Goal: Task Accomplishment & Management: Use online tool/utility

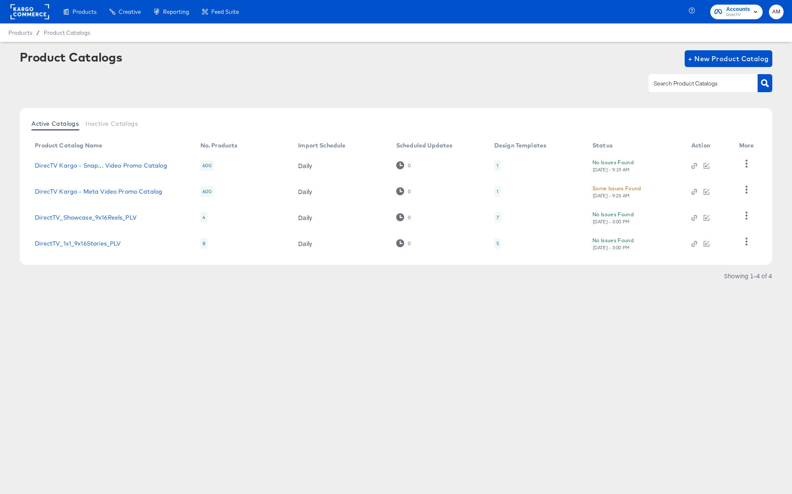
click at [498, 244] on div "5" at bounding box center [497, 243] width 3 height 7
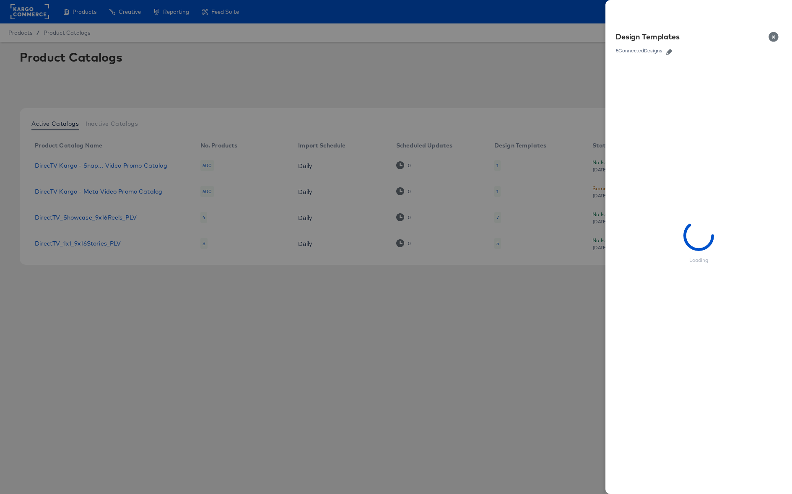
click at [671, 50] on icon "button" at bounding box center [669, 52] width 6 height 6
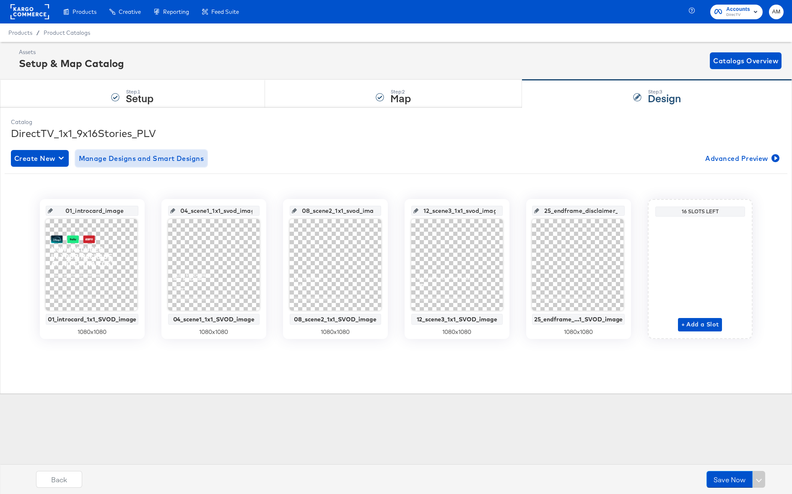
click at [124, 160] on span "Manage Designs and Smart Designs" at bounding box center [141, 159] width 125 height 12
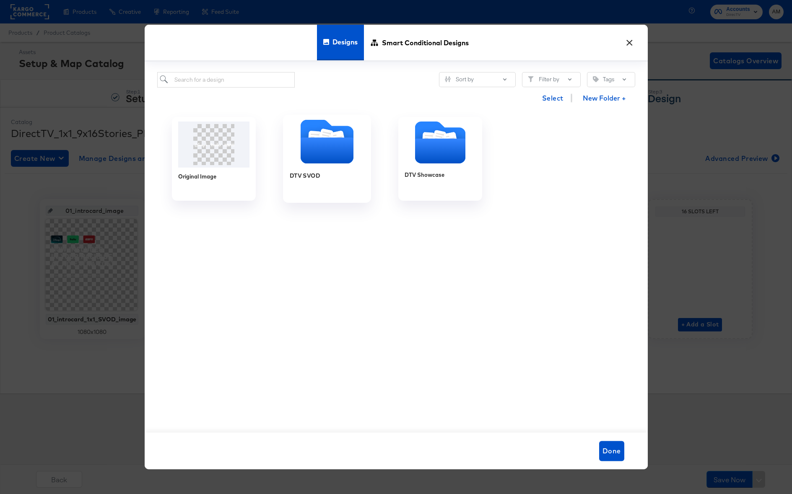
click at [291, 146] on icon "Folder" at bounding box center [327, 142] width 88 height 44
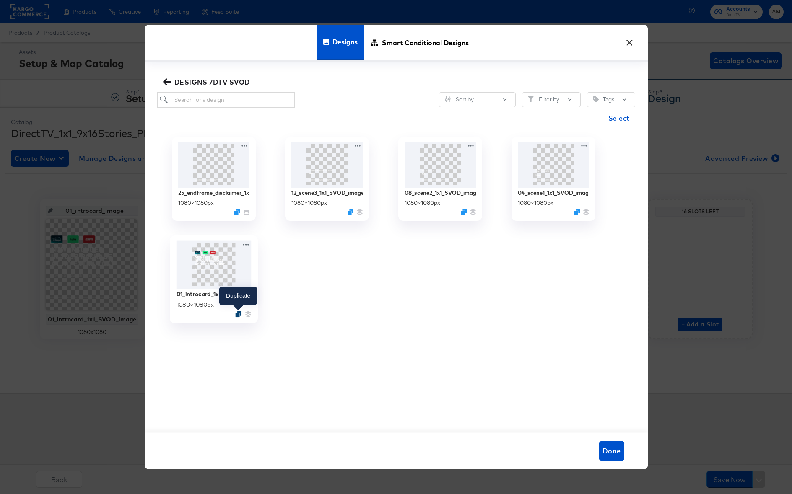
click at [238, 313] on icon "Duplicate" at bounding box center [238, 314] width 6 height 6
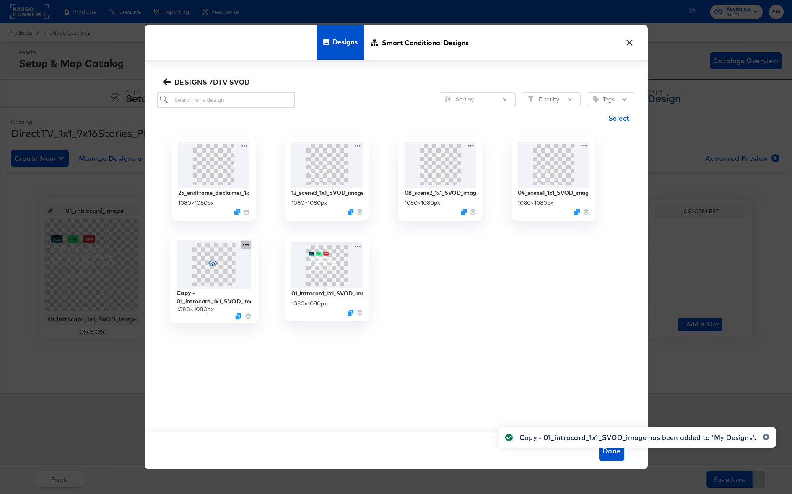
click at [246, 247] on icon at bounding box center [246, 244] width 10 height 9
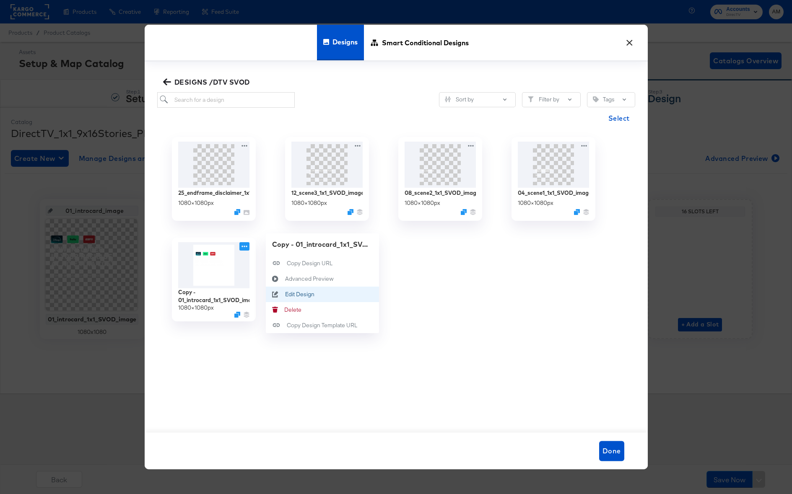
click at [285, 294] on div "Edit Design Edit Design" at bounding box center [285, 294] width 0 height 0
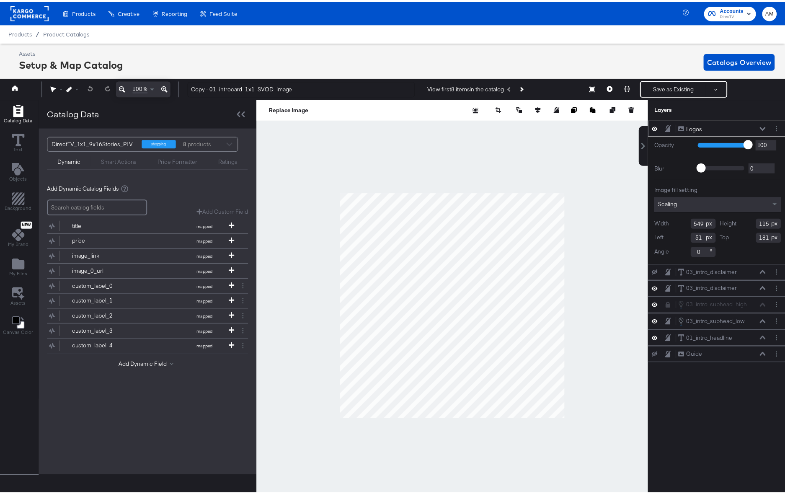
scroll to position [0, 2]
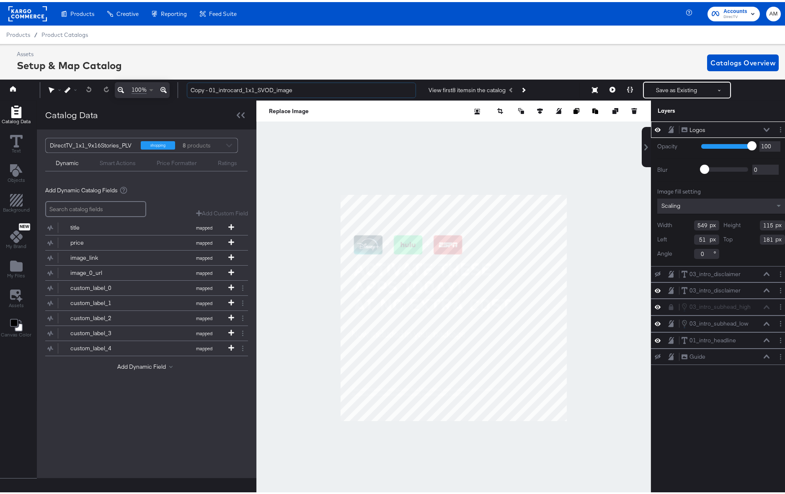
drag, startPoint x: 211, startPoint y: 88, endPoint x: 154, endPoint y: 85, distance: 57.1
click at [154, 85] on div "100% Copy - 01_introcard_1x1_SVOD_image View first 8 items in the catalog Save …" at bounding box center [394, 88] width 796 height 21
drag, startPoint x: 228, startPoint y: 88, endPoint x: 235, endPoint y: 88, distance: 6.3
click at [235, 88] on input "01_introcard_1x1_SVOD_image" at bounding box center [301, 88] width 229 height 16
click at [334, 89] on input "01_introcard_9x16Stories_SVOD_image" at bounding box center [301, 88] width 229 height 16
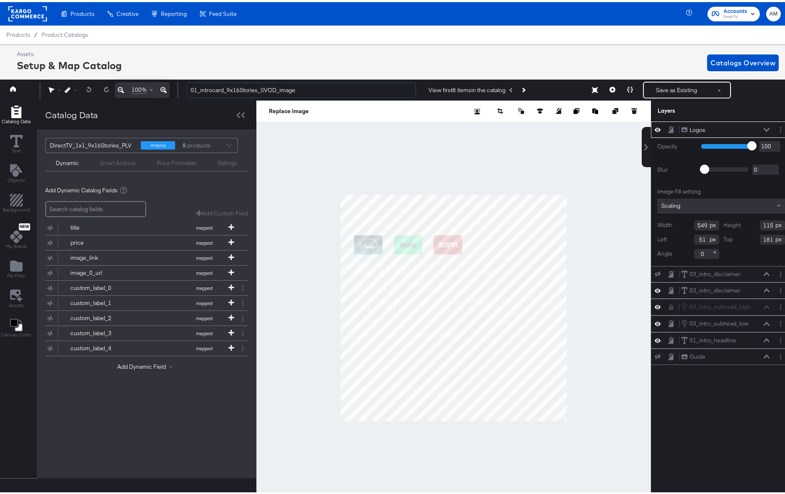
type input "01_introcard_9x16Stories_SVOD_image"
click at [404, 163] on div at bounding box center [453, 305] width 395 height 415
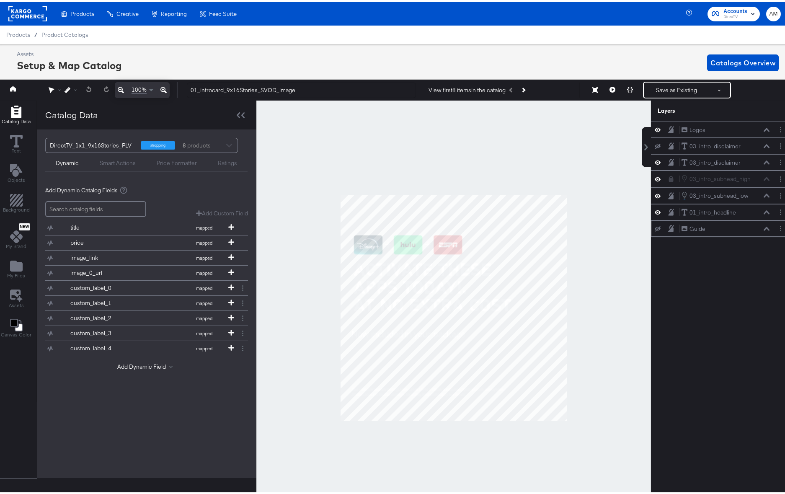
click at [723, 225] on div "Guide Guide" at bounding box center [725, 227] width 89 height 9
click at [655, 228] on icon at bounding box center [658, 226] width 6 height 5
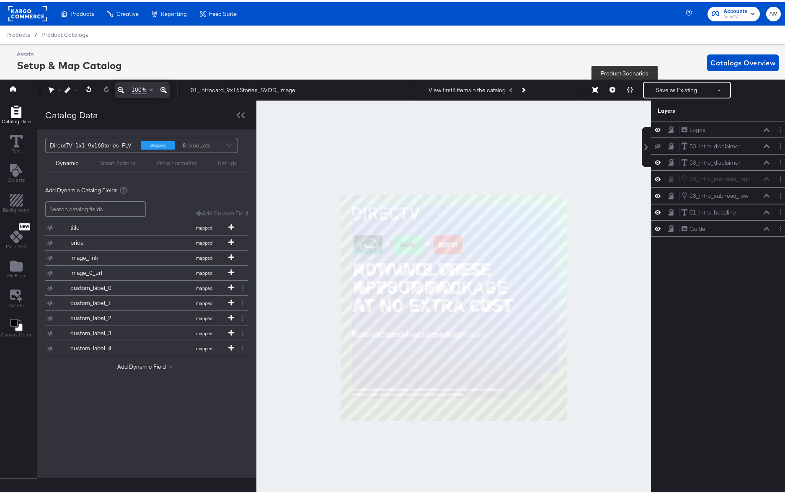
click at [627, 88] on icon at bounding box center [630, 88] width 6 height 6
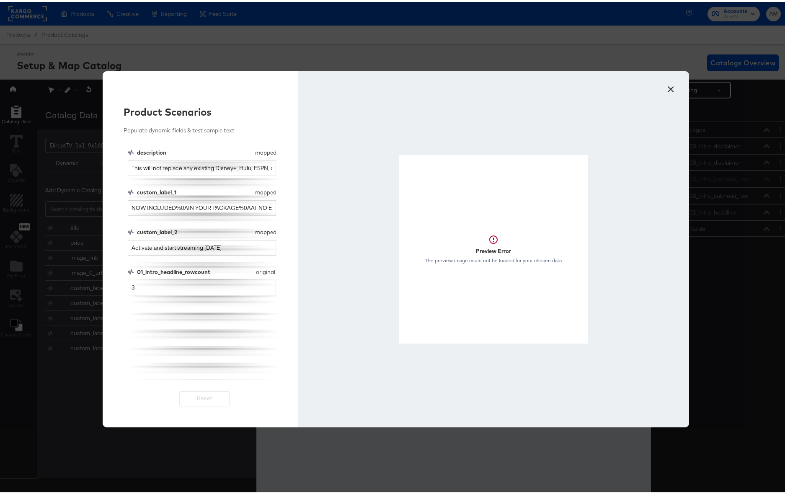
click at [671, 86] on button "×" at bounding box center [671, 85] width 15 height 15
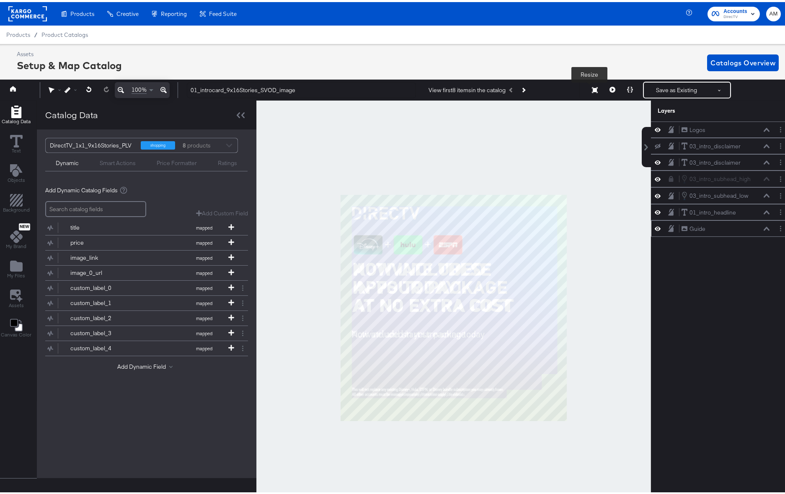
click at [592, 88] on icon at bounding box center [595, 88] width 6 height 6
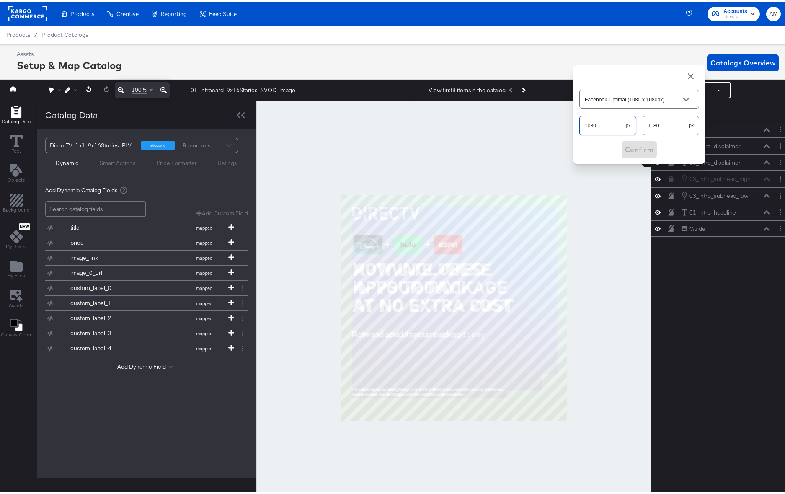
drag, startPoint x: 600, startPoint y: 125, endPoint x: 547, endPoint y: 123, distance: 52.4
click at [547, 98] on div "100% 01_introcard_9x16Stories_SVOD_image View first 8 items in the catalog Next…" at bounding box center [394, 88] width 796 height 21
drag, startPoint x: 664, startPoint y: 124, endPoint x: 630, endPoint y: 124, distance: 34.4
click at [630, 124] on div "1080 px 1080 px" at bounding box center [640, 123] width 120 height 22
type input "Custom Size"
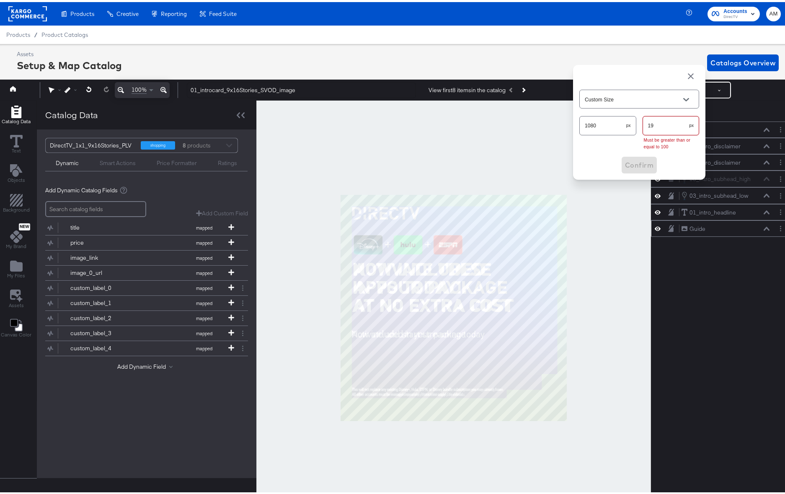
type input "192"
type input "Snapchat (1080 x 1920px)"
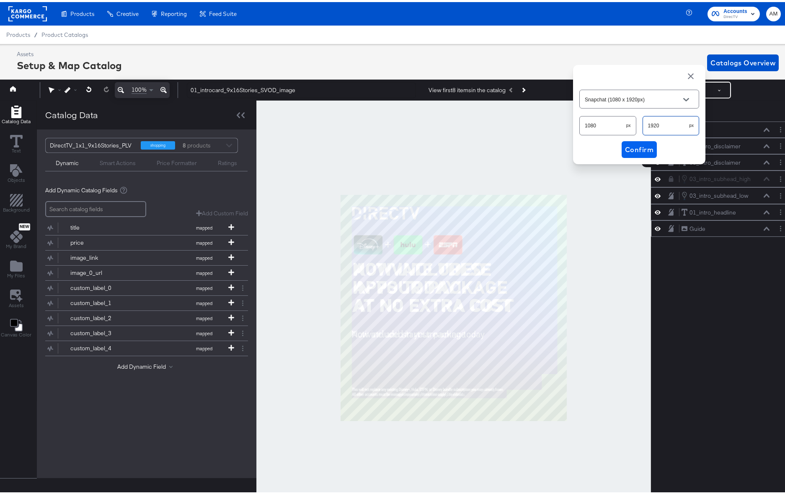
type input "1920"
click at [637, 147] on span "Confirm" at bounding box center [639, 148] width 28 height 12
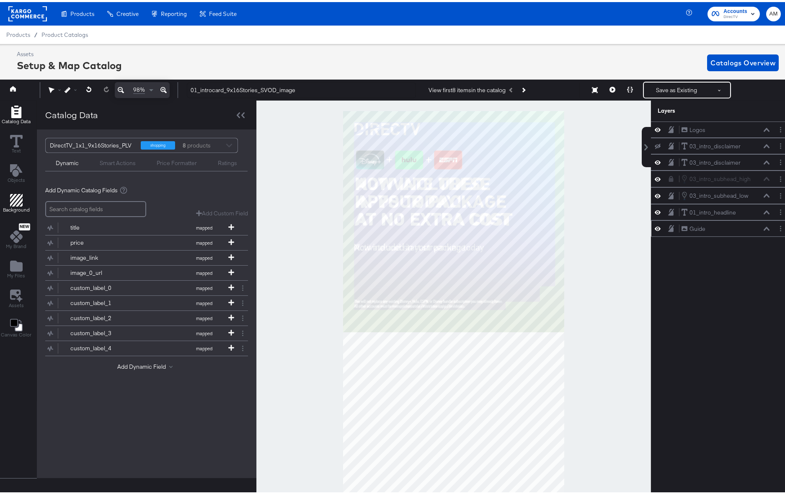
click at [10, 199] on icon "Add Rectangle" at bounding box center [16, 198] width 13 height 13
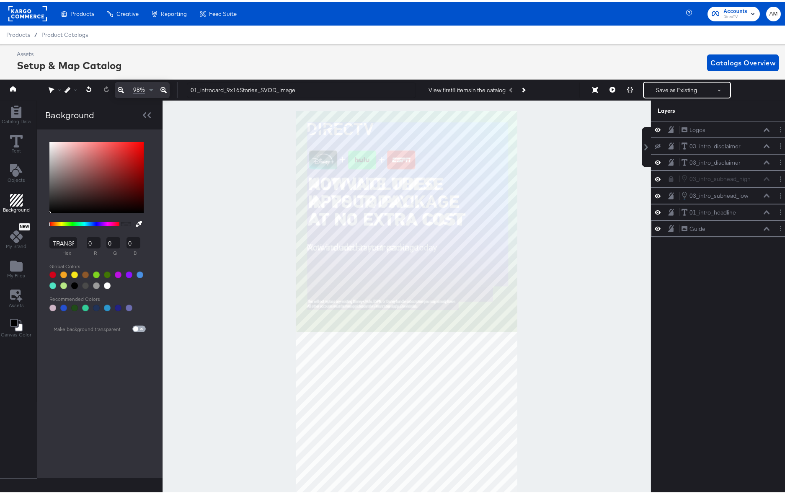
click at [139, 328] on input "checkbox" at bounding box center [136, 328] width 20 height 7
checkbox input "true"
type input "FFFFFF"
type input "255"
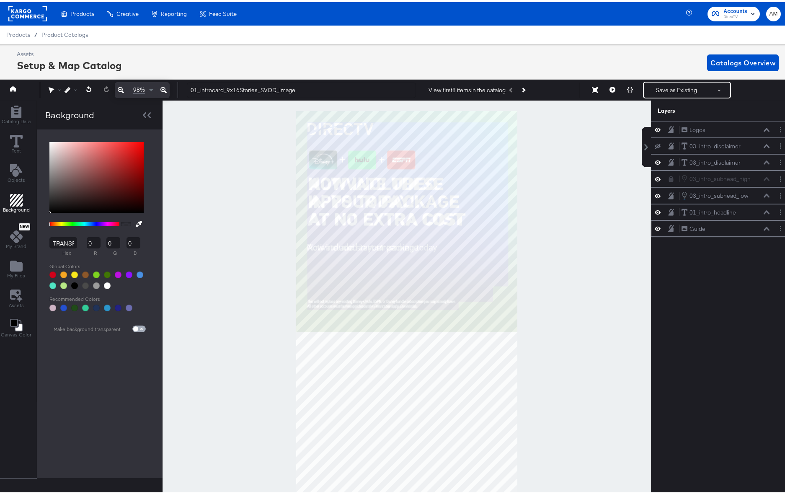
type input "255"
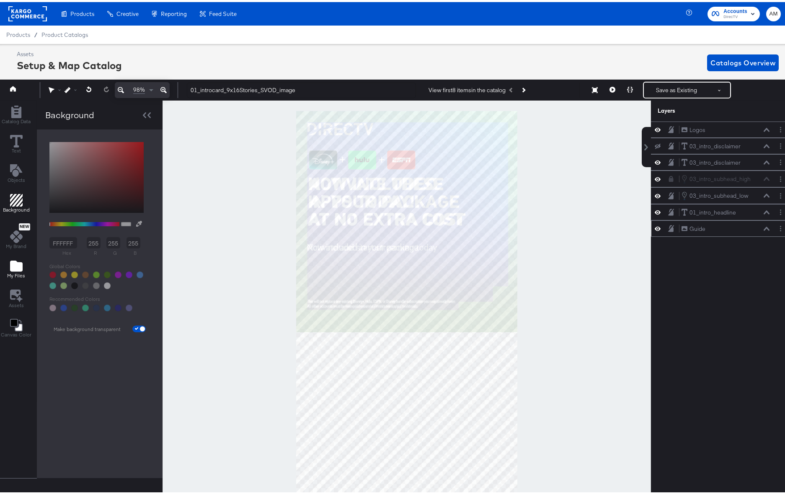
click at [17, 269] on icon "Add Files" at bounding box center [16, 264] width 13 height 13
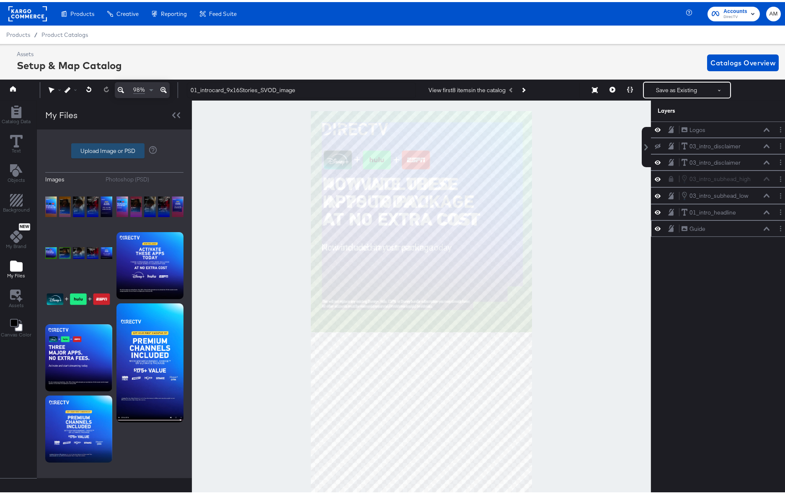
click at [93, 148] on label "Upload Image or PSD" at bounding box center [108, 149] width 73 height 14
click at [114, 149] on input "Upload Image or PSD" at bounding box center [114, 149] width 0 height 0
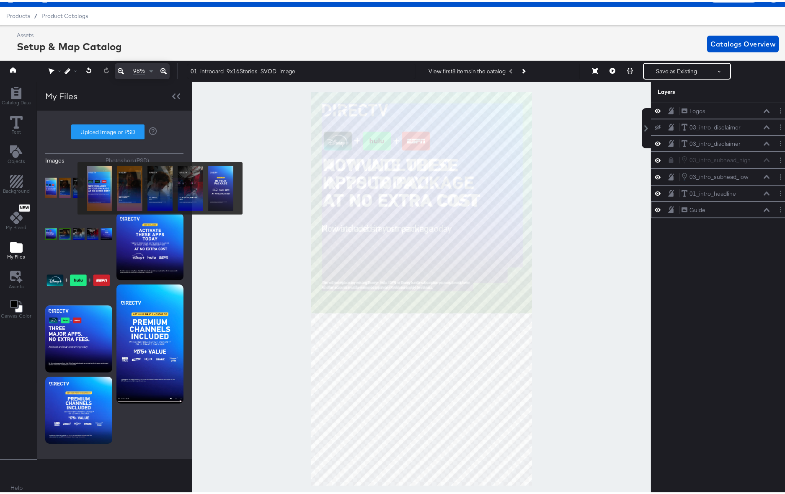
click at [72, 187] on img at bounding box center [78, 186] width 67 height 42
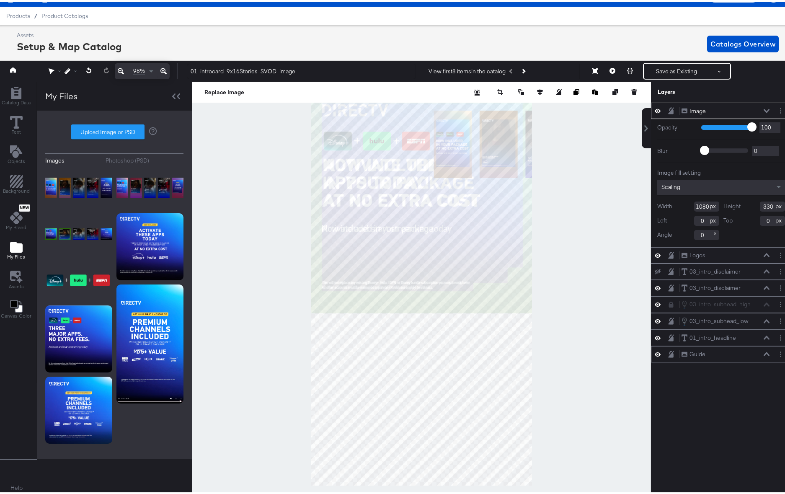
type input "601"
type input "53"
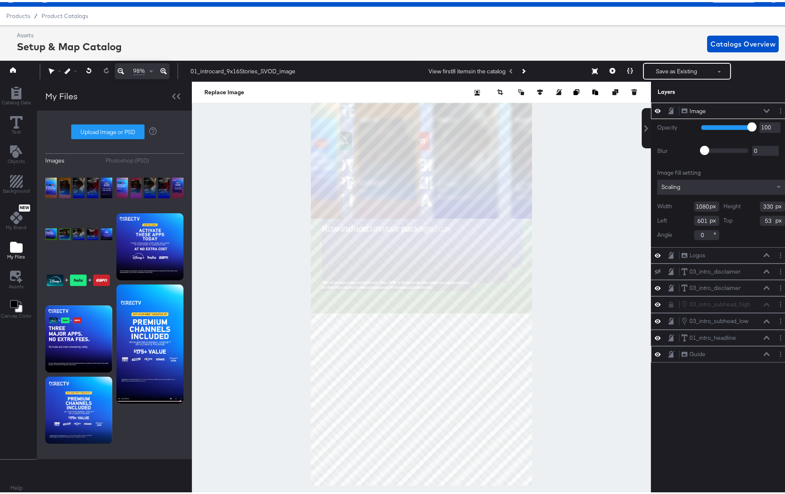
click at [208, 367] on div at bounding box center [421, 287] width 459 height 415
type input "2651"
type input "811"
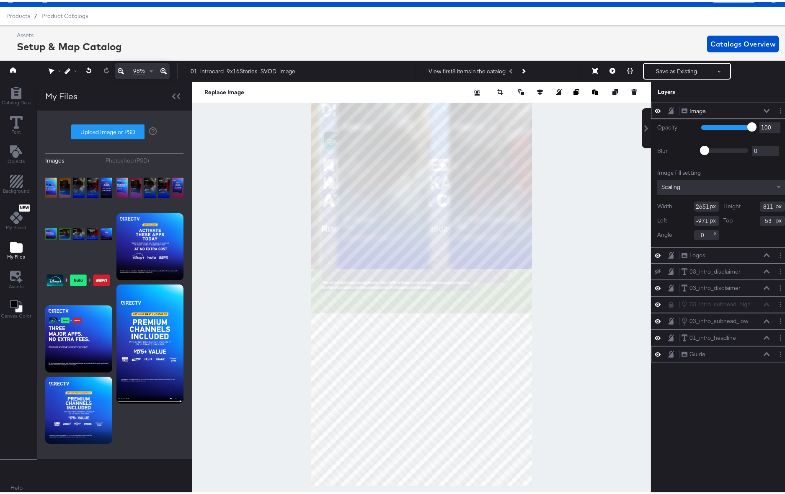
click at [654, 101] on div "Catalog Data Text Objects Background New My Brand My Files Assets Canvas Color …" at bounding box center [394, 90] width 796 height 21
type input "364"
type input "256"
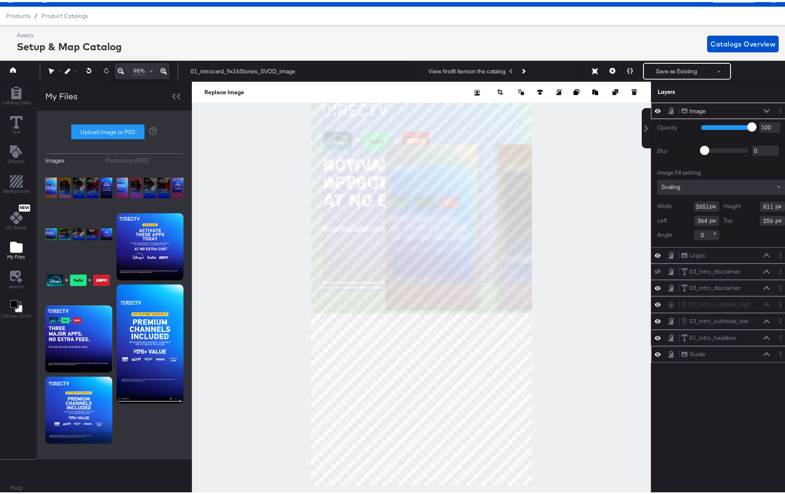
type input "2906"
type input "889"
type input "109"
click at [193, 461] on div at bounding box center [421, 287] width 459 height 415
type input "3929"
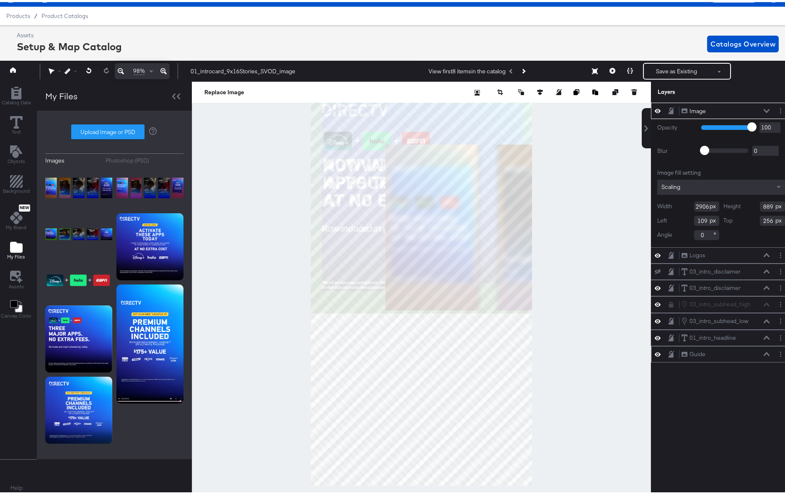
type input "1201"
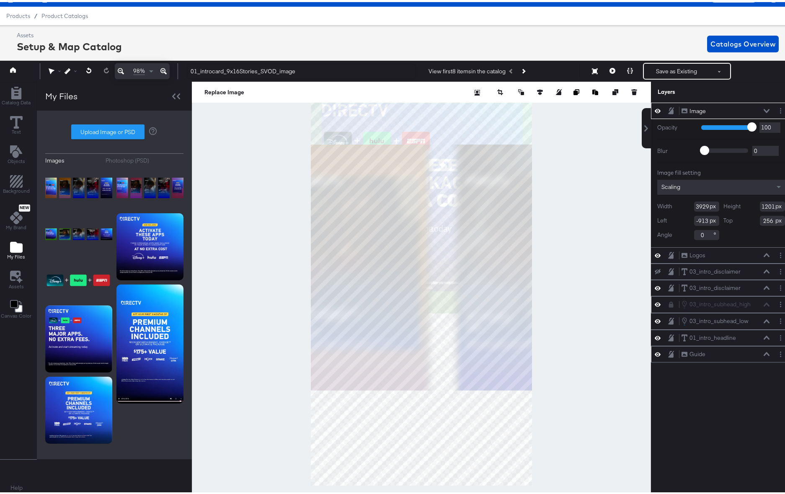
click at [655, 101] on div "Catalog Data Text Objects Background New My Brand My Files Assets Canvas Color …" at bounding box center [394, 90] width 796 height 21
type input "444"
type input "164"
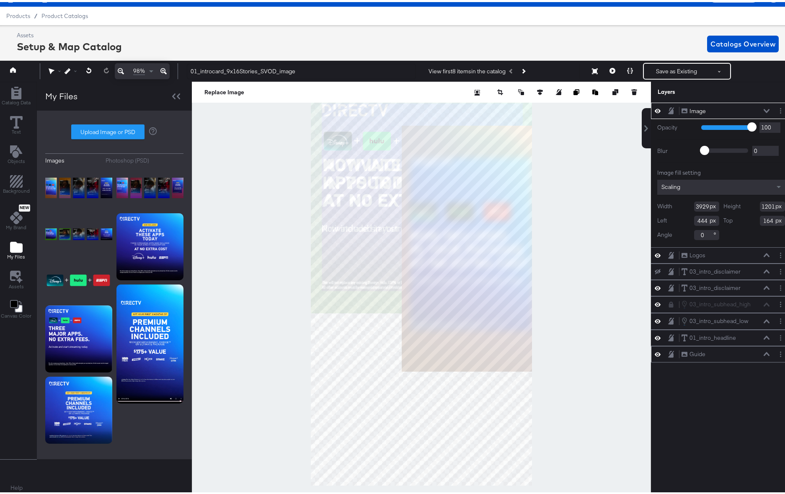
click at [148, 475] on html "Products Creative Reporting Feed Suite Accounts DirecTV AM Products / Product C…" at bounding box center [394, 228] width 792 height 494
type input "5377"
type input "1644"
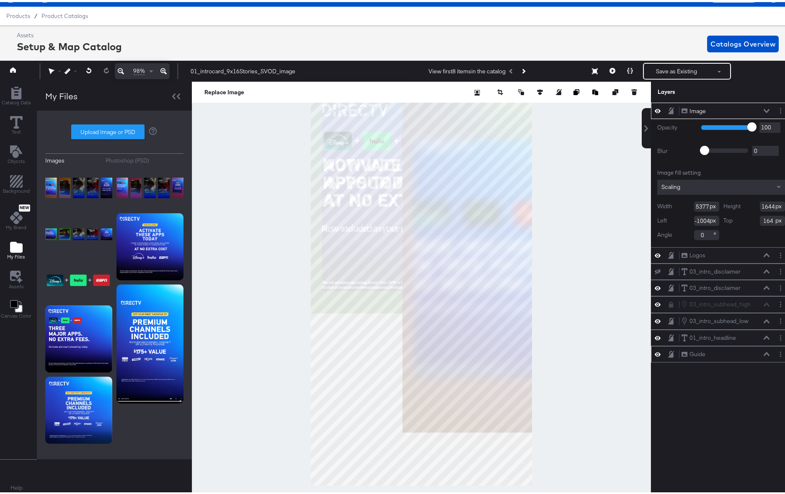
click at [672, 101] on div "Catalog Data Text Objects Background New My Brand My Files Assets Canvas Color …" at bounding box center [394, 90] width 796 height 21
type input "429"
type input "31"
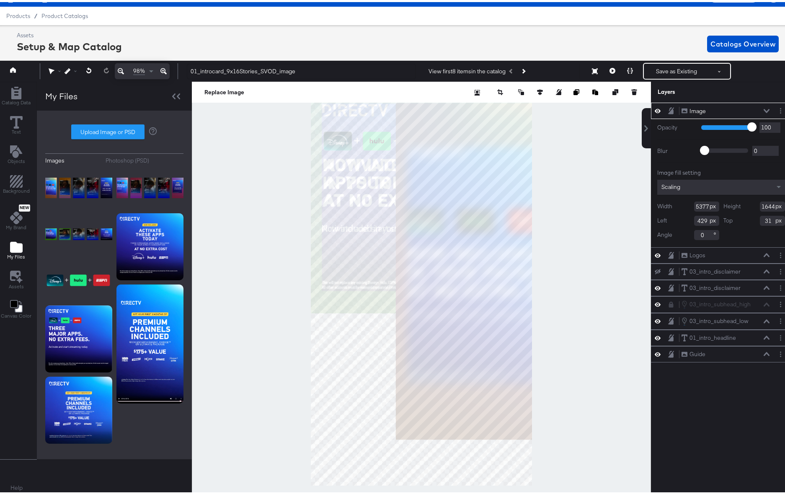
type input "414"
type input "53"
type input "5740"
type input "1756"
type input "51"
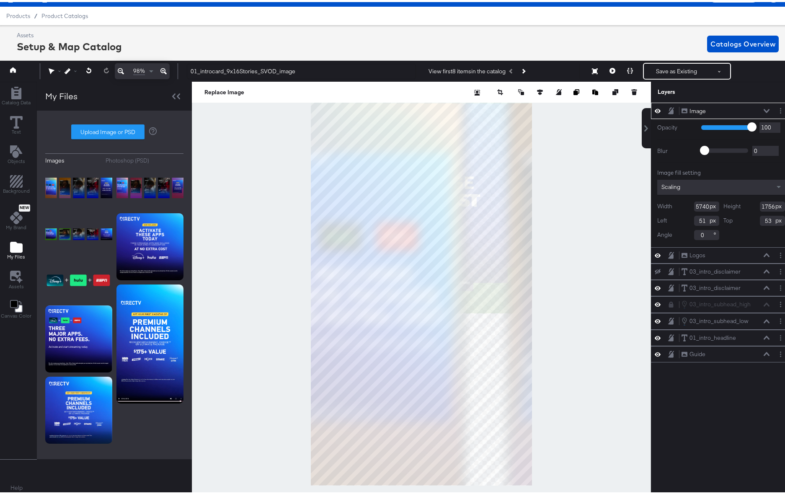
click at [247, 483] on div at bounding box center [421, 287] width 459 height 415
type input "6089"
type input "1867"
type input "-298"
click at [120, 70] on icon at bounding box center [121, 69] width 6 height 10
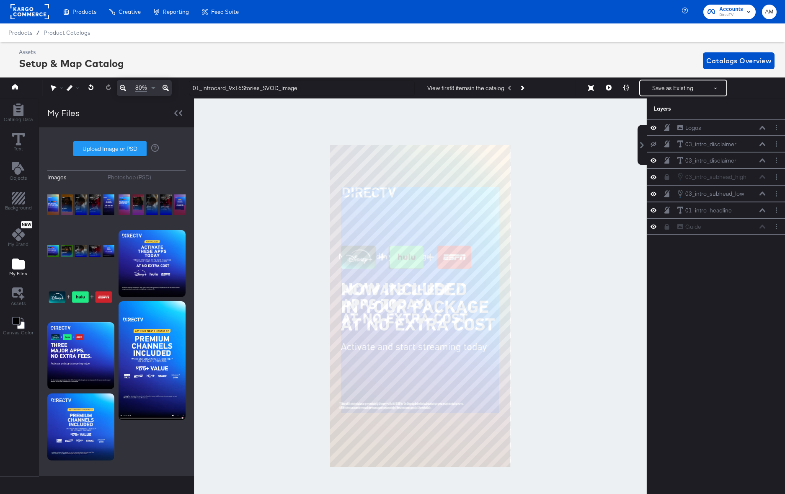
scroll to position [16, 2]
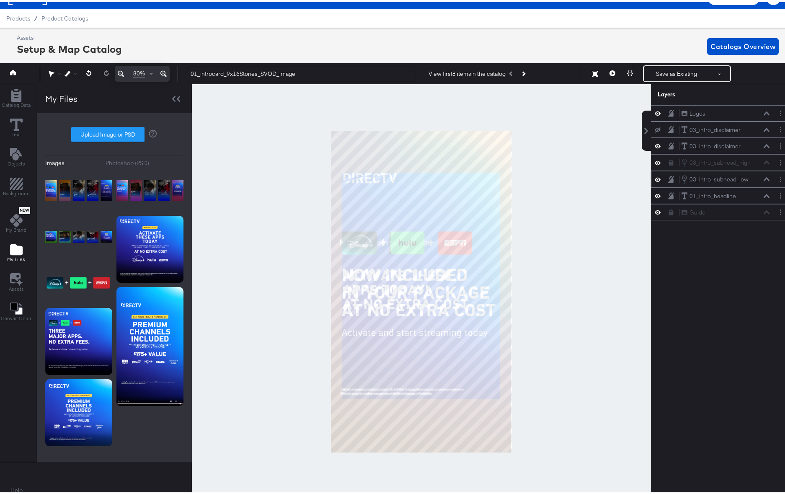
click at [764, 177] on icon at bounding box center [767, 178] width 6 height 4
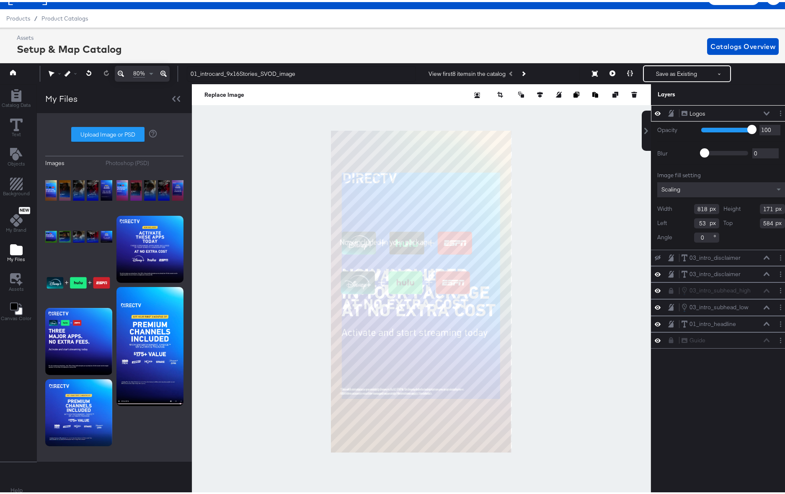
type input "41"
type input "821"
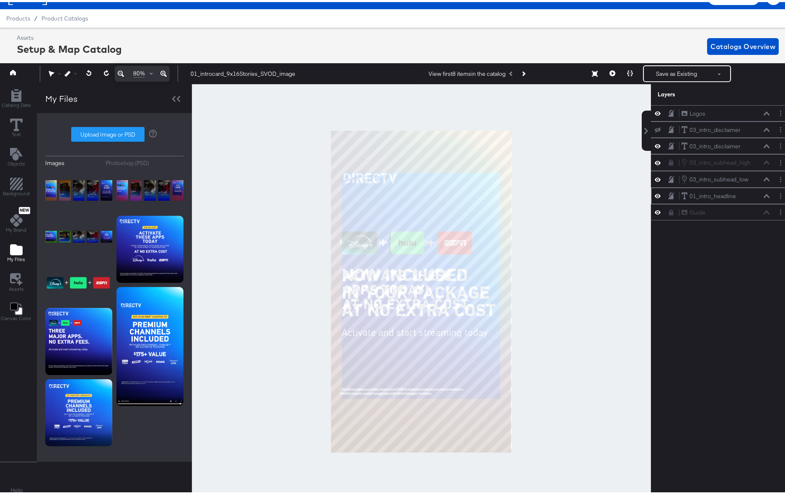
click at [738, 194] on div "01_intro_headline 01_intro_headline" at bounding box center [725, 194] width 89 height 9
click at [752, 179] on div "03_intro_subhead_low 03_intro_subhead_low" at bounding box center [725, 177] width 89 height 9
click at [764, 179] on icon at bounding box center [767, 177] width 6 height 4
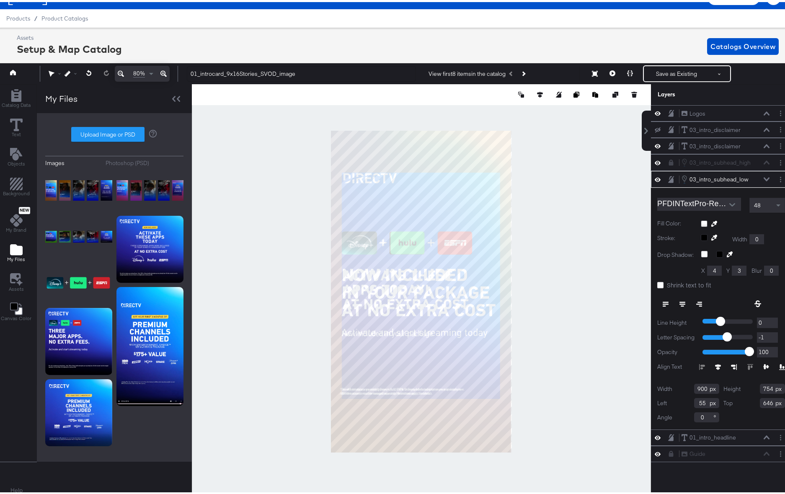
click at [484, 451] on div at bounding box center [421, 289] width 459 height 415
type input "68"
type input "1191"
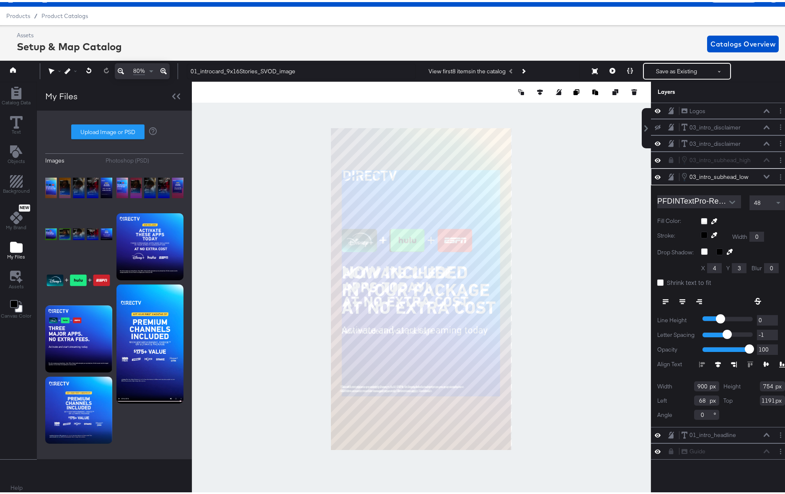
type input "511"
type input "1434"
type input "53"
type input "1237"
type input "68"
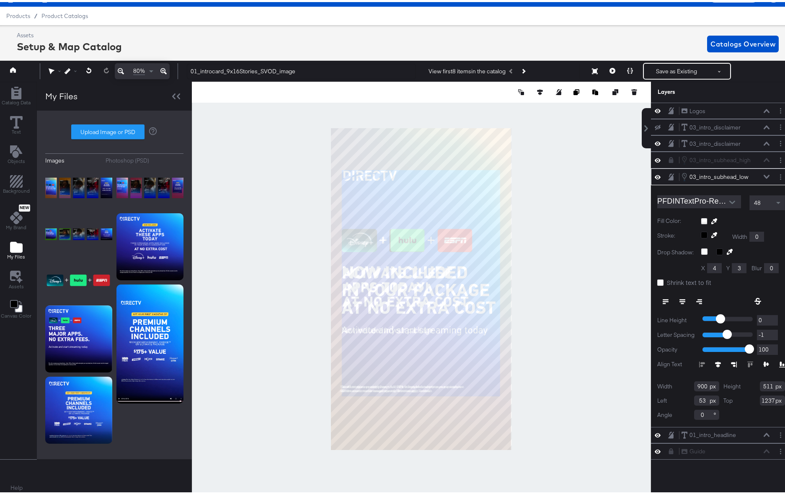
type input "1187"
type input "288"
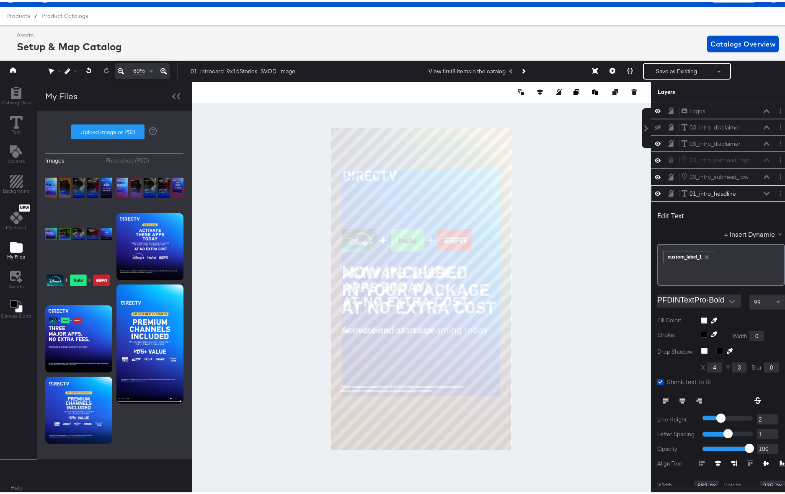
scroll to position [46, 0]
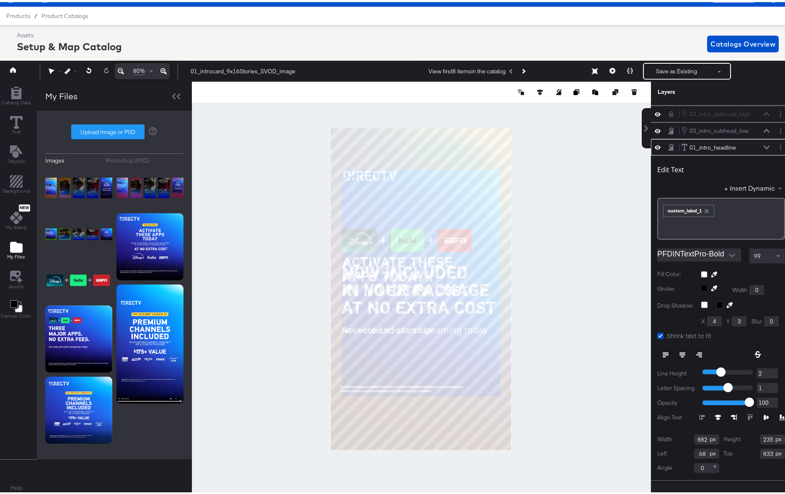
type input "768"
click at [524, 67] on button "Next Product" at bounding box center [524, 69] width 12 height 15
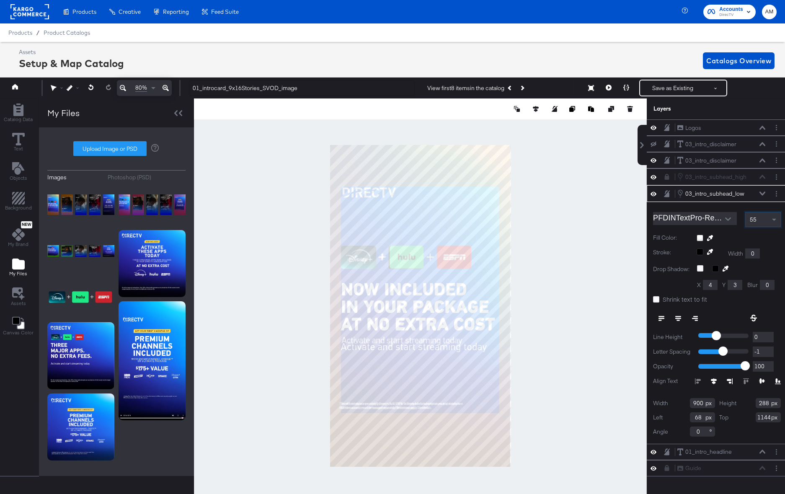
scroll to position [19, 2]
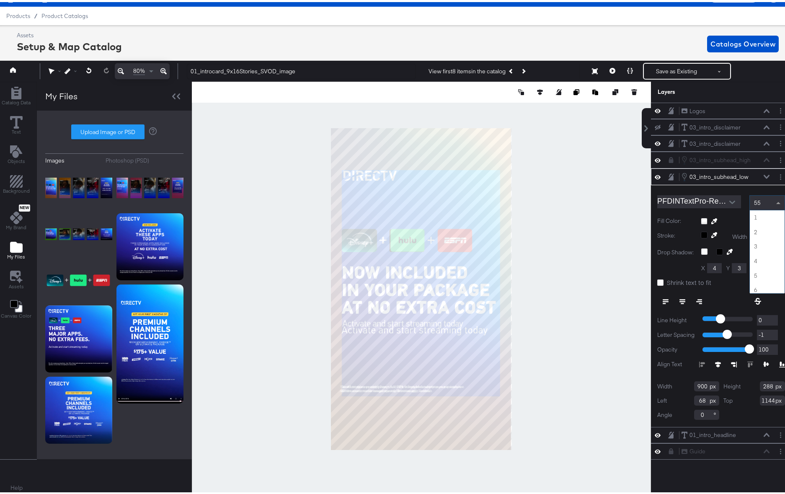
click at [777, 200] on span at bounding box center [779, 201] width 4 height 2
click at [775, 199] on span at bounding box center [780, 201] width 10 height 14
type input "-2"
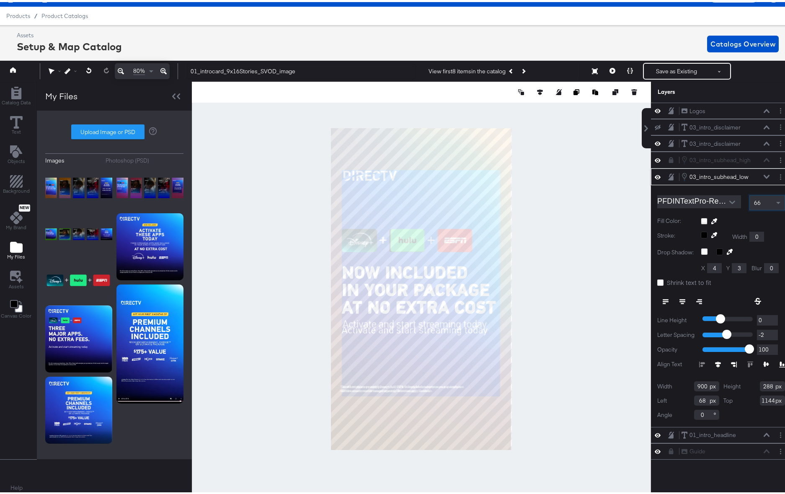
type input "-2"
click at [767, 334] on input "-2" at bounding box center [767, 333] width 21 height 10
type input "-1"
click at [767, 329] on input "-1" at bounding box center [767, 333] width 21 height 10
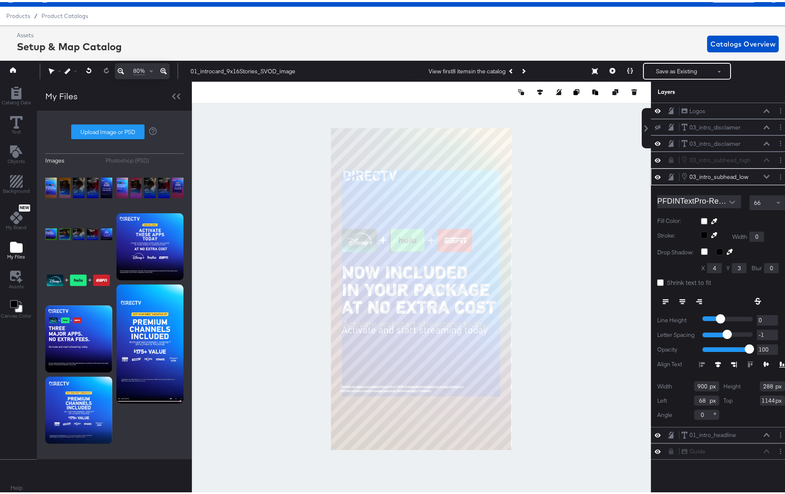
type input "0"
click at [767, 329] on input "0" at bounding box center [767, 333] width 21 height 10
click at [760, 200] on div "66" at bounding box center [767, 201] width 35 height 14
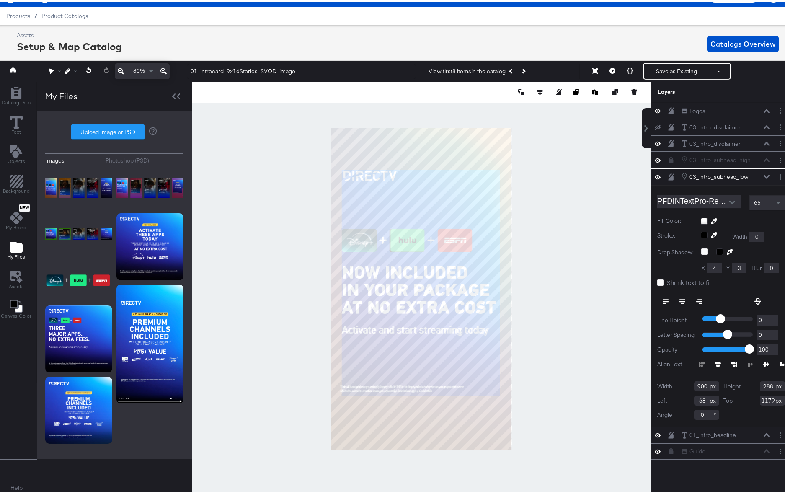
type input "1179"
type input "65"
type input "1180"
click at [764, 174] on icon at bounding box center [767, 175] width 6 height 4
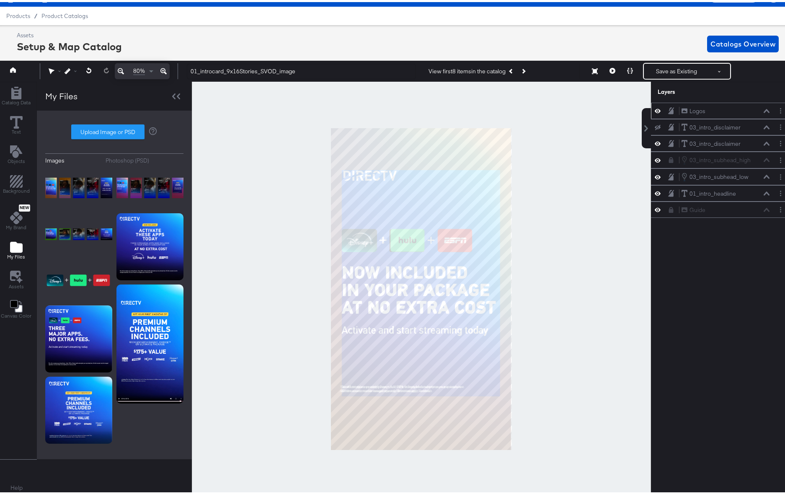
click at [764, 109] on icon at bounding box center [767, 109] width 6 height 4
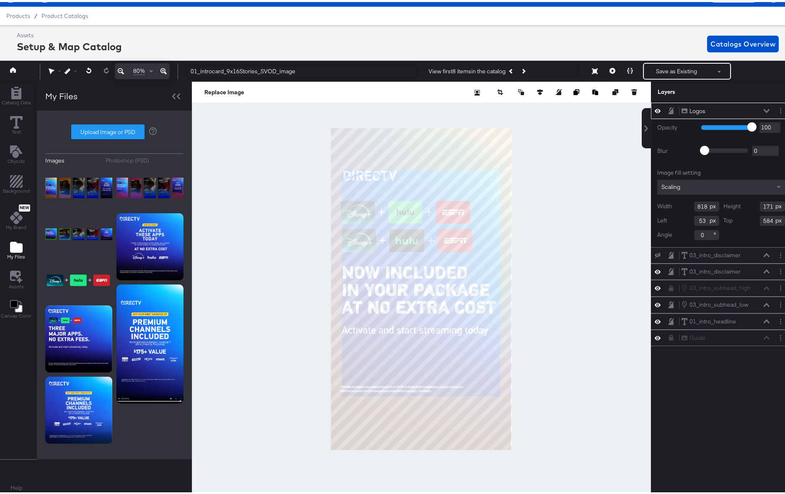
type input "41"
type input "416"
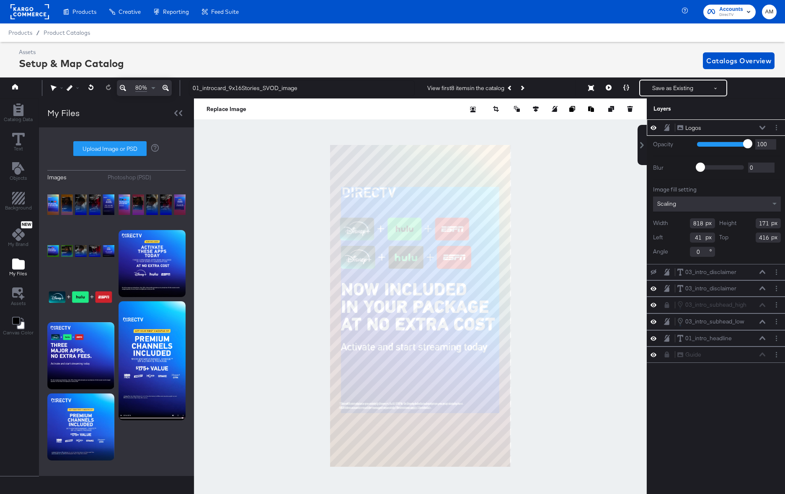
scroll to position [19, 2]
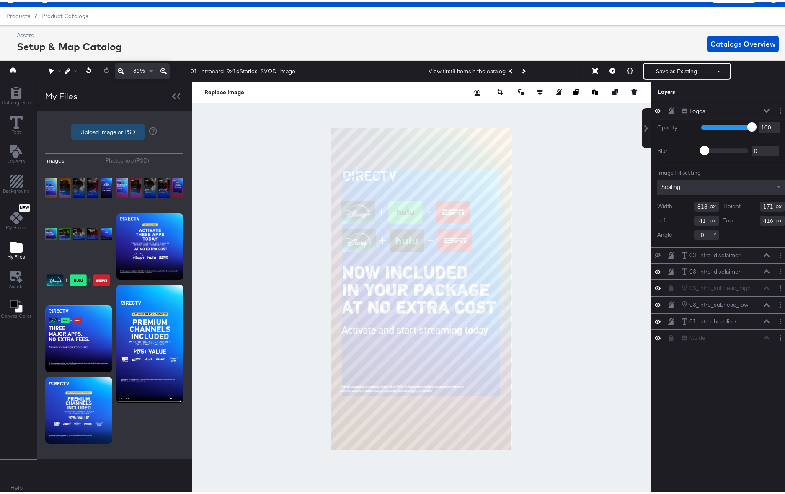
click at [93, 132] on label "Upload Image or PSD" at bounding box center [108, 130] width 73 height 14
click at [114, 130] on input "Upload Image or PSD" at bounding box center [114, 130] width 0 height 0
type input "C:\fakepath\SVOD_intro_logos_9x16Stories.png"
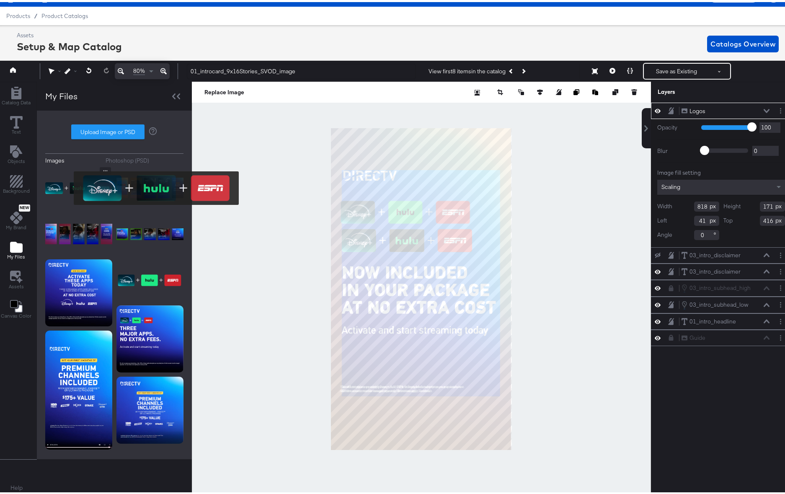
click at [68, 186] on img at bounding box center [78, 186] width 67 height 42
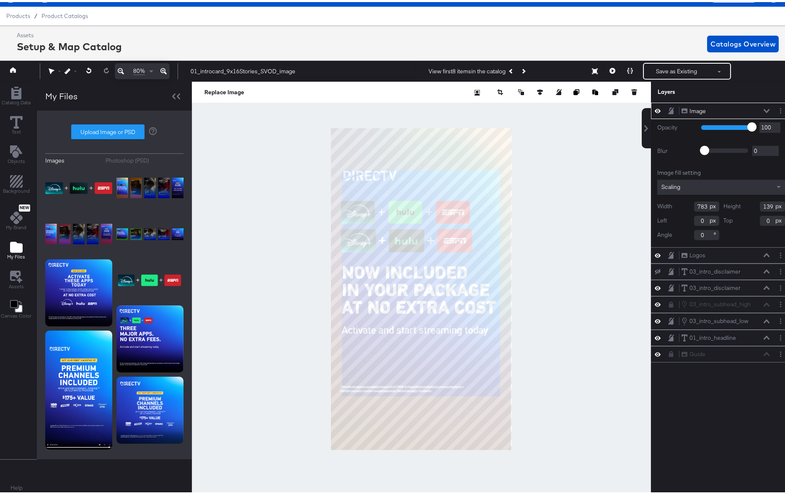
type input "58"
type input "603"
click at [777, 109] on button "Layer Options" at bounding box center [781, 108] width 9 height 9
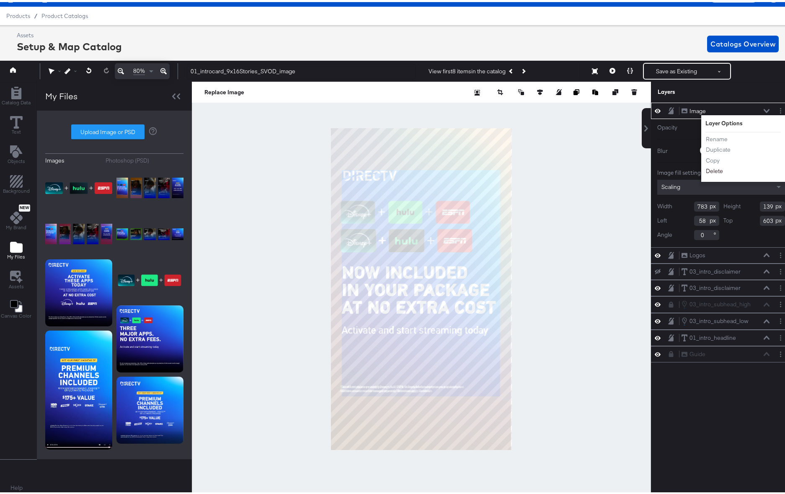
click at [708, 168] on button "Delete" at bounding box center [715, 169] width 18 height 9
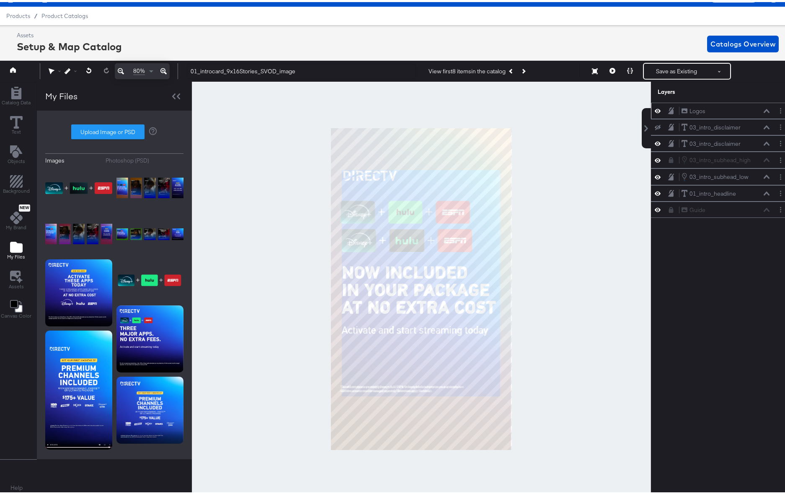
click at [727, 111] on div "Logos Logos" at bounding box center [725, 109] width 89 height 9
click at [777, 109] on button "Layer Options" at bounding box center [781, 108] width 9 height 9
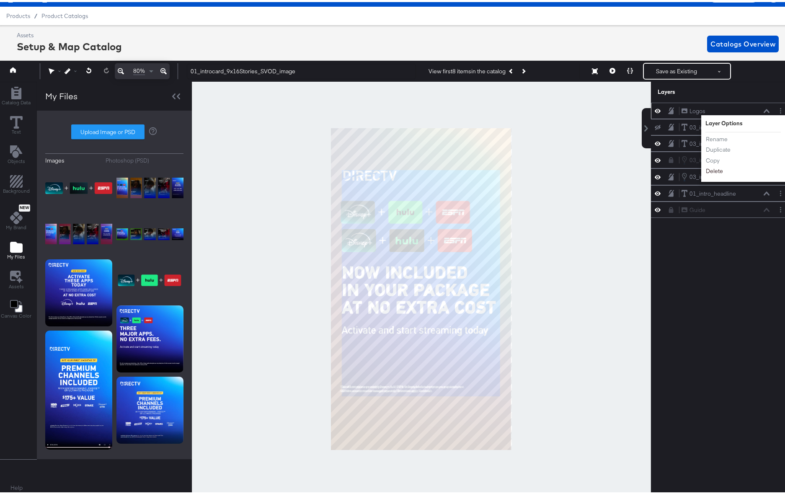
click at [707, 169] on button "Delete" at bounding box center [715, 169] width 18 height 9
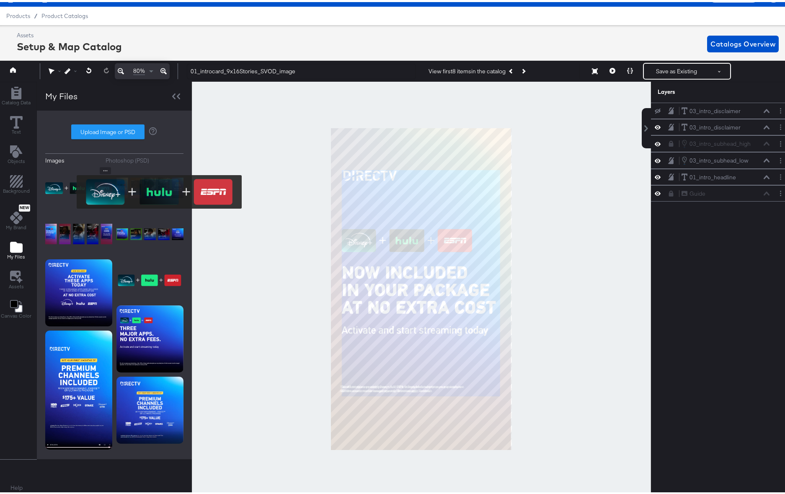
click at [71, 190] on img at bounding box center [78, 186] width 67 height 42
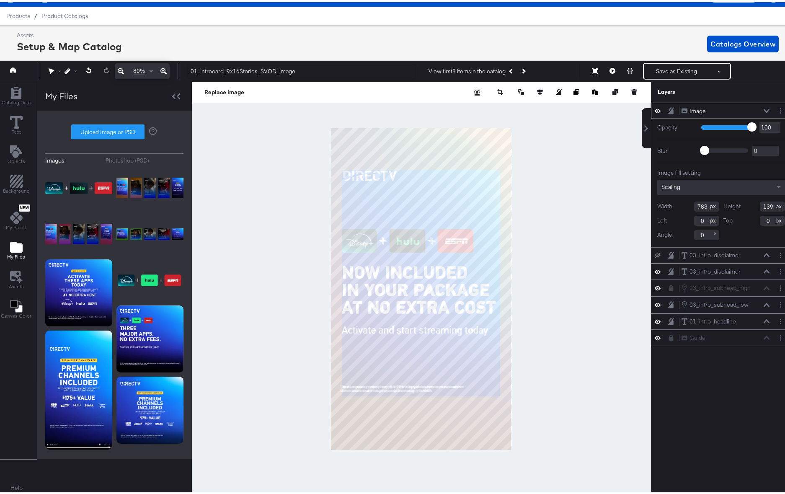
type input "68"
type input "606"
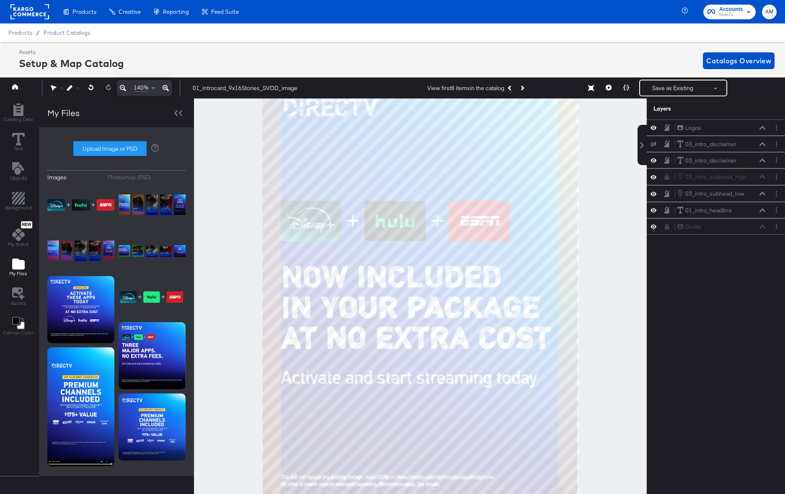
scroll to position [17, 2]
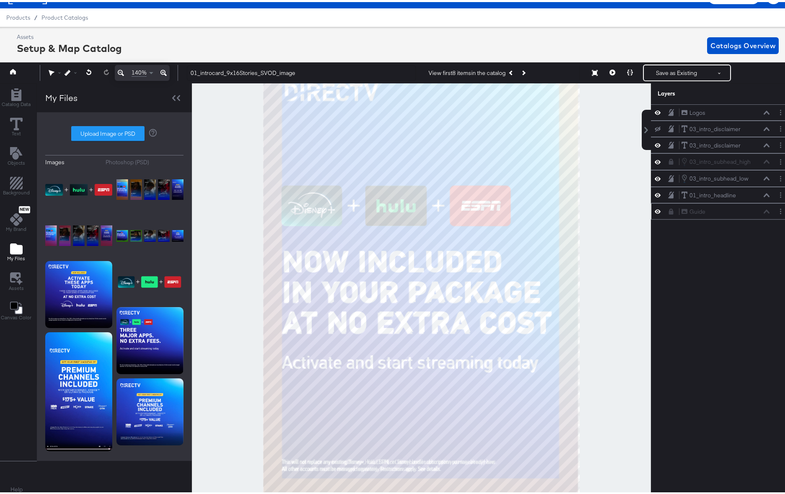
click at [759, 210] on div "Guide Guide" at bounding box center [725, 209] width 89 height 9
click at [655, 210] on button at bounding box center [658, 209] width 7 height 8
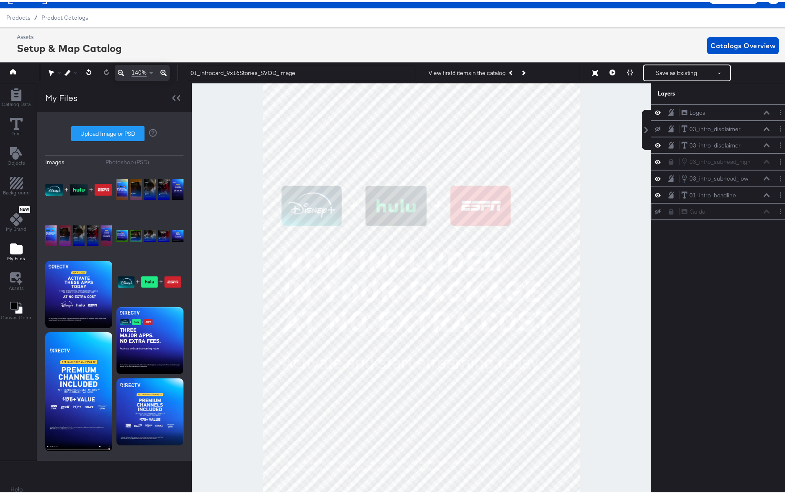
click at [761, 211] on div "Guide Guide" at bounding box center [725, 209] width 89 height 9
click at [669, 211] on icon at bounding box center [671, 210] width 5 height 6
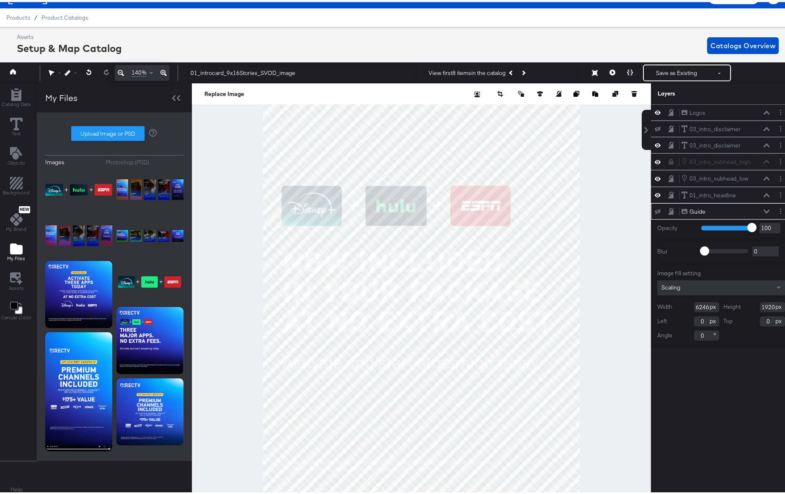
click at [655, 210] on icon at bounding box center [658, 209] width 6 height 5
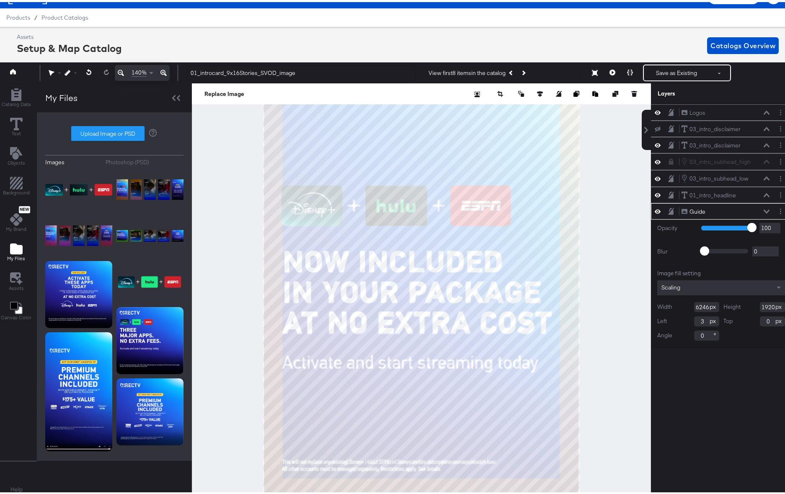
type input "4"
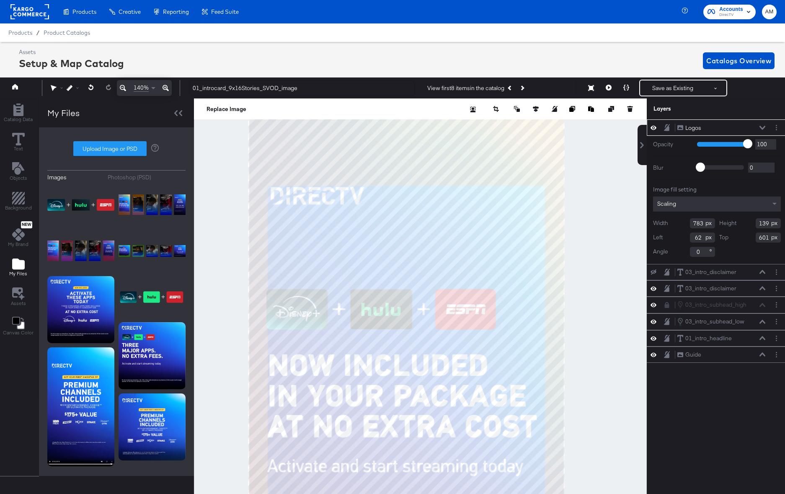
scroll to position [19, 2]
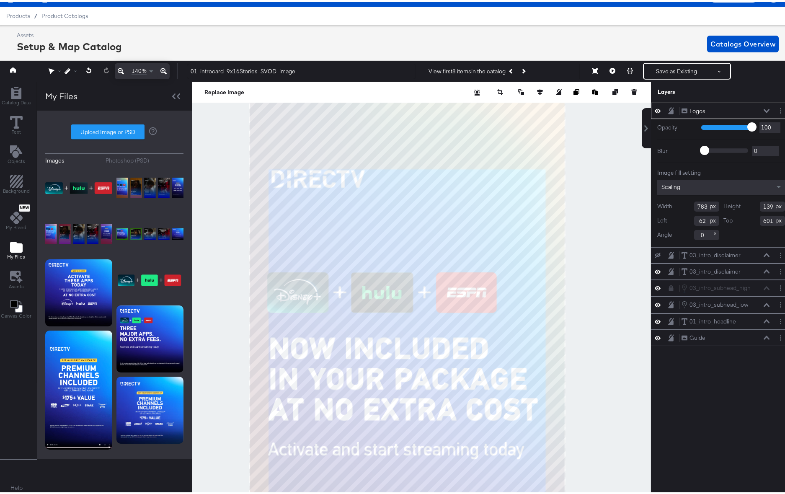
click at [655, 108] on icon at bounding box center [658, 109] width 6 height 4
click at [655, 108] on icon at bounding box center [658, 108] width 6 height 5
type input "63"
click at [655, 108] on icon at bounding box center [658, 109] width 6 height 4
click at [655, 108] on icon at bounding box center [658, 108] width 6 height 5
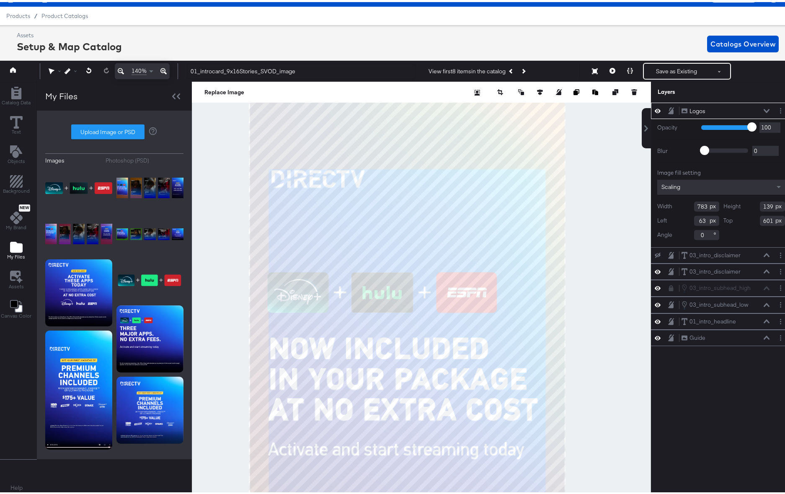
click at [655, 108] on icon at bounding box center [658, 109] width 6 height 4
click at [655, 108] on icon at bounding box center [658, 108] width 6 height 5
click at [655, 108] on icon at bounding box center [658, 109] width 6 height 4
click at [655, 108] on icon at bounding box center [658, 108] width 6 height 5
click at [655, 108] on icon at bounding box center [658, 109] width 6 height 4
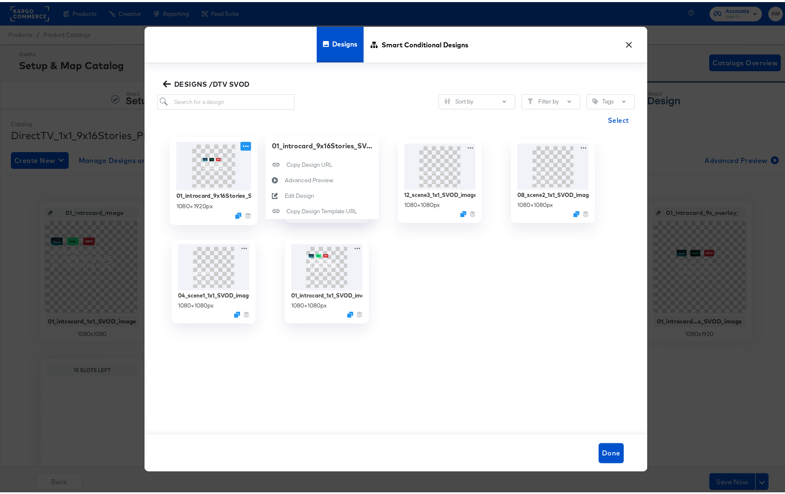
click at [243, 144] on icon at bounding box center [246, 144] width 6 height 2
click at [209, 219] on div "01_introcard_9x16Stories_SVOD_image 1080 × 1920 px" at bounding box center [214, 179] width 88 height 88
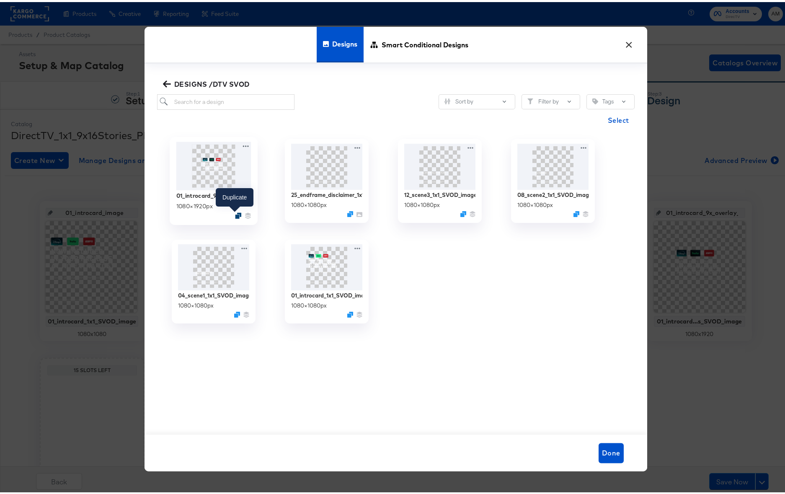
click at [235, 214] on icon "Duplicate" at bounding box center [238, 213] width 6 height 6
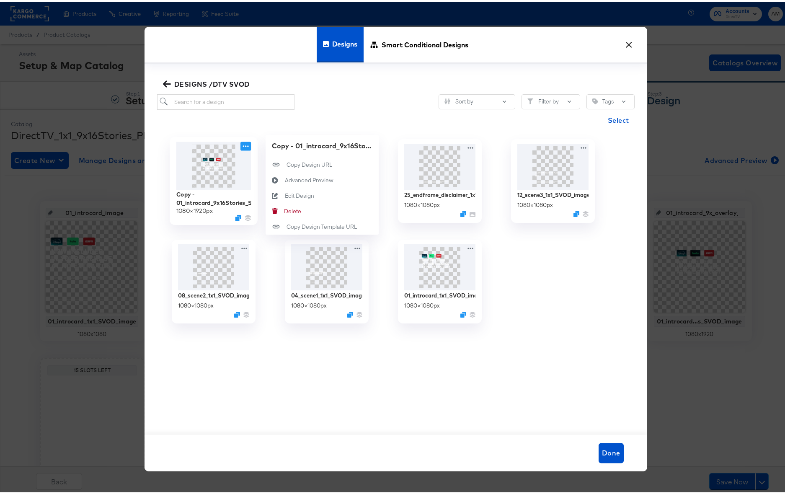
click at [241, 145] on icon at bounding box center [246, 144] width 10 height 9
click at [285, 194] on div "Edit Design Edit Design" at bounding box center [285, 194] width 0 height 0
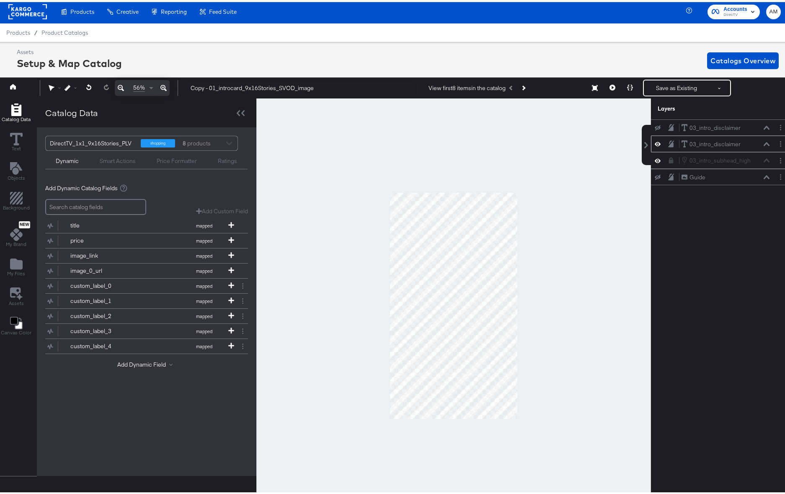
click at [753, 143] on div "03_intro_disclaimer 03_intro_disclaimer" at bounding box center [725, 142] width 89 height 9
click at [756, 144] on div "03_intro_disclaimer 03_intro_disclaimer" at bounding box center [725, 142] width 89 height 9
click at [764, 144] on icon at bounding box center [767, 142] width 6 height 4
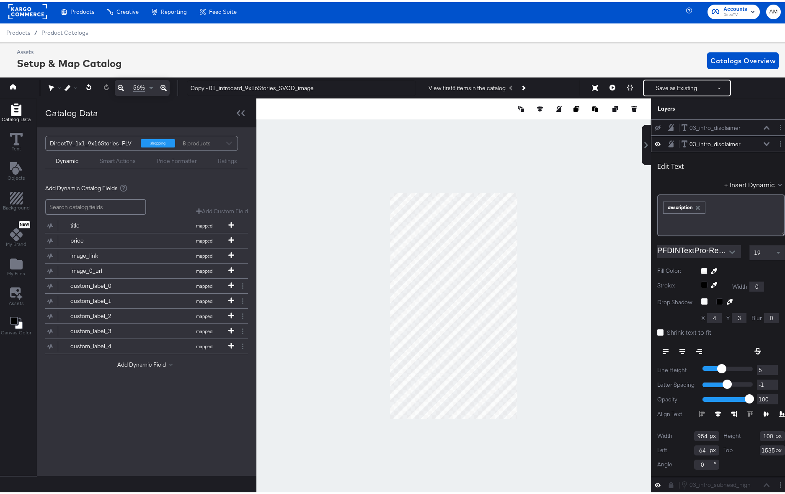
click at [764, 123] on button at bounding box center [767, 125] width 7 height 5
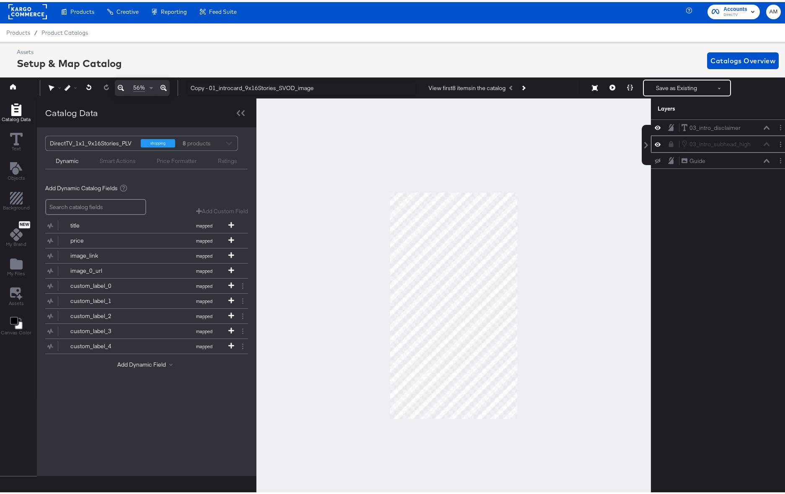
click at [710, 145] on div "03_intro_subhead_high 03_intro_subhead_high" at bounding box center [725, 141] width 89 height 9
click at [760, 143] on div "03_intro_subhead_high 03_intro_subhead_high" at bounding box center [725, 141] width 89 height 9
click at [669, 144] on icon at bounding box center [671, 142] width 5 height 6
click at [655, 142] on icon at bounding box center [658, 142] width 6 height 5
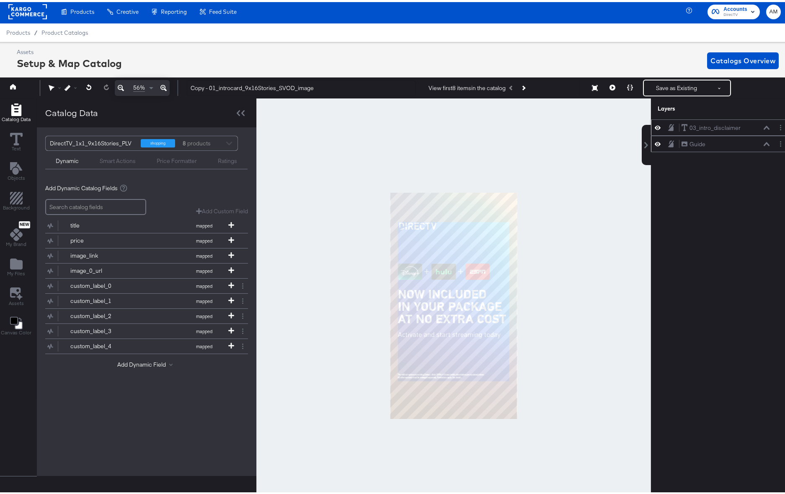
click at [668, 126] on icon at bounding box center [671, 125] width 6 height 7
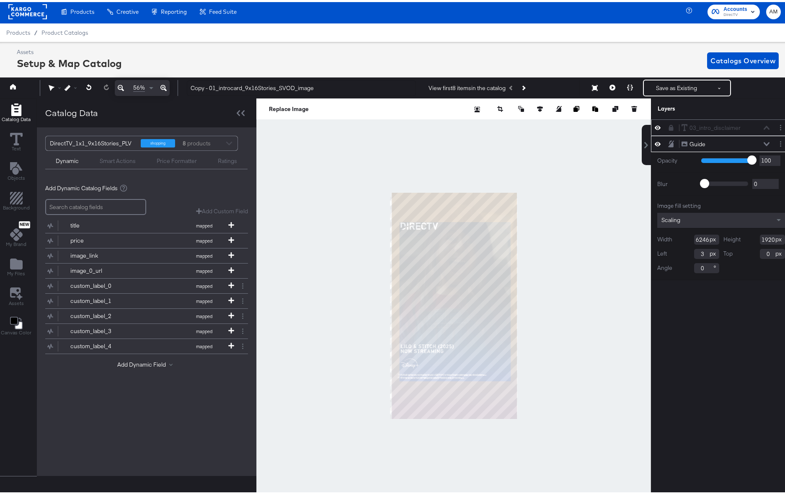
click at [312, 204] on div at bounding box center [453, 303] width 395 height 415
type input "-1290"
click at [164, 84] on icon at bounding box center [164, 86] width 6 height 10
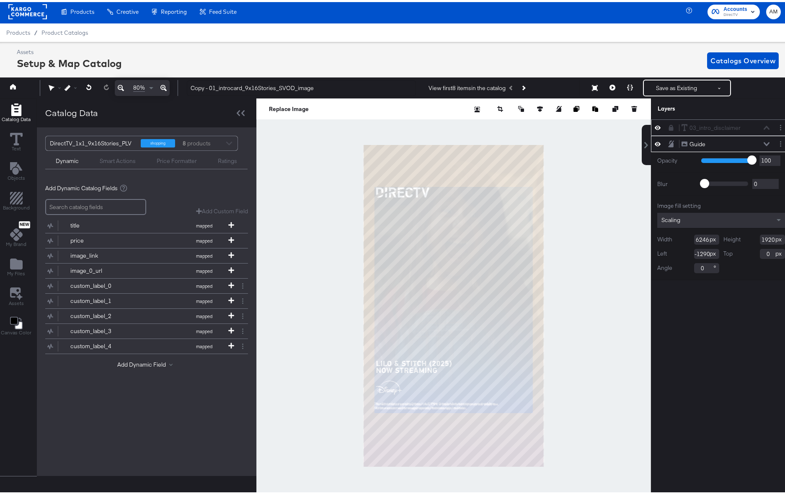
click at [164, 84] on icon at bounding box center [164, 86] width 6 height 10
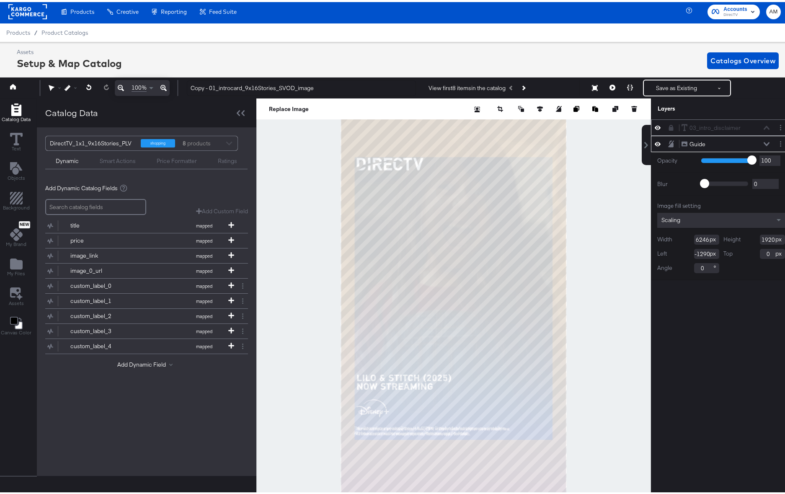
click at [655, 125] on icon at bounding box center [658, 126] width 6 height 4
click at [655, 125] on icon at bounding box center [658, 125] width 6 height 5
click at [655, 126] on icon at bounding box center [658, 126] width 6 height 4
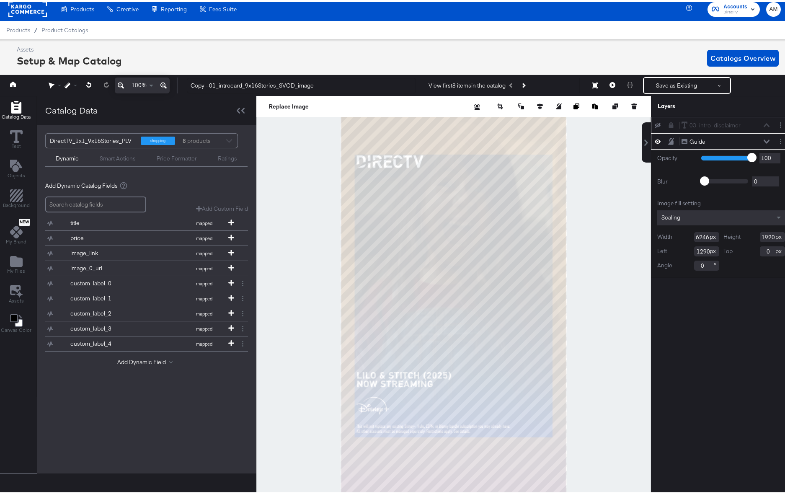
scroll to position [19, 2]
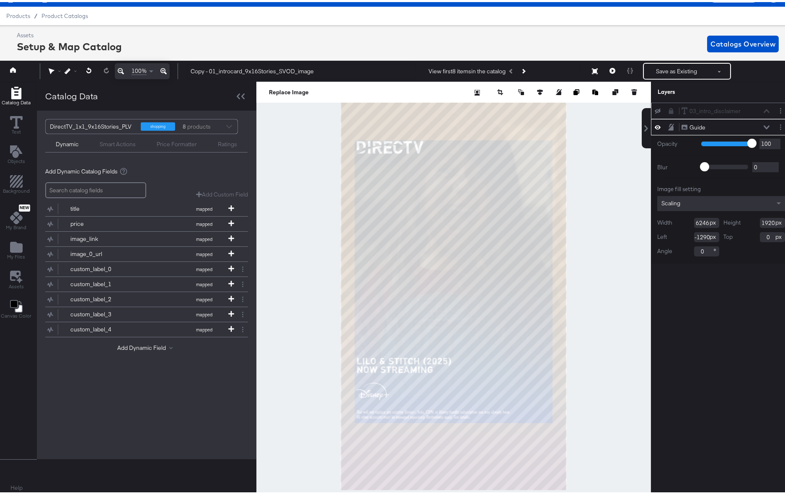
click at [655, 107] on icon at bounding box center [658, 108] width 6 height 5
type input "-1300"
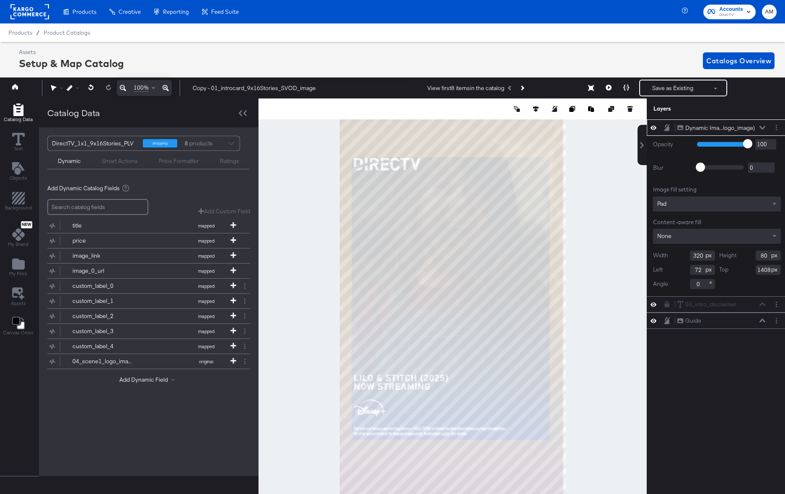
scroll to position [19, 2]
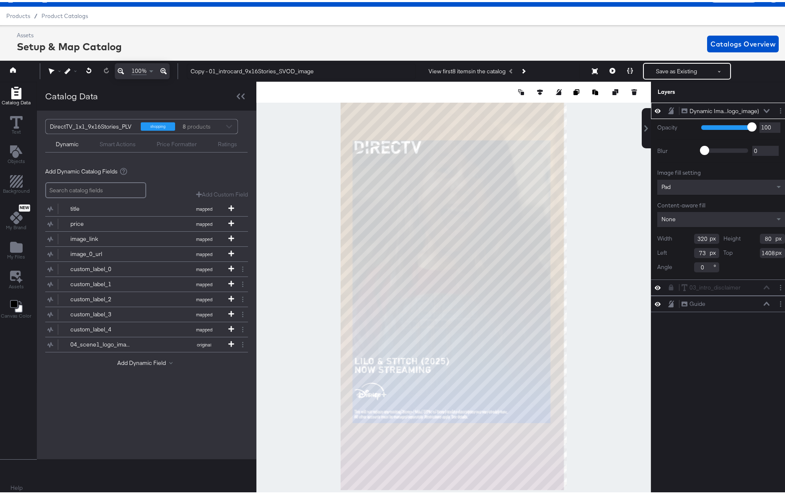
type input "74"
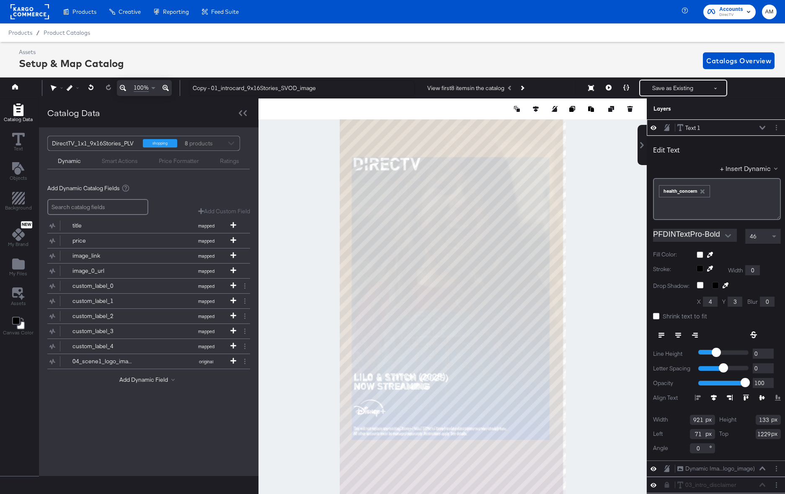
scroll to position [19, 2]
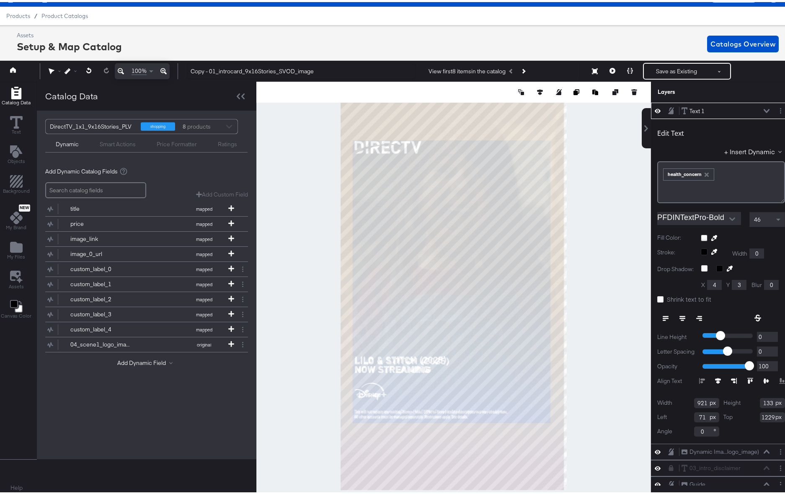
type input "1"
click at [768, 347] on input "1" at bounding box center [767, 350] width 21 height 10
type input "1231"
type input "69"
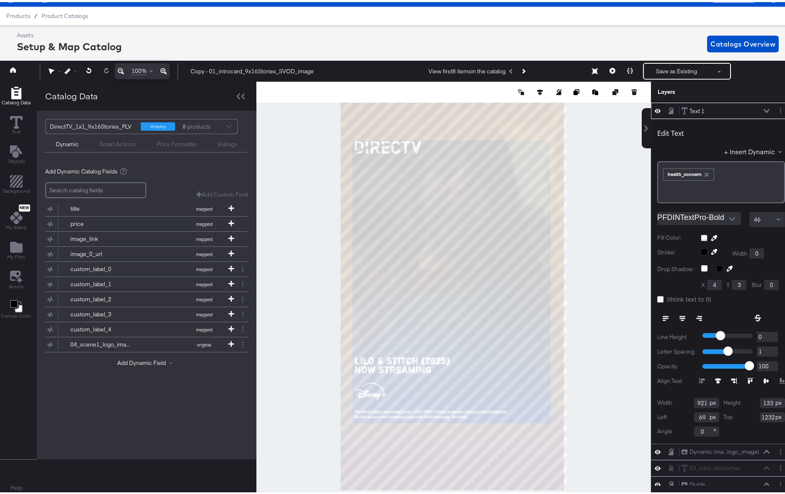
type input "1233"
click at [213, 70] on input "Copy - 01_introcard_9x16Stories_SVOD_image" at bounding box center [301, 70] width 229 height 16
drag, startPoint x: 216, startPoint y: 70, endPoint x: 179, endPoint y: 68, distance: 36.9
click at [179, 68] on div "100% Copy - 01_introcard_9x16Stories_SVOD_image View first 8 items in the catal…" at bounding box center [394, 69] width 796 height 21
drag, startPoint x: 197, startPoint y: 69, endPoint x: 220, endPoint y: 68, distance: 22.6
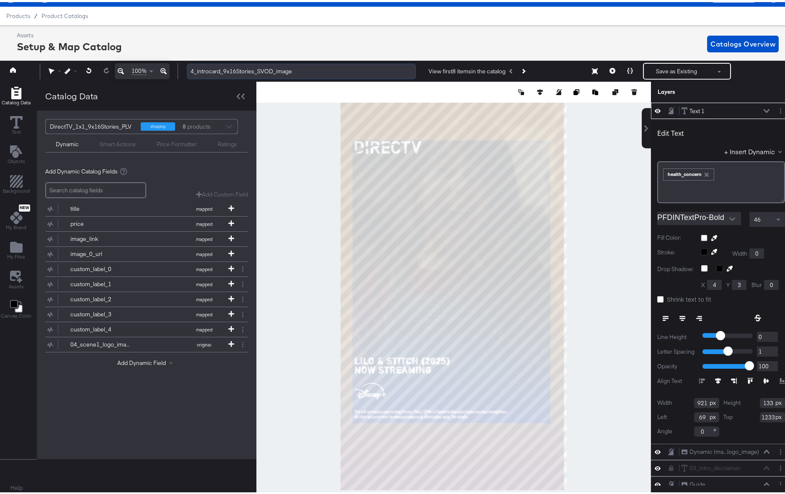
click at [220, 68] on input "4_introcard_9x16Stories_SVOD_image" at bounding box center [301, 70] width 229 height 16
drag, startPoint x: 220, startPoint y: 68, endPoint x: 197, endPoint y: 69, distance: 22.6
click at [197, 69] on input "4_introcard_9x16Stories_SVOD_image" at bounding box center [301, 70] width 229 height 16
type input "4_scene1_9x16Stories_SVOD_image"
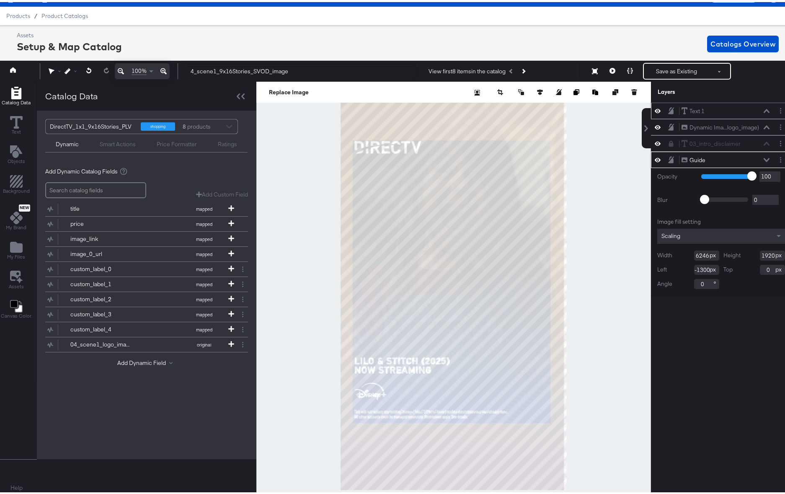
click at [764, 107] on icon at bounding box center [767, 109] width 6 height 4
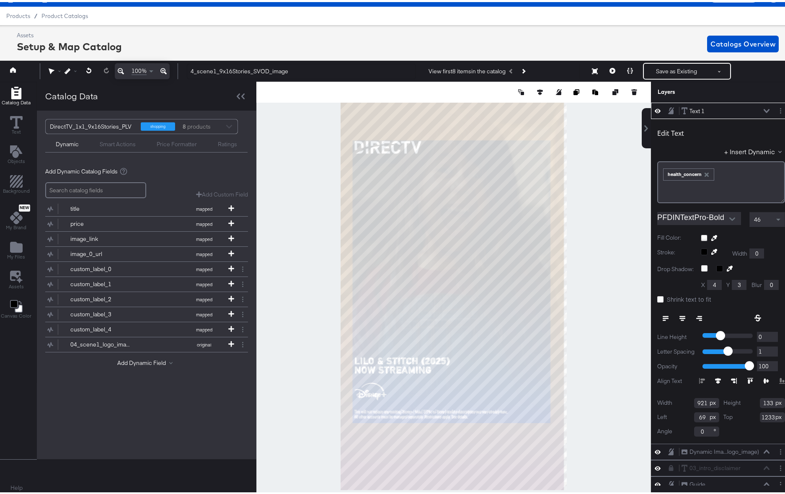
click at [760, 107] on div "Text 1 Text 1" at bounding box center [727, 109] width 93 height 9
click at [764, 110] on icon at bounding box center [767, 109] width 6 height 4
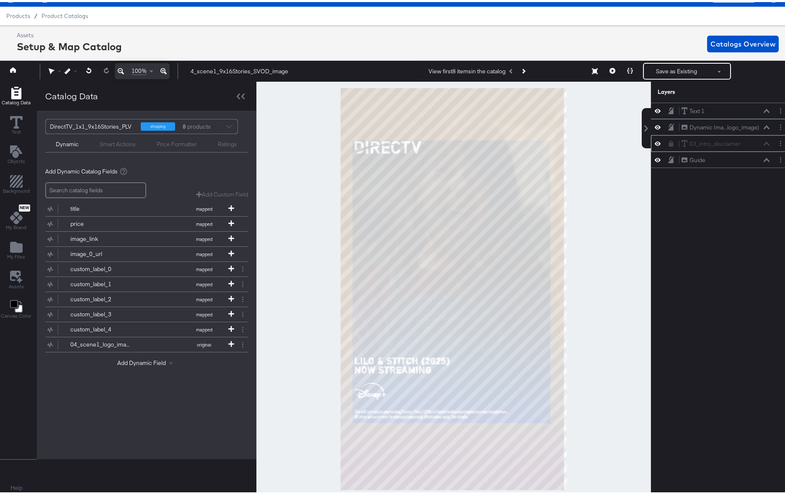
click at [655, 142] on icon at bounding box center [658, 141] width 6 height 7
click at [669, 142] on icon at bounding box center [671, 142] width 5 height 6
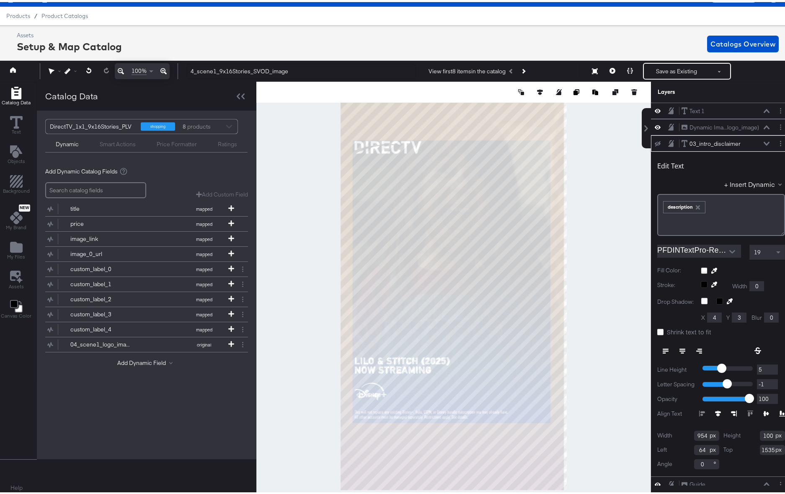
click at [655, 141] on icon at bounding box center [658, 141] width 6 height 5
click at [696, 205] on icon "button" at bounding box center [698, 205] width 4 height 4
click at [747, 185] on button "+ Insert Dynamic" at bounding box center [755, 182] width 61 height 9
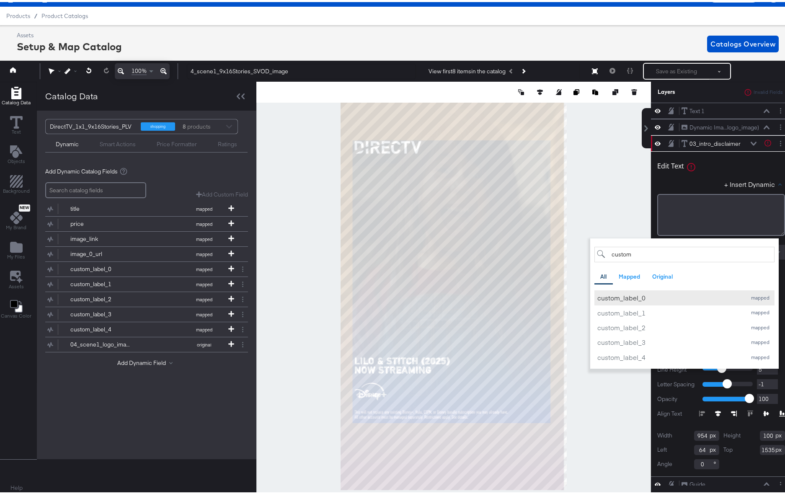
type input "custom"
click at [619, 297] on div "custom_label_0" at bounding box center [670, 295] width 145 height 9
click at [687, 182] on div "+ Insert Dynamic custom All Mapped Original Add a field from your catalog to us…" at bounding box center [722, 184] width 128 height 12
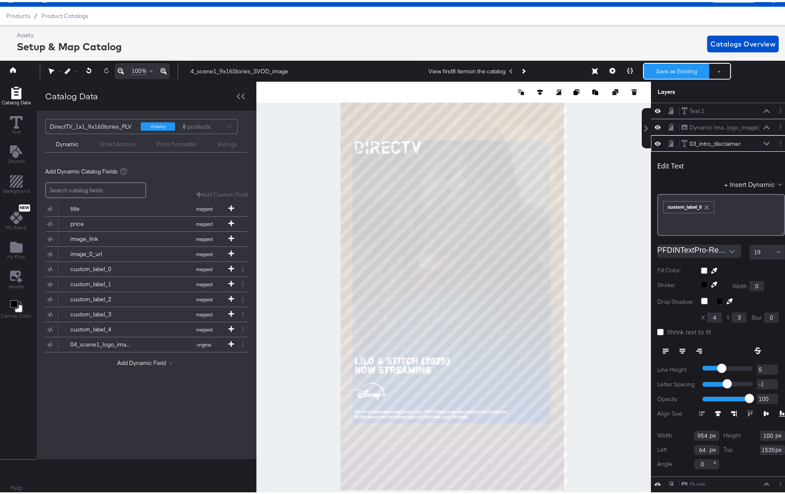
click at [658, 69] on button "Save as Existing" at bounding box center [676, 69] width 65 height 15
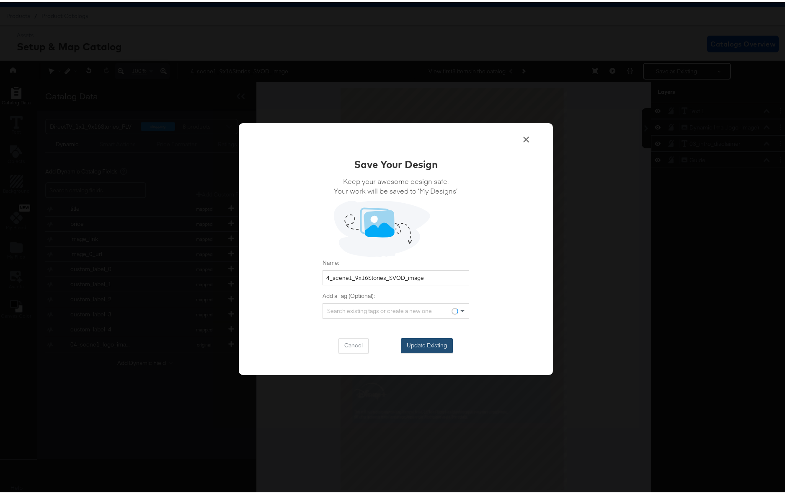
click at [417, 341] on button "Update Existing" at bounding box center [427, 343] width 52 height 15
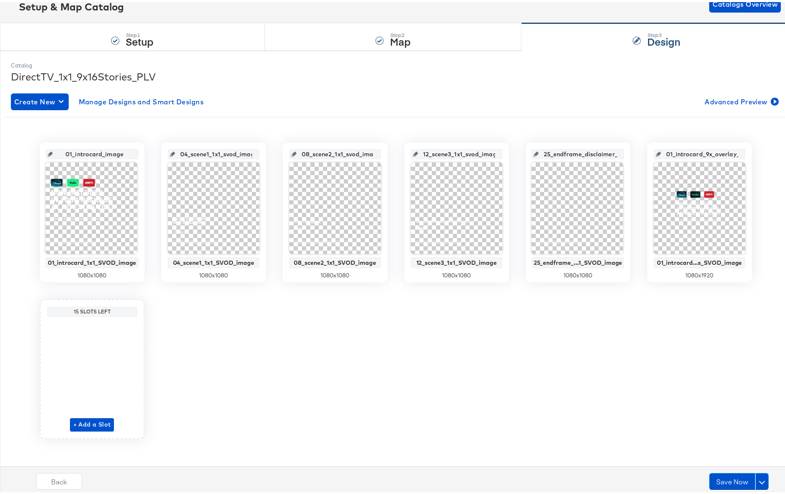
scroll to position [62, 0]
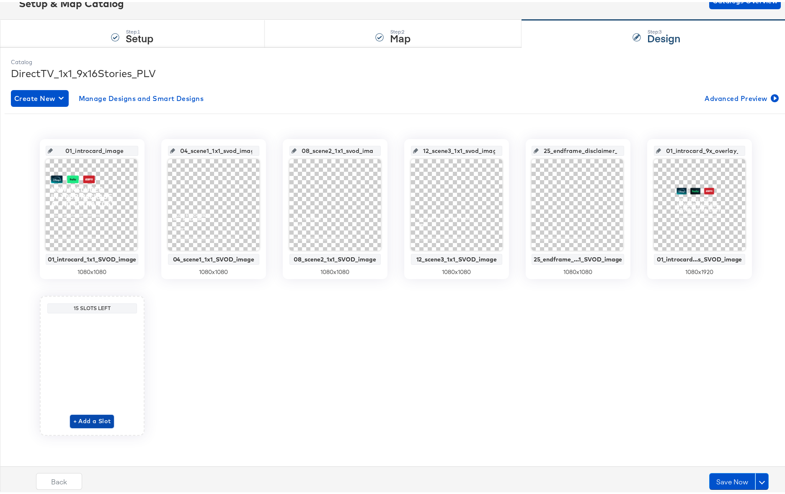
click at [91, 414] on button "+ Add a Slot" at bounding box center [92, 419] width 44 height 13
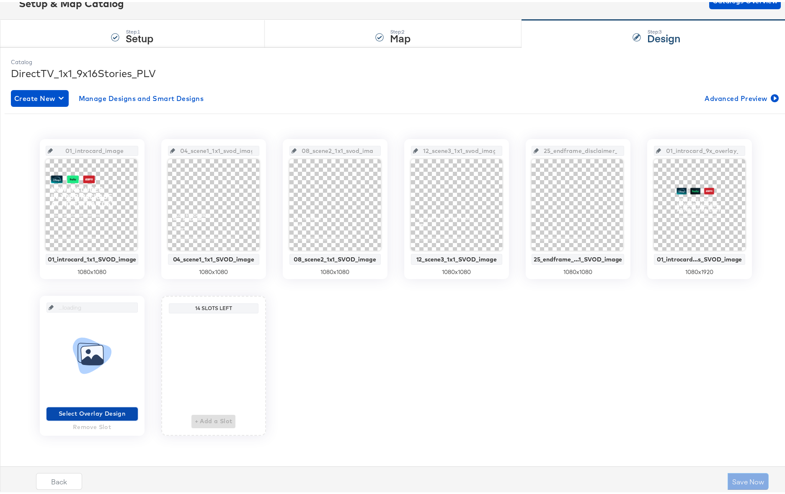
click at [103, 409] on span "Select Overlay Design" at bounding box center [92, 412] width 85 height 10
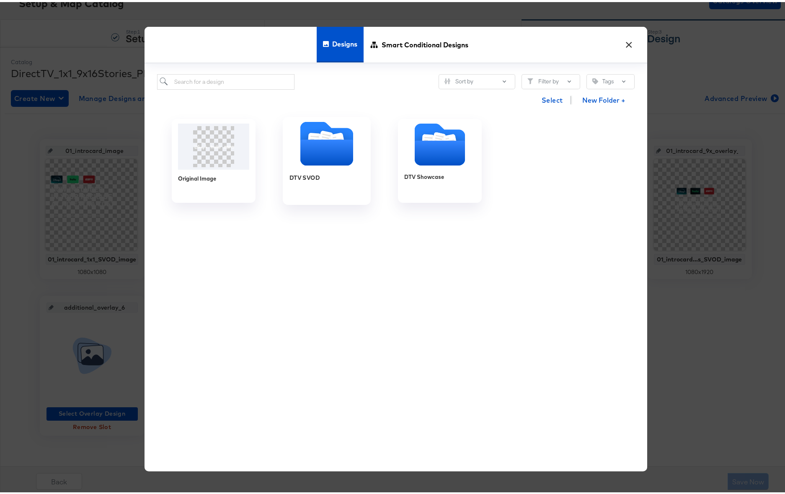
click at [313, 131] on icon "Folder" at bounding box center [326, 142] width 53 height 44
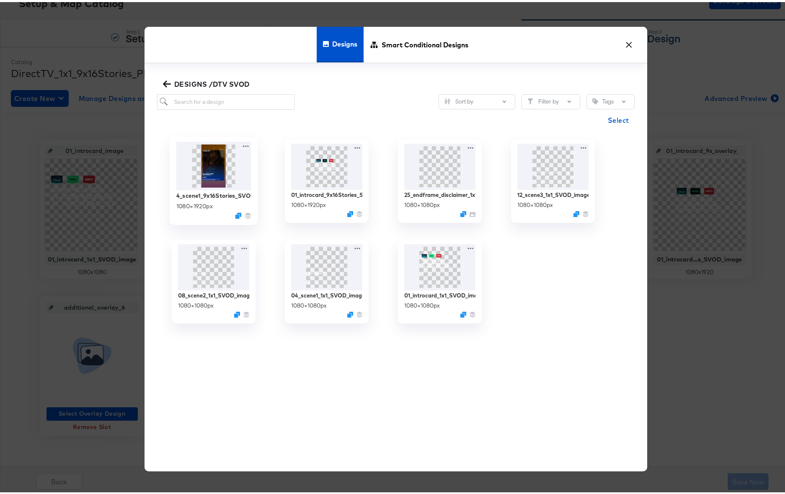
click at [210, 160] on img at bounding box center [213, 164] width 75 height 48
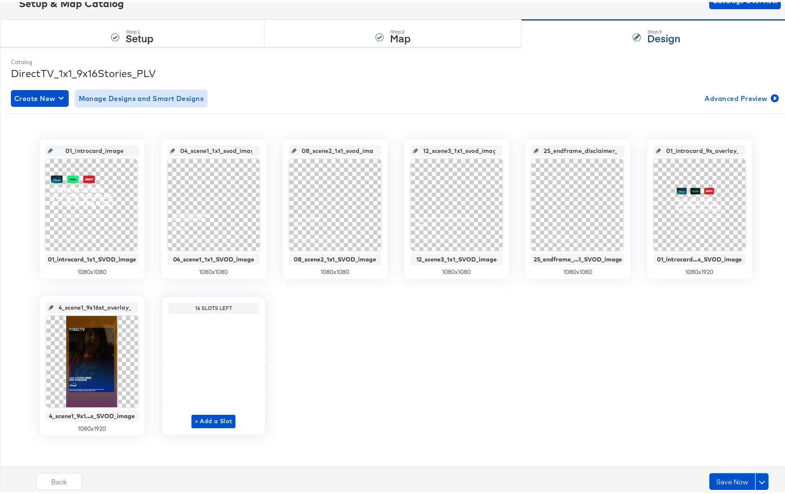
click at [135, 93] on span "Manage Designs and Smart Designs" at bounding box center [141, 97] width 125 height 12
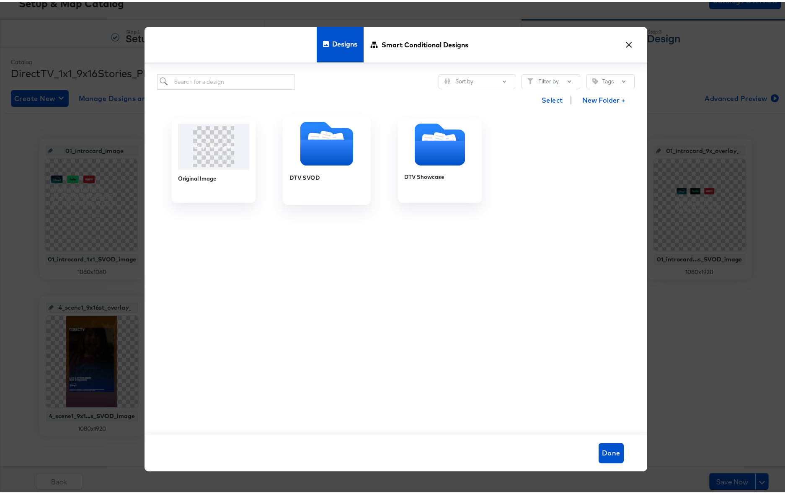
click at [334, 155] on icon "Folder" at bounding box center [326, 151] width 53 height 26
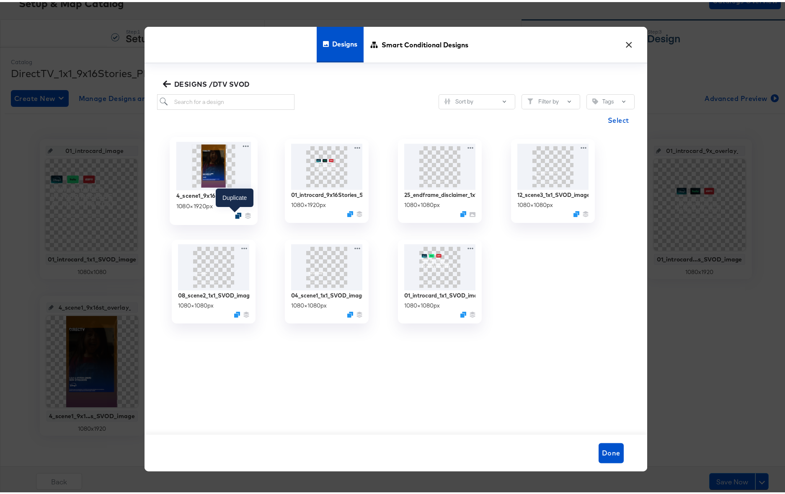
click at [235, 213] on icon "Duplicate" at bounding box center [238, 213] width 6 height 6
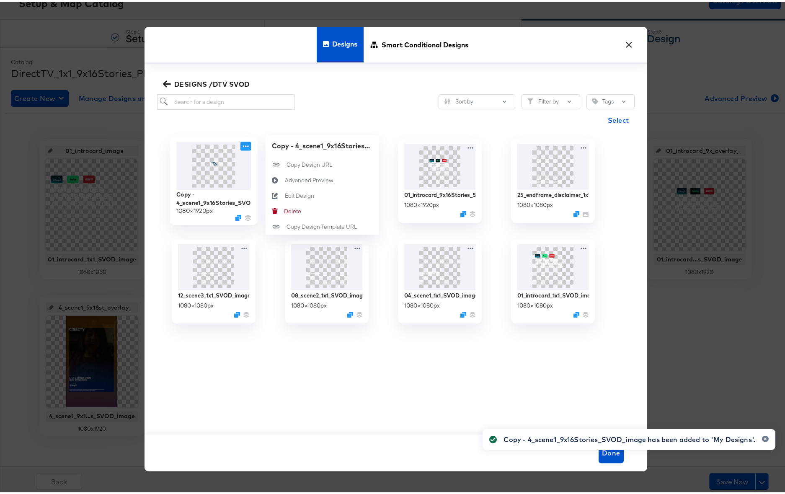
click at [241, 143] on icon at bounding box center [246, 144] width 10 height 9
click at [285, 194] on div "Edit Design Edit Design" at bounding box center [285, 194] width 0 height 0
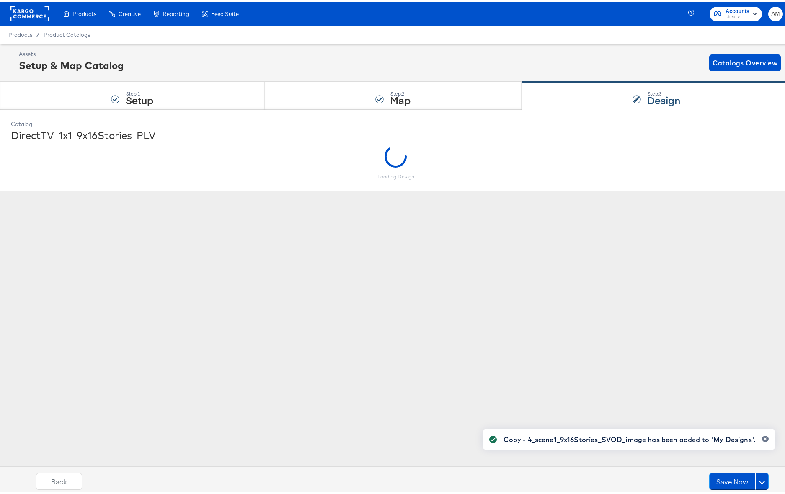
scroll to position [0, 0]
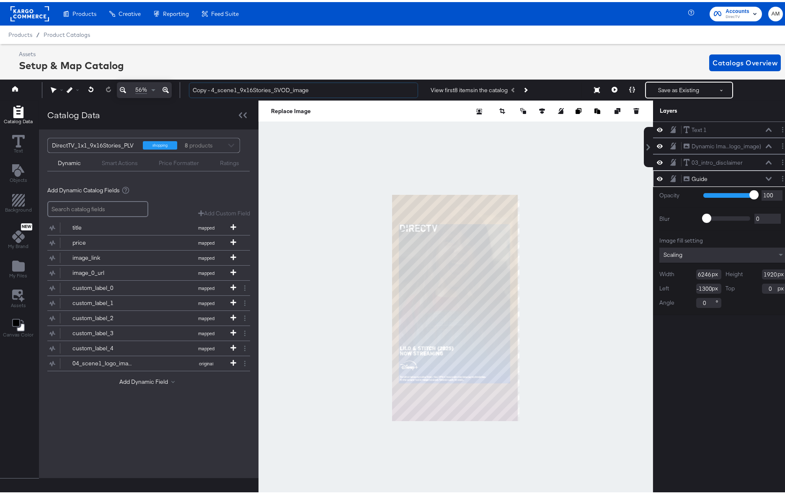
drag, startPoint x: 212, startPoint y: 89, endPoint x: 168, endPoint y: 88, distance: 44.0
click at [168, 88] on div "56% Copy - 4_scene1_9x16Stories_SVOD_image View first 8 items in the catalog Sa…" at bounding box center [396, 88] width 796 height 21
drag, startPoint x: 181, startPoint y: 88, endPoint x: 159, endPoint y: 87, distance: 22.2
click at [159, 87] on div "56% Copy - 4_scene1_9x16Stories_SVOD_image View first 8 items in the catalog Sa…" at bounding box center [396, 88] width 796 height 21
click at [217, 89] on input "8_scene1_9x16Stories_SVOD_image" at bounding box center [303, 88] width 229 height 16
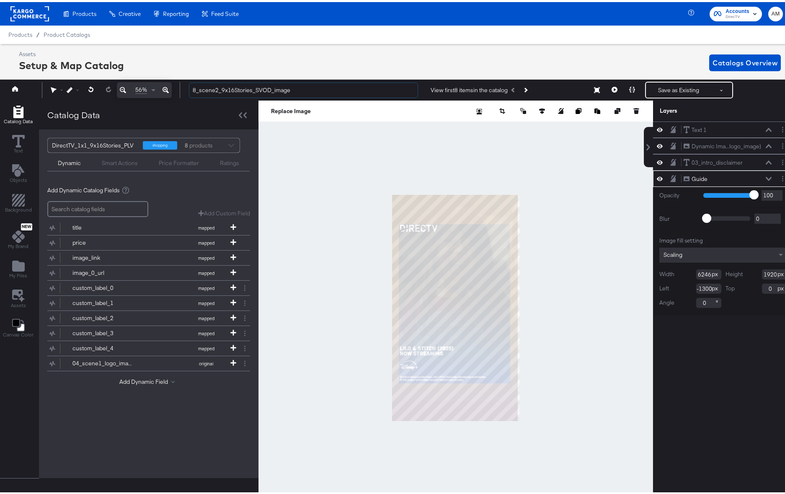
type input "8_scene2_9x16Stories_SVOD_image"
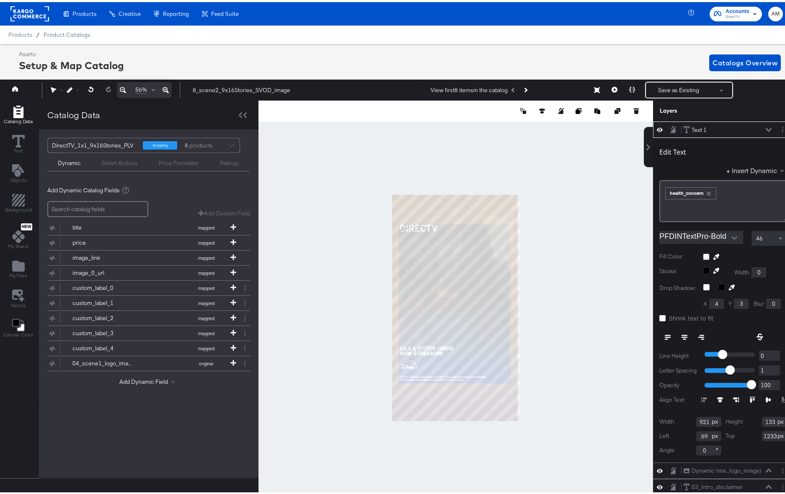
click at [706, 193] on icon "button" at bounding box center [709, 192] width 6 height 6
click at [727, 168] on button "+ Insert Dynamic" at bounding box center [757, 168] width 61 height 9
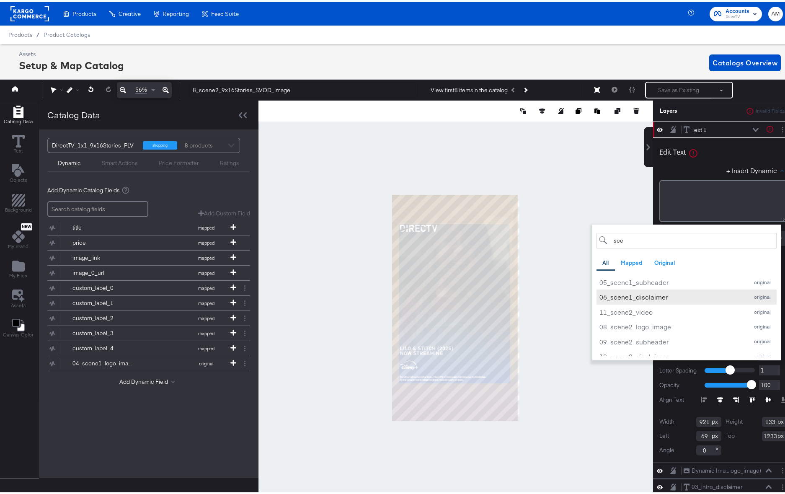
scroll to position [70, 0]
type input "sce"
click at [629, 303] on div "09_scene2_subheader" at bounding box center [672, 300] width 145 height 9
click at [691, 166] on div "+ Insert Dynamic sce All Mapped Original Add a field from your catalog to use i…" at bounding box center [724, 170] width 128 height 12
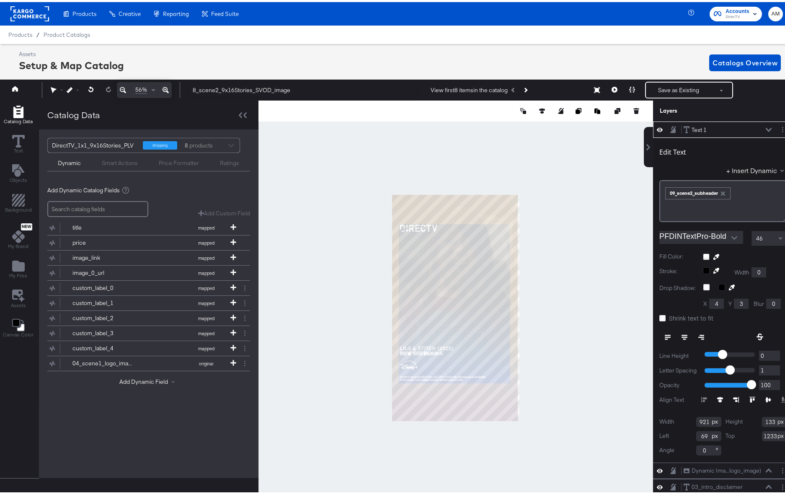
scroll to position [0, 2]
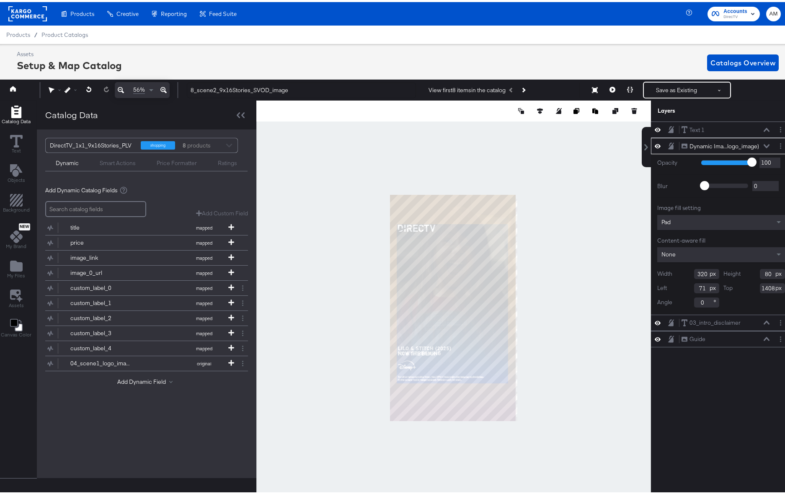
click at [764, 144] on icon at bounding box center [767, 144] width 6 height 4
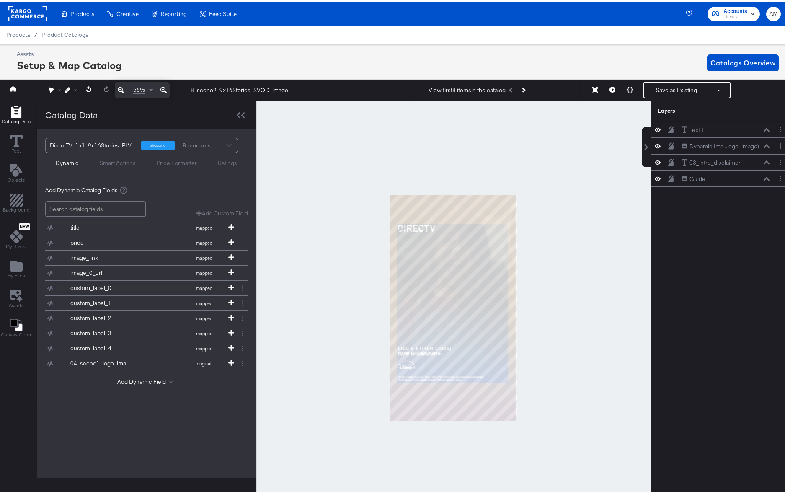
click at [764, 145] on icon at bounding box center [767, 144] width 6 height 4
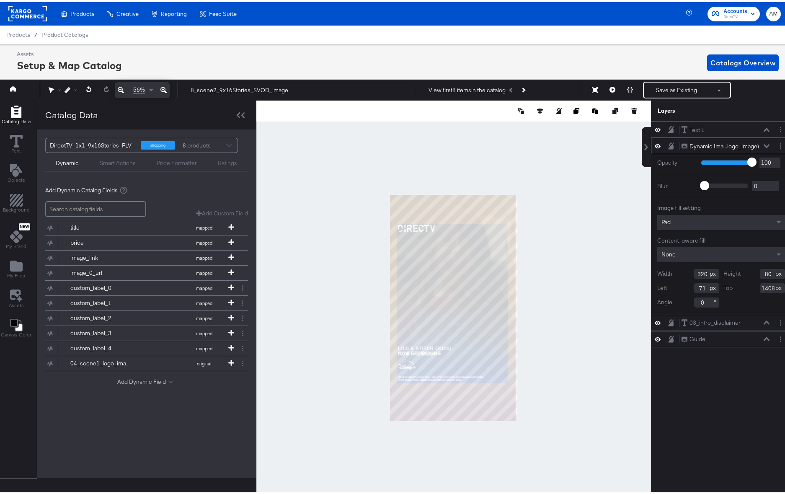
click at [135, 381] on button "Add Dynamic Field" at bounding box center [146, 380] width 59 height 8
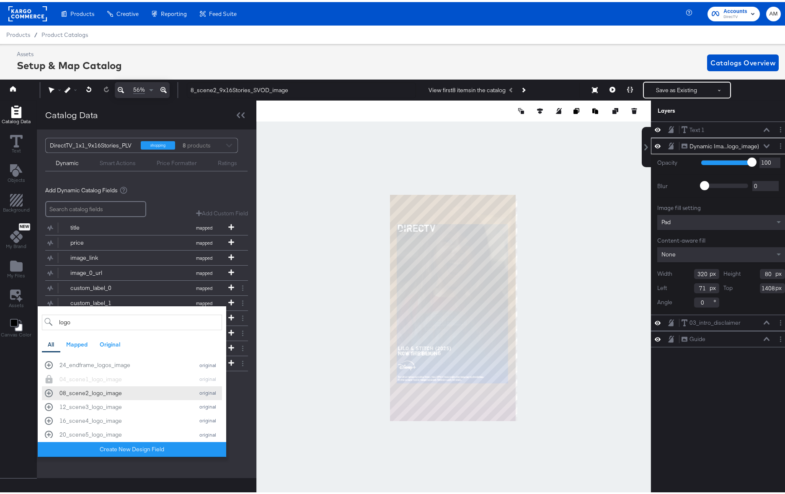
type input "logo"
click at [101, 391] on div "08_scene2_logo_image" at bounding box center [125, 391] width 130 height 8
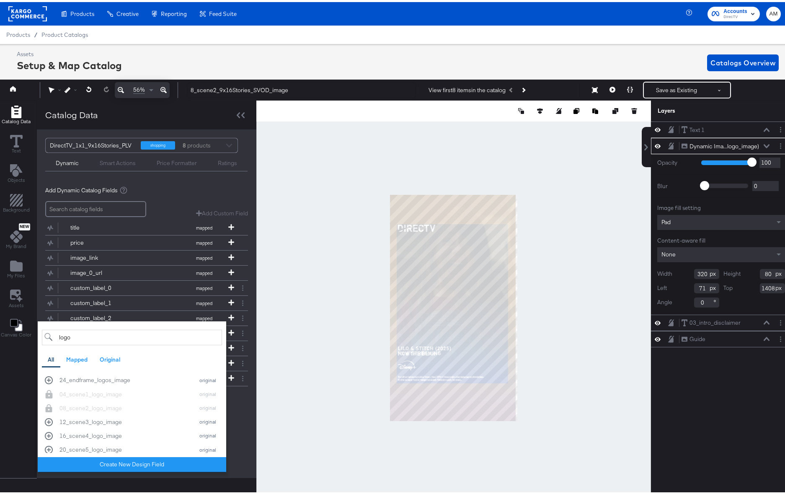
click at [249, 432] on div "DirectTV_1x1_9x16Stories_PLV shopping 8 products Dynamic Smart Actions Price Fo…" at bounding box center [147, 301] width 220 height 349
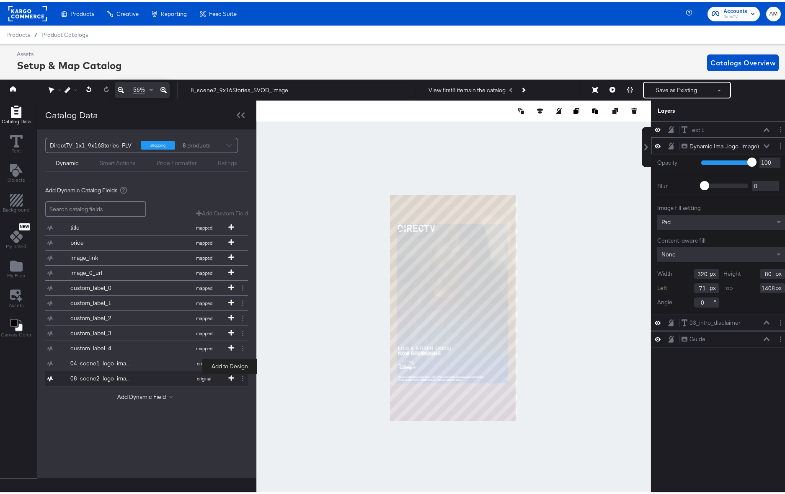
click at [228, 375] on icon at bounding box center [231, 376] width 6 height 6
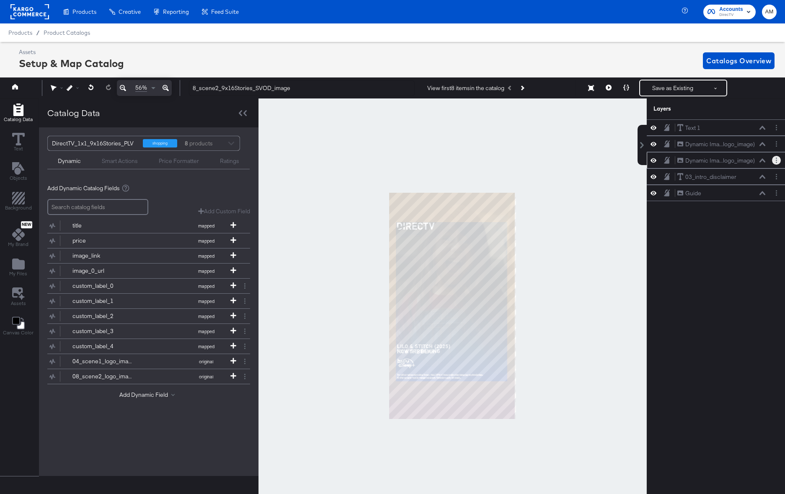
scroll to position [0, 2]
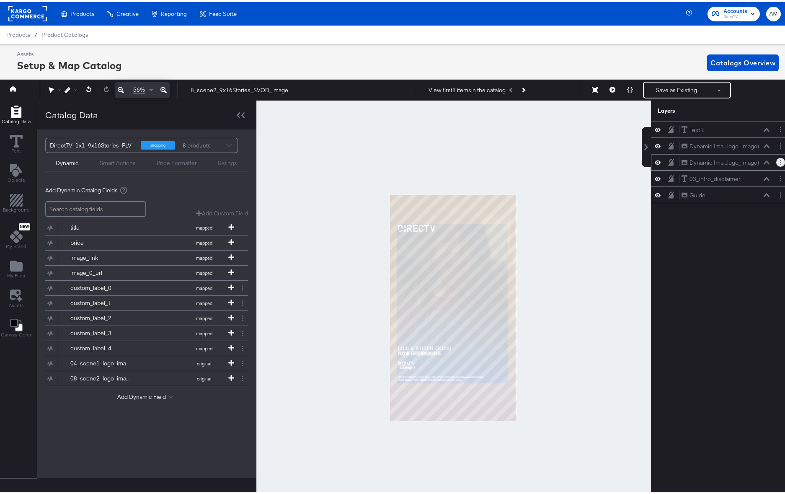
click at [777, 161] on button "Layer Options" at bounding box center [781, 160] width 9 height 9
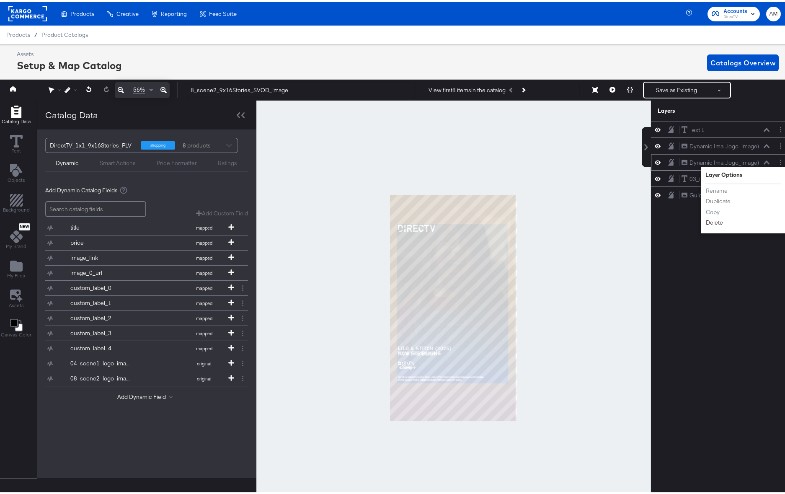
click at [707, 222] on button "Delete" at bounding box center [715, 221] width 18 height 9
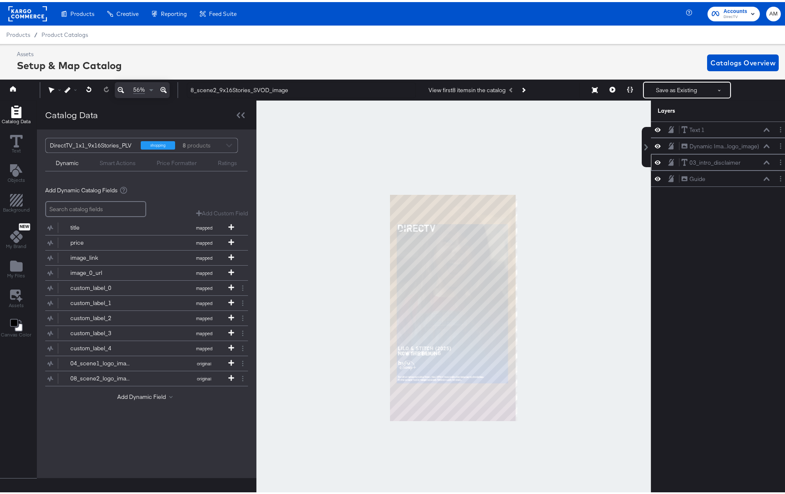
click at [764, 160] on icon at bounding box center [767, 160] width 6 height 4
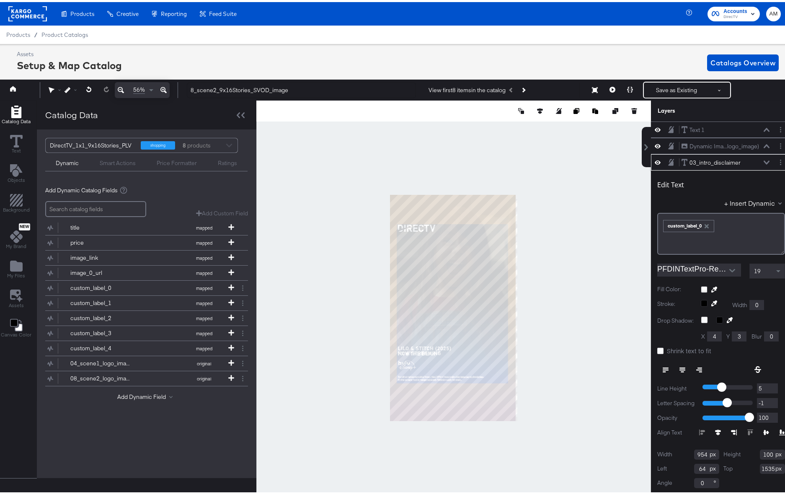
click at [705, 223] on icon "button" at bounding box center [707, 224] width 4 height 4
click at [725, 201] on button "+ Insert Dynamic" at bounding box center [755, 201] width 61 height 9
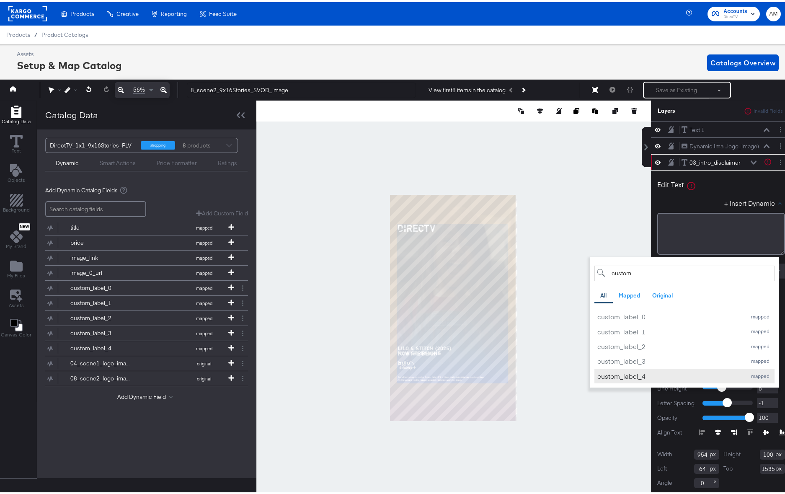
type input "custom"
click at [619, 371] on div "custom_label_4" at bounding box center [670, 374] width 145 height 9
click at [691, 201] on div "+ Insert Dynamic custom All Mapped Original Add a field from your catalog to us…" at bounding box center [722, 203] width 128 height 12
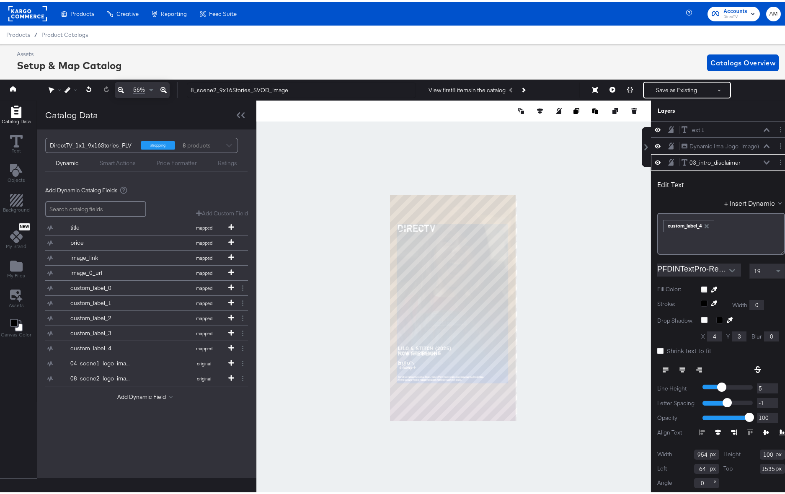
click at [764, 160] on icon at bounding box center [767, 160] width 6 height 4
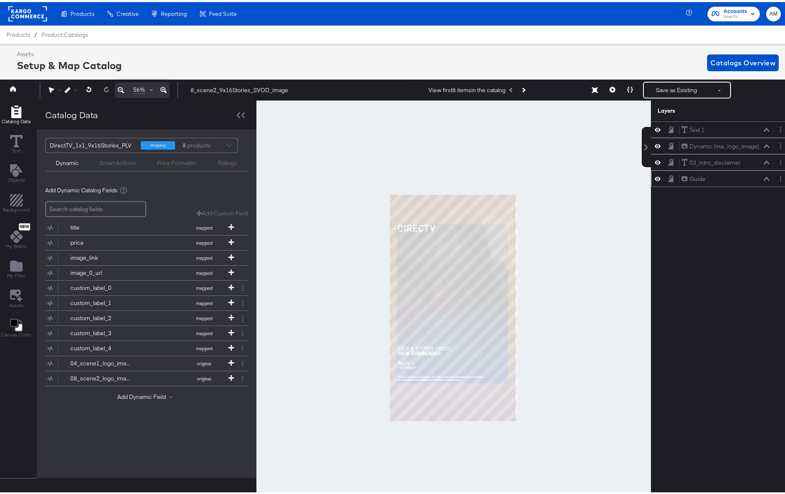
click at [668, 177] on icon at bounding box center [671, 177] width 6 height 7
click at [655, 177] on icon at bounding box center [658, 177] width 6 height 4
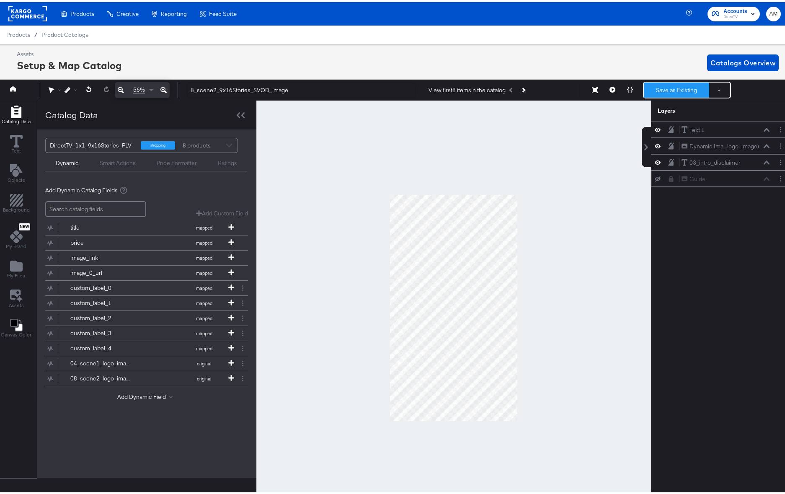
click at [666, 88] on button "Save as Existing" at bounding box center [676, 87] width 65 height 15
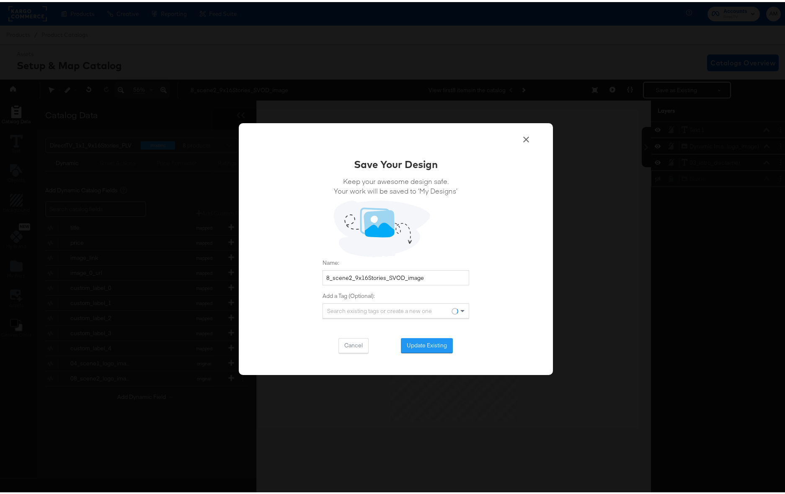
click at [422, 344] on button "Update Existing" at bounding box center [427, 343] width 52 height 15
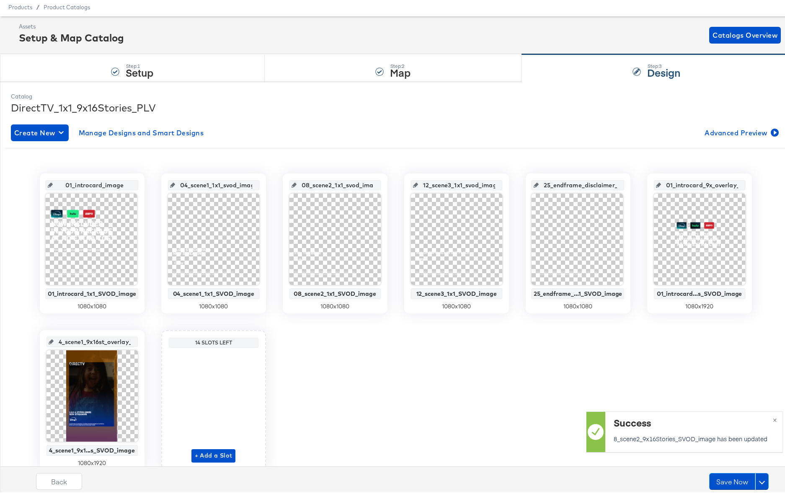
scroll to position [62, 0]
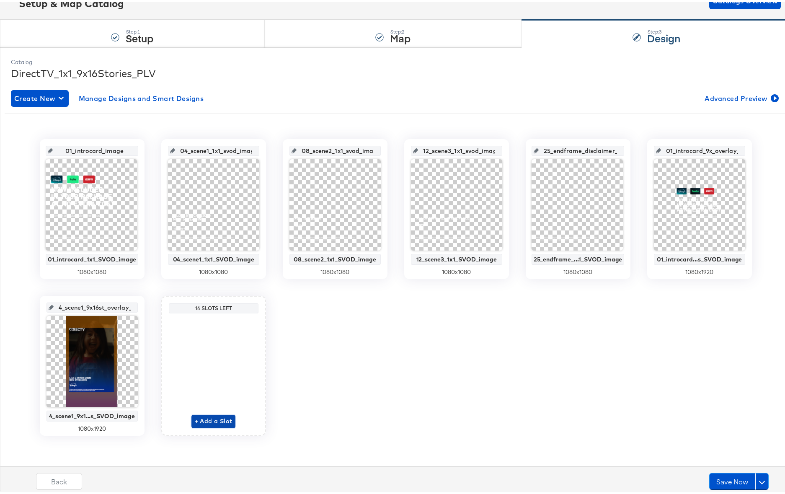
click at [198, 417] on span "+ Add a Slot" at bounding box center [214, 419] width 38 height 10
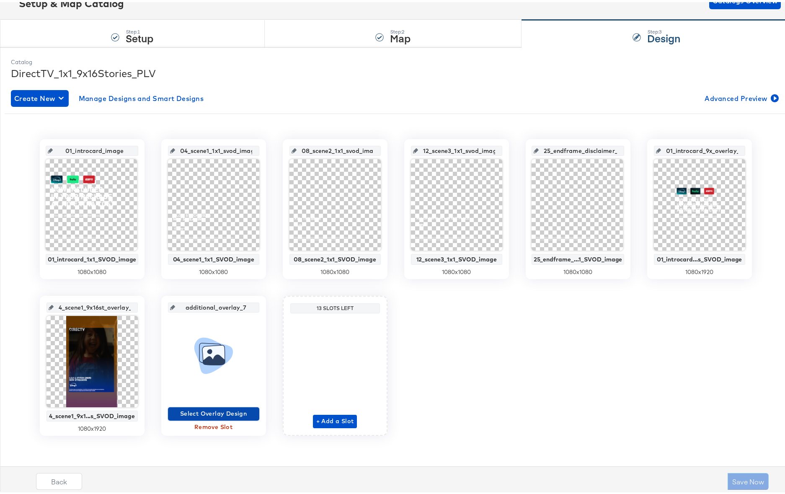
click at [214, 412] on span "Select Overlay Design" at bounding box center [213, 412] width 85 height 10
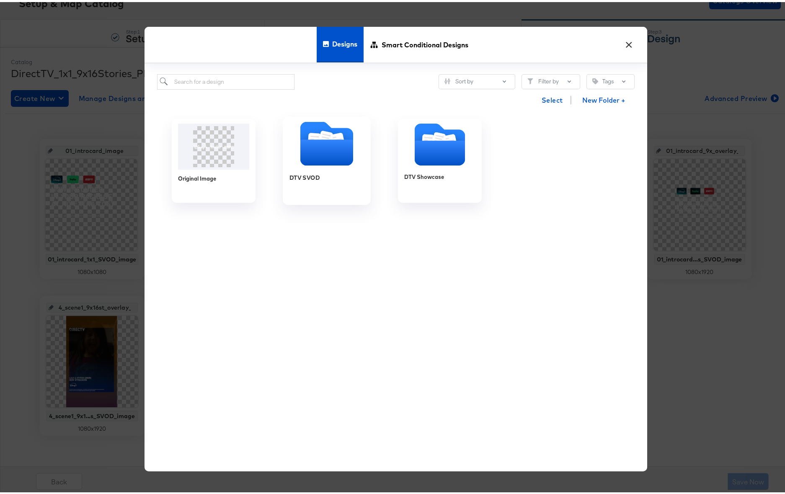
click at [316, 138] on icon "Folder" at bounding box center [326, 151] width 53 height 26
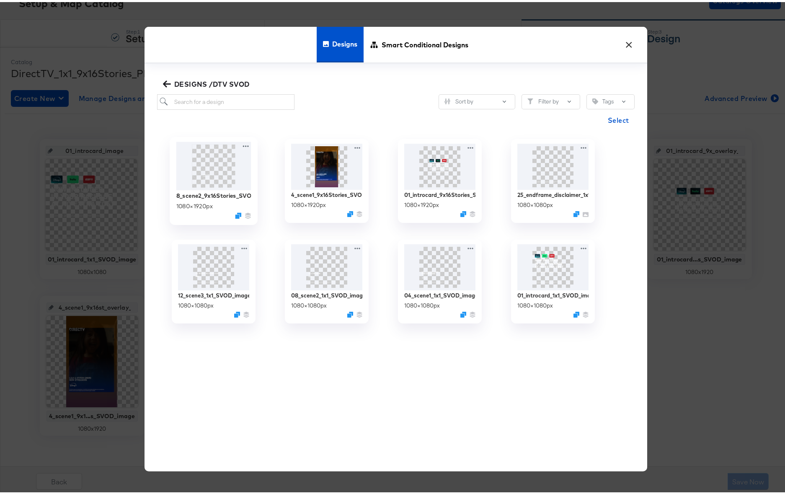
click at [220, 175] on img at bounding box center [213, 164] width 75 height 48
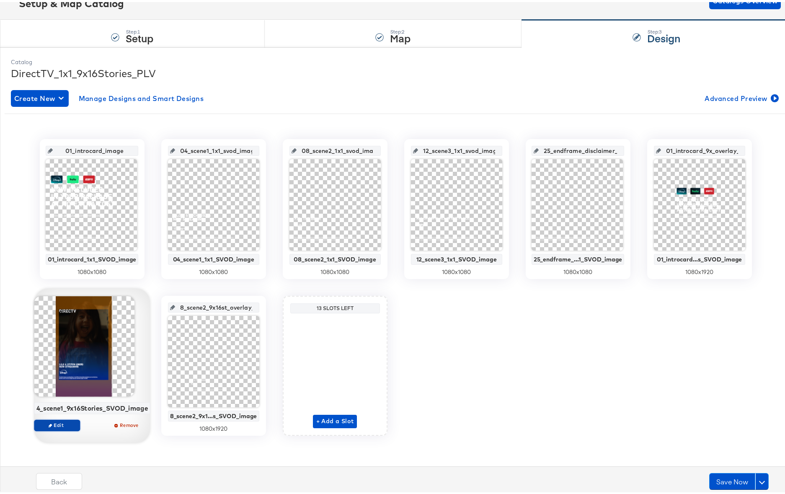
click at [59, 424] on span "Edit" at bounding box center [56, 423] width 39 height 6
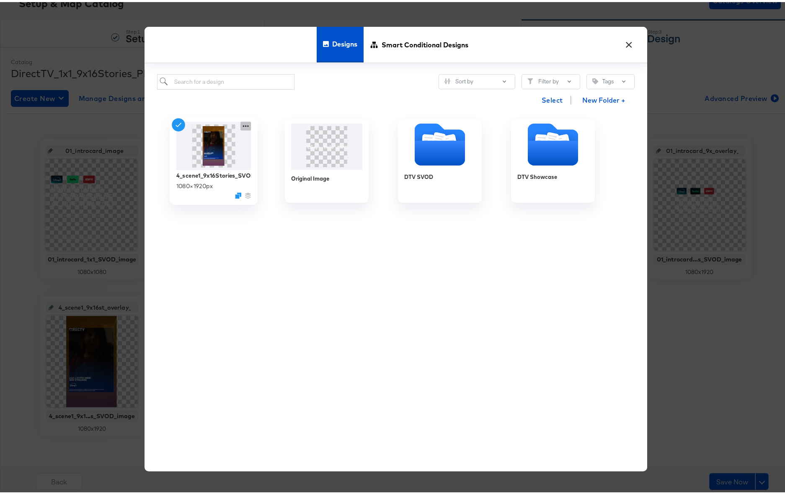
click at [247, 124] on icon at bounding box center [246, 124] width 10 height 9
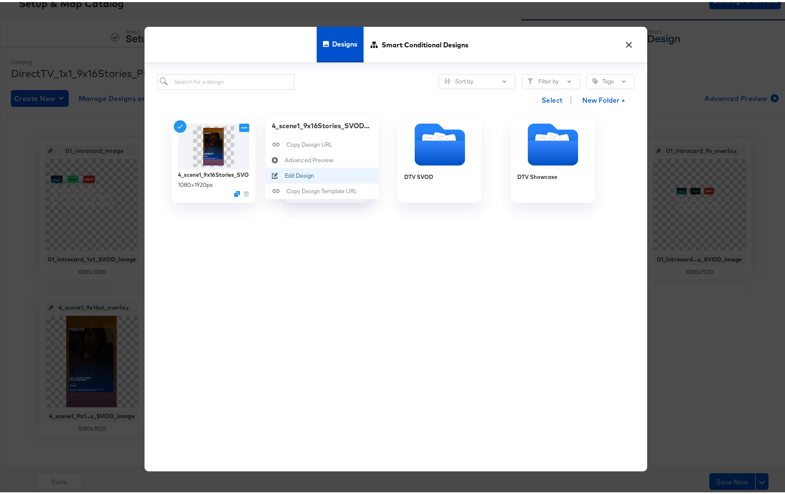
click at [285, 174] on div "Edit Design Edit Design" at bounding box center [285, 174] width 0 height 0
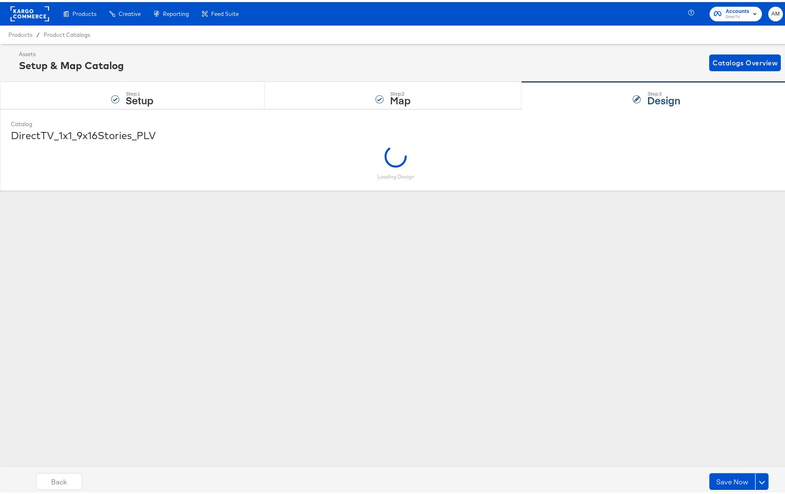
scroll to position [0, 0]
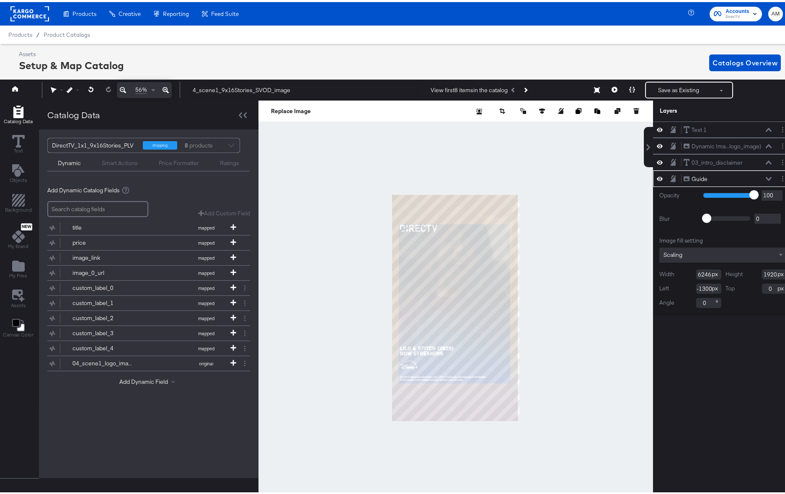
click at [671, 177] on icon at bounding box center [674, 176] width 6 height 7
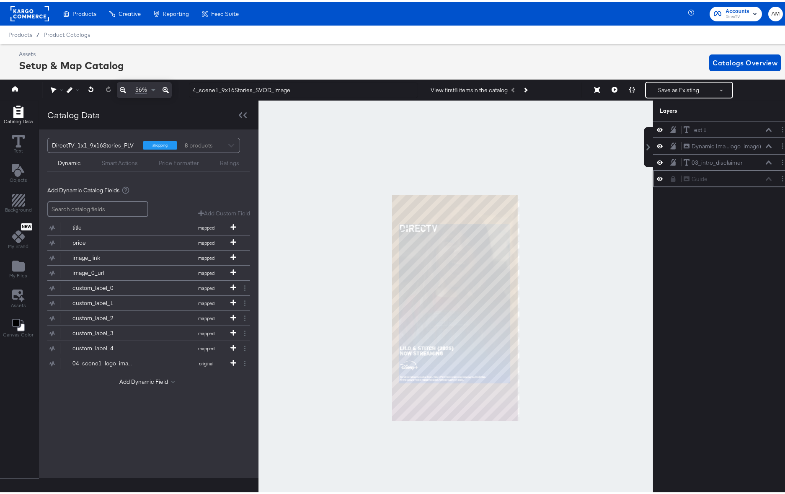
click at [657, 178] on icon at bounding box center [660, 176] width 6 height 7
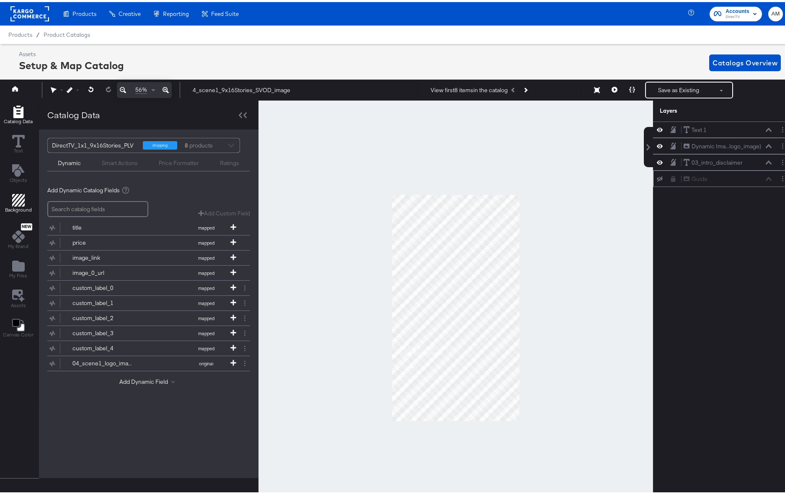
click at [13, 204] on icon "Add Rectangle" at bounding box center [18, 198] width 13 height 13
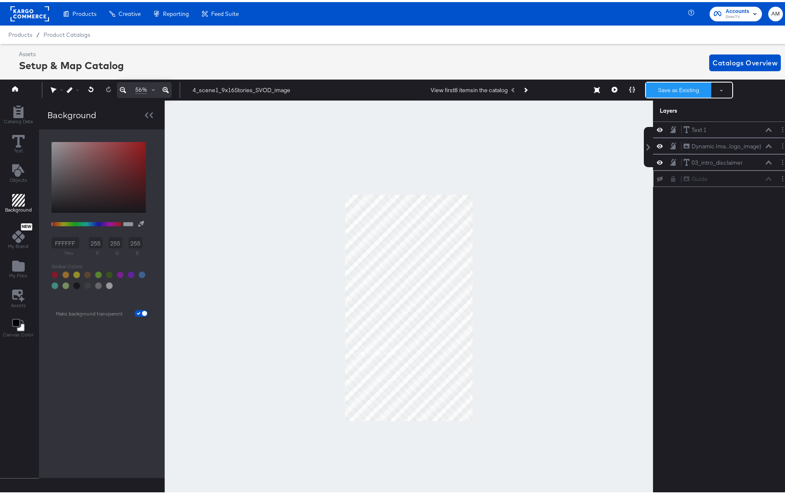
click at [675, 87] on button "Save as Existing" at bounding box center [678, 87] width 65 height 15
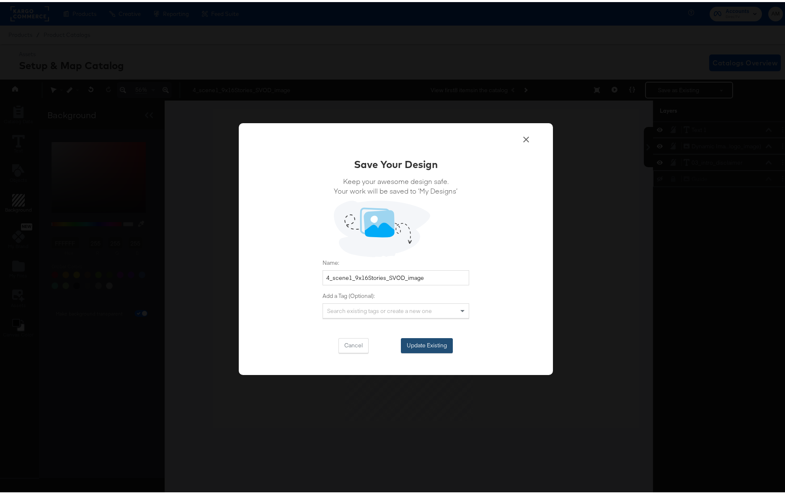
click at [410, 345] on button "Update Existing" at bounding box center [427, 343] width 52 height 15
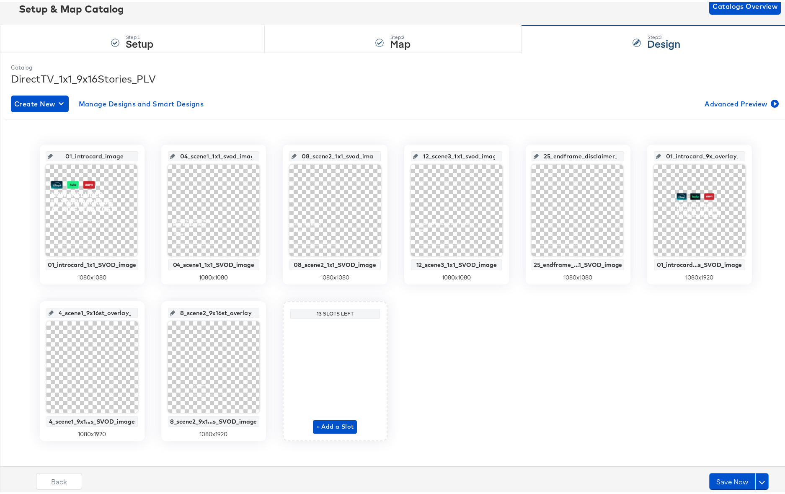
scroll to position [52, 0]
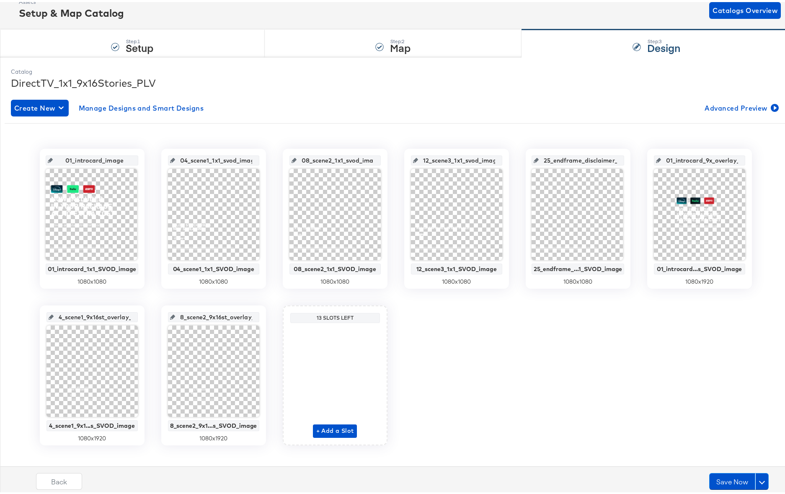
click at [100, 317] on input "4_scene1_9x16st_overlay_6" at bounding box center [95, 312] width 82 height 23
drag, startPoint x: 104, startPoint y: 318, endPoint x: 132, endPoint y: 319, distance: 28.1
click at [132, 319] on div "4_scene1_9x16st_overlay_6" at bounding box center [92, 315] width 91 height 10
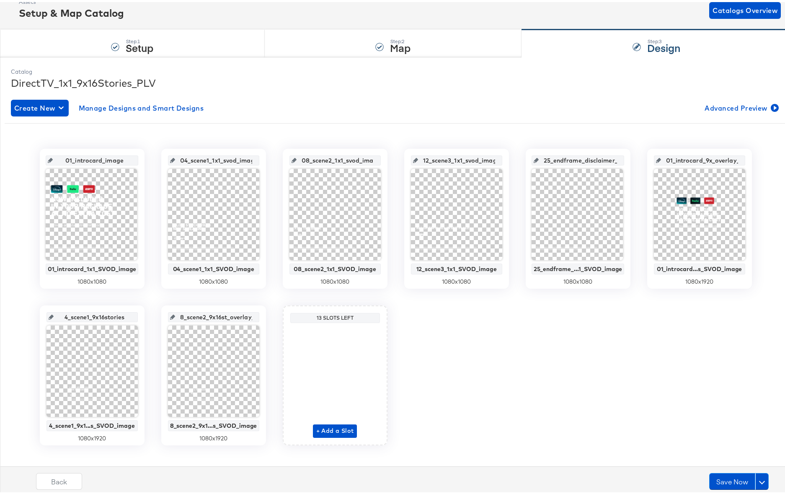
type input "4_scene1_9x16stories_"
drag, startPoint x: 181, startPoint y: 160, endPoint x: 246, endPoint y: 159, distance: 64.5
click at [246, 159] on input "04_scene1_1x1_svod_image" at bounding box center [216, 155] width 82 height 23
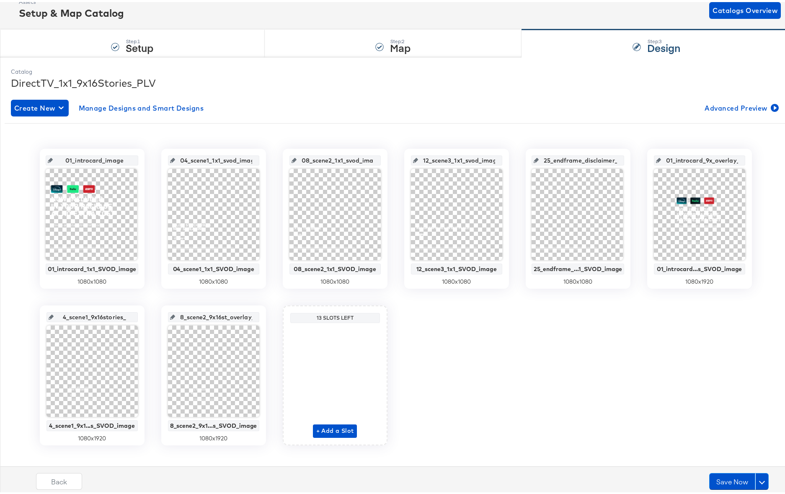
drag, startPoint x: 246, startPoint y: 159, endPoint x: 170, endPoint y: 158, distance: 75.9
click at [170, 158] on div "04_scene1_1x1_svod_image" at bounding box center [213, 158] width 91 height 10
click at [98, 316] on input "4_scene1_9x16stories_" at bounding box center [95, 312] width 82 height 23
drag, startPoint x: 121, startPoint y: 316, endPoint x: 138, endPoint y: 316, distance: 16.8
click at [138, 316] on div "4_scene1_9x16stories_ 4_scene1_9x1...s_SVOD_image 1080 x 1920" at bounding box center [92, 373] width 105 height 140
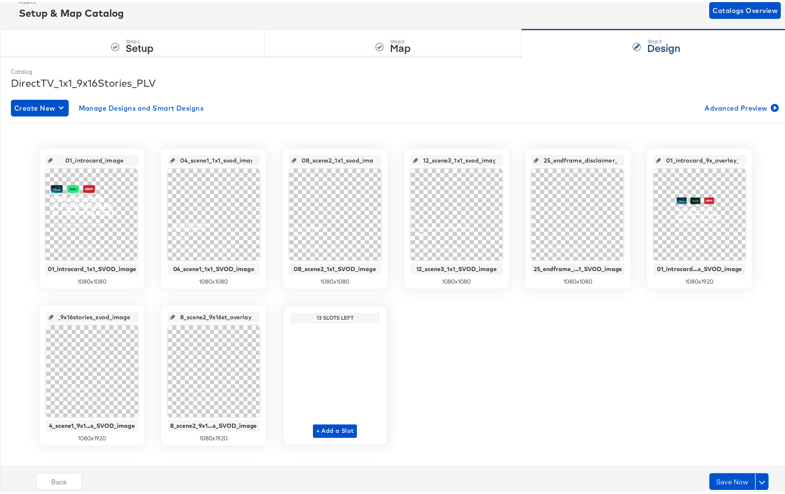
scroll to position [0, 31]
type input "4_scene1_9x16stories_svod_image"
click at [172, 315] on icon at bounding box center [172, 315] width 5 height 5
click at [219, 317] on input "8_scene2_9x16st_overlay_7" at bounding box center [216, 312] width 82 height 23
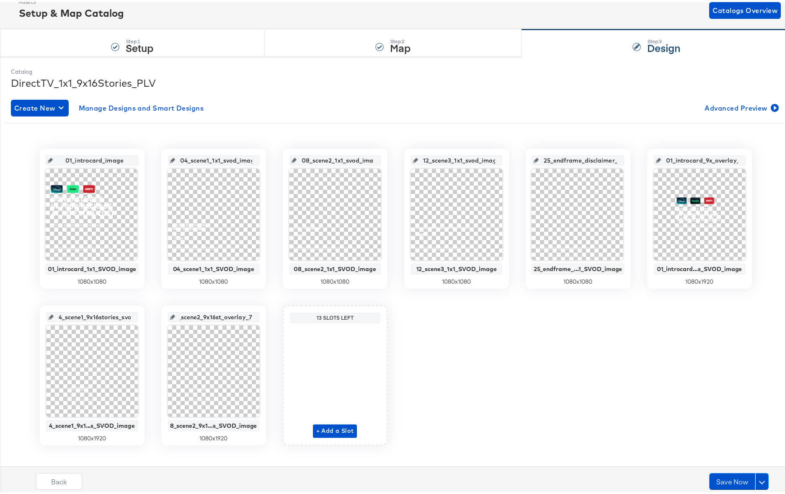
drag, startPoint x: 221, startPoint y: 316, endPoint x: 265, endPoint y: 318, distance: 44.0
click at [267, 317] on div "01_introcard_image 01_introcard_1x1_SVOD_image 1080 x 1080 04_scene1_1x1_svod_i…" at bounding box center [396, 295] width 782 height 297
type input "8_scene2_9x16stories_svod_image"
click at [255, 296] on div "01_introcard_image 01_introcard_1x1_SVOD_image 1080 x 1080 04_scene1_1x1_svod_i…" at bounding box center [396, 295] width 782 height 297
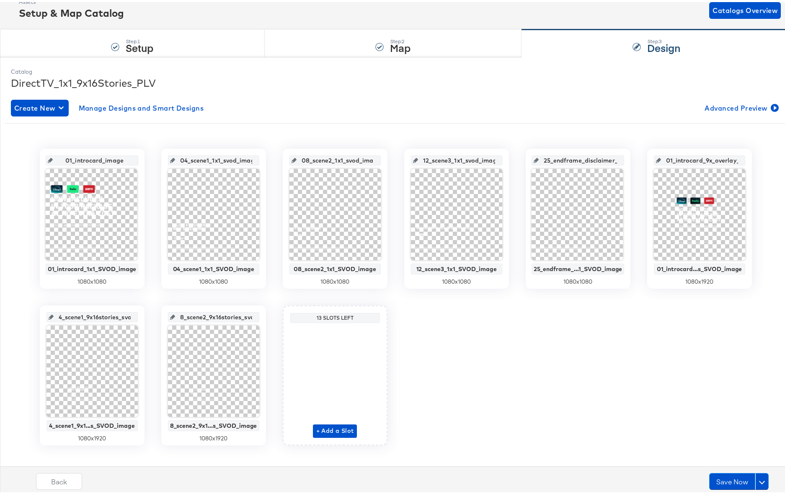
click at [60, 316] on input "4_scene1_9x16stories_svod_image" at bounding box center [95, 312] width 82 height 23
type input "04_scene1_9x16stories_svod_image"
drag, startPoint x: 194, startPoint y: 317, endPoint x: 181, endPoint y: 316, distance: 12.6
click at [181, 316] on input "8_scene2_9x16stories_svod_image" at bounding box center [216, 312] width 82 height 23
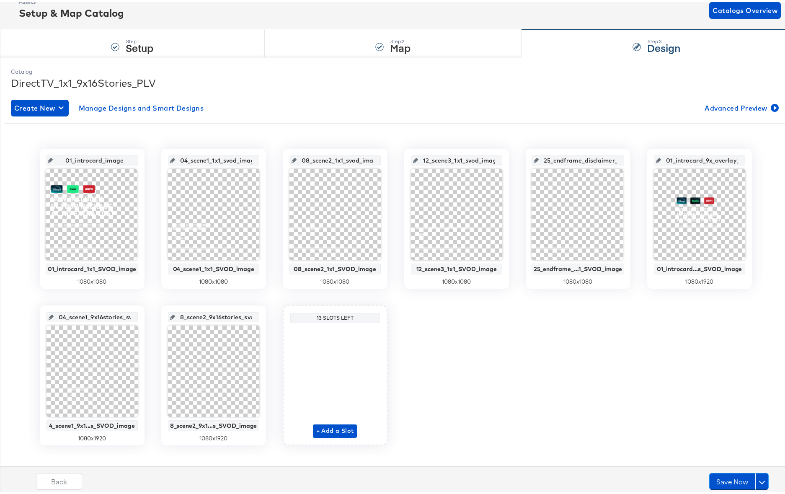
type input "08_scene2_9x16stories_svod_image"
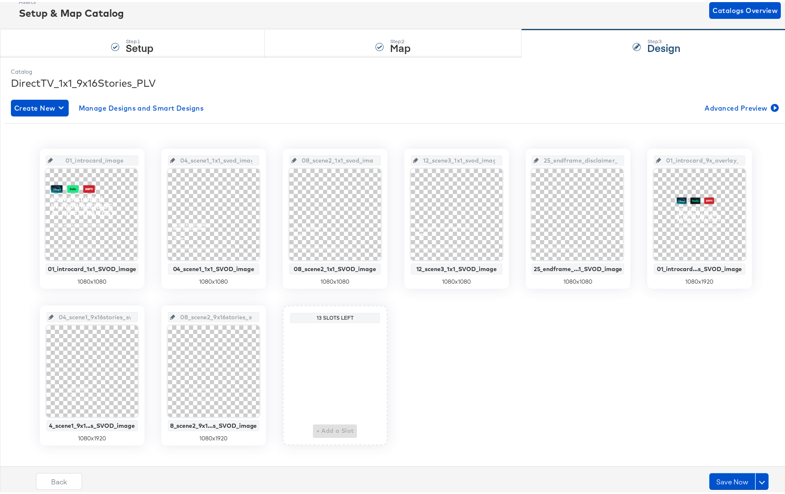
click at [269, 358] on div "01_introcard_image 01_introcard_1x1_SVOD_image 1080 x 1080 04_scene1_1x1_svod_i…" at bounding box center [396, 295] width 782 height 297
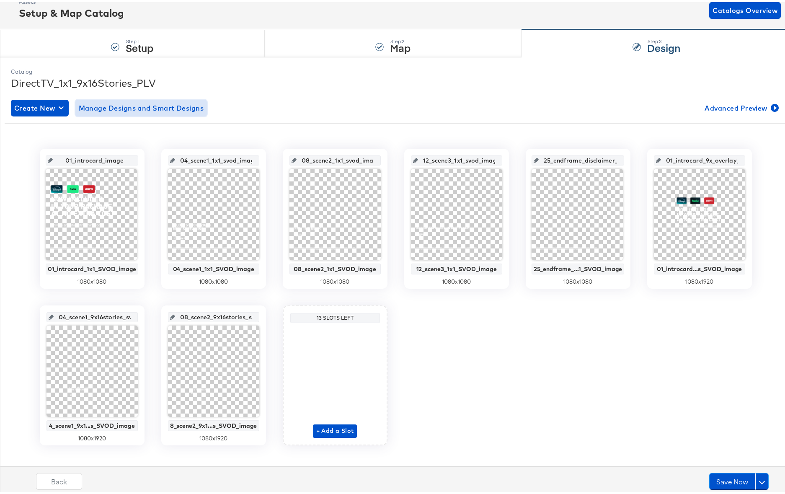
click at [147, 105] on span "Manage Designs and Smart Designs" at bounding box center [141, 106] width 125 height 12
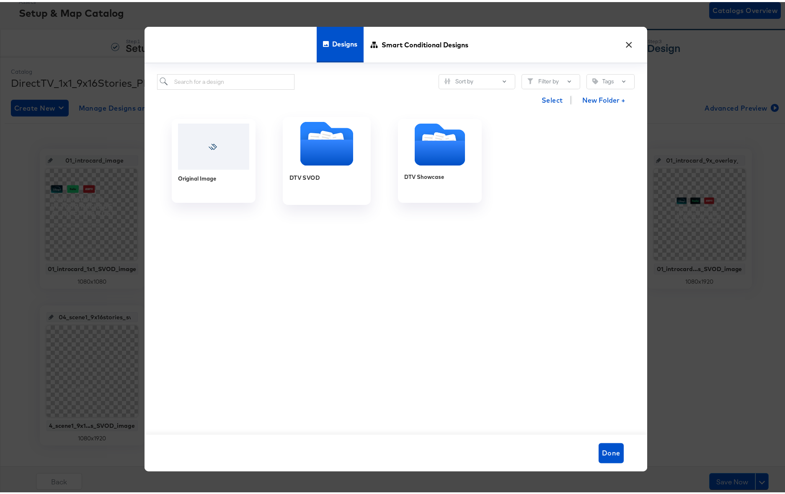
click at [308, 146] on icon "Folder" at bounding box center [326, 151] width 53 height 26
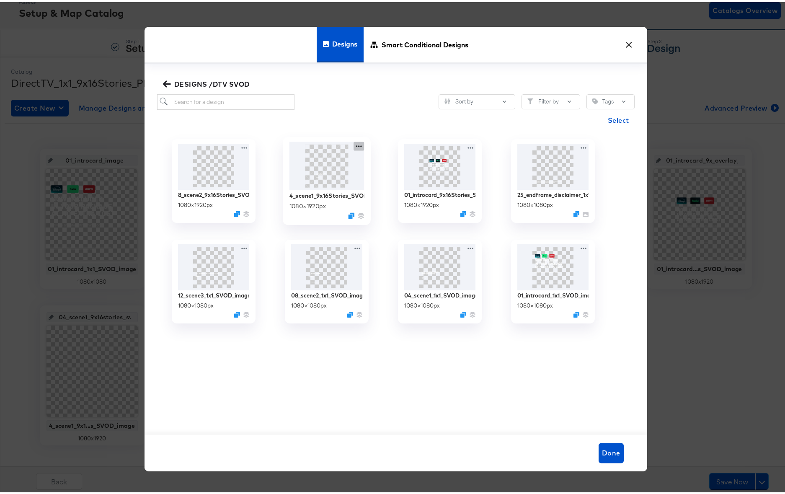
click at [355, 143] on icon at bounding box center [359, 144] width 10 height 9
click at [285, 191] on div "4_scene1_9x16Stories_SVOD_image 1080 × 1920 px" at bounding box center [327, 179] width 88 height 88
click at [295, 193] on div "4_scene1_9x16Stories_SVOD_image" at bounding box center [326, 193] width 75 height 8
click at [298, 193] on div "4_scene1_9x16Stories_SVOD_image" at bounding box center [326, 193] width 75 height 8
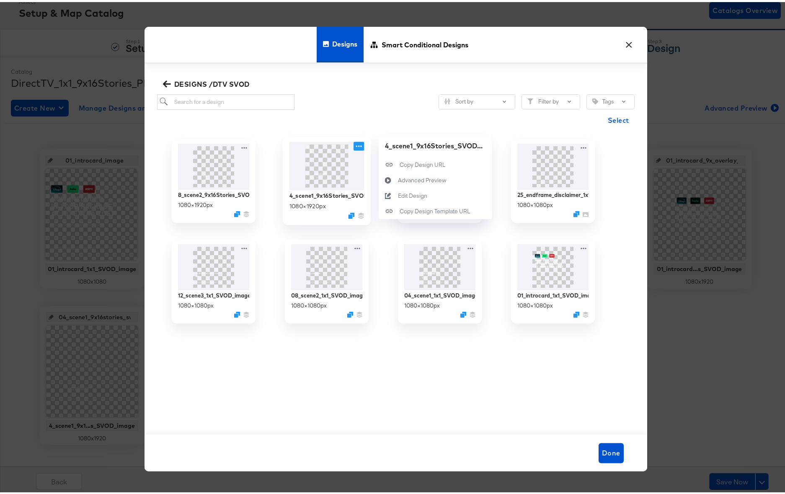
click at [355, 144] on icon at bounding box center [359, 144] width 10 height 9
click at [398, 194] on div "Edit Design Edit Design" at bounding box center [398, 194] width 0 height 0
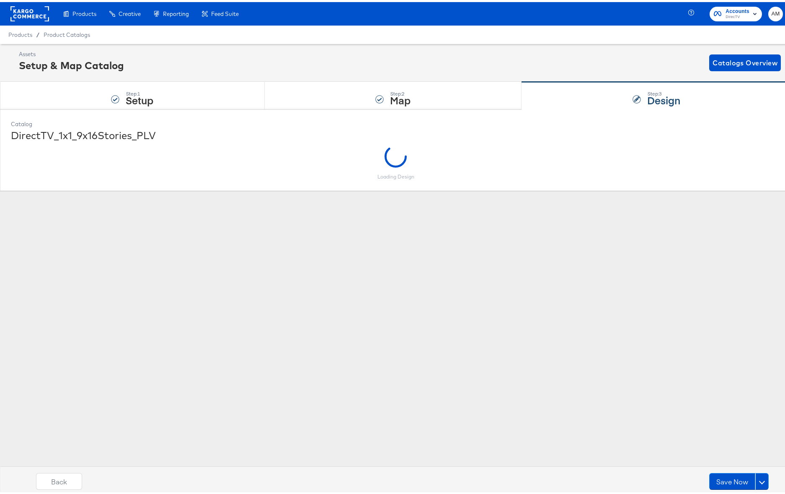
scroll to position [0, 0]
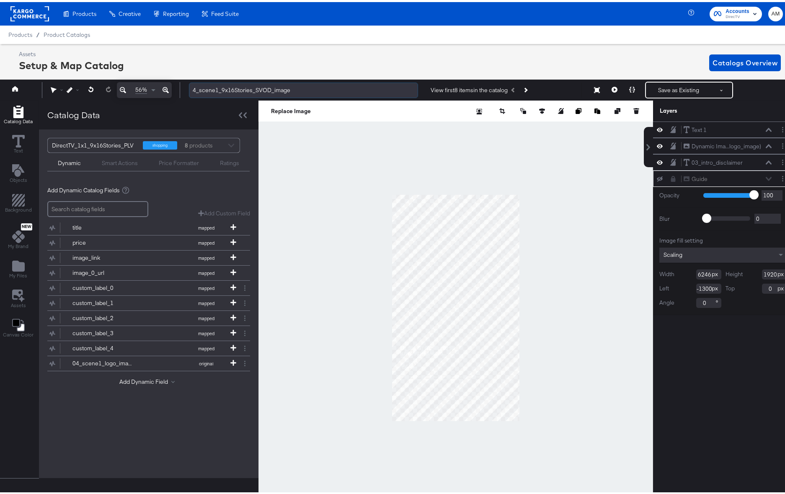
click at [192, 90] on input "4_scene1_9x16Stories_SVOD_image" at bounding box center [303, 88] width 229 height 16
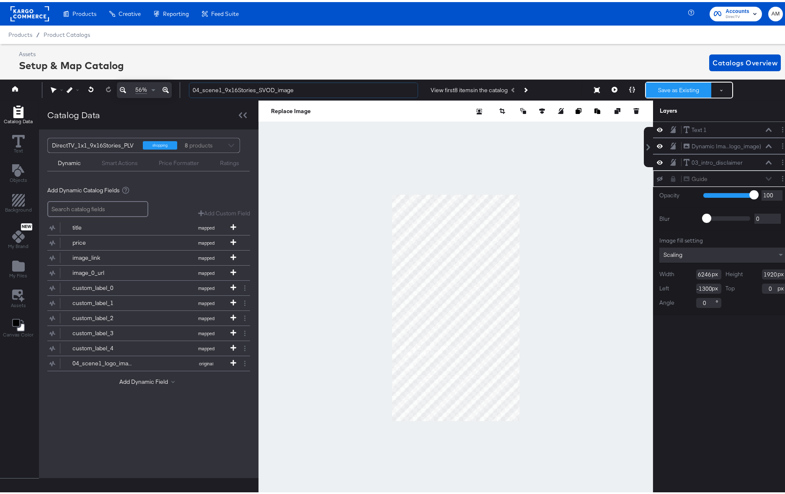
type input "04_scene1_9x16Stories_SVOD_image"
click at [672, 88] on button "Save as Existing" at bounding box center [678, 87] width 65 height 15
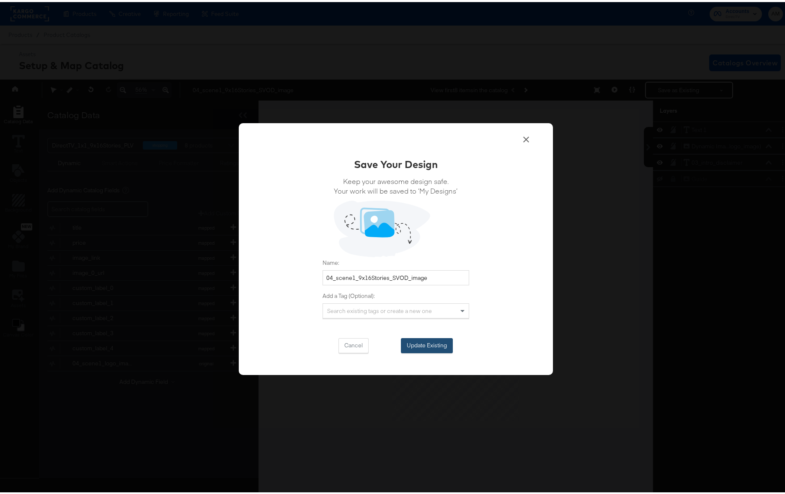
click at [419, 341] on button "Update Existing" at bounding box center [427, 343] width 52 height 15
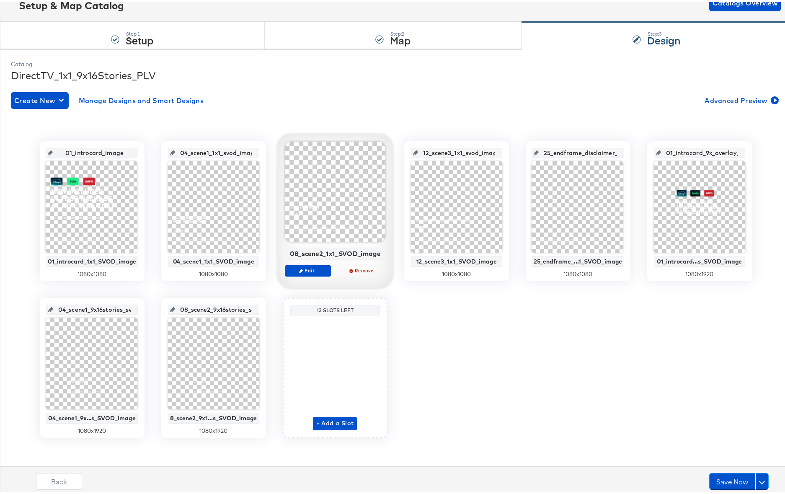
scroll to position [62, 0]
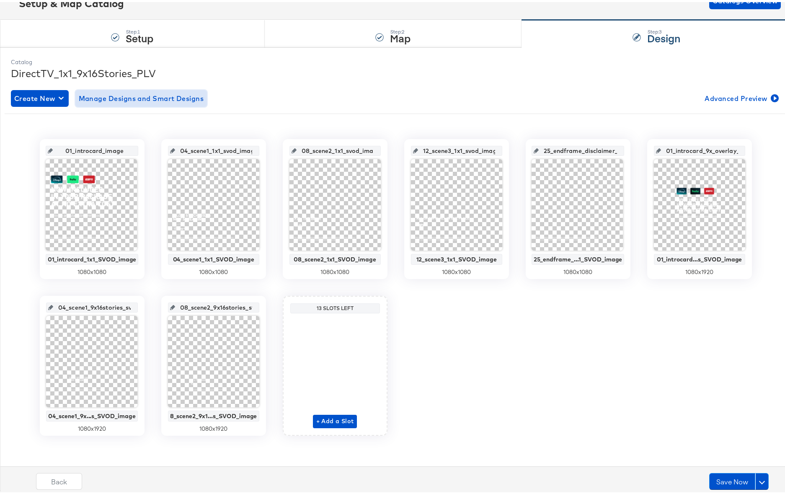
click at [125, 97] on span "Manage Designs and Smart Designs" at bounding box center [141, 97] width 125 height 12
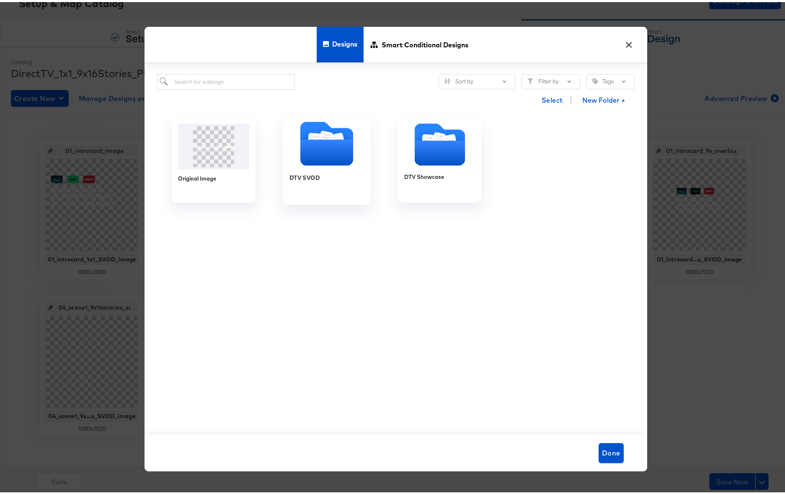
click at [326, 154] on icon "Folder" at bounding box center [326, 151] width 53 height 26
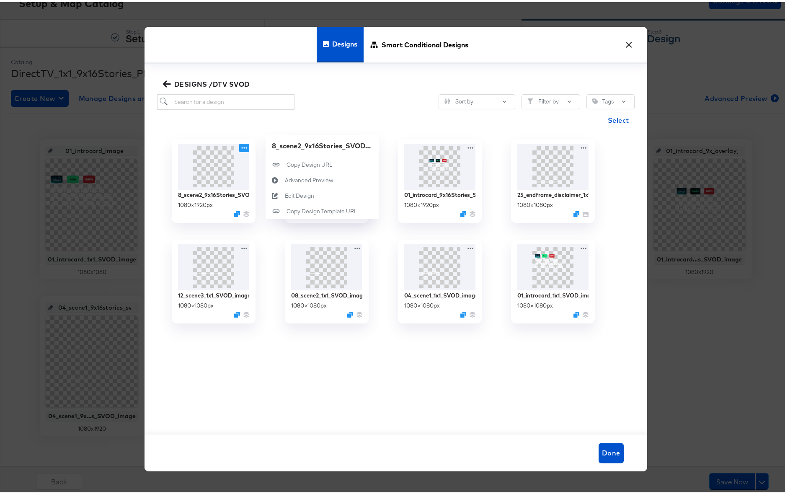
drag, startPoint x: 242, startPoint y: 141, endPoint x: 255, endPoint y: 153, distance: 17.8
click at [242, 142] on icon at bounding box center [244, 146] width 10 height 8
click at [285, 194] on div "Edit Design Edit Design" at bounding box center [285, 194] width 0 height 0
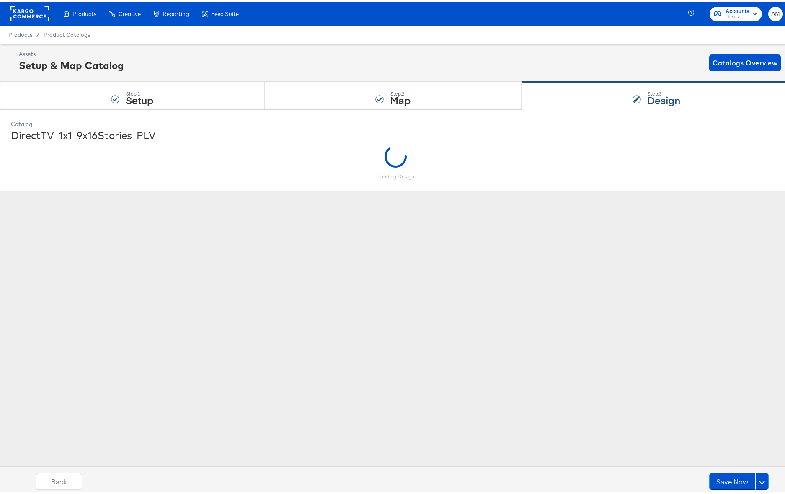
scroll to position [0, 0]
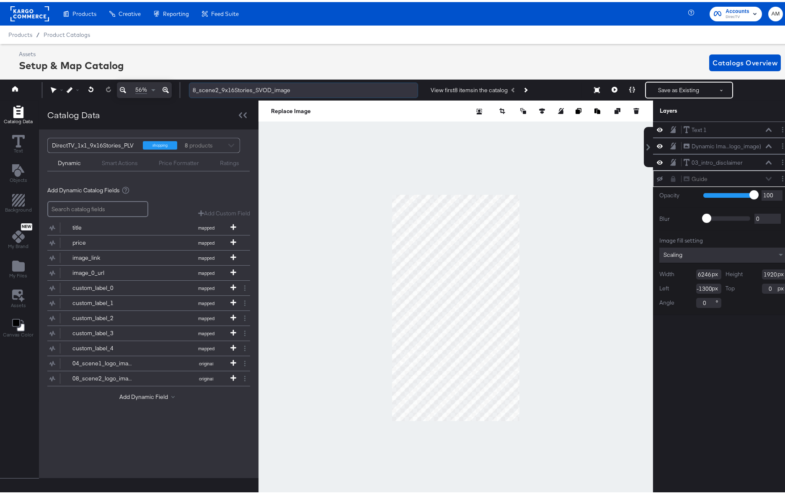
click at [194, 89] on input "8_scene2_9x16Stories_SVOD_image" at bounding box center [303, 88] width 229 height 16
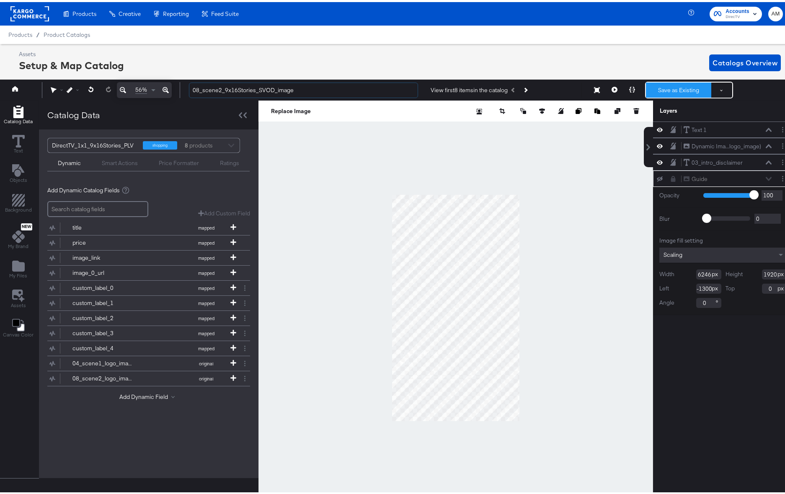
type input "08_scene2_9x16Stories_SVOD_image"
click at [666, 92] on button "Save as Existing" at bounding box center [678, 87] width 65 height 15
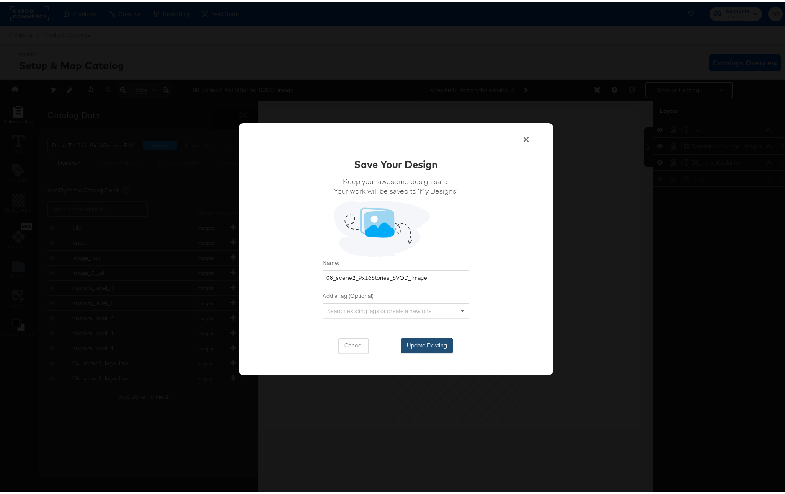
click at [429, 343] on button "Update Existing" at bounding box center [427, 343] width 52 height 15
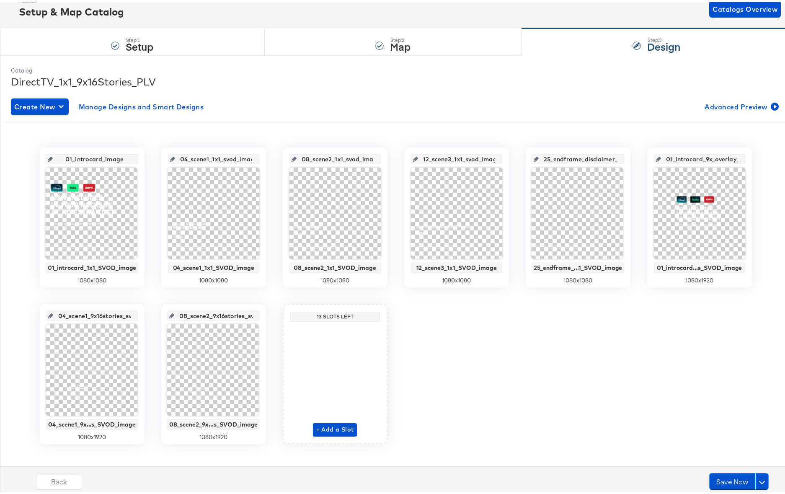
scroll to position [52, 0]
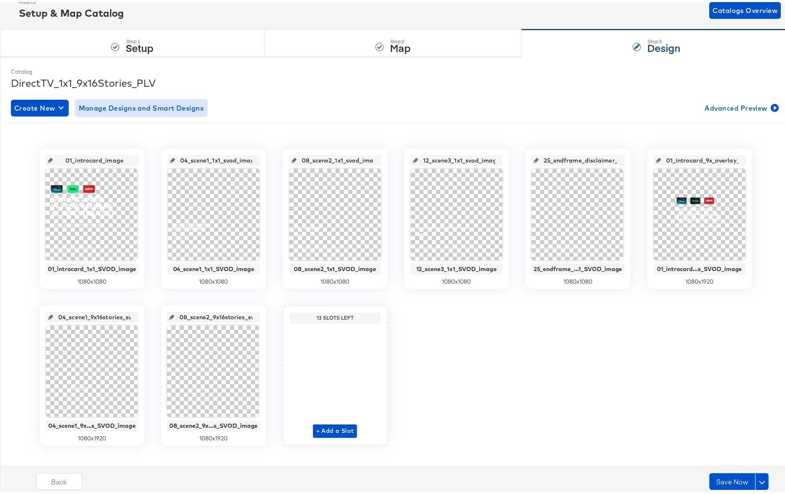
click at [194, 107] on span "Manage Designs and Smart Designs" at bounding box center [141, 106] width 125 height 12
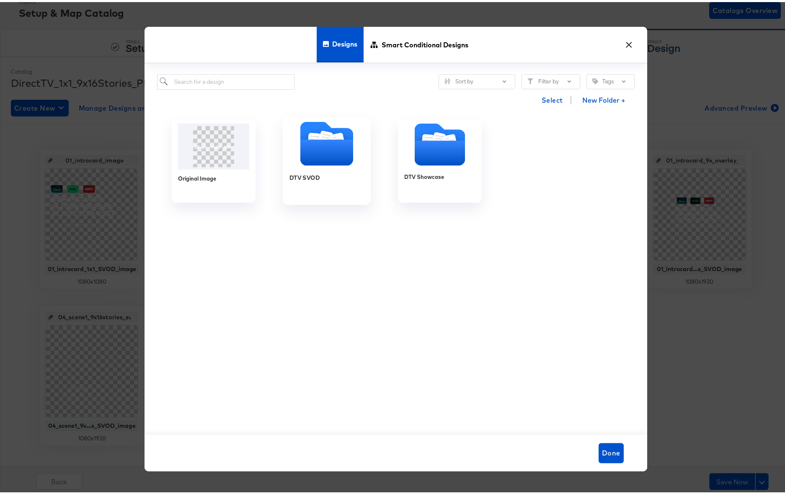
click at [314, 145] on icon "Folder" at bounding box center [326, 151] width 53 height 26
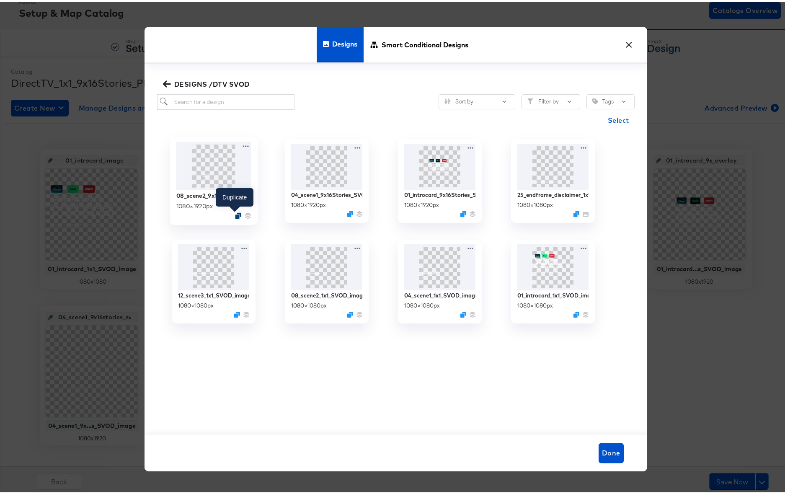
click at [235, 215] on icon "Duplicate" at bounding box center [238, 213] width 6 height 6
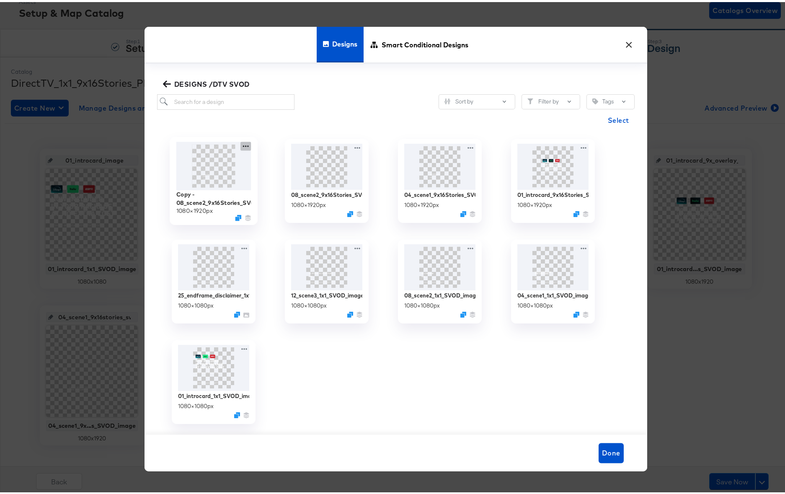
click at [243, 143] on icon at bounding box center [246, 144] width 10 height 9
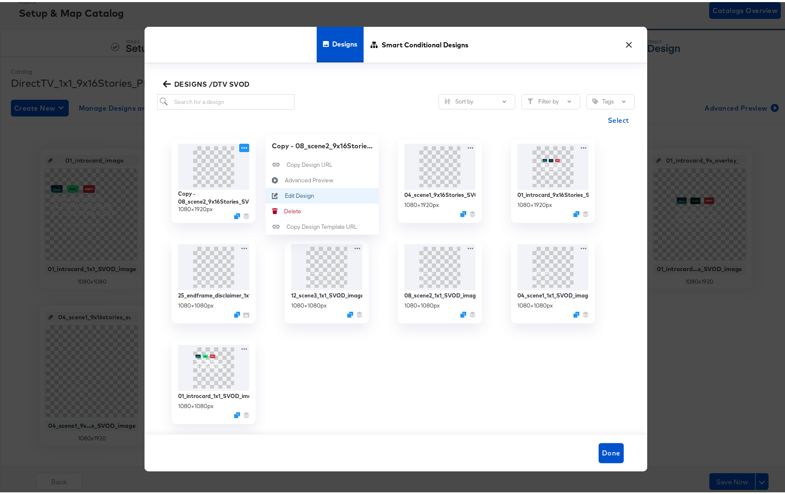
click at [285, 194] on div "Edit Design Edit Design" at bounding box center [285, 194] width 0 height 0
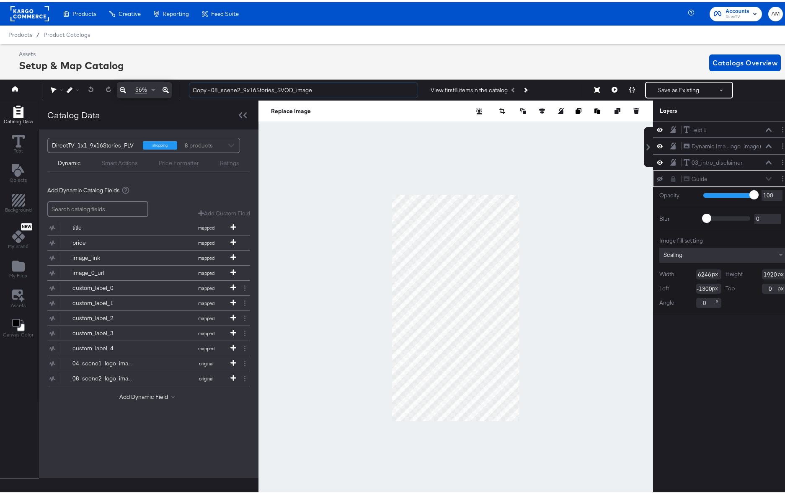
drag, startPoint x: 217, startPoint y: 88, endPoint x: 162, endPoint y: 88, distance: 54.9
click at [162, 88] on div "56% Copy - 08_scene2_9x16Stories_SVOD_image View first 8 items in the catalog S…" at bounding box center [396, 88] width 796 height 21
click at [220, 89] on input "12_scene2_9x16Stories_SVOD_image" at bounding box center [303, 88] width 229 height 16
type input "12_scene3_9x16Stories_SVOD_image"
click at [150, 395] on button "Add Dynamic Field" at bounding box center [148, 395] width 59 height 8
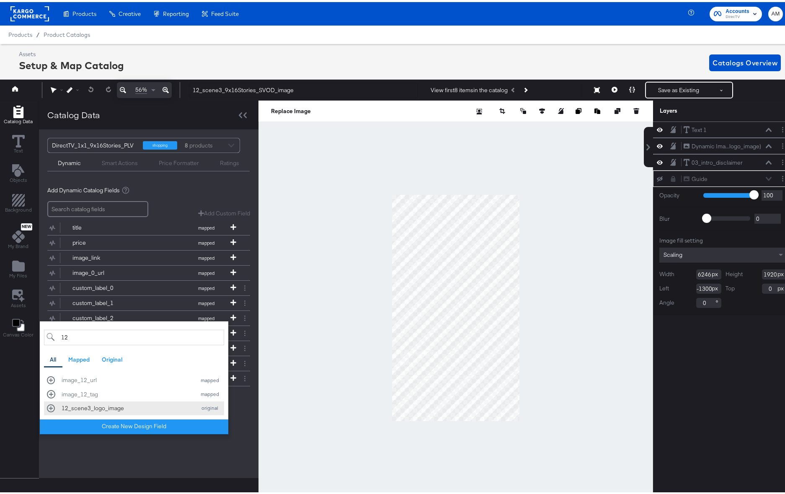
type input "12"
click at [51, 405] on div "12_scene3_logo_image original" at bounding box center [134, 406] width 174 height 8
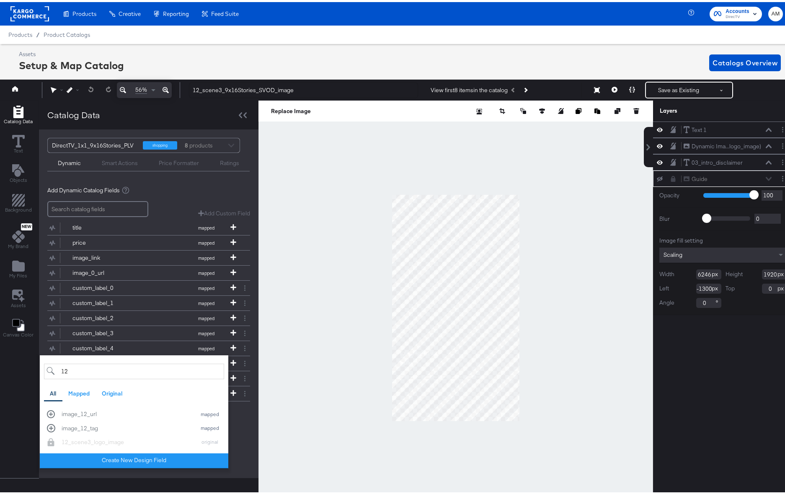
click at [245, 416] on div "Add Dynamic Field 12 All Mapped Original Add a field from your catalog to use i…" at bounding box center [148, 411] width 203 height 11
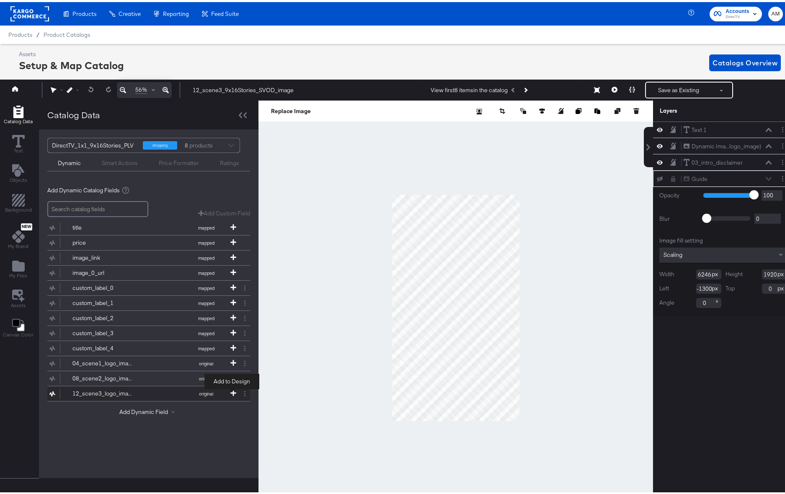
click at [232, 392] on icon at bounding box center [234, 391] width 6 height 6
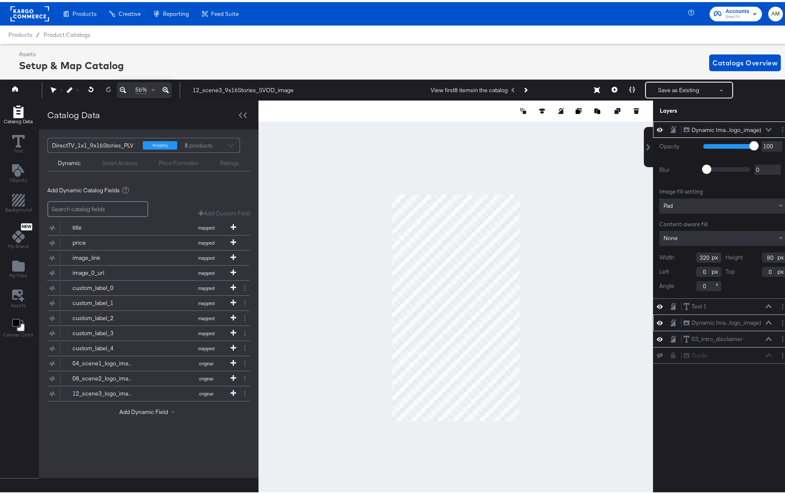
click at [766, 320] on icon at bounding box center [769, 321] width 6 height 4
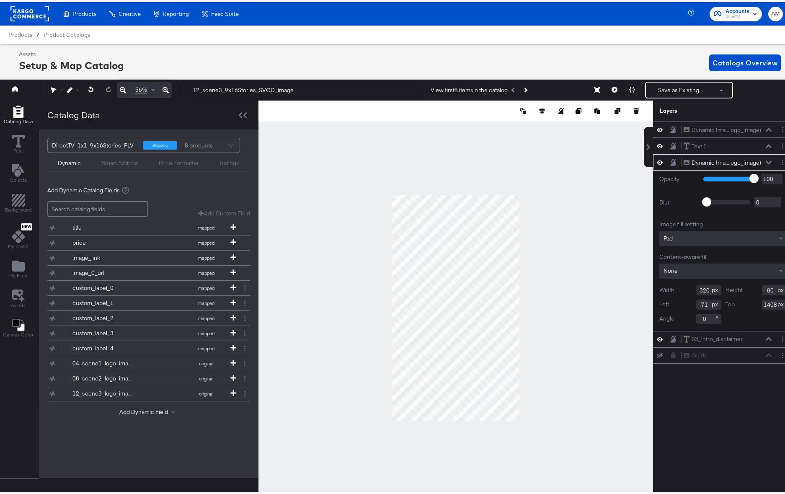
scroll to position [0, 2]
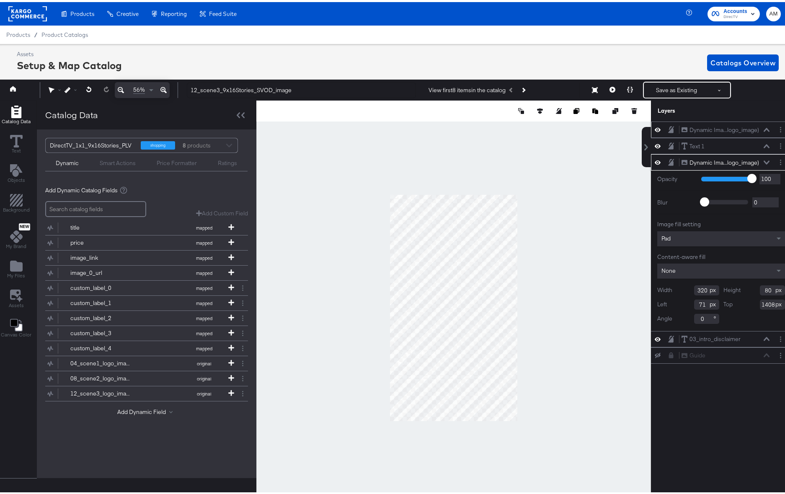
click at [764, 127] on icon at bounding box center [767, 128] width 6 height 4
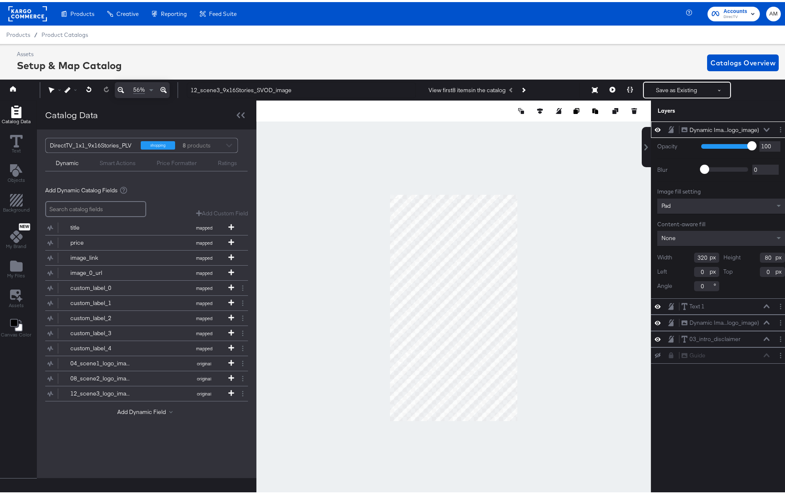
drag, startPoint x: 700, startPoint y: 273, endPoint x: 683, endPoint y: 272, distance: 16.4
click at [683, 272] on div "Left 0" at bounding box center [689, 270] width 62 height 10
type input "71"
type input "1408"
click at [764, 128] on icon at bounding box center [767, 128] width 6 height 4
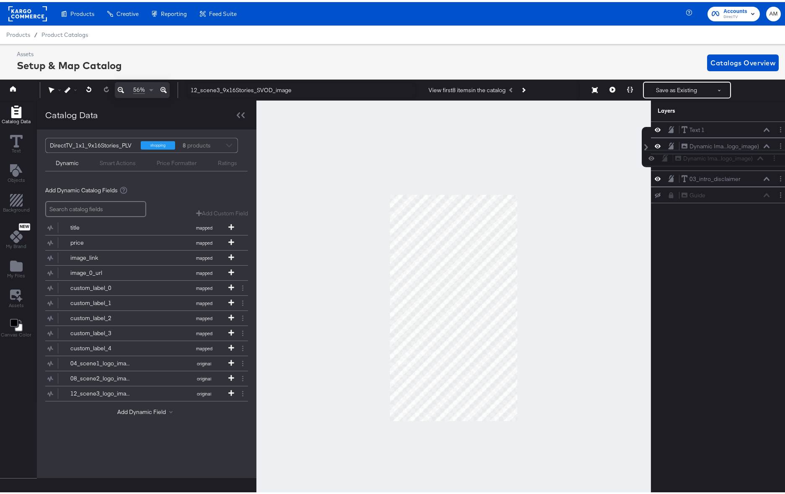
drag, startPoint x: 671, startPoint y: 126, endPoint x: 671, endPoint y: 156, distance: 30.6
click at [671, 156] on div "Dynamic Ima...logo_image) Dynamic Image (12_scene3_logo_image) Text 1 Text 1 Dy…" at bounding box center [721, 160] width 140 height 82
click at [777, 145] on button "Layer Options" at bounding box center [781, 144] width 9 height 9
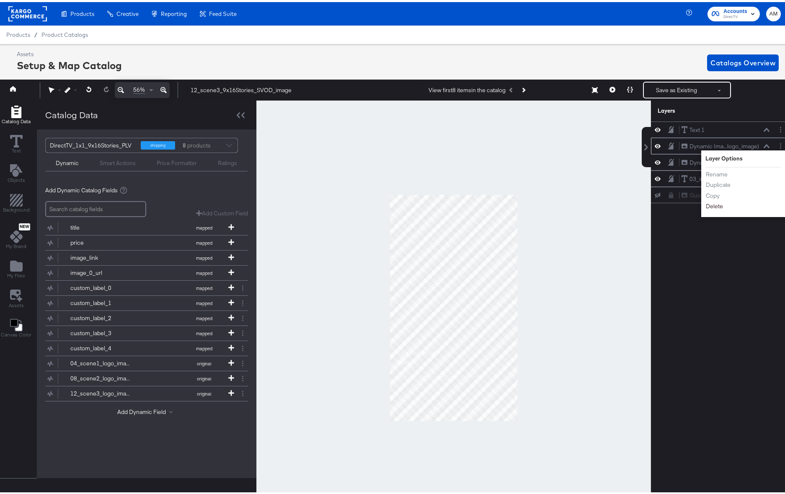
click at [710, 207] on button "Delete" at bounding box center [715, 204] width 18 height 9
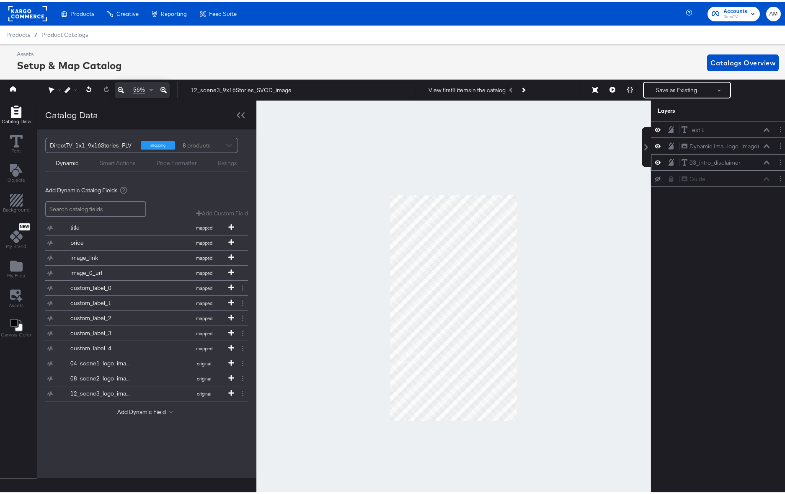
click at [764, 161] on icon at bounding box center [767, 160] width 6 height 4
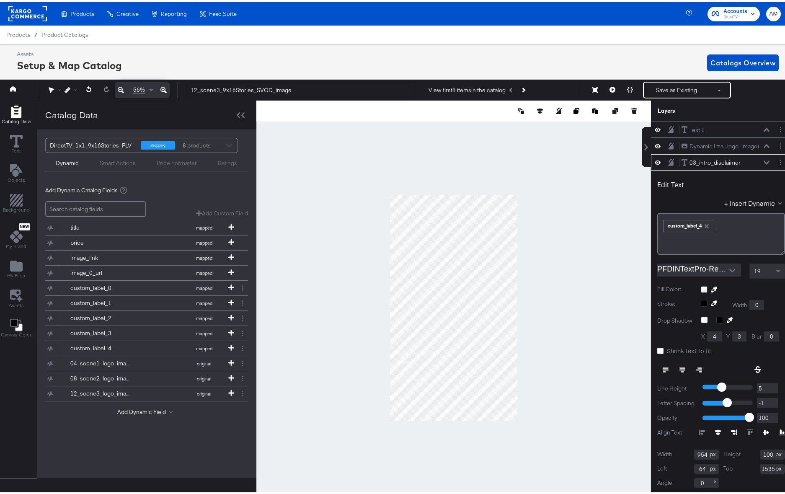
click at [705, 224] on icon "button" at bounding box center [707, 224] width 4 height 4
click at [757, 200] on button "+ Insert Dynamic" at bounding box center [755, 201] width 61 height 9
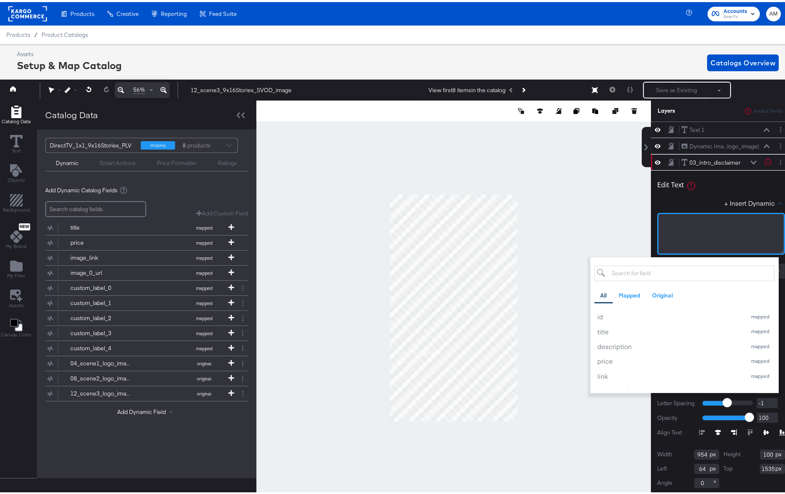
click at [687, 221] on div "﻿" at bounding box center [721, 220] width 117 height 8
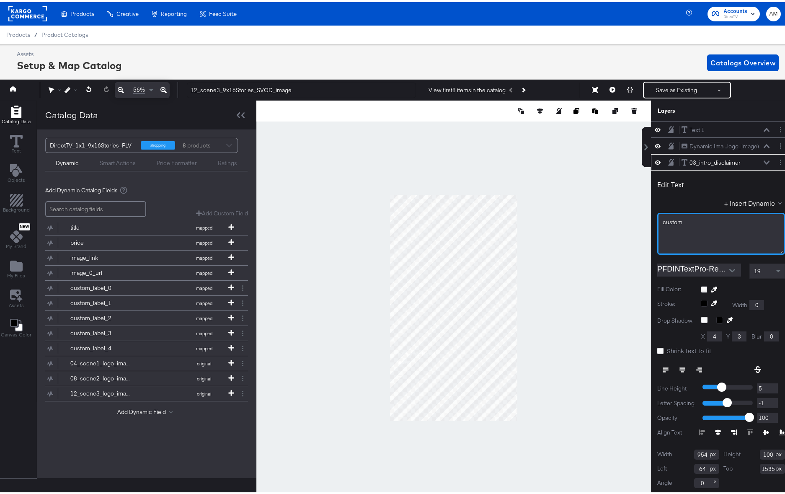
drag, startPoint x: 689, startPoint y: 224, endPoint x: 599, endPoint y: 217, distance: 89.6
click at [600, 119] on div "Catalog Data Text Objects Background New My Brand My Files Assets Canvas Color …" at bounding box center [394, 108] width 796 height 21
click at [745, 201] on button "+ Insert Dynamic" at bounding box center [755, 201] width 61 height 9
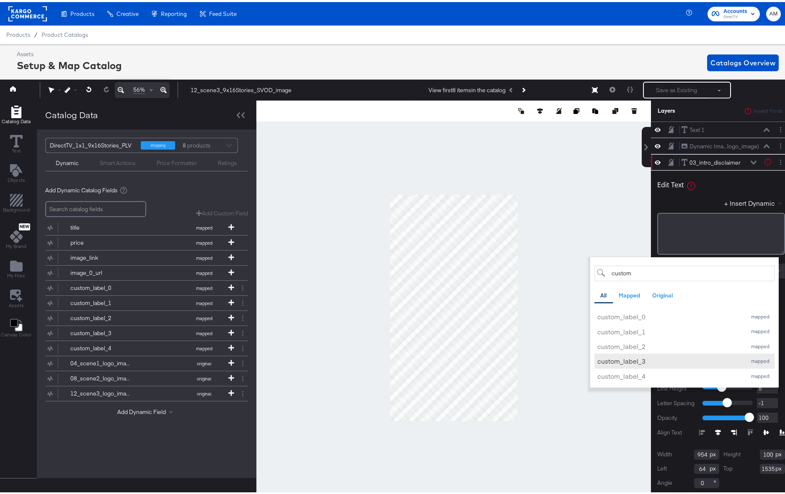
type input "custom"
click at [630, 360] on div "custom_label_3" at bounding box center [670, 359] width 145 height 9
click at [697, 194] on div "Edit Text Text is too short (minimum is 1 characters) + Insert Dynamic custom A…" at bounding box center [722, 212] width 128 height 81
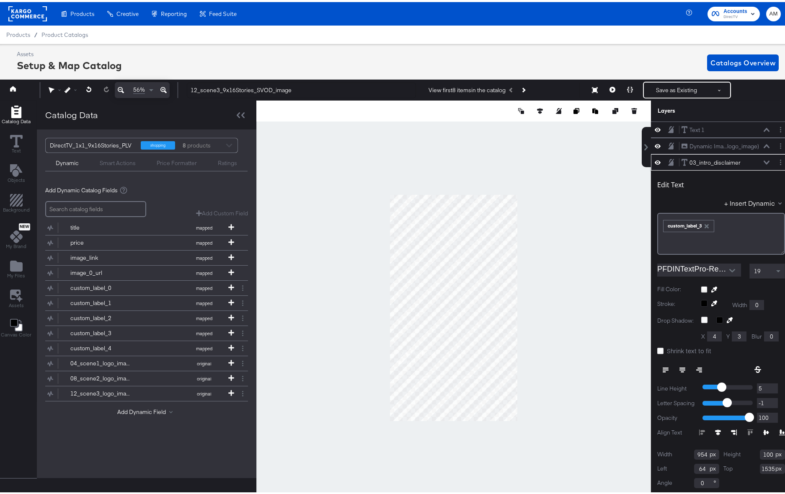
click at [764, 160] on icon at bounding box center [767, 160] width 6 height 4
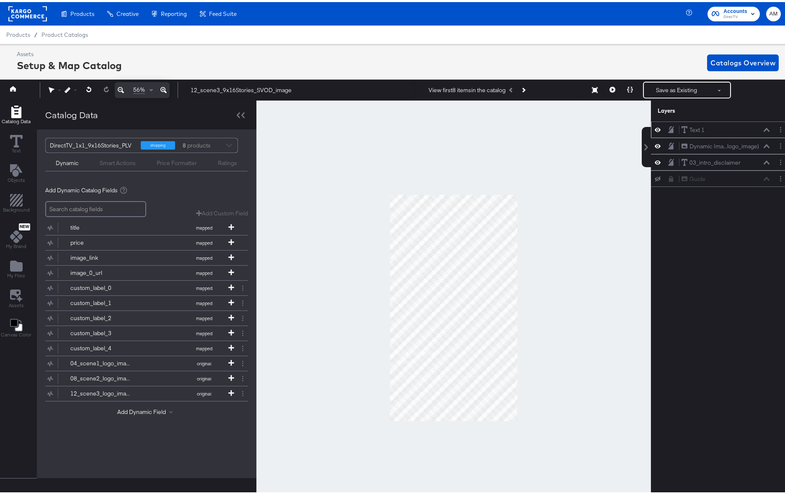
click at [764, 127] on icon at bounding box center [767, 128] width 6 height 4
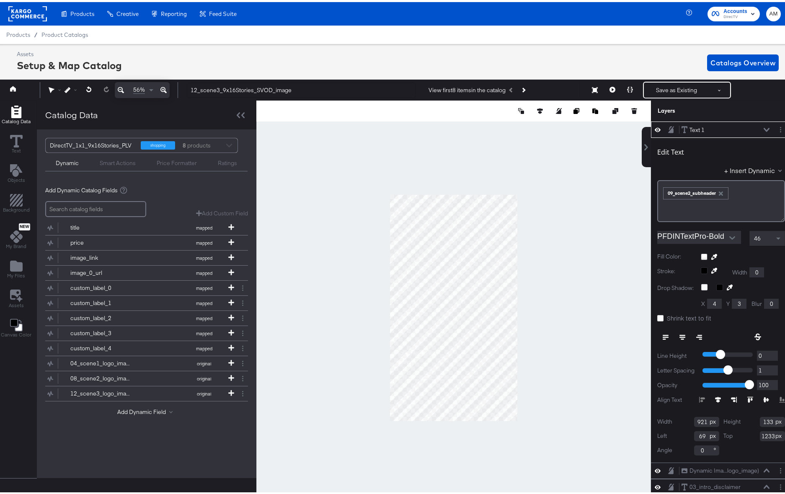
click at [719, 192] on icon "button" at bounding box center [721, 191] width 4 height 4
click at [725, 170] on button "+ Insert Dynamic" at bounding box center [755, 168] width 61 height 9
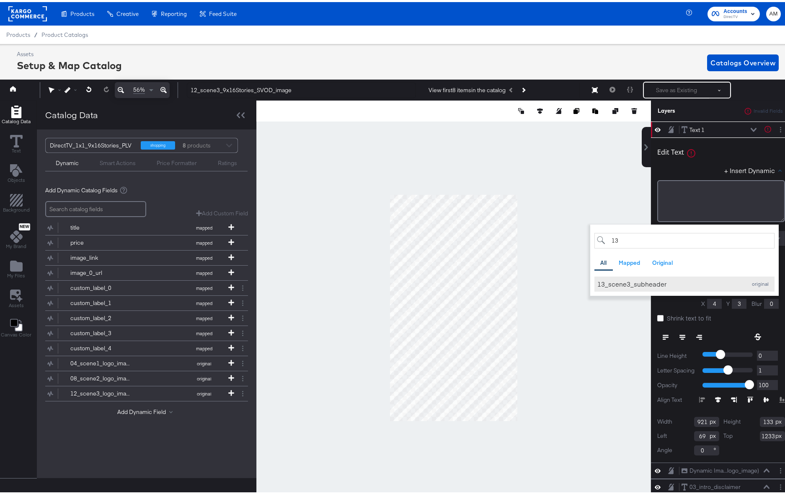
type input "13"
click at [606, 283] on div "13_scene3_subheader" at bounding box center [670, 281] width 145 height 9
click at [676, 168] on div "+ Insert Dynamic 13 All Mapped Original Add a field from your catalog to use in…" at bounding box center [722, 170] width 128 height 12
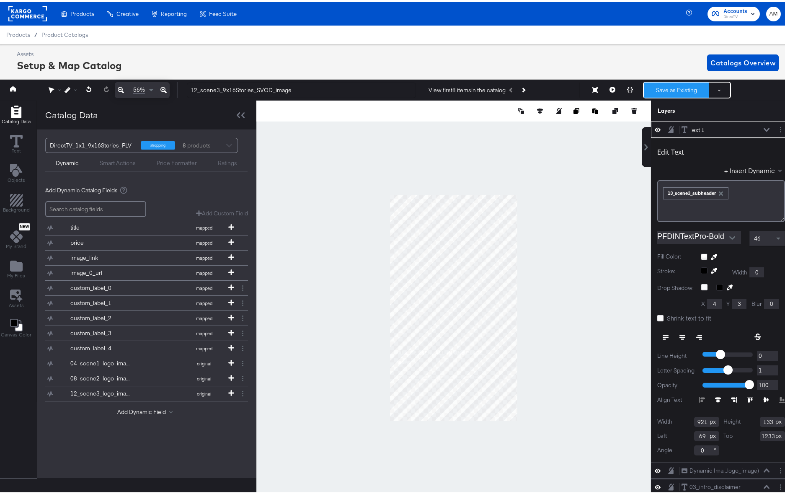
click at [672, 87] on button "Save as Existing" at bounding box center [676, 87] width 65 height 15
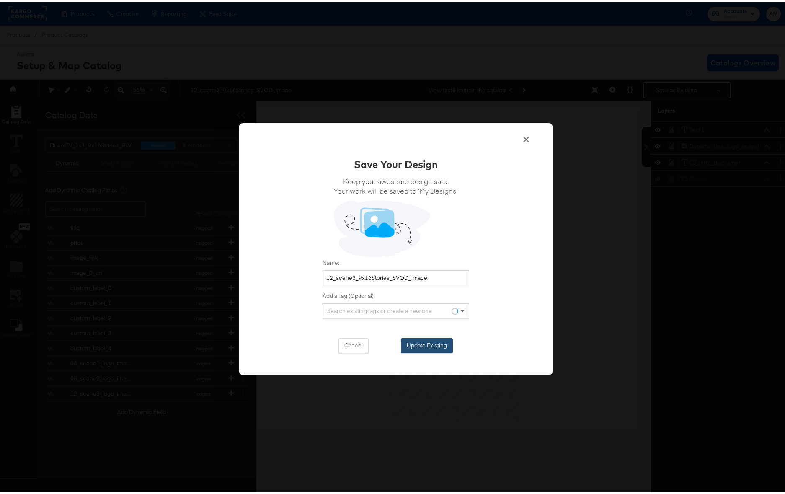
click at [397, 342] on div "Cancel Update Existing" at bounding box center [396, 343] width 147 height 15
click at [408, 342] on button "Update Existing" at bounding box center [427, 343] width 52 height 15
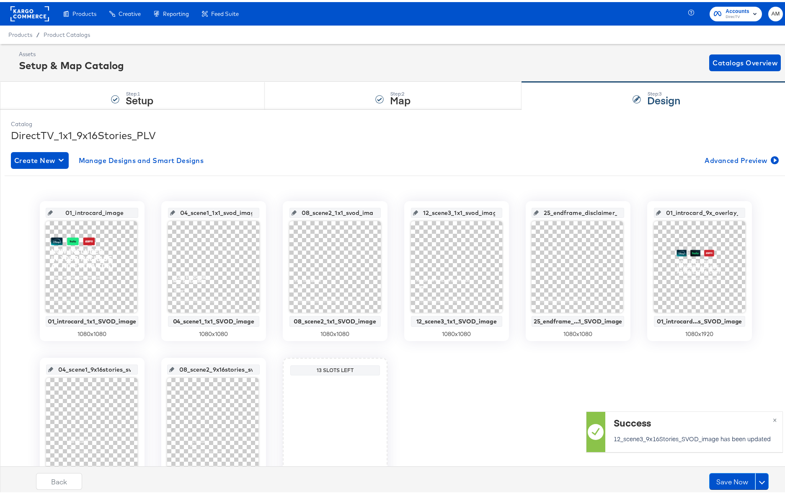
scroll to position [62, 0]
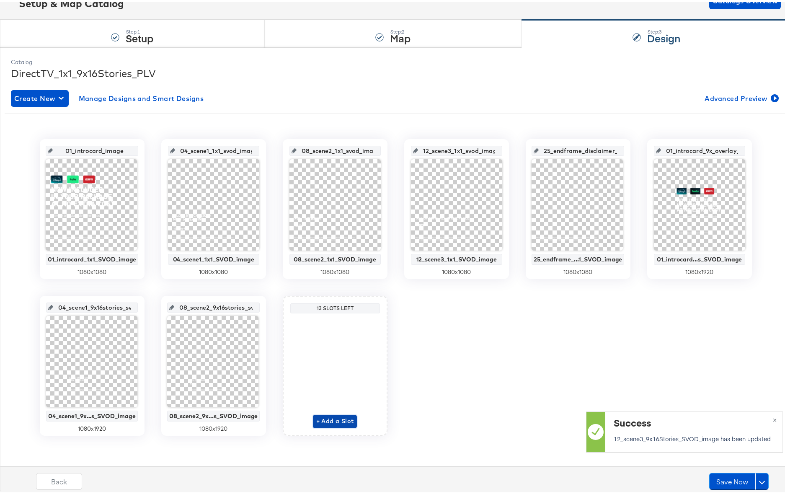
click at [340, 417] on span "+ Add a Slot" at bounding box center [335, 419] width 38 height 10
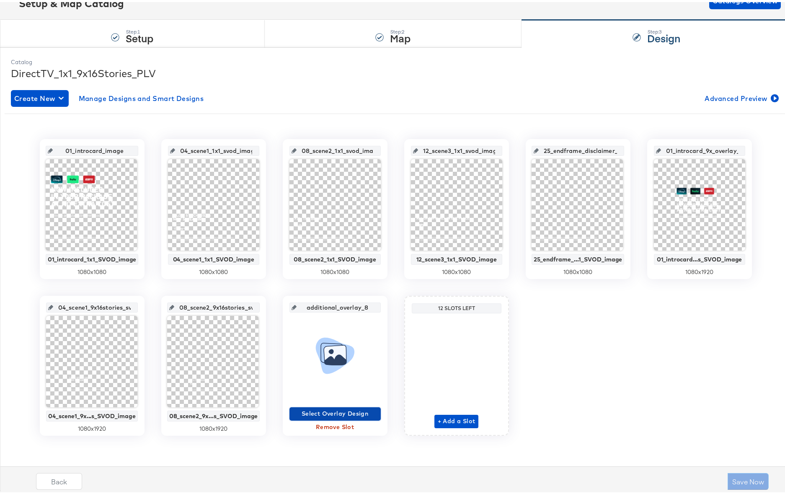
click at [311, 413] on span "Select Overlay Design" at bounding box center [335, 412] width 85 height 10
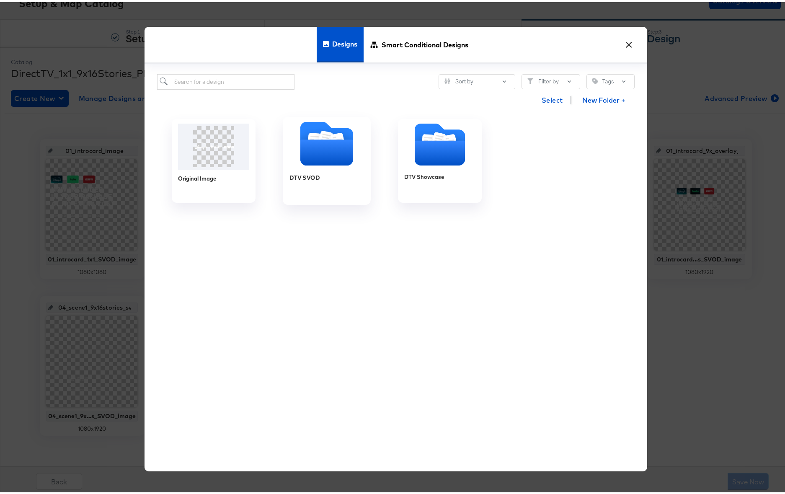
click at [309, 153] on icon "Folder" at bounding box center [326, 151] width 53 height 26
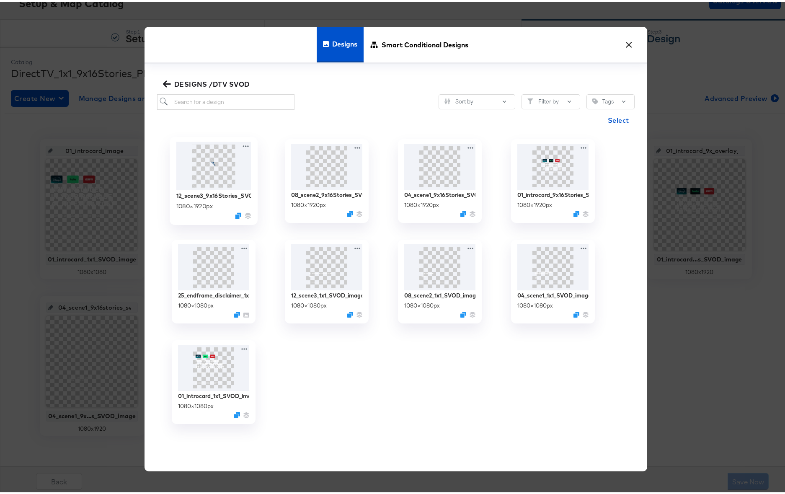
click at [220, 160] on div at bounding box center [213, 164] width 75 height 48
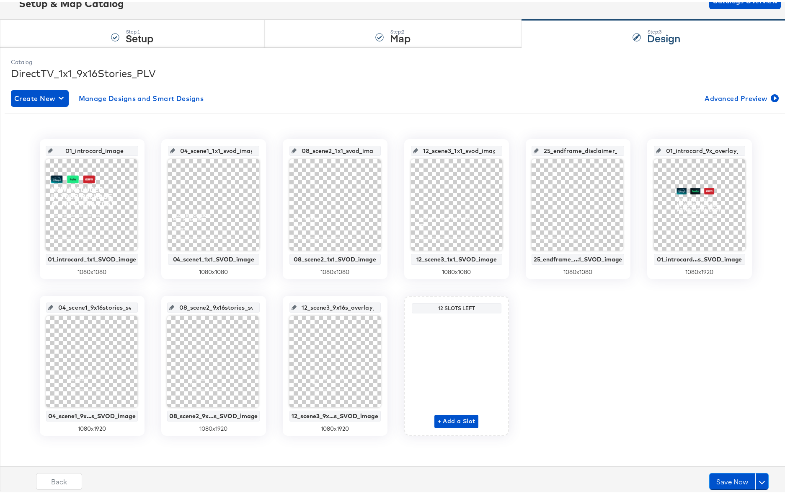
scroll to position [0, 11]
drag, startPoint x: 347, startPoint y: 306, endPoint x: 383, endPoint y: 306, distance: 36.0
click at [383, 306] on div "12_scene3_9x16s_overlay_8 12_scene3_9x...s_SVOD_image 1080 x 1920" at bounding box center [335, 364] width 105 height 140
type input "12_scene3_9x16stories_svod_image"
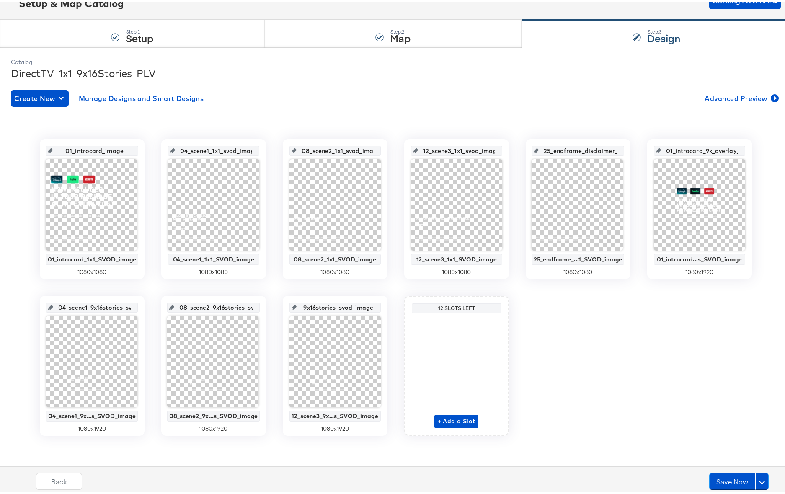
scroll to position [0, 35]
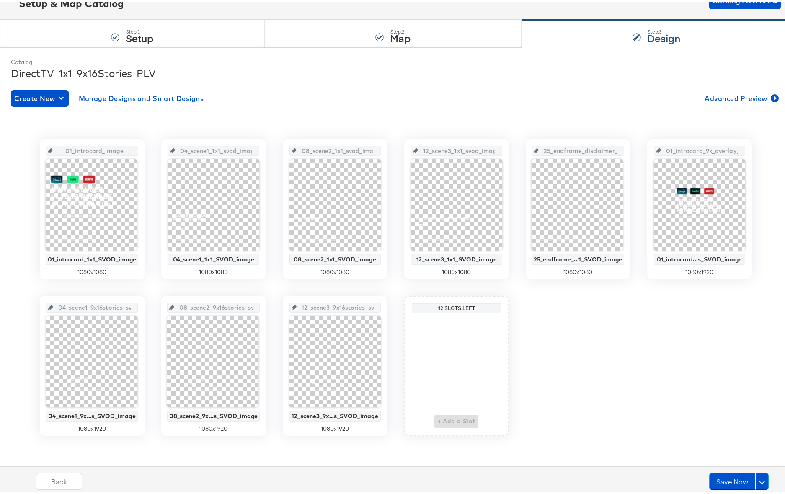
click at [389, 324] on div "01_introcard_image 01_introcard_1x1_SVOD_image 1080 x 1080 04_scene1_1x1_svod_i…" at bounding box center [396, 285] width 782 height 297
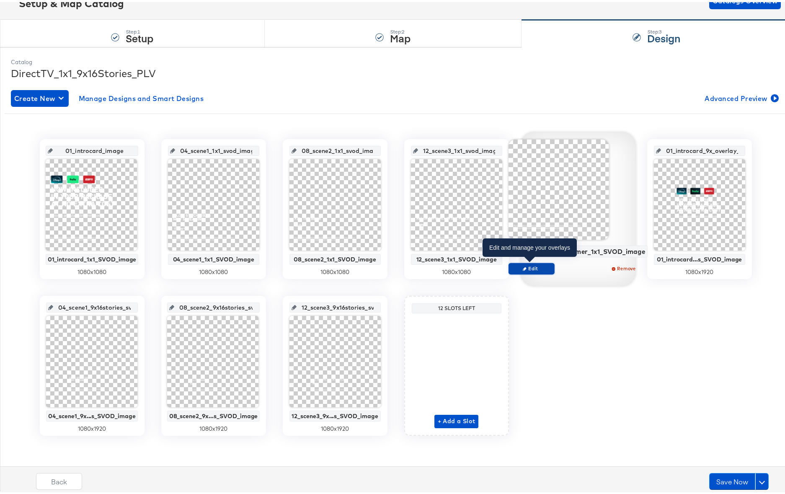
click at [530, 267] on span "Edit" at bounding box center [531, 266] width 39 height 6
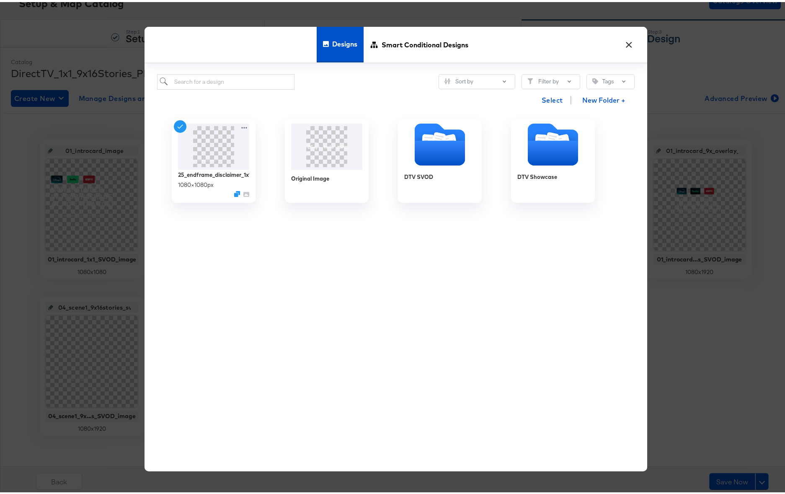
click at [624, 41] on button "×" at bounding box center [629, 40] width 15 height 15
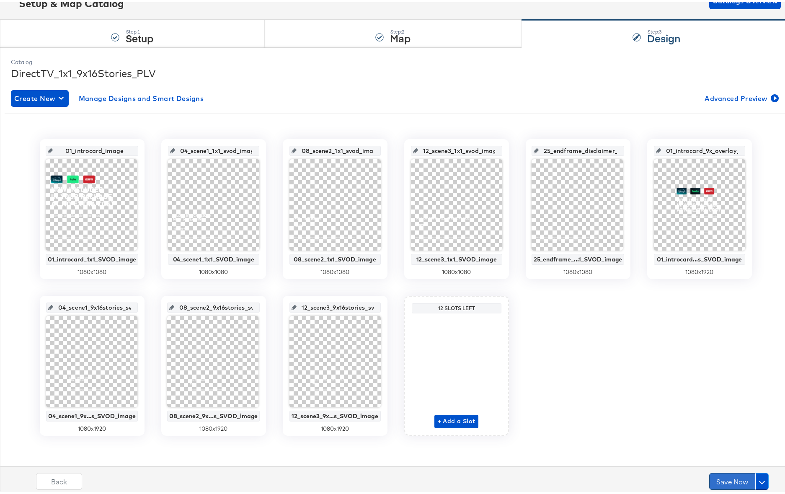
click at [718, 483] on button "Save Now" at bounding box center [733, 479] width 46 height 17
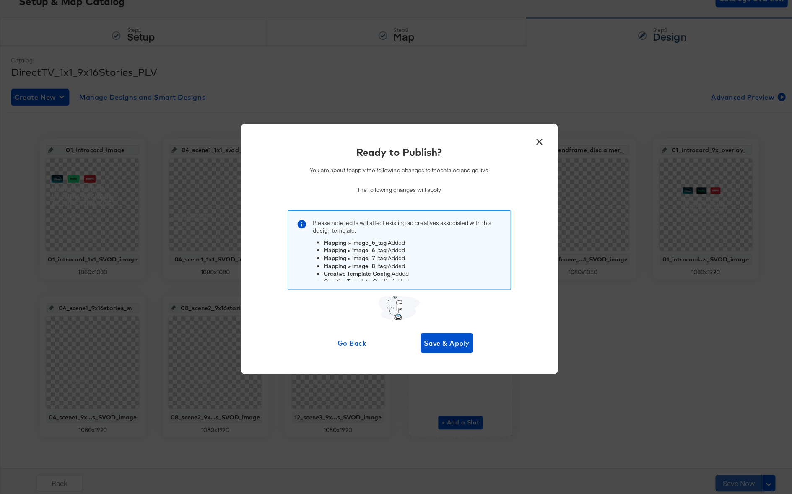
scroll to position [0, 0]
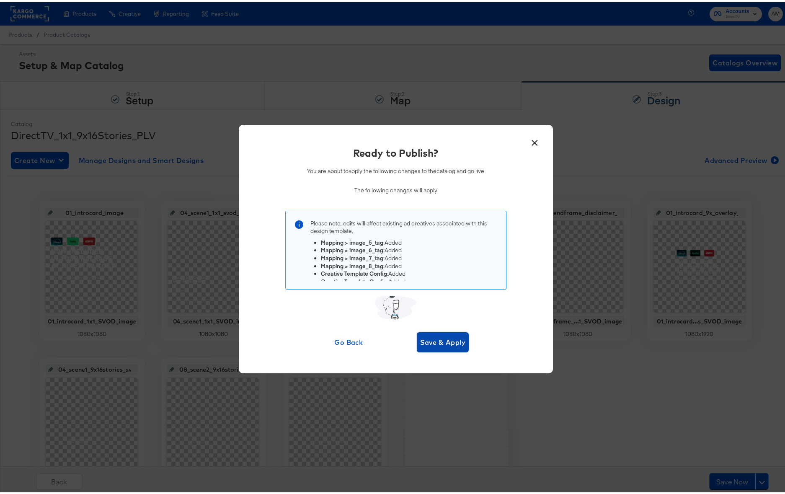
click at [439, 341] on span "Save & Apply" at bounding box center [443, 340] width 46 height 12
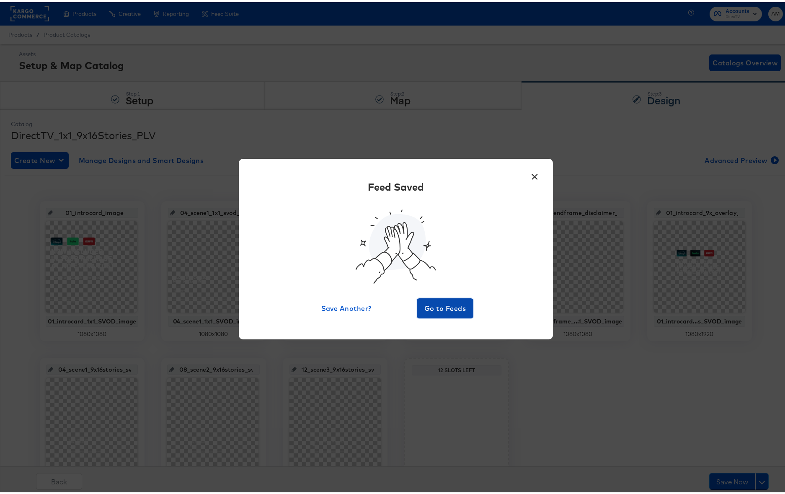
click at [448, 308] on span "Go to Feeds" at bounding box center [445, 307] width 50 height 12
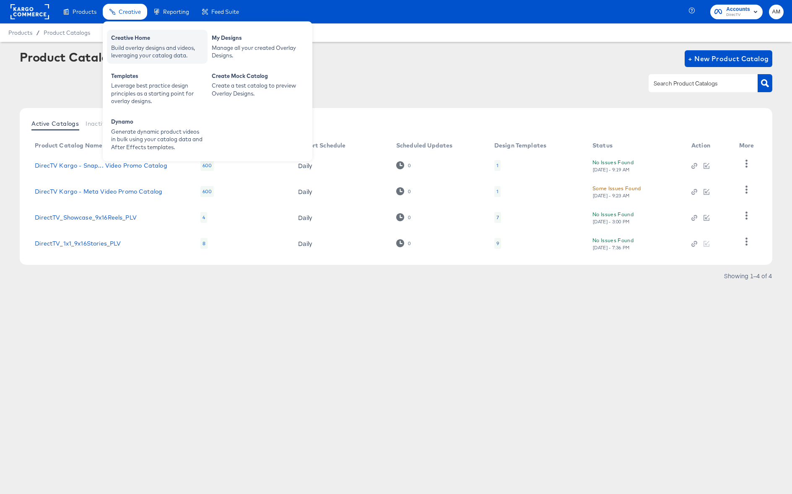
click at [137, 41] on div "Creative Home" at bounding box center [157, 39] width 92 height 10
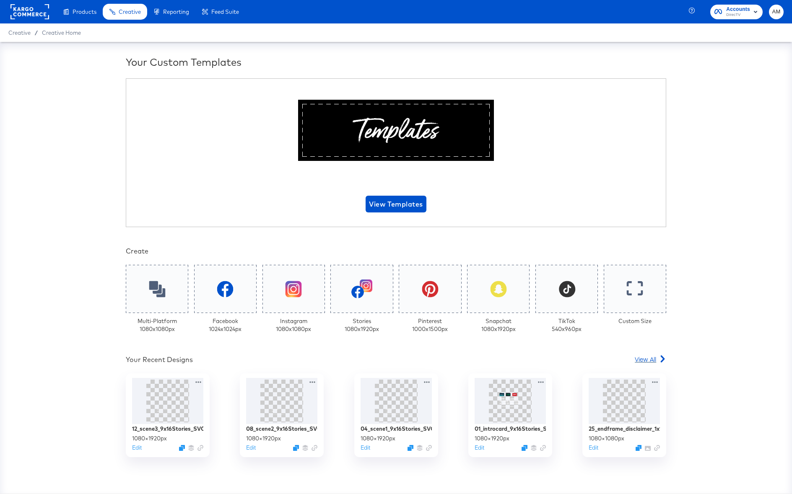
click at [646, 361] on span "View All" at bounding box center [645, 359] width 21 height 8
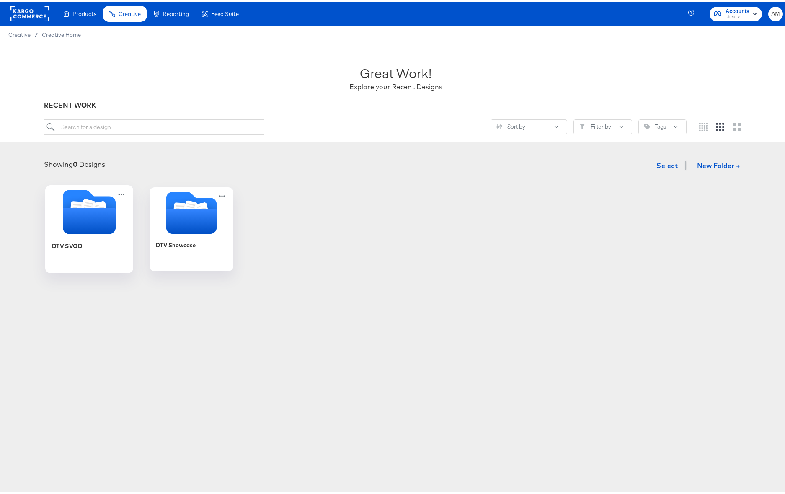
click at [73, 212] on icon "Folder" at bounding box center [88, 219] width 53 height 26
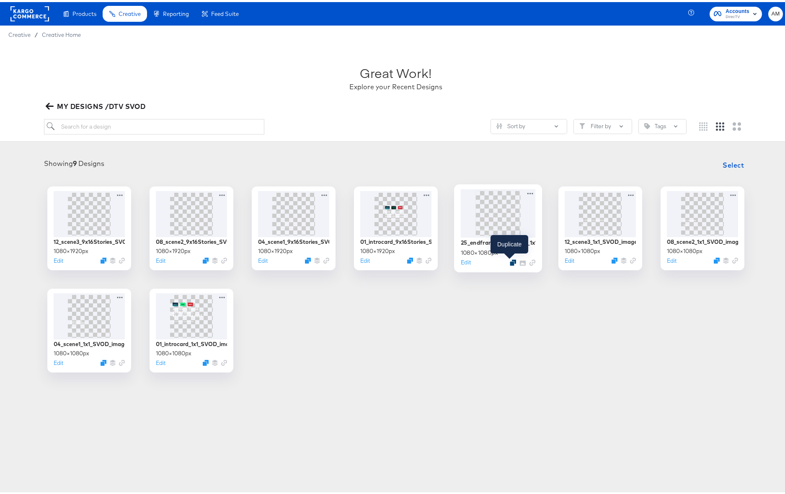
click at [510, 259] on icon "Duplicate" at bounding box center [513, 260] width 6 height 6
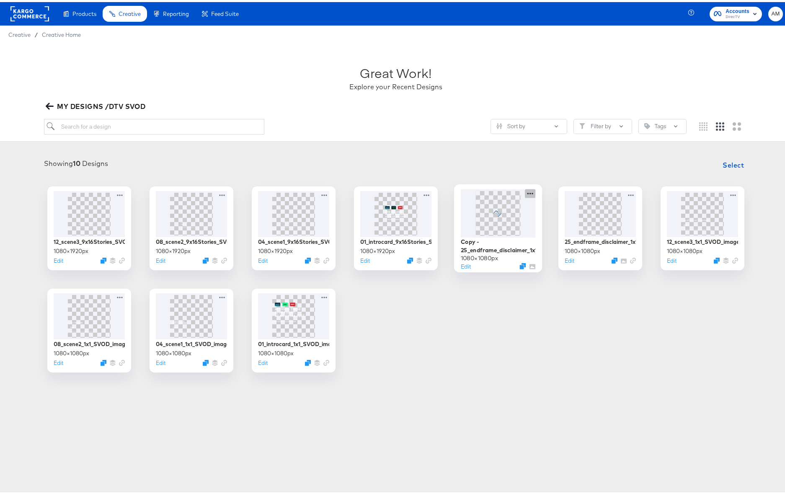
click at [525, 193] on icon at bounding box center [530, 191] width 10 height 9
click at [508, 288] on div "12_scene3_9x16Stories_SVOD_image 1080 × 1920 px Edit 08_scene2_9x16Stories_SVOD…" at bounding box center [395, 277] width 775 height 186
click at [461, 264] on button "Edit" at bounding box center [466, 264] width 10 height 8
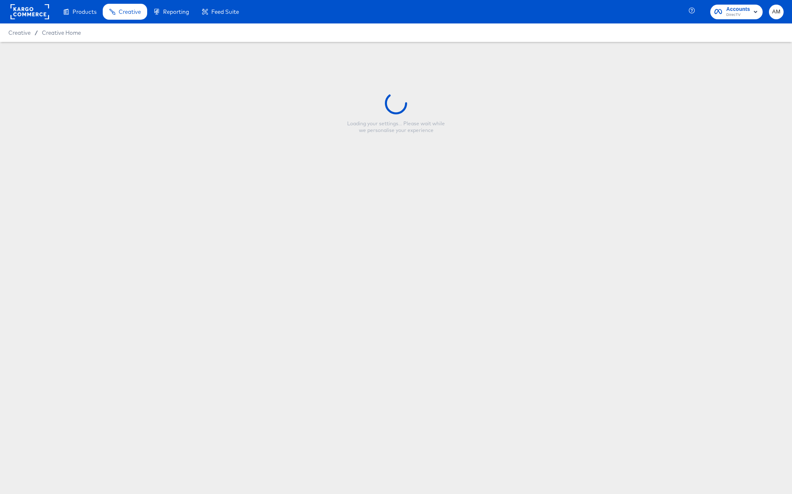
type input "Copy - 25_endframe_disclaimer_1x1_SVOD_image"
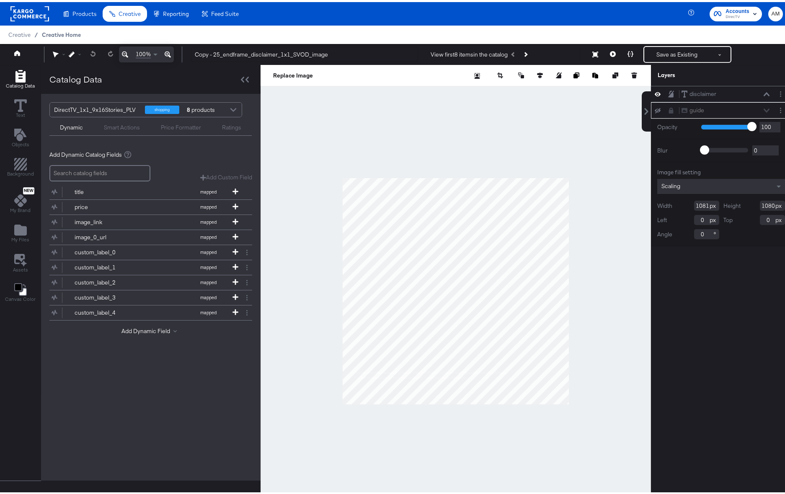
click at [73, 33] on span "Creative Home" at bounding box center [61, 32] width 39 height 7
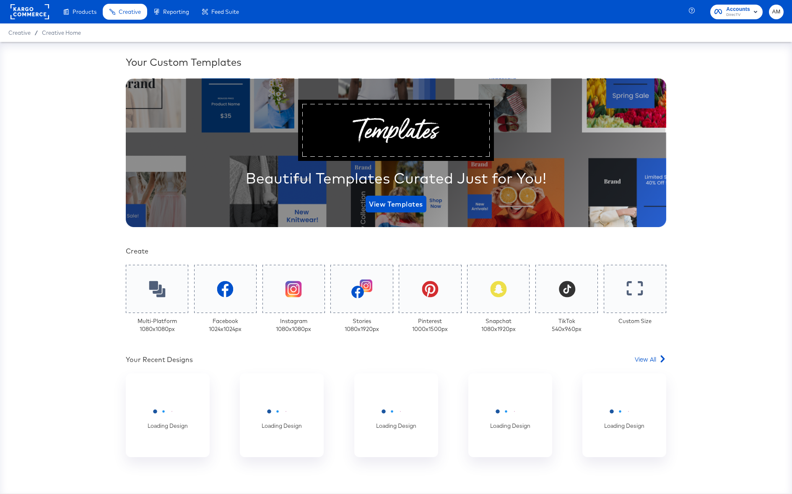
click at [646, 373] on div "Loading Design Loading Design Loading Design Loading Design Loading Design" at bounding box center [395, 423] width 565 height 101
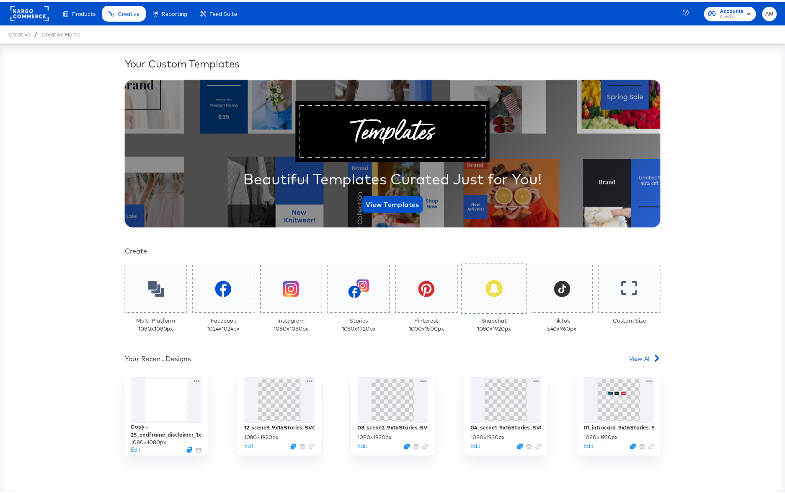
scroll to position [157, 0]
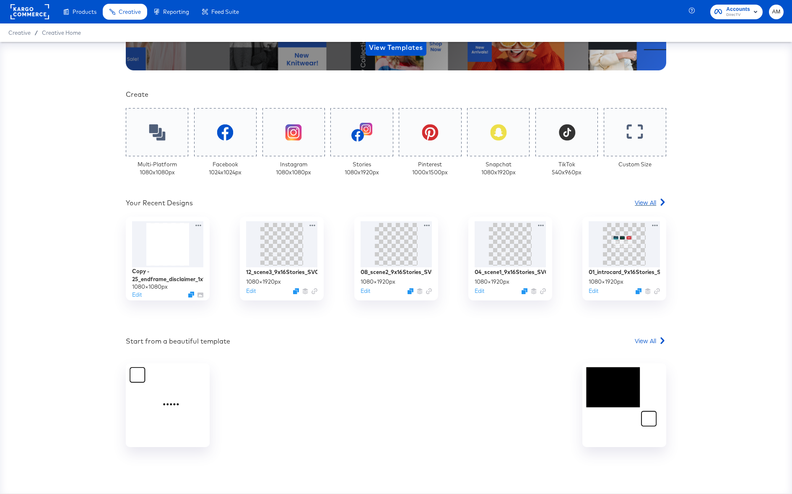
click at [643, 199] on span "View All" at bounding box center [645, 202] width 21 height 8
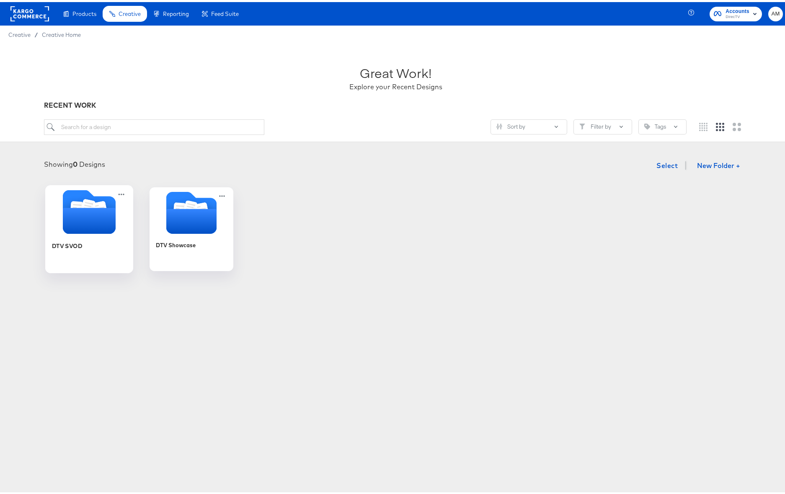
click at [86, 202] on icon "Folder" at bounding box center [87, 205] width 15 height 17
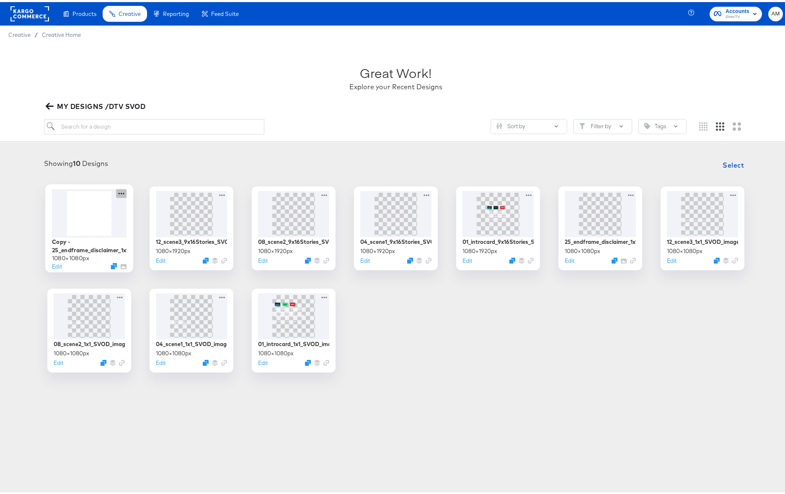
click at [118, 191] on icon at bounding box center [121, 191] width 10 height 9
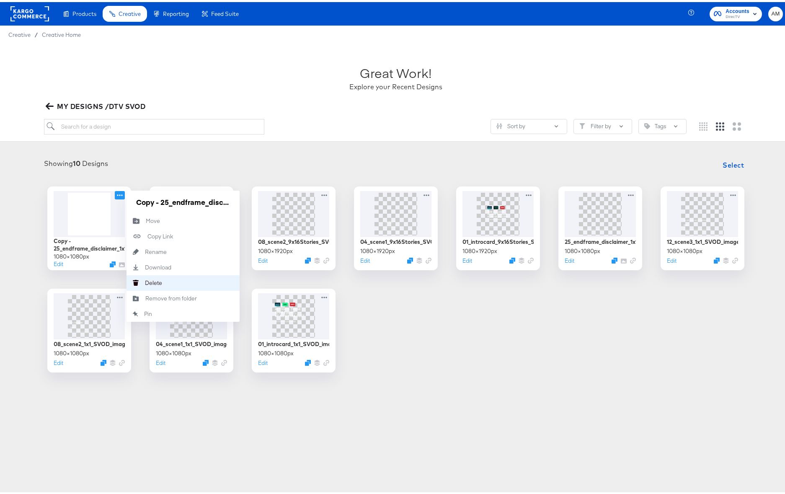
click at [145, 281] on div "Delete Delete" at bounding box center [145, 281] width 0 height 0
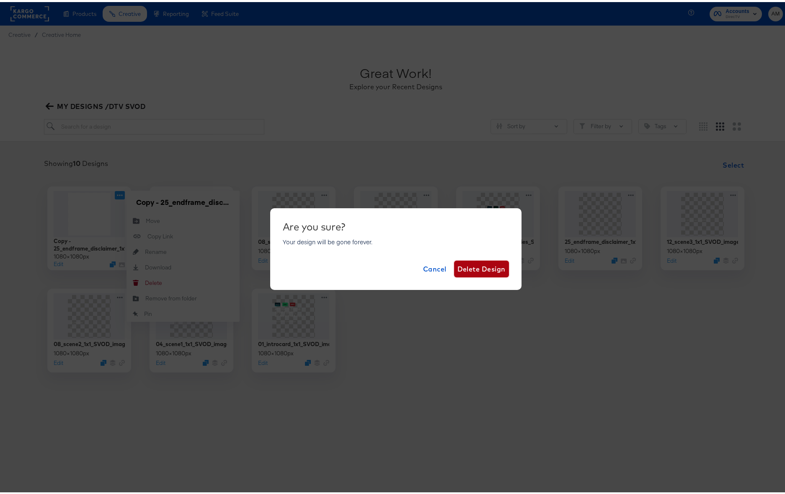
click at [467, 267] on span "Delete Design" at bounding box center [482, 267] width 48 height 12
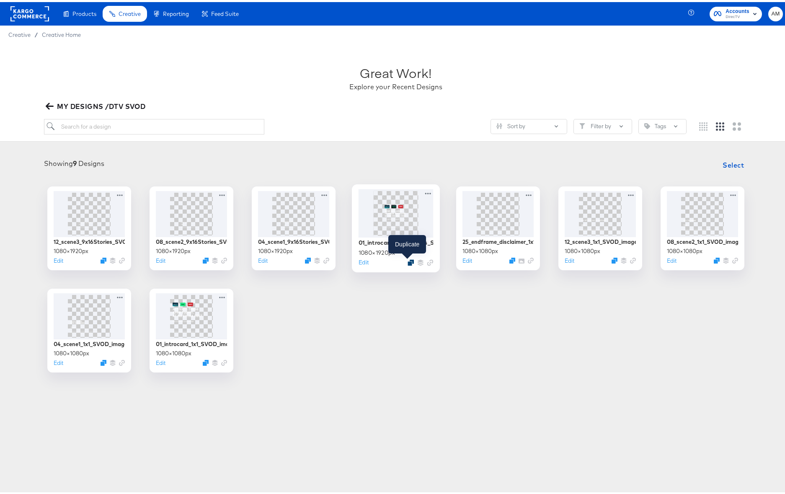
click at [408, 261] on icon "Duplicate" at bounding box center [411, 260] width 6 height 6
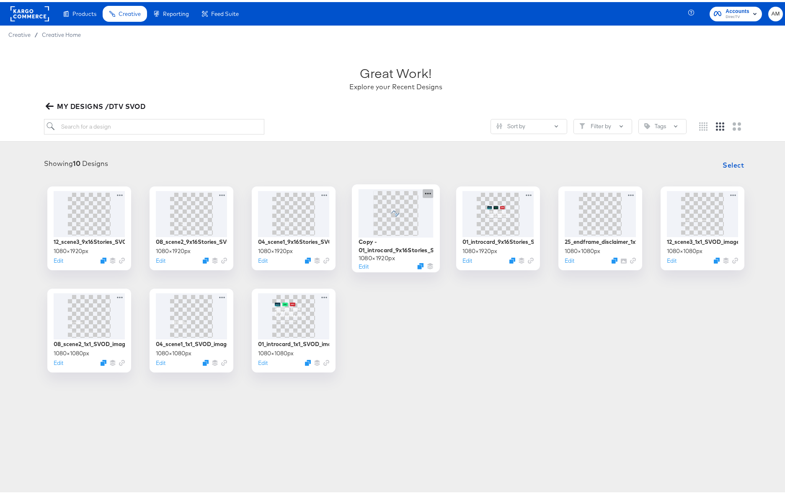
click at [423, 192] on icon at bounding box center [428, 191] width 10 height 9
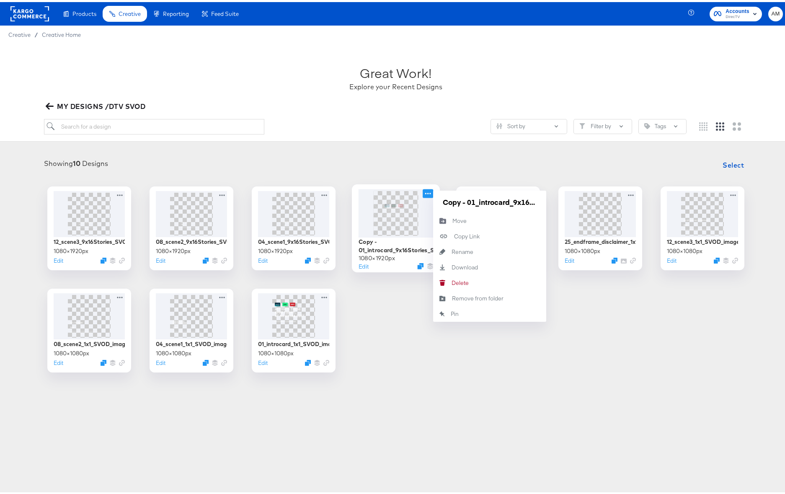
click at [390, 265] on div "Edit" at bounding box center [395, 264] width 75 height 8
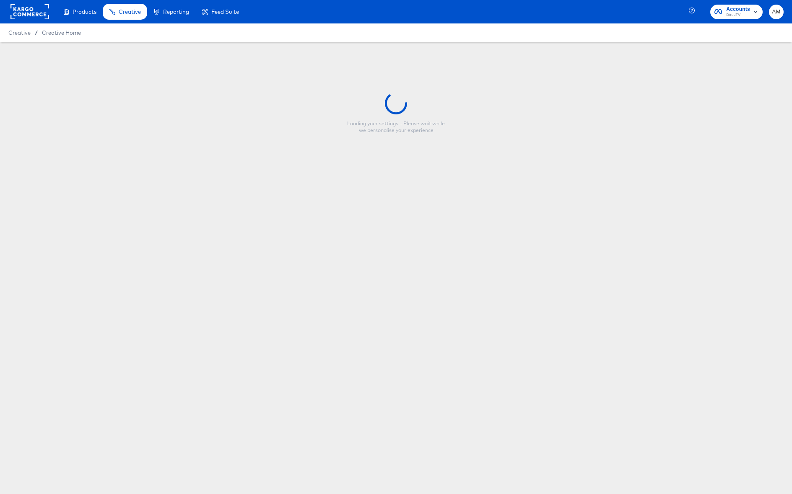
type input "Copy - 01_introcard_9x16Stories_SVOD_image"
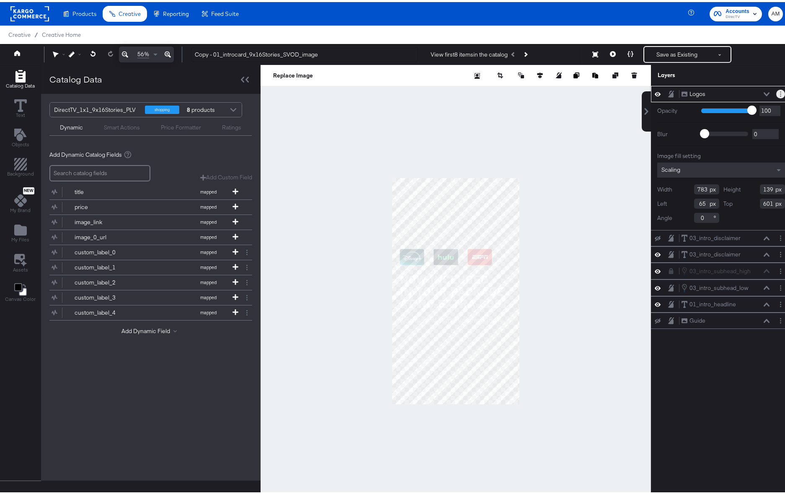
click at [777, 93] on button "Layer Options" at bounding box center [781, 92] width 9 height 9
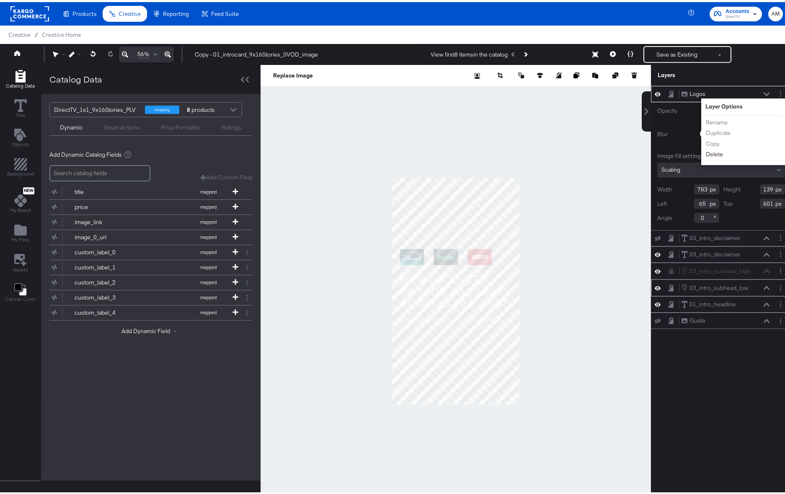
click at [706, 151] on button "Delete" at bounding box center [715, 152] width 18 height 9
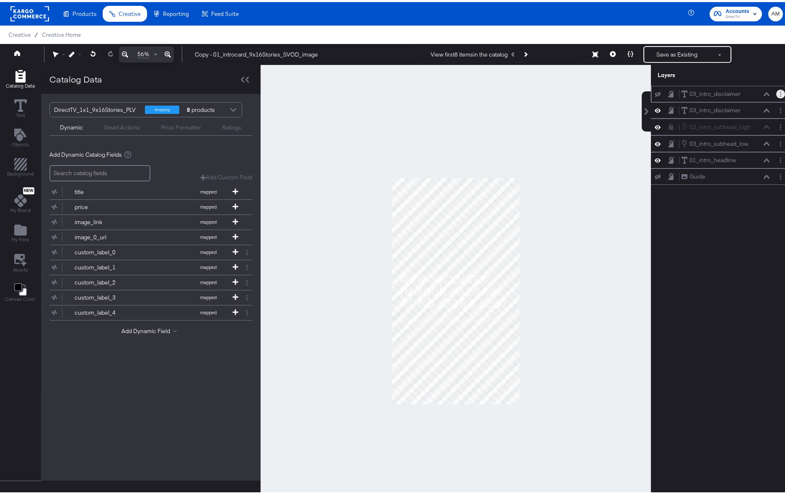
click at [777, 93] on button "Layer Options" at bounding box center [781, 92] width 9 height 9
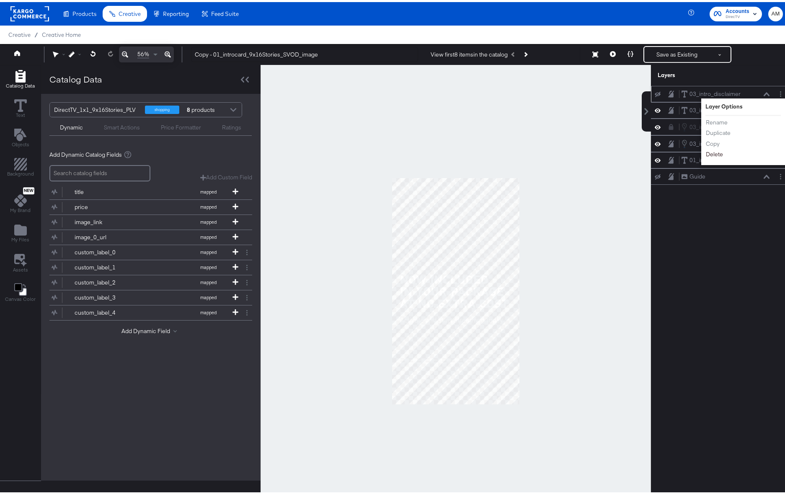
click at [707, 153] on button "Delete" at bounding box center [715, 152] width 18 height 9
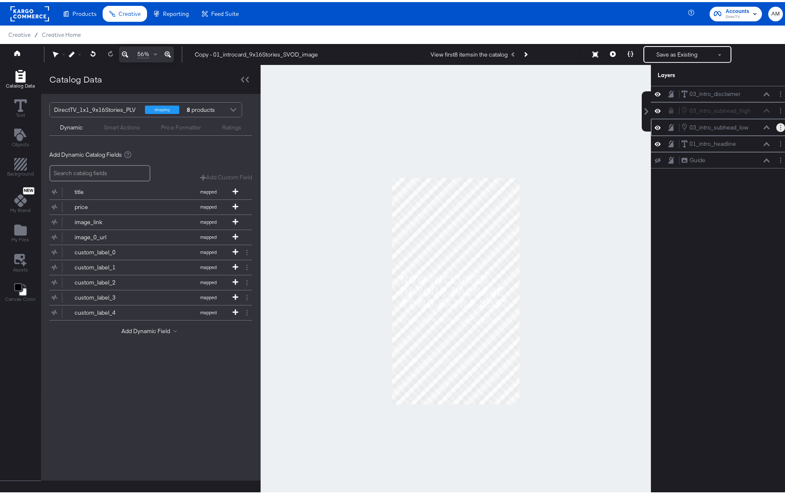
click at [777, 124] on button "Layer Options" at bounding box center [781, 125] width 9 height 9
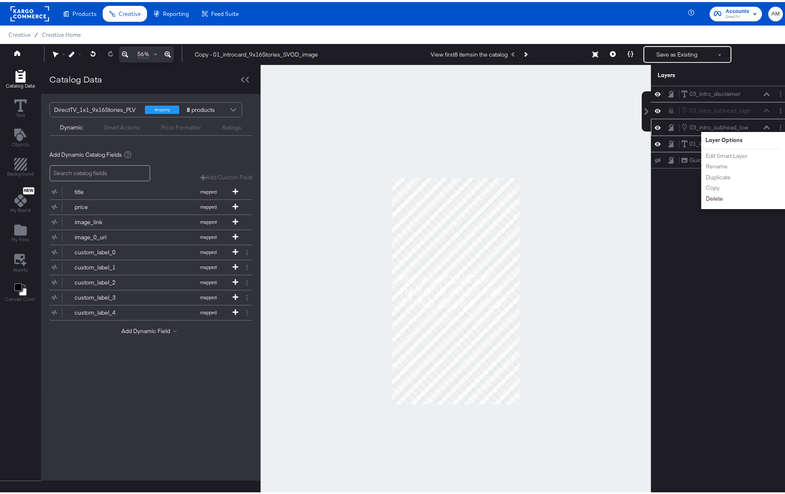
click at [707, 196] on button "Delete" at bounding box center [715, 196] width 18 height 9
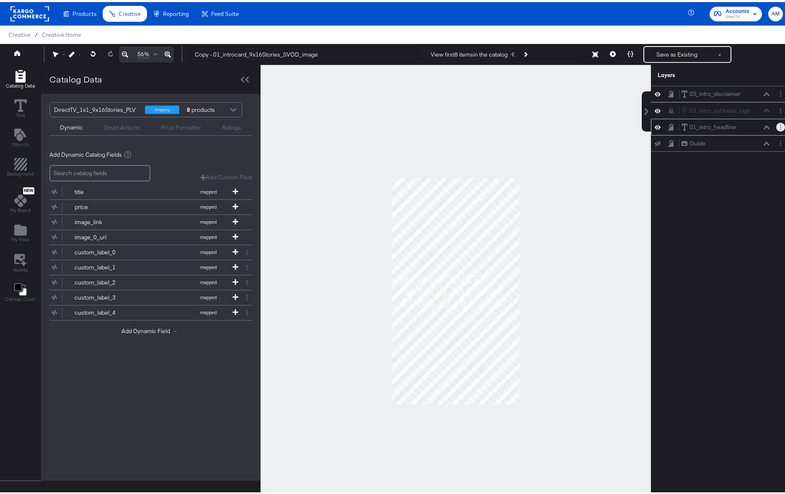
click at [777, 124] on button "Layer Options" at bounding box center [781, 125] width 9 height 9
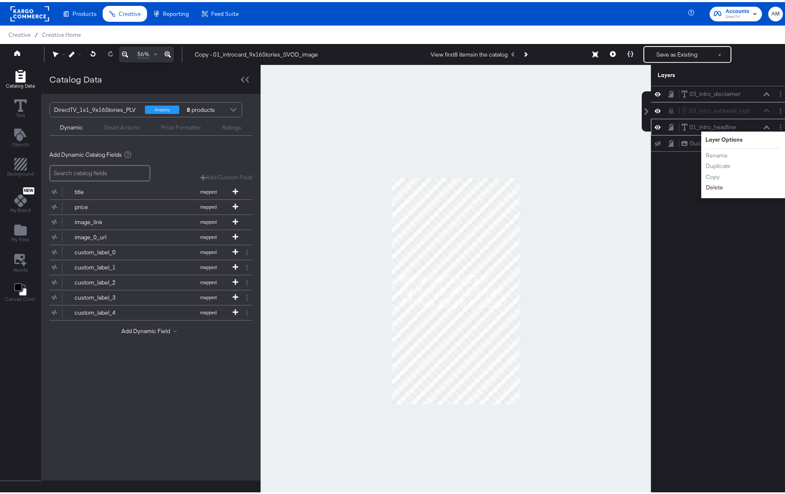
click at [708, 189] on button "Delete" at bounding box center [715, 185] width 18 height 9
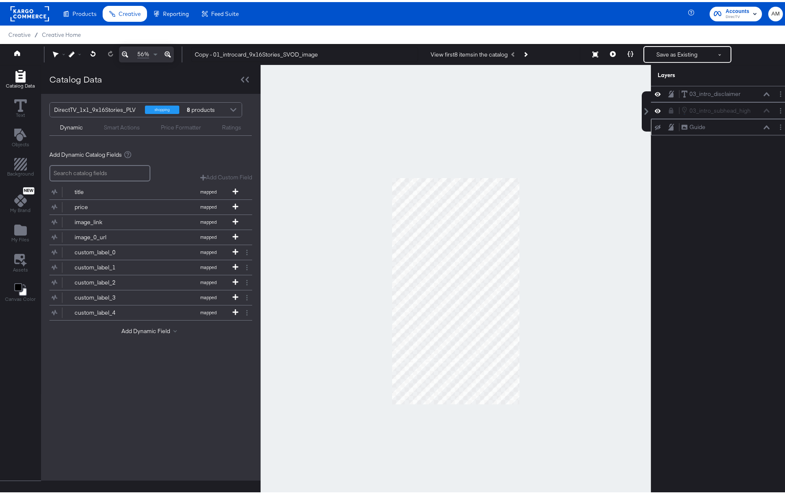
click at [655, 125] on icon at bounding box center [658, 124] width 6 height 5
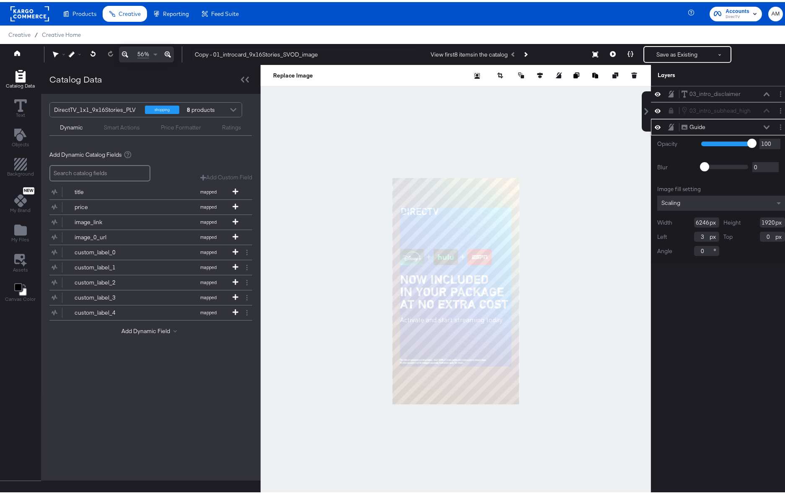
click at [320, 201] on div at bounding box center [456, 289] width 391 height 453
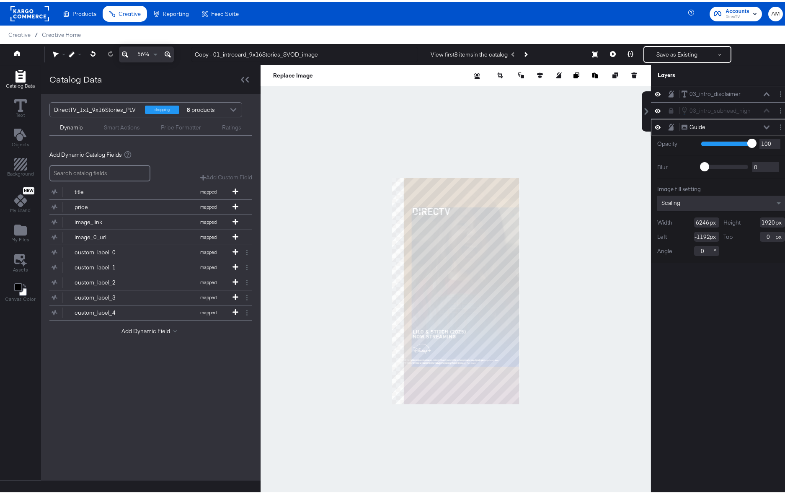
click at [312, 231] on div at bounding box center [456, 289] width 391 height 453
type input "-2540"
type input "36"
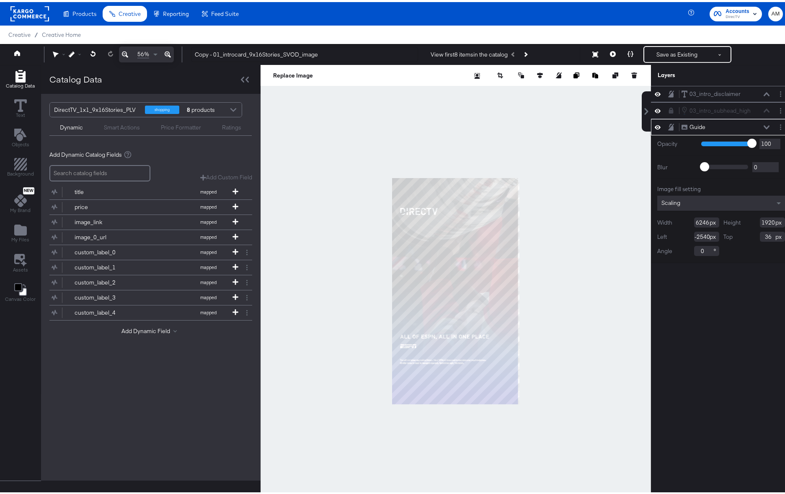
click at [335, 233] on div at bounding box center [456, 289] width 391 height 453
type input "-3884"
type input "0"
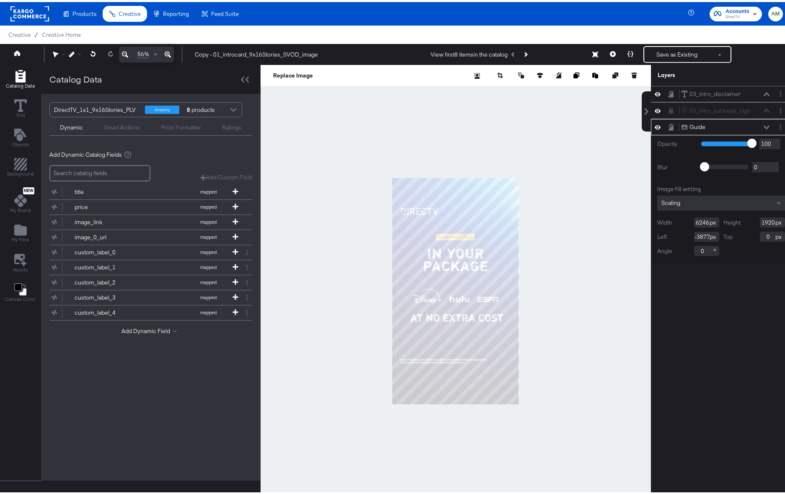
click at [327, 197] on div at bounding box center [456, 289] width 391 height 453
type input "-5171"
click at [668, 125] on icon at bounding box center [671, 125] width 6 height 7
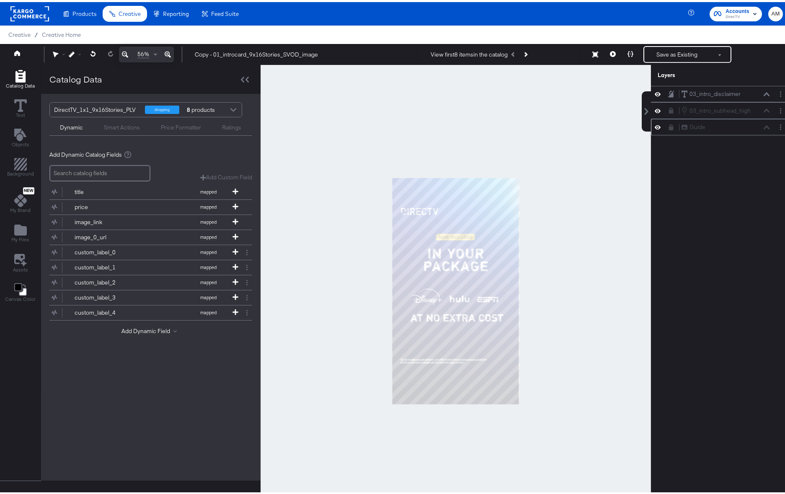
click at [655, 124] on icon at bounding box center [658, 125] width 6 height 7
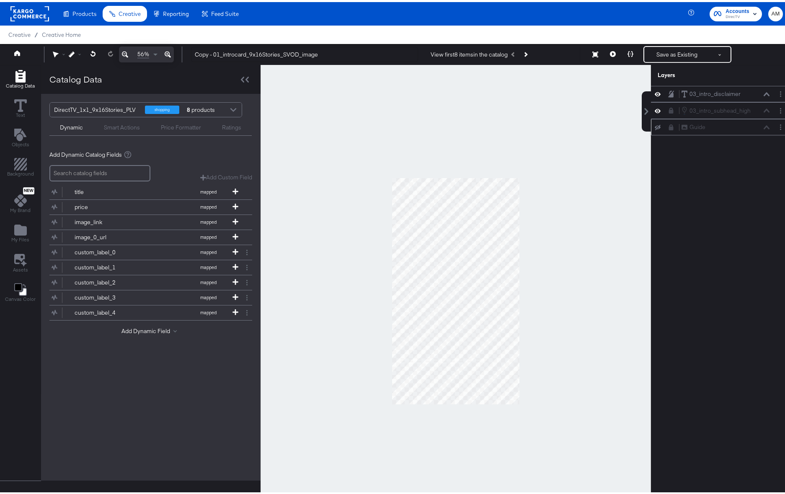
click at [655, 126] on icon at bounding box center [658, 125] width 6 height 5
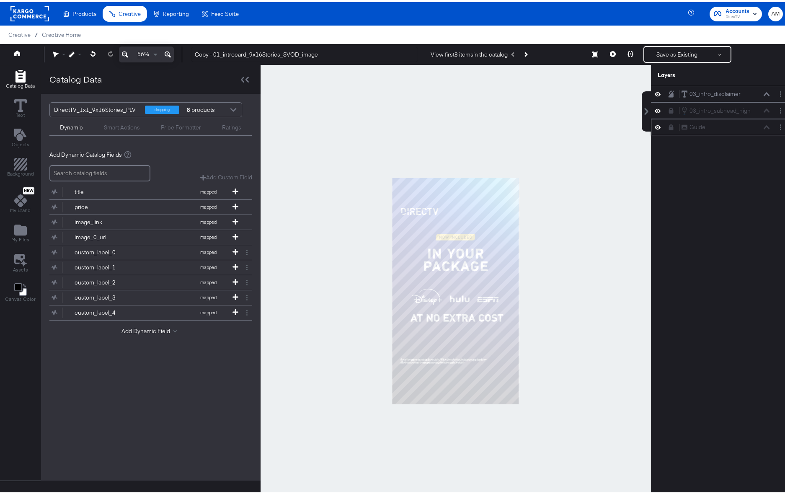
click at [655, 126] on icon at bounding box center [658, 125] width 6 height 7
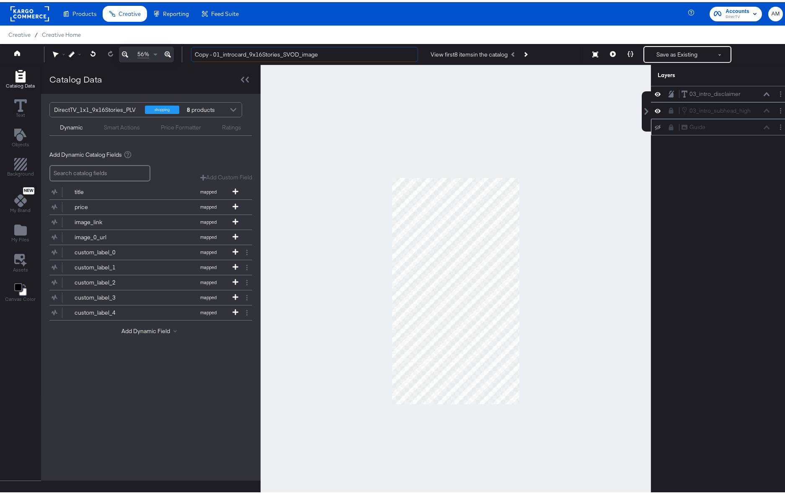
drag, startPoint x: 220, startPoint y: 54, endPoint x: 171, endPoint y: 54, distance: 49.5
click at [171, 54] on div "56% Copy - 01_introcard_9x16Stories_SVOD_image View first 8 items in the catalo…" at bounding box center [396, 52] width 792 height 21
drag, startPoint x: 203, startPoint y: 52, endPoint x: 226, endPoint y: 52, distance: 23.5
click at [226, 52] on input "25_introcard_9x16Stories_SVOD_image" at bounding box center [304, 53] width 227 height 16
type input "25_endcard_9x16Stories_SVOD_image"
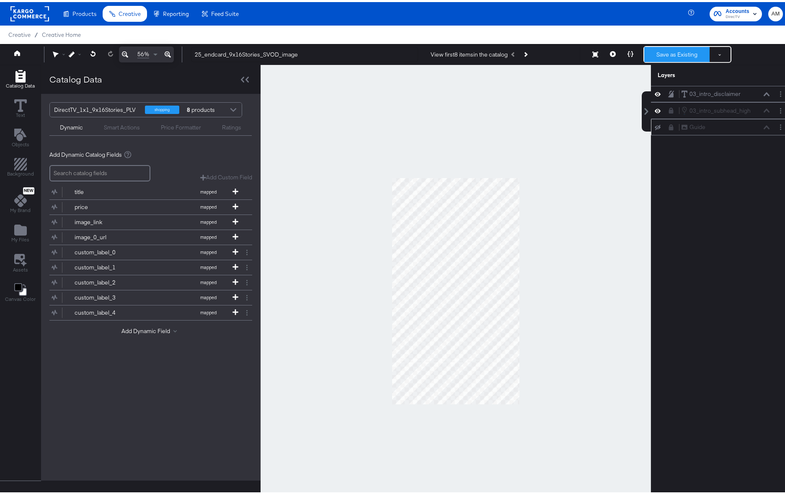
click at [658, 52] on button "Save as Existing" at bounding box center [677, 52] width 65 height 15
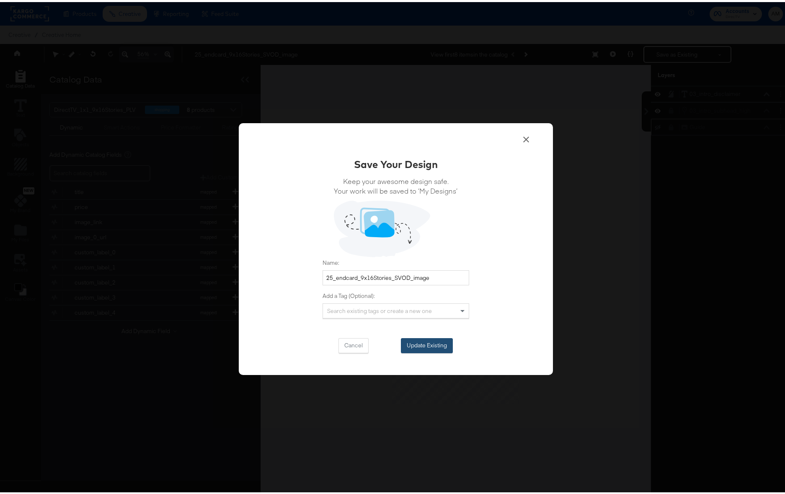
click at [409, 344] on button "Update Existing" at bounding box center [427, 343] width 52 height 15
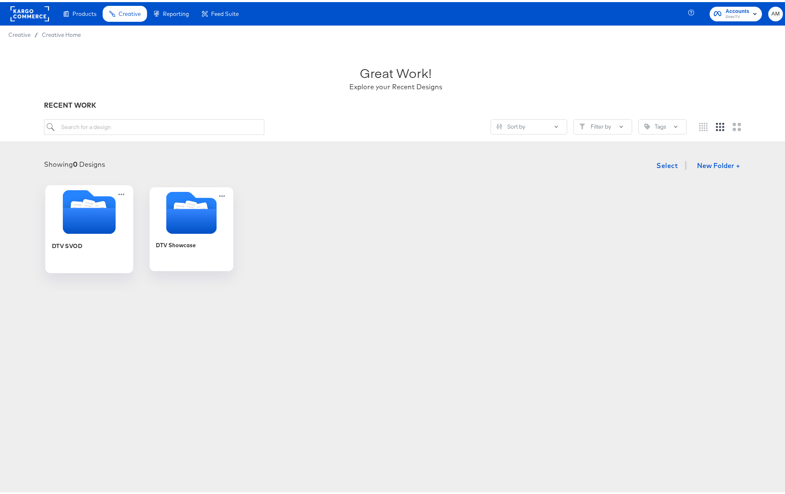
click at [76, 206] on icon "Folder" at bounding box center [88, 219] width 53 height 26
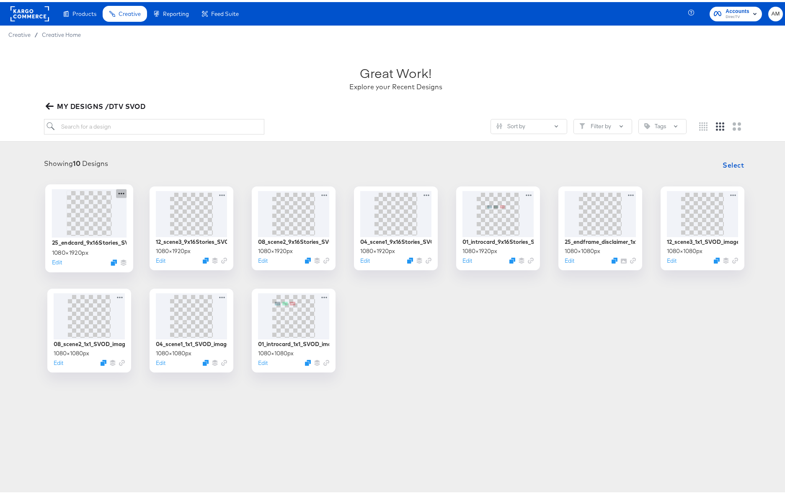
click at [119, 190] on icon at bounding box center [121, 191] width 10 height 9
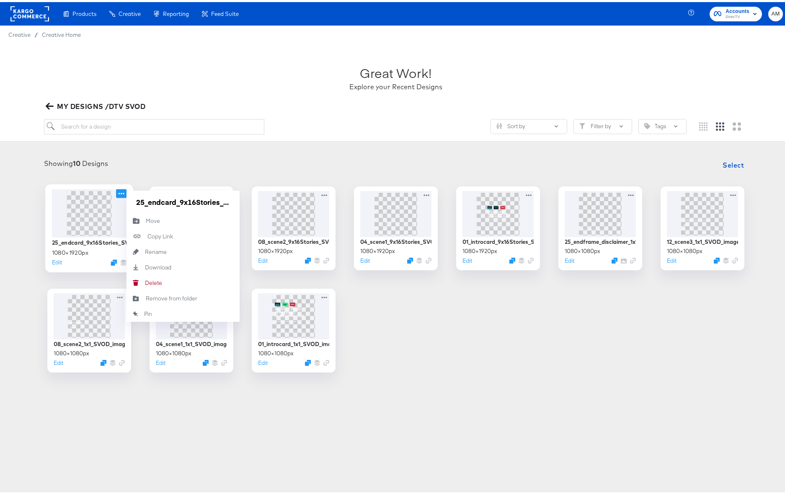
scroll to position [0, 38]
click at [152, 200] on input "25_endcard_9x16Stories_SVOD_image" at bounding box center [183, 200] width 101 height 17
drag, startPoint x: 129, startPoint y: 200, endPoint x: 157, endPoint y: 200, distance: 28.1
click at [157, 200] on input "25_endcard_9x16Stories_SVOD_image" at bounding box center [183, 200] width 101 height 17
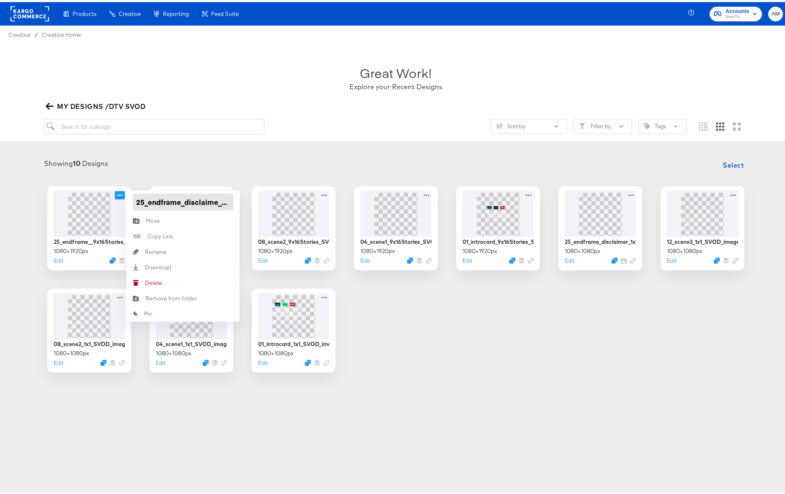
type input "25_endframe_disclaimer_9x16Stories_SVOD_image"
drag, startPoint x: 163, startPoint y: 200, endPoint x: 248, endPoint y: 202, distance: 85.5
click at [248, 202] on div "25_endframe_disclaimer_9x16Stories_SVOD_image 1080 × 1920 px Edit 25_endframe_d…" at bounding box center [395, 277] width 775 height 186
click at [219, 168] on div "Showing 10 Designs Select" at bounding box center [395, 163] width 775 height 17
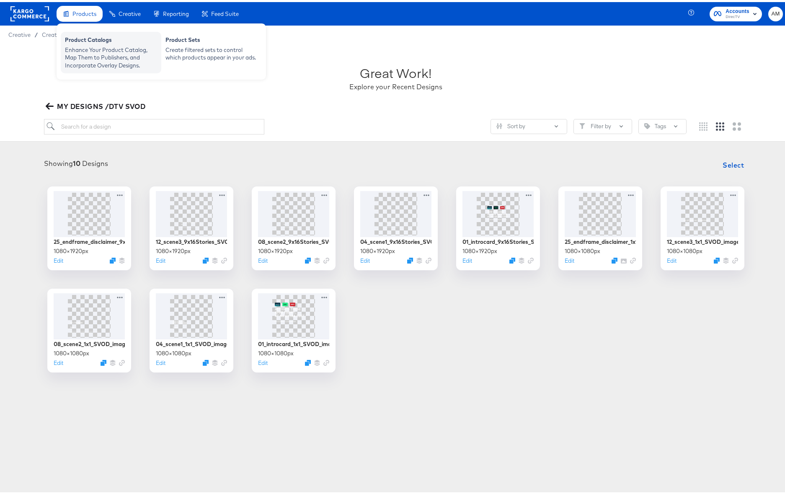
click at [98, 41] on div "Product Catalogs" at bounding box center [111, 39] width 92 height 10
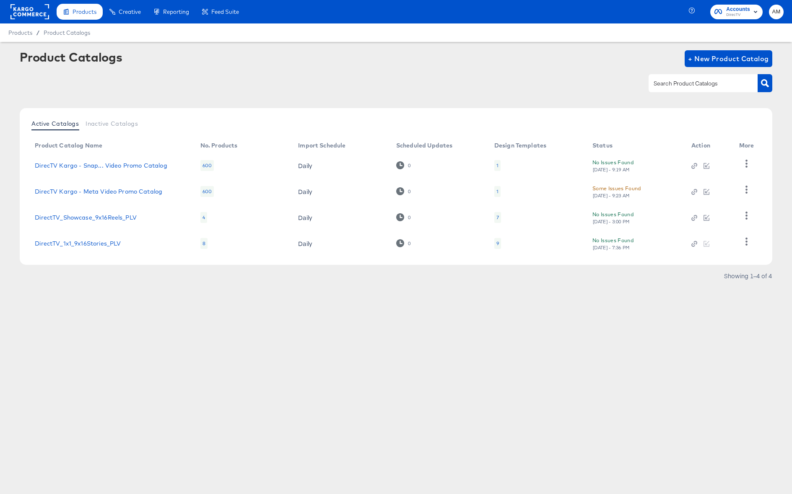
click at [497, 244] on div "9" at bounding box center [497, 243] width 3 height 7
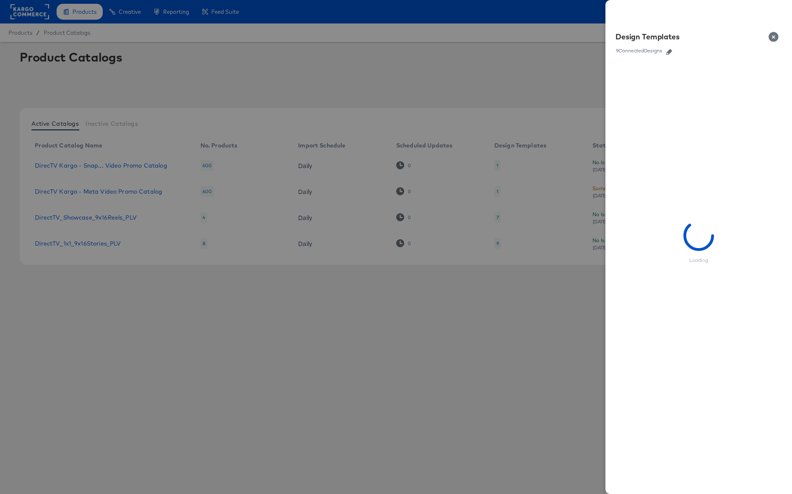
click at [671, 51] on icon "button" at bounding box center [669, 52] width 6 height 6
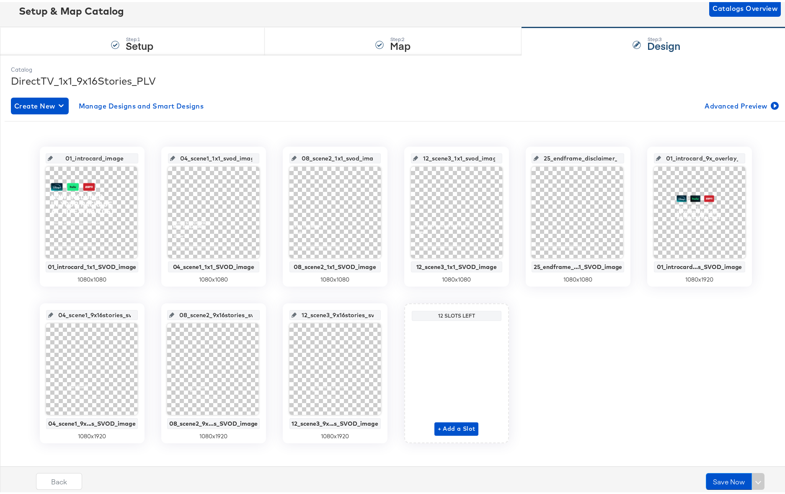
scroll to position [62, 0]
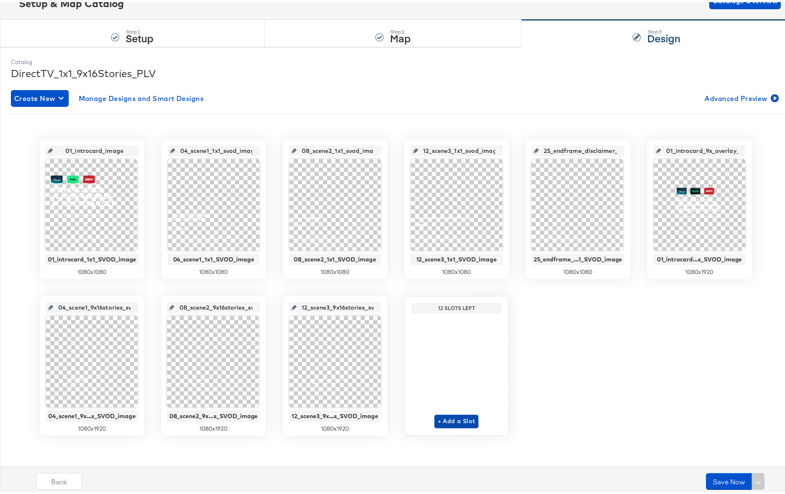
click at [446, 417] on span "+ Add a Slot" at bounding box center [457, 419] width 38 height 10
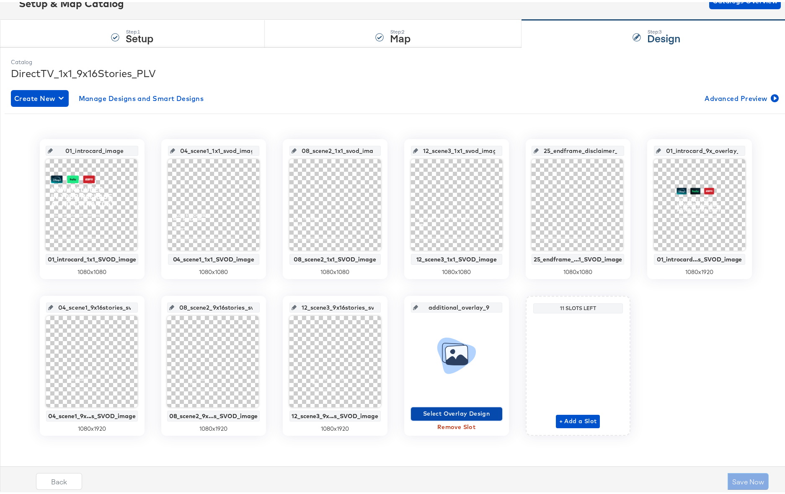
click at [431, 411] on span "Select Overlay Design" at bounding box center [457, 412] width 85 height 10
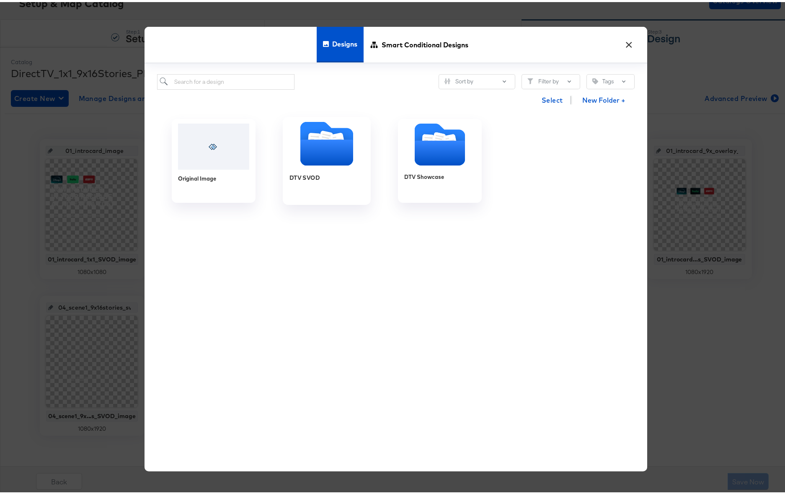
click at [312, 137] on icon "Folder" at bounding box center [314, 139] width 13 height 16
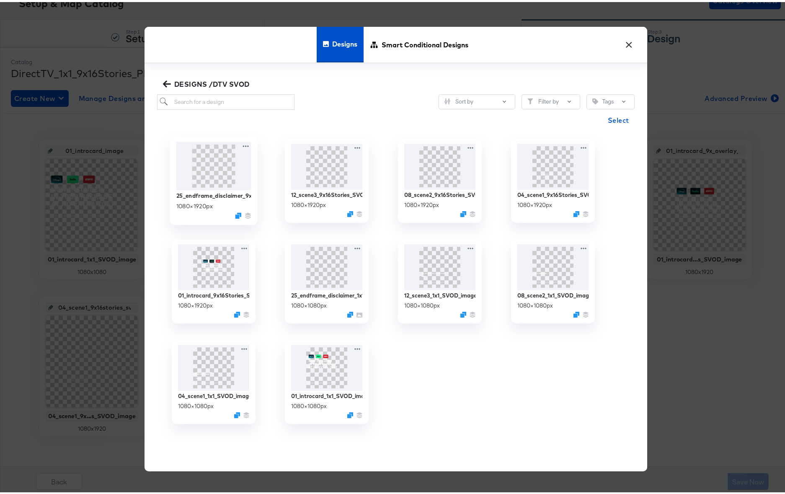
click at [206, 159] on img at bounding box center [213, 164] width 75 height 48
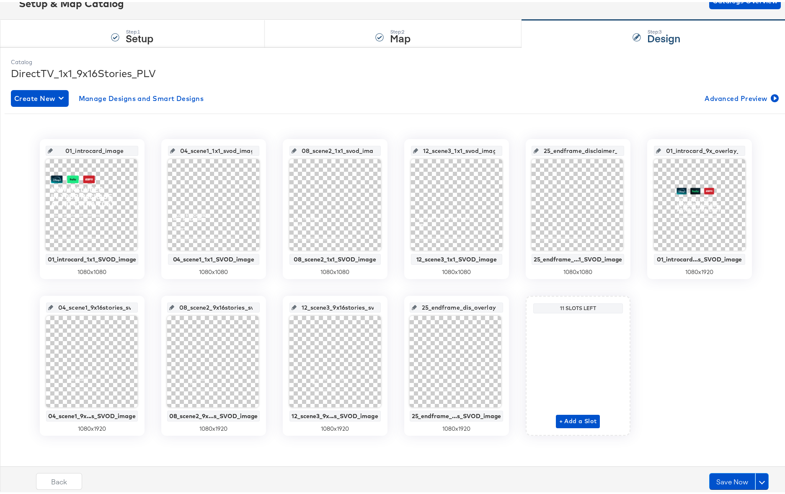
click at [467, 308] on input "25_endframe_dis_overlay_9" at bounding box center [459, 302] width 85 height 23
drag, startPoint x: 472, startPoint y: 307, endPoint x: 507, endPoint y: 307, distance: 34.8
click at [507, 307] on div "01_introcard_image 01_introcard_1x1_SVOD_image 1080 x 1080 04_scene1_1x1_svod_i…" at bounding box center [396, 285] width 782 height 297
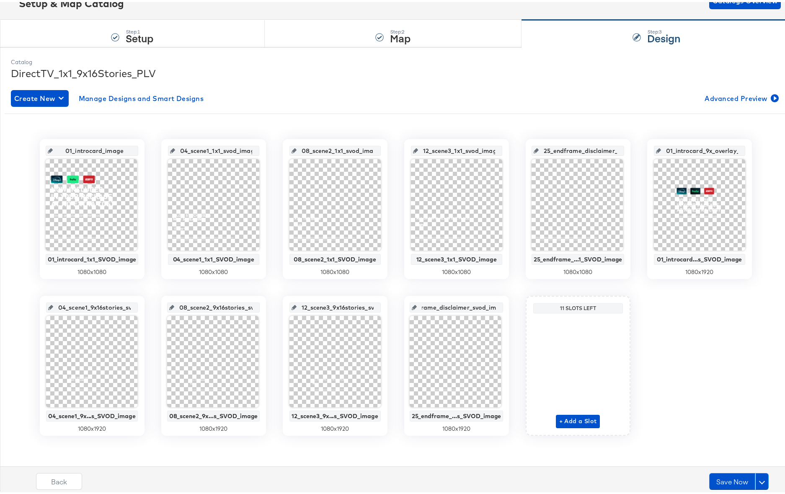
type input "25_endframe_disclaimer_svod_ima"
drag, startPoint x: 459, startPoint y: 306, endPoint x: 420, endPoint y: 305, distance: 39.9
click at [420, 305] on input "25_endframe_disclaimer_svod_image" at bounding box center [459, 302] width 85 height 23
click at [461, 308] on input "25_endframe_disclaimer_svod_image" at bounding box center [459, 302] width 85 height 23
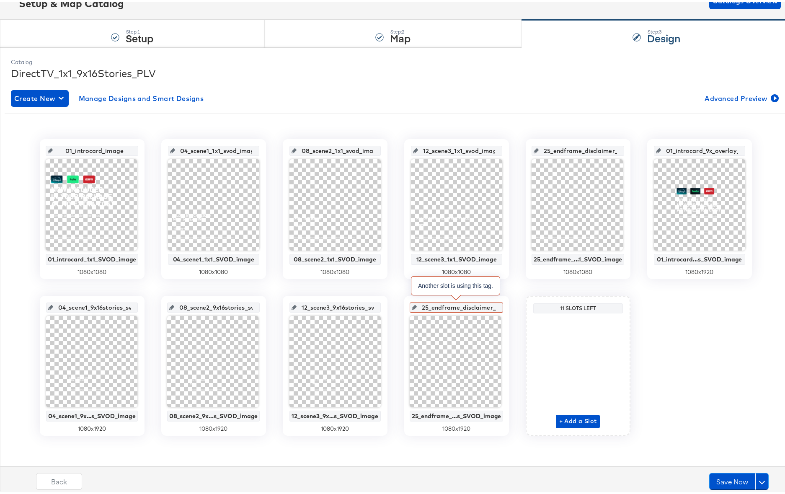
scroll to position [0, 41]
drag, startPoint x: 450, startPoint y: 308, endPoint x: 497, endPoint y: 306, distance: 47.8
click at [497, 306] on div "25_endframe_disclaimer_svod_image" at bounding box center [457, 306] width 94 height 10
click at [456, 308] on input "25_endframe_disclaimer_svod_image" at bounding box center [459, 302] width 85 height 23
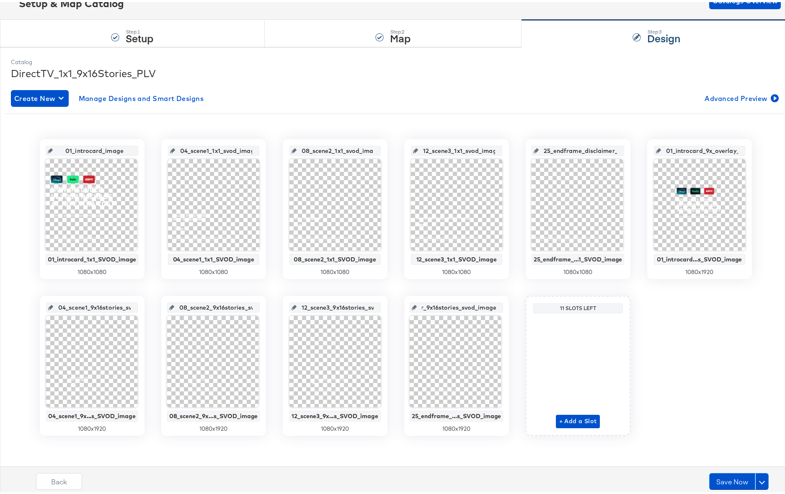
type input "25_endframe_disclaimer_9x16stories_svod_image"
click at [581, 150] on input "25_endframe_disclaimer_svod_image" at bounding box center [581, 145] width 84 height 23
drag, startPoint x: 583, startPoint y: 151, endPoint x: 597, endPoint y: 151, distance: 14.7
click at [597, 151] on input "25_endframe_1x1_disclaimer_svod_image" at bounding box center [581, 145] width 84 height 23
type input "25_endframedisclaimer_svod_image"
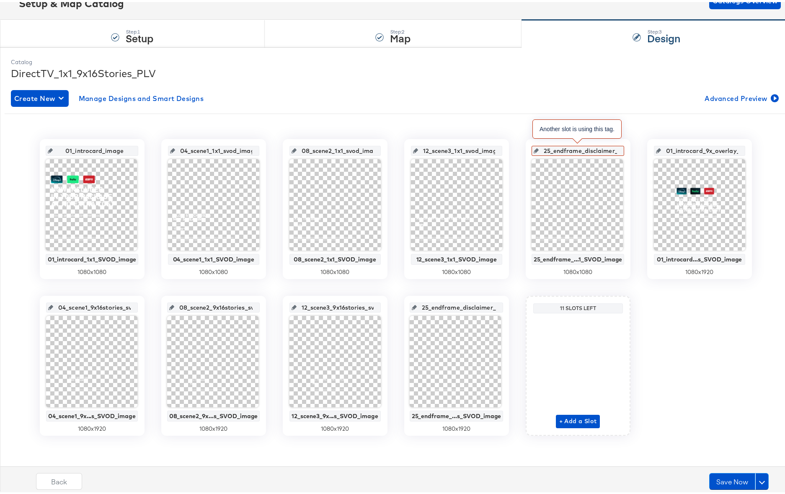
scroll to position [0, 41]
click at [587, 150] on input "25_endframe_disclaimer_svod_image" at bounding box center [581, 145] width 84 height 23
click at [573, 151] on input "25_endframe_disclaimer_svod_image" at bounding box center [581, 145] width 84 height 23
type input "25_endframe_disclaimer_1x1_svod_image"
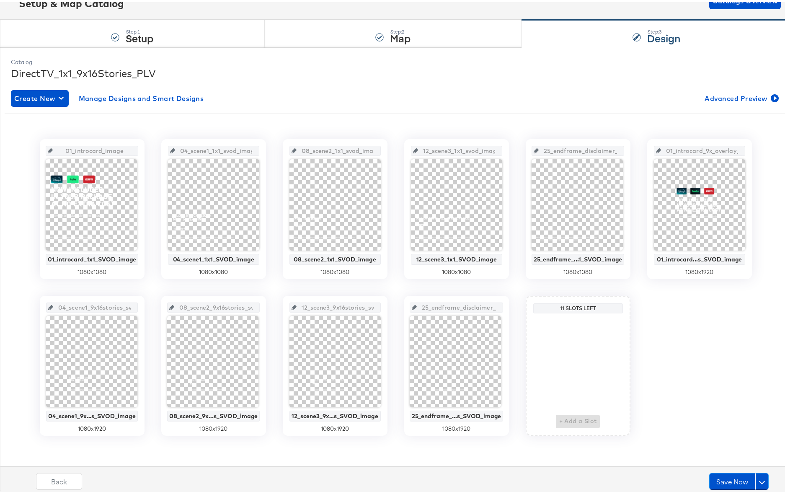
click at [630, 123] on div "01_introcard_image 01_introcard_1x1_SVOD_image 1080 x 1080 04_scene1_1x1_svod_i…" at bounding box center [396, 282] width 770 height 328
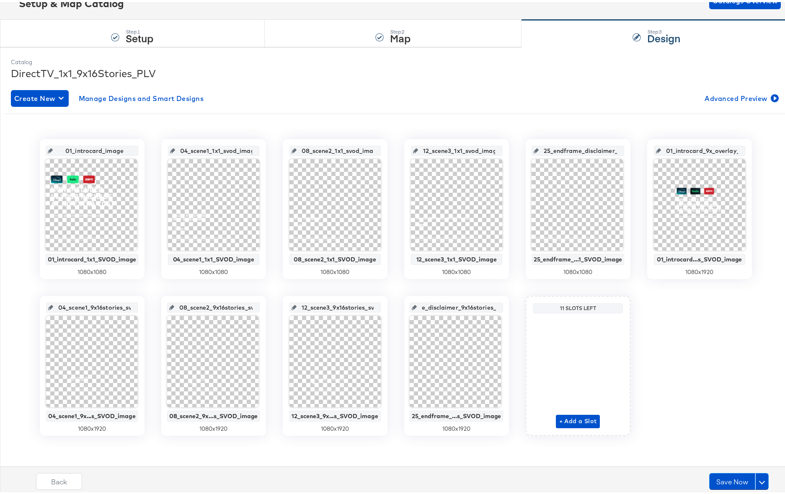
scroll to position [0, 77]
drag, startPoint x: 437, startPoint y: 303, endPoint x: 495, endPoint y: 308, distance: 57.6
click at [495, 308] on div "25_endframe_disclaimer_9x16stories_svod_image" at bounding box center [457, 306] width 94 height 10
click at [589, 149] on input "25_endframe_disclaimer_1x1_svod_image" at bounding box center [581, 145] width 84 height 23
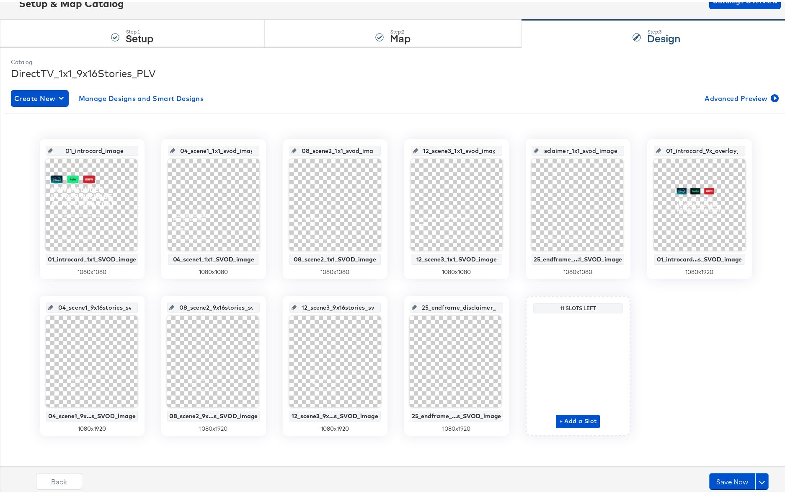
drag, startPoint x: 567, startPoint y: 148, endPoint x: 634, endPoint y: 152, distance: 67.6
click at [634, 152] on div "01_introcard_image 01_introcard_1x1_SVOD_image 1080 x 1080 04_scene1_1x1_svod_i…" at bounding box center [396, 285] width 782 height 297
drag, startPoint x: 451, startPoint y: 303, endPoint x: 525, endPoint y: 308, distance: 73.5
click at [525, 308] on div "01_introcard_image 01_introcard_1x1_SVOD_image 1080 x 1080 04_scene1_1x1_svod_i…" at bounding box center [396, 285] width 782 height 297
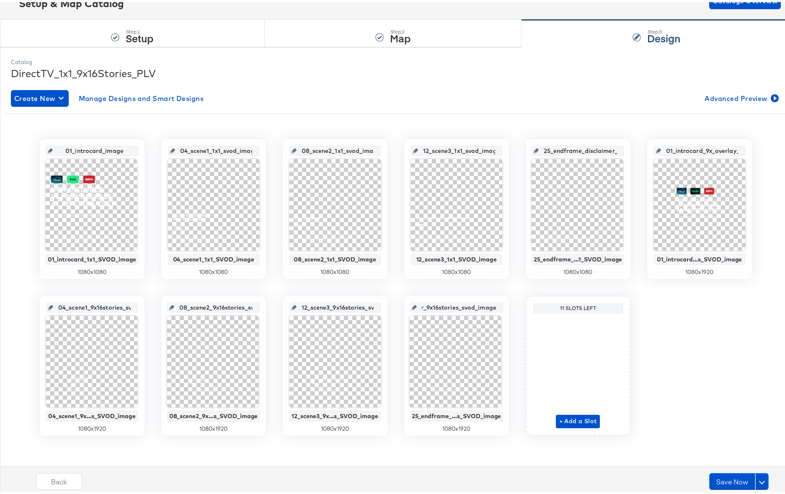
click at [512, 299] on div "01_introcard_image 01_introcard_1x1_SVOD_image 1080 x 1080 04_scene1_1x1_svod_i…" at bounding box center [396, 285] width 782 height 297
click at [723, 474] on button "Save Now" at bounding box center [733, 479] width 46 height 17
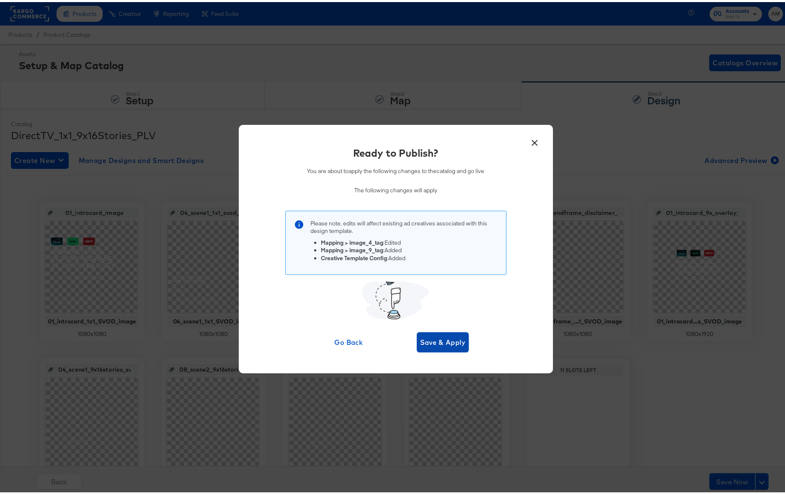
click at [432, 344] on span "Save & Apply" at bounding box center [443, 340] width 46 height 12
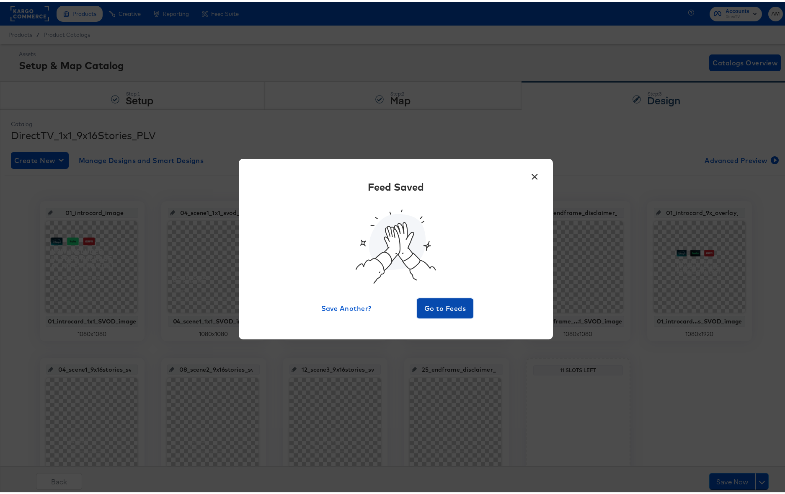
click at [433, 302] on span "Go to Feeds" at bounding box center [445, 307] width 50 height 12
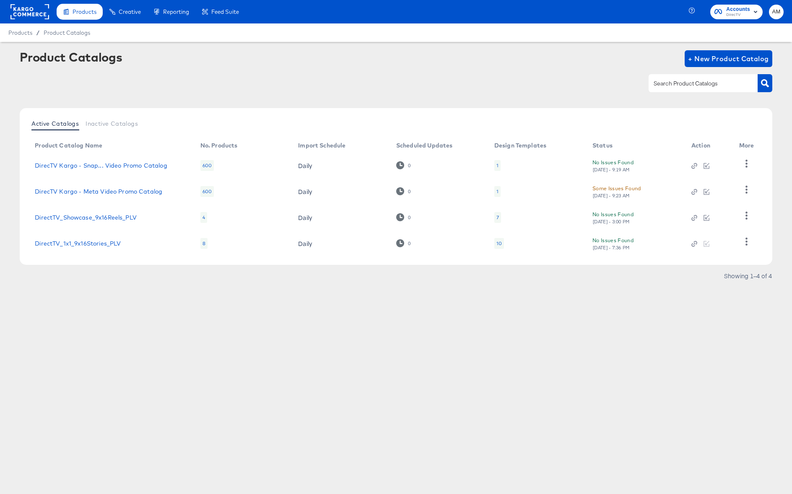
click at [585, 328] on div "Products Creative Reporting Feed Suite Accounts DirecTV AM Products / Product C…" at bounding box center [396, 247] width 792 height 494
click at [497, 244] on div "10" at bounding box center [498, 243] width 5 height 7
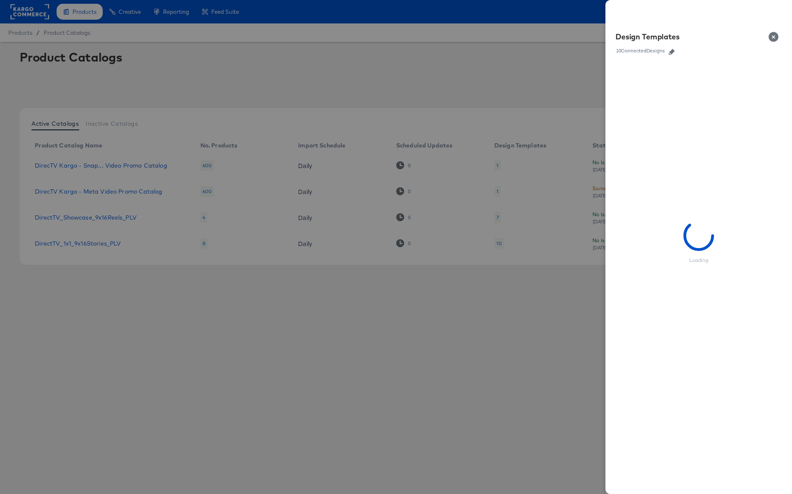
click at [674, 52] on icon "button" at bounding box center [671, 52] width 6 height 6
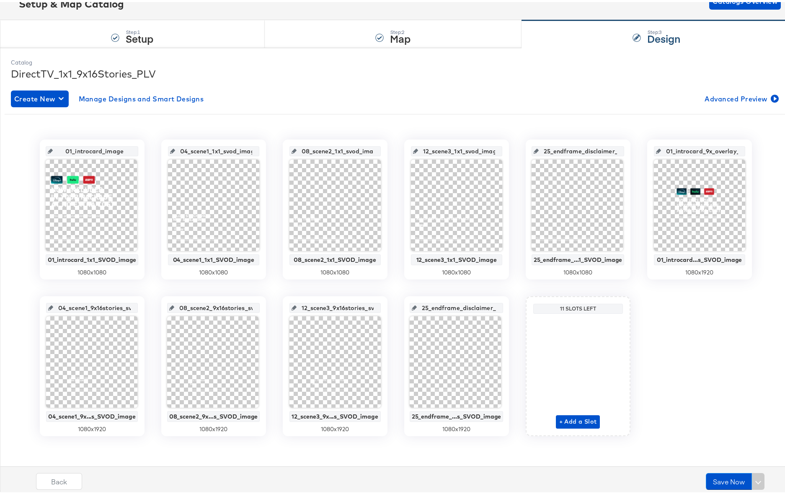
scroll to position [62, 0]
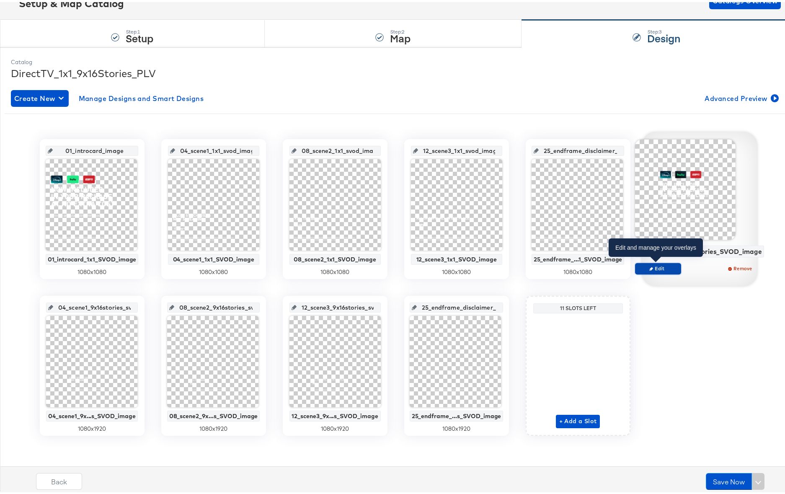
click at [668, 267] on span "Edit" at bounding box center [658, 266] width 39 height 6
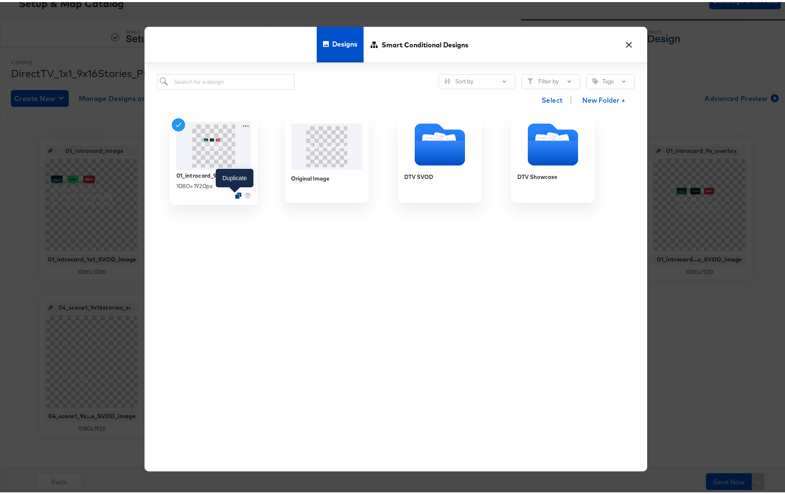
click at [235, 193] on icon "Duplicate" at bounding box center [238, 194] width 6 height 6
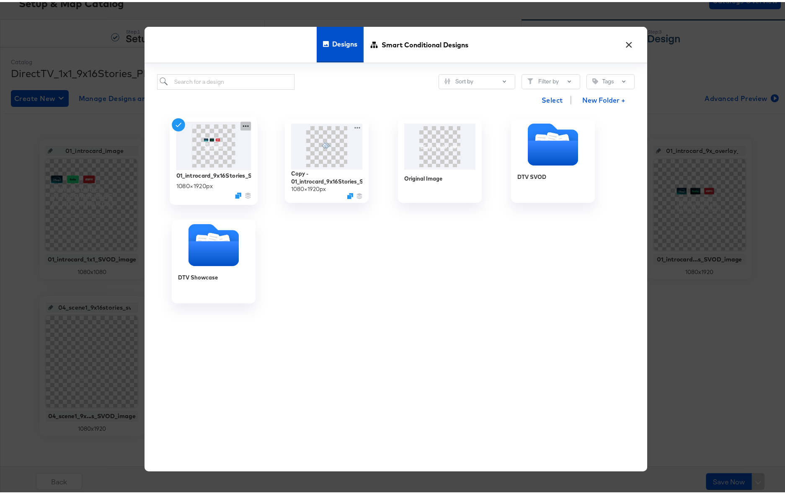
click at [241, 122] on icon at bounding box center [246, 124] width 10 height 9
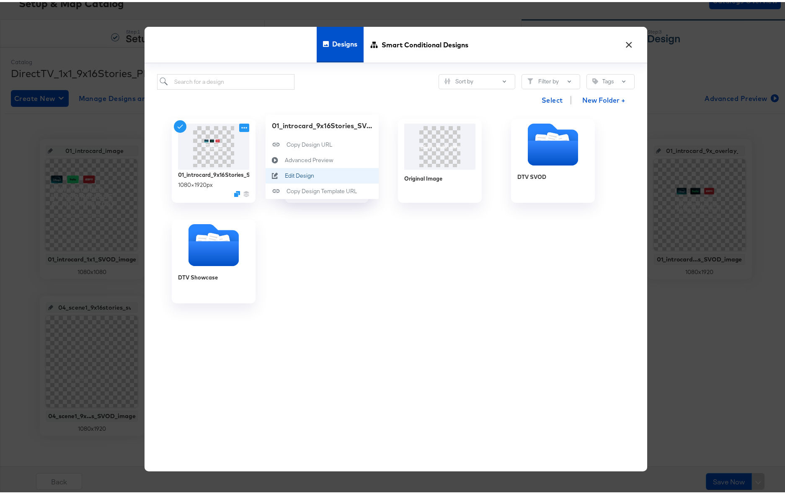
click at [285, 174] on div "Edit Design Edit Design" at bounding box center [285, 174] width 0 height 0
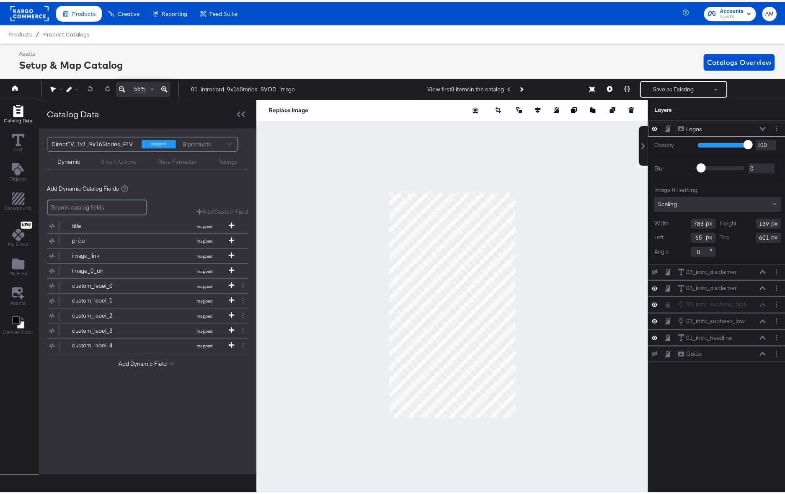
scroll to position [0, 2]
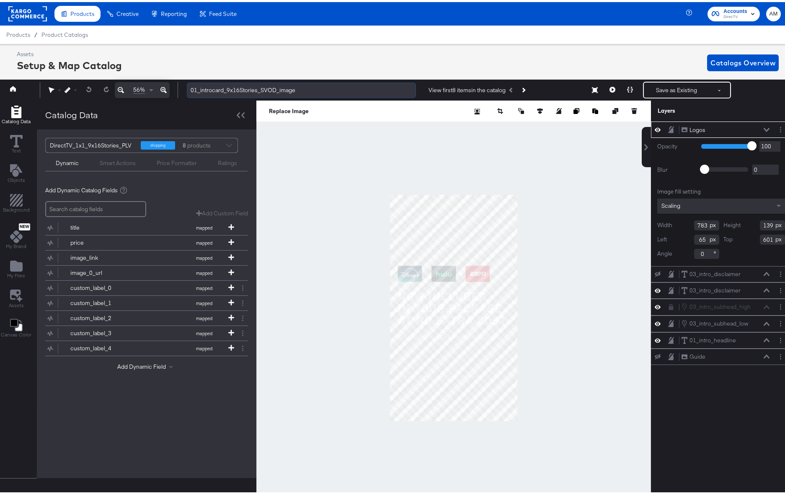
drag, startPoint x: 239, startPoint y: 89, endPoint x: 255, endPoint y: 90, distance: 15.9
click at [255, 90] on input "01_introcard_9x16Stories_SVOD_image" at bounding box center [301, 88] width 229 height 16
type input "01_introcard_9x16Reels_SVOD_image"
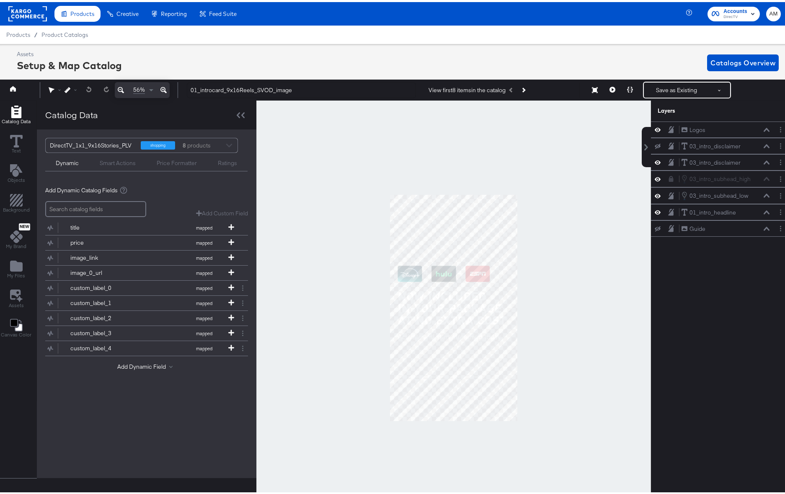
click at [284, 150] on div at bounding box center [453, 305] width 395 height 415
click at [13, 267] on icon "Add Files" at bounding box center [16, 264] width 13 height 11
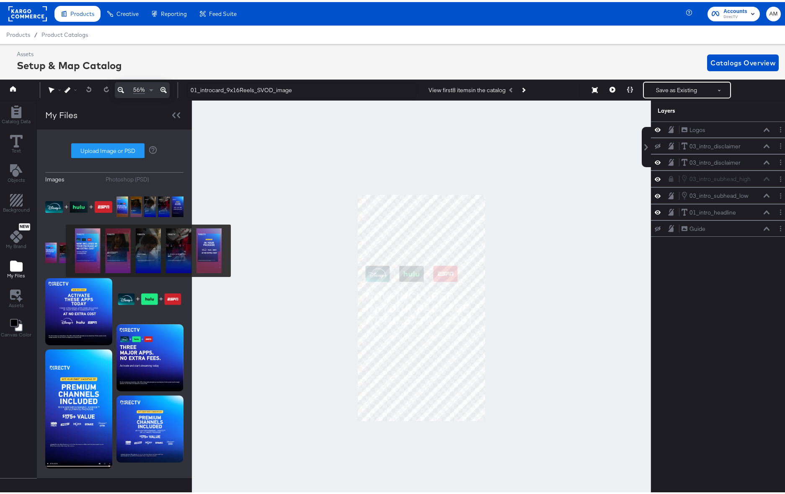
click at [60, 249] on img at bounding box center [78, 251] width 67 height 42
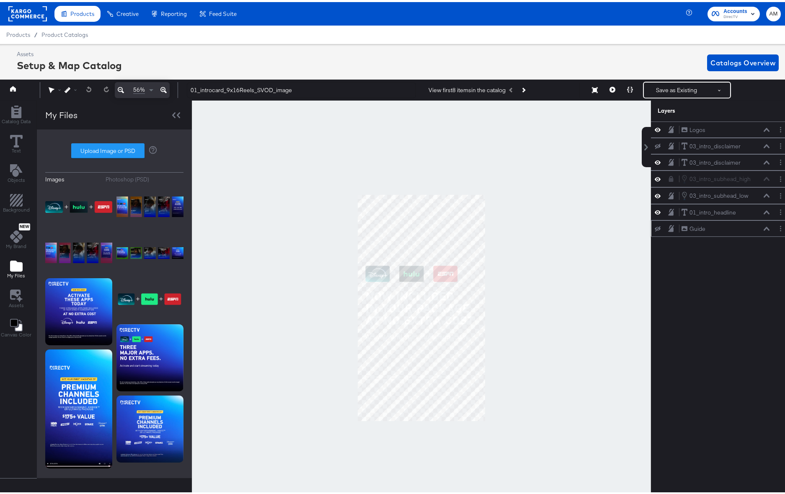
click at [764, 229] on button at bounding box center [767, 226] width 7 height 5
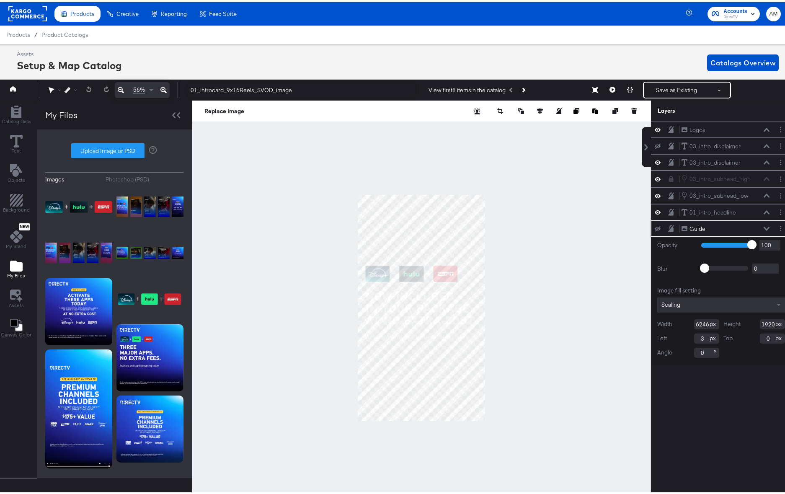
click at [764, 226] on icon at bounding box center [767, 227] width 6 height 4
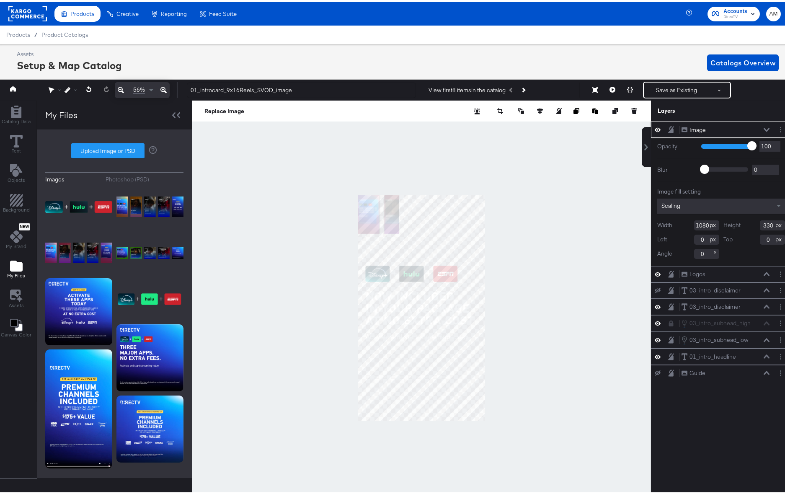
click at [699, 225] on input "1080" at bounding box center [706, 223] width 25 height 10
type input "6246"
click at [761, 224] on input "330" at bounding box center [772, 223] width 25 height 10
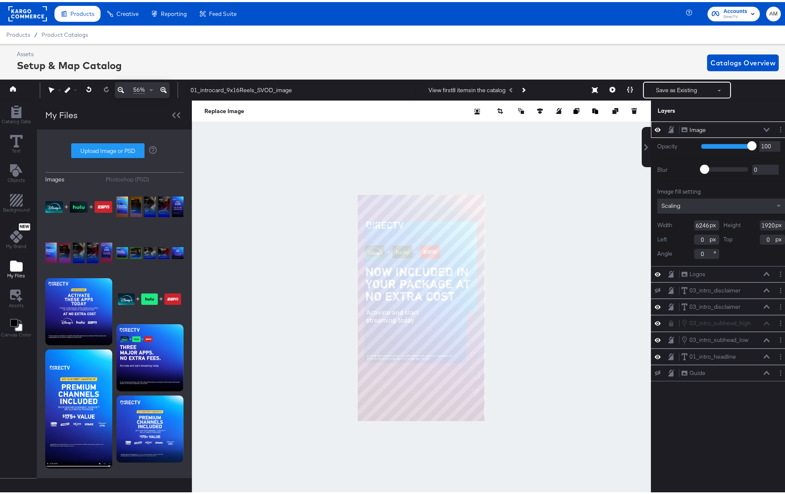
type input "1920"
click at [764, 127] on icon at bounding box center [767, 128] width 6 height 4
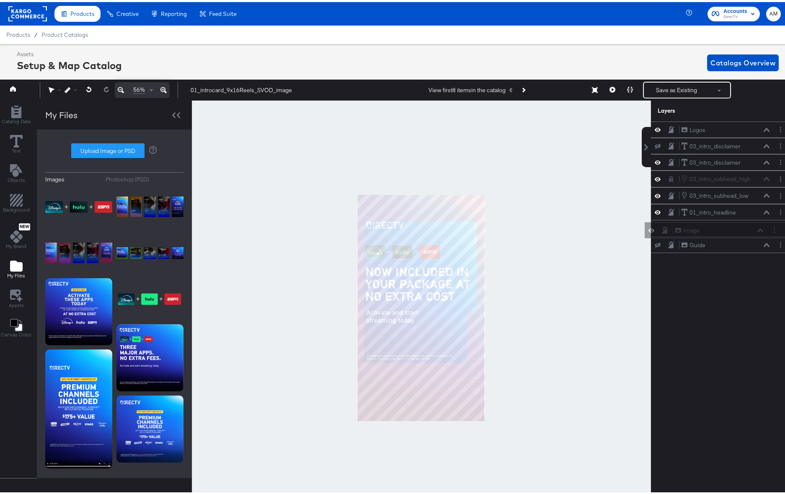
drag, startPoint x: 672, startPoint y: 127, endPoint x: 672, endPoint y: 231, distance: 103.5
click at [672, 231] on div "Image Image Logos Logos 03_intro_disclaimer 03_intro_disclaimer 03_intro_discla…" at bounding box center [721, 185] width 140 height 132
click at [778, 244] on button "Layer Options" at bounding box center [781, 242] width 9 height 9
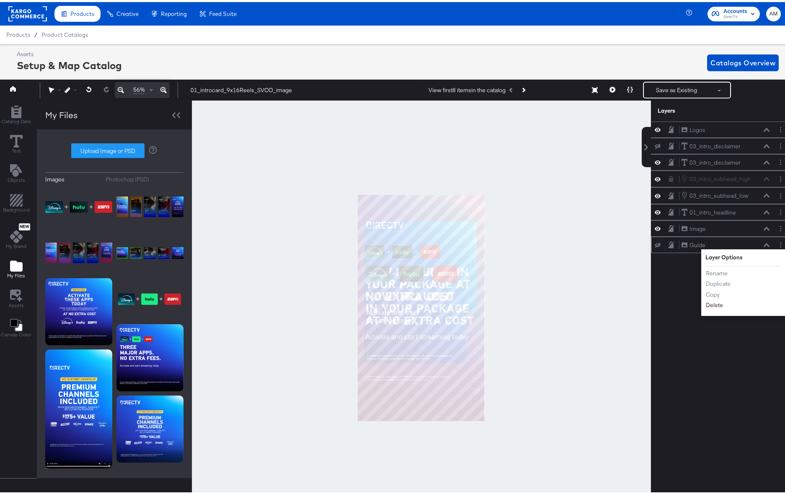
click at [706, 305] on button "Delete" at bounding box center [715, 303] width 18 height 9
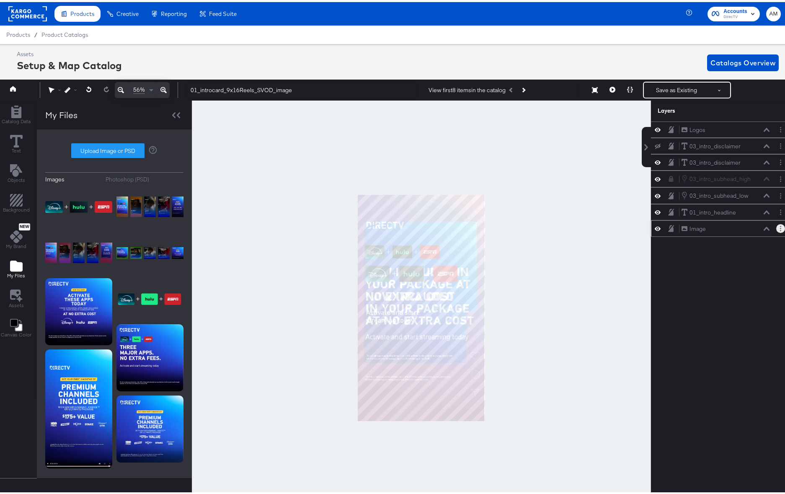
click at [777, 225] on button "Layer Options" at bounding box center [781, 226] width 9 height 9
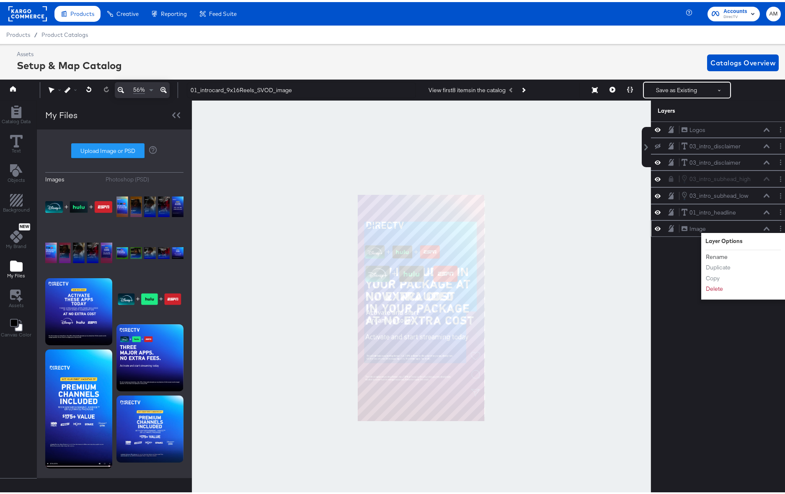
click at [708, 254] on button "Rename" at bounding box center [717, 255] width 23 height 9
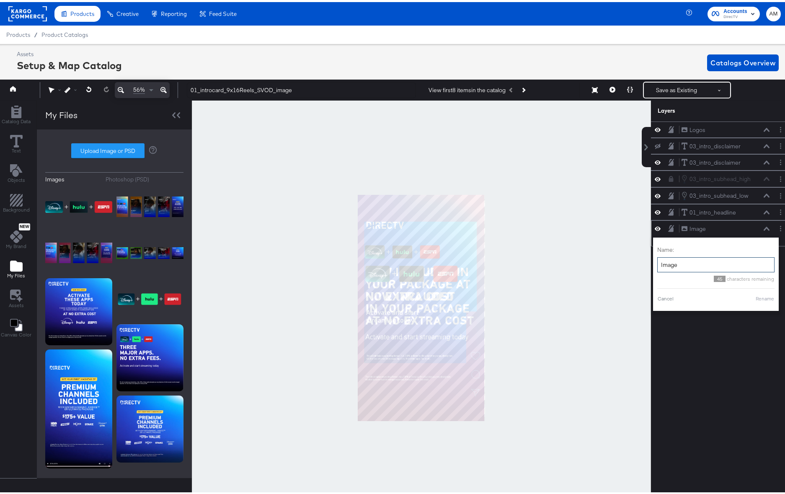
drag, startPoint x: 674, startPoint y: 264, endPoint x: 650, endPoint y: 262, distance: 24.4
click at [653, 262] on div "Name: Image 45 characters remaining Cancel Rename" at bounding box center [716, 272] width 126 height 73
type input "Guide"
click at [746, 298] on button "Rename" at bounding box center [754, 297] width 19 height 8
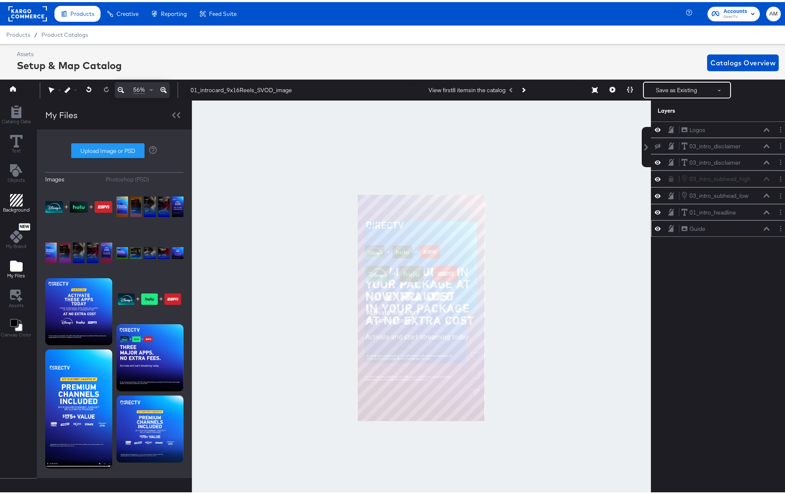
click at [9, 203] on div "Background" at bounding box center [16, 201] width 27 height 19
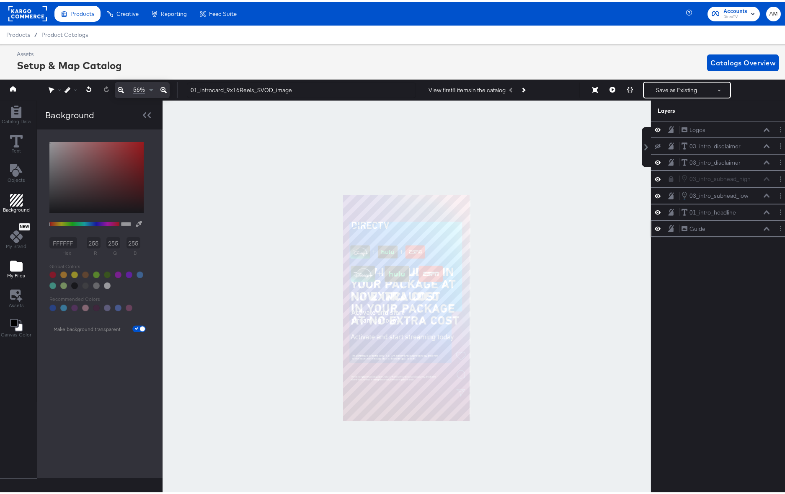
click at [14, 264] on icon "Add Files" at bounding box center [16, 264] width 13 height 11
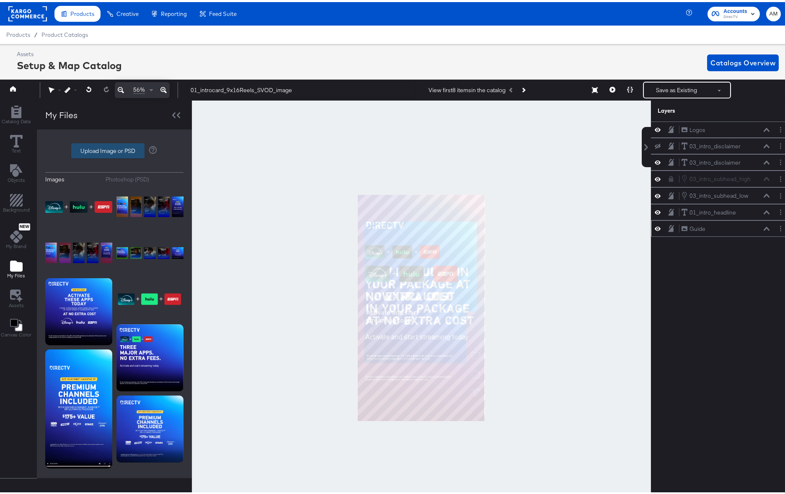
click at [94, 150] on label "Upload Image or PSD" at bounding box center [108, 149] width 73 height 14
click at [114, 149] on input "Upload Image or PSD" at bounding box center [114, 149] width 0 height 0
type input "C:\fakepath\SVOD_intro_logos_9x16Reels.png"
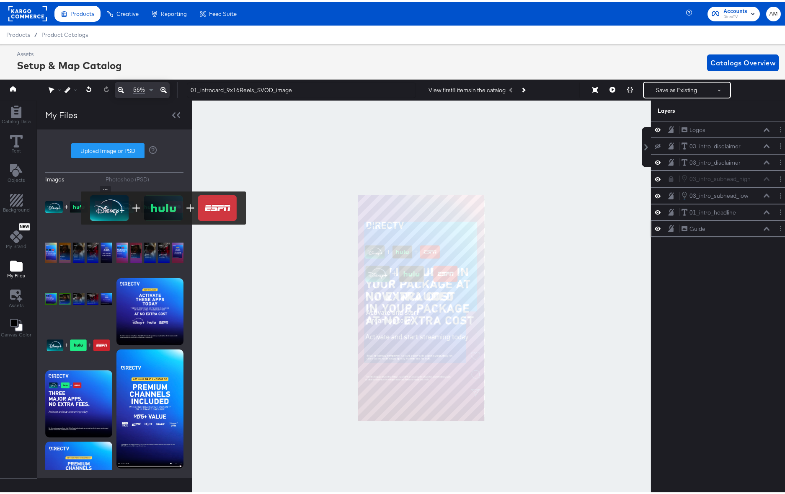
click at [75, 206] on img at bounding box center [78, 205] width 67 height 42
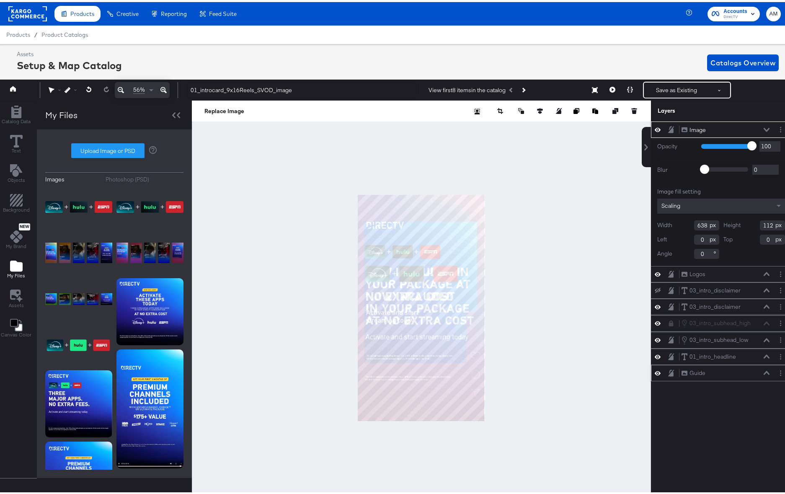
type input "65"
type input "427"
click at [777, 271] on button "Layer Options" at bounding box center [781, 272] width 9 height 9
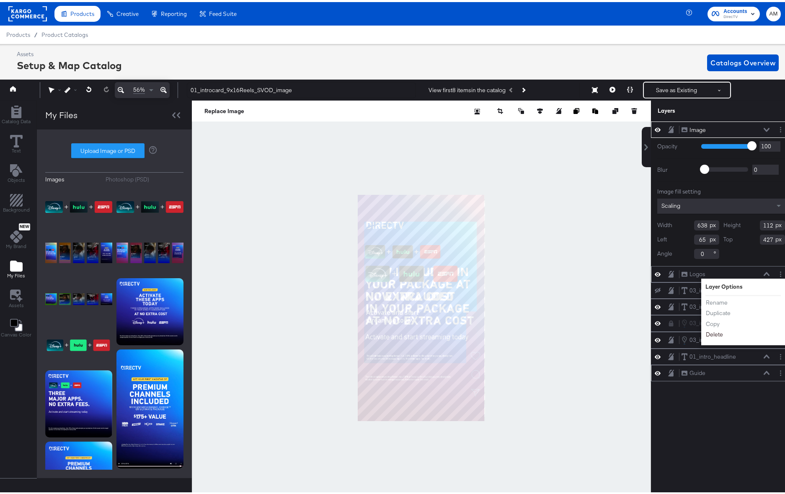
click at [708, 330] on button "Delete" at bounding box center [715, 332] width 18 height 9
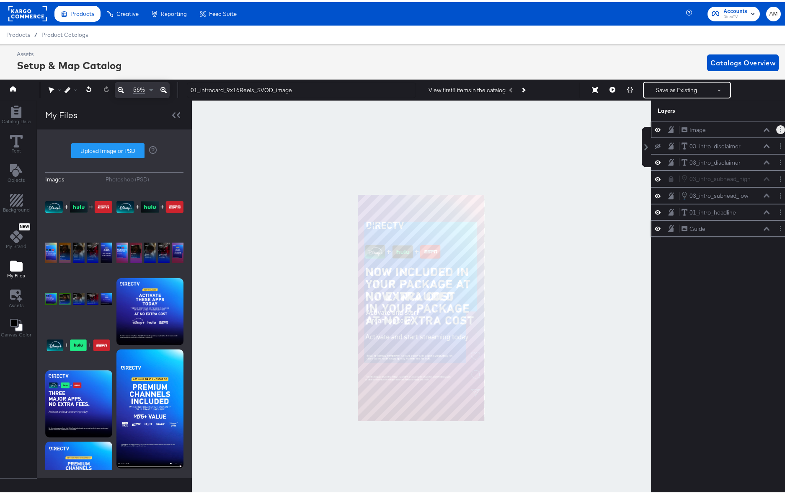
click at [777, 127] on button "Layer Options" at bounding box center [781, 127] width 9 height 9
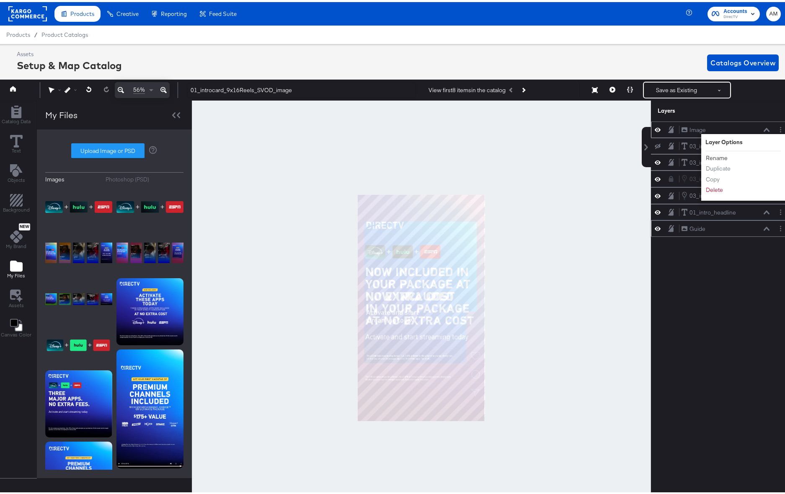
click at [706, 155] on button "Rename" at bounding box center [717, 156] width 23 height 9
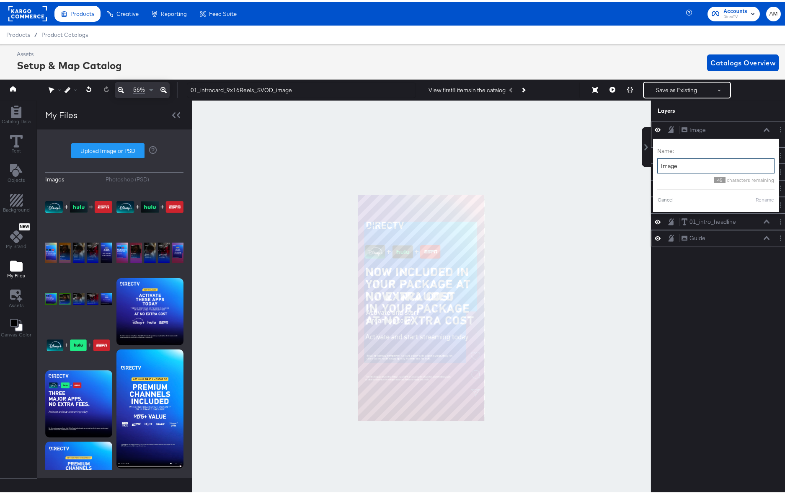
drag, startPoint x: 679, startPoint y: 166, endPoint x: 654, endPoint y: 166, distance: 24.7
click at [658, 166] on input "Image" at bounding box center [716, 164] width 117 height 16
click at [747, 202] on div "Name: Logos 45 characters remaining Cancel Rename" at bounding box center [705, 173] width 117 height 65
type input "Logos"
click at [746, 198] on button "Rename" at bounding box center [754, 198] width 19 height 8
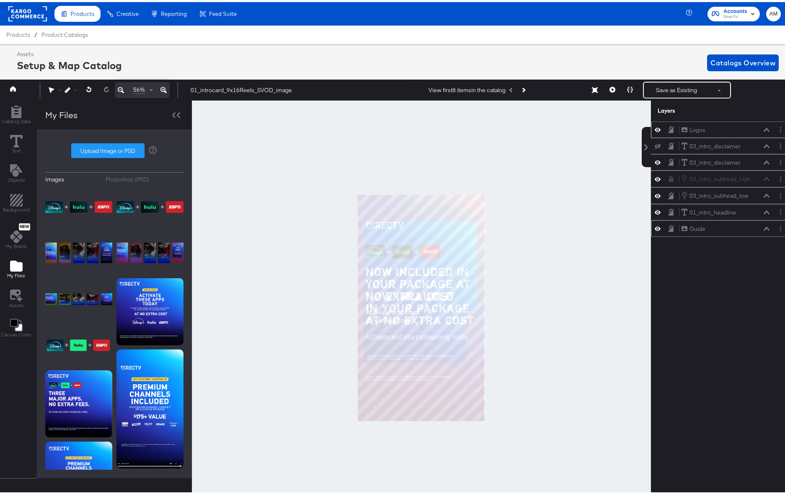
click at [165, 88] on icon at bounding box center [164, 88] width 6 height 6
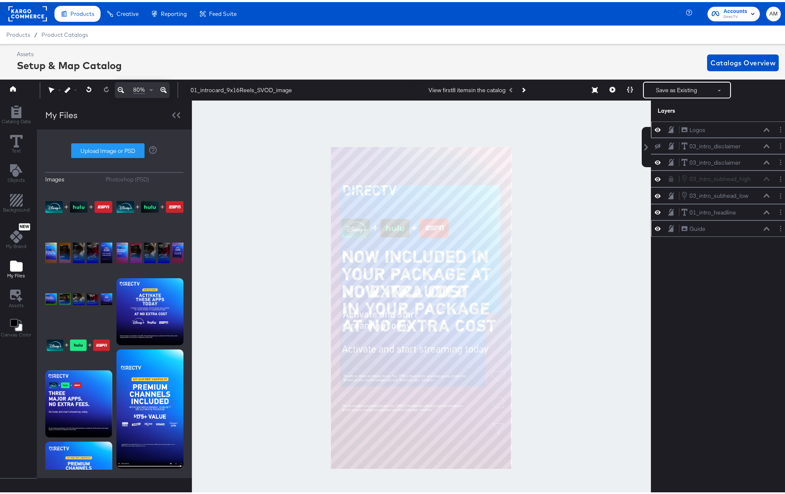
click at [165, 88] on icon at bounding box center [164, 88] width 6 height 6
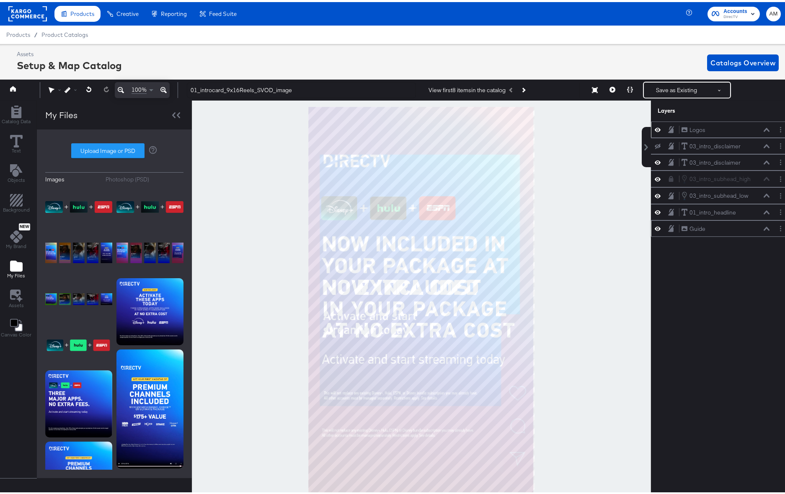
click at [165, 88] on icon at bounding box center [164, 88] width 6 height 6
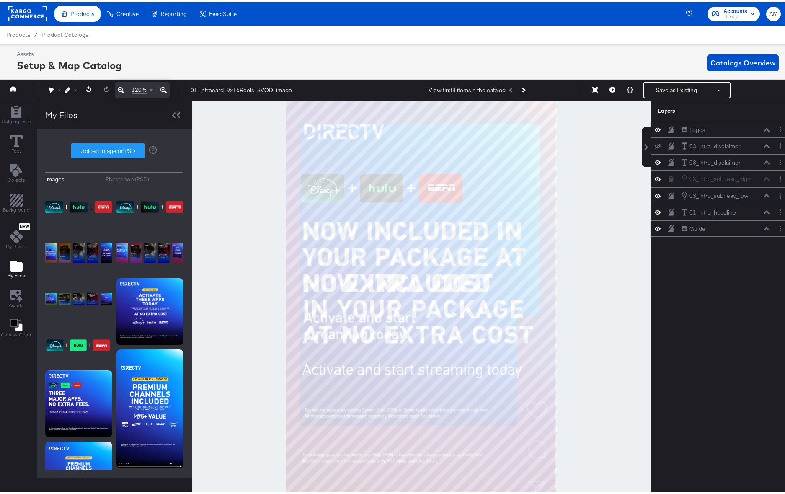
click at [165, 88] on icon at bounding box center [164, 88] width 6 height 6
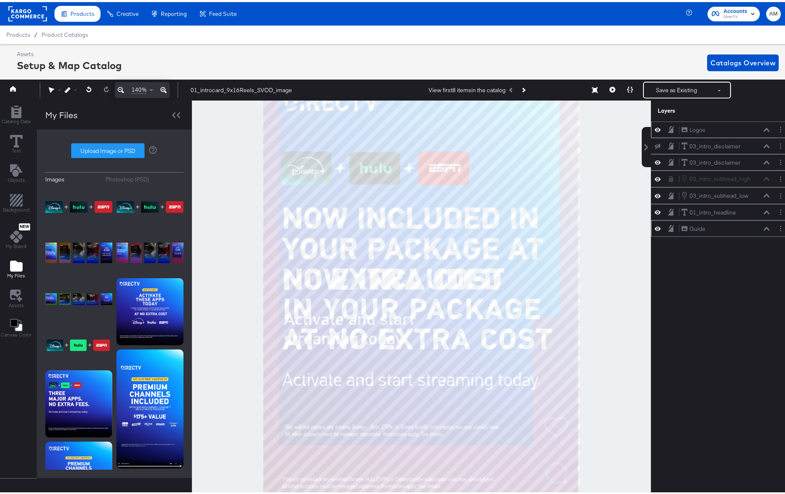
click at [740, 228] on div "Guide Guide" at bounding box center [725, 227] width 89 height 9
click at [690, 227] on div "Guide" at bounding box center [698, 227] width 16 height 8
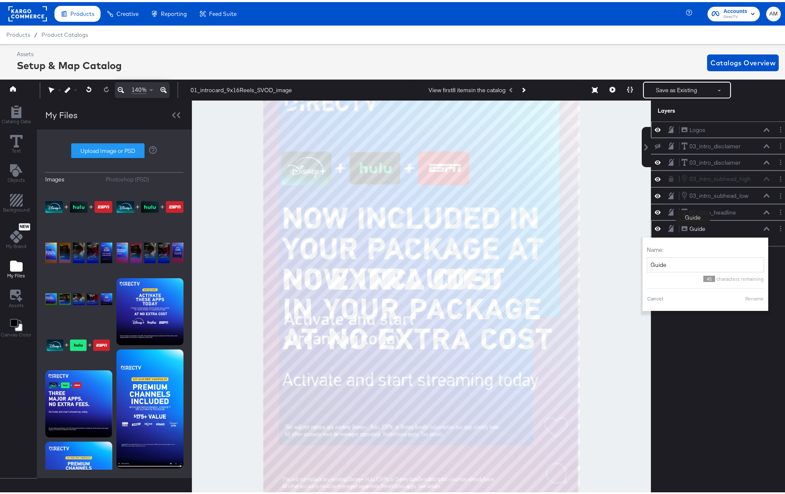
click at [692, 229] on div "Guide" at bounding box center [698, 227] width 16 height 8
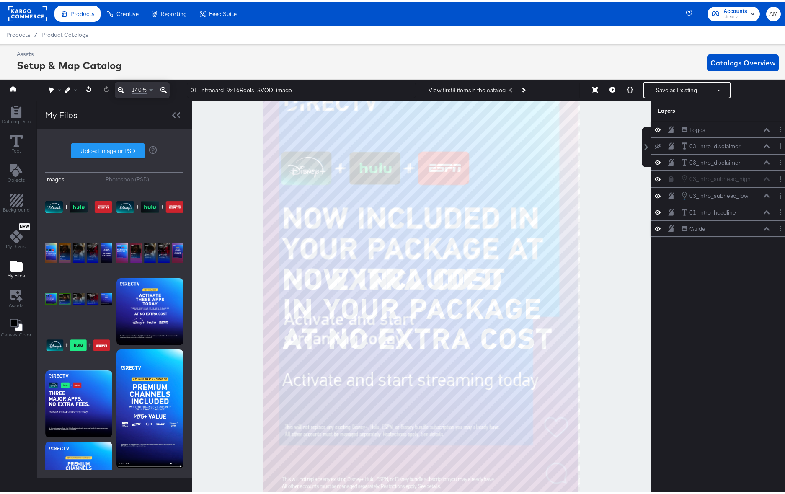
click at [764, 228] on icon at bounding box center [767, 227] width 6 height 4
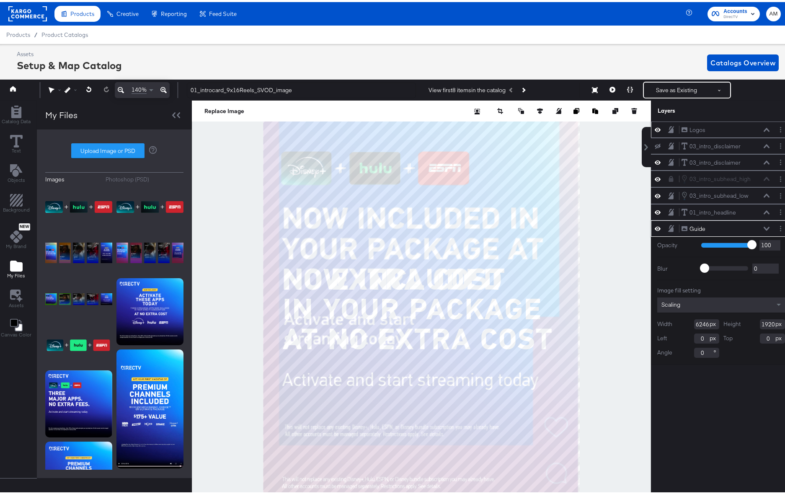
type input "1"
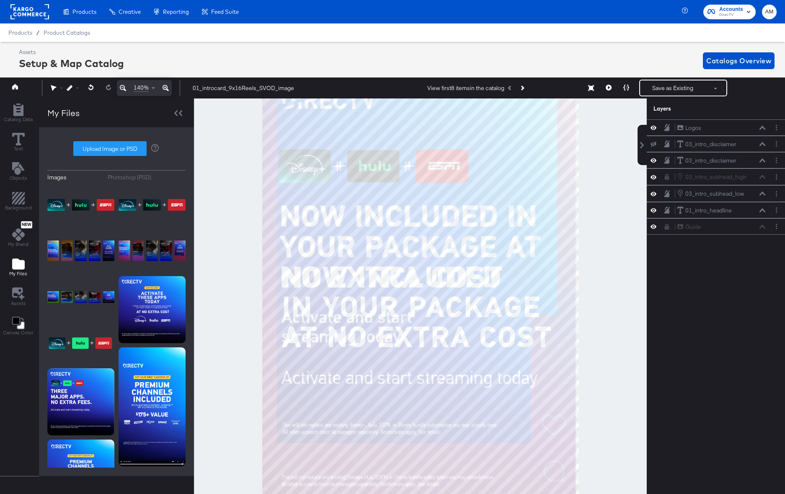
scroll to position [0, 2]
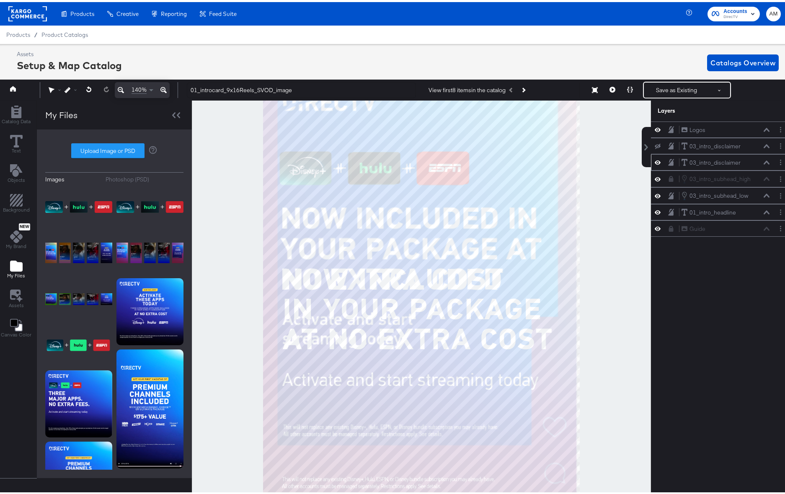
click at [764, 161] on icon at bounding box center [767, 160] width 6 height 4
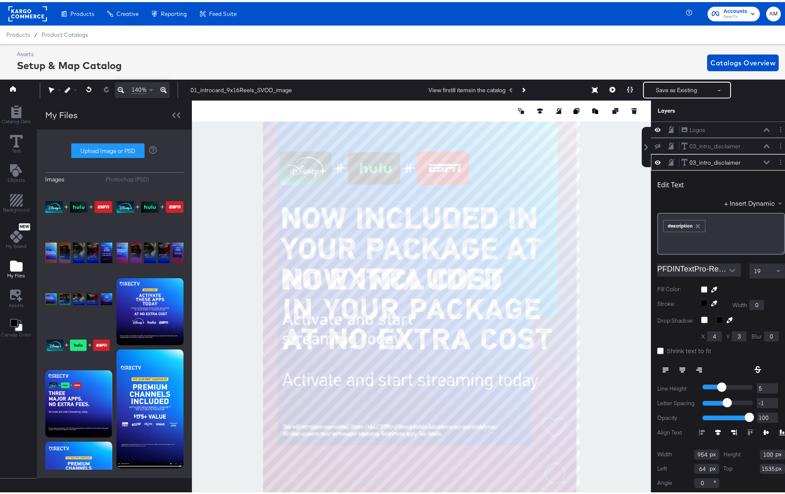
type input "65"
type input "1355"
click at [764, 160] on icon at bounding box center [767, 160] width 6 height 4
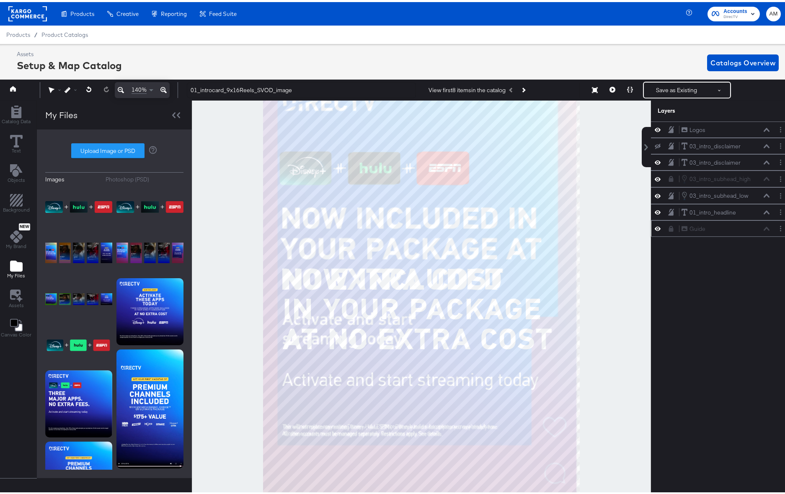
click at [669, 229] on icon at bounding box center [671, 227] width 5 height 6
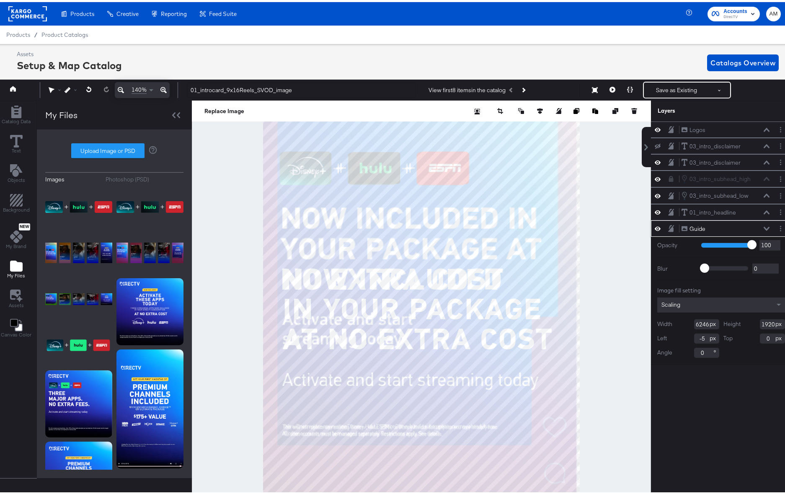
click at [764, 227] on icon at bounding box center [767, 227] width 6 height 4
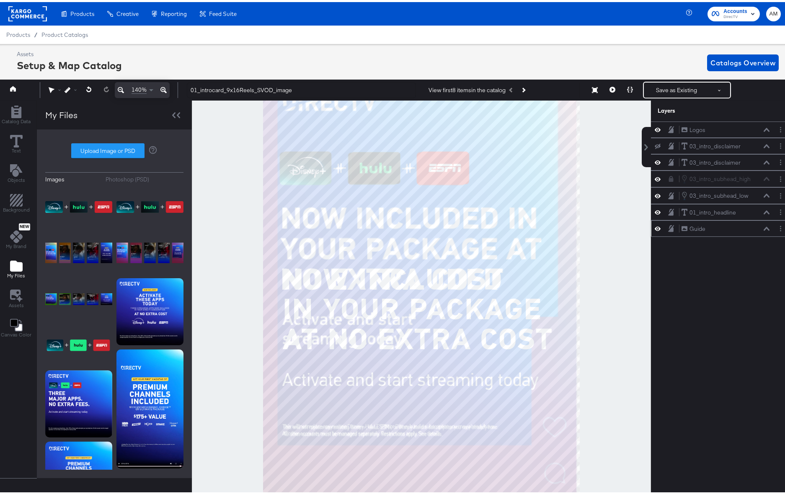
drag, startPoint x: 734, startPoint y: 226, endPoint x: 759, endPoint y: 226, distance: 24.3
click at [735, 225] on div "Guide Guide" at bounding box center [725, 227] width 89 height 9
click at [756, 226] on div "Guide Guide" at bounding box center [725, 227] width 89 height 9
click at [764, 227] on icon at bounding box center [767, 227] width 6 height 4
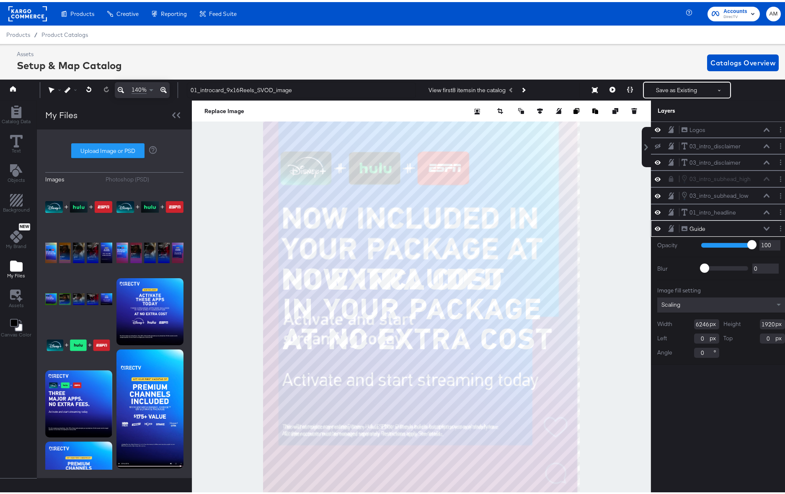
type input "1"
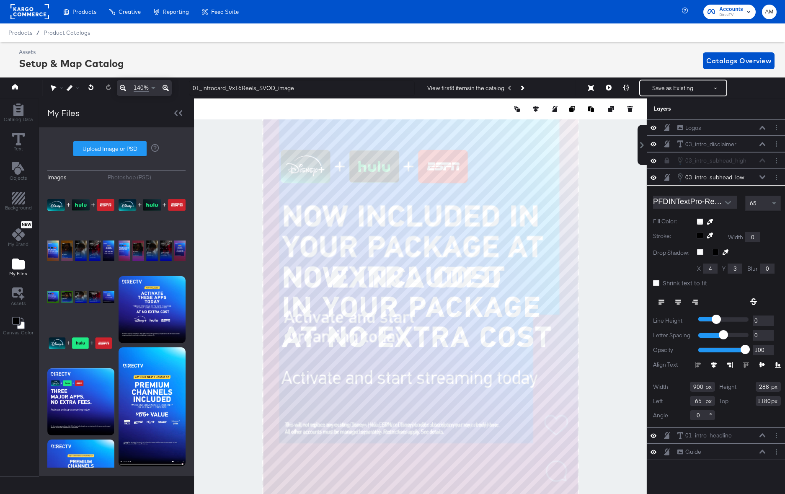
scroll to position [0, 2]
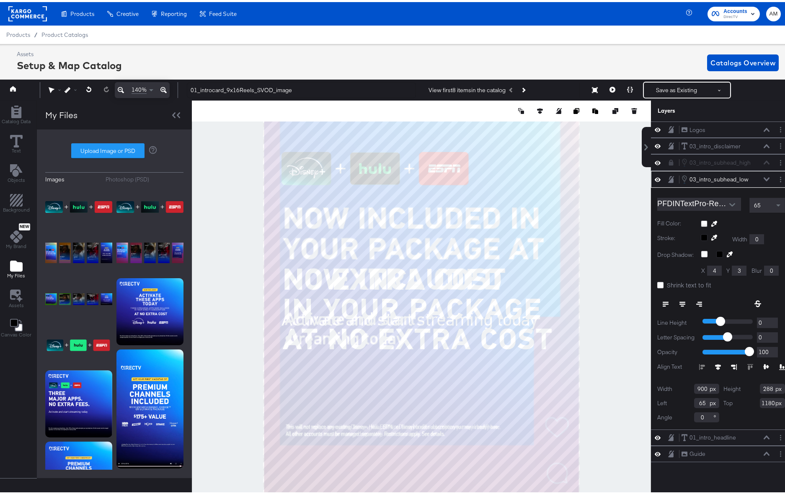
type input "63"
type input "974"
type input "71"
type input "973"
type input "72"
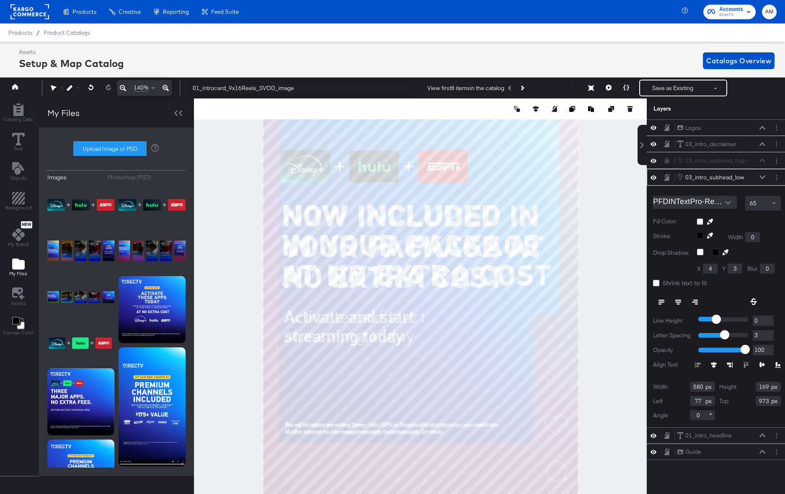
scroll to position [2, 2]
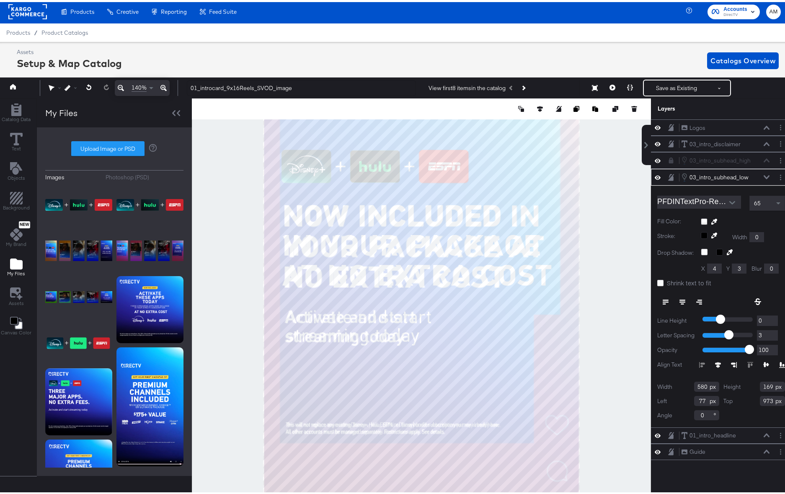
type input "2"
click at [767, 335] on input "2" at bounding box center [767, 333] width 21 height 10
type input "1"
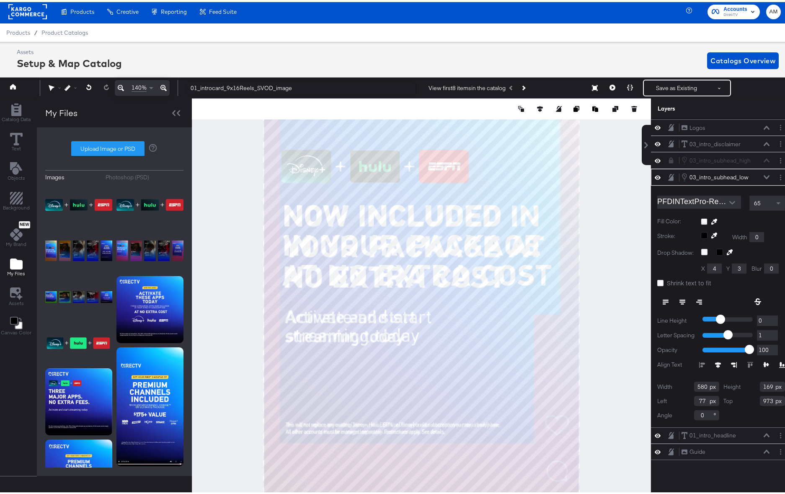
click at [767, 335] on input "1" at bounding box center [767, 333] width 21 height 10
type input "0"
click at [767, 335] on input "0" at bounding box center [767, 333] width 21 height 10
type input "1"
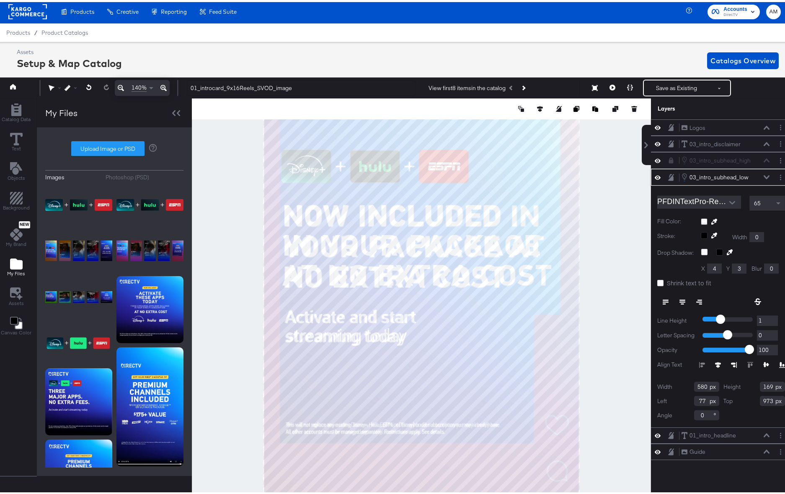
type input "1"
click at [767, 317] on input "1" at bounding box center [767, 318] width 21 height 10
type input "2"
click at [767, 317] on input "2" at bounding box center [767, 318] width 21 height 10
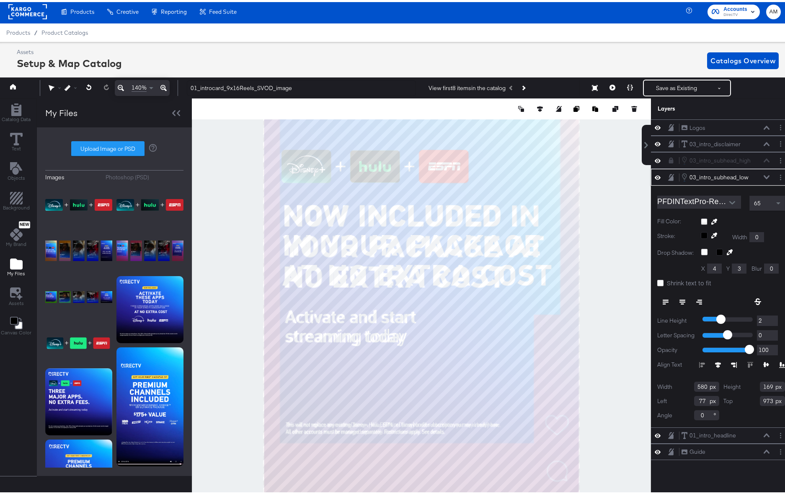
type input "3"
click at [767, 317] on input "3" at bounding box center [767, 318] width 21 height 10
type input "4"
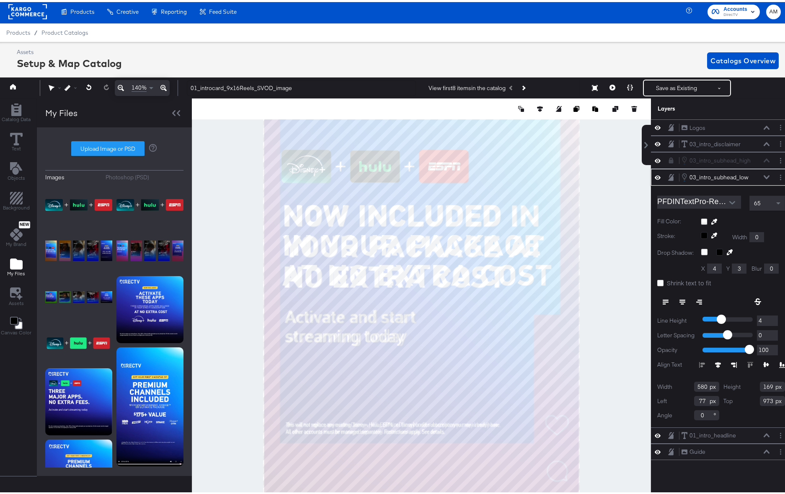
click at [767, 317] on input "4" at bounding box center [767, 318] width 21 height 10
type input "-1"
click at [768, 336] on input "-1" at bounding box center [767, 333] width 21 height 10
type input "0"
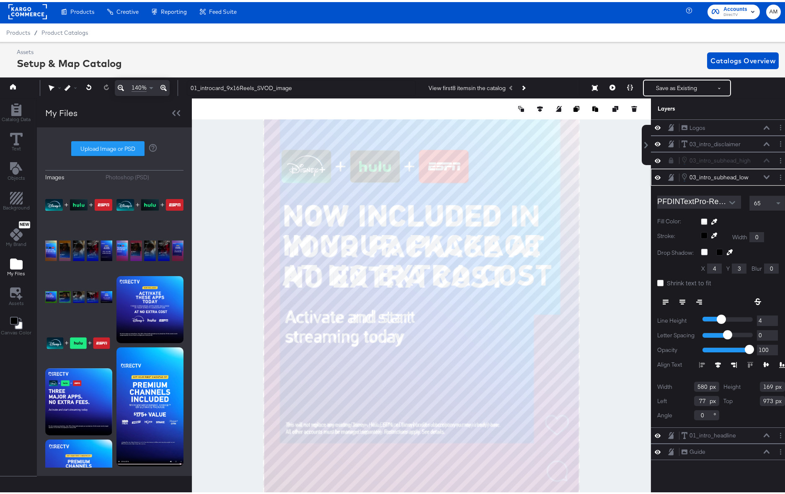
type input "0"
click at [768, 331] on input "0" at bounding box center [767, 333] width 21 height 10
type input "843"
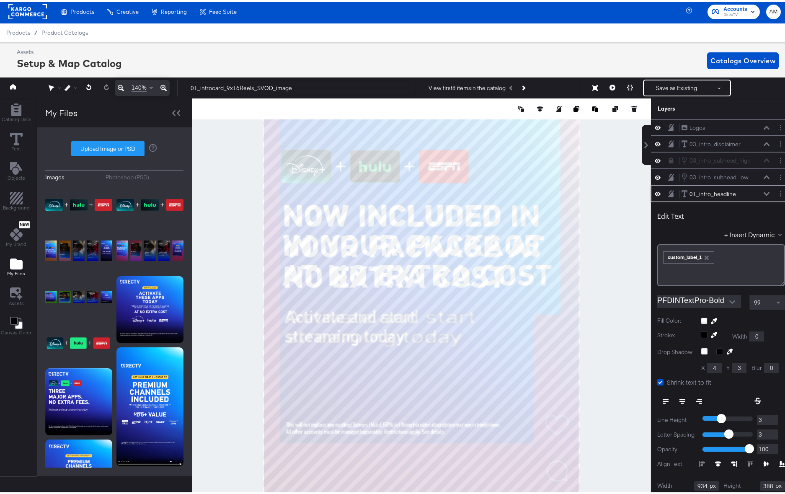
scroll to position [30, 0]
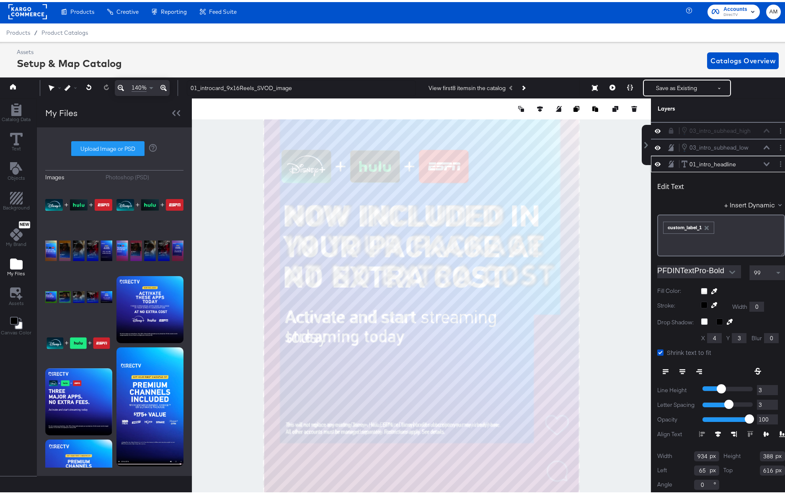
type input "931"
type input "77"
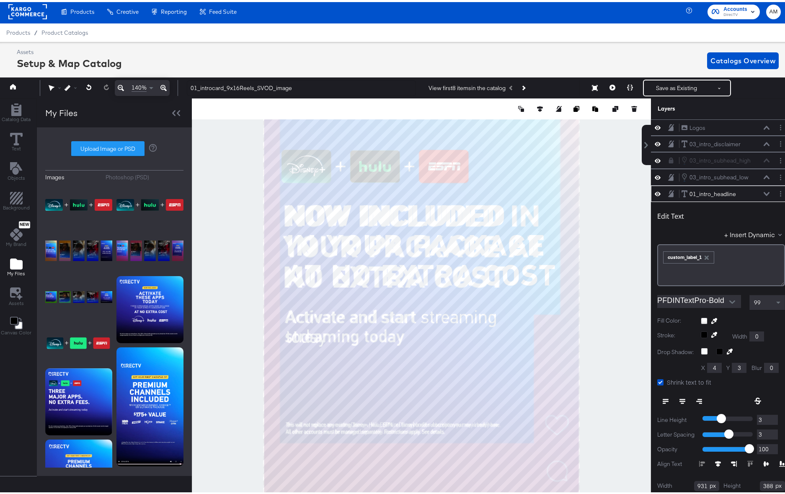
scroll to position [30, 0]
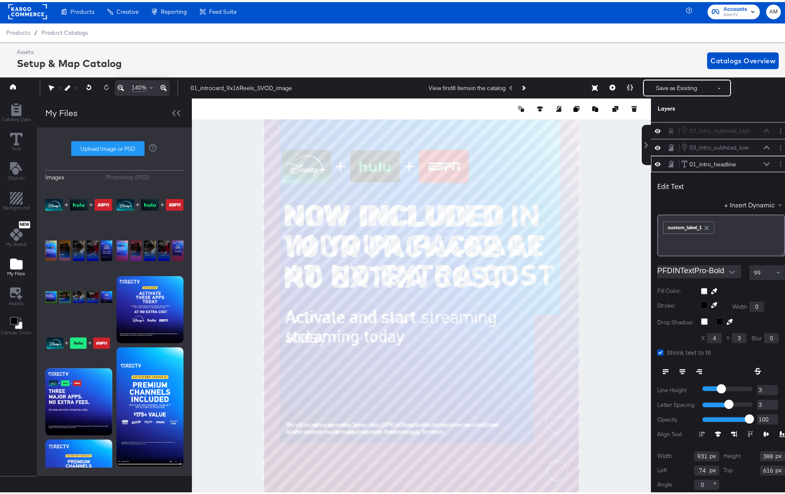
type input "73"
click at [730, 269] on icon "Open" at bounding box center [733, 270] width 6 height 6
click at [687, 301] on img at bounding box center [693, 302] width 84 height 13
type input "PF DIN Text Pro - Medium"
type input "619"
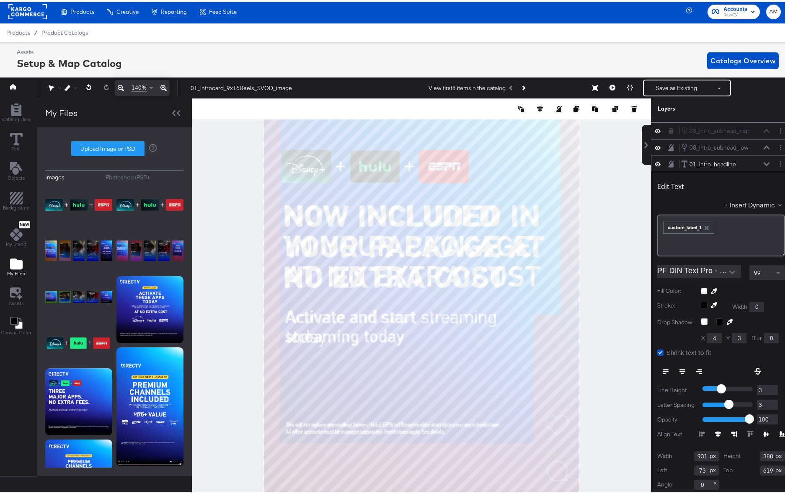
type input "72"
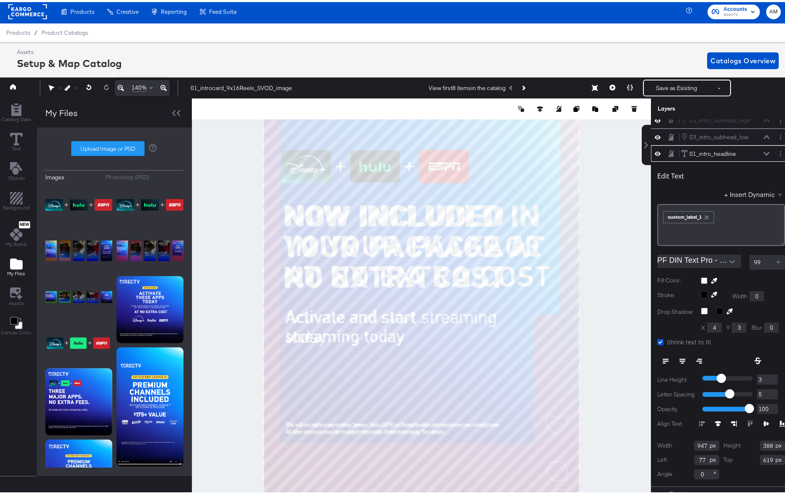
scroll to position [46, 0]
click at [655, 491] on icon at bounding box center [658, 493] width 6 height 4
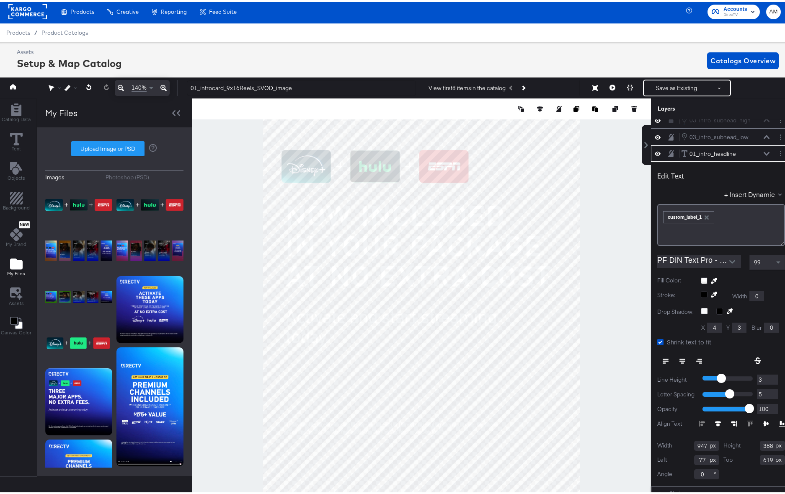
click at [655, 490] on icon at bounding box center [658, 492] width 6 height 5
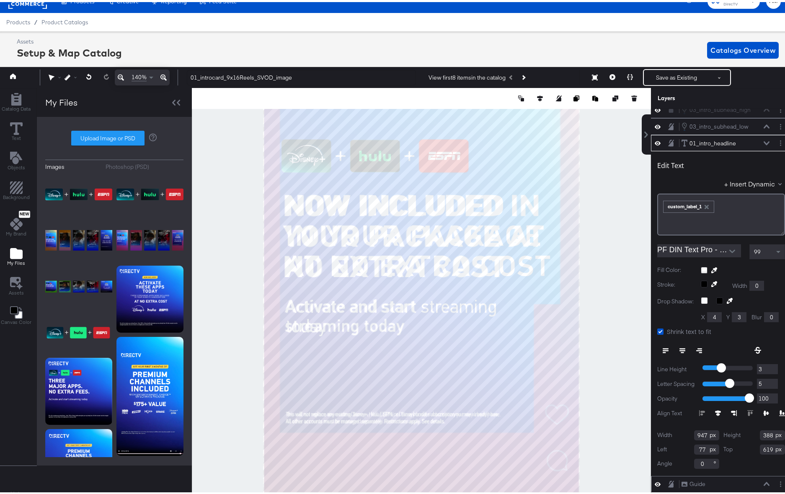
scroll to position [19, 2]
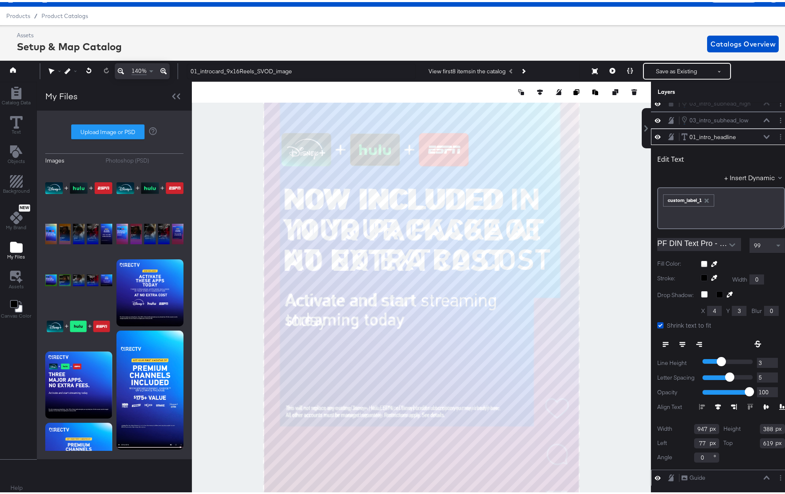
click at [655, 472] on icon at bounding box center [658, 475] width 6 height 7
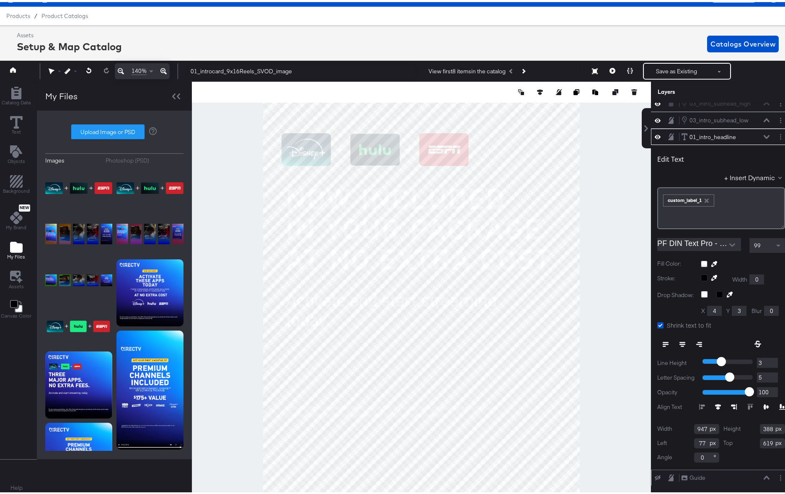
click at [655, 473] on icon at bounding box center [658, 475] width 6 height 5
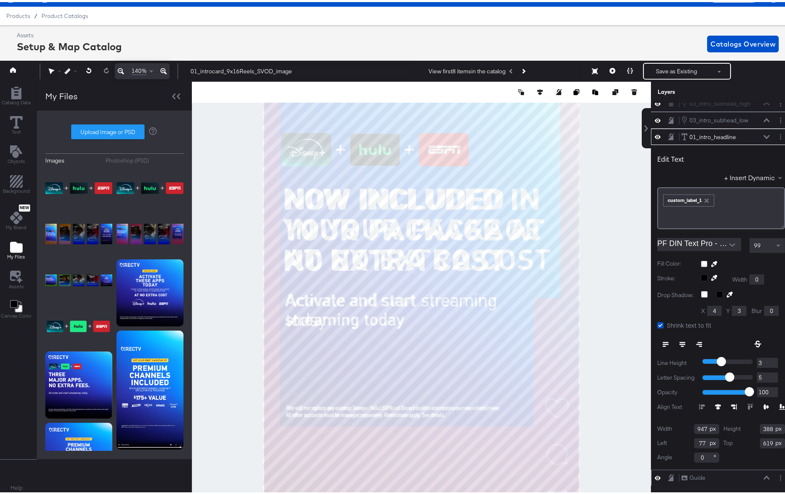
scroll to position [0, 0]
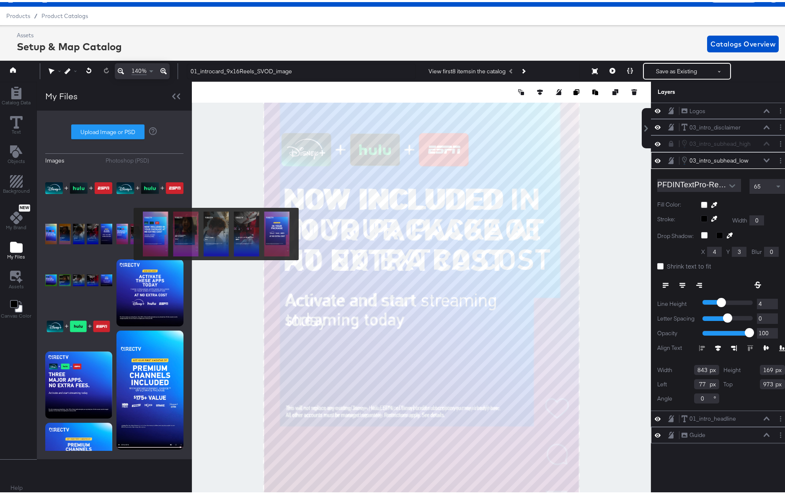
click at [128, 232] on img at bounding box center [150, 232] width 67 height 42
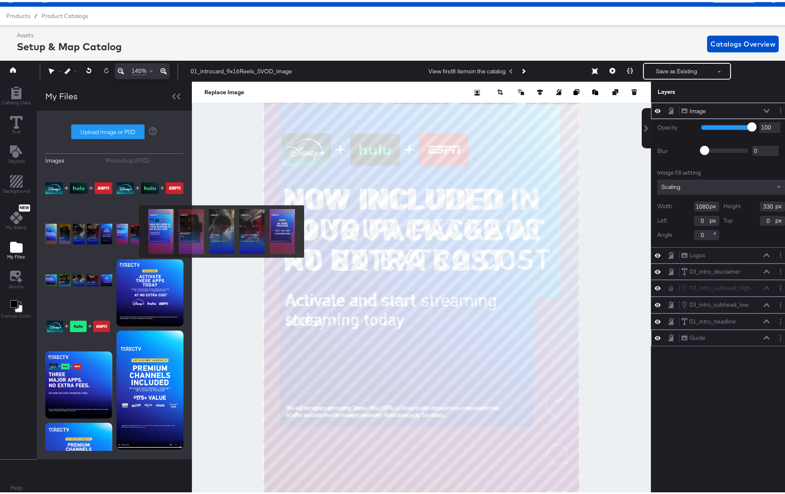
click at [134, 230] on img at bounding box center [150, 232] width 67 height 42
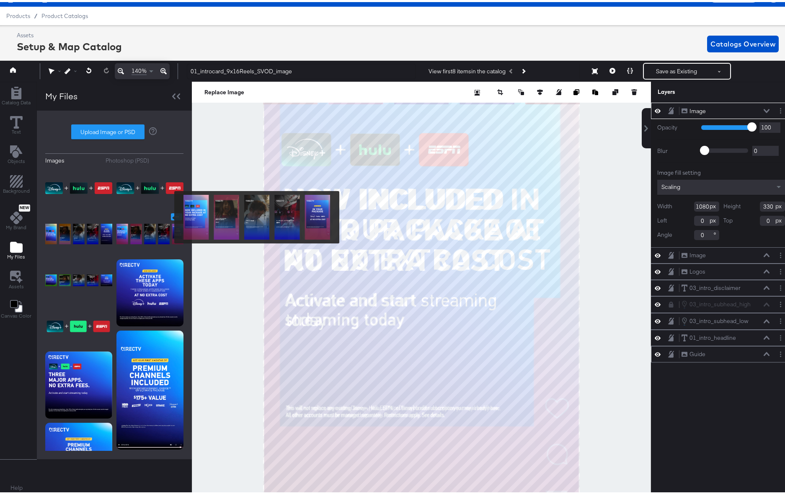
click at [174, 215] on icon "Image Options" at bounding box center [177, 215] width 6 height 6
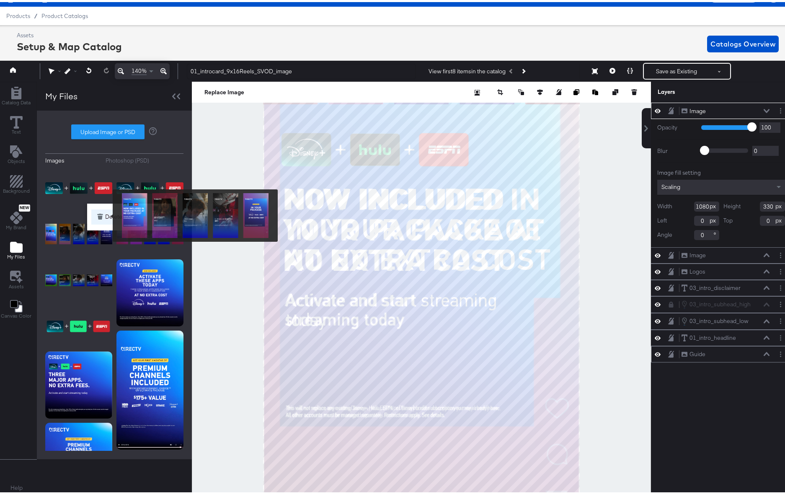
click at [107, 214] on button "Delete" at bounding box center [128, 214] width 75 height 15
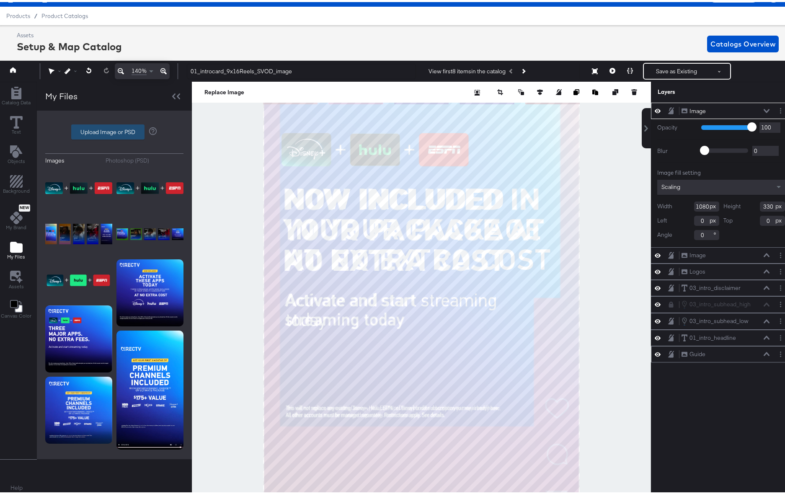
click at [87, 128] on label "Upload Image or PSD" at bounding box center [108, 130] width 73 height 14
click at [114, 130] on input "Upload Image or PSD" at bounding box center [114, 130] width 0 height 0
type input "C:\fakepath\IG_Reels.png"
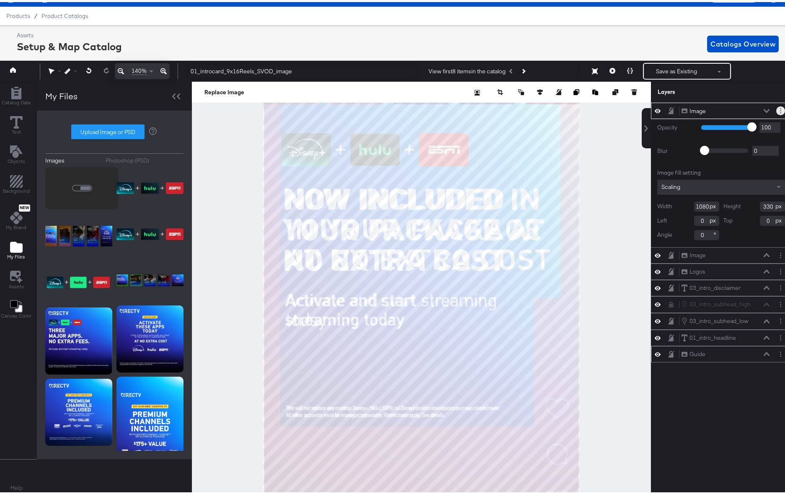
click at [780, 108] on icon "Layer Options" at bounding box center [780, 108] width 1 height 5
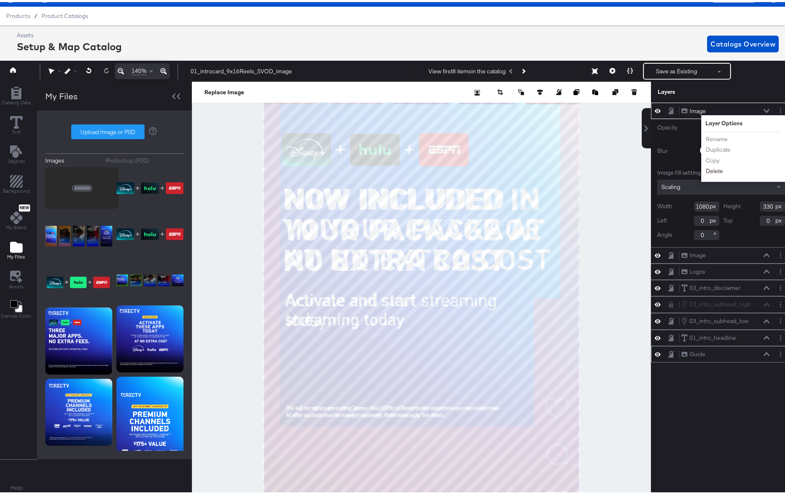
click at [708, 168] on button "Delete" at bounding box center [715, 169] width 18 height 9
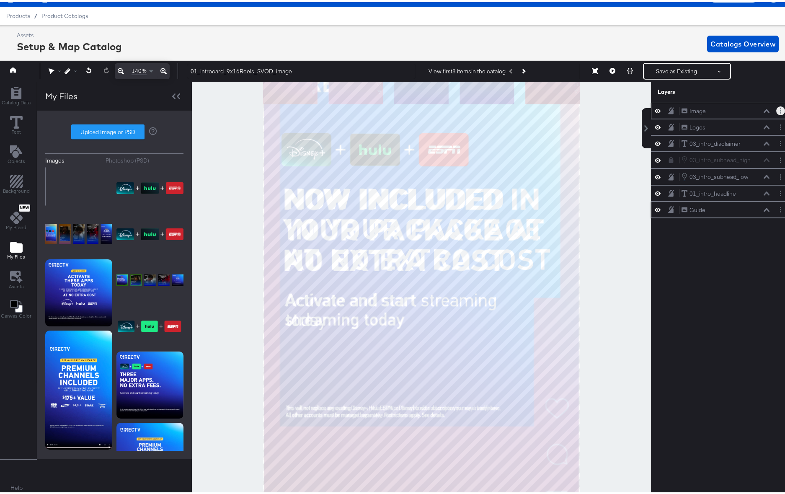
click at [780, 106] on circle "Layer Options" at bounding box center [780, 106] width 1 height 1
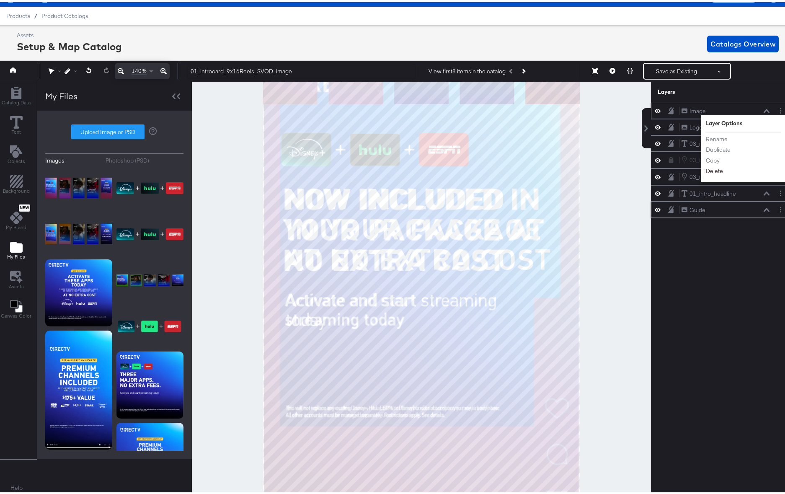
click at [710, 171] on button "Delete" at bounding box center [715, 169] width 18 height 9
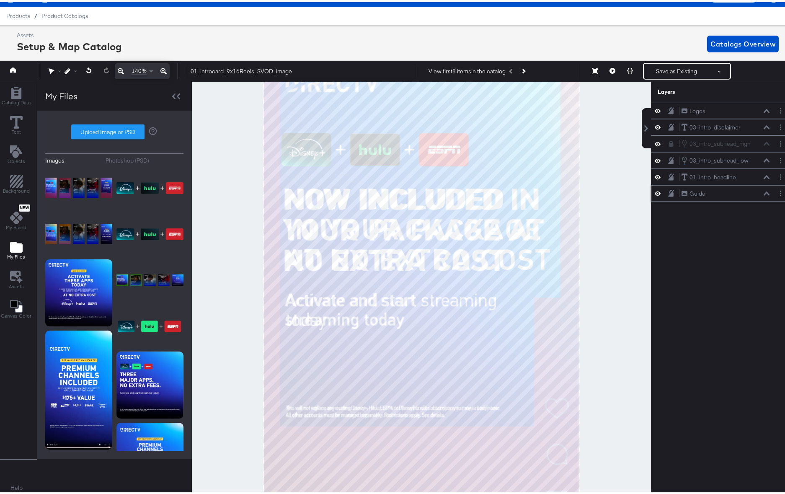
click at [764, 193] on icon at bounding box center [767, 191] width 6 height 4
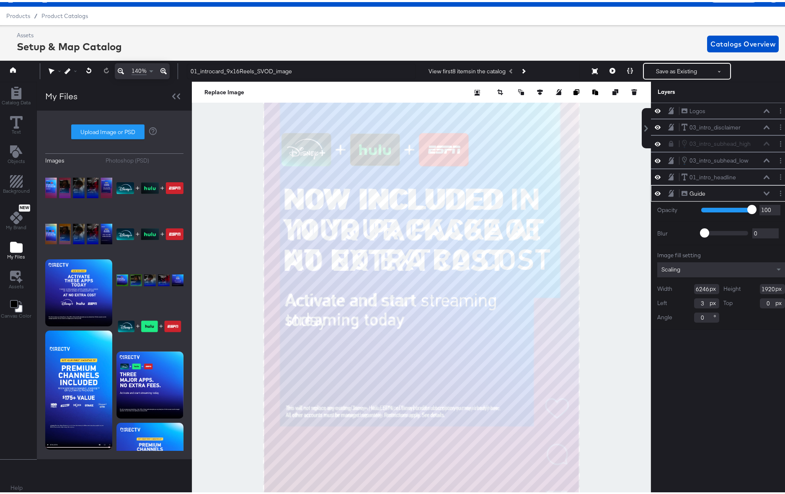
click at [764, 193] on icon at bounding box center [767, 191] width 6 height 4
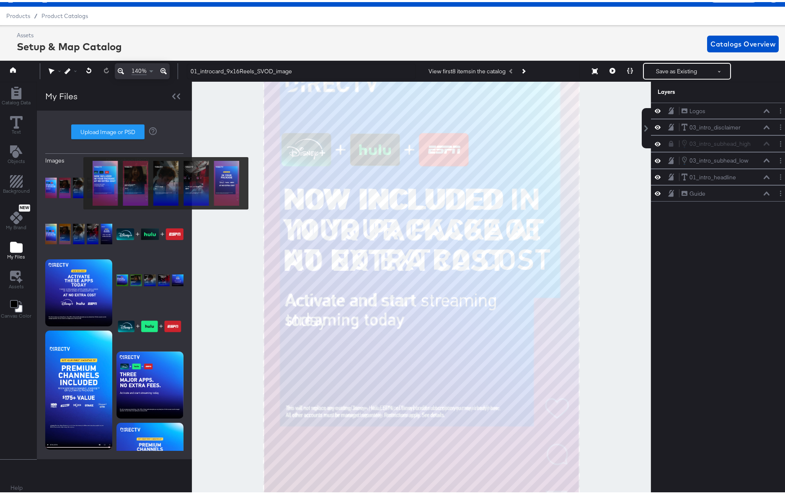
click at [78, 183] on img at bounding box center [78, 186] width 67 height 42
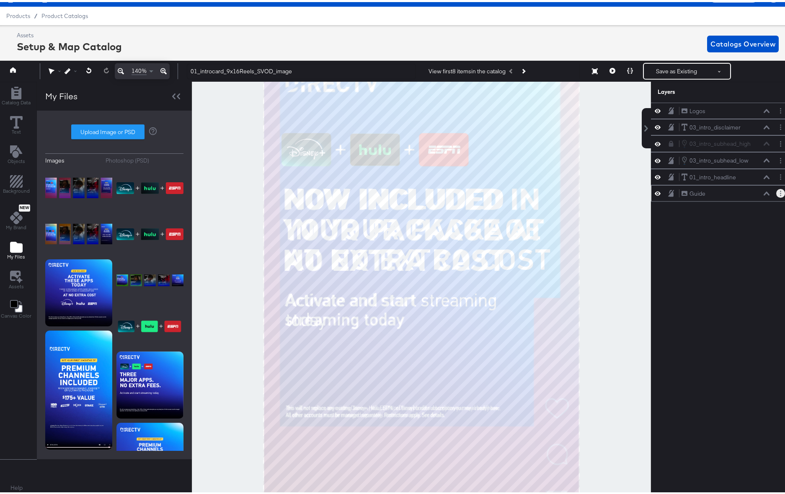
click at [780, 193] on icon "Layer Options" at bounding box center [780, 191] width 1 height 5
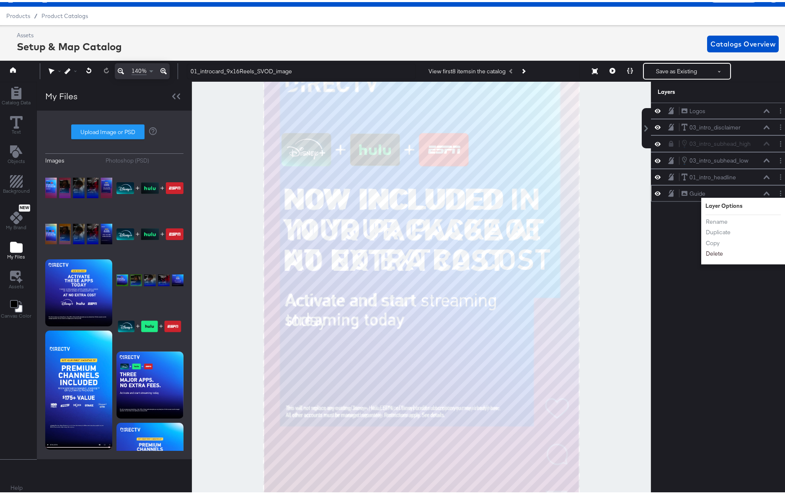
click at [709, 252] on button "Delete" at bounding box center [715, 252] width 18 height 9
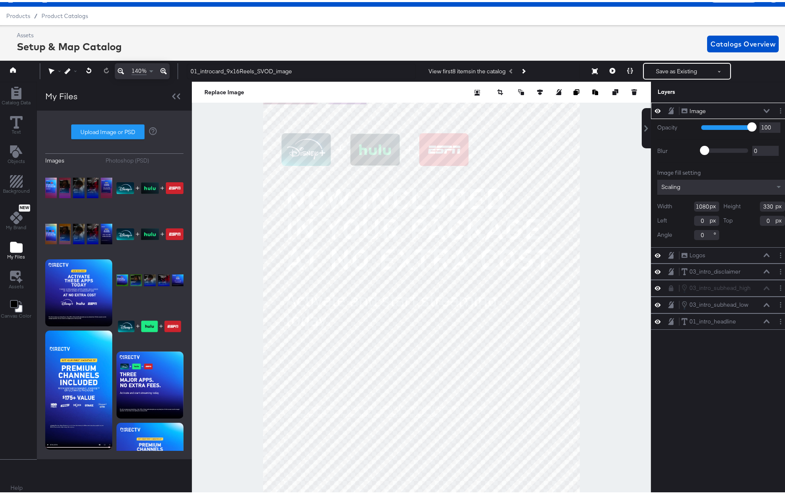
click at [698, 205] on input "1080" at bounding box center [706, 204] width 25 height 10
type input "6246"
type input "1920"
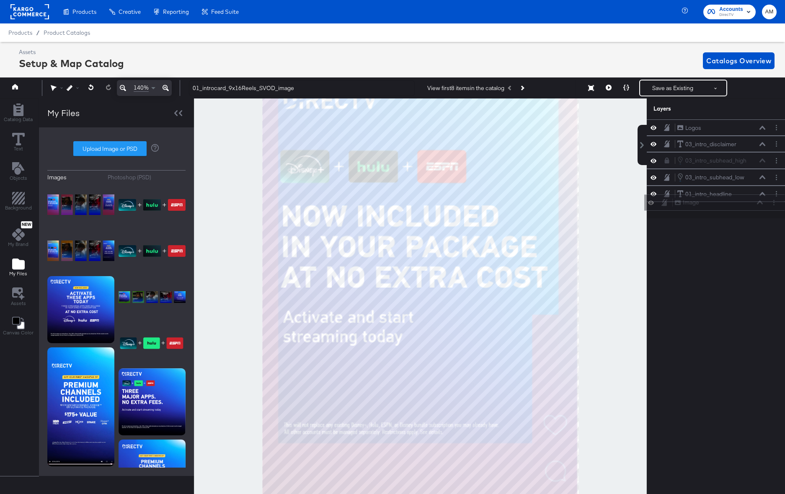
scroll to position [17, 2]
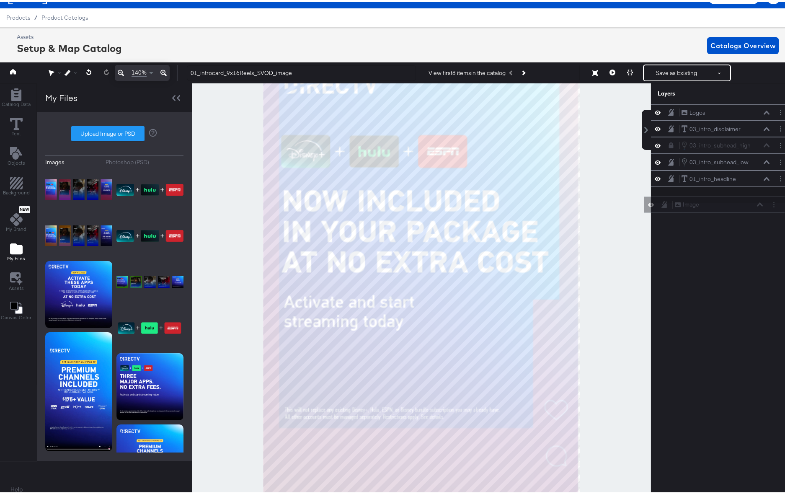
click at [671, 216] on div "Image Image Logos Logos 03_intro_disclaimer 03_intro_disclaimer 03_intro_subhea…" at bounding box center [721, 293] width 140 height 383
drag, startPoint x: 775, startPoint y: 188, endPoint x: 772, endPoint y: 192, distance: 4.5
click at [775, 188] on div "Image Image" at bounding box center [721, 193] width 140 height 16
click at [777, 195] on div at bounding box center [781, 193] width 9 height 9
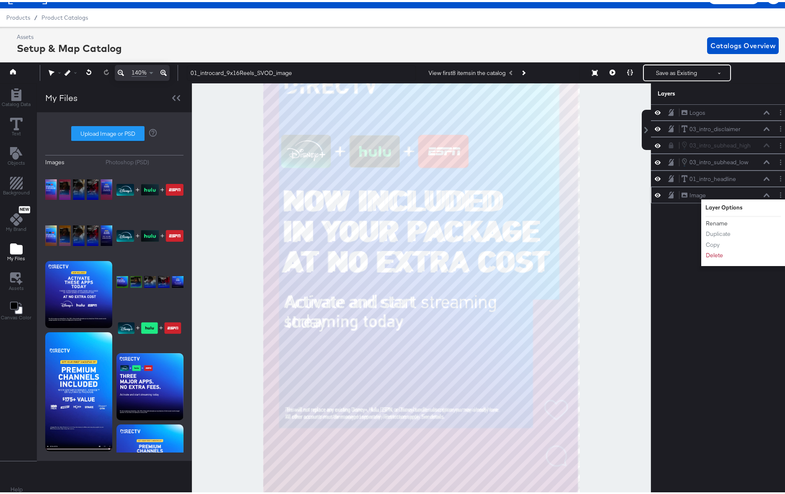
click at [712, 220] on button "Rename" at bounding box center [717, 221] width 23 height 9
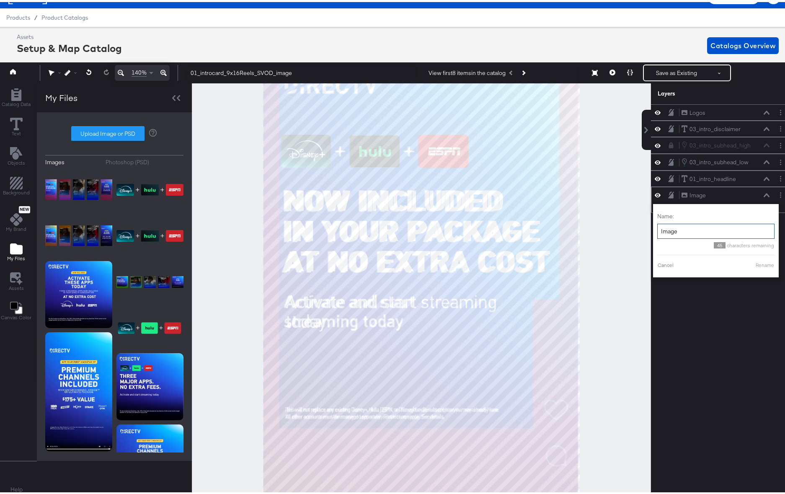
drag, startPoint x: 689, startPoint y: 230, endPoint x: 648, endPoint y: 229, distance: 41.9
click at [653, 229] on div "Name: Image 45 characters remaining Cancel Rename" at bounding box center [716, 238] width 126 height 73
type input "Guide"
click at [745, 266] on button "Rename" at bounding box center [754, 263] width 19 height 8
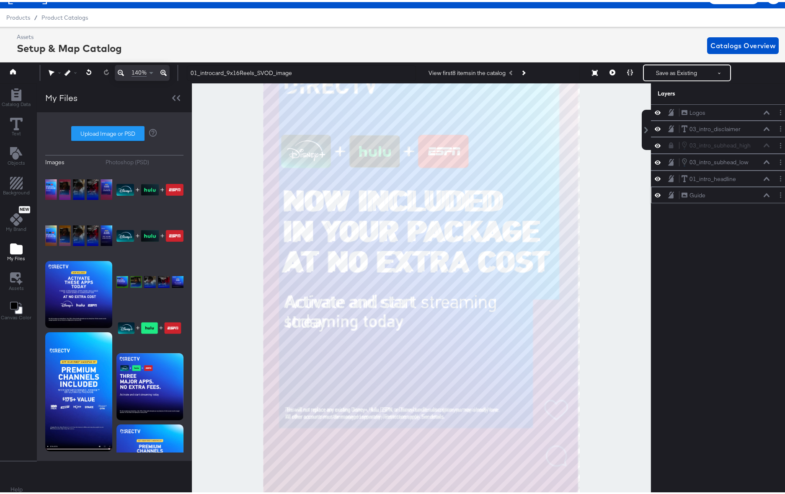
click at [713, 195] on div "Guide Guide" at bounding box center [725, 193] width 89 height 9
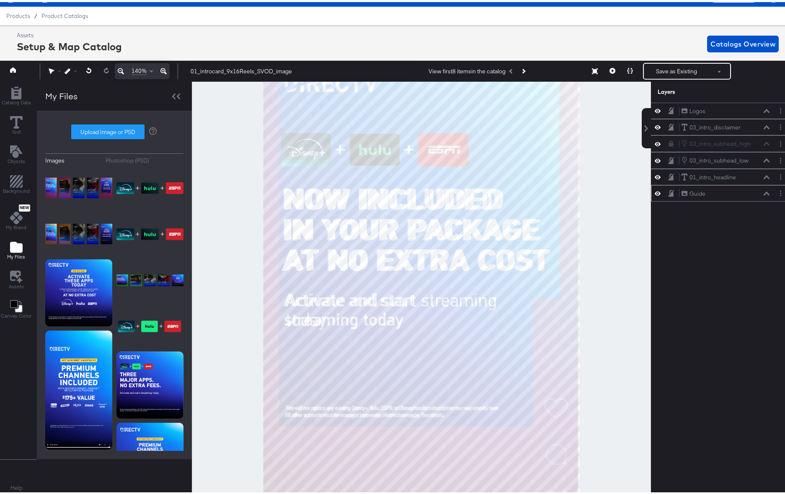
click at [764, 193] on icon at bounding box center [767, 191] width 6 height 4
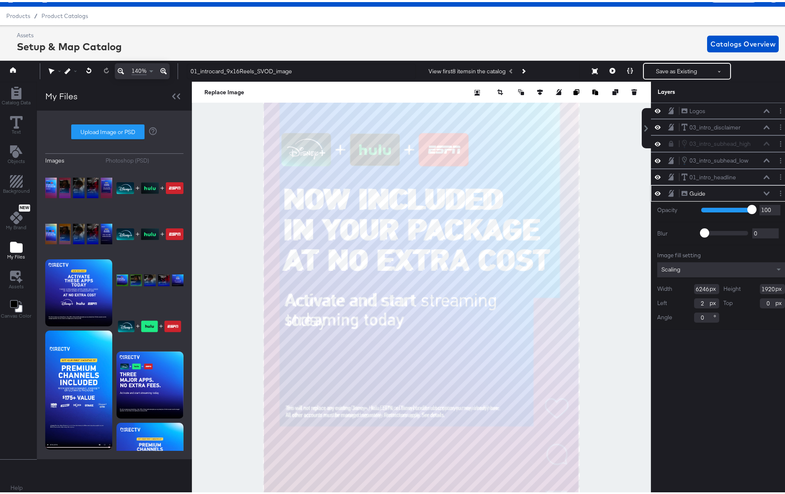
type input "3"
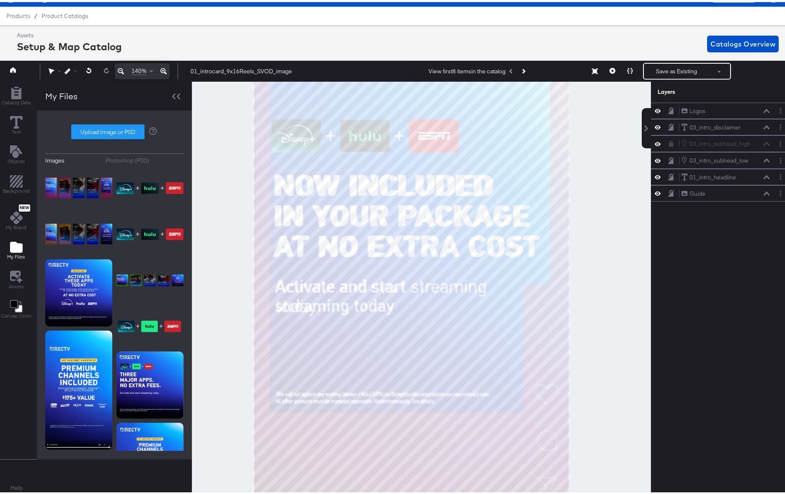
drag, startPoint x: 617, startPoint y: 396, endPoint x: 608, endPoint y: 386, distance: 12.5
click at [608, 386] on div at bounding box center [421, 287] width 459 height 415
click at [655, 109] on icon at bounding box center [658, 109] width 6 height 4
click at [655, 109] on icon at bounding box center [658, 108] width 6 height 5
click at [655, 125] on icon at bounding box center [658, 125] width 6 height 7
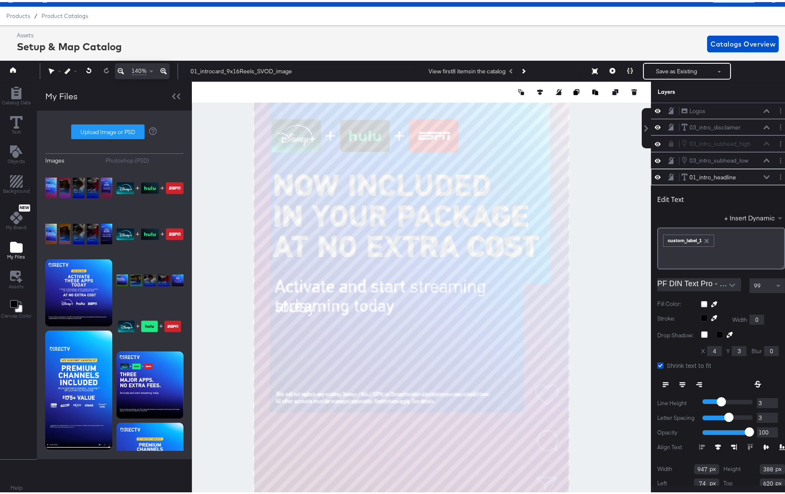
scroll to position [30, 0]
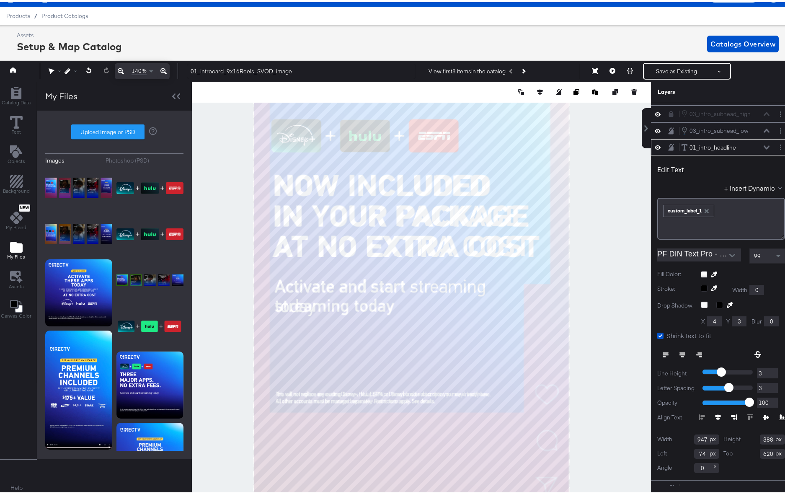
type input "4"
click at [767, 384] on input "4" at bounding box center [767, 386] width 21 height 10
type input "5"
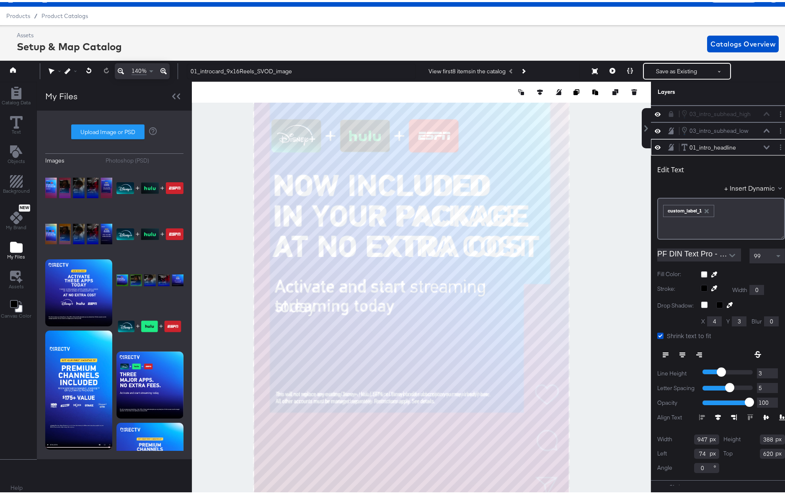
click at [767, 384] on input "5" at bounding box center [767, 386] width 21 height 10
type input "6"
click at [767, 384] on input "6" at bounding box center [767, 386] width 21 height 10
type input "5"
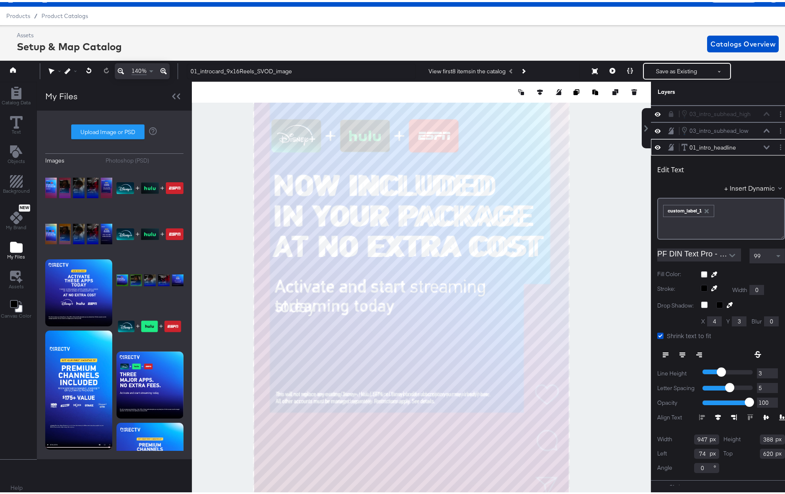
type input "5"
click at [767, 388] on input "5" at bounding box center [767, 386] width 21 height 10
type input "71"
type input "619"
type input "70"
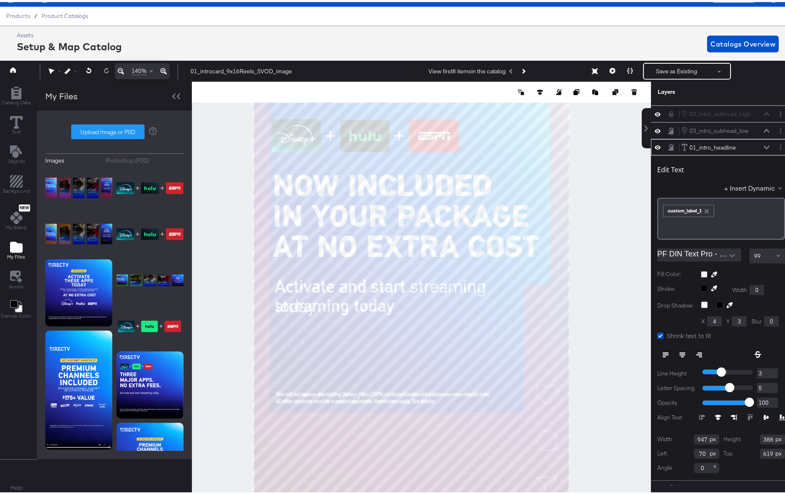
click at [764, 143] on icon at bounding box center [767, 145] width 6 height 4
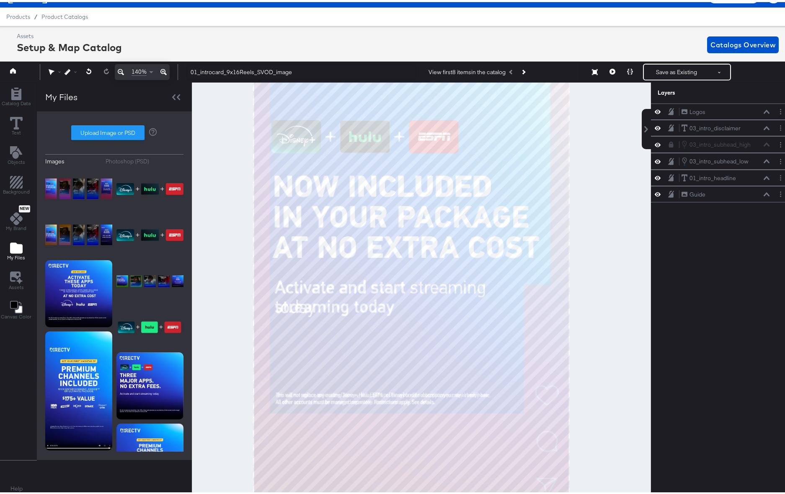
scroll to position [19, 2]
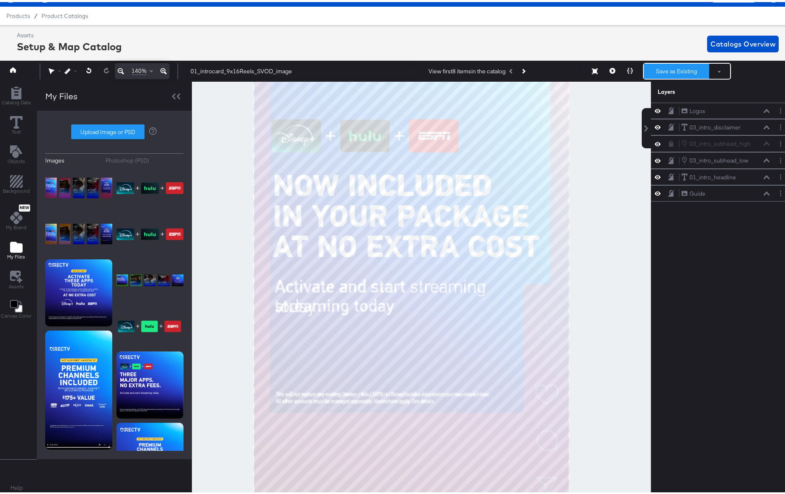
click at [661, 68] on button "Save as Existing" at bounding box center [676, 69] width 65 height 15
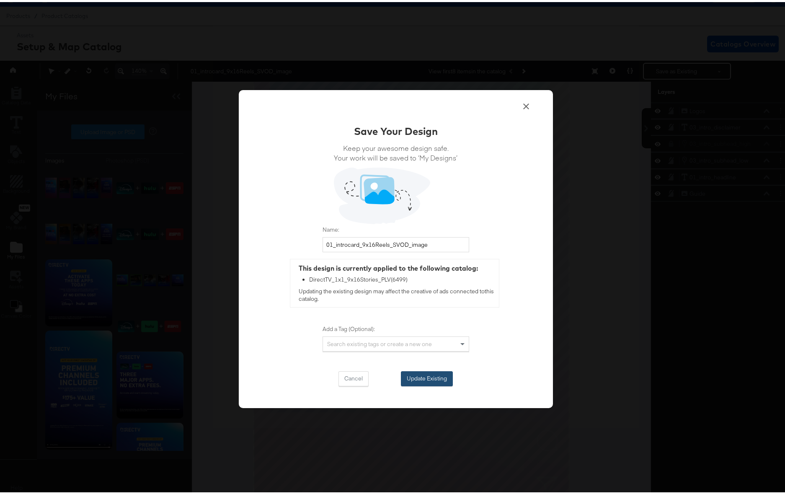
click at [424, 376] on button "Update Existing" at bounding box center [427, 376] width 52 height 15
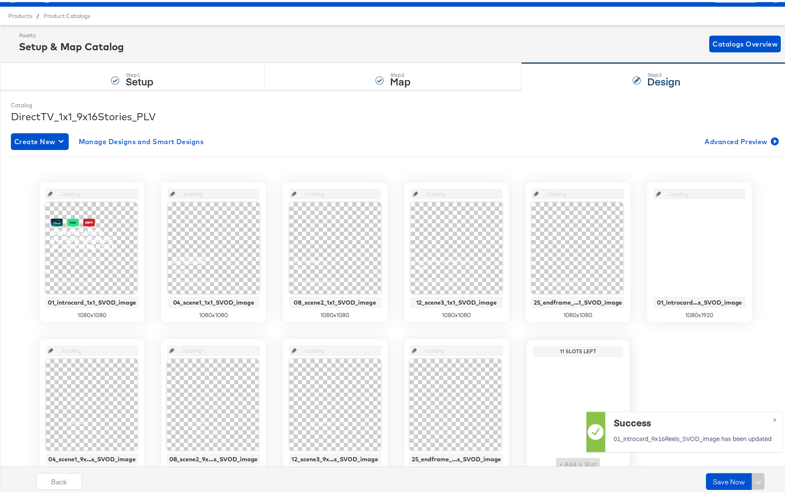
scroll to position [19, 0]
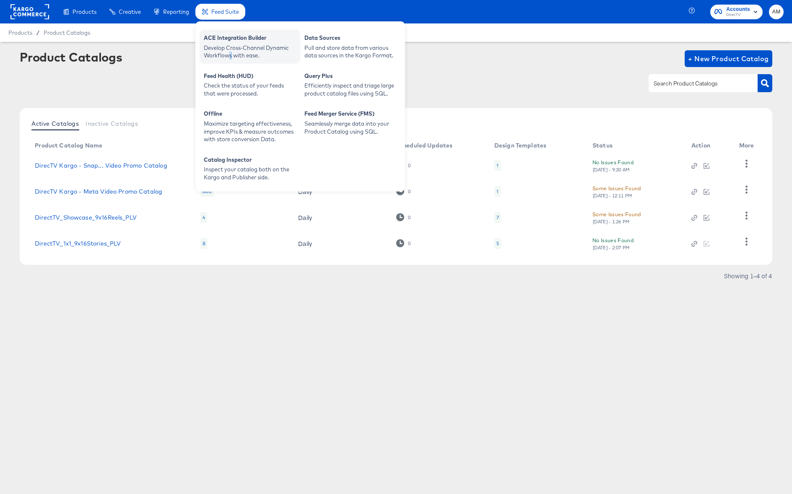
click at [231, 52] on div "Develop Cross-Channel Dynamic Workflows with ease." at bounding box center [250, 52] width 92 height 16
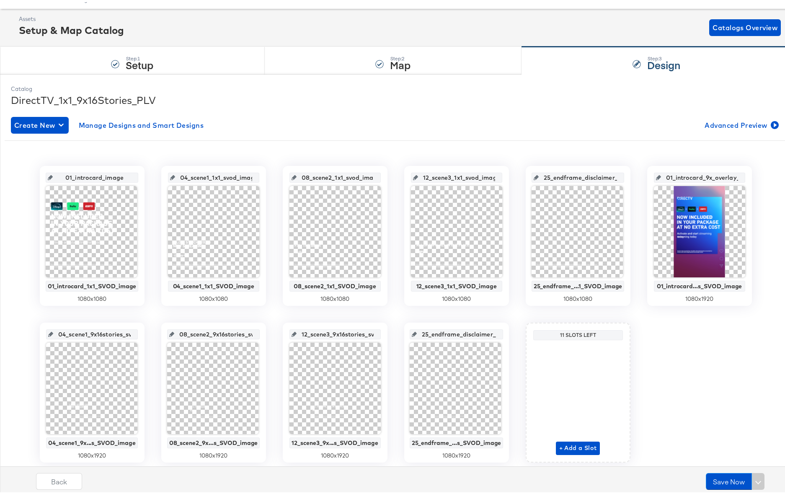
scroll to position [62, 0]
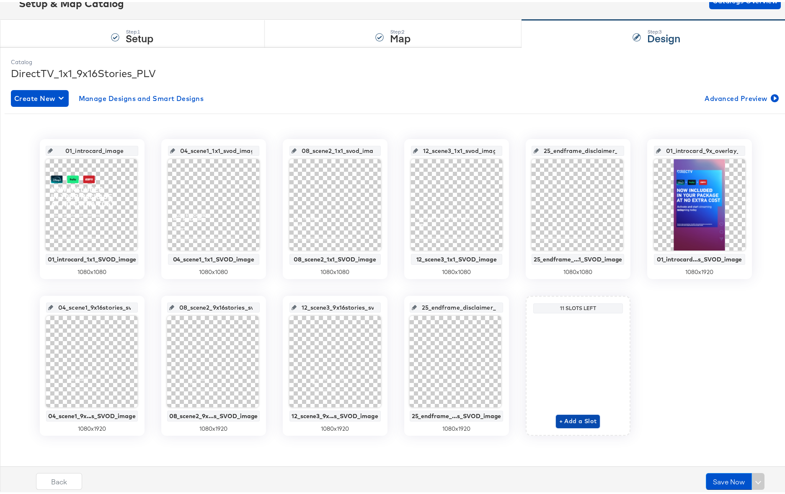
click at [573, 422] on span "+ Add a Slot" at bounding box center [579, 419] width 38 height 10
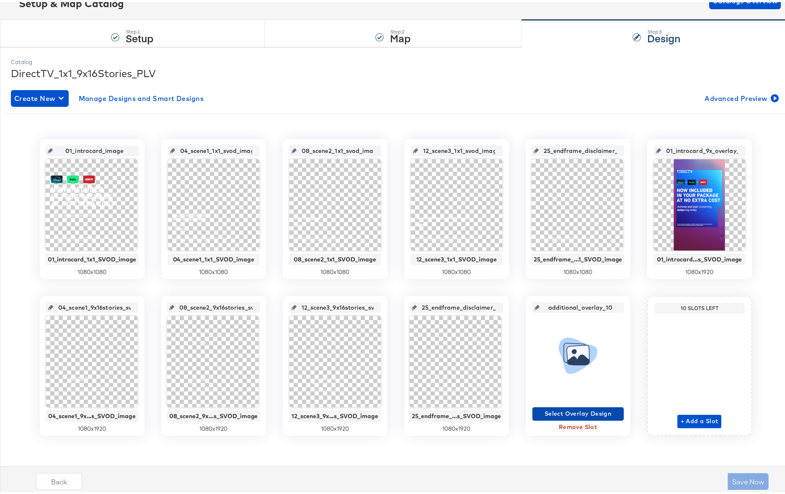
click at [570, 411] on span "Select Overlay Design" at bounding box center [578, 412] width 85 height 10
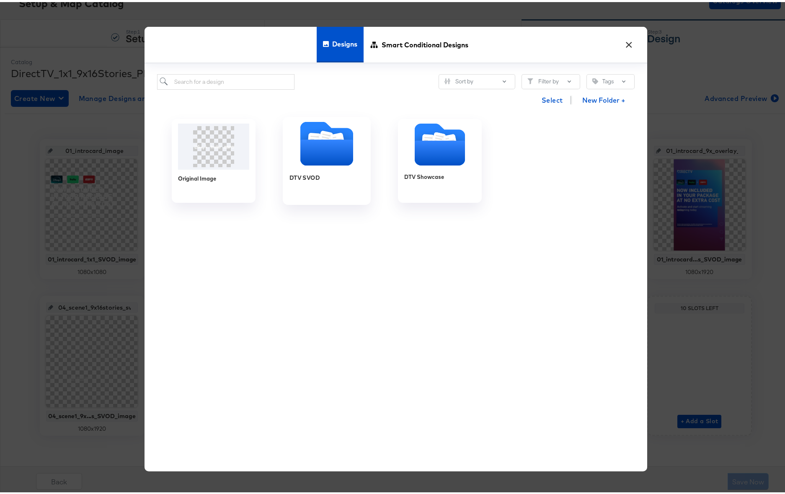
click at [318, 147] on icon "Folder" at bounding box center [326, 151] width 53 height 26
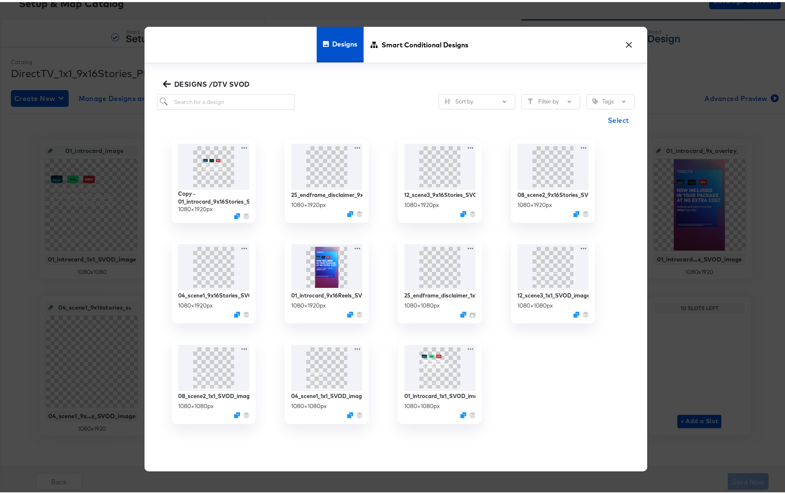
click at [625, 41] on button "×" at bounding box center [629, 40] width 15 height 15
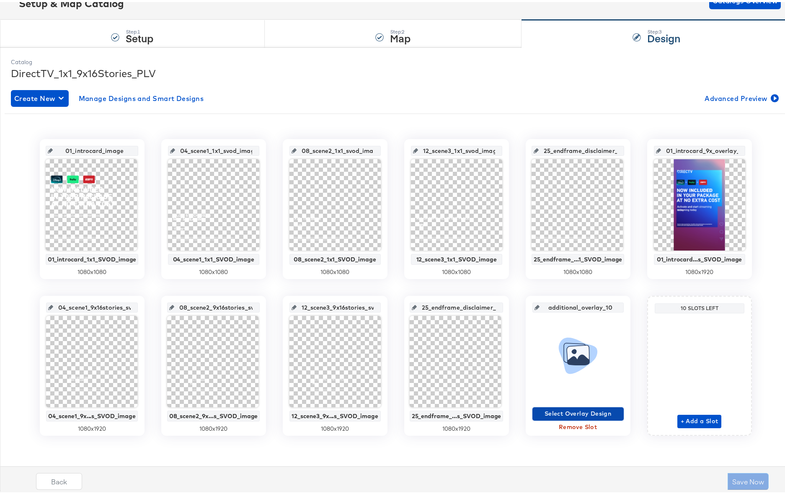
click at [557, 410] on span "Select Overlay Design" at bounding box center [578, 412] width 85 height 10
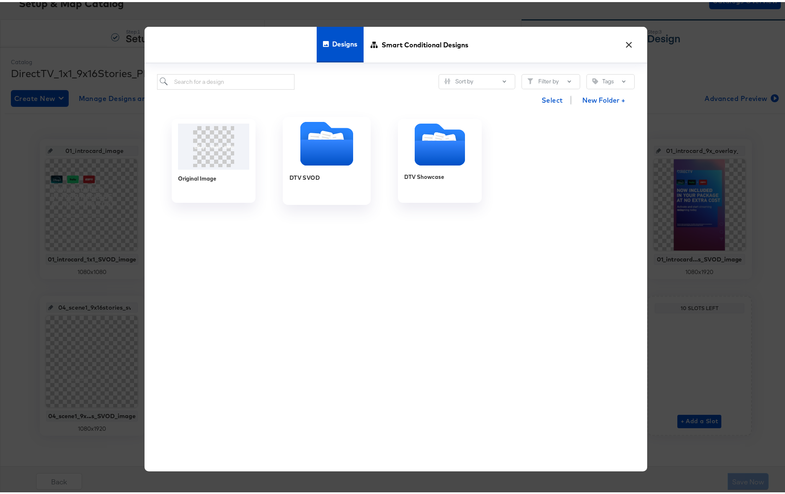
click at [317, 148] on icon "Folder" at bounding box center [326, 151] width 53 height 26
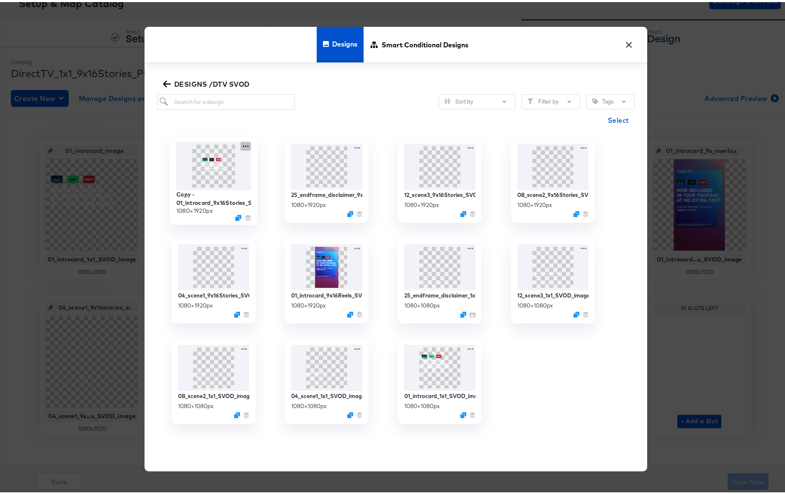
click at [243, 141] on icon at bounding box center [246, 144] width 10 height 9
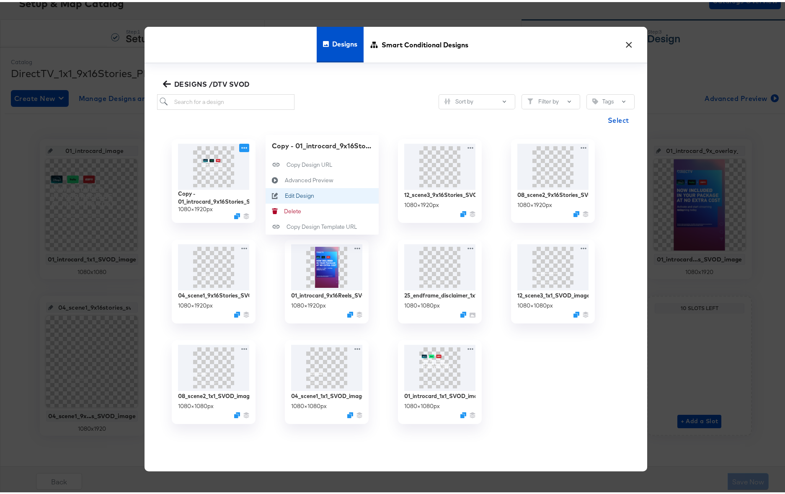
click at [288, 199] on button "Edit Design Edit Design" at bounding box center [322, 194] width 113 height 16
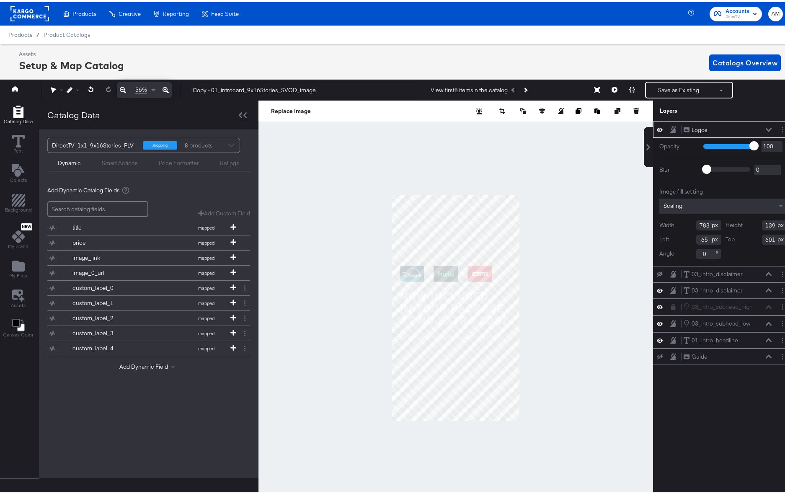
click at [766, 126] on icon at bounding box center [769, 128] width 6 height 4
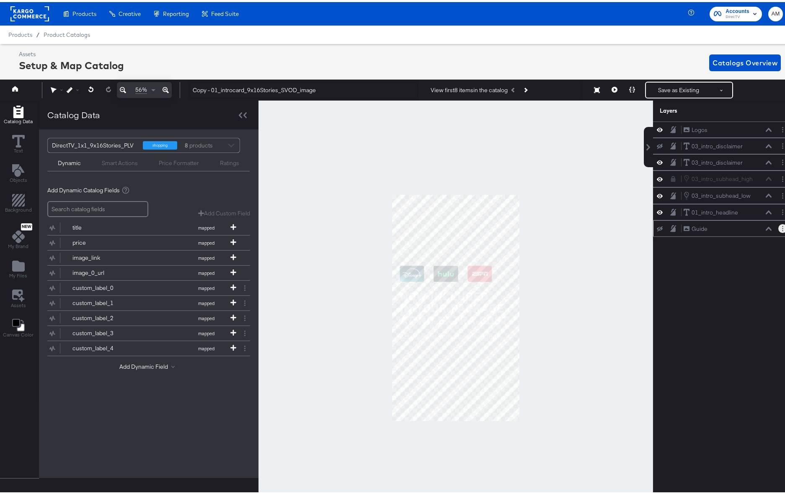
click at [779, 228] on button "Layer Options" at bounding box center [783, 226] width 9 height 9
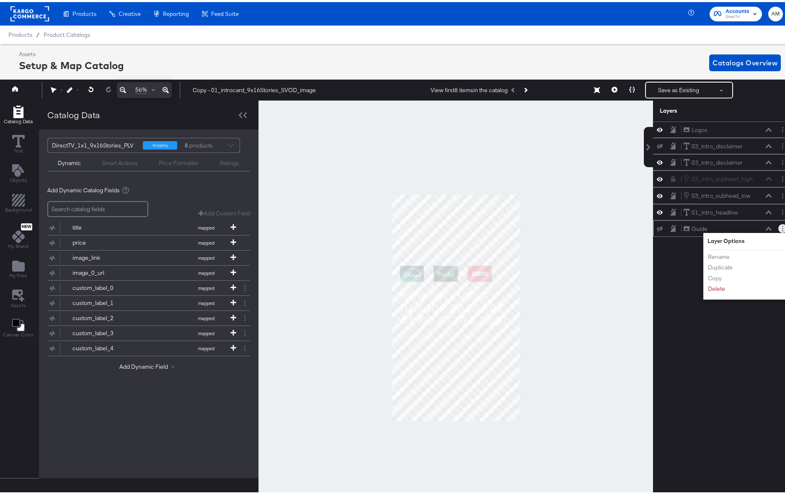
click at [762, 230] on div "Guide Guide" at bounding box center [728, 227] width 89 height 9
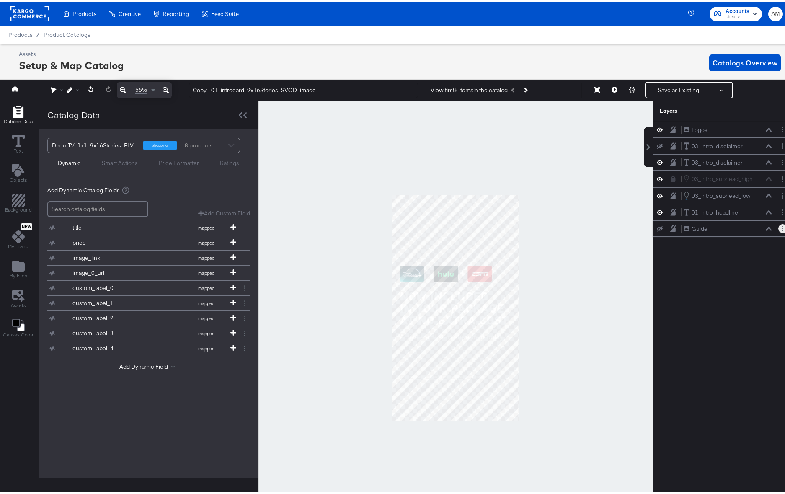
click at [766, 228] on icon at bounding box center [769, 227] width 6 height 4
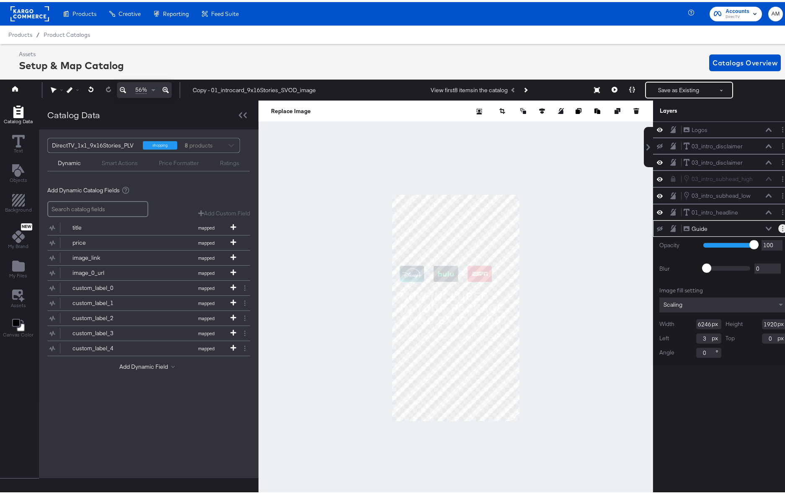
scroll to position [0, 2]
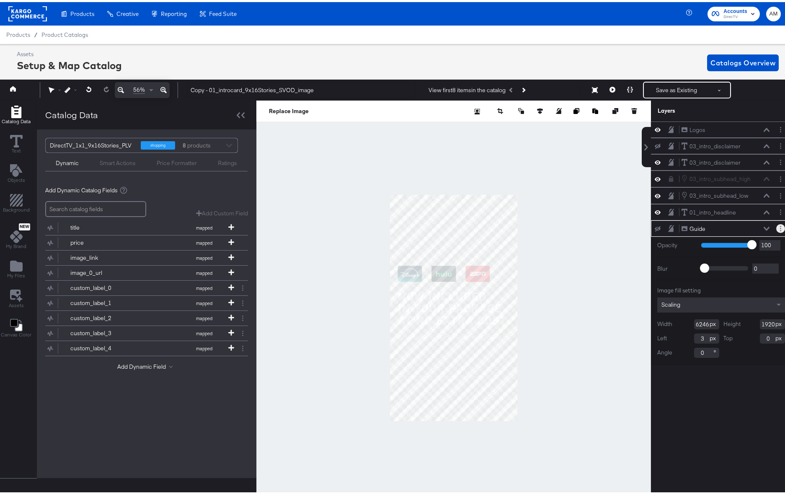
click at [780, 225] on icon "Layer Options" at bounding box center [780, 226] width 1 height 5
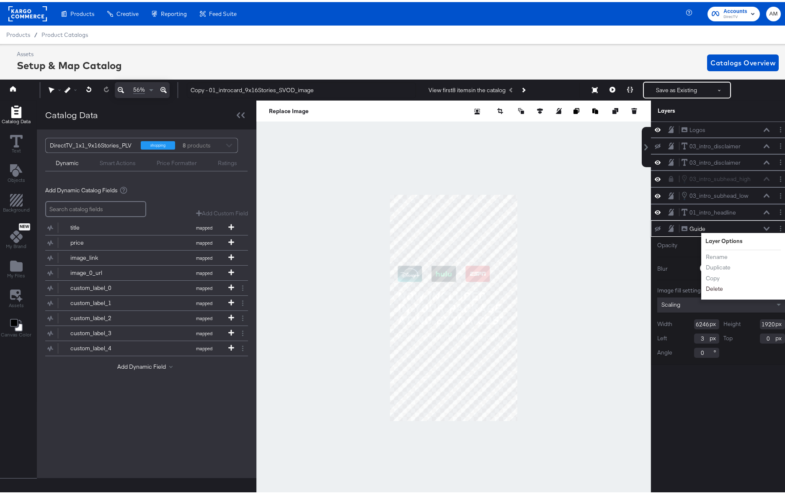
click at [707, 285] on button "Delete" at bounding box center [715, 287] width 18 height 9
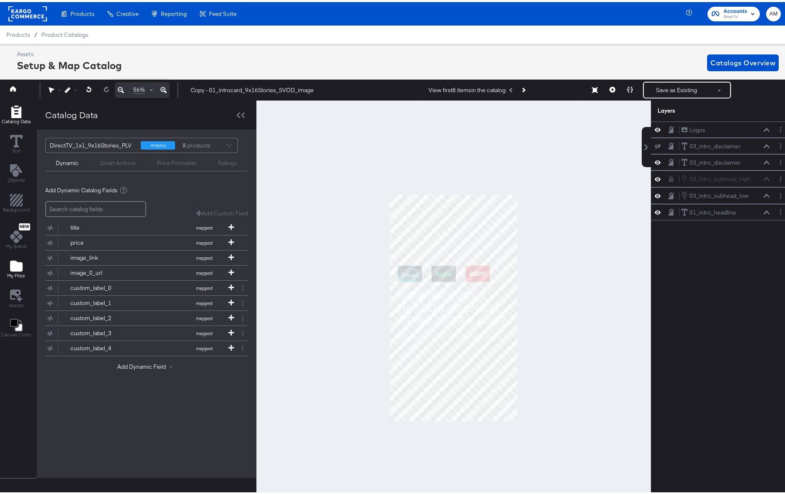
click at [17, 264] on icon "Add Files" at bounding box center [16, 264] width 13 height 11
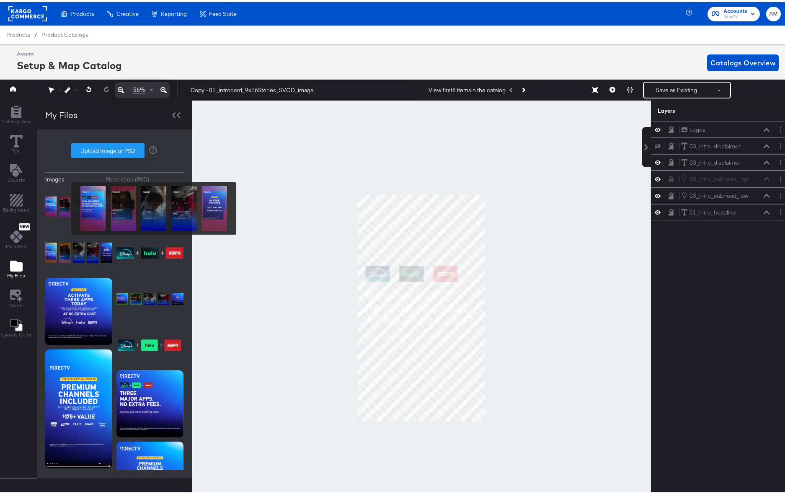
click at [66, 206] on img at bounding box center [78, 205] width 67 height 42
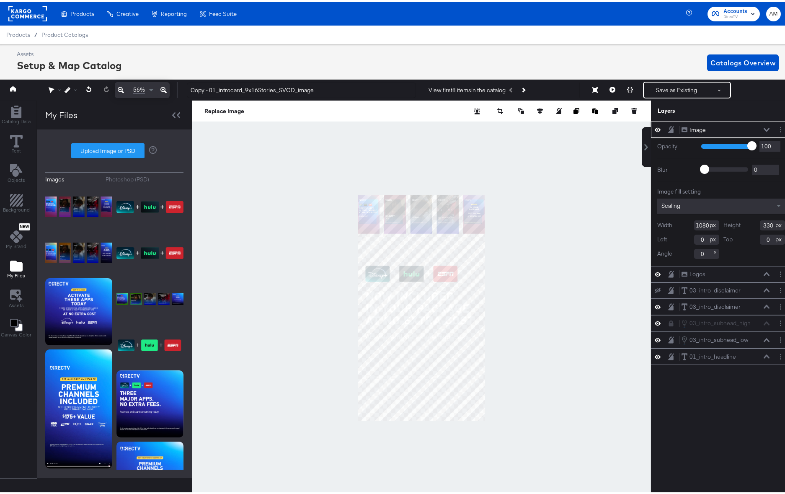
click at [694, 222] on input "1080" at bounding box center [706, 223] width 25 height 10
type input "6246"
click at [760, 223] on input "330" at bounding box center [772, 223] width 25 height 10
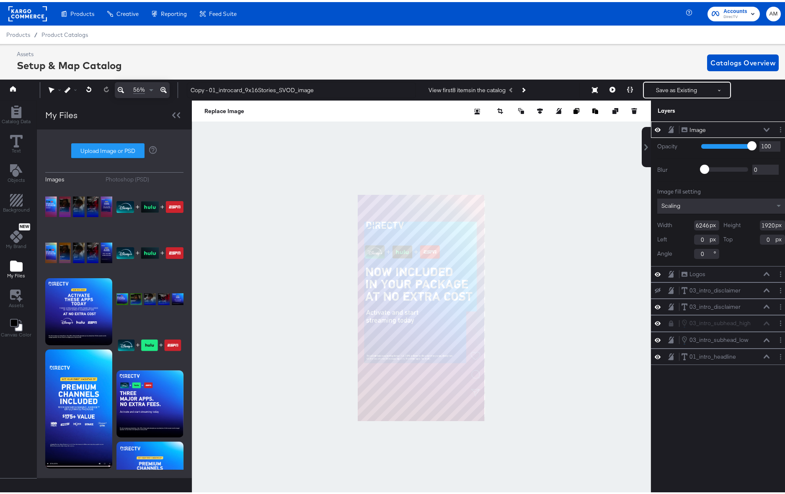
type input "1920"
click at [163, 87] on icon at bounding box center [164, 88] width 6 height 10
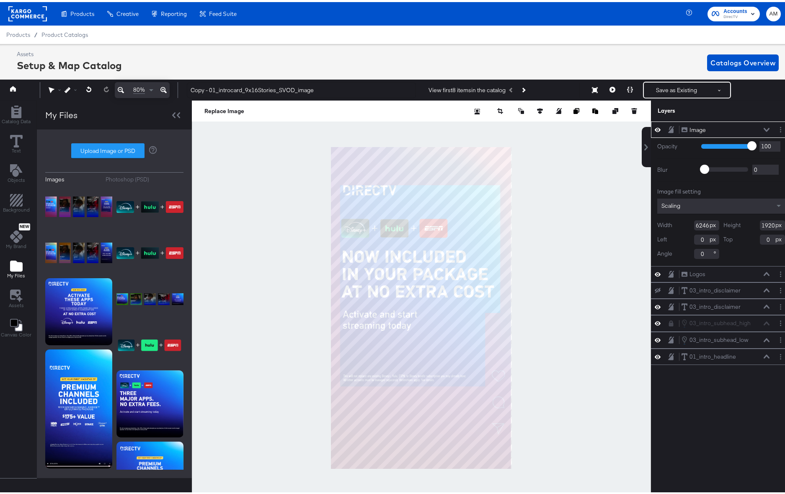
click at [163, 87] on icon at bounding box center [164, 88] width 6 height 10
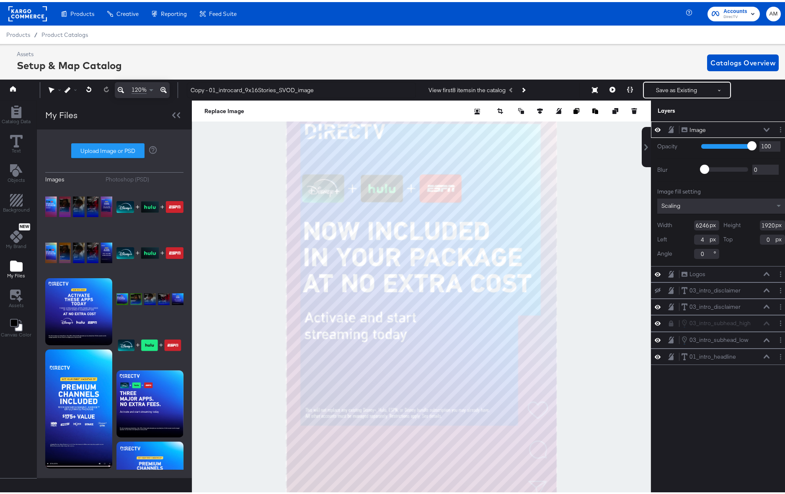
type input "3"
click at [764, 129] on icon at bounding box center [767, 128] width 6 height 4
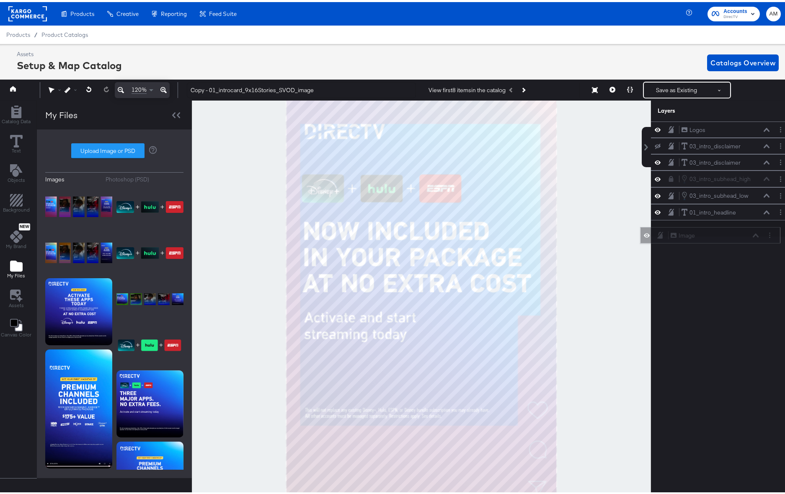
drag, startPoint x: 736, startPoint y: 130, endPoint x: 731, endPoint y: 237, distance: 107.8
click at [731, 237] on div "Image Image" at bounding box center [715, 233] width 89 height 9
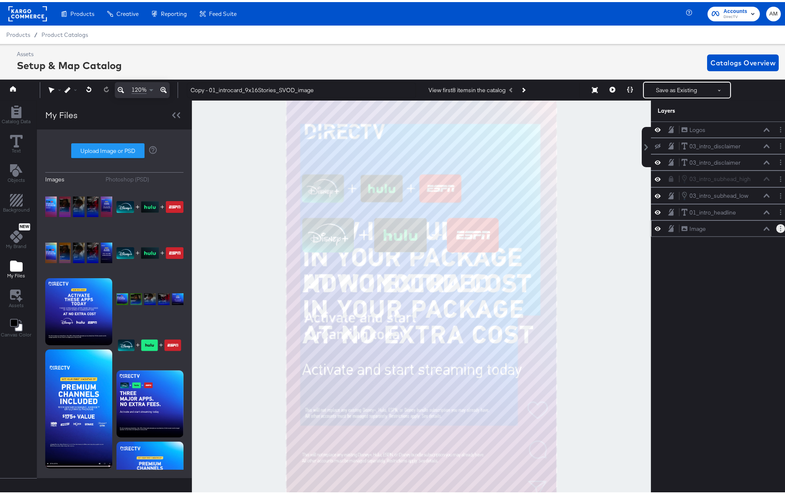
click at [780, 225] on icon "Layer Options" at bounding box center [780, 226] width 1 height 5
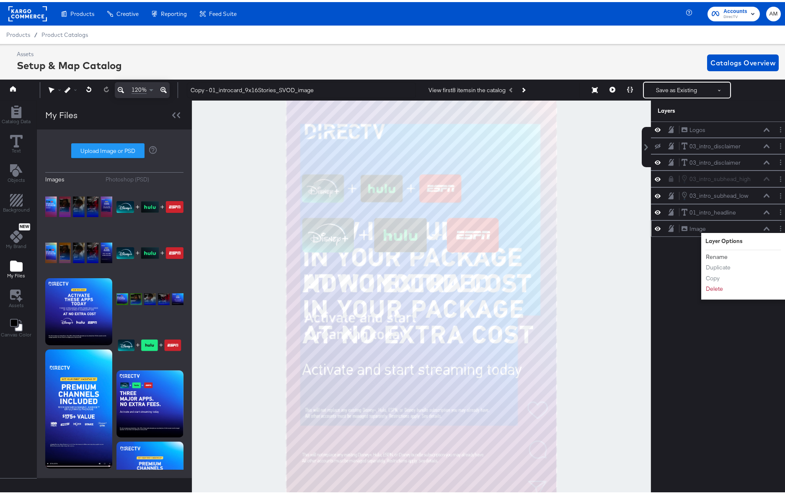
click at [711, 254] on button "Rename" at bounding box center [717, 255] width 23 height 9
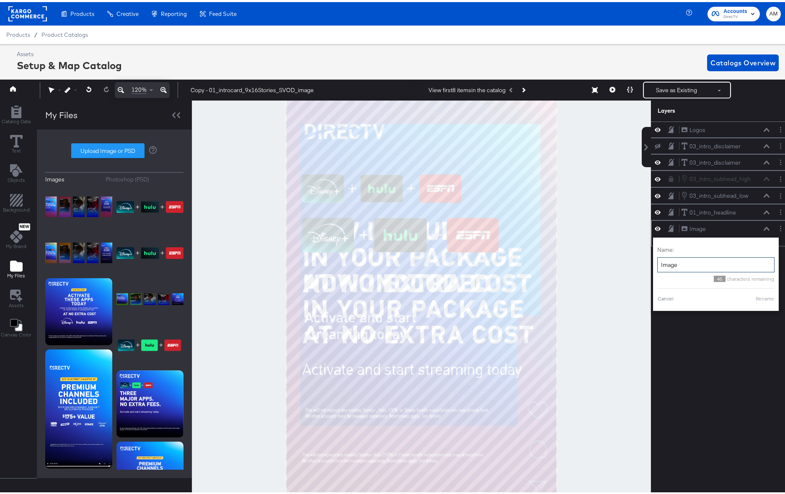
drag, startPoint x: 676, startPoint y: 264, endPoint x: 650, endPoint y: 262, distance: 26.1
click at [653, 262] on div "Name: Image 45 characters remaining Cancel Rename" at bounding box center [716, 272] width 126 height 73
type input "Guide"
click at [746, 296] on button "Rename" at bounding box center [754, 297] width 19 height 8
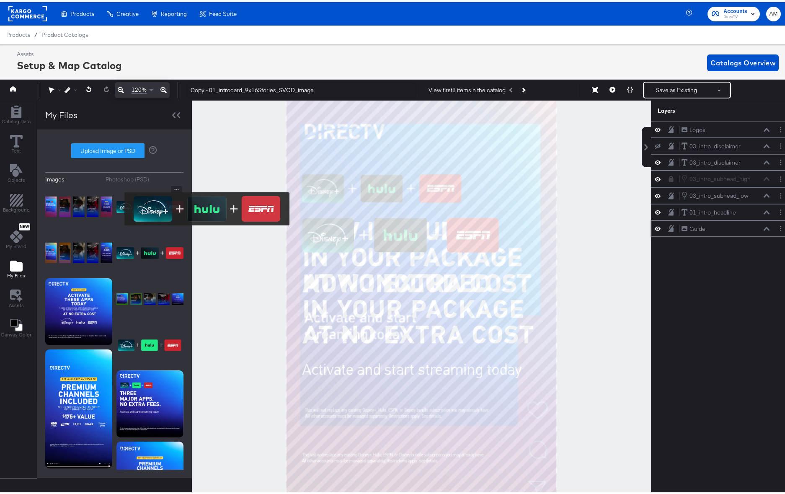
click at [119, 207] on img at bounding box center [150, 205] width 67 height 42
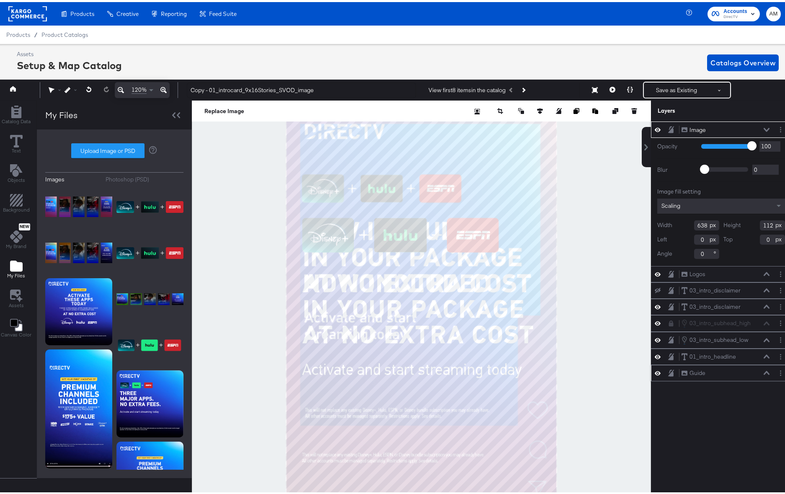
click at [655, 128] on icon at bounding box center [658, 128] width 6 height 4
click at [655, 128] on icon at bounding box center [658, 127] width 6 height 5
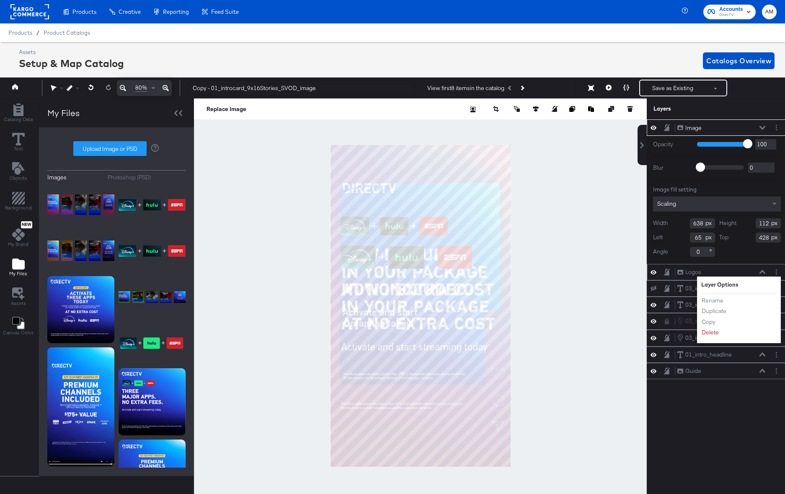
scroll to position [0, 2]
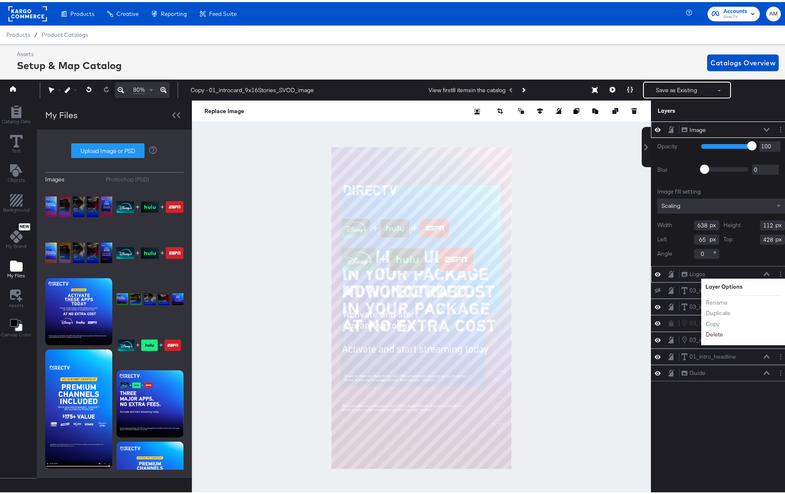
click at [713, 334] on button "Delete" at bounding box center [715, 332] width 18 height 9
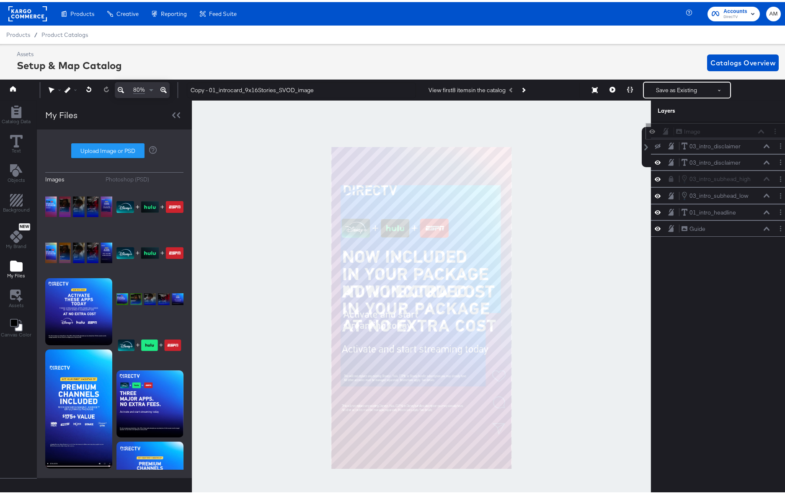
drag, startPoint x: 728, startPoint y: 126, endPoint x: 729, endPoint y: 130, distance: 4.7
click at [729, 130] on div "Image Image" at bounding box center [720, 129] width 89 height 9
click at [780, 127] on icon "Layer Options" at bounding box center [780, 127] width 1 height 5
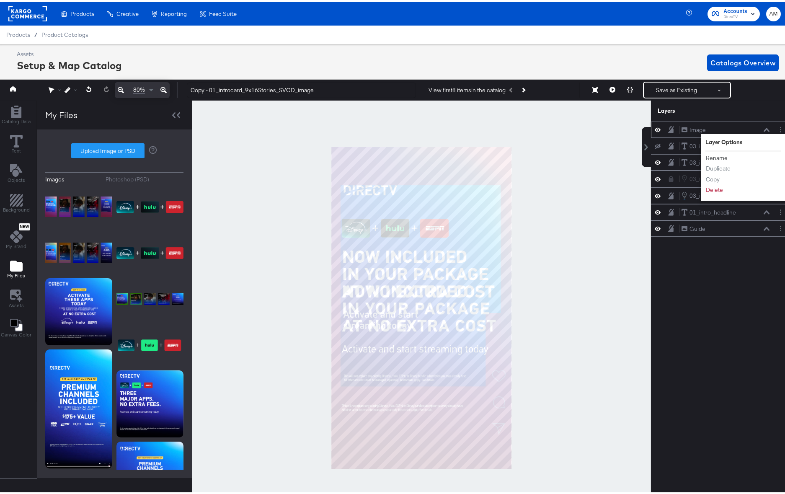
click at [709, 155] on button "Rename" at bounding box center [717, 156] width 23 height 9
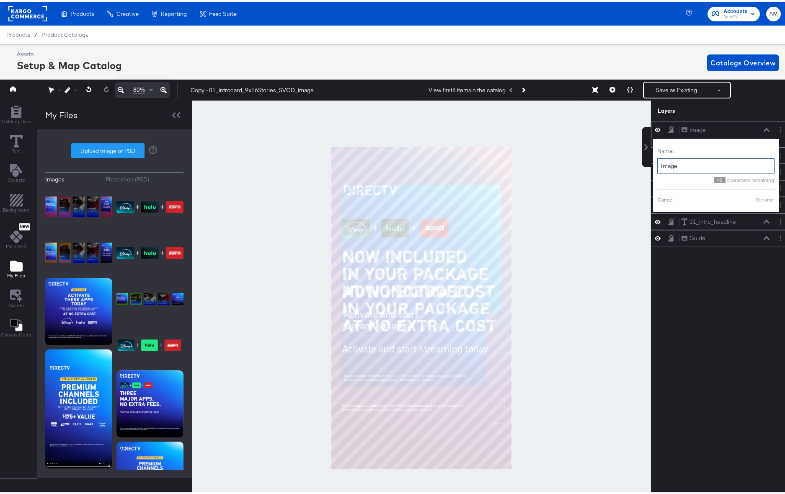
drag, startPoint x: 673, startPoint y: 167, endPoint x: 648, endPoint y: 164, distance: 25.3
click at [653, 164] on div "Name: Image 45 characters remaining Cancel Rename" at bounding box center [716, 173] width 126 height 73
type input "Logos"
click at [747, 199] on button "Rename" at bounding box center [754, 198] width 19 height 8
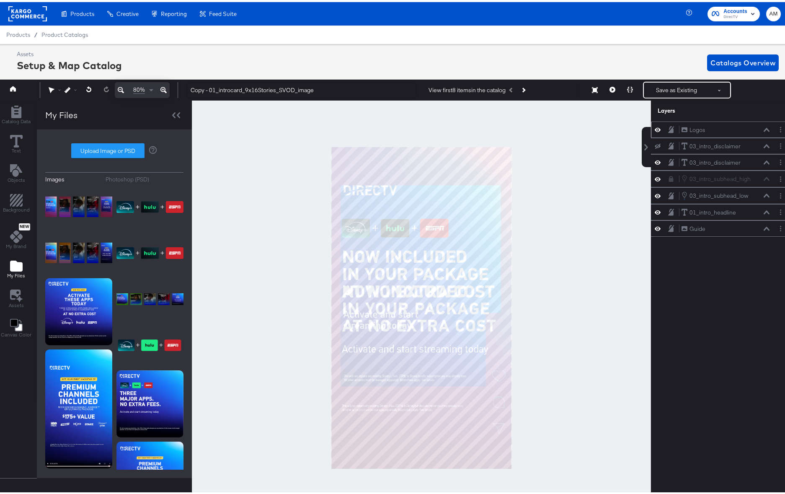
click at [655, 130] on icon at bounding box center [658, 127] width 6 height 7
click at [655, 130] on icon at bounding box center [658, 127] width 6 height 5
click at [764, 130] on icon at bounding box center [767, 128] width 6 height 4
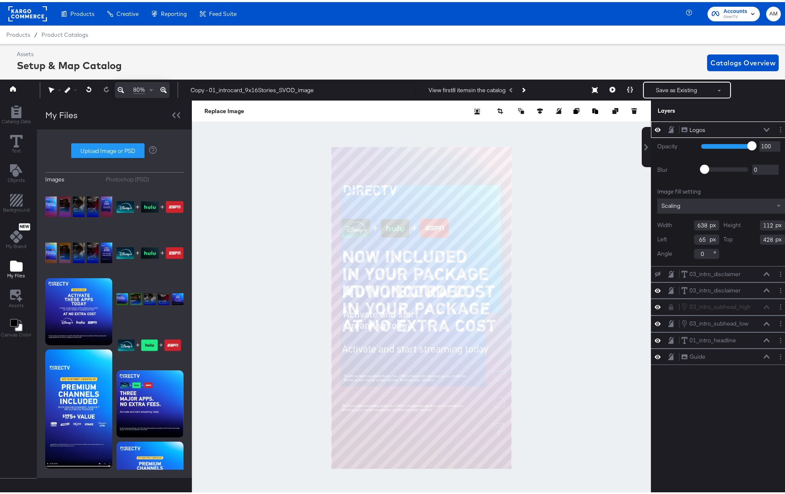
click at [655, 127] on icon at bounding box center [658, 127] width 6 height 7
click at [655, 127] on icon at bounding box center [658, 127] width 6 height 5
type input "64"
click at [655, 127] on icon at bounding box center [658, 127] width 6 height 7
click at [655, 127] on icon at bounding box center [658, 127] width 6 height 5
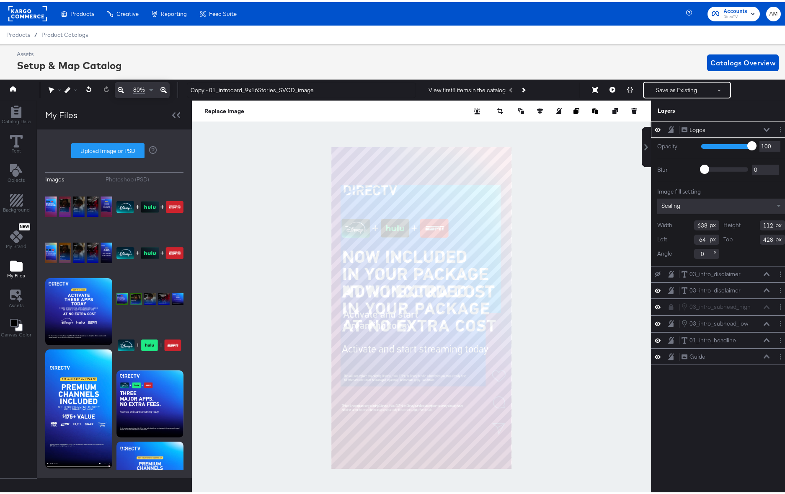
type input "429"
click at [655, 127] on icon at bounding box center [658, 127] width 6 height 7
click at [655, 127] on icon at bounding box center [658, 127] width 6 height 5
click at [655, 127] on icon at bounding box center [658, 127] width 6 height 7
click at [655, 127] on icon at bounding box center [658, 127] width 6 height 5
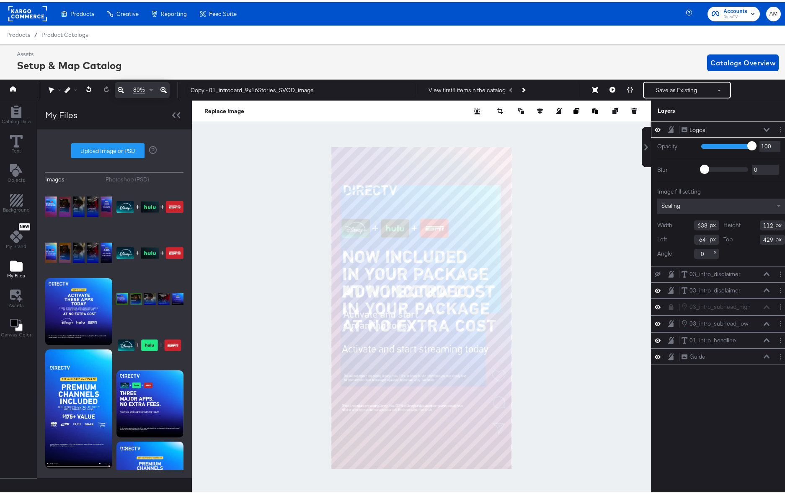
click at [655, 127] on icon at bounding box center [658, 127] width 6 height 7
click at [655, 127] on icon at bounding box center [658, 127] width 6 height 5
click at [655, 127] on icon at bounding box center [658, 127] width 6 height 7
click at [655, 127] on icon at bounding box center [658, 127] width 6 height 5
click at [655, 127] on icon at bounding box center [658, 127] width 6 height 7
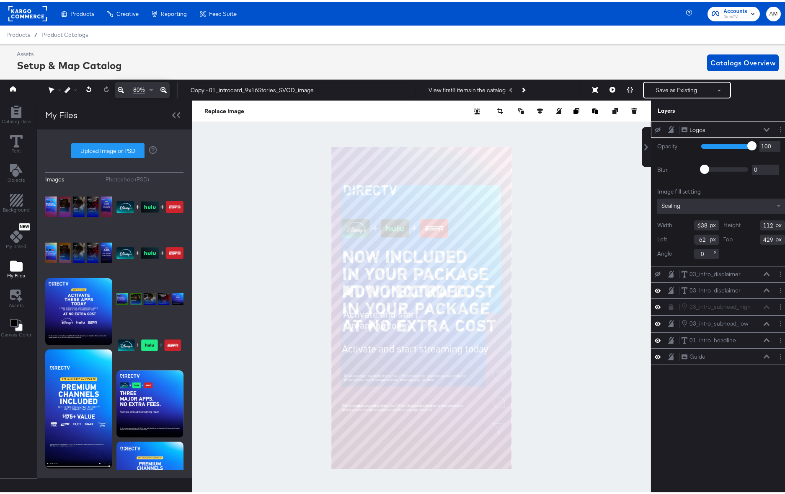
click at [655, 127] on icon at bounding box center [658, 127] width 6 height 5
click at [655, 127] on icon at bounding box center [658, 127] width 6 height 7
type input "63"
click at [655, 127] on icon at bounding box center [658, 127] width 6 height 5
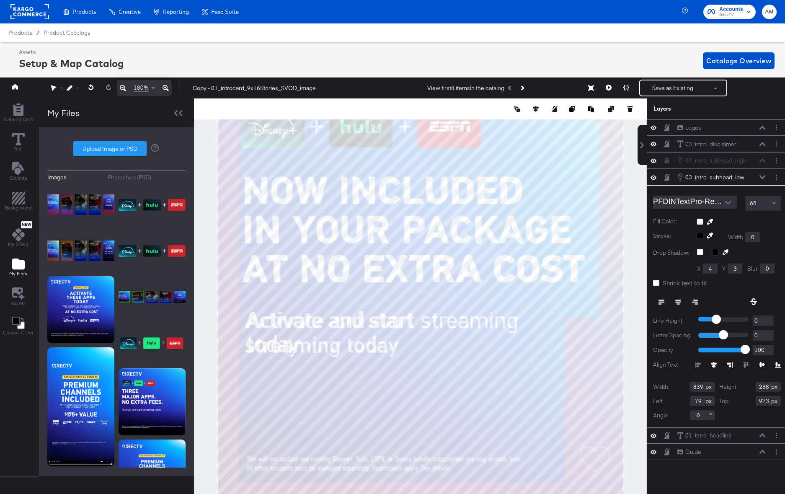
scroll to position [2, 2]
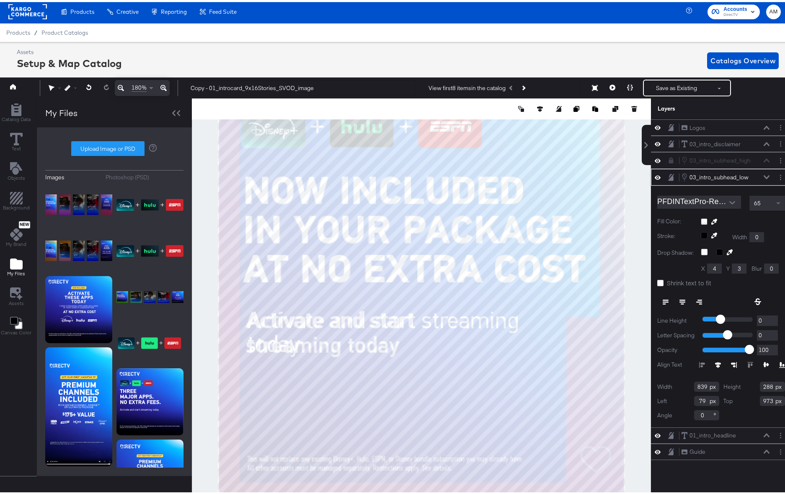
click at [775, 202] on span at bounding box center [780, 201] width 10 height 14
type input "975"
type input "75"
type input "1"
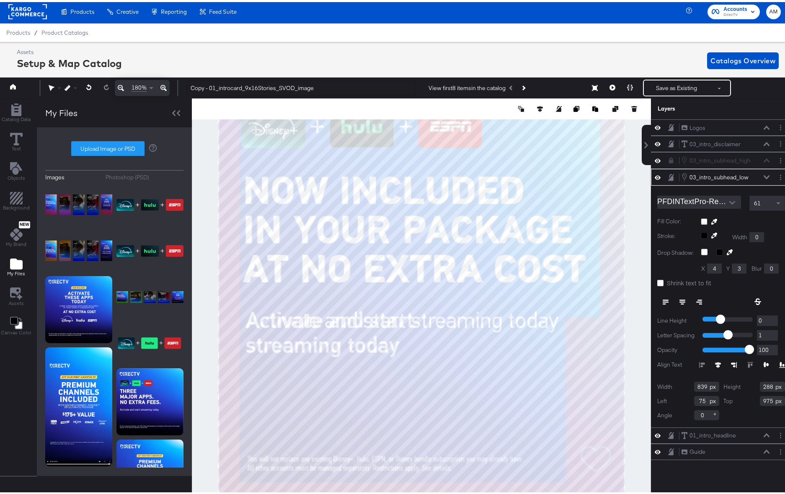
type input "1"
click at [767, 330] on input "1" at bounding box center [767, 333] width 21 height 10
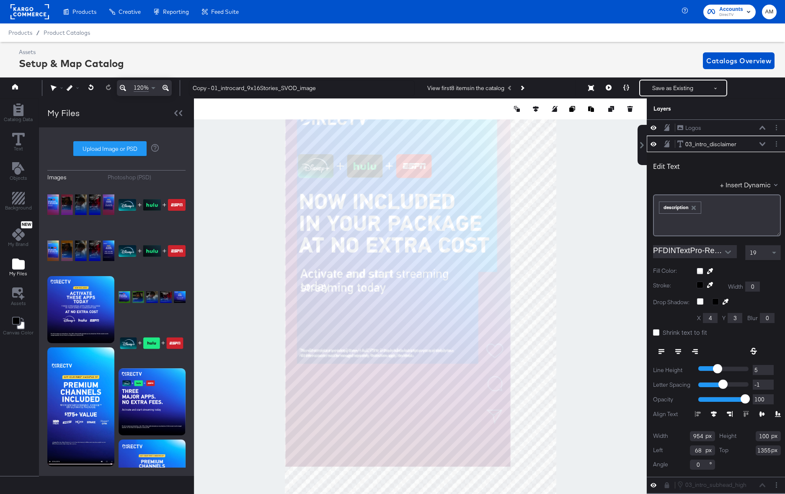
scroll to position [2, 2]
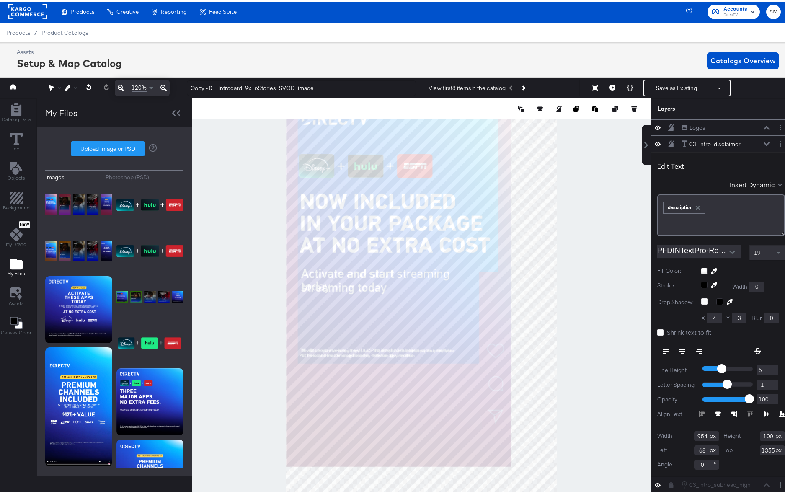
click at [166, 87] on button at bounding box center [164, 86] width 12 height 16
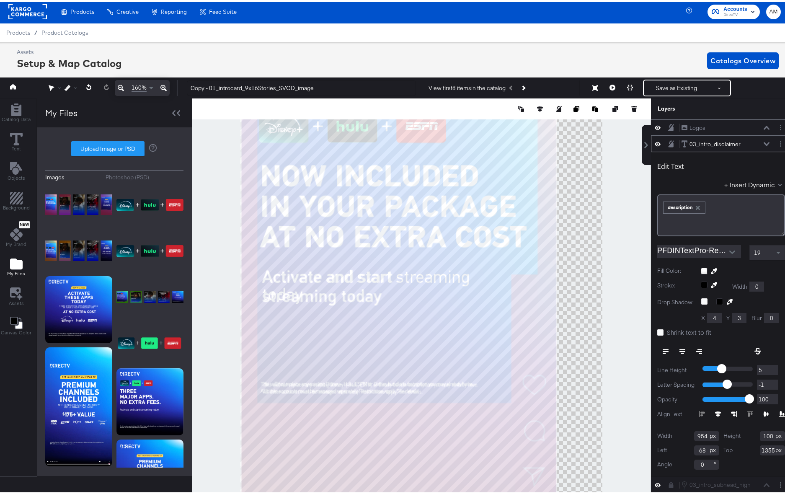
click at [166, 87] on button at bounding box center [164, 86] width 12 height 16
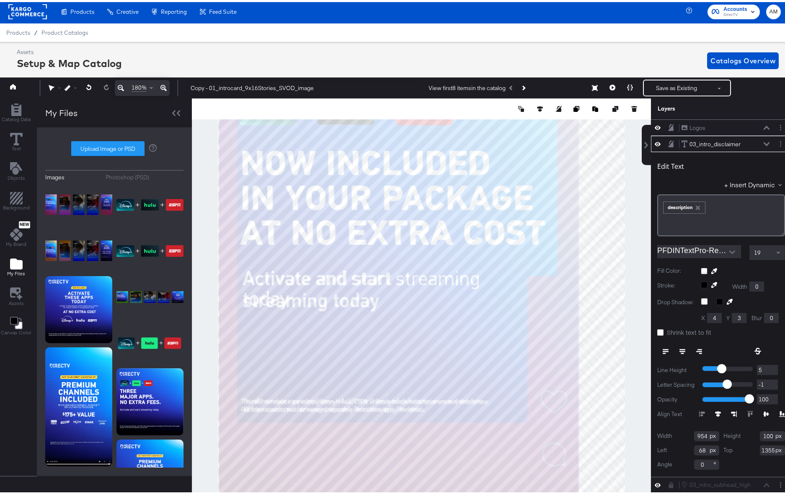
click at [166, 87] on button at bounding box center [164, 86] width 12 height 16
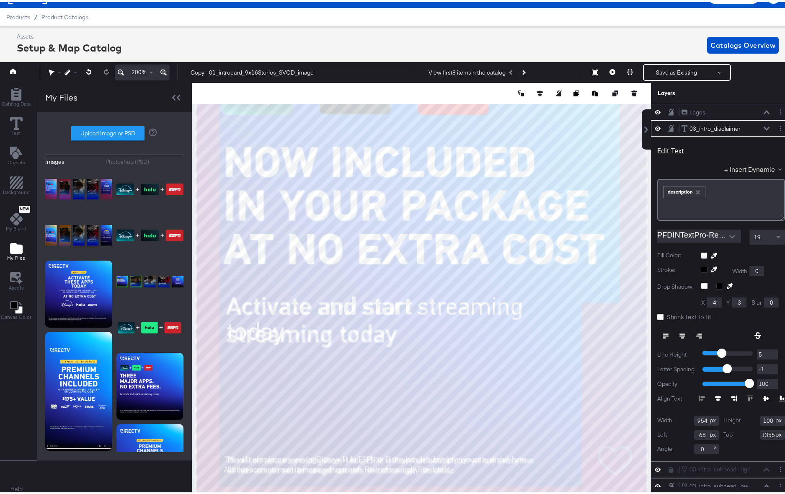
scroll to position [17, 2]
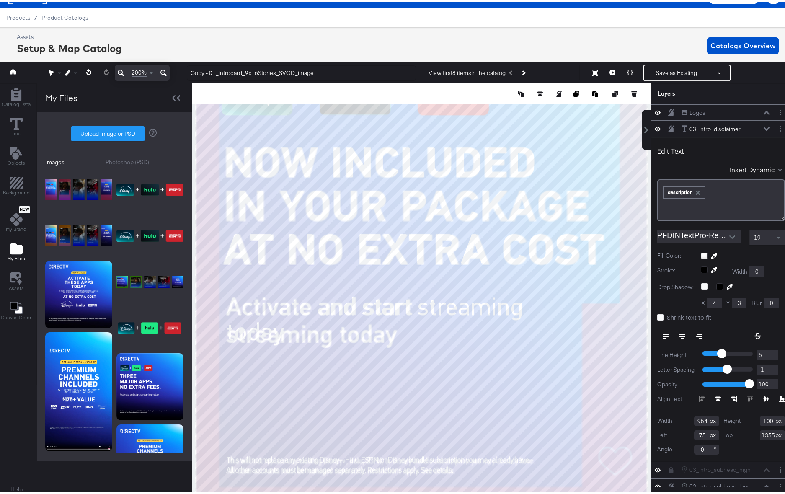
type input "76"
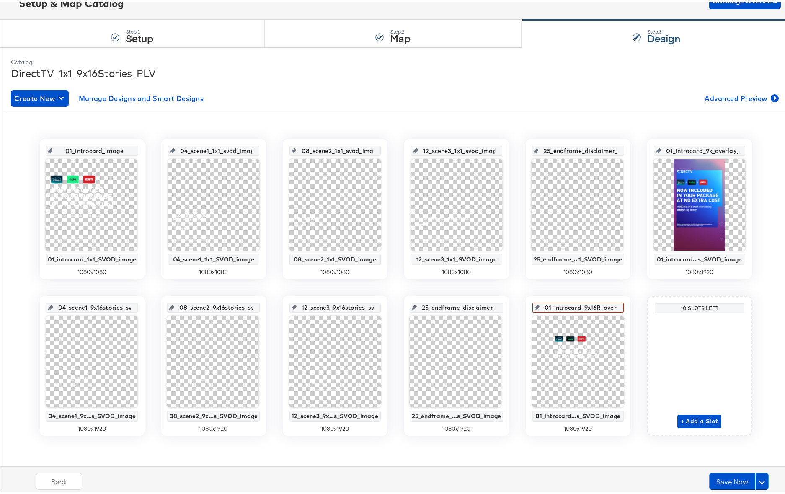
drag, startPoint x: 593, startPoint y: 306, endPoint x: 529, endPoint y: 303, distance: 64.2
click at [533, 303] on div "01_introcard_9x16R_overlay_10Reels_svod_image" at bounding box center [578, 306] width 91 height 10
click at [581, 305] on input "01_introcard_9x16R_overlay_10Reels_svod_image" at bounding box center [581, 302] width 82 height 23
click at [568, 306] on input "01_introcard_9x16R_overlay_10Reels_svod_image" at bounding box center [581, 302] width 82 height 23
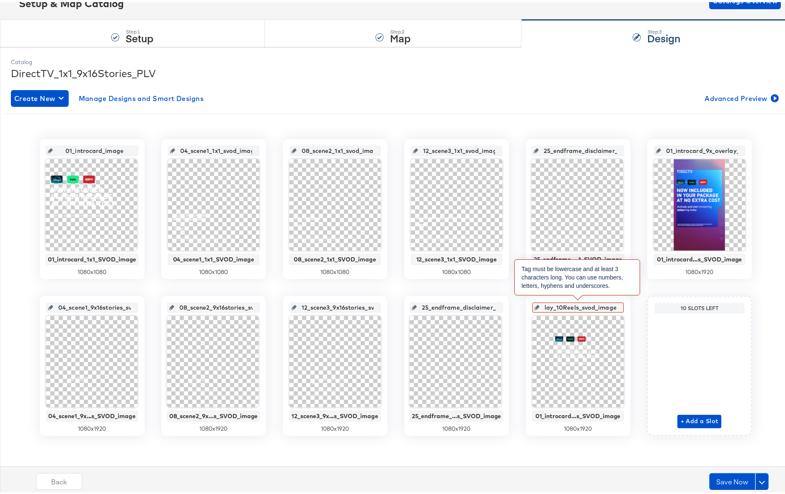
click at [593, 307] on input "01_introcard_9x16R_overlay_10Reels_svod_image" at bounding box center [581, 302] width 82 height 23
drag, startPoint x: 557, startPoint y: 304, endPoint x: 533, endPoint y: 304, distance: 24.3
click at [533, 304] on div "01_introcard_9x16Reels_image" at bounding box center [578, 306] width 91 height 10
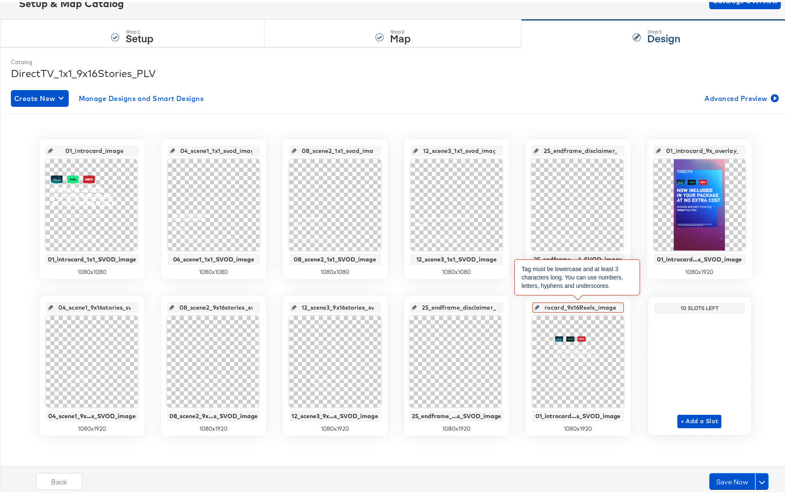
drag, startPoint x: 601, startPoint y: 306, endPoint x: 614, endPoint y: 306, distance: 12.6
click at [614, 306] on input "01_introcard_9x16Reels_image" at bounding box center [581, 302] width 82 height 23
click at [598, 306] on input "01_introcard_9x16Reels_image" at bounding box center [581, 302] width 82 height 23
click at [593, 307] on input "01_introcard_9x16Reels_image" at bounding box center [581, 302] width 82 height 23
type input "01_introcard_9x16Reels_svod_image"
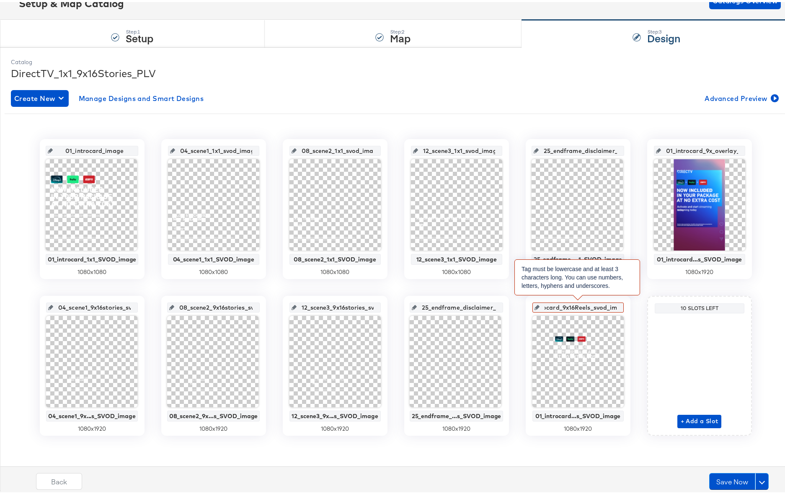
click at [594, 308] on input "01_introcard_9x16Reels_svod_image" at bounding box center [581, 302] width 82 height 23
drag, startPoint x: 584, startPoint y: 306, endPoint x: 516, endPoint y: 306, distance: 68.3
click at [516, 306] on div "01_introcard_image 01_introcard_1x1_SVOD_image 1080 x 1080 04_scene1_1x1_svod_i…" at bounding box center [396, 285] width 782 height 297
click at [564, 306] on input "01_introcard_9x16Reels_svod_image" at bounding box center [581, 302] width 82 height 23
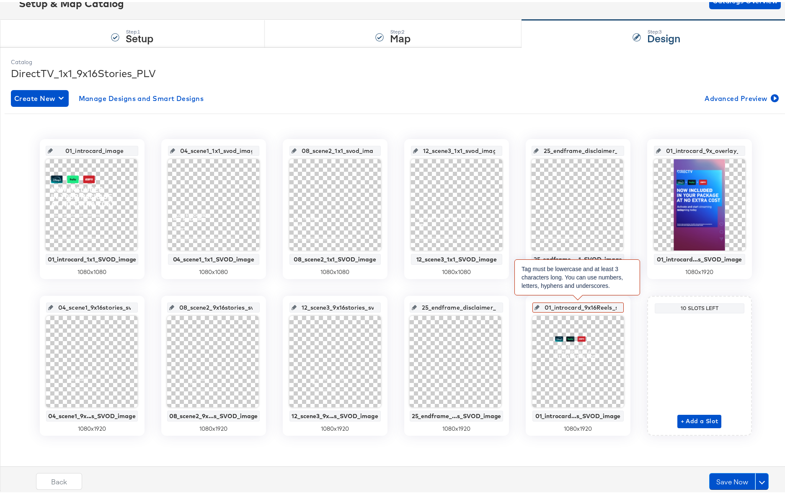
scroll to position [0, 38]
drag, startPoint x: 545, startPoint y: 307, endPoint x: 629, endPoint y: 308, distance: 83.8
click at [629, 308] on div "01_introcard_image 01_introcard_1x1_SVOD_image 1080 x 1080 04_scene1_1x1_svod_i…" at bounding box center [396, 285] width 782 height 297
click at [704, 149] on input "01_introcard_9x_overlay_5" at bounding box center [702, 145] width 82 height 23
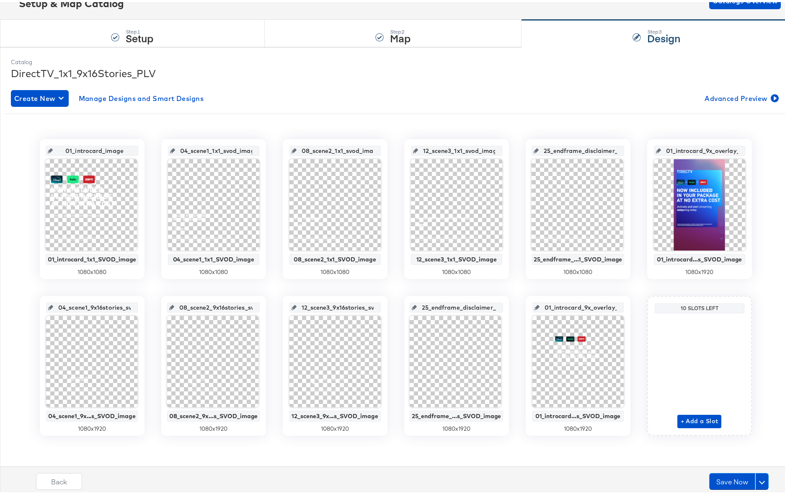
scroll to position [0, 10]
drag, startPoint x: 666, startPoint y: 150, endPoint x: 749, endPoint y: 150, distance: 82.1
click at [749, 150] on div "01_introcard_9x_overlay_5 01_introcard...s_SVOD_image 1080 x 1920" at bounding box center [700, 207] width 105 height 140
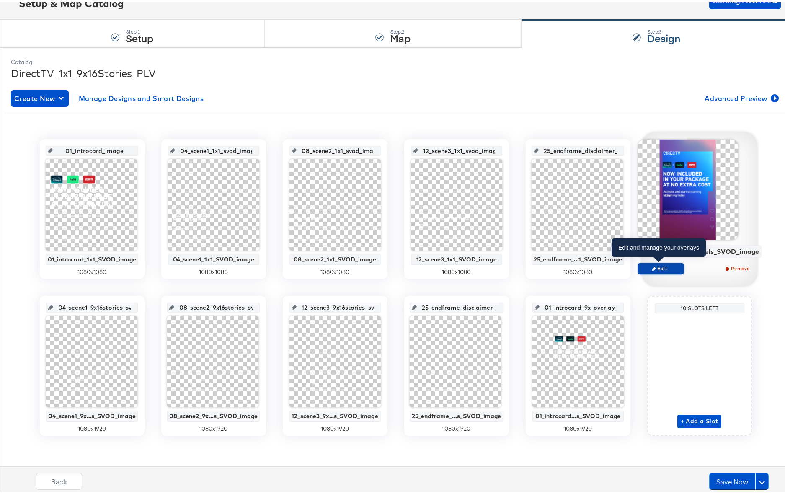
click at [655, 268] on span "Edit" at bounding box center [661, 266] width 39 height 6
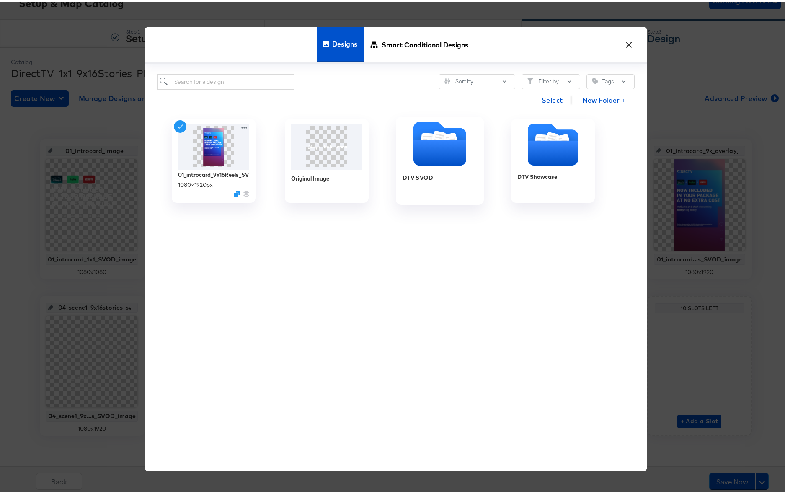
click at [428, 149] on icon "Folder" at bounding box center [439, 151] width 53 height 26
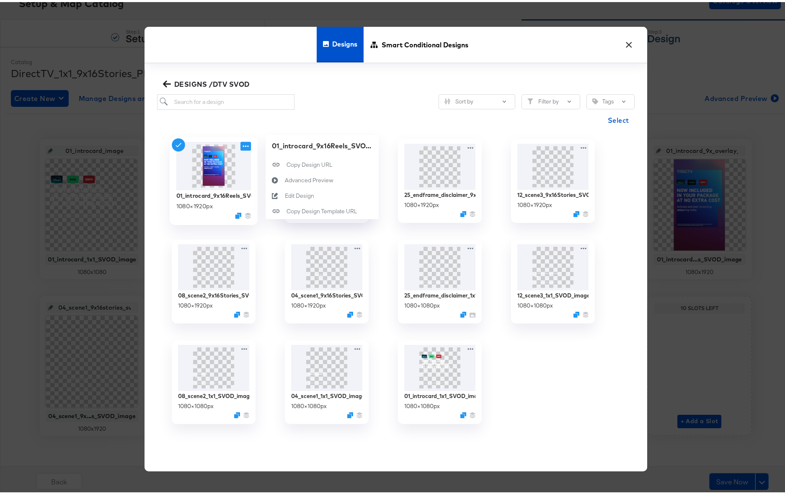
click at [244, 144] on icon at bounding box center [246, 144] width 10 height 9
click at [285, 194] on div "Edit Design Edit Design" at bounding box center [285, 194] width 0 height 0
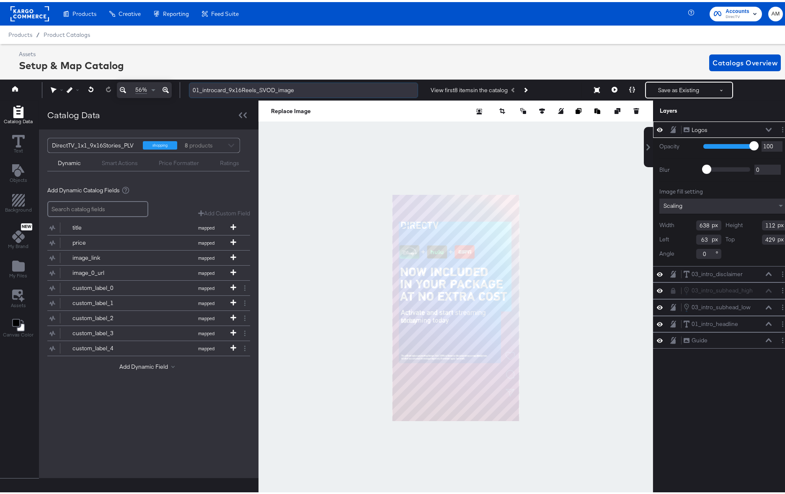
drag, startPoint x: 240, startPoint y: 91, endPoint x: 253, endPoint y: 91, distance: 13.4
click at [253, 91] on input "01_introcard_9x16Reels_SVOD_image" at bounding box center [303, 88] width 229 height 16
type input "01_introcard_9x16Stories_SVOD_image"
click at [766, 128] on icon at bounding box center [769, 128] width 6 height 4
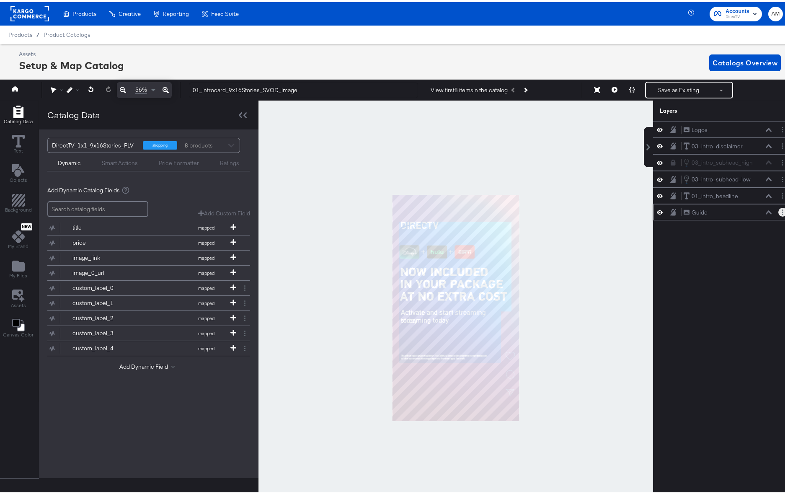
click at [780, 211] on button "Layer Options" at bounding box center [783, 210] width 9 height 9
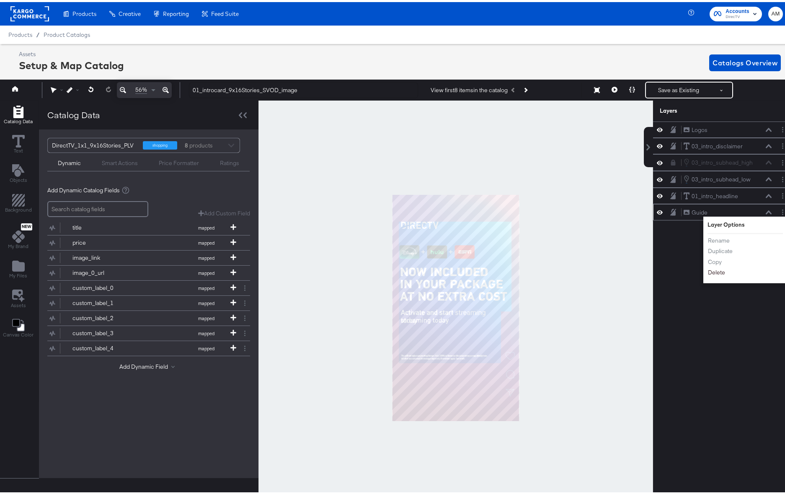
click at [713, 271] on button "Delete" at bounding box center [717, 271] width 18 height 9
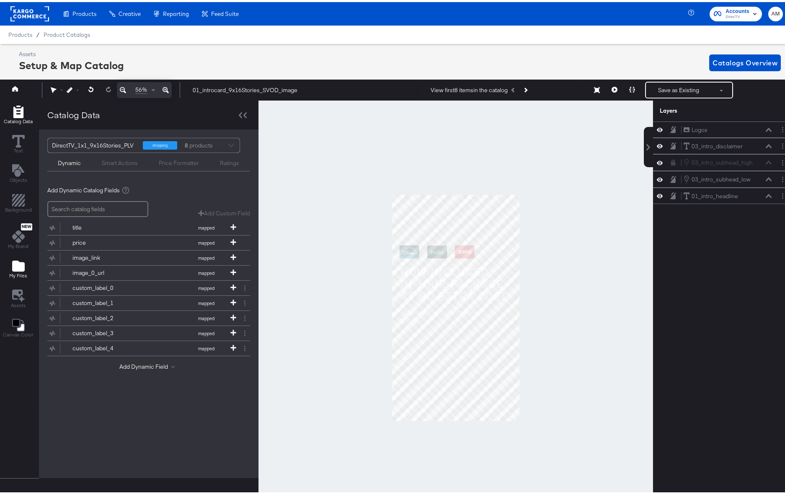
click at [21, 267] on icon "Add Files" at bounding box center [18, 264] width 13 height 11
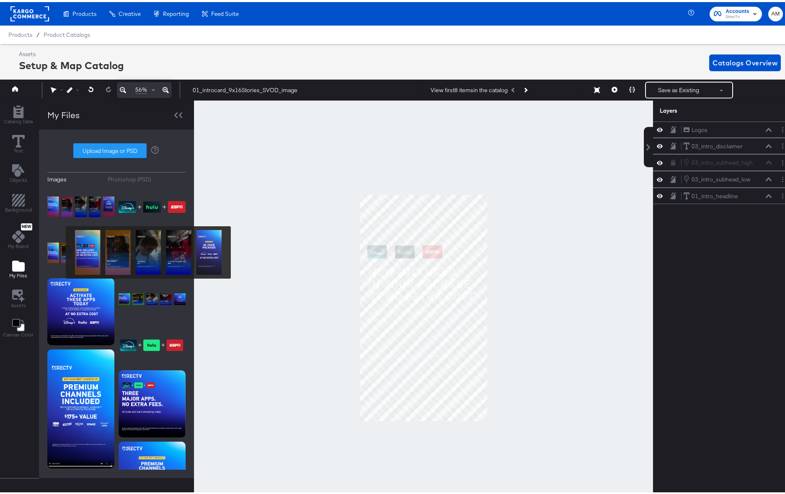
click at [60, 251] on img at bounding box center [80, 251] width 67 height 42
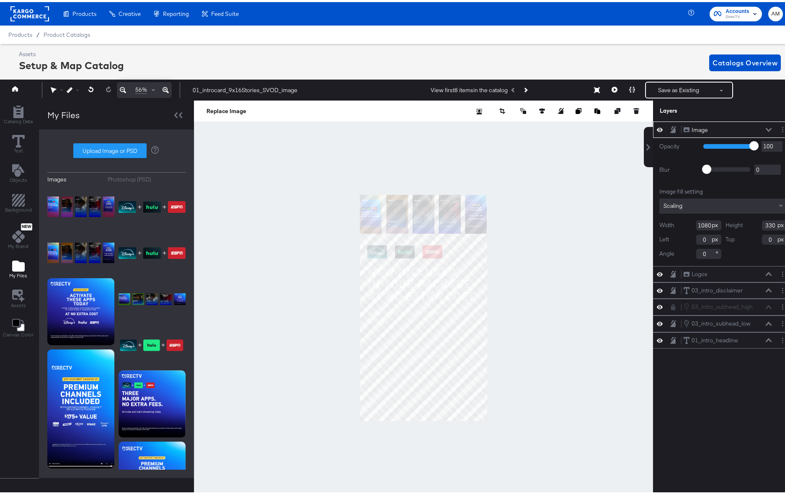
click at [697, 225] on input "1080" at bounding box center [709, 223] width 25 height 10
type input "6246"
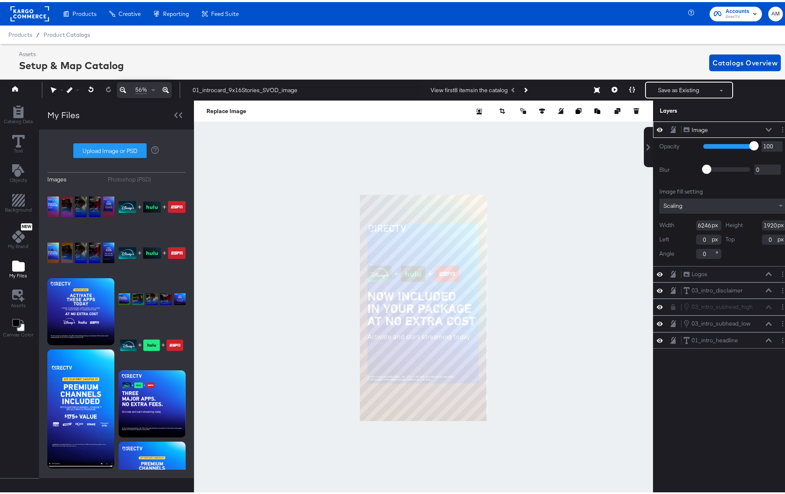
type input "1920"
type input "3"
click at [661, 88] on button "Save as Existing" at bounding box center [678, 87] width 65 height 15
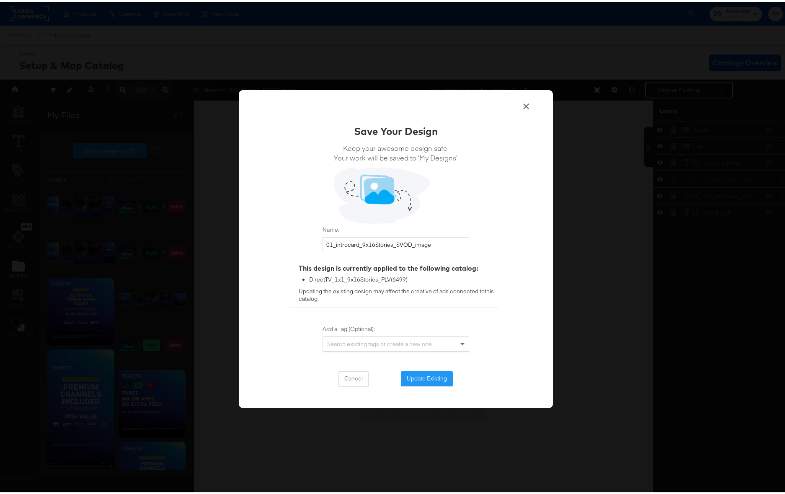
click at [425, 374] on button "Update Existing" at bounding box center [427, 376] width 52 height 15
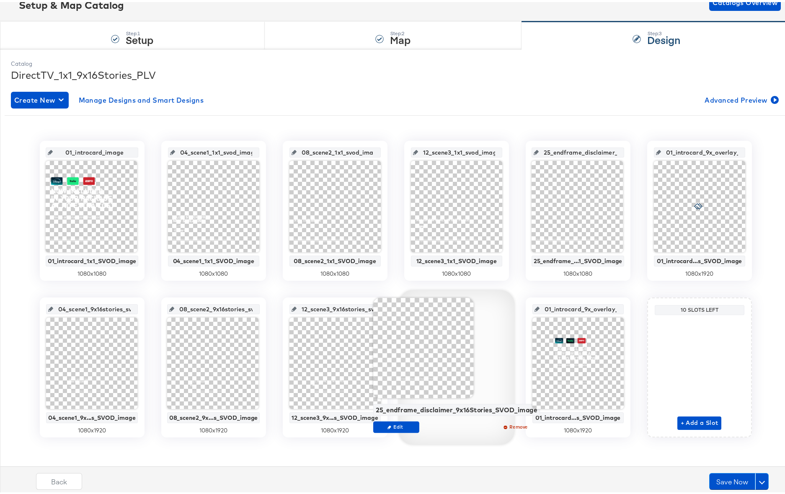
scroll to position [62, 0]
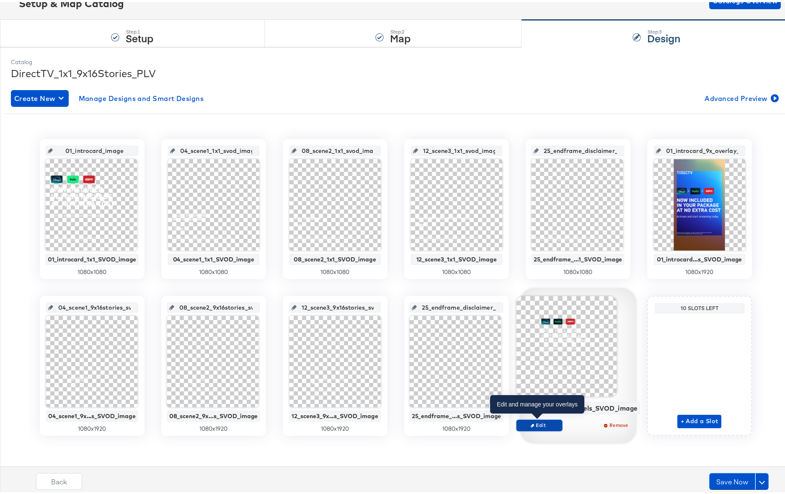
click at [542, 422] on span "Edit" at bounding box center [539, 423] width 39 height 6
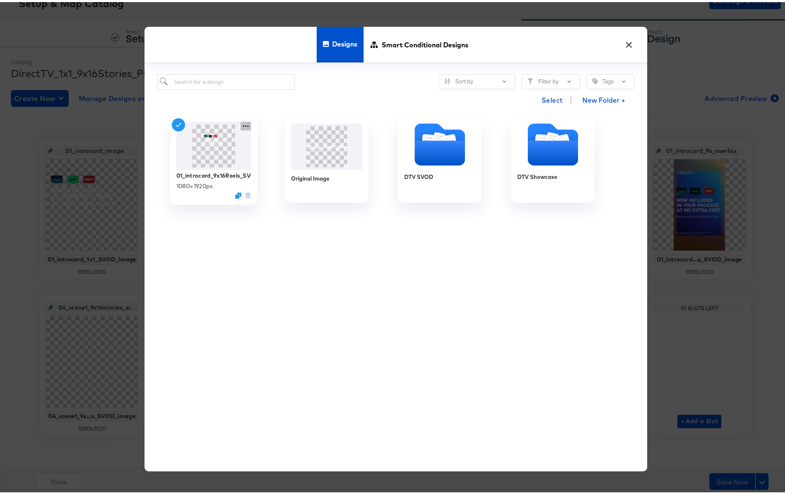
click at [244, 125] on icon at bounding box center [246, 124] width 10 height 9
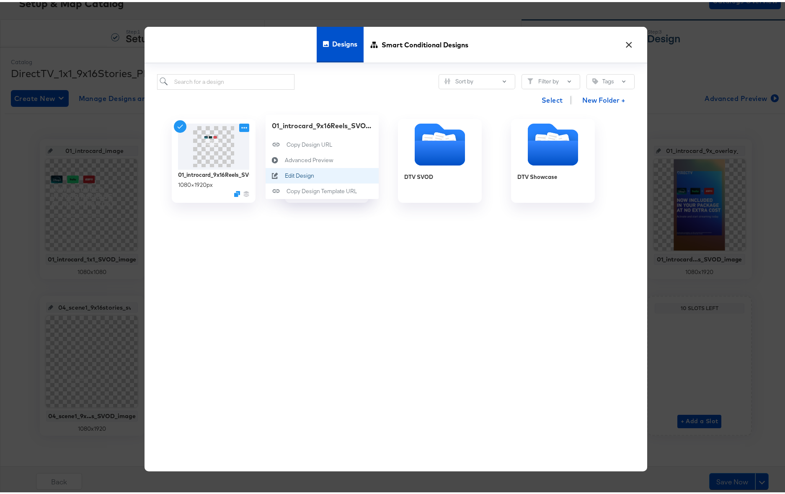
click at [285, 174] on div "Edit Design Edit Design" at bounding box center [285, 174] width 0 height 0
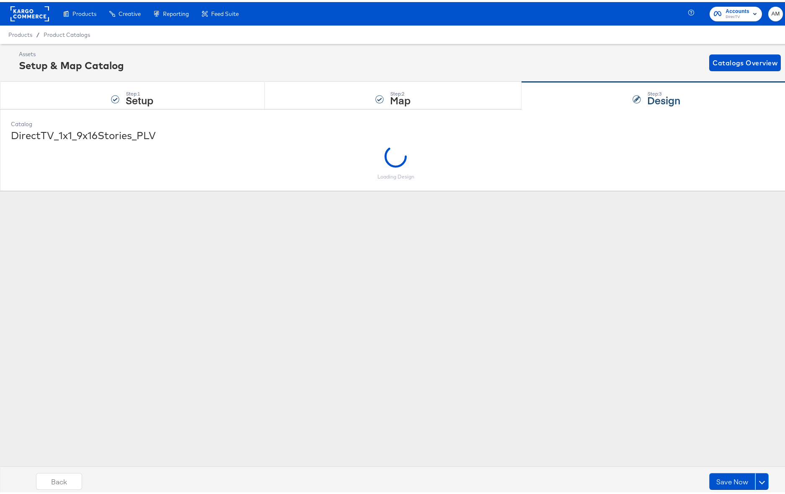
scroll to position [0, 0]
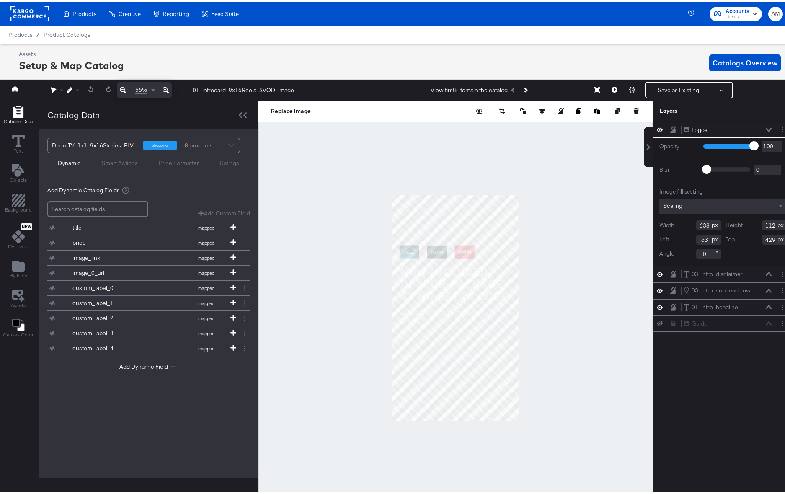
click at [671, 323] on icon at bounding box center [673, 322] width 5 height 6
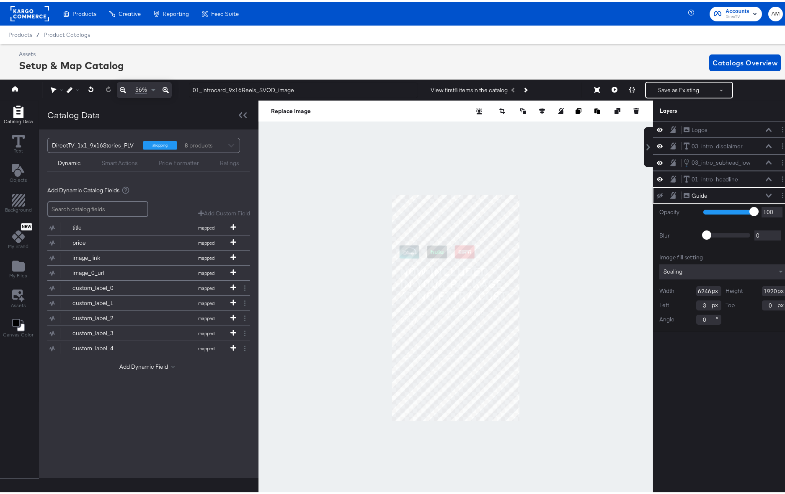
scroll to position [0, 2]
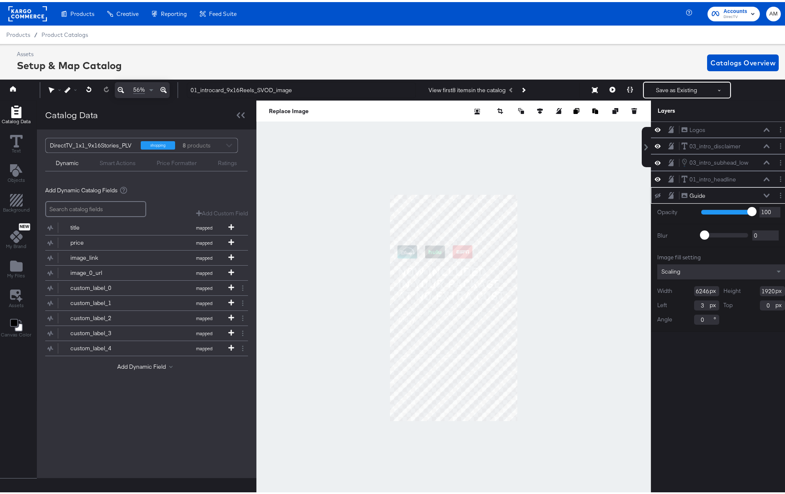
click at [764, 194] on icon at bounding box center [767, 194] width 6 height 4
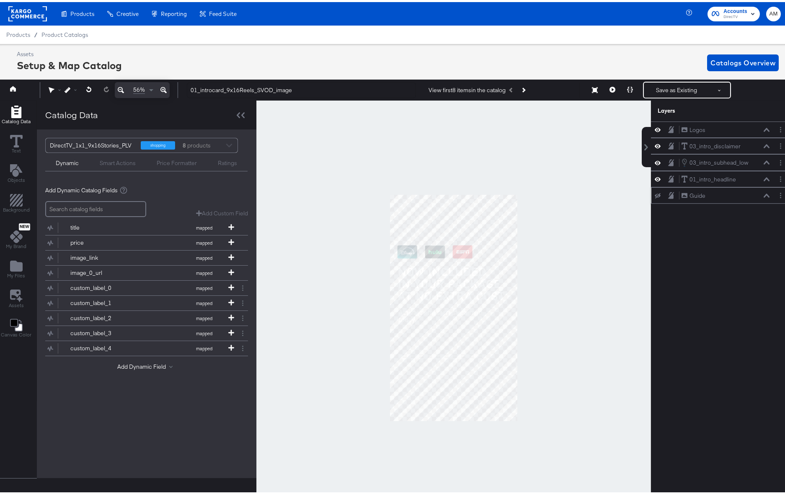
click at [764, 194] on icon at bounding box center [767, 194] width 6 height 4
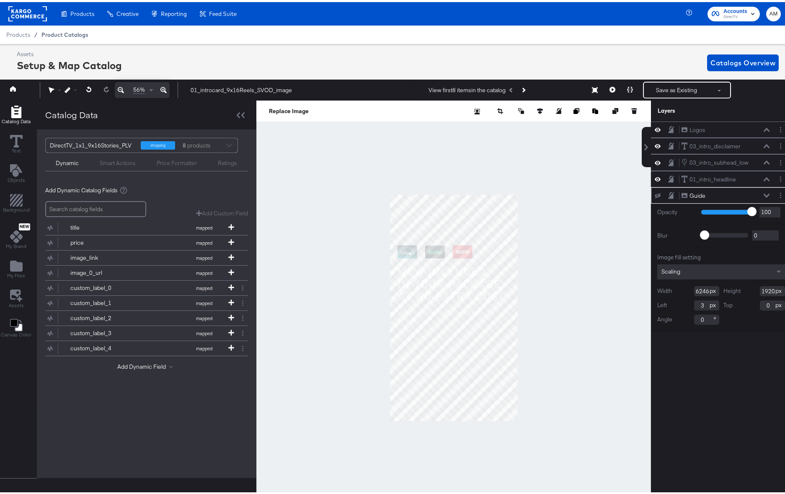
click at [60, 34] on span "Product Catalogs" at bounding box center [64, 32] width 47 height 7
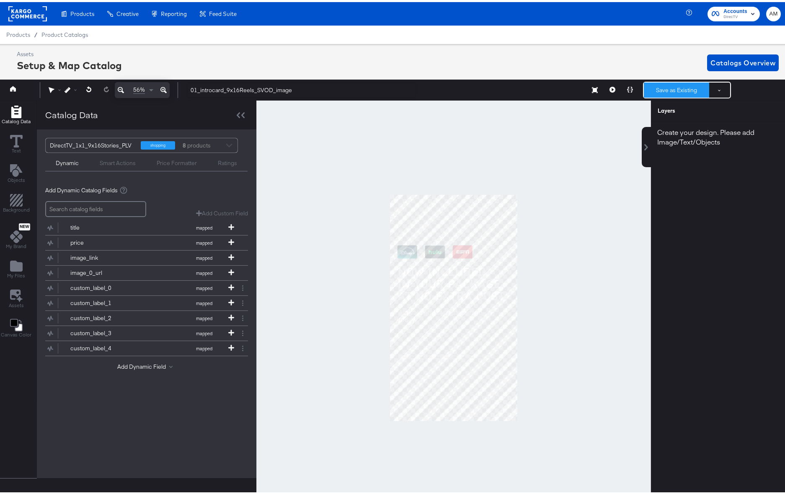
click at [668, 82] on button "Save as Existing" at bounding box center [676, 87] width 65 height 15
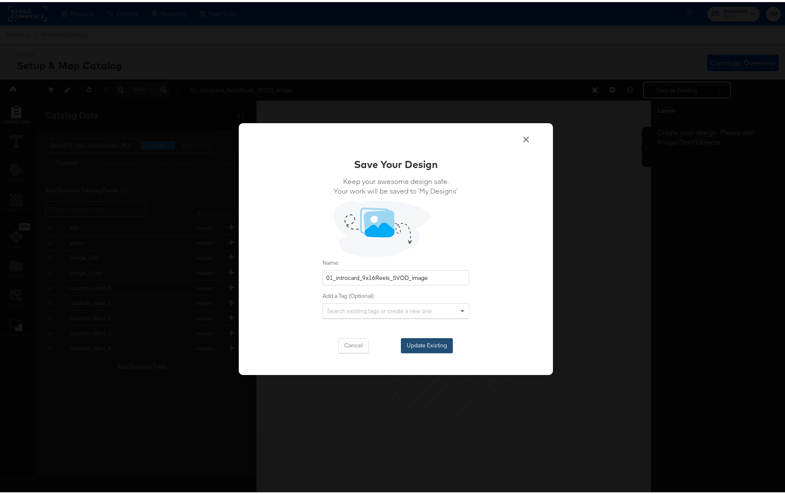
click at [417, 342] on button "Update Existing" at bounding box center [427, 343] width 52 height 15
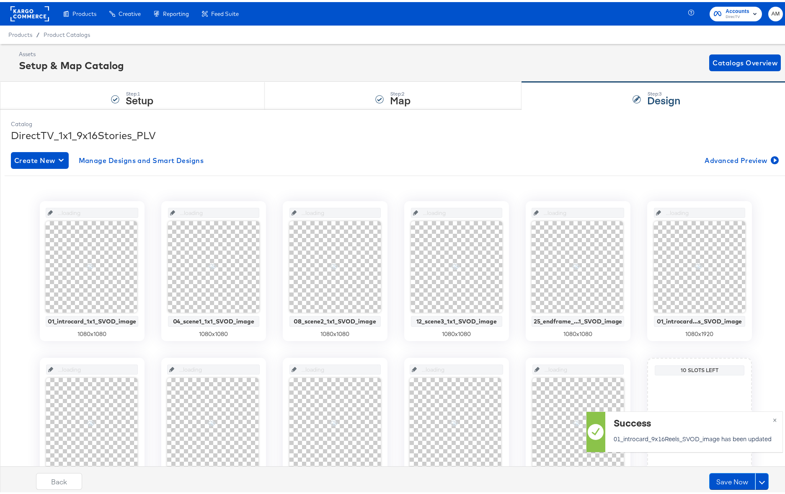
scroll to position [0, 0]
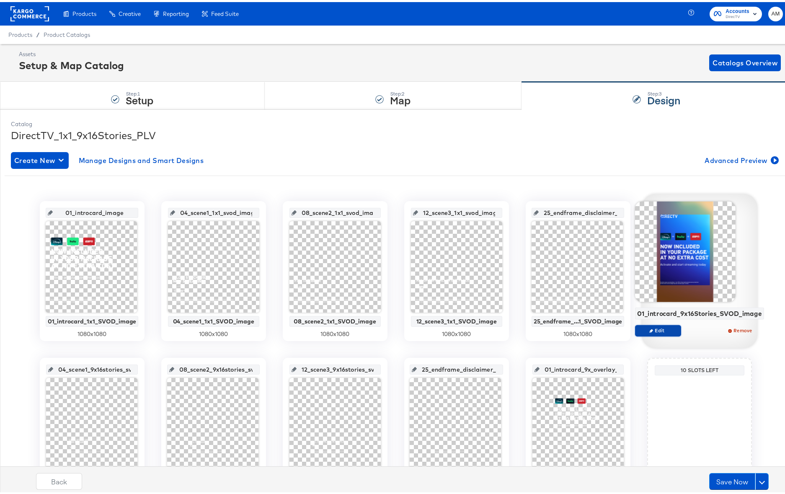
click at [658, 331] on span "Edit" at bounding box center [658, 328] width 39 height 6
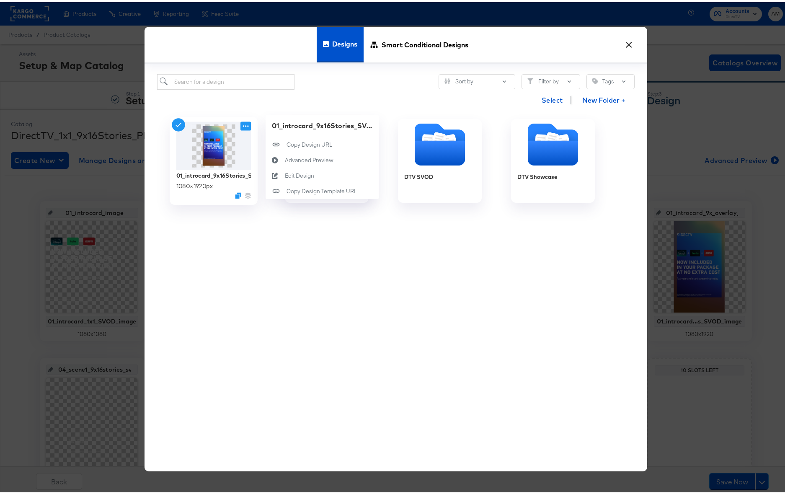
click at [241, 121] on icon at bounding box center [246, 124] width 10 height 9
click at [285, 174] on div "Edit Design Edit Design" at bounding box center [285, 174] width 0 height 0
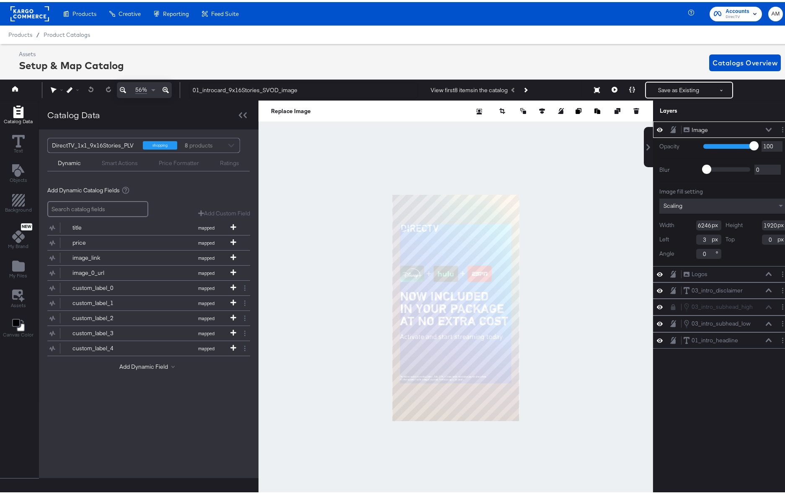
click at [762, 125] on div "Image Image" at bounding box center [728, 128] width 89 height 9
click at [675, 130] on div at bounding box center [676, 128] width 12 height 8
click at [766, 128] on icon at bounding box center [769, 128] width 6 height 4
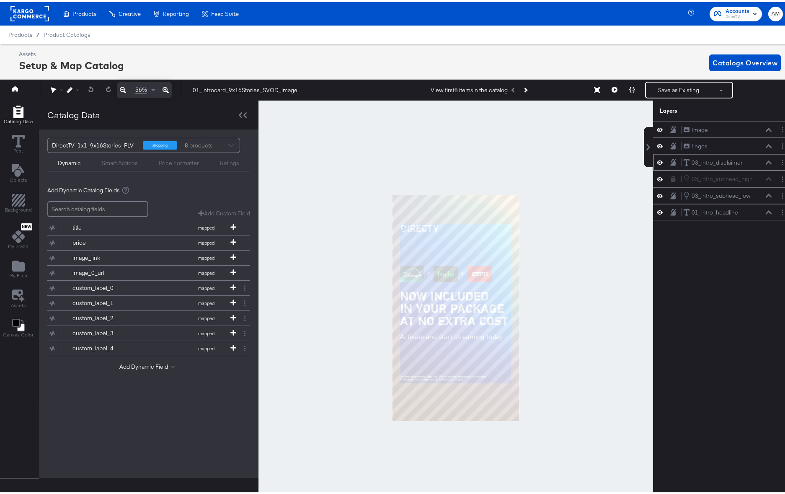
scroll to position [0, 2]
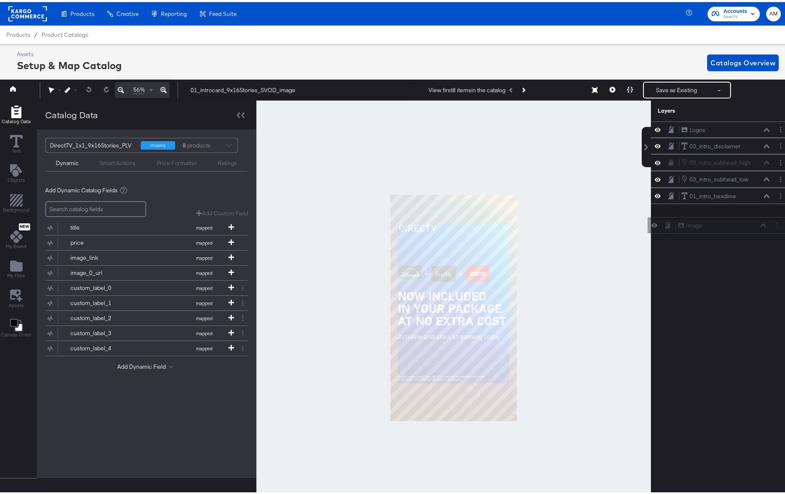
drag, startPoint x: 676, startPoint y: 129, endPoint x: 676, endPoint y: 227, distance: 97.7
click at [676, 227] on div "Image Image Logos Logos 03_intro_disclaimer 03_intro_disclaimer 03_intro_subhea…" at bounding box center [716, 310] width 151 height 383
click at [764, 211] on icon at bounding box center [767, 210] width 6 height 4
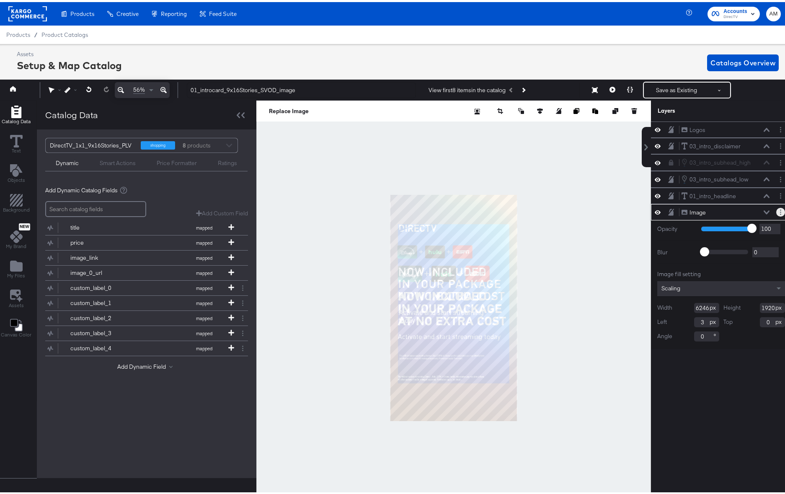
click at [777, 212] on button "Layer Options" at bounding box center [781, 210] width 9 height 9
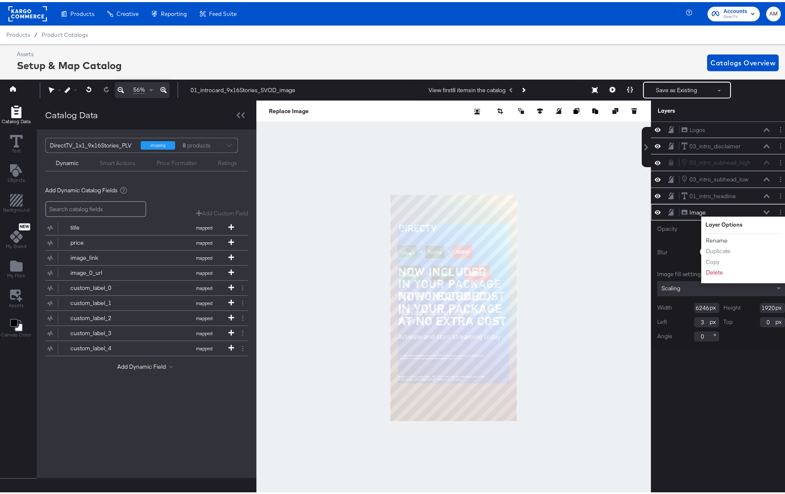
click at [710, 238] on button "Rename" at bounding box center [717, 238] width 23 height 9
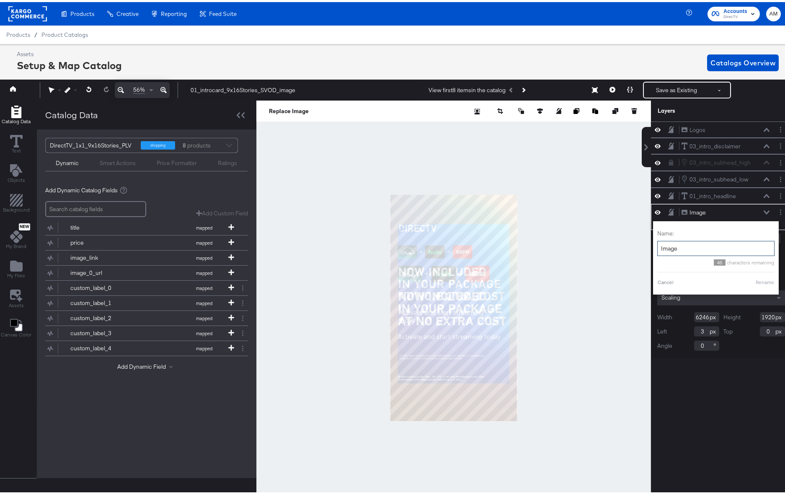
drag, startPoint x: 673, startPoint y: 244, endPoint x: 650, endPoint y: 243, distance: 22.2
click at [653, 243] on div "Name: Image 45 characters remaining Cancel Rename" at bounding box center [716, 255] width 126 height 73
type input "Guide"
click at [752, 278] on button "Rename" at bounding box center [754, 281] width 19 height 8
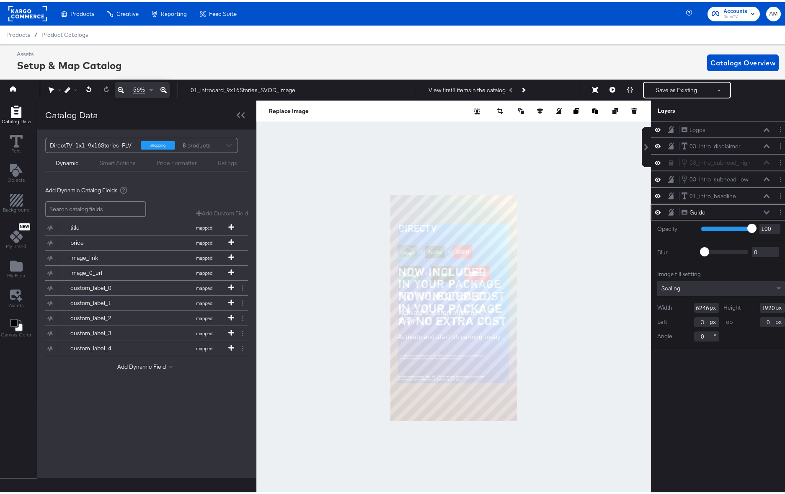
click at [668, 210] on icon at bounding box center [671, 210] width 6 height 7
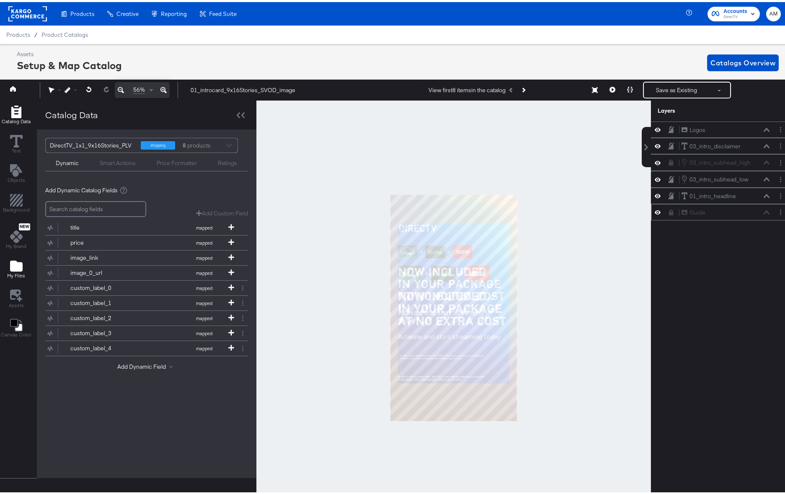
click at [20, 276] on span "My Files" at bounding box center [16, 273] width 18 height 7
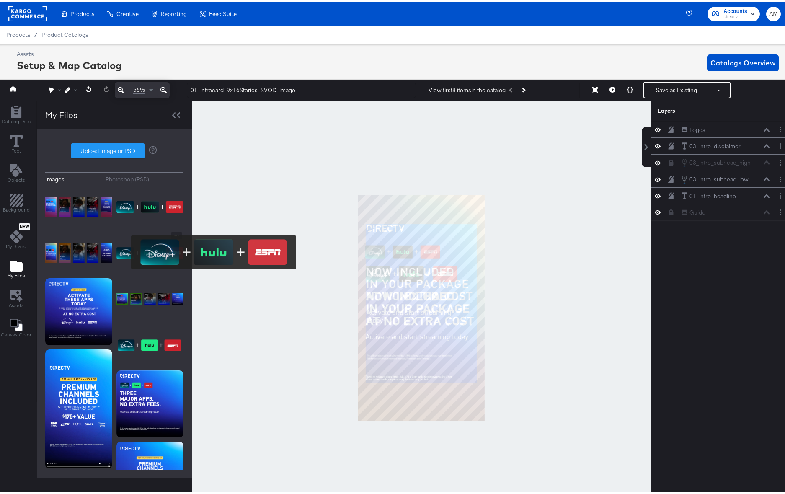
click at [126, 250] on img at bounding box center [150, 251] width 67 height 42
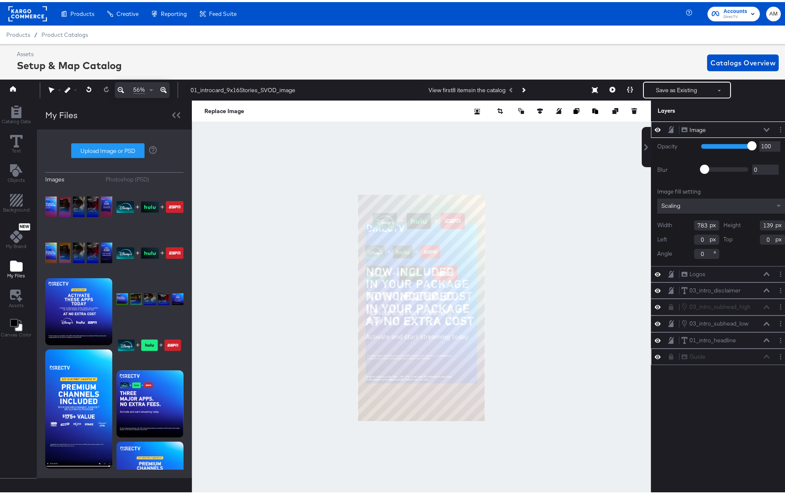
type input "127"
type input "153"
click at [764, 126] on icon at bounding box center [767, 128] width 6 height 4
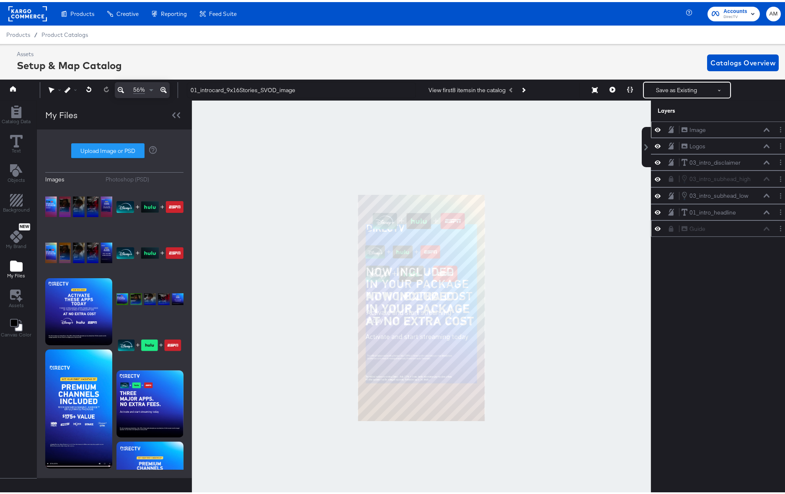
click at [655, 128] on button at bounding box center [658, 128] width 7 height 8
click at [655, 145] on icon at bounding box center [658, 143] width 6 height 7
click at [655, 145] on icon at bounding box center [658, 144] width 6 height 5
click at [777, 145] on button "Layer Options" at bounding box center [781, 144] width 9 height 9
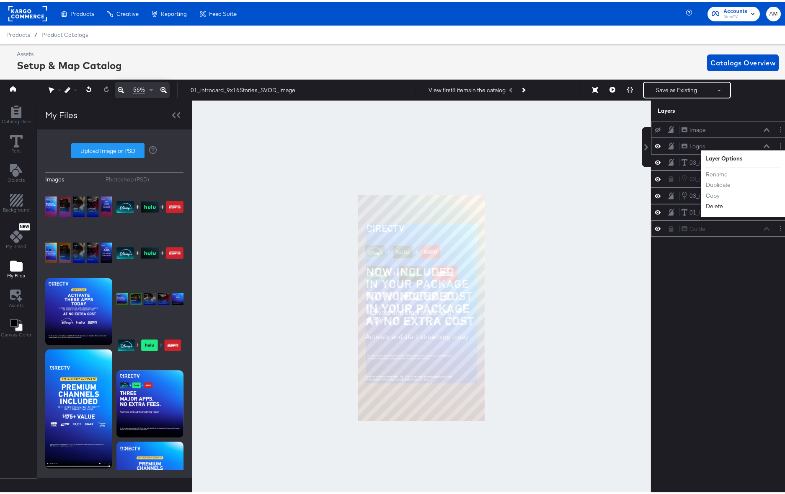
click at [708, 205] on button "Delete" at bounding box center [715, 204] width 18 height 9
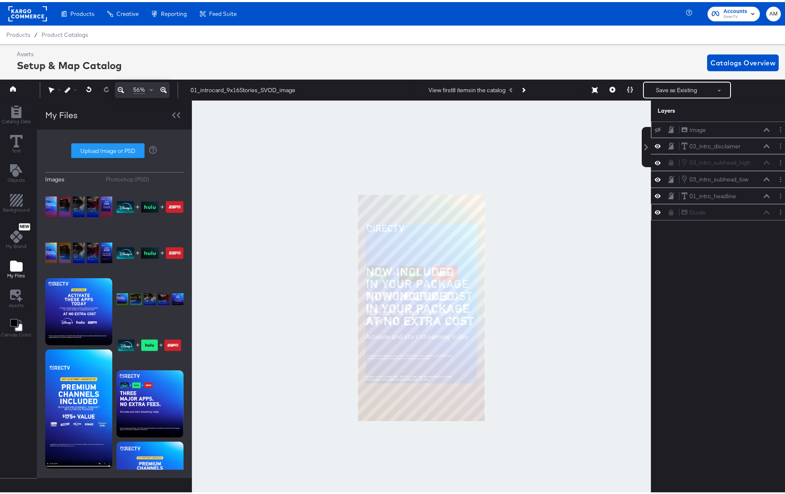
click at [655, 130] on icon at bounding box center [658, 127] width 6 height 5
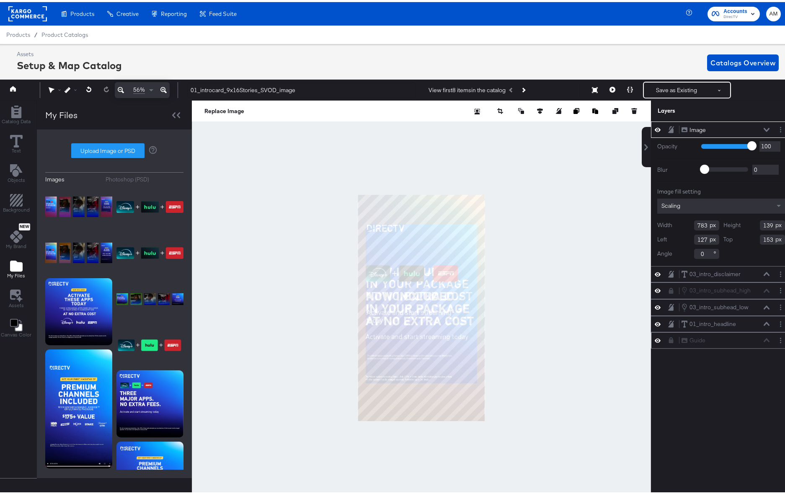
type input "68"
type input "597"
click at [777, 124] on button "Layer Options" at bounding box center [781, 127] width 9 height 9
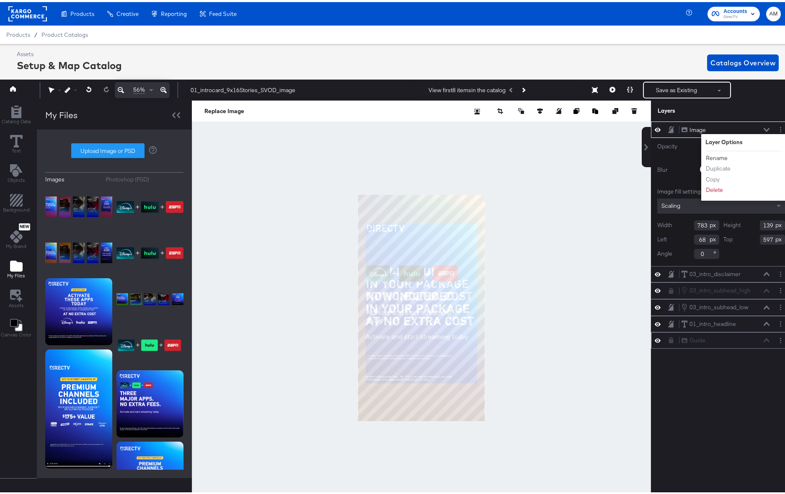
click at [709, 156] on button "Rename" at bounding box center [717, 156] width 23 height 9
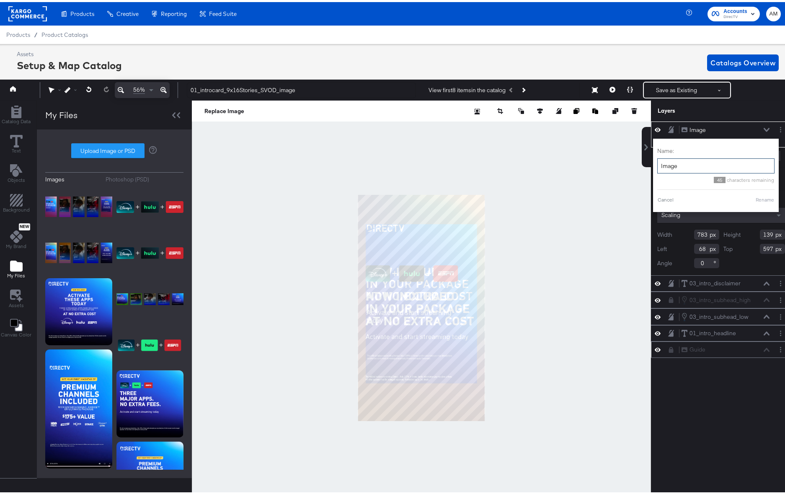
drag, startPoint x: 678, startPoint y: 167, endPoint x: 644, endPoint y: 167, distance: 34.0
click at [651, 166] on div "Image Image Name: Image 45 characters remaining Cancel Rename Opacity 1 100 100…" at bounding box center [721, 310] width 140 height 383
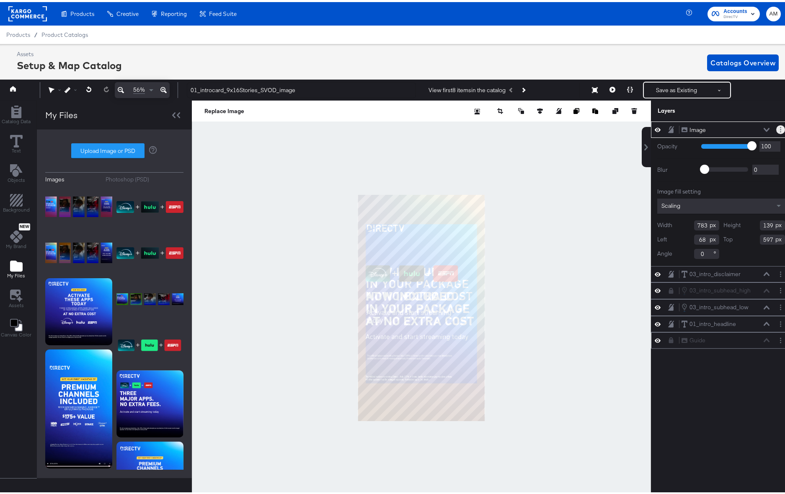
click at [777, 128] on button "Layer Options" at bounding box center [781, 127] width 9 height 9
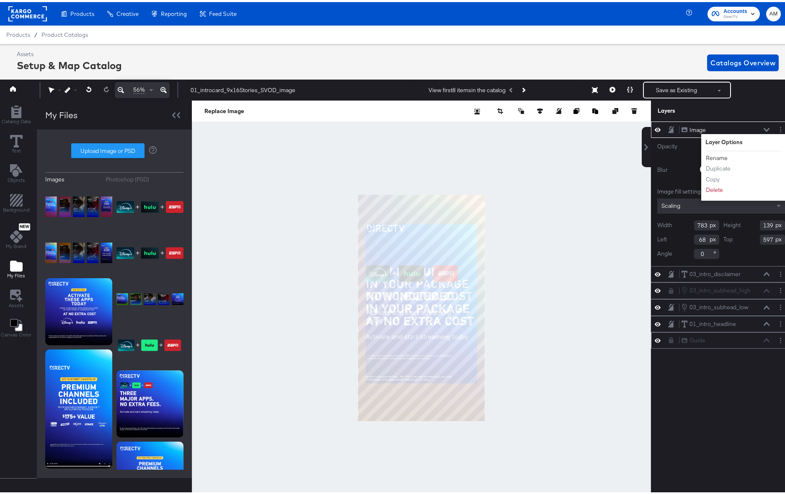
click at [714, 156] on button "Rename" at bounding box center [717, 156] width 23 height 9
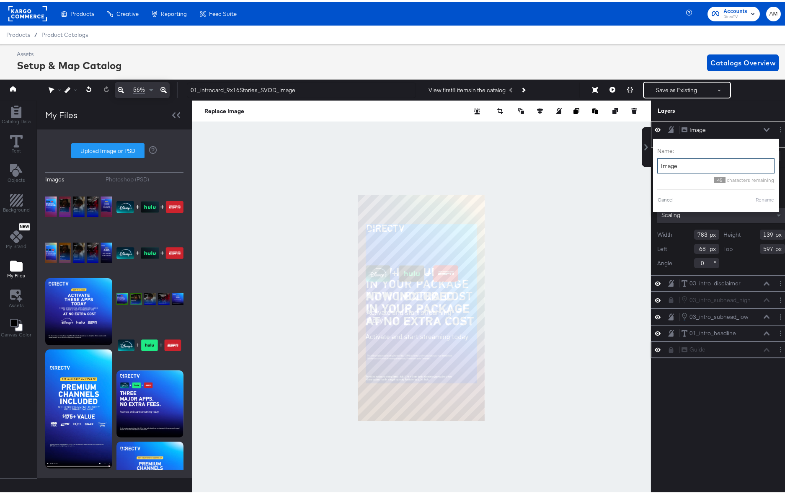
drag, startPoint x: 672, startPoint y: 161, endPoint x: 655, endPoint y: 166, distance: 18.1
click at [658, 165] on input "Image" at bounding box center [716, 164] width 117 height 16
type input "Logos"
click at [745, 199] on button "Rename" at bounding box center [754, 198] width 19 height 8
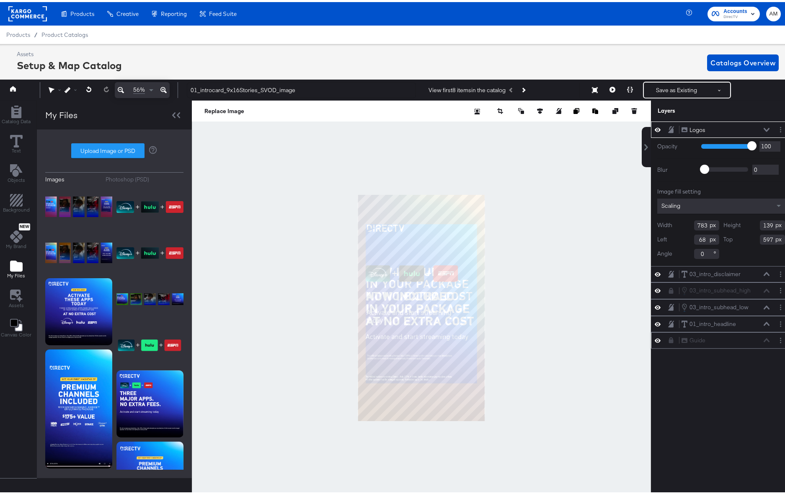
click at [764, 128] on icon at bounding box center [767, 128] width 6 height 4
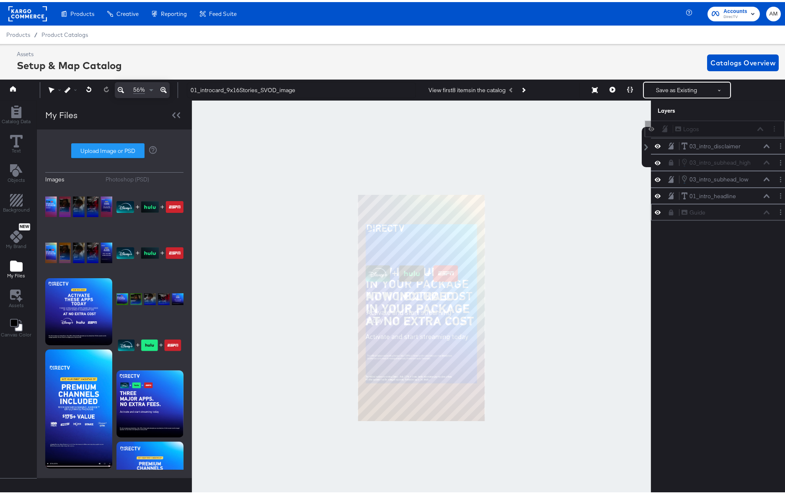
click at [713, 128] on div "Logos Logos" at bounding box center [719, 127] width 89 height 9
click at [777, 162] on button "Layer Options" at bounding box center [781, 160] width 9 height 9
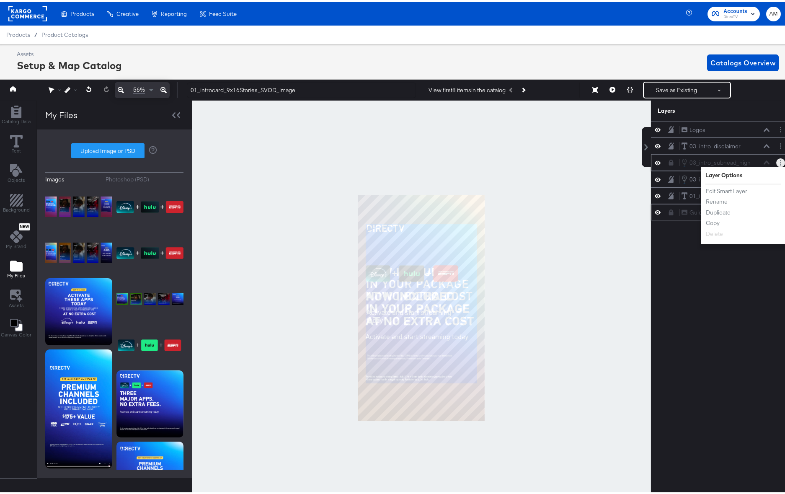
click at [730, 160] on div "03_intro_subhead_high 03_intro_subhead_high" at bounding box center [725, 160] width 89 height 9
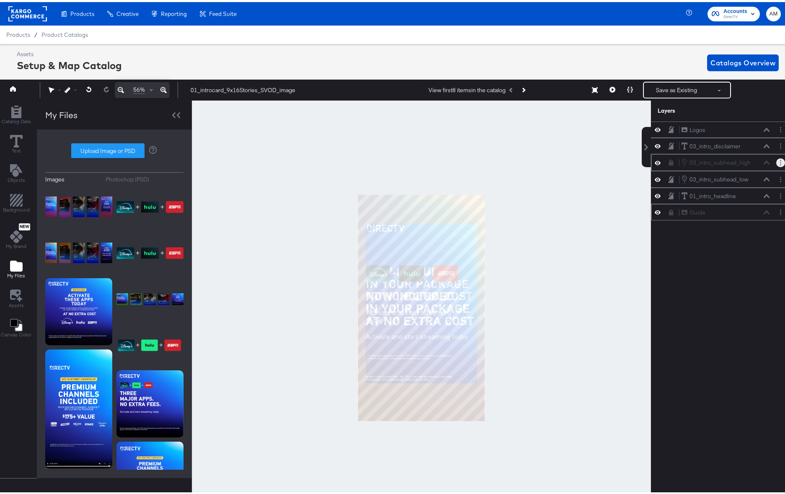
drag, startPoint x: 663, startPoint y: 161, endPoint x: 678, endPoint y: 160, distance: 14.3
click at [669, 161] on icon at bounding box center [671, 161] width 5 height 6
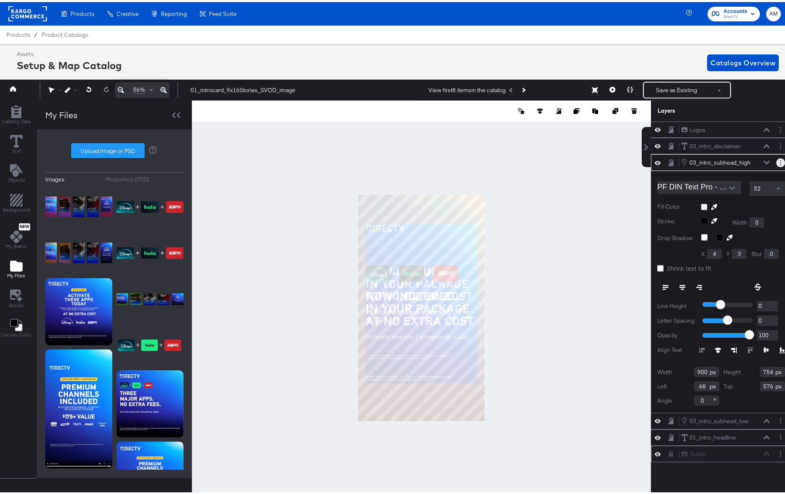
click at [777, 159] on button "Layer Options" at bounding box center [781, 160] width 9 height 9
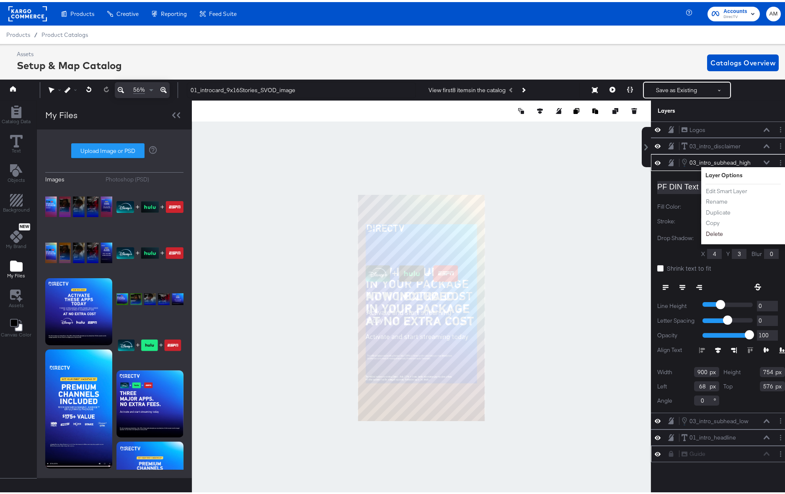
click at [709, 233] on button "Delete" at bounding box center [715, 232] width 18 height 9
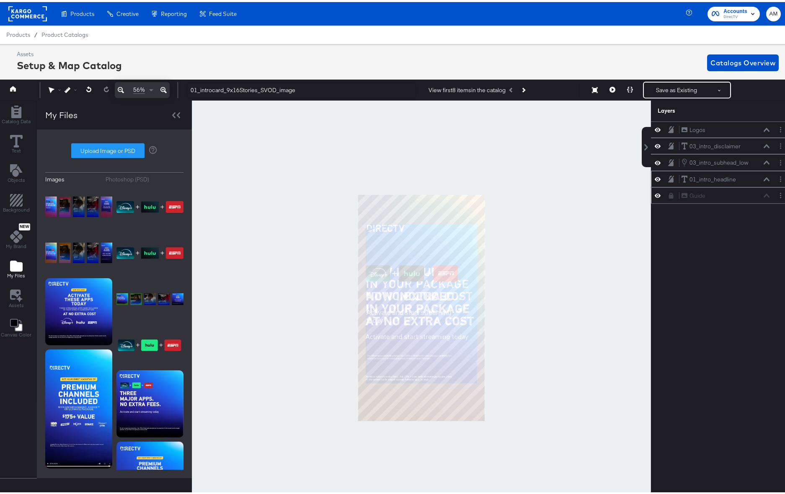
click at [737, 177] on div "01_intro_headline 01_intro_headline" at bounding box center [725, 177] width 89 height 9
click at [764, 176] on icon at bounding box center [767, 177] width 6 height 4
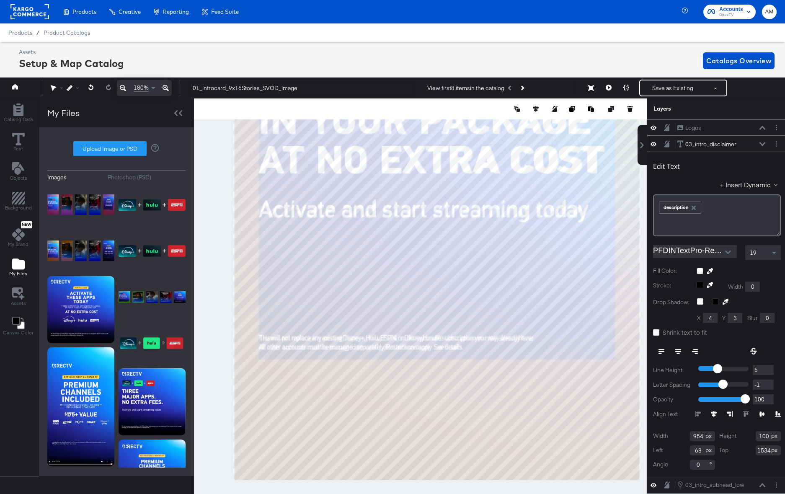
scroll to position [0, 2]
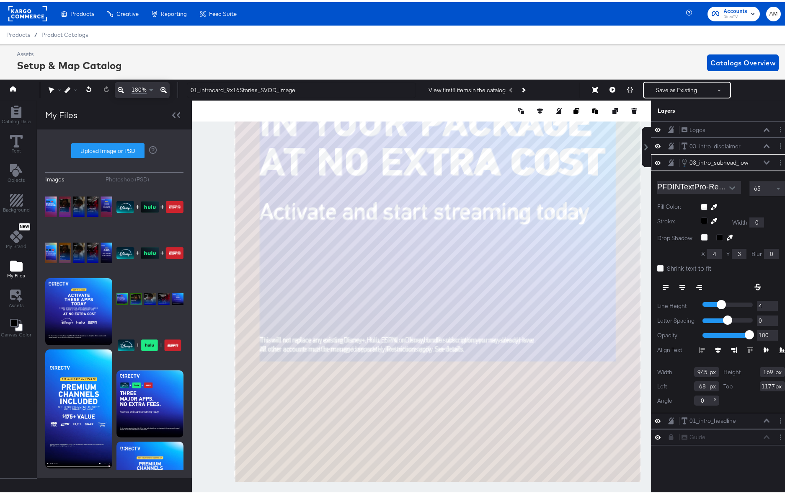
type input "1178"
type input "66"
type input "1179"
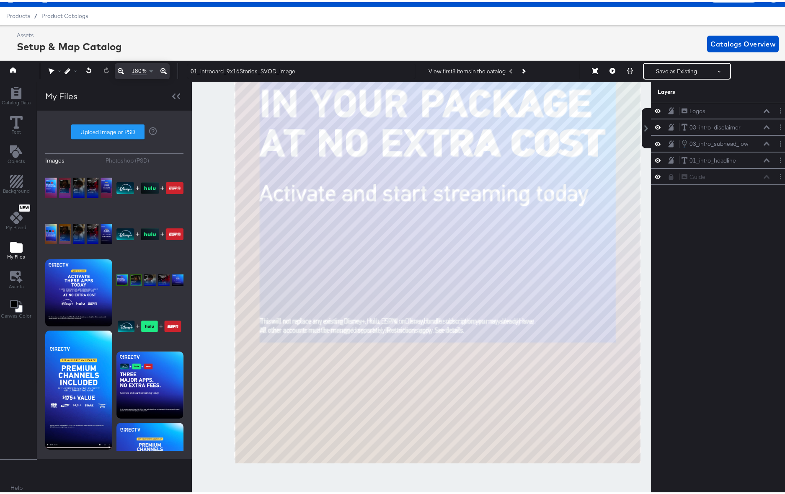
scroll to position [0, 0]
drag, startPoint x: 417, startPoint y: 193, endPoint x: 417, endPoint y: 288, distance: 94.7
click at [421, 305] on div at bounding box center [421, 287] width 459 height 415
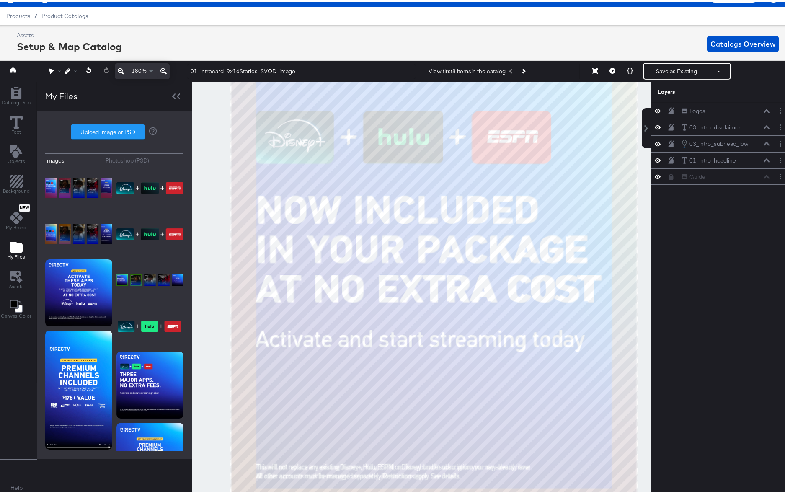
drag, startPoint x: 384, startPoint y: 189, endPoint x: 376, endPoint y: 321, distance: 132.7
click at [376, 322] on div at bounding box center [421, 287] width 459 height 415
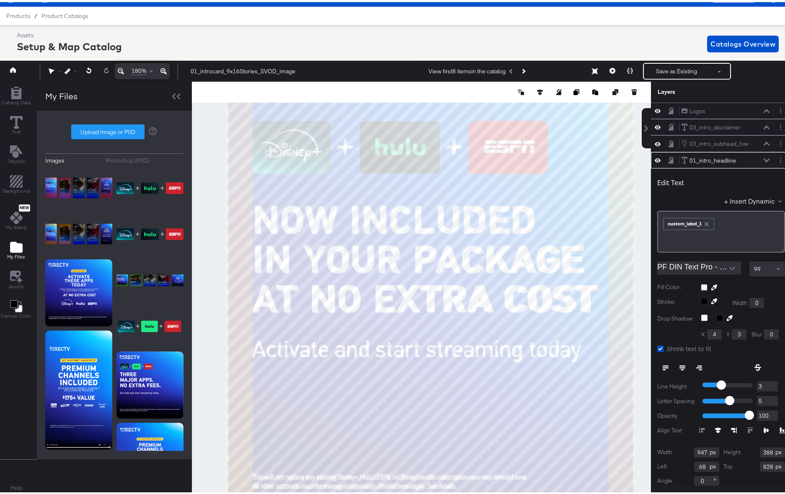
scroll to position [13, 0]
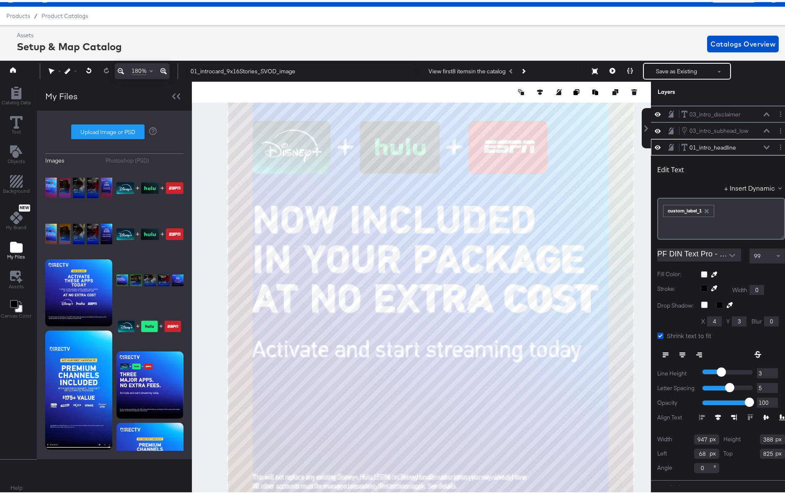
type input "824"
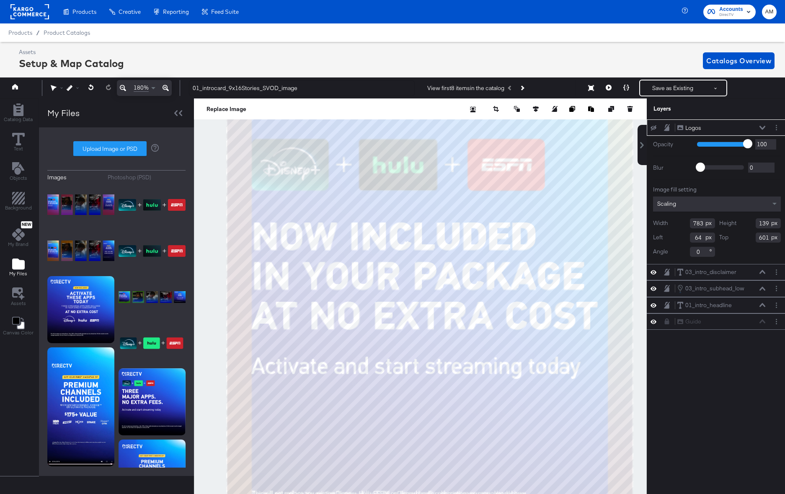
scroll to position [19, 2]
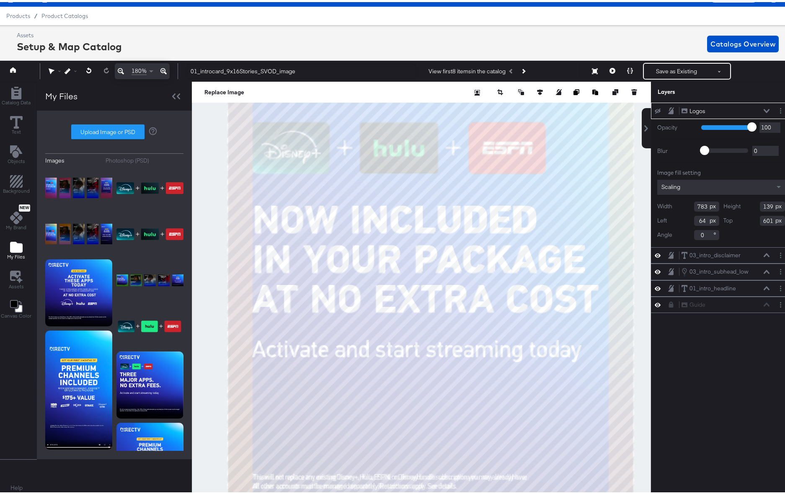
click at [655, 109] on icon at bounding box center [658, 108] width 6 height 5
click at [655, 109] on icon at bounding box center [658, 109] width 6 height 4
click at [655, 109] on icon at bounding box center [658, 108] width 6 height 5
type input "600"
click at [655, 109] on icon at bounding box center [658, 109] width 6 height 4
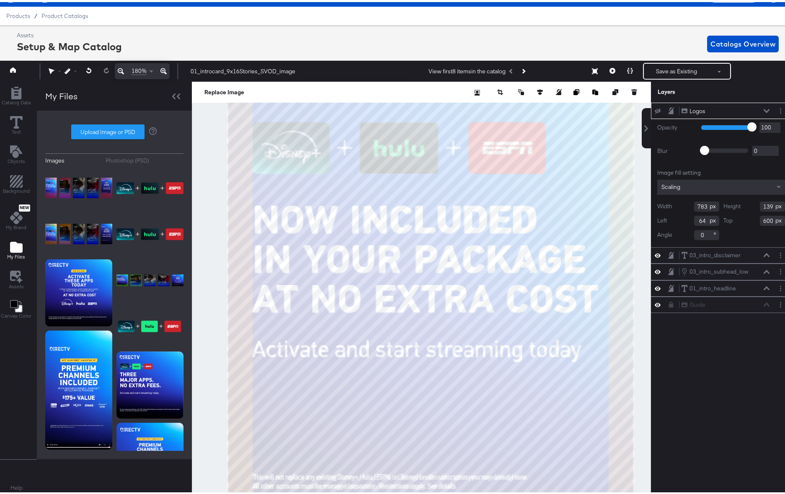
click at [655, 109] on icon at bounding box center [658, 108] width 6 height 5
click at [655, 109] on icon at bounding box center [658, 109] width 6 height 4
click at [655, 109] on icon at bounding box center [658, 108] width 6 height 5
type input "65"
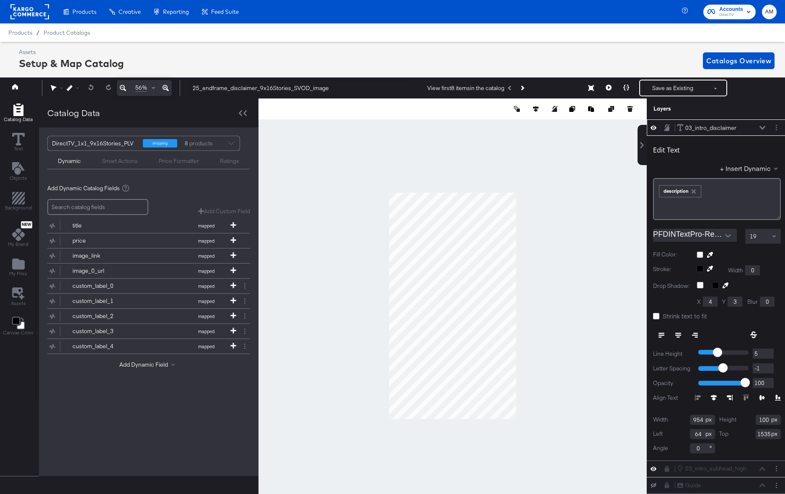
scroll to position [19, 2]
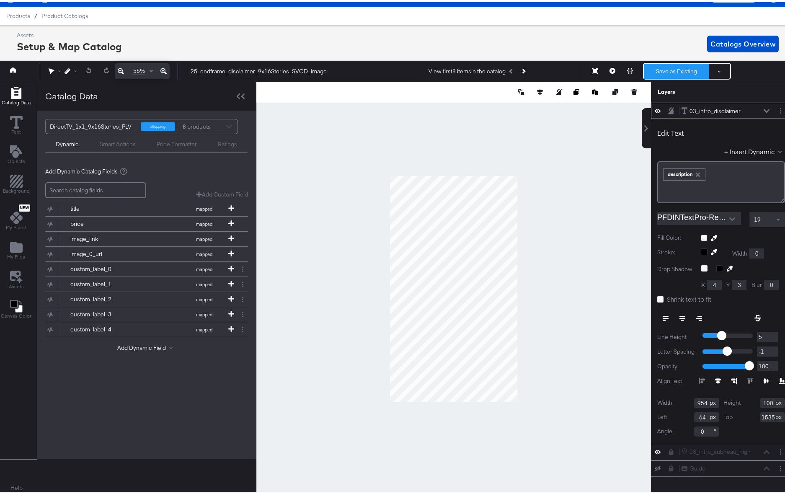
click at [673, 64] on button "Save as Existing" at bounding box center [676, 69] width 65 height 15
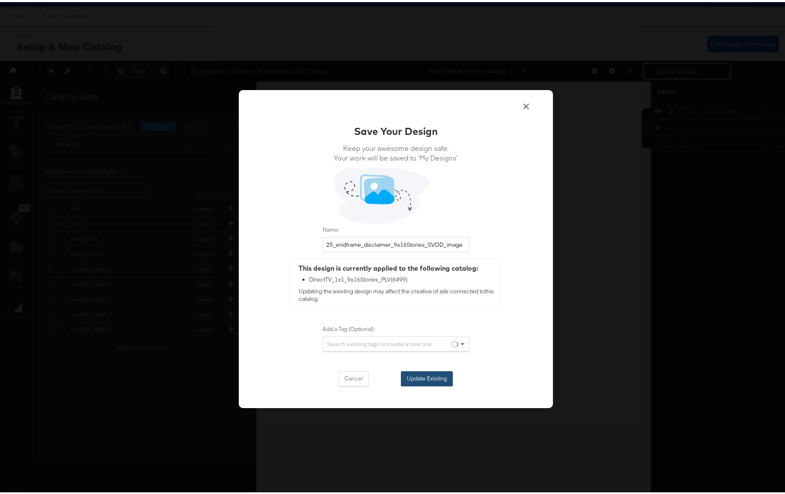
click at [425, 373] on button "Update Existing" at bounding box center [427, 376] width 52 height 15
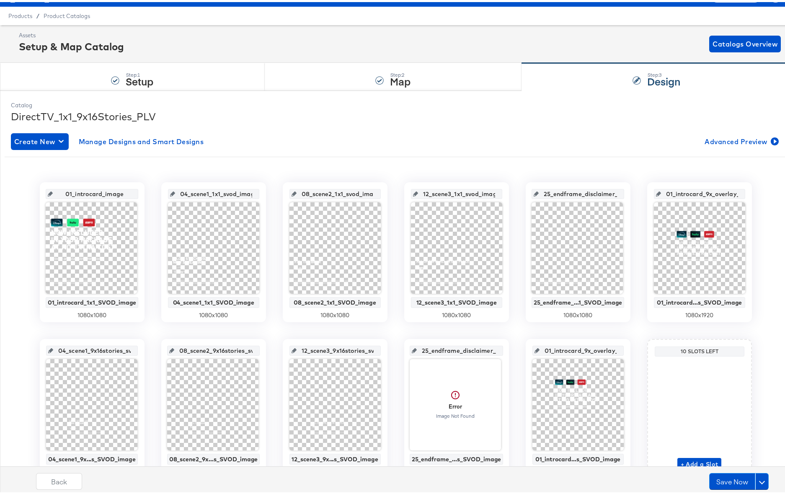
scroll to position [0, 10]
drag, startPoint x: 711, startPoint y: 193, endPoint x: 751, endPoint y: 193, distance: 40.2
click at [751, 193] on div "01_introcard_image 01_introcard_1x1_SVOD_image 1080 x 1080 04_scene1_1x1_svod_i…" at bounding box center [396, 328] width 782 height 297
type input "01_introcard_9x16"
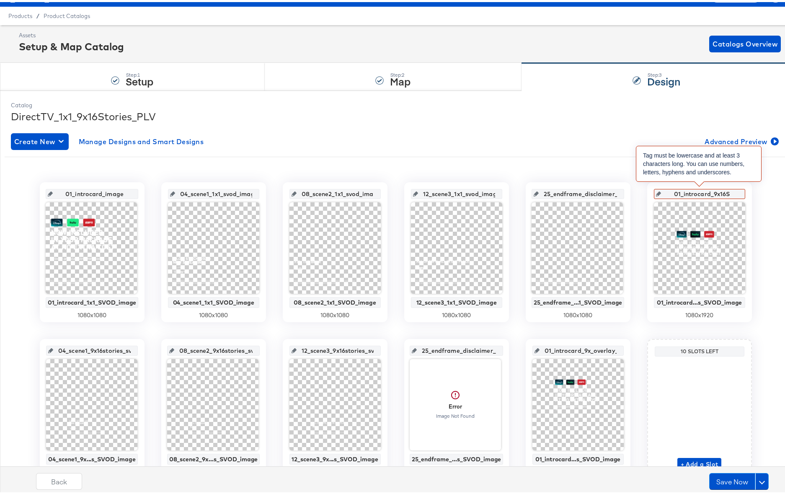
click at [725, 192] on input "01_introcard_9x16S" at bounding box center [702, 188] width 82 height 23
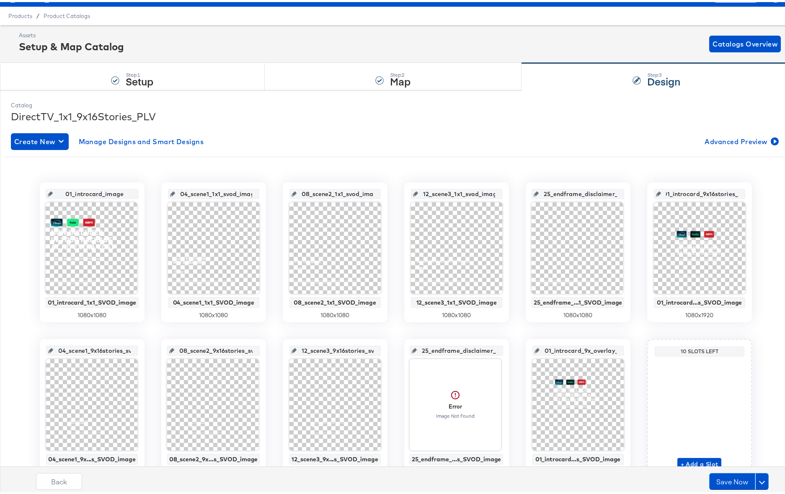
scroll to position [0, 8]
type input "01_introcard_9x16stories_svod"
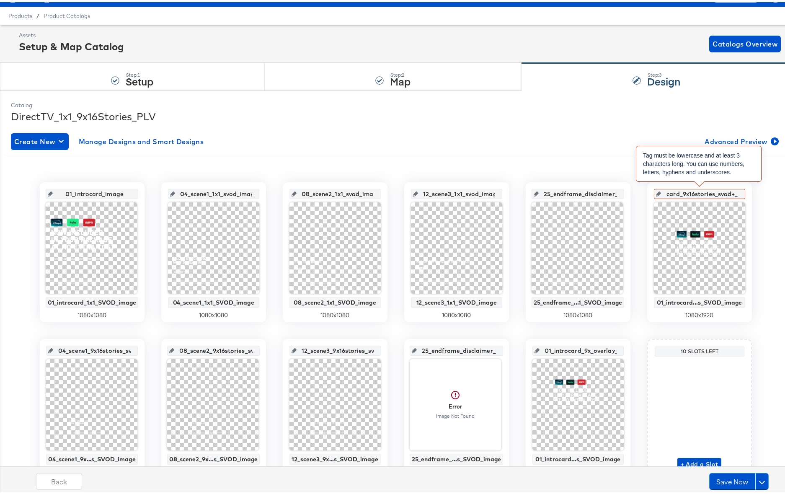
type input "01_introcard_9x16stories_svod+"
type input "01_introcard_9x16stories_svod)"
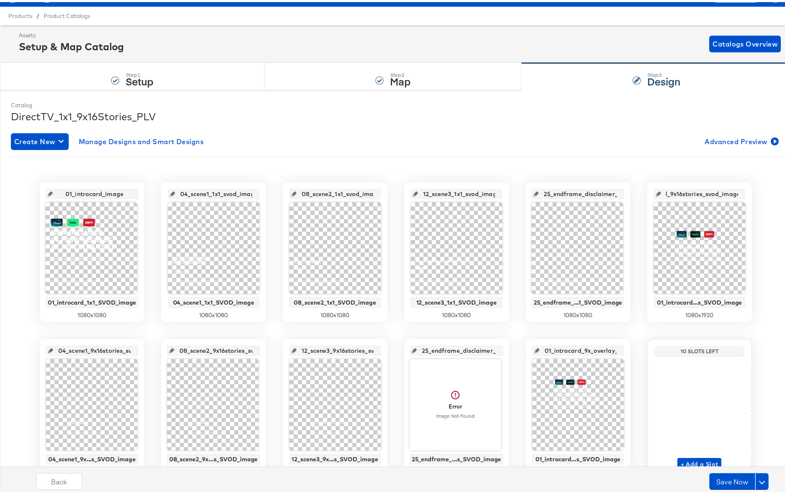
scroll to position [0, 43]
type input "01_introcard_9x16stories_svod_image"
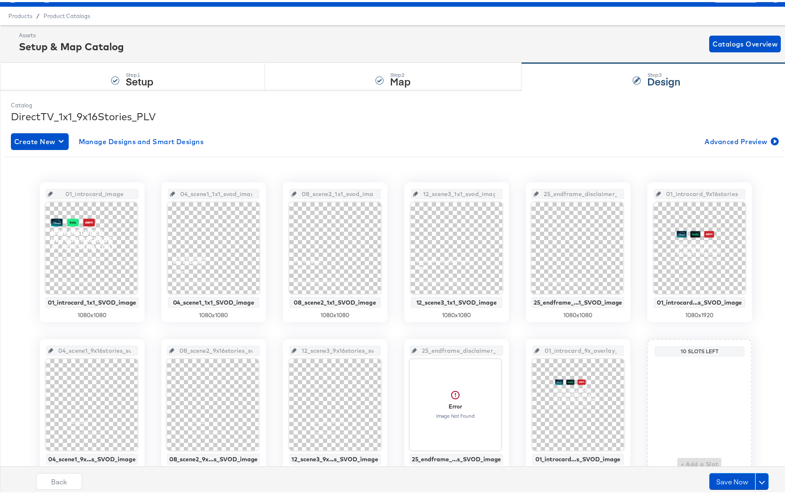
click at [734, 174] on div "01_introcard_image 01_introcard_1x1_SVOD_image 1080 x 1080 04_scene1_1x1_svod_i…" at bounding box center [396, 325] width 782 height 303
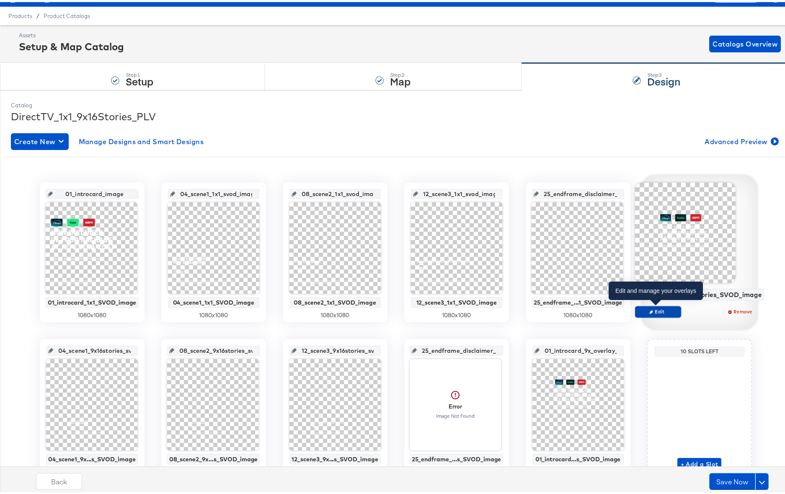
click at [666, 310] on span "Edit" at bounding box center [658, 309] width 39 height 6
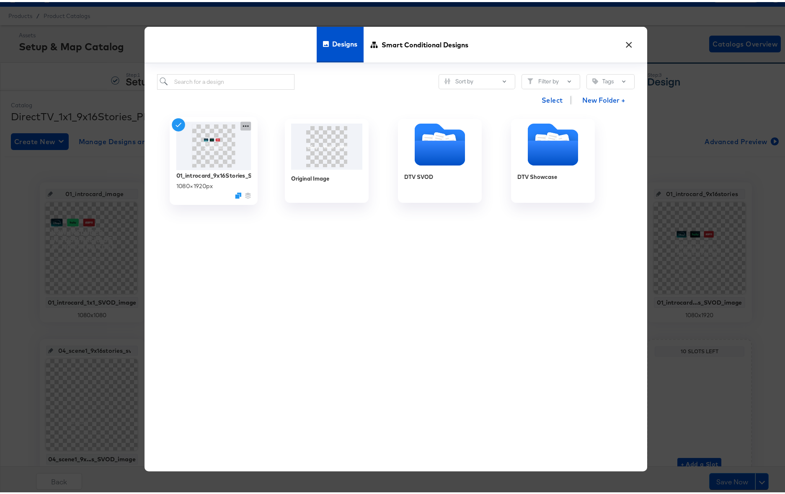
click at [241, 124] on icon at bounding box center [246, 124] width 10 height 9
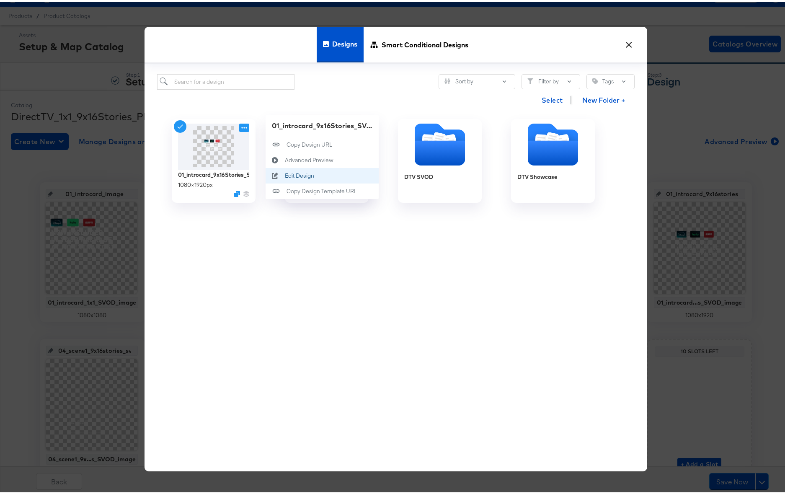
click at [285, 174] on div "Edit Design Edit Design" at bounding box center [285, 174] width 0 height 0
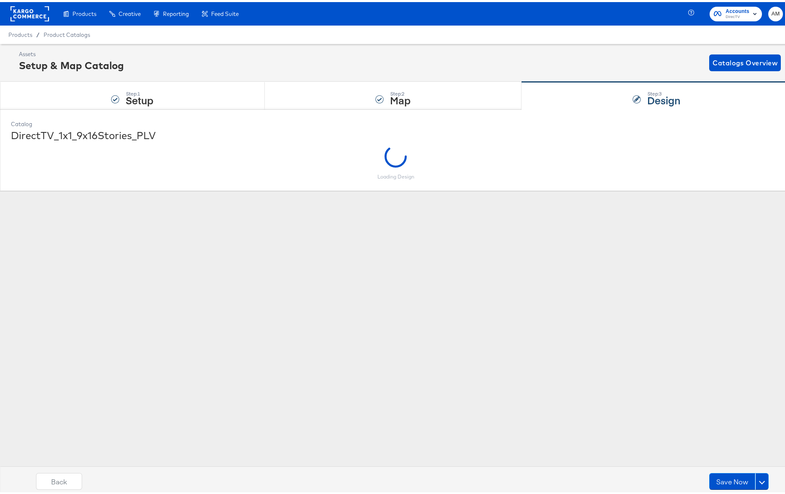
scroll to position [0, 0]
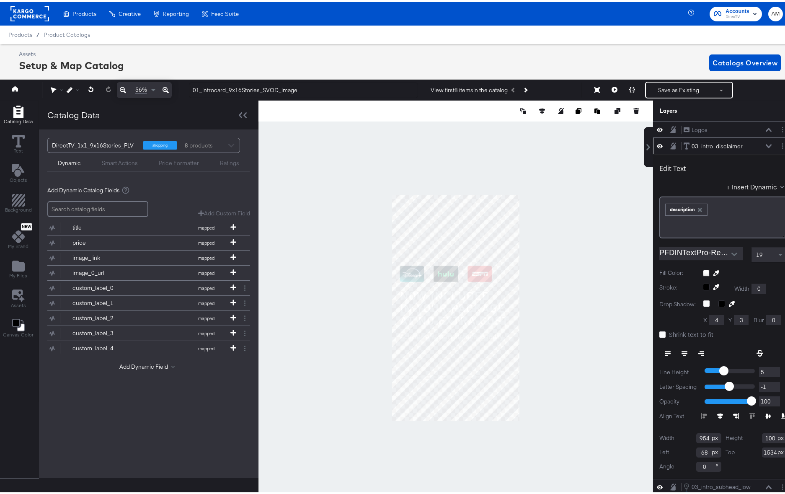
click at [697, 450] on input "68" at bounding box center [709, 451] width 25 height 10
type input "64"
type input "1535"
click at [678, 92] on button "Save as Existing" at bounding box center [678, 87] width 65 height 15
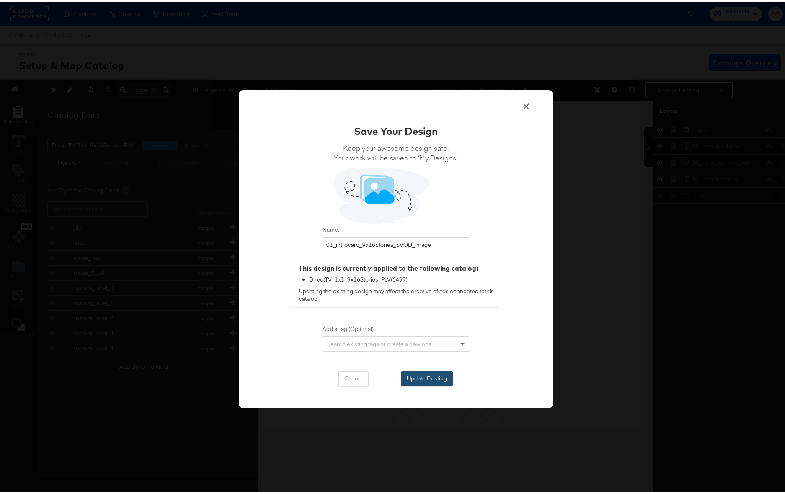
click at [419, 380] on button "Update Existing" at bounding box center [427, 376] width 52 height 15
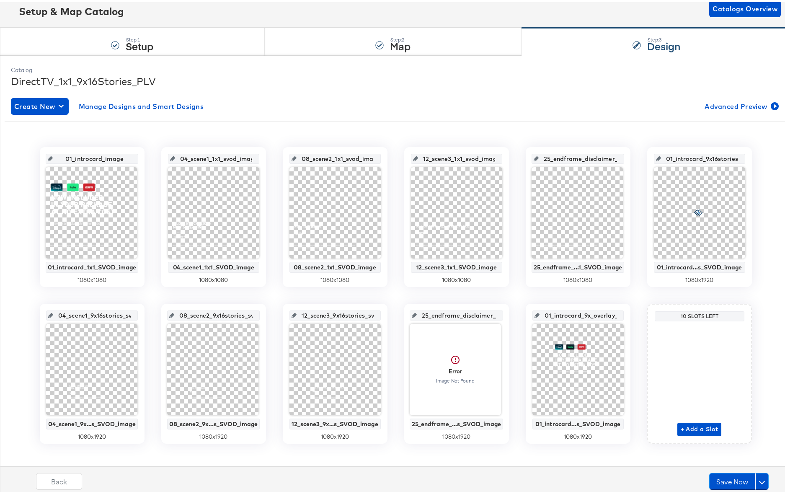
scroll to position [62, 0]
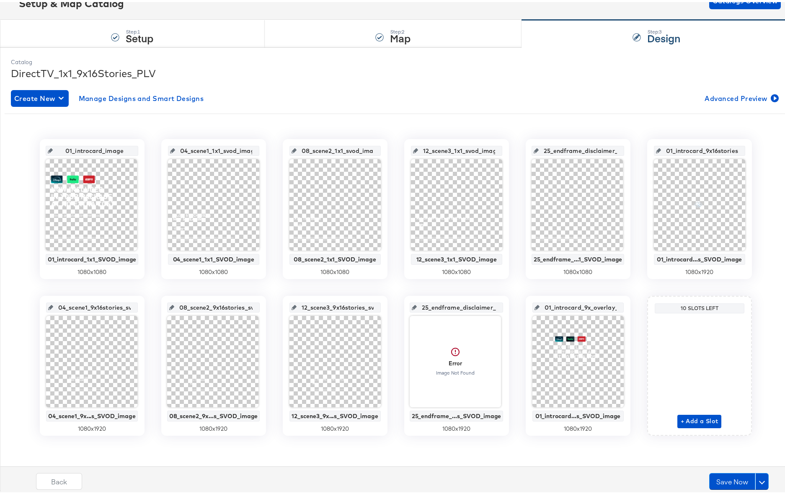
click at [443, 380] on div at bounding box center [455, 359] width 91 height 91
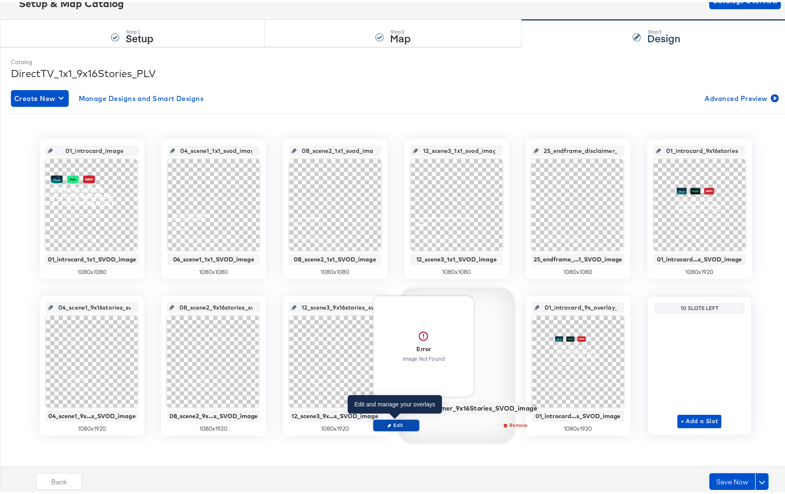
click at [397, 423] on span "Edit" at bounding box center [396, 423] width 39 height 6
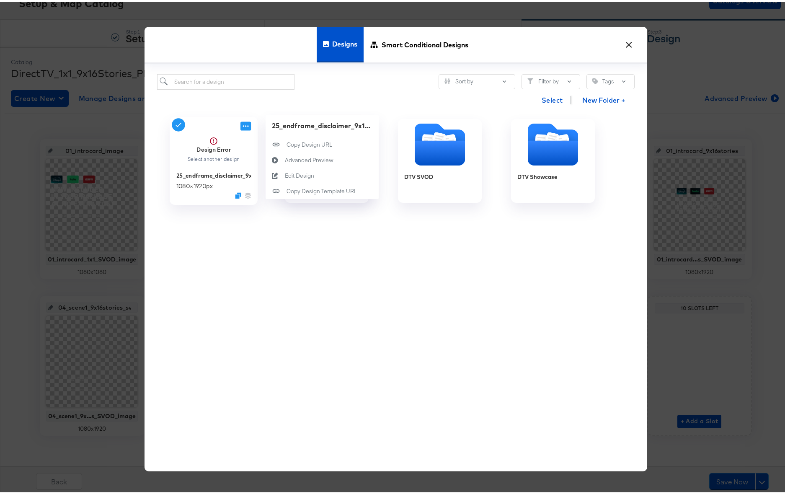
drag, startPoint x: 244, startPoint y: 122, endPoint x: 244, endPoint y: 127, distance: 4.6
click at [244, 122] on icon at bounding box center [246, 124] width 10 height 9
click at [304, 179] on button "Edit Design Edit Design" at bounding box center [322, 174] width 113 height 16
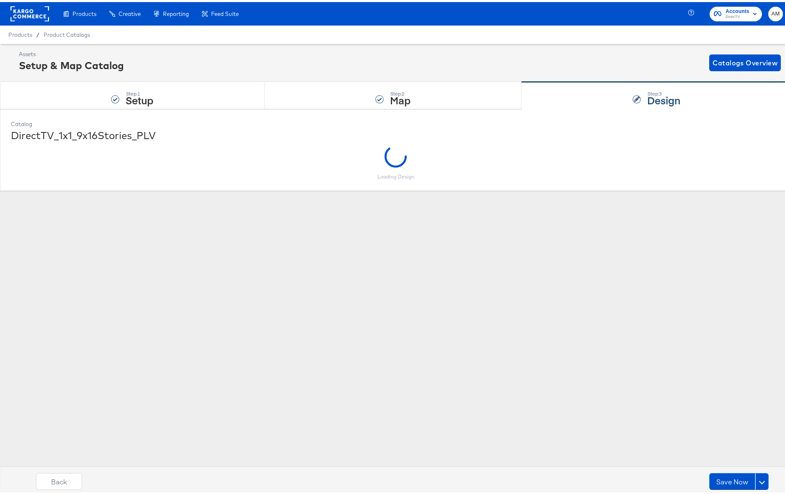
scroll to position [0, 0]
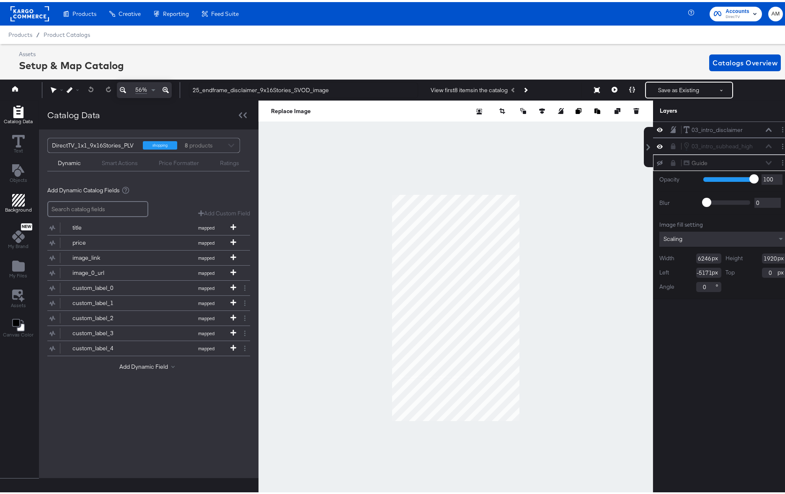
click at [18, 198] on icon "Add Rectangle" at bounding box center [18, 198] width 13 height 13
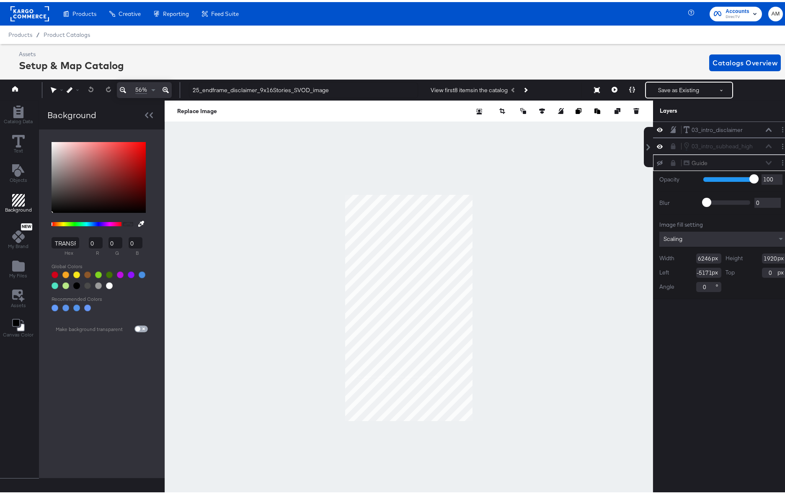
click at [140, 327] on input "checkbox" at bounding box center [138, 328] width 20 height 7
checkbox input "true"
type input "FFFFFF"
type input "255"
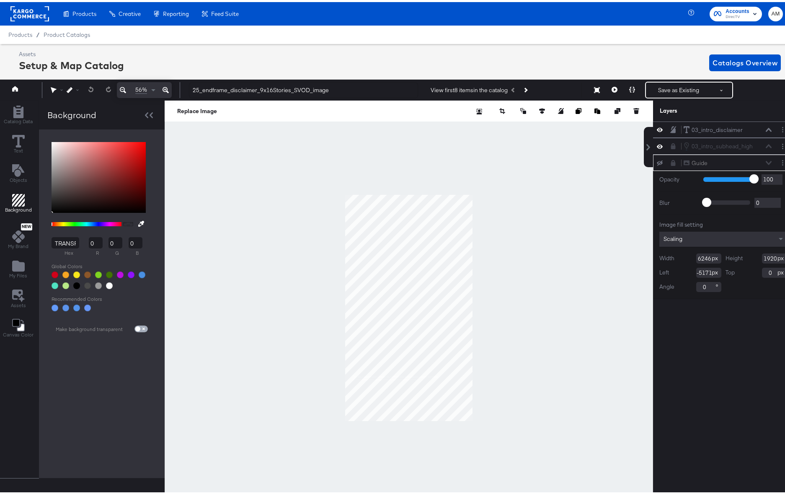
type input "255"
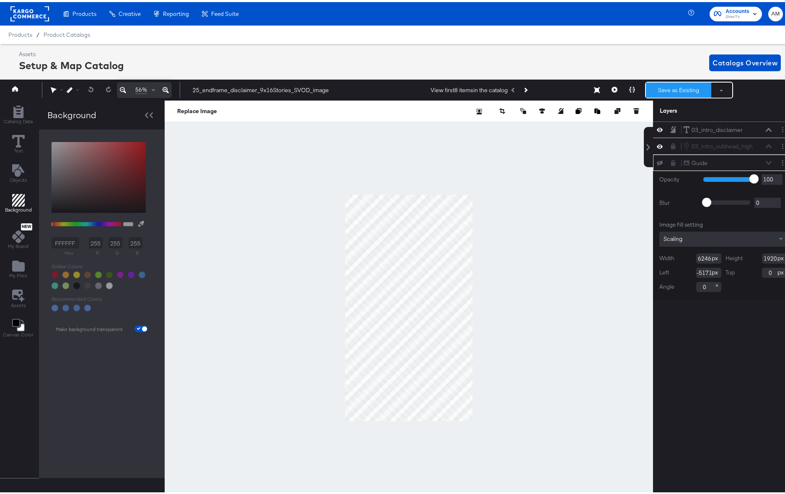
click at [673, 91] on button "Save as Existing" at bounding box center [678, 87] width 65 height 15
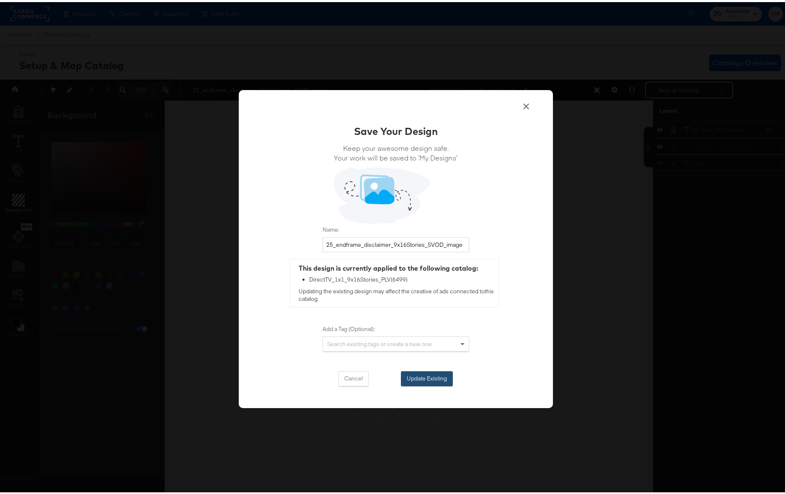
click at [415, 374] on button "Update Existing" at bounding box center [427, 376] width 52 height 15
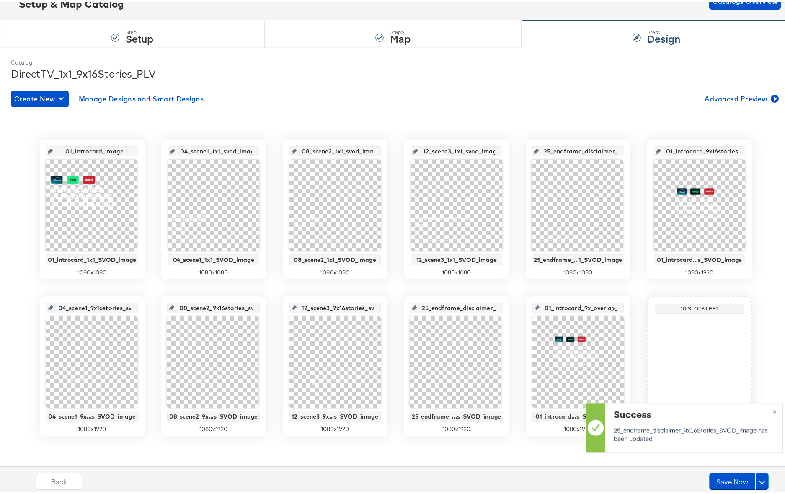
scroll to position [62, 0]
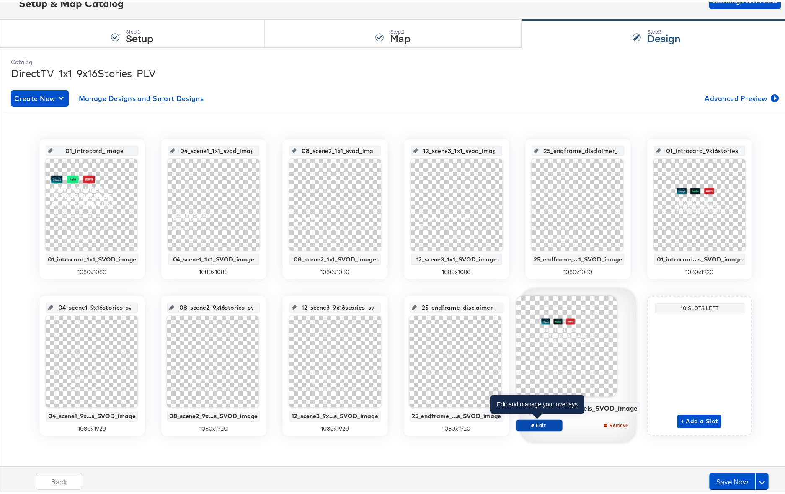
click at [544, 423] on span "Edit" at bounding box center [539, 423] width 39 height 6
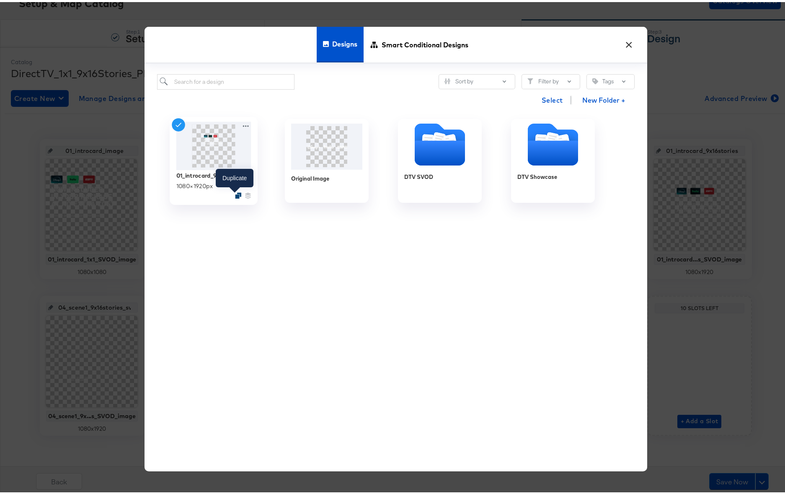
click at [235, 194] on icon "Duplicate" at bounding box center [238, 194] width 6 height 6
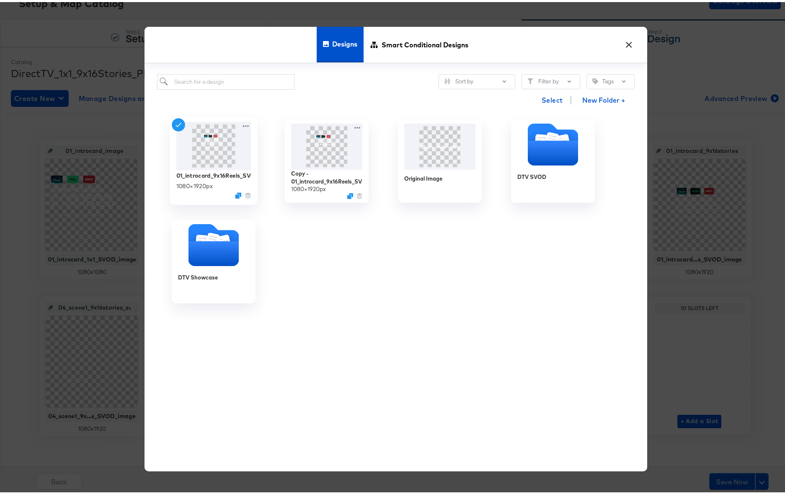
click at [626, 45] on button "×" at bounding box center [629, 40] width 15 height 15
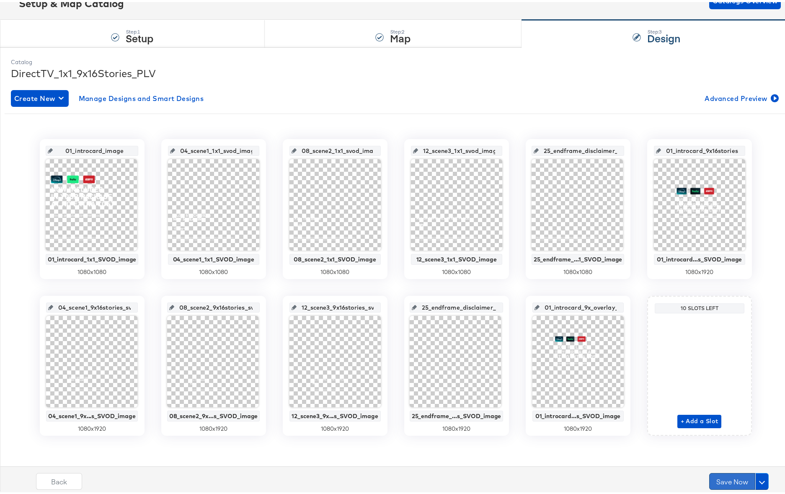
click at [728, 477] on button "Save Now" at bounding box center [733, 479] width 46 height 17
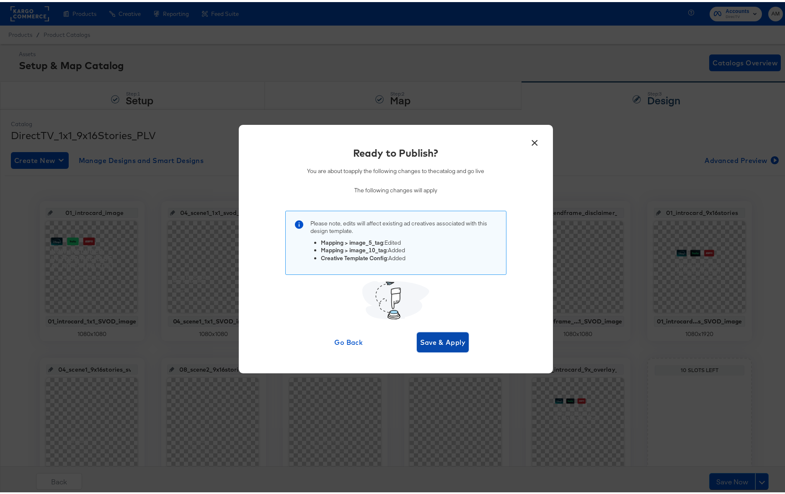
click at [426, 339] on span "Save & Apply" at bounding box center [443, 340] width 46 height 12
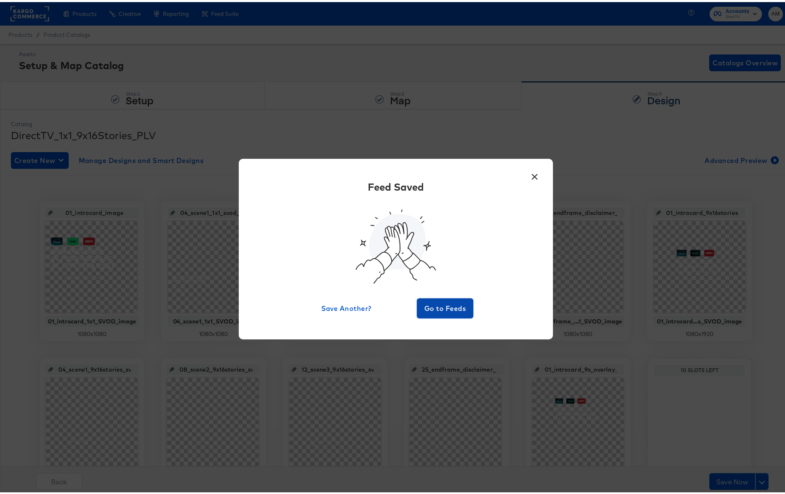
click at [442, 309] on span "Go to Feeds" at bounding box center [445, 307] width 50 height 12
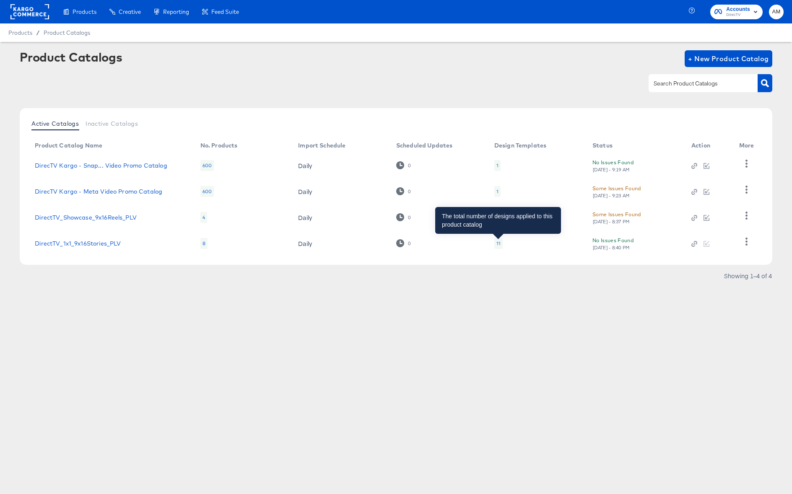
click at [496, 245] on div "11" at bounding box center [498, 243] width 4 height 7
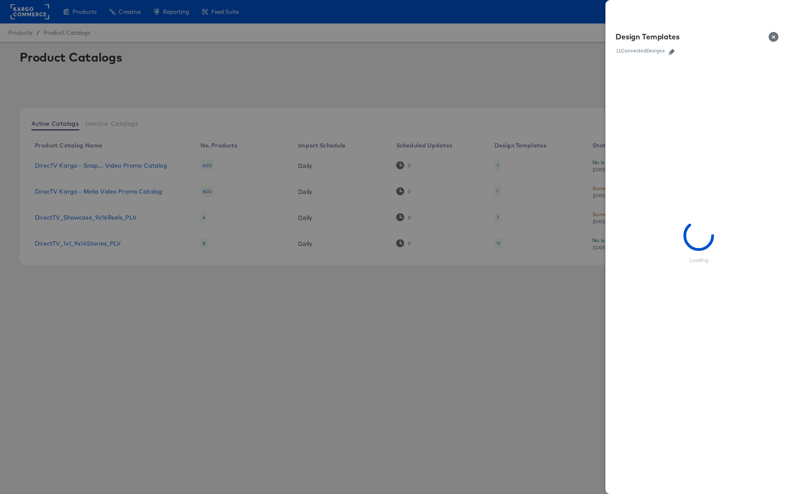
click at [670, 49] on icon "button" at bounding box center [671, 52] width 6 height 6
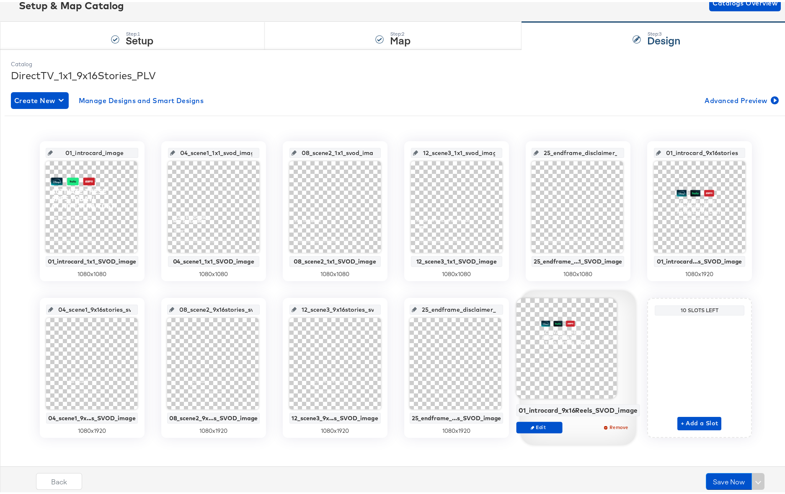
scroll to position [62, 0]
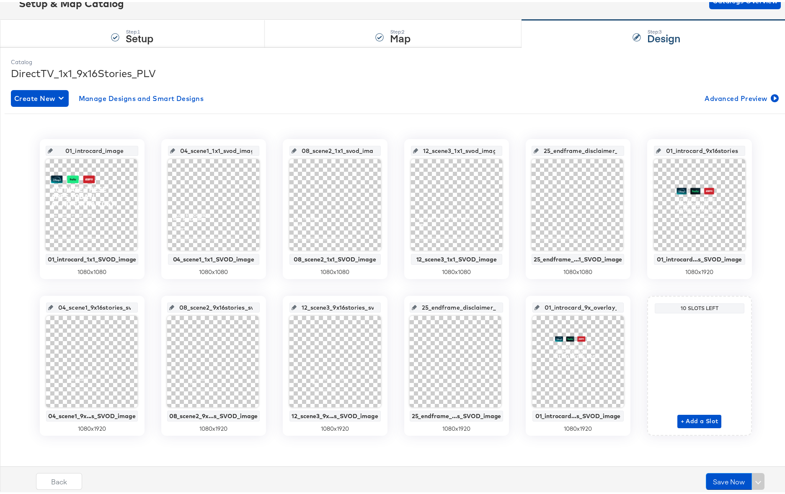
click at [100, 150] on input "01_introcard_image" at bounding box center [95, 145] width 84 height 23
type input "01_introcard_1x1_svod_image"
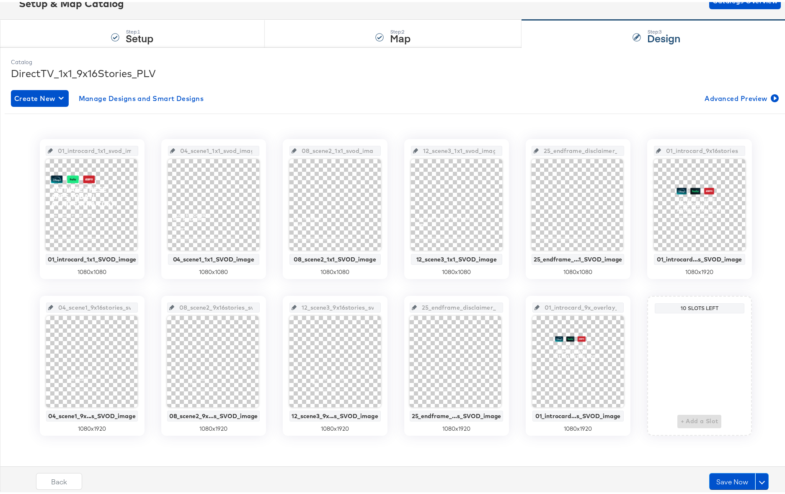
scroll to position [0, 11]
drag, startPoint x: 225, startPoint y: 149, endPoint x: 252, endPoint y: 150, distance: 26.9
click at [252, 150] on div "04_scene1_1x1_svod_image" at bounding box center [213, 149] width 91 height 10
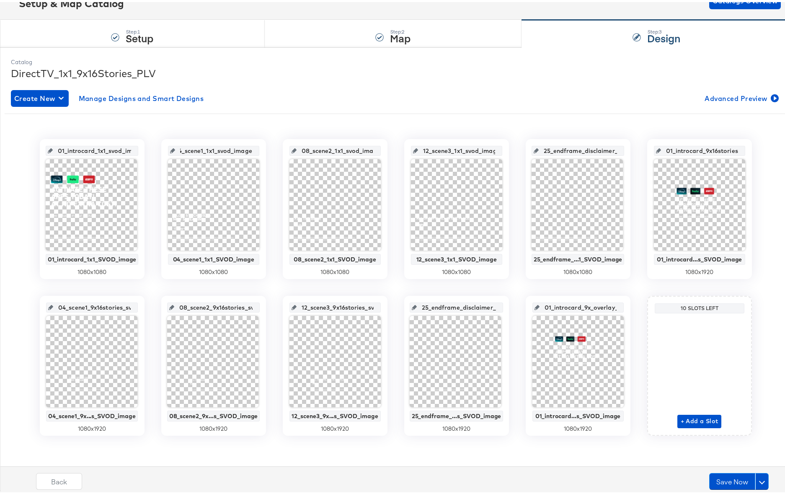
scroll to position [0, 13]
drag, startPoint x: 335, startPoint y: 150, endPoint x: 376, endPoint y: 151, distance: 40.7
click at [376, 151] on div "08_scene2_1x1_svod_image" at bounding box center [335, 149] width 91 height 10
drag, startPoint x: 439, startPoint y: 147, endPoint x: 502, endPoint y: 149, distance: 62.9
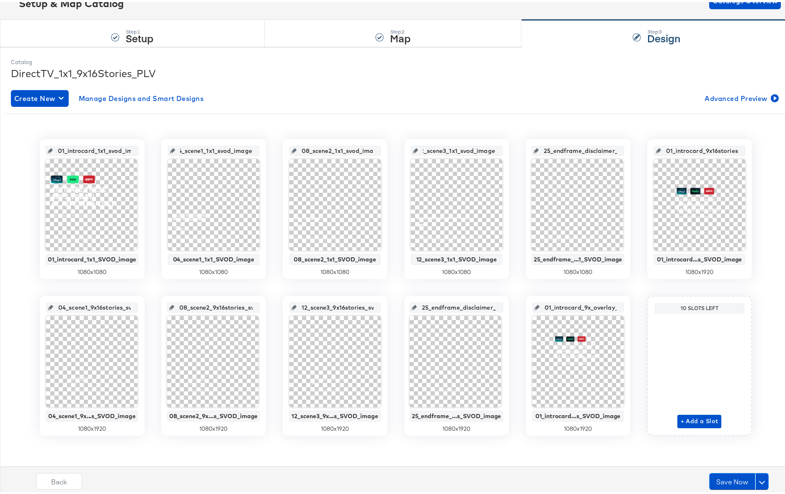
click at [502, 149] on div "12_scene3_1x1_svod_image 12_scene3_1x1_SVOD_image 1080 x 1080" at bounding box center [456, 207] width 105 height 140
drag, startPoint x: 565, startPoint y: 150, endPoint x: 634, endPoint y: 150, distance: 68.3
click at [634, 150] on div "01_introcard_1x1_svod_image 01_introcard_1x1_SVOD_image 1080 x 1080 04_scene1_1…" at bounding box center [396, 285] width 782 height 297
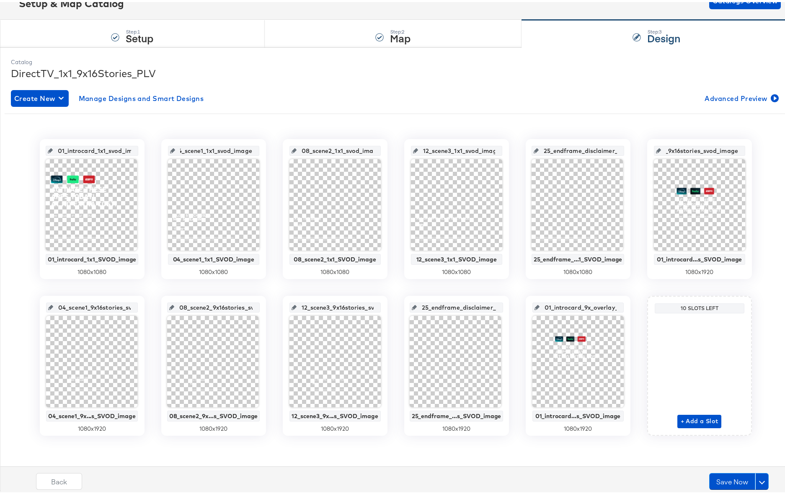
drag, startPoint x: 695, startPoint y: 148, endPoint x: 743, endPoint y: 150, distance: 48.2
click at [743, 150] on div "01_introcard_9x16stories_svod_image 01_introcard...s_SVOD_image 1080 x 1920" at bounding box center [700, 207] width 105 height 140
click at [711, 149] on input "01_introcard_9x16stories_svod_image" at bounding box center [702, 145] width 82 height 23
drag, startPoint x: 702, startPoint y: 148, endPoint x: 653, endPoint y: 148, distance: 49.0
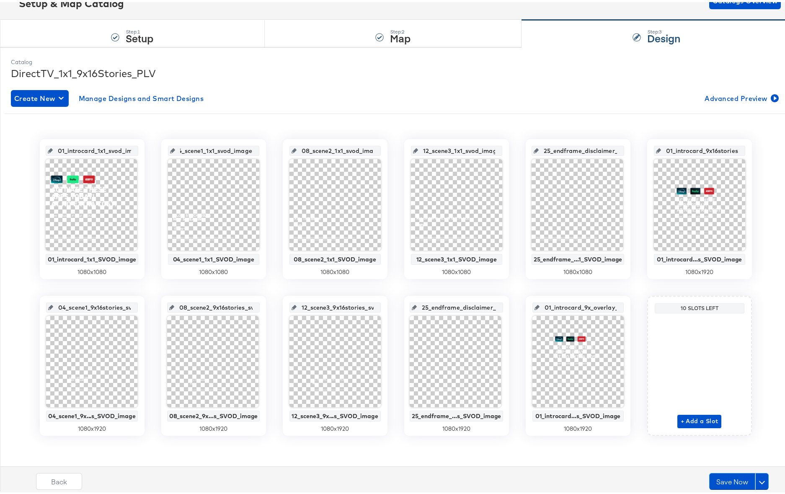
click at [654, 148] on div "01_introcard_9x16stories_svod_image" at bounding box center [699, 149] width 91 height 10
drag, startPoint x: 76, startPoint y: 306, endPoint x: 137, endPoint y: 308, distance: 60.8
click at [137, 308] on div "04_scene1_9x16stories_svod_image 04_scene1_9x...s_SVOD_image 1080 x 1920" at bounding box center [92, 364] width 105 height 140
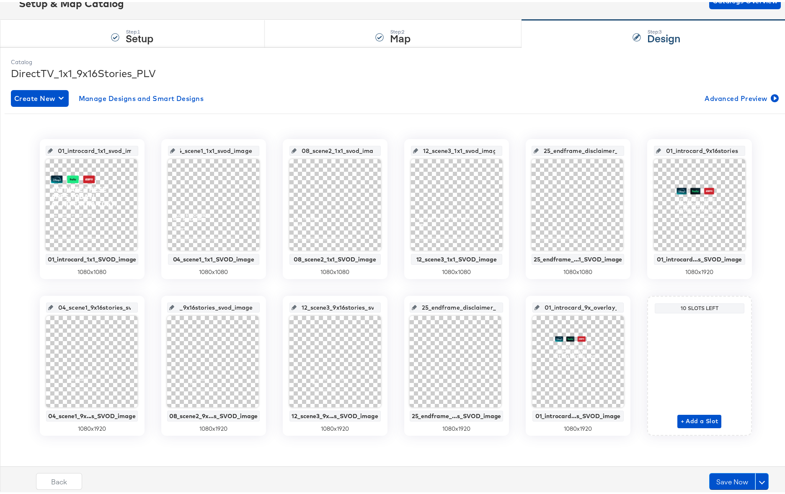
drag, startPoint x: 197, startPoint y: 309, endPoint x: 257, endPoint y: 309, distance: 60.4
click at [257, 309] on div "08_scene2_9x16stories_svod_image 08_scene2_9x...s_SVOD_image 1080 x 1920" at bounding box center [213, 364] width 105 height 140
drag, startPoint x: 306, startPoint y: 306, endPoint x: 380, endPoint y: 309, distance: 73.8
click at [380, 309] on div "12_scene3_9x16stories_svod_image 12_scene3_9x...s_SVOD_image 1080 x 1920" at bounding box center [335, 364] width 105 height 140
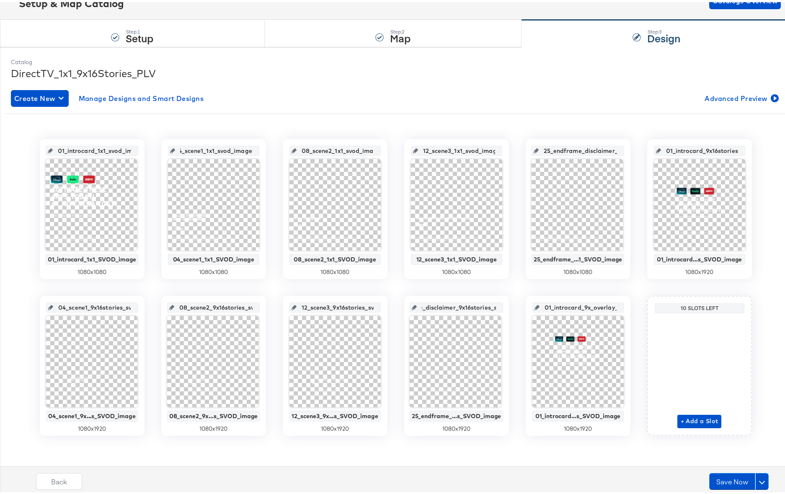
scroll to position [0, 77]
drag, startPoint x: 473, startPoint y: 306, endPoint x: 502, endPoint y: 307, distance: 28.9
click at [502, 307] on div "25_endframe_disclaimer_9x16stories_svod_image 25_endframe_...s_SVOD_image 1080 …" at bounding box center [456, 364] width 105 height 140
drag, startPoint x: 564, startPoint y: 306, endPoint x: 588, endPoint y: 306, distance: 23.9
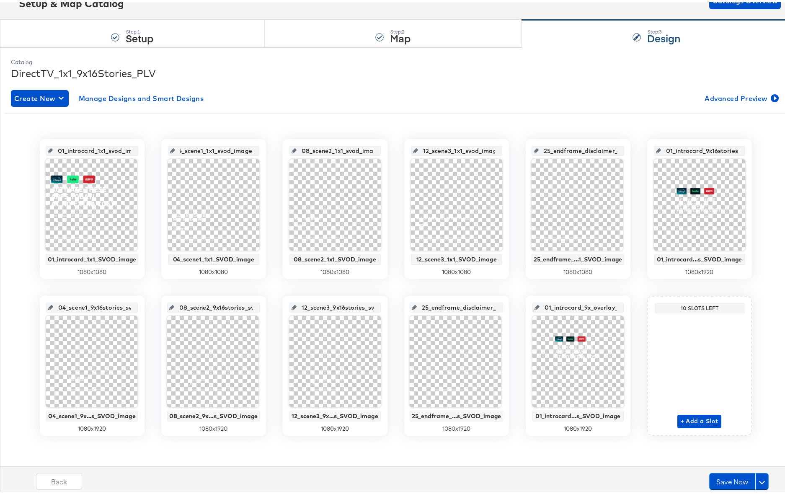
click at [588, 306] on input "01_introcard_9x_overlay_10" at bounding box center [581, 302] width 82 height 23
drag, startPoint x: 591, startPoint y: 307, endPoint x: 627, endPoint y: 308, distance: 35.2
click at [627, 308] on div "01_introcard_9x_overlay_10 01_introcard...s_SVOD_image 1080 x 1920" at bounding box center [578, 364] width 105 height 140
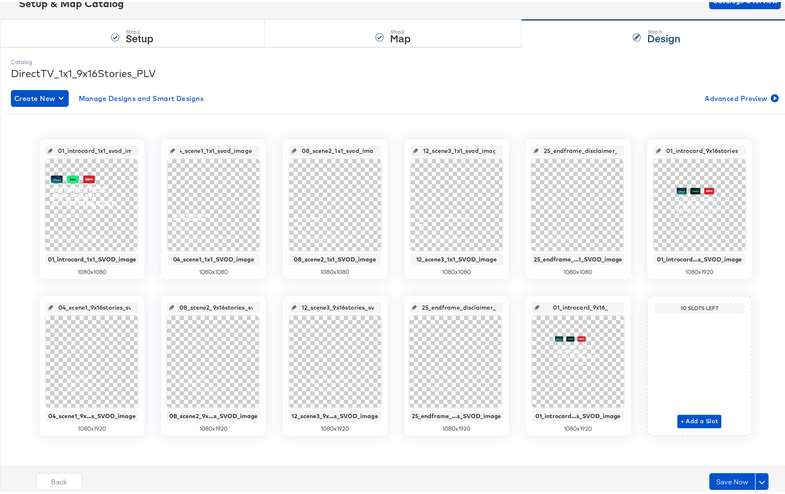
type input "01_introcard_9x16"
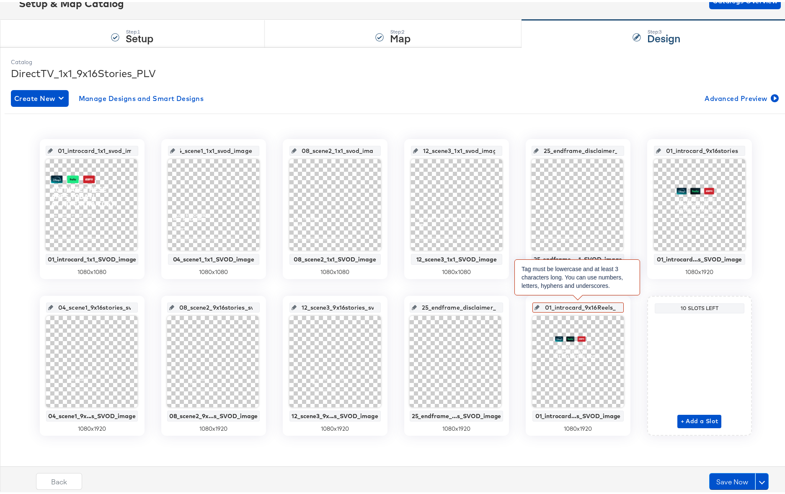
scroll to position [0, 4]
type input "01_introcard_9x16Reels_svod_image"
click at [559, 306] on input "01_introcard_9x16Reels_svod_image" at bounding box center [581, 302] width 82 height 23
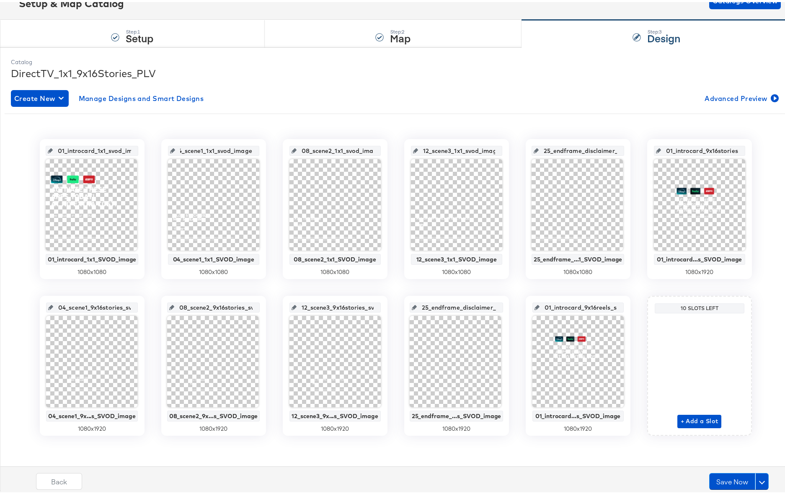
scroll to position [0, 36]
click at [634, 310] on div "01_introcard_1x1_svod_image 01_introcard_1x1_SVOD_image 1080 x 1080 04_scene1_1…" at bounding box center [396, 285] width 782 height 297
click at [688, 416] on span "+ Add a Slot" at bounding box center [700, 419] width 38 height 10
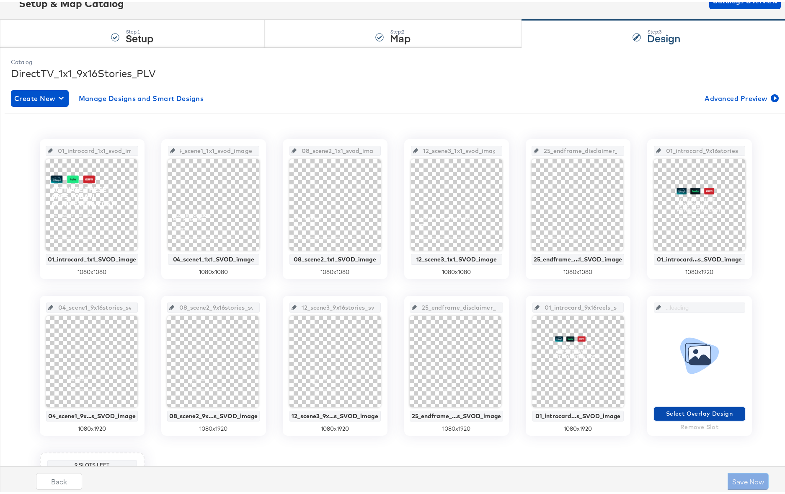
click at [676, 408] on span "Select Overlay Design" at bounding box center [700, 412] width 85 height 10
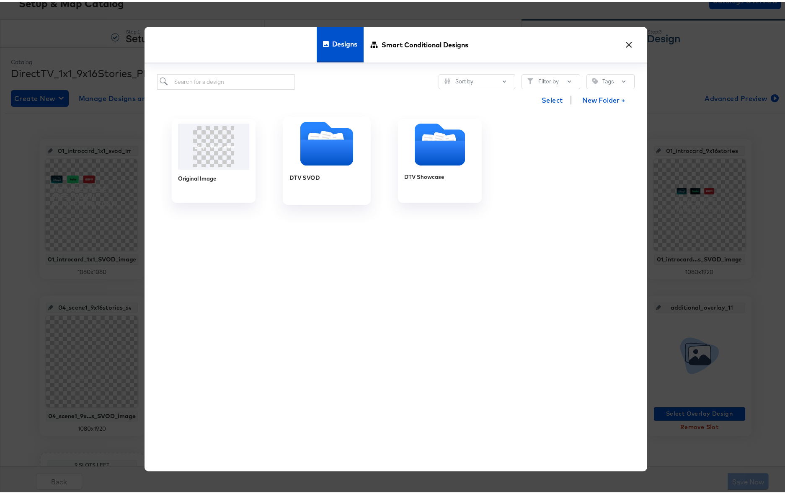
click at [325, 159] on icon "Folder" at bounding box center [326, 151] width 53 height 26
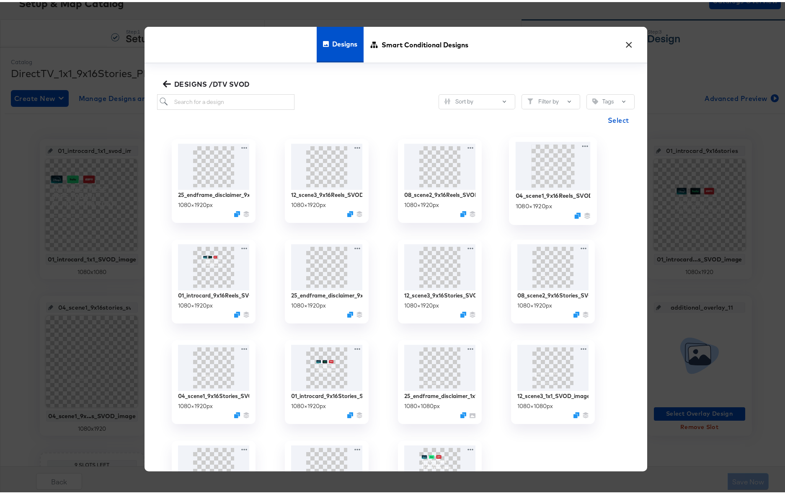
click at [540, 168] on img at bounding box center [553, 164] width 75 height 48
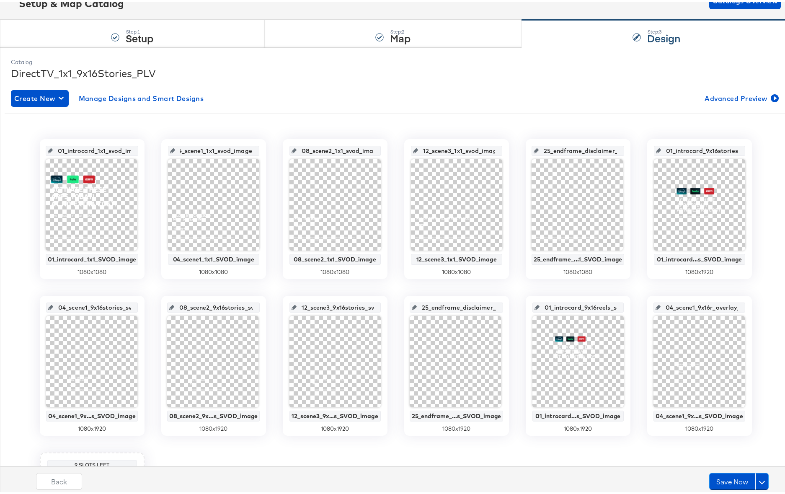
scroll to position [219, 0]
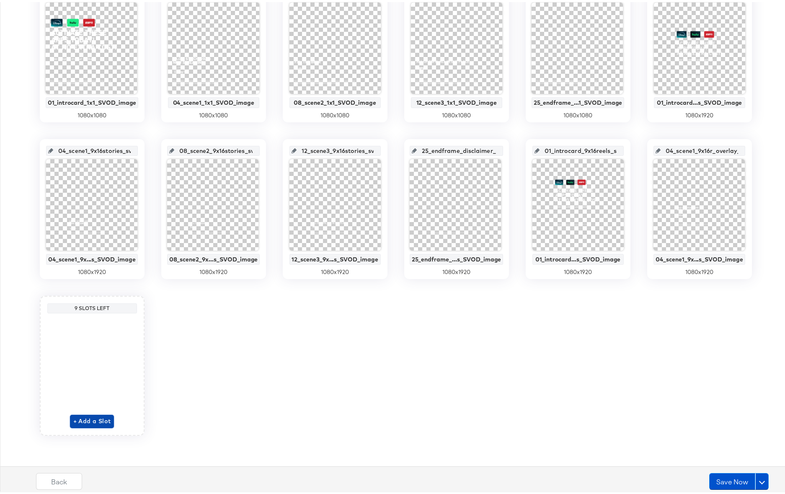
click at [79, 420] on span "+ Add a Slot" at bounding box center [92, 419] width 38 height 10
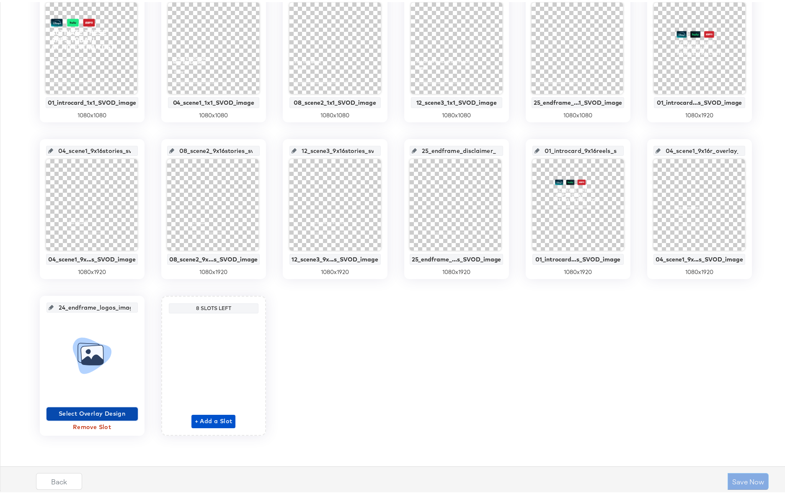
click at [96, 408] on span "Select Overlay Design" at bounding box center [92, 412] width 85 height 10
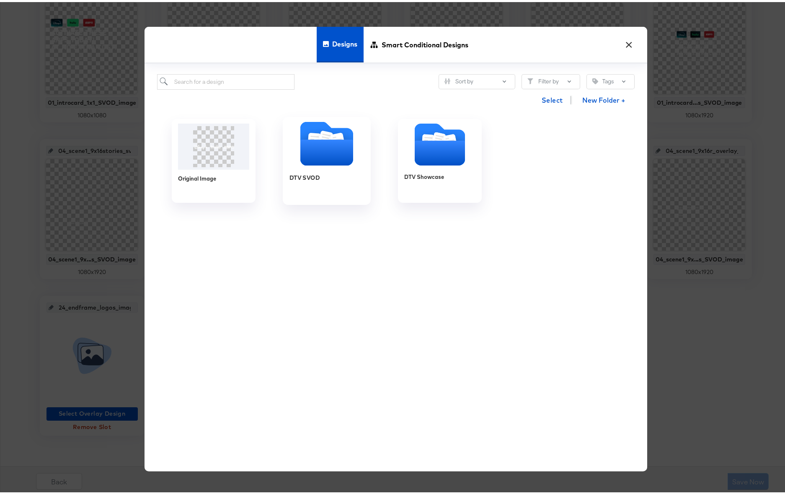
click at [312, 138] on icon "Folder" at bounding box center [326, 151] width 53 height 26
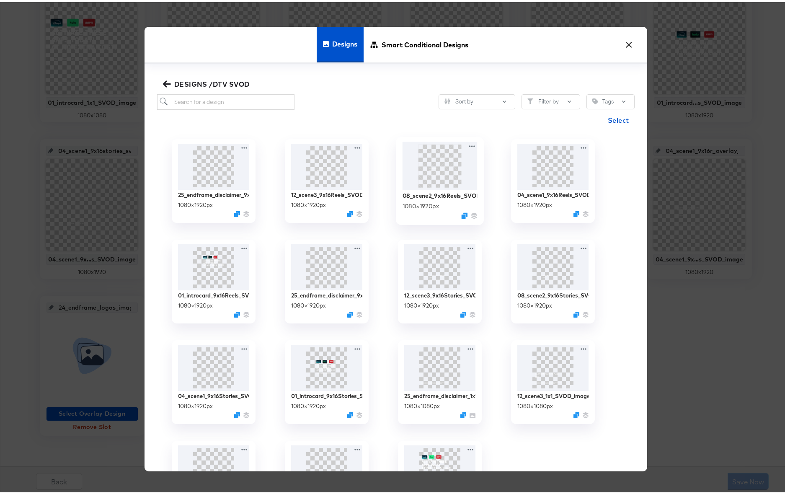
click at [435, 172] on img at bounding box center [439, 164] width 75 height 48
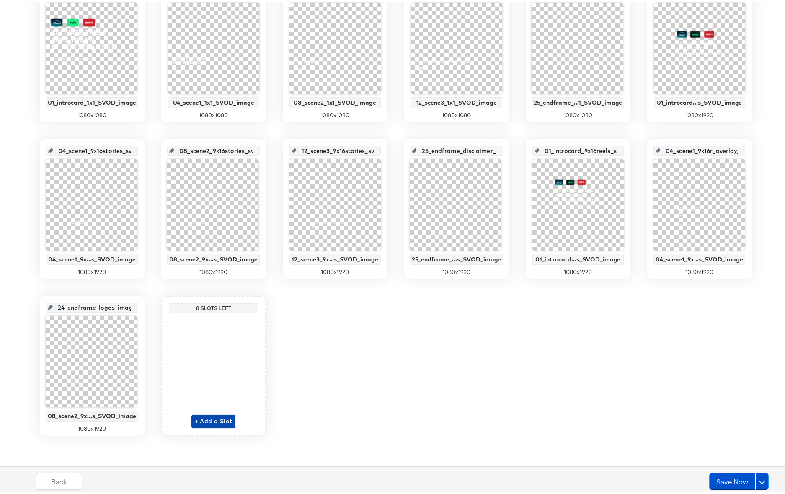
click at [204, 419] on span "+ Add a Slot" at bounding box center [214, 419] width 38 height 10
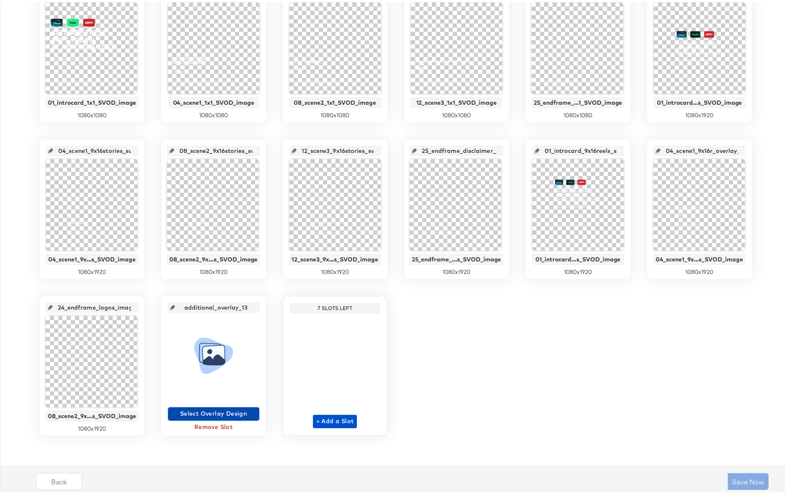
click at [189, 411] on span "Select Overlay Design" at bounding box center [213, 412] width 85 height 10
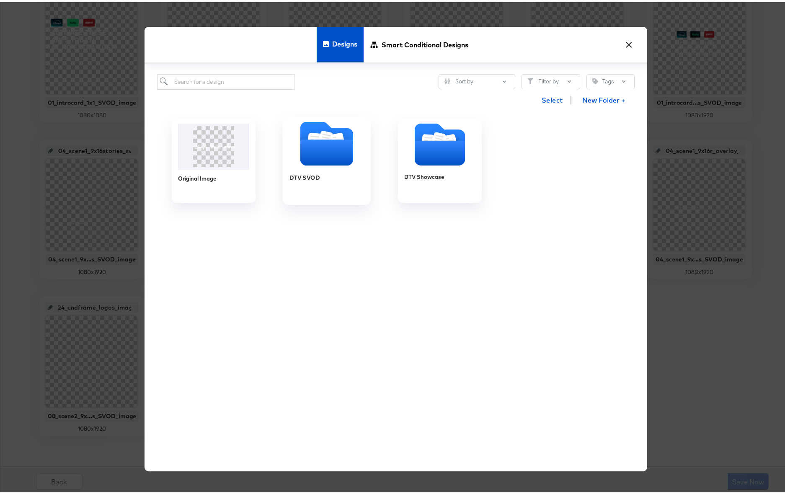
click at [315, 150] on icon "Folder" at bounding box center [326, 151] width 53 height 26
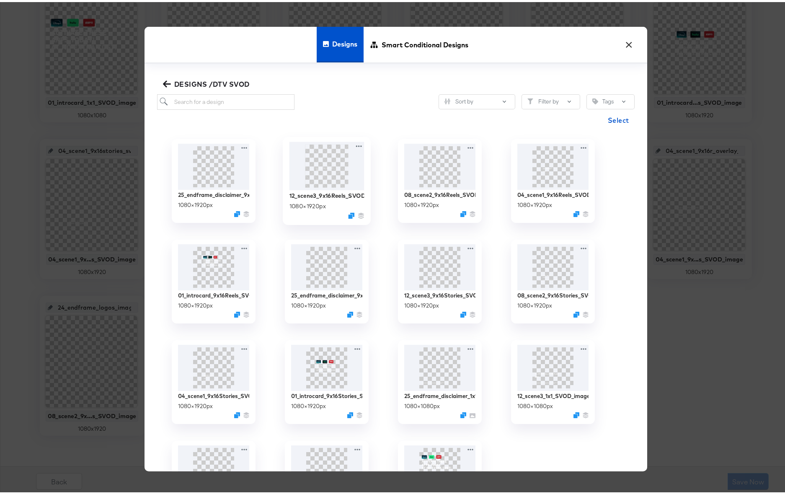
click at [328, 172] on img at bounding box center [326, 164] width 75 height 48
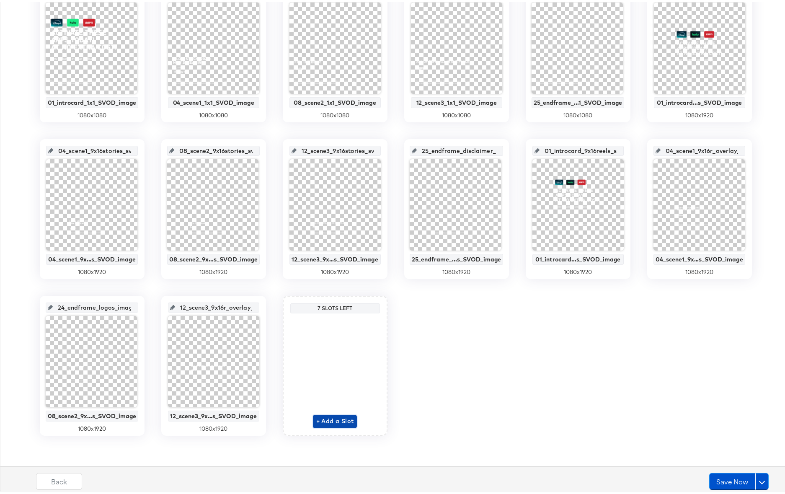
click at [319, 418] on span "+ Add a Slot" at bounding box center [335, 419] width 38 height 10
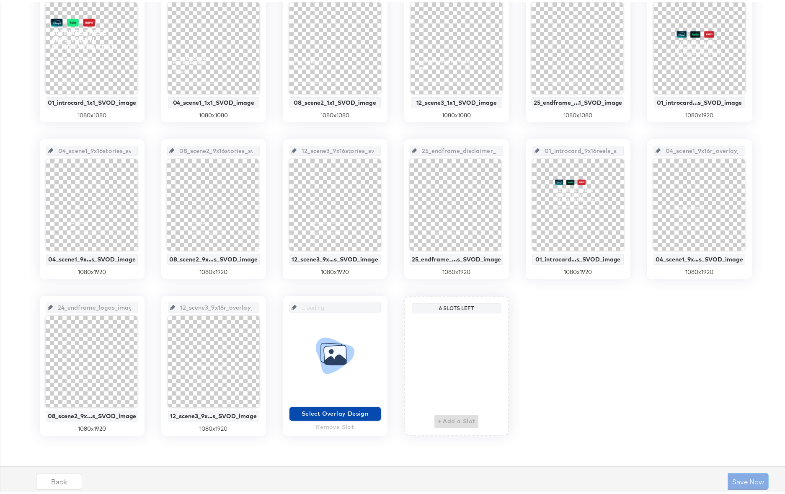
click at [323, 415] on span "Select Overlay Design" at bounding box center [335, 412] width 85 height 10
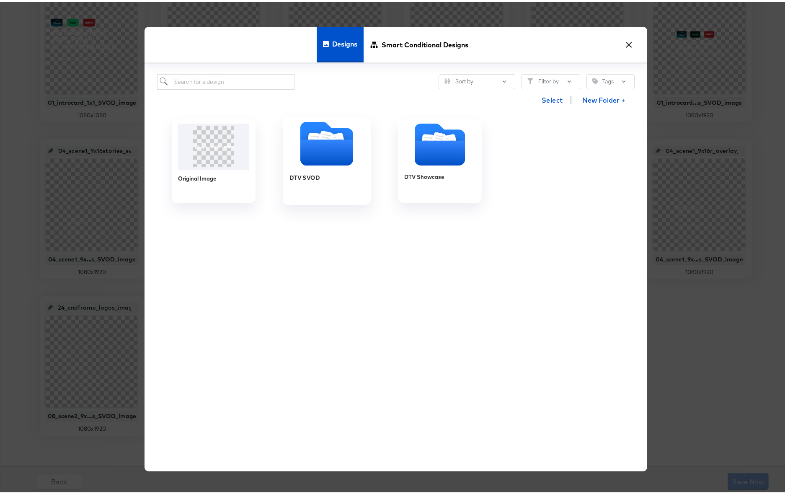
click at [310, 134] on icon "Folder" at bounding box center [314, 139] width 9 height 10
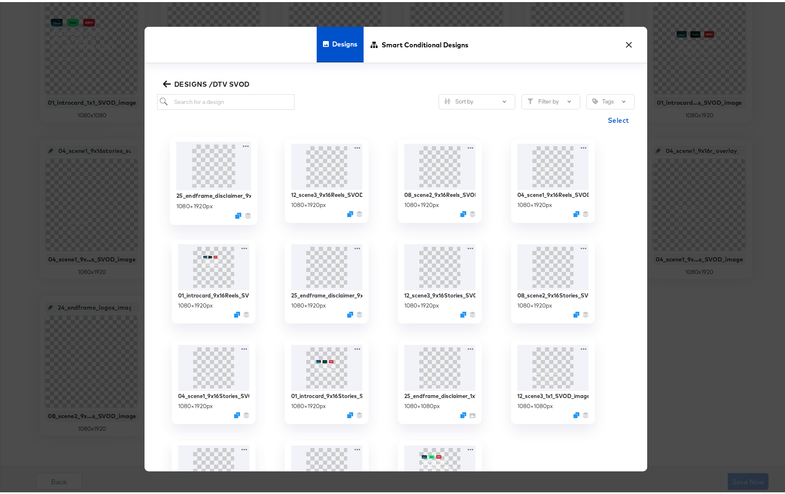
click at [210, 165] on img at bounding box center [213, 164] width 75 height 48
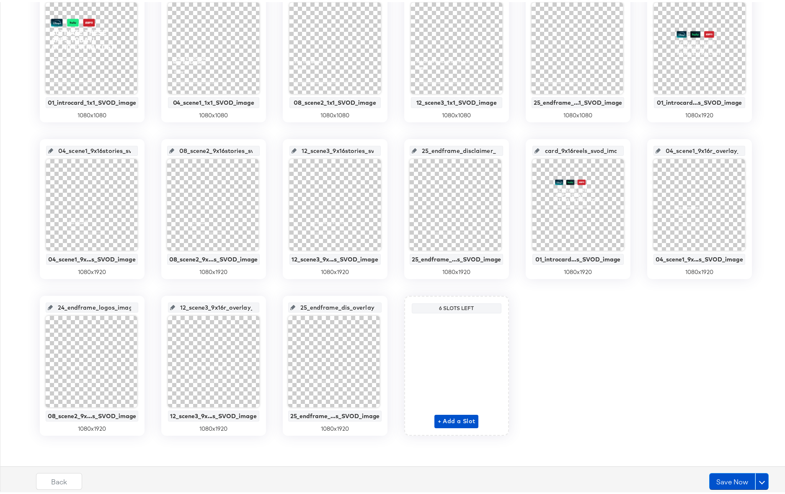
scroll to position [0, 36]
drag, startPoint x: 595, startPoint y: 147, endPoint x: 615, endPoint y: 148, distance: 20.6
click at [615, 148] on input "01_introcard_9x16reels_svod_image" at bounding box center [581, 145] width 82 height 23
click at [679, 147] on input "04_scene1_9x16r_overlay_11" at bounding box center [702, 145] width 83 height 23
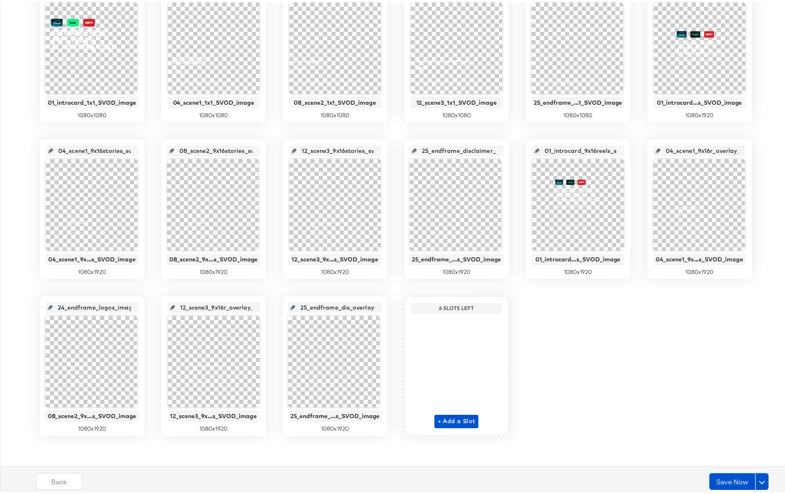
drag, startPoint x: 689, startPoint y: 147, endPoint x: 713, endPoint y: 148, distance: 24.7
click at [713, 148] on input "04_scene1_9x16r_overlay_11" at bounding box center [702, 145] width 83 height 23
drag, startPoint x: 710, startPoint y: 149, endPoint x: 751, endPoint y: 152, distance: 41.2
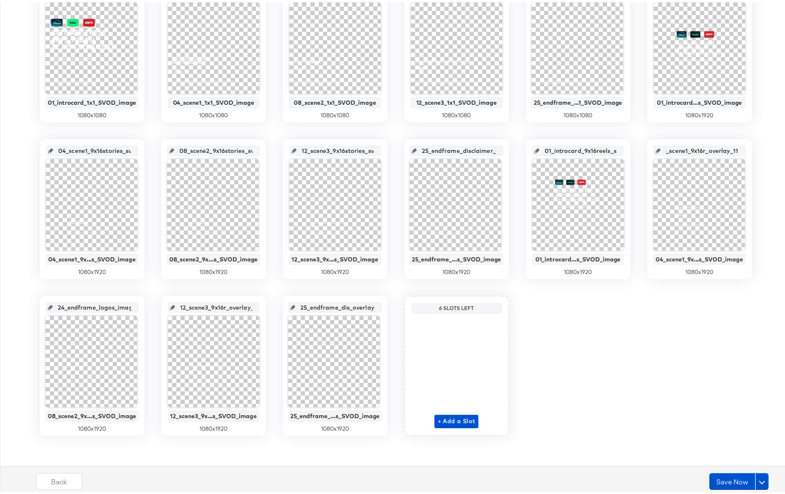
click at [751, 152] on div "01_introcard_1x1_svod_image 01_introcard_1x1_SVOD_image 1080 x 1080 04_scene1_1…" at bounding box center [396, 206] width 782 height 453
type input "04_scene1_9x16reels_svod_image"
drag, startPoint x: 669, startPoint y: 150, endPoint x: 733, endPoint y: 150, distance: 64.1
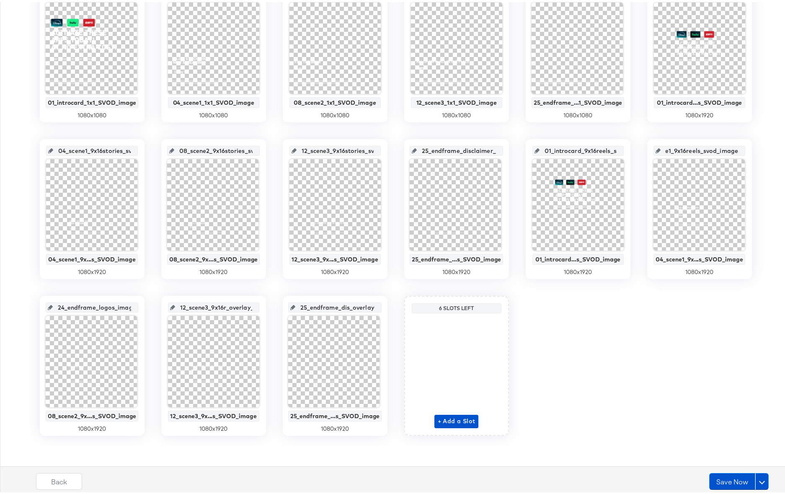
click at [733, 150] on input "04_scene1_9x16reels_svod_image" at bounding box center [702, 145] width 83 height 23
click at [93, 306] on input "24_endframe_logos_image" at bounding box center [95, 302] width 84 height 23
drag, startPoint x: 94, startPoint y: 306, endPoint x: 122, endPoint y: 307, distance: 27.3
click at [122, 307] on input "24_endframe_logos_image" at bounding box center [95, 302] width 84 height 23
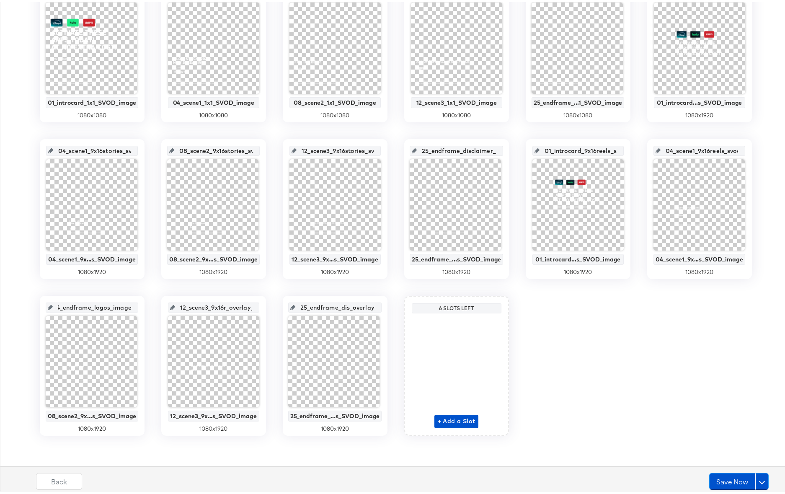
click at [101, 306] on input "24_endframe_logos_image" at bounding box center [95, 302] width 84 height 23
drag, startPoint x: 88, startPoint y: 306, endPoint x: 135, endPoint y: 308, distance: 47.8
click at [135, 308] on div "24_endframe_logos_image 08_scene2_9x...s_SVOD_image 1080 x 1920" at bounding box center [92, 364] width 105 height 140
click at [124, 307] on input "24_endframe_logos_image" at bounding box center [95, 302] width 84 height 23
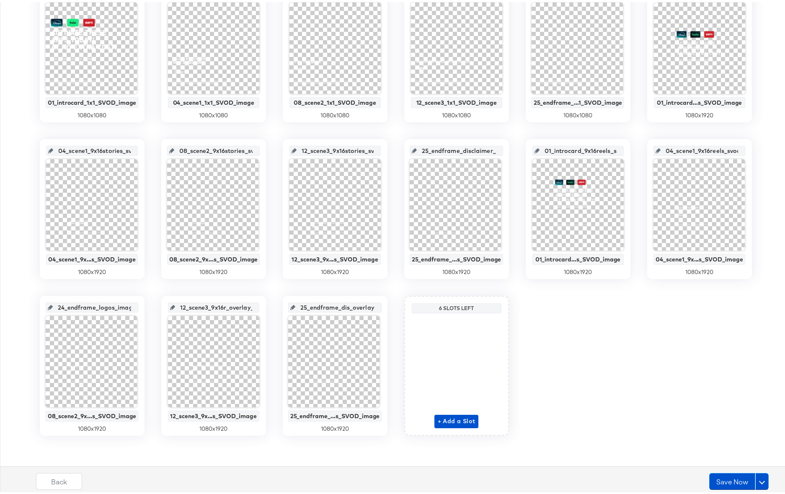
drag, startPoint x: 124, startPoint y: 307, endPoint x: 29, endPoint y: 303, distance: 94.8
click at [29, 303] on div "01_introcard_1x1_svod_image 01_introcard_1x1_SVOD_image 1080 x 1080 04_scene1_1…" at bounding box center [396, 206] width 782 height 453
type input "08_scene2_9x16reels_svod_image"
drag, startPoint x: 90, startPoint y: 305, endPoint x: 49, endPoint y: 305, distance: 40.7
click at [49, 305] on div "08_scene2_9x16reels_svod_image" at bounding box center [92, 306] width 93 height 10
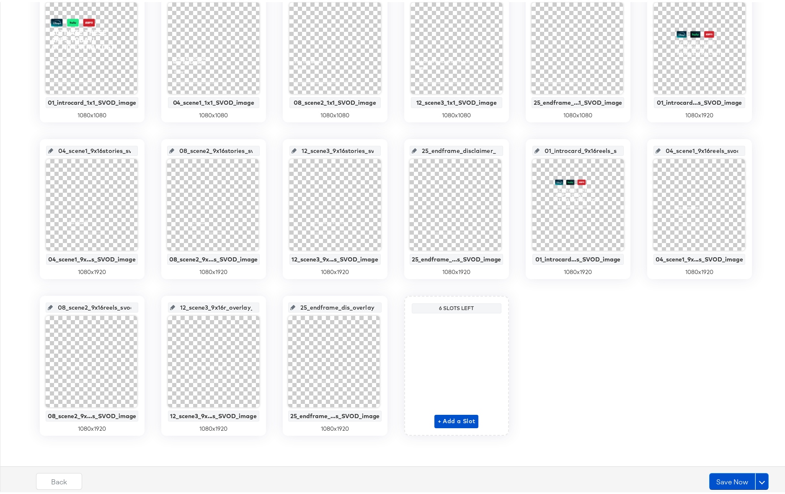
scroll to position [0, 13]
drag, startPoint x: 211, startPoint y: 306, endPoint x: 277, endPoint y: 307, distance: 66.2
click at [277, 307] on div "01_introcard_1x1_svod_image 01_introcard_1x1_SVOD_image 1080 x 1080 04_scene1_1…" at bounding box center [396, 206] width 782 height 453
paste input "eels_svod_image"
type input "12_scene3_9x16reels_svod_image"
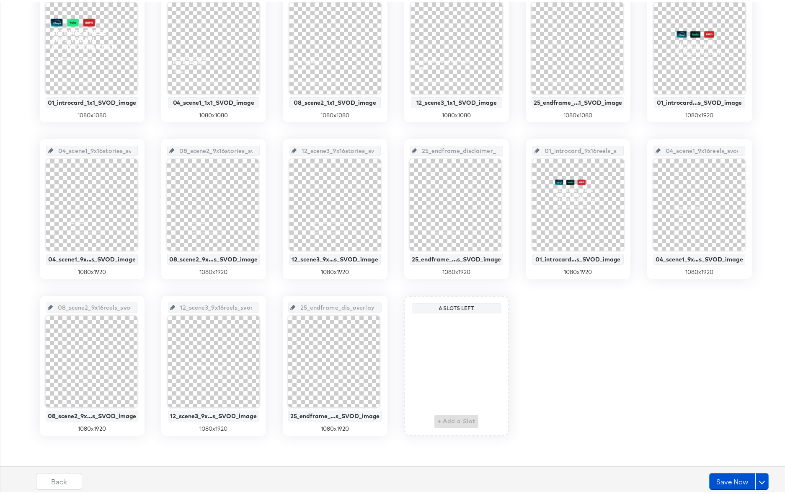
scroll to position [0, 16]
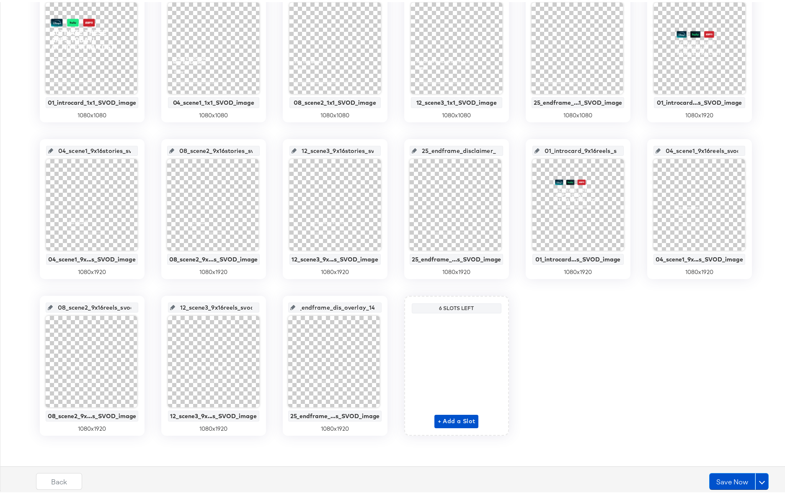
drag, startPoint x: 343, startPoint y: 307, endPoint x: 385, endPoint y: 314, distance: 42.9
click at [383, 308] on div "25_endframe_dis_overlay_14 25_endframe_...s_SVOD_image 1080 x 1920" at bounding box center [335, 364] width 105 height 140
drag, startPoint x: 331, startPoint y: 309, endPoint x: 370, endPoint y: 310, distance: 39.4
click at [370, 310] on input "25_endframe_dis_overlay_14" at bounding box center [337, 302] width 85 height 23
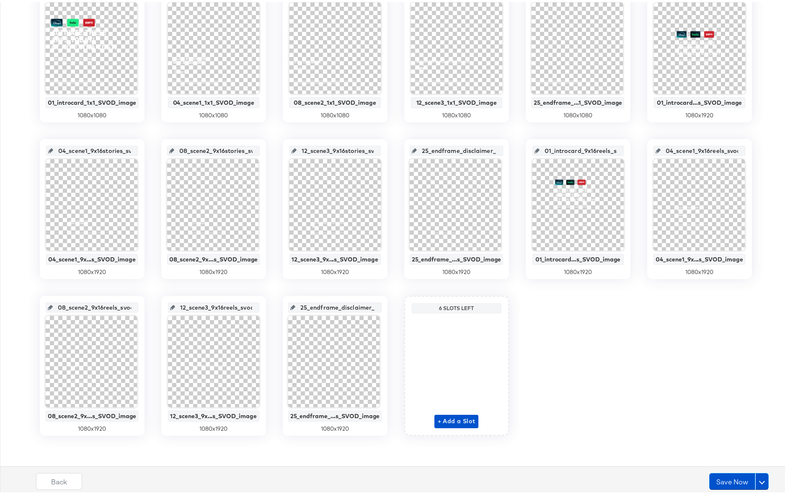
paste input "9x16reels_svod_image"
type input "25_endframe_disclaimer_9x16reels_svod_image"
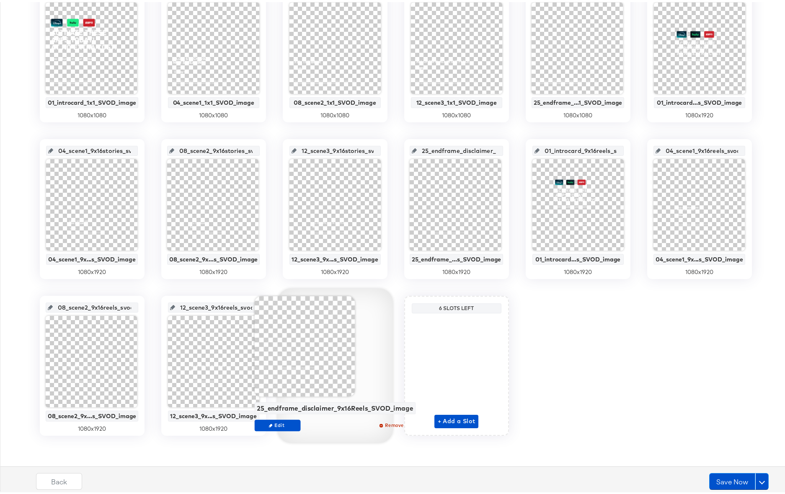
click at [395, 325] on div "25_endframe_disclaimer_9x16Reels_SVOD_image Edit Remove" at bounding box center [334, 365] width 161 height 142
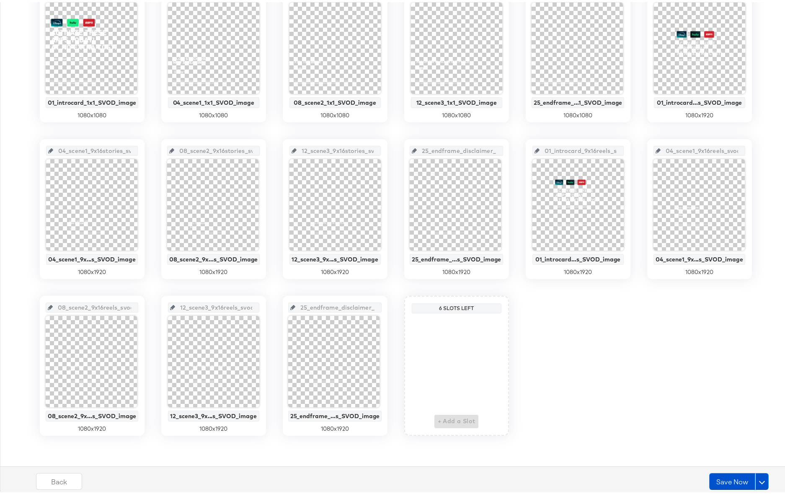
click at [391, 286] on div "01_introcard_1x1_svod_image 01_introcard_1x1_SVOD_image 1080 x 1080 04_scene1_1…" at bounding box center [396, 206] width 782 height 453
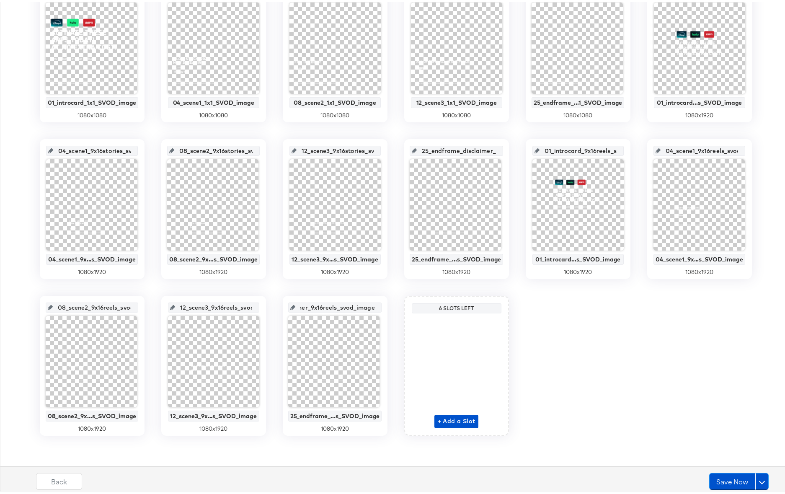
drag, startPoint x: 347, startPoint y: 305, endPoint x: 383, endPoint y: 305, distance: 36.0
click at [383, 305] on div "25_endframe_disclaimer_9x16reels_svod_image 25_endframe_...s_SVOD_image 1080 x …" at bounding box center [335, 364] width 105 height 140
drag, startPoint x: 200, startPoint y: 305, endPoint x: 285, endPoint y: 306, distance: 84.7
click at [285, 306] on div "01_introcard_1x1_svod_image 01_introcard_1x1_SVOD_image 1080 x 1080 04_scene1_1…" at bounding box center [396, 206] width 782 height 453
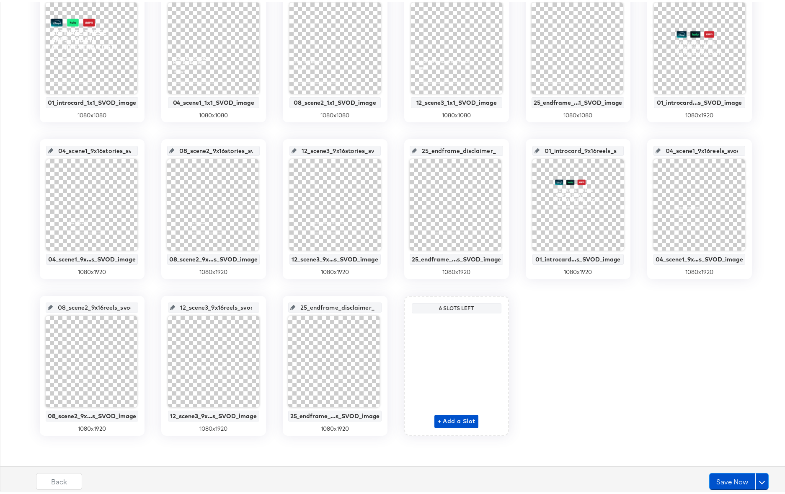
scroll to position [0, 70]
drag, startPoint x: 324, startPoint y: 306, endPoint x: 383, endPoint y: 308, distance: 59.1
click at [383, 308] on div "25_endframe_disclaimer_9x16reels_svod_image 25_endframe_...s_SVOD_image 1080 x …" at bounding box center [335, 364] width 105 height 140
drag, startPoint x: 100, startPoint y: 305, endPoint x: 144, endPoint y: 305, distance: 44.0
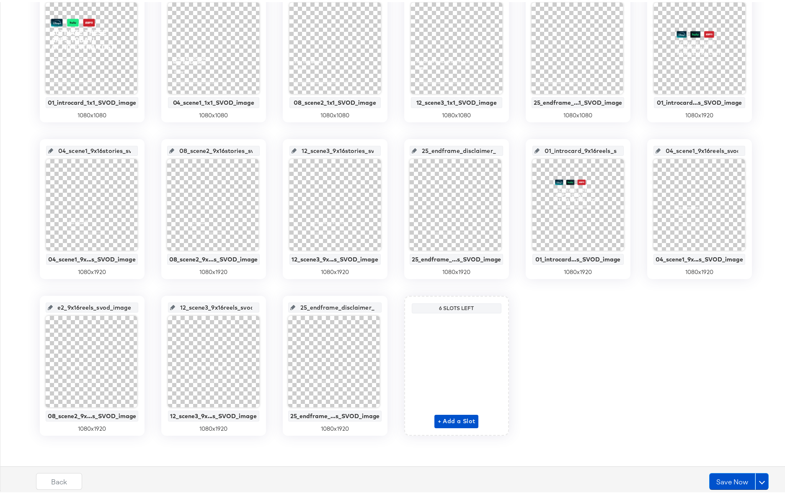
click at [144, 305] on div "01_introcard_1x1_svod_image 01_introcard_1x1_SVOD_image 1080 x 1080 04_scene1_1…" at bounding box center [396, 206] width 782 height 453
click at [722, 478] on button "Save Now" at bounding box center [733, 479] width 46 height 17
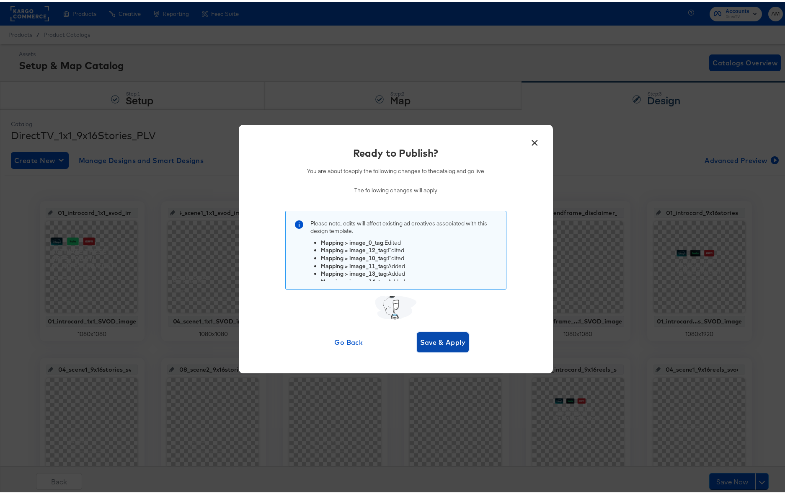
click at [433, 336] on span "Save & Apply" at bounding box center [443, 340] width 46 height 12
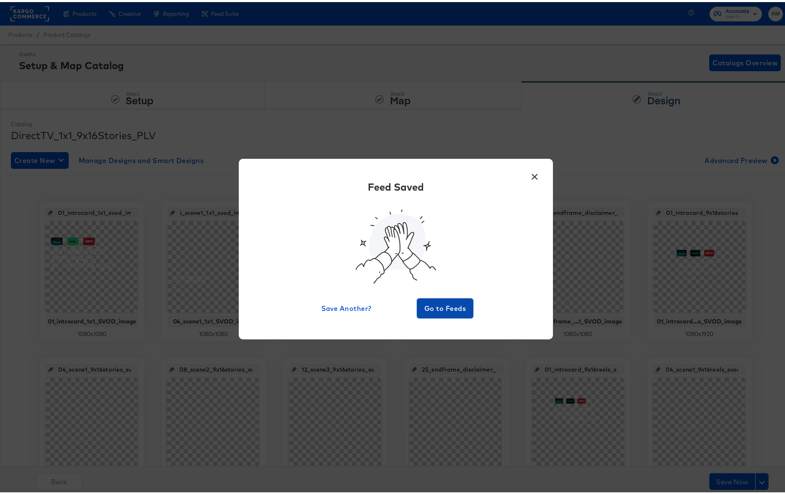
click at [437, 303] on span "Go to Feeds" at bounding box center [445, 307] width 50 height 12
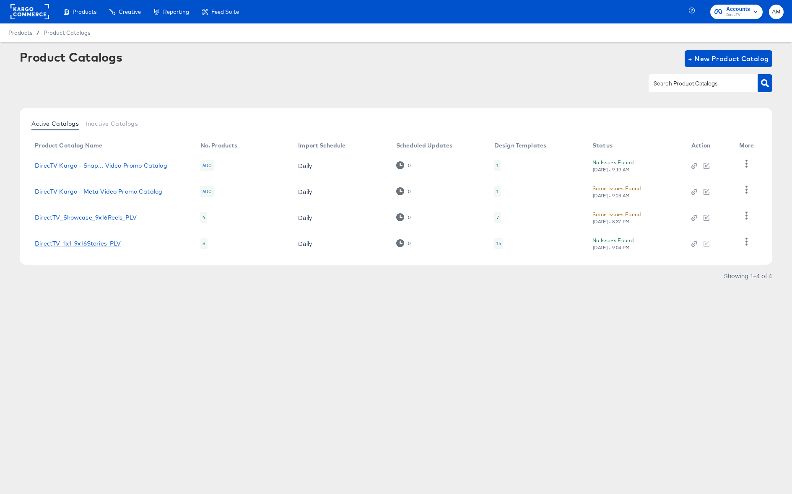
click at [95, 244] on link "DirectTV_1x1_9x16Stories_PLV" at bounding box center [78, 243] width 86 height 7
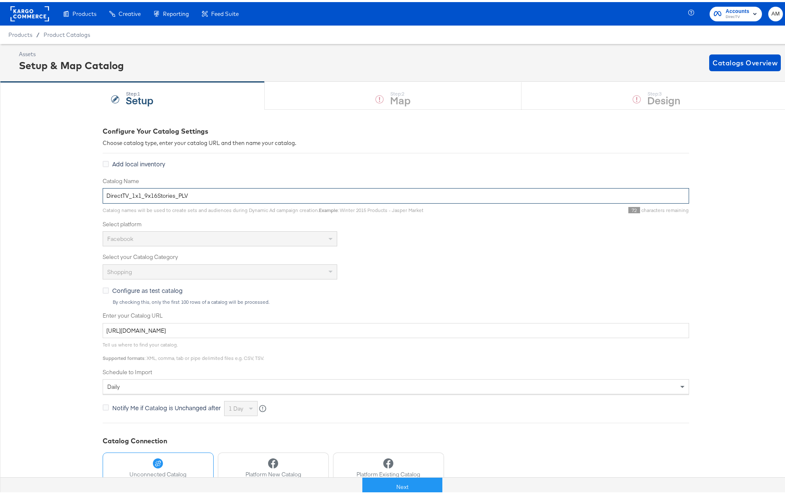
drag, startPoint x: 128, startPoint y: 195, endPoint x: 169, endPoint y: 195, distance: 41.1
click at [169, 195] on input "DirectTV_1x1_9x16Stories_PLV" at bounding box center [396, 194] width 587 height 16
type input "DirectTV_SVOD_PLV"
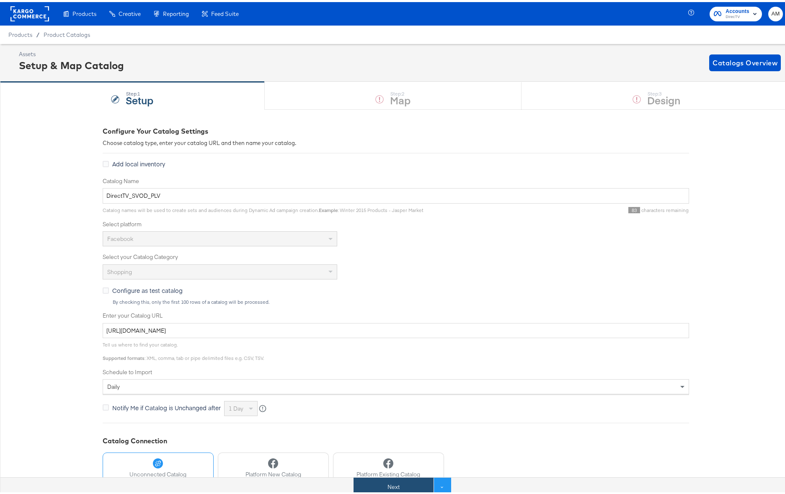
click at [396, 479] on button "Next" at bounding box center [394, 485] width 80 height 19
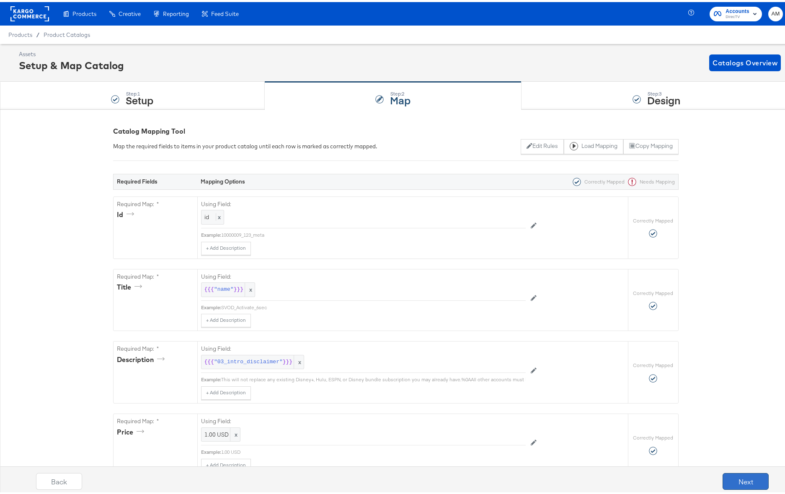
click at [733, 475] on button "Next" at bounding box center [746, 479] width 46 height 17
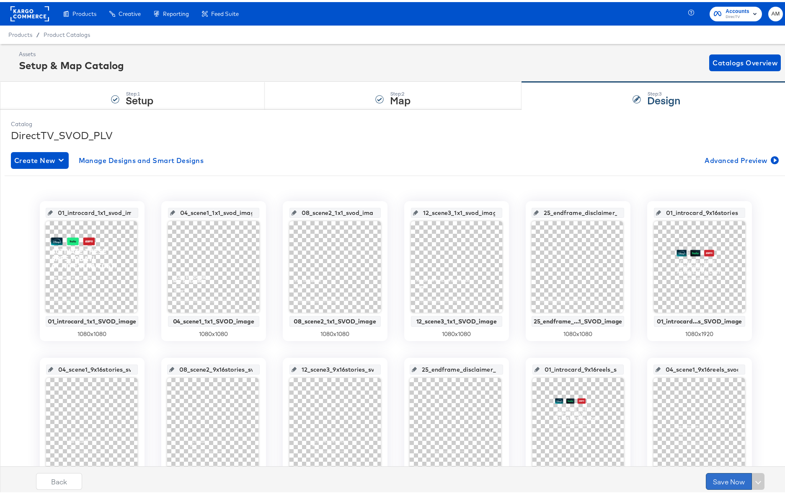
click at [725, 477] on button "Save Now" at bounding box center [729, 479] width 46 height 17
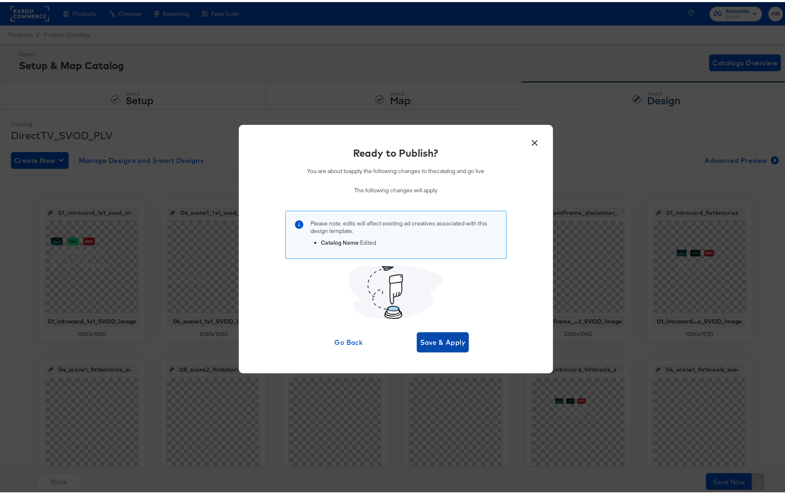
click at [427, 334] on button "Save & Apply" at bounding box center [443, 340] width 52 height 20
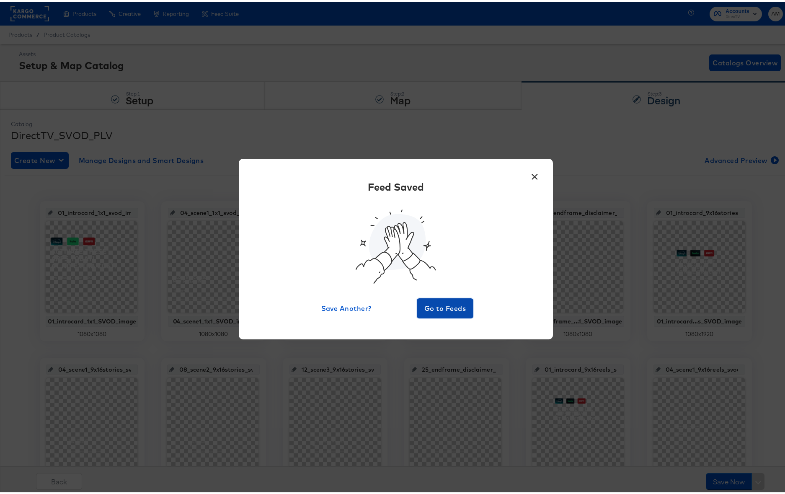
click at [449, 303] on span "Go to Feeds" at bounding box center [445, 307] width 50 height 12
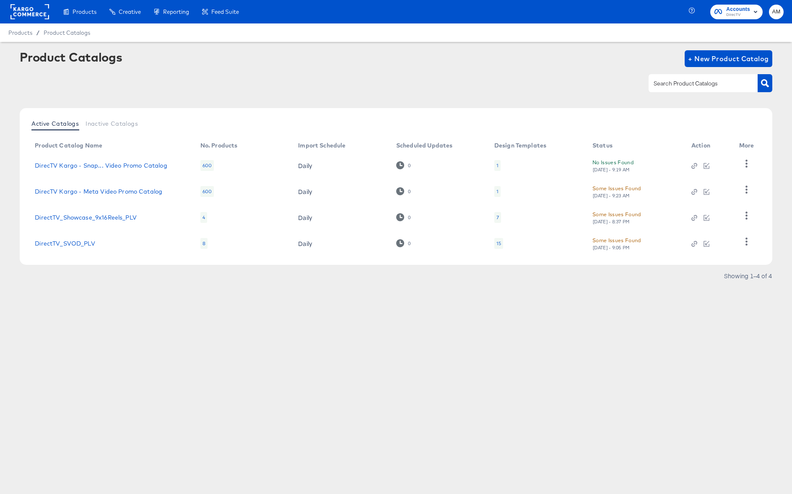
click at [615, 246] on div "[DATE] - 9:05 PM" at bounding box center [611, 248] width 38 height 6
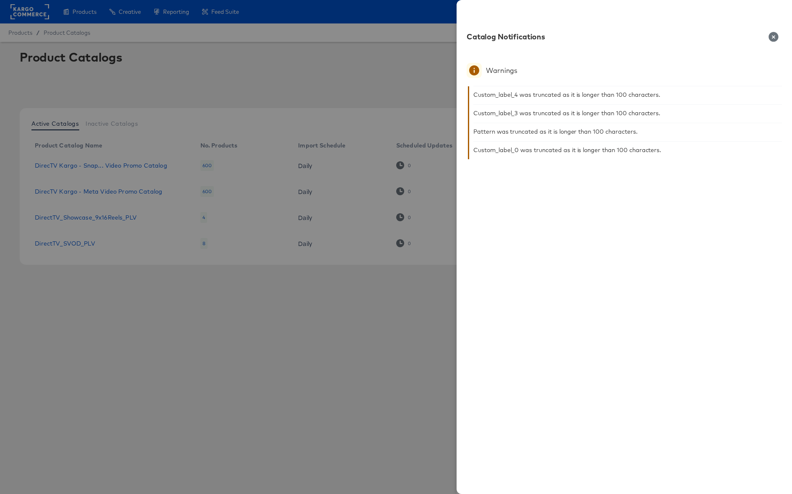
click at [776, 36] on icon "button" at bounding box center [773, 37] width 10 height 10
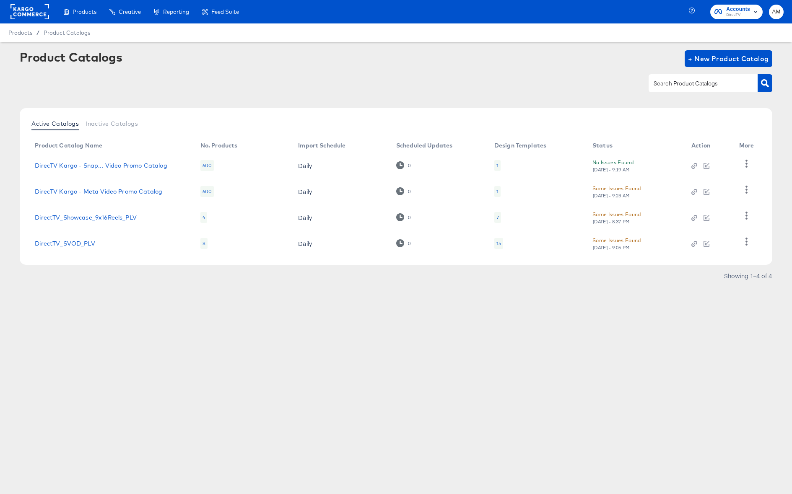
click at [499, 244] on div "15" at bounding box center [498, 243] width 5 height 7
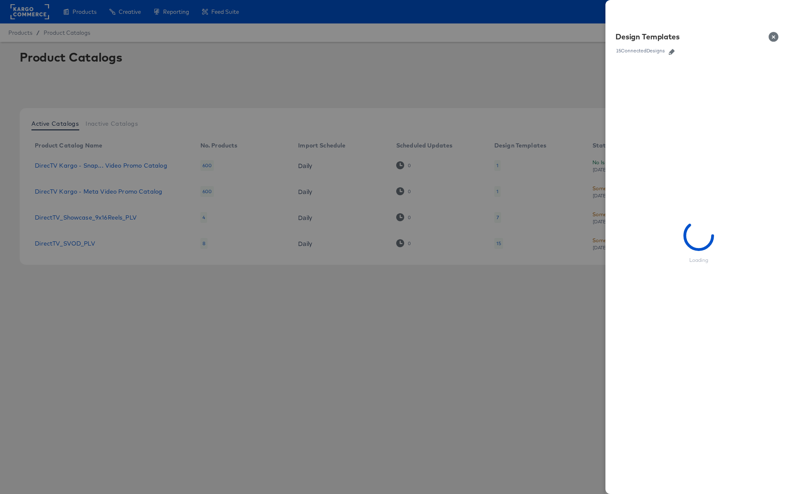
click at [673, 51] on icon "button" at bounding box center [671, 52] width 6 height 6
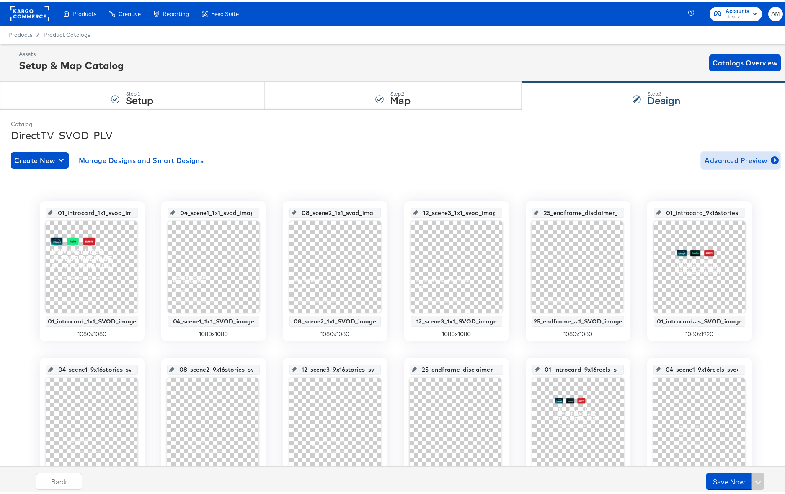
click at [761, 158] on span "Advanced Preview" at bounding box center [741, 159] width 73 height 12
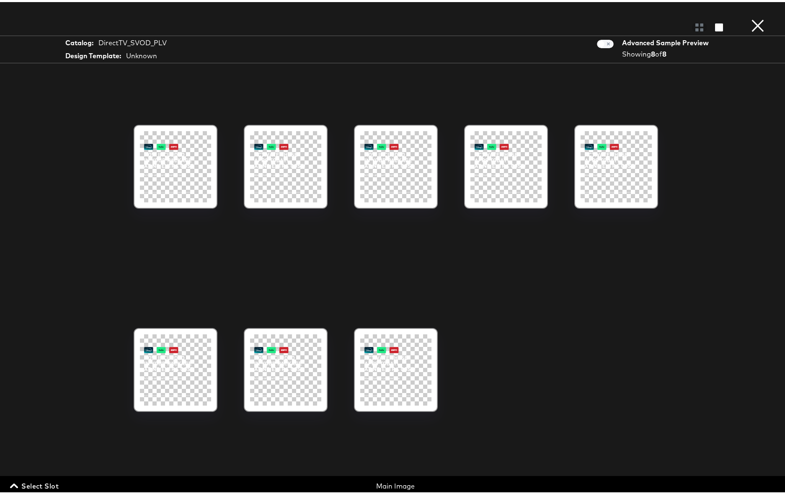
scroll to position [219, 0]
click at [716, 27] on icon "button" at bounding box center [719, 25] width 8 height 8
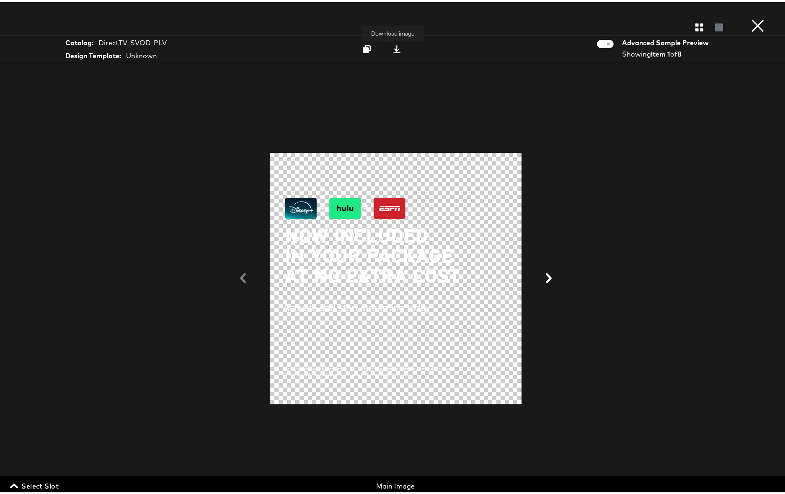
click at [394, 48] on icon at bounding box center [397, 47] width 7 height 8
click at [391, 487] on div "Main Image" at bounding box center [396, 484] width 254 height 10
click at [36, 487] on span "Select Slot" at bounding box center [35, 484] width 47 height 12
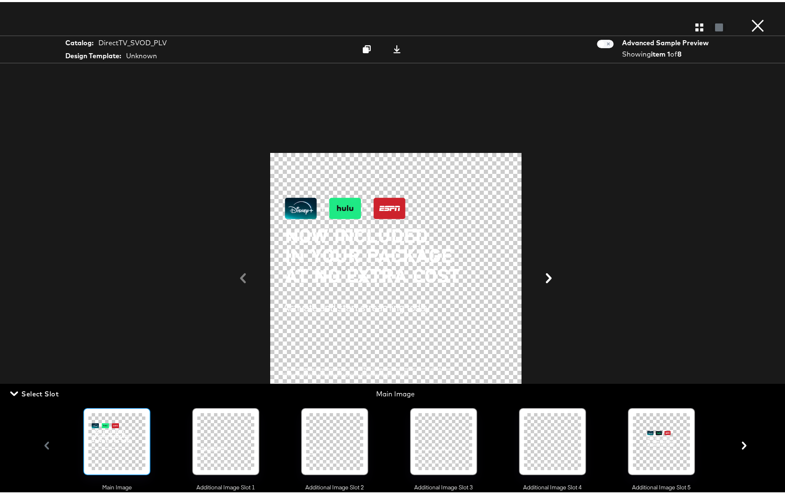
click at [131, 433] on div at bounding box center [116, 439] width 57 height 57
click at [230, 425] on div at bounding box center [225, 439] width 57 height 57
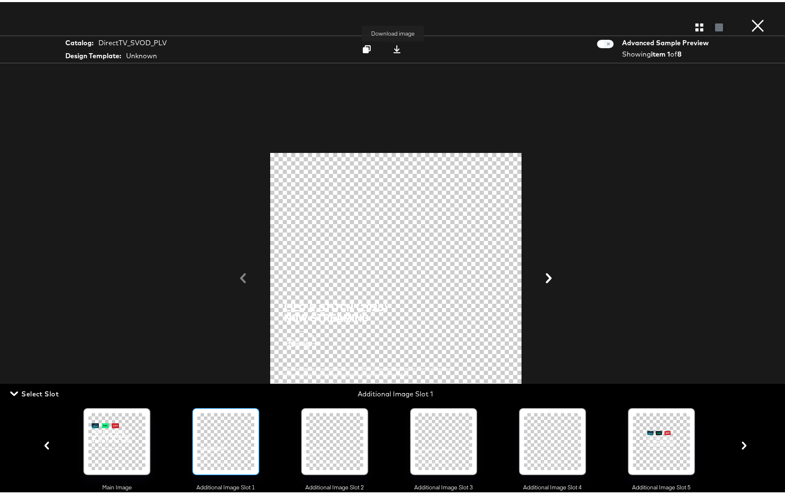
click at [393, 47] on icon at bounding box center [397, 47] width 8 height 8
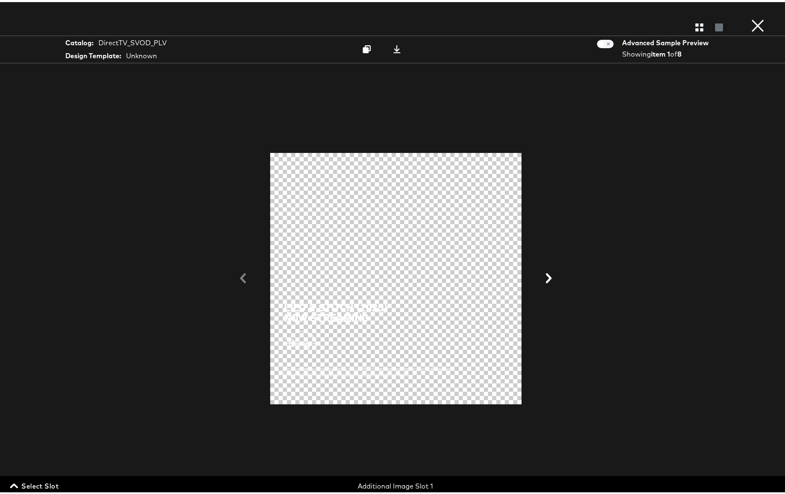
drag, startPoint x: 52, startPoint y: 483, endPoint x: 57, endPoint y: 481, distance: 4.5
click at [53, 483] on span "Select Slot" at bounding box center [35, 484] width 47 height 12
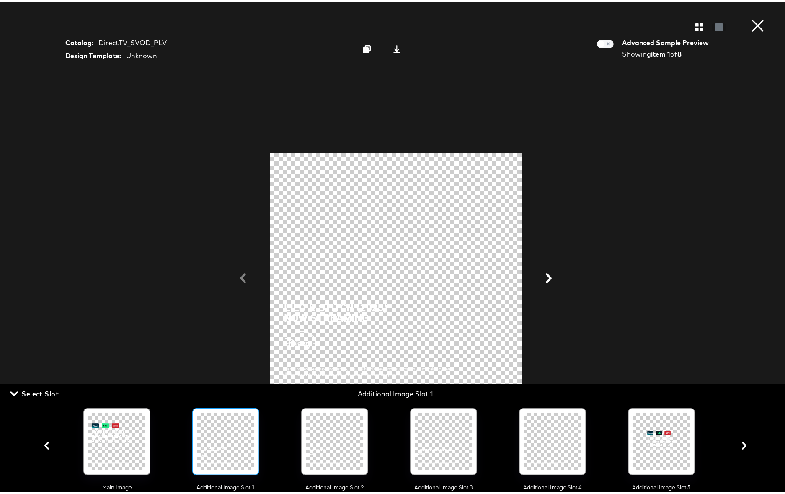
click at [346, 438] on div at bounding box center [334, 439] width 57 height 57
click at [394, 50] on icon at bounding box center [397, 47] width 8 height 8
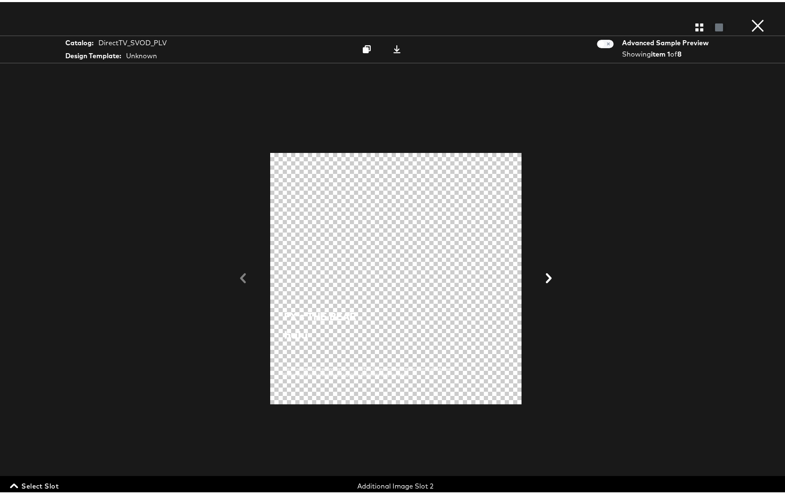
click at [41, 479] on span "Select Slot" at bounding box center [35, 484] width 47 height 12
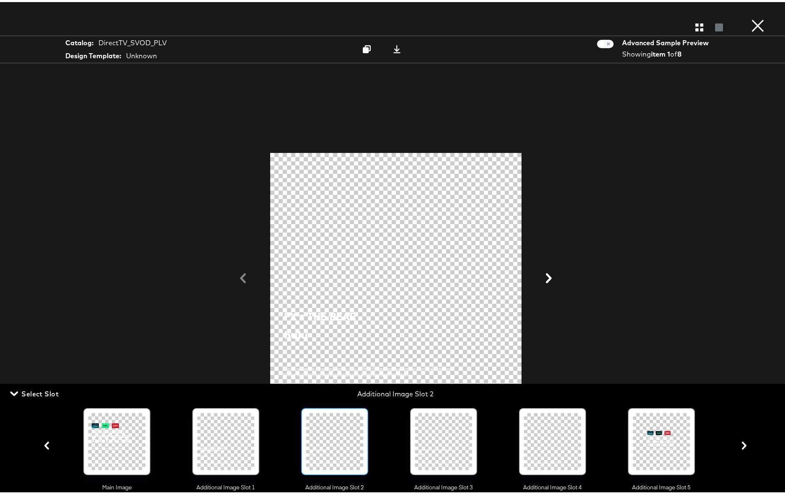
click at [443, 436] on div at bounding box center [443, 439] width 57 height 57
click at [450, 444] on div at bounding box center [443, 439] width 57 height 57
click at [394, 49] on icon at bounding box center [397, 47] width 7 height 8
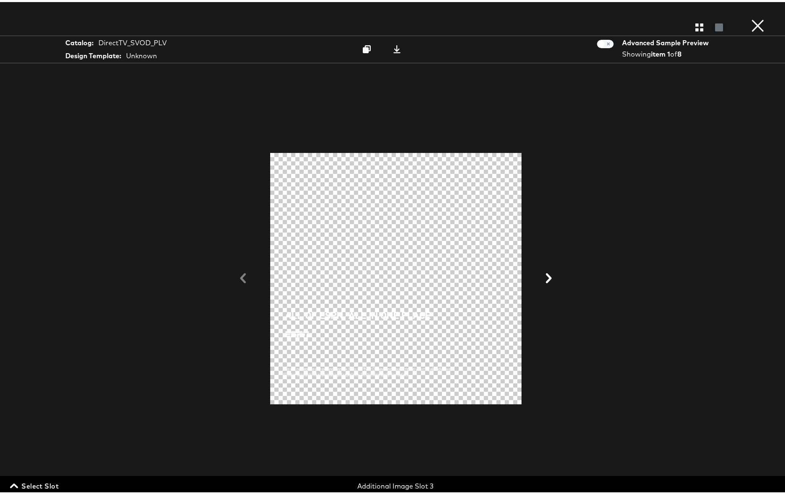
click at [41, 481] on span "Select Slot" at bounding box center [35, 484] width 47 height 12
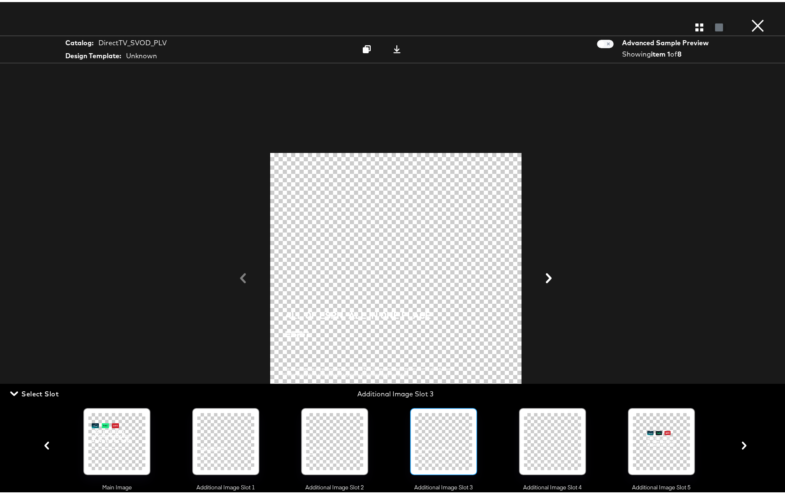
click at [544, 452] on div at bounding box center [552, 439] width 57 height 57
click at [395, 48] on icon at bounding box center [397, 47] width 8 height 8
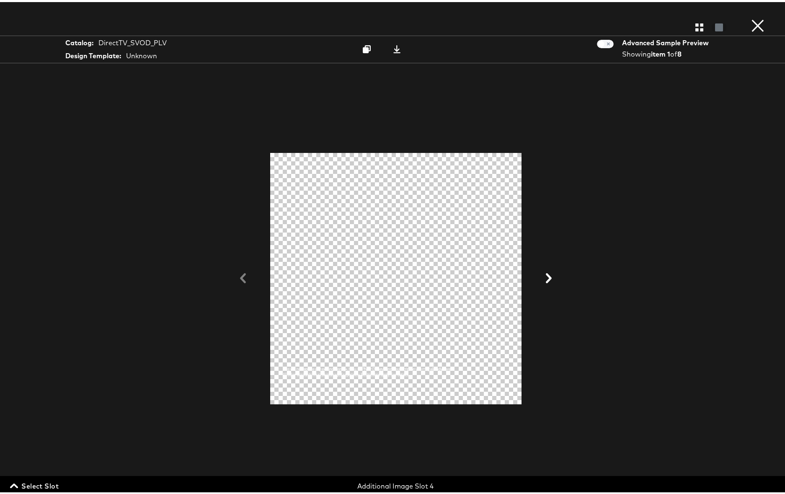
click at [47, 481] on span "Select Slot" at bounding box center [35, 484] width 47 height 12
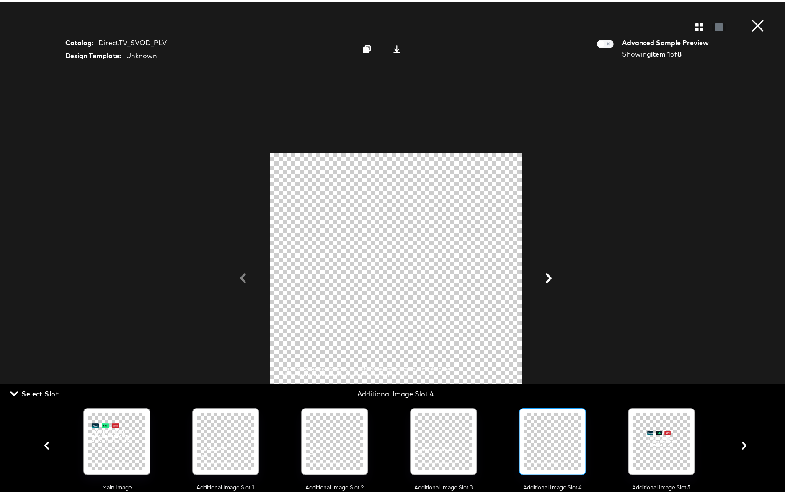
click at [658, 434] on div at bounding box center [661, 439] width 57 height 57
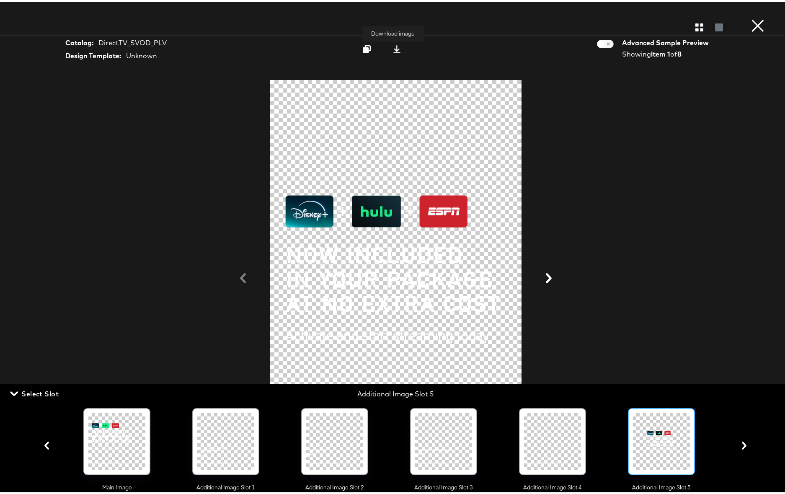
click at [393, 49] on icon at bounding box center [397, 47] width 8 height 8
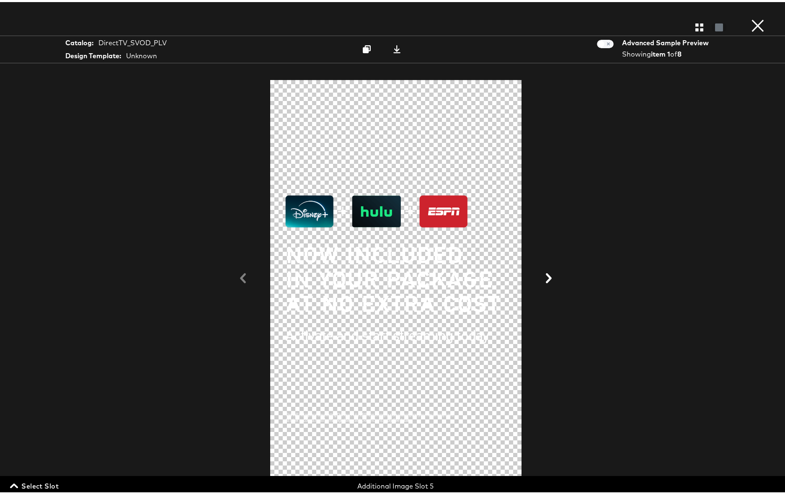
drag, startPoint x: 32, startPoint y: 487, endPoint x: 65, endPoint y: 482, distance: 32.7
click at [32, 487] on span "Select Slot" at bounding box center [35, 484] width 47 height 12
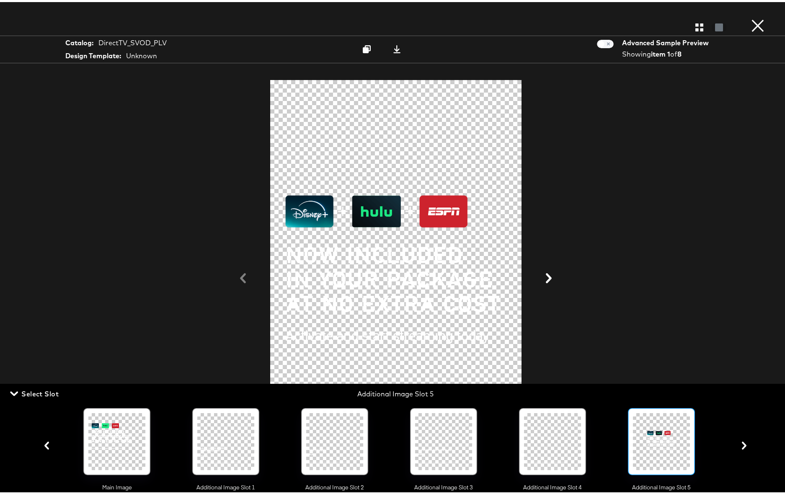
click at [741, 448] on icon "button" at bounding box center [745, 444] width 8 height 8
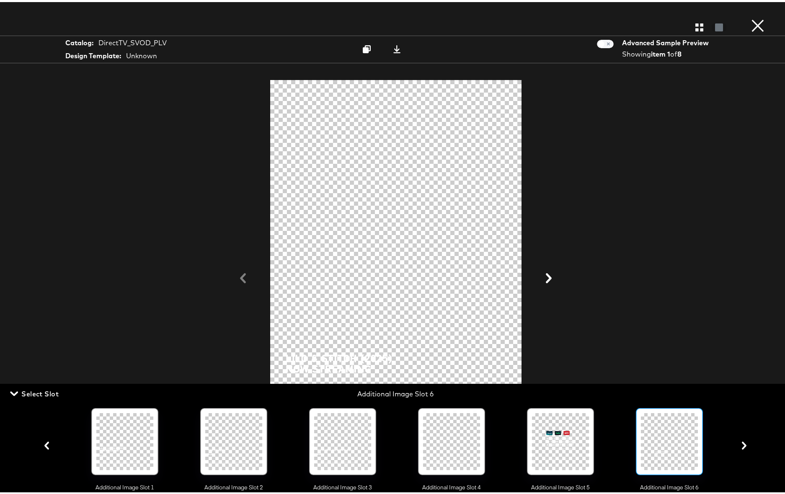
scroll to position [0, 101]
drag, startPoint x: 687, startPoint y: 447, endPoint x: 656, endPoint y: 425, distance: 37.8
click at [687, 447] on div at bounding box center [669, 439] width 57 height 57
click at [394, 51] on icon at bounding box center [397, 47] width 7 height 8
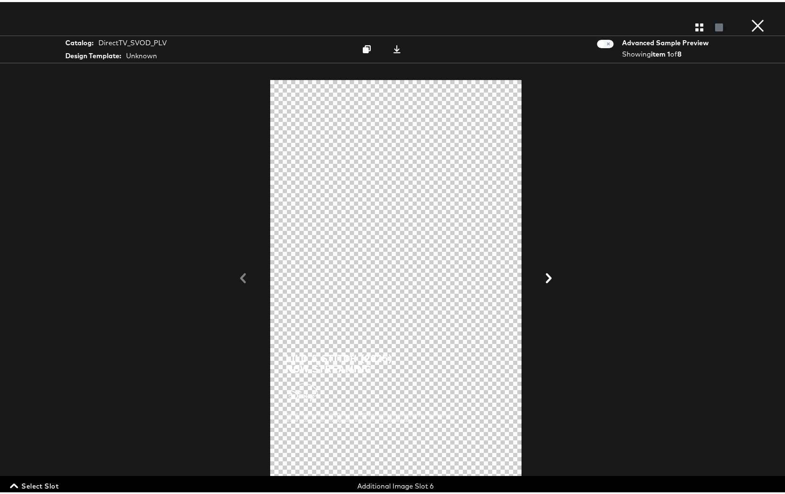
drag, startPoint x: 29, startPoint y: 484, endPoint x: 96, endPoint y: 481, distance: 67.2
click at [32, 484] on span "Select Slot" at bounding box center [35, 484] width 47 height 12
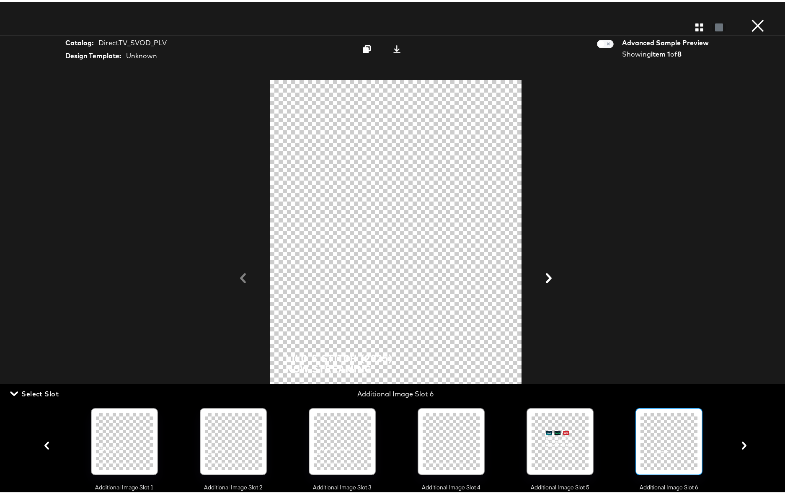
click at [742, 447] on icon "button" at bounding box center [744, 444] width 5 height 8
click at [668, 453] on div at bounding box center [669, 439] width 57 height 57
click at [393, 48] on icon at bounding box center [397, 47] width 8 height 8
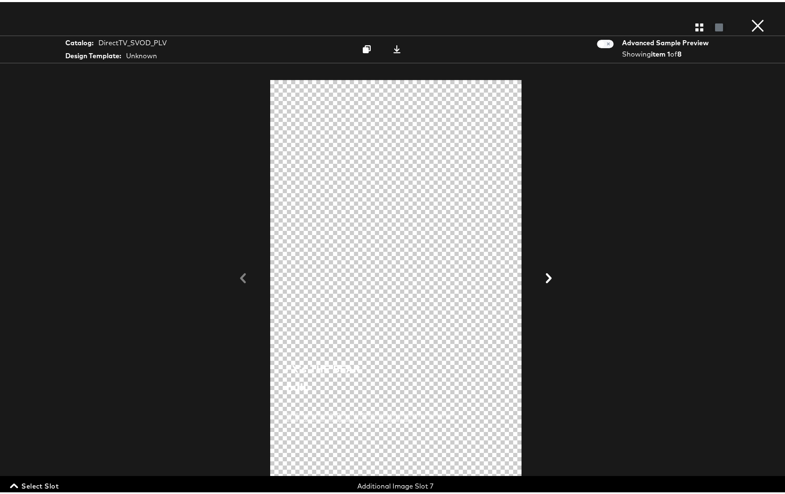
click at [33, 484] on span "Select Slot" at bounding box center [35, 484] width 47 height 12
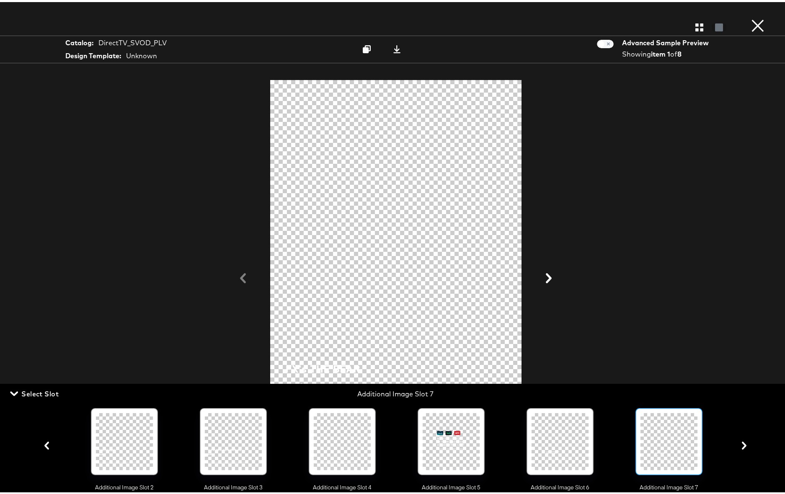
click at [742, 447] on icon "button" at bounding box center [744, 444] width 5 height 8
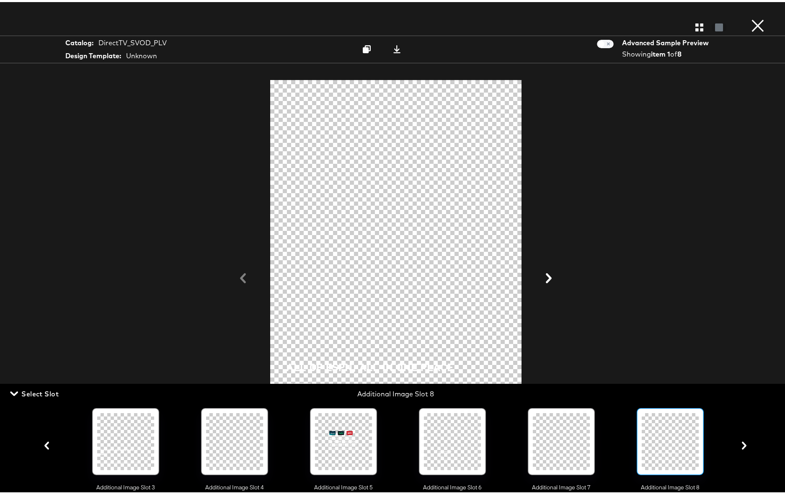
scroll to position [0, 319]
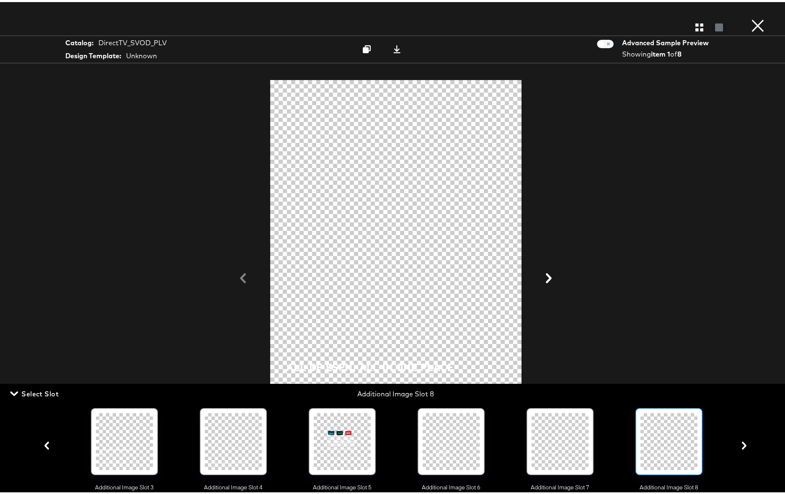
click at [663, 460] on div at bounding box center [669, 439] width 57 height 57
click at [393, 48] on icon at bounding box center [397, 47] width 8 height 8
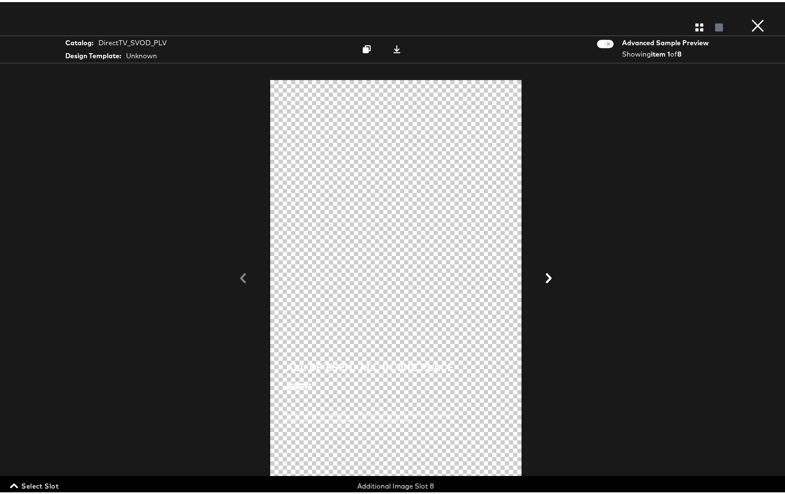
click at [30, 484] on span "Select Slot" at bounding box center [35, 484] width 47 height 12
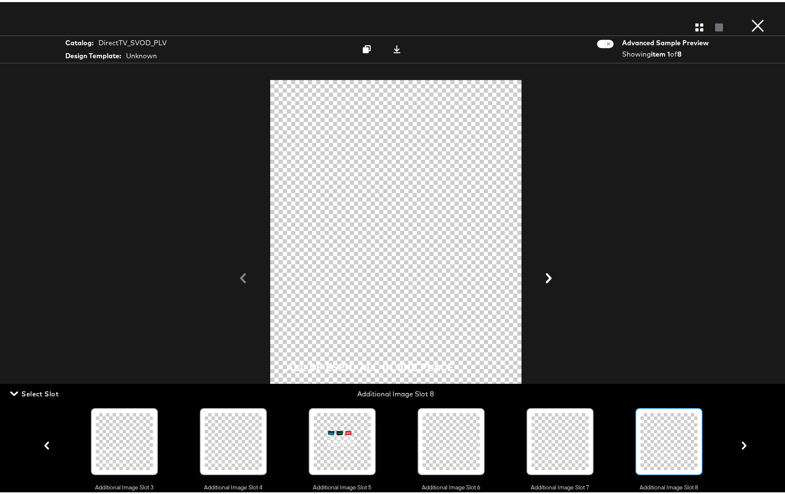
click at [741, 446] on icon "button" at bounding box center [745, 444] width 8 height 8
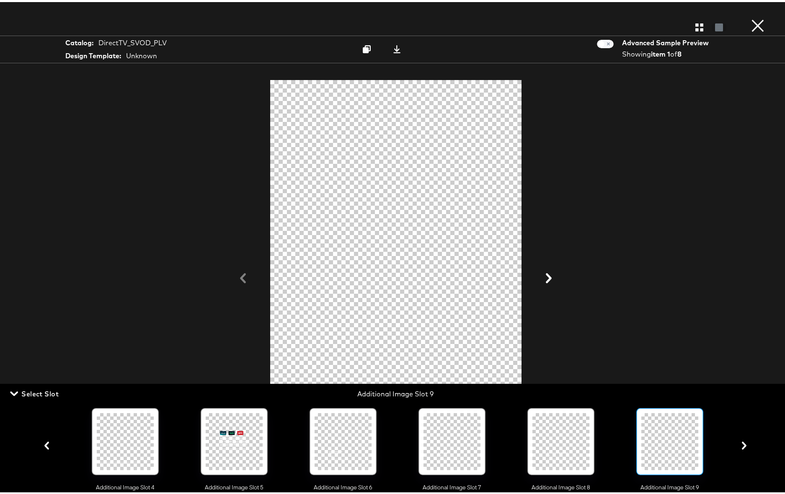
scroll to position [0, 428]
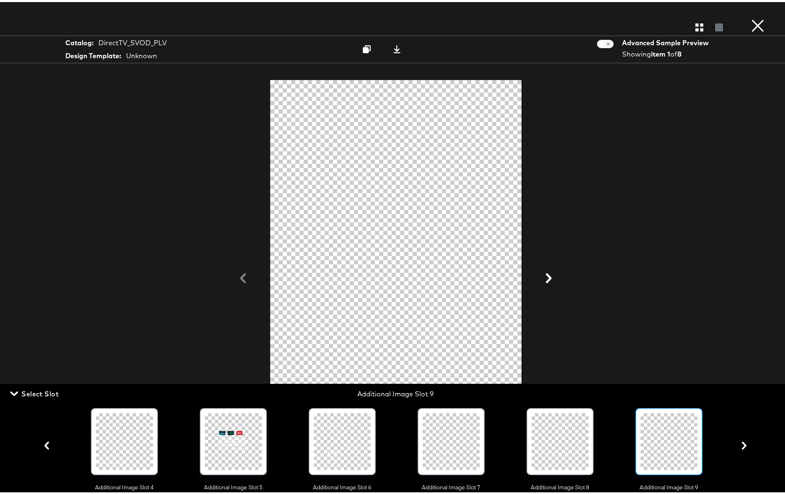
click at [674, 449] on div at bounding box center [669, 439] width 57 height 57
click at [393, 47] on icon at bounding box center [397, 47] width 8 height 8
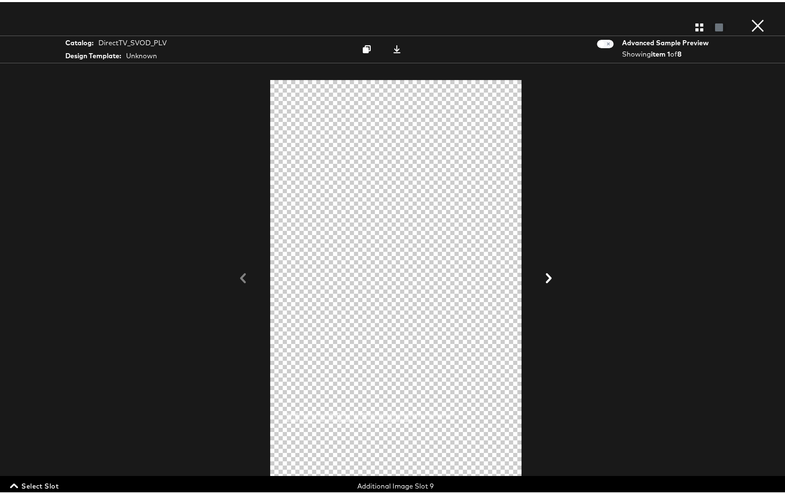
click at [52, 489] on span "Select Slot" at bounding box center [35, 484] width 47 height 12
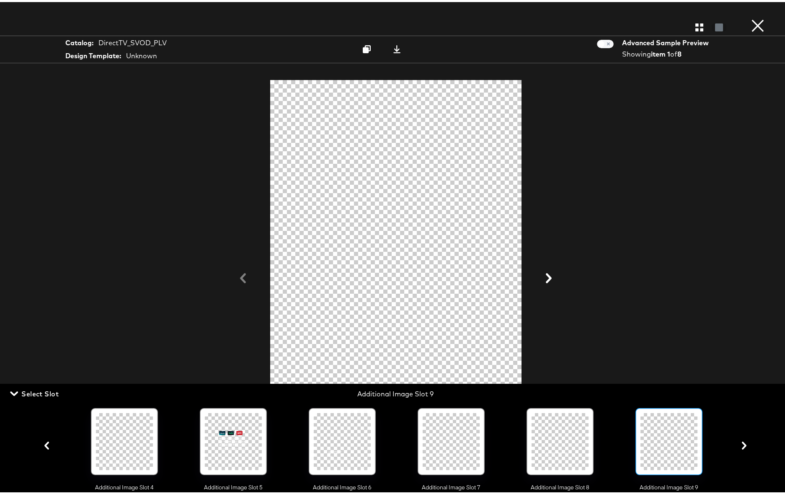
click at [741, 448] on icon "button" at bounding box center [745, 444] width 8 height 8
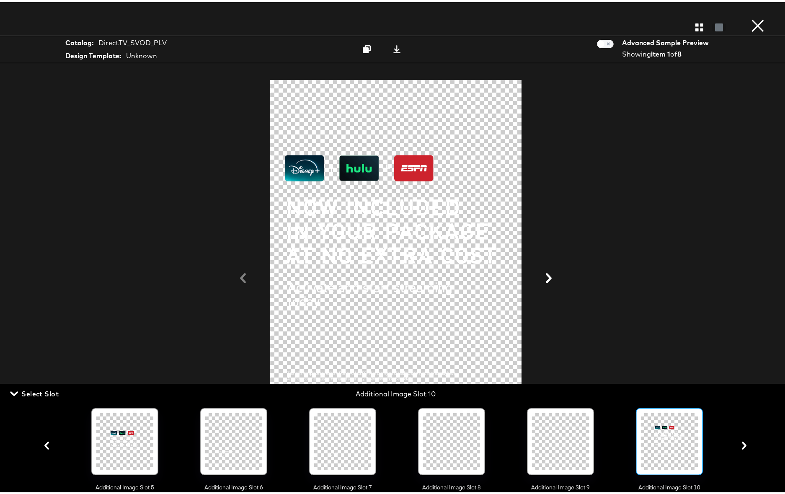
scroll to position [0, 537]
click at [663, 447] on div at bounding box center [669, 439] width 57 height 57
click at [394, 49] on icon at bounding box center [397, 47] width 7 height 8
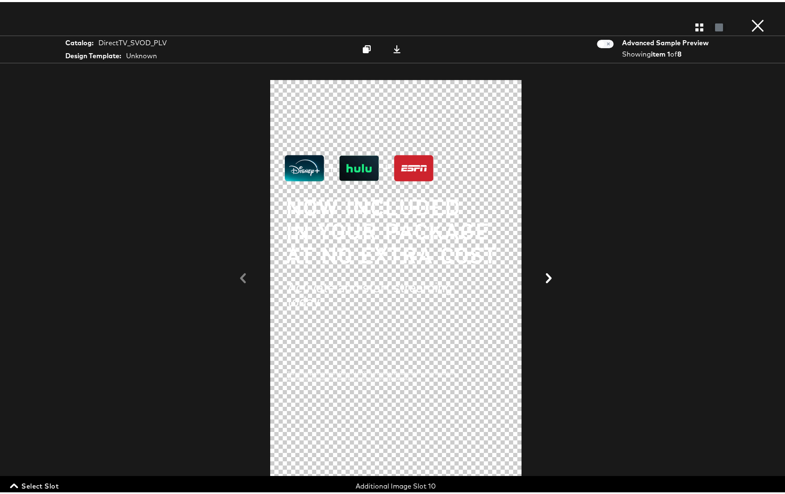
click at [47, 484] on span "Select Slot" at bounding box center [35, 484] width 47 height 12
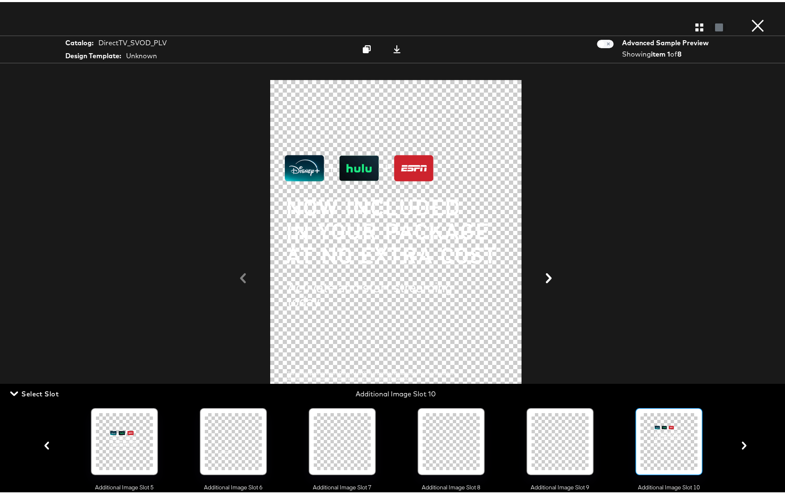
click at [741, 445] on icon "button" at bounding box center [745, 444] width 8 height 8
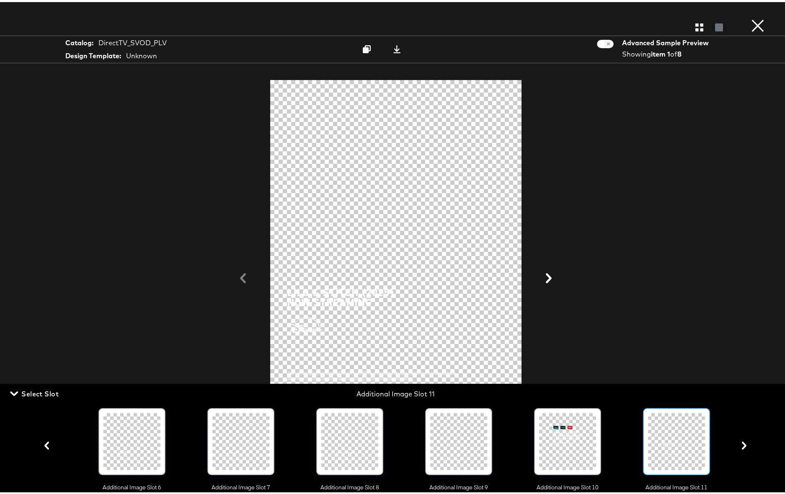
scroll to position [0, 646]
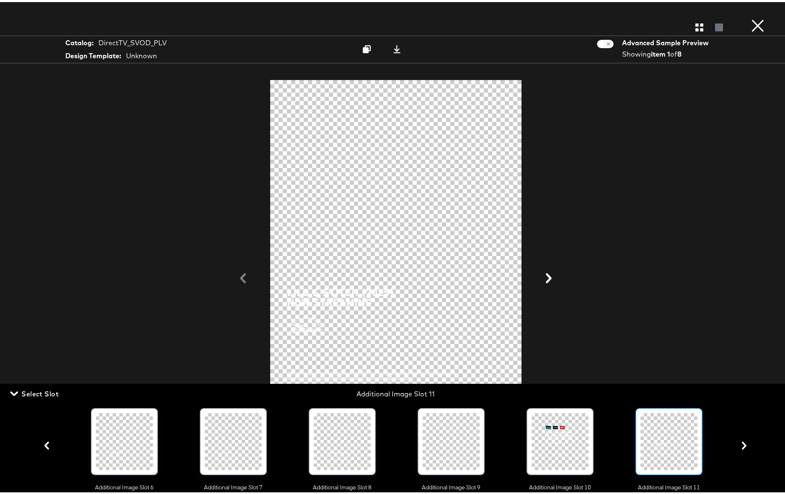
click at [671, 437] on div at bounding box center [669, 439] width 57 height 57
click at [394, 48] on icon at bounding box center [397, 47] width 7 height 8
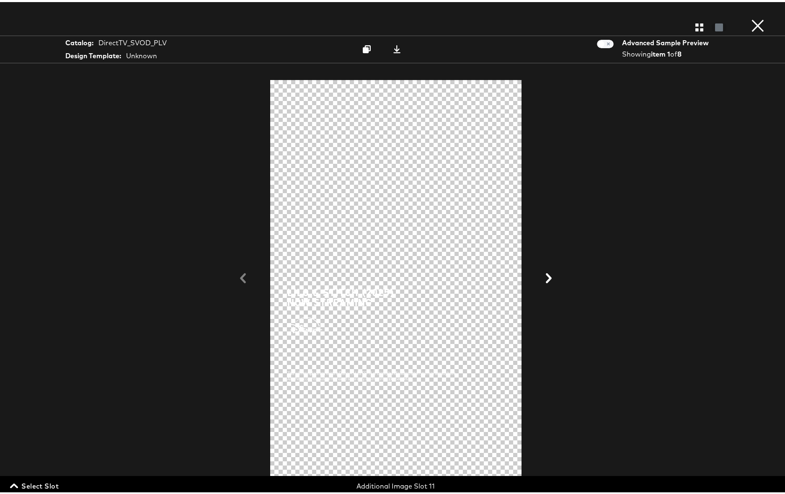
click at [41, 486] on span "Select Slot" at bounding box center [35, 484] width 47 height 12
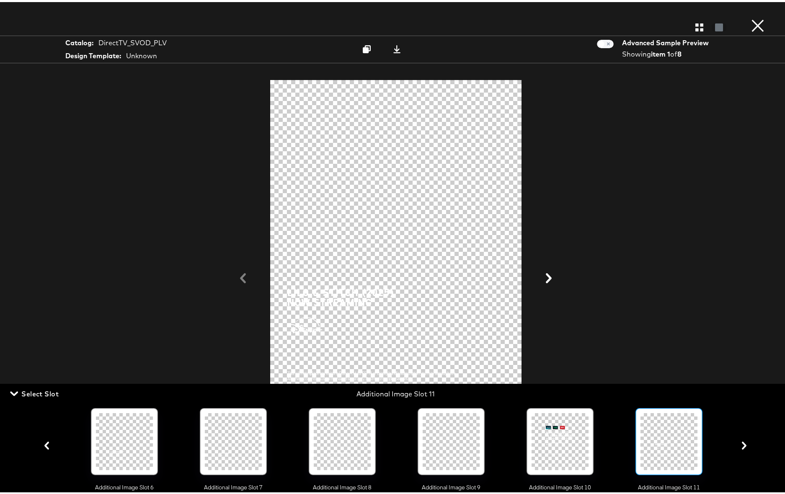
click at [737, 443] on button "button" at bounding box center [744, 444] width 15 height 8
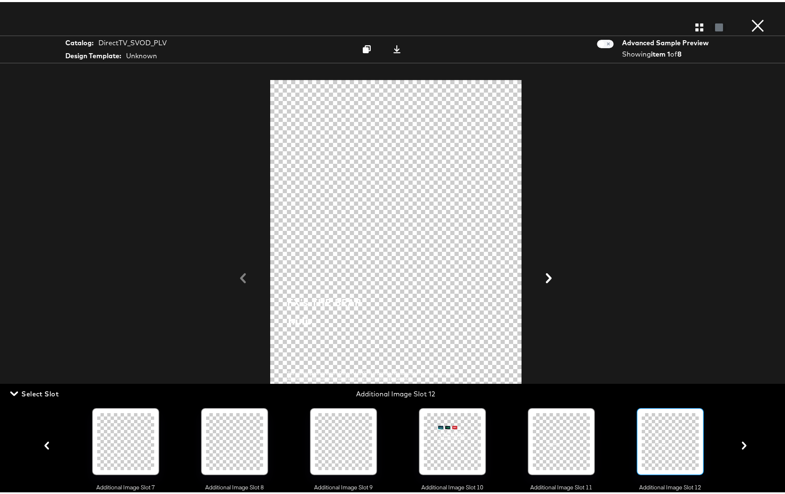
scroll to position [0, 755]
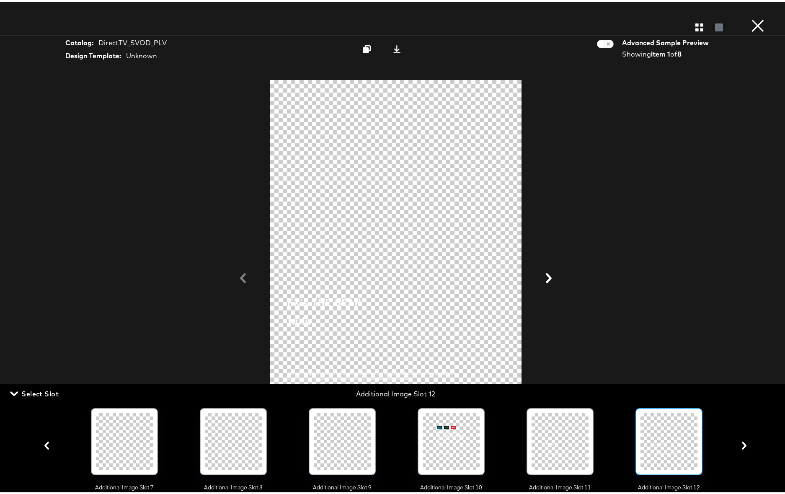
click at [680, 446] on div at bounding box center [669, 439] width 57 height 57
click at [394, 48] on icon at bounding box center [397, 47] width 7 height 8
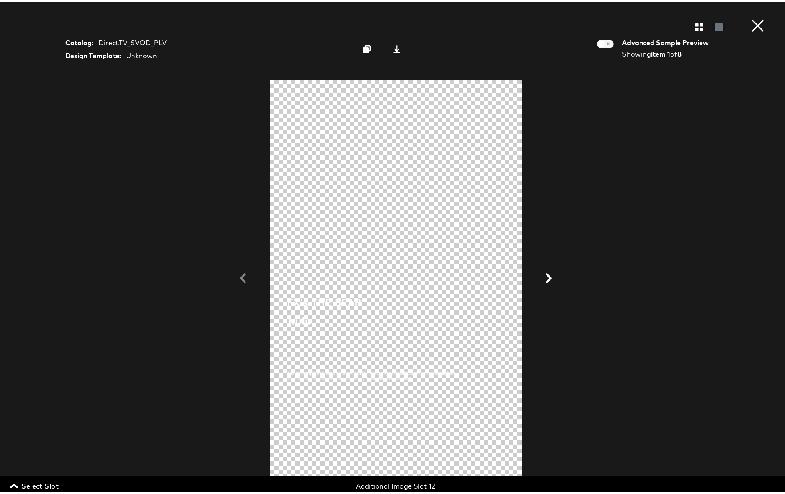
drag, startPoint x: 31, startPoint y: 484, endPoint x: 71, endPoint y: 482, distance: 40.8
click at [31, 484] on span "Select Slot" at bounding box center [35, 484] width 47 height 12
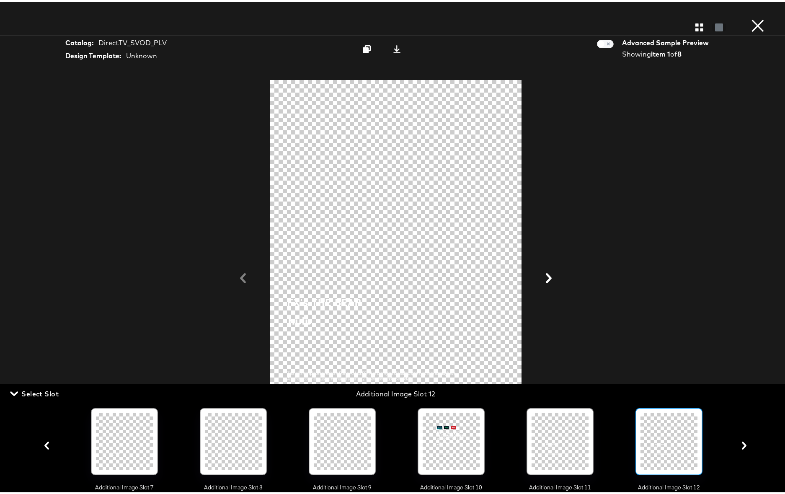
click at [741, 447] on icon "button" at bounding box center [745, 444] width 8 height 8
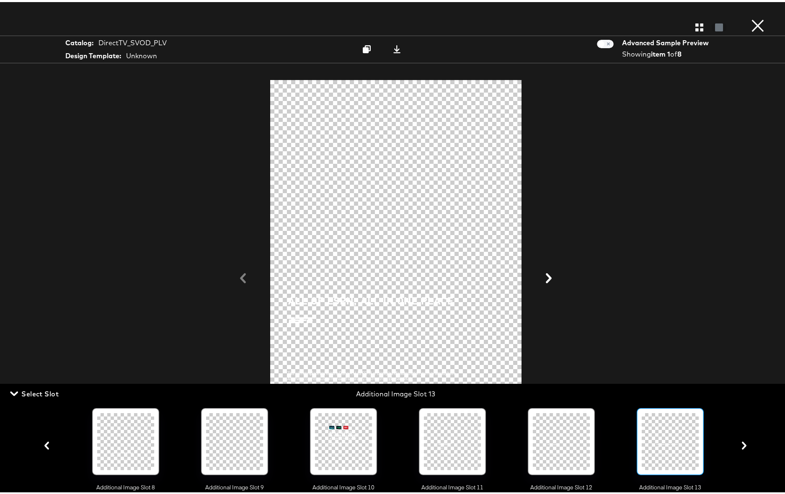
scroll to position [0, 864]
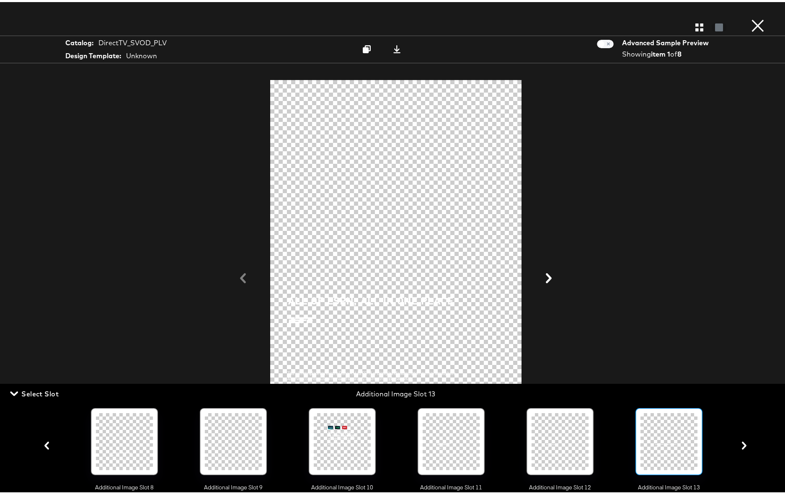
click at [681, 443] on div at bounding box center [669, 439] width 57 height 57
click at [395, 47] on icon at bounding box center [397, 47] width 8 height 8
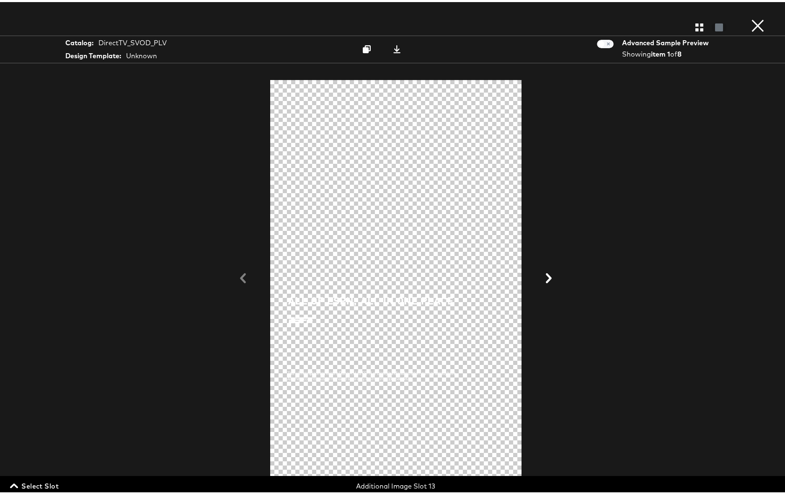
drag, startPoint x: 45, startPoint y: 490, endPoint x: 52, endPoint y: 487, distance: 7.2
click at [46, 490] on span "Select Slot" at bounding box center [35, 484] width 47 height 12
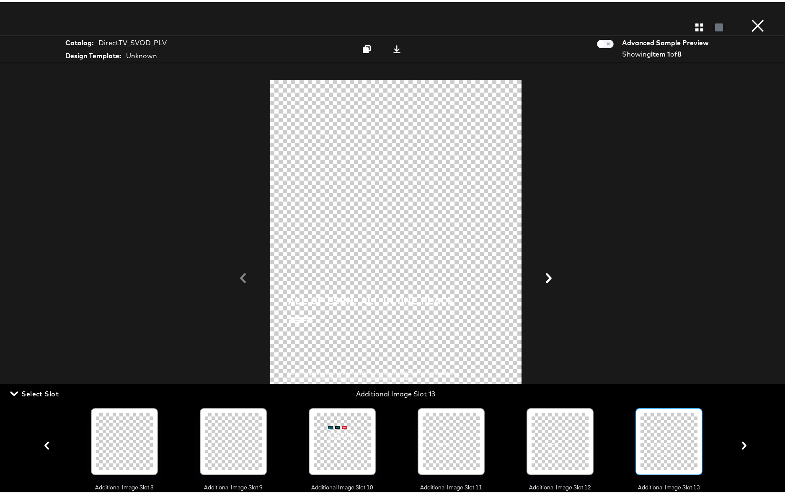
click at [741, 445] on icon "button" at bounding box center [745, 444] width 8 height 8
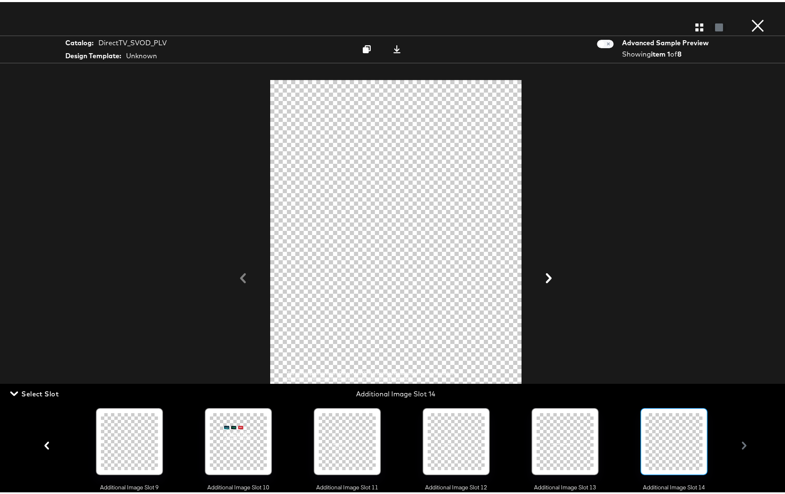
scroll to position [0, 973]
click at [678, 445] on div at bounding box center [674, 439] width 57 height 57
click at [395, 46] on icon at bounding box center [397, 47] width 8 height 8
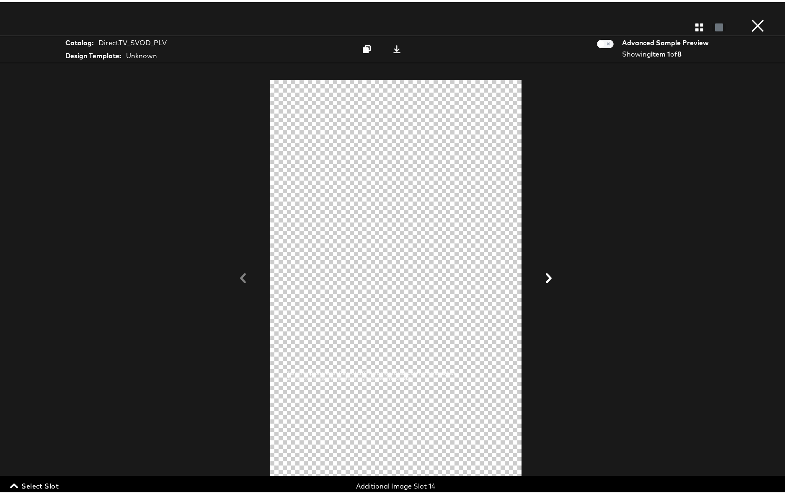
click at [43, 482] on span "Select Slot" at bounding box center [35, 484] width 47 height 12
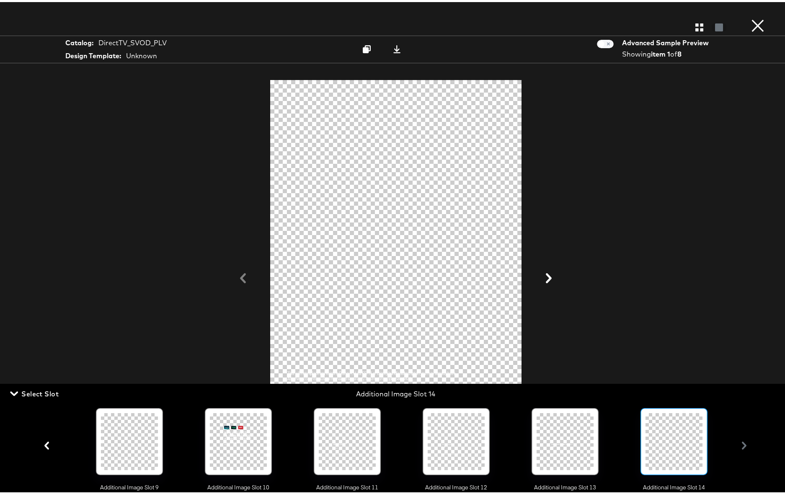
click at [736, 446] on div "Main Image Additional Image Slot 1 Additional Image Slot 2 Additional Image Slo…" at bounding box center [395, 444] width 712 height 92
click at [737, 448] on div "Main Image Additional Image Slot 1 Additional Image Slot 2 Additional Image Slo…" at bounding box center [395, 444] width 712 height 92
click at [738, 448] on div "Main Image Additional Image Slot 1 Additional Image Slot 2 Additional Image Slo…" at bounding box center [395, 444] width 712 height 92
click at [752, 17] on button "×" at bounding box center [758, 8] width 17 height 17
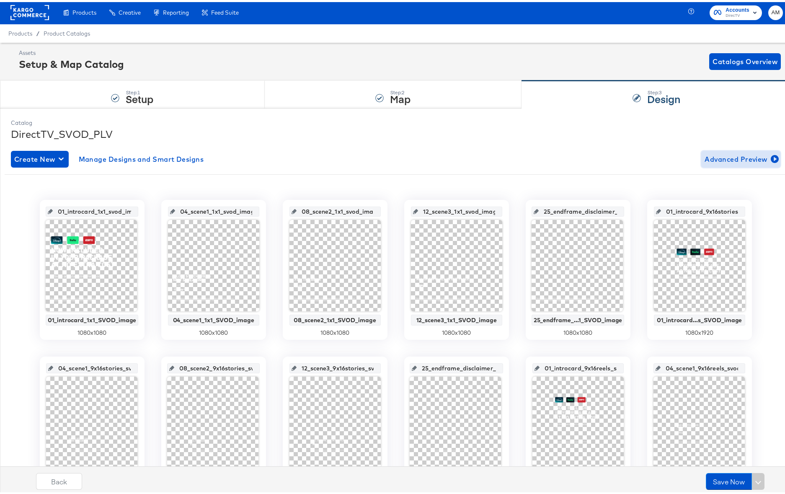
scroll to position [2, 0]
click at [90, 210] on input "01_introcard_1x1_svod_image" at bounding box center [95, 205] width 84 height 23
drag, startPoint x: 114, startPoint y: 181, endPoint x: 106, endPoint y: 189, distance: 11.3
click at [114, 181] on div "01_introcard_1x1_svod_image 01_introcard_1x1_SVOD_image 1080 x 1080 04_scene1_1…" at bounding box center [396, 421] width 770 height 485
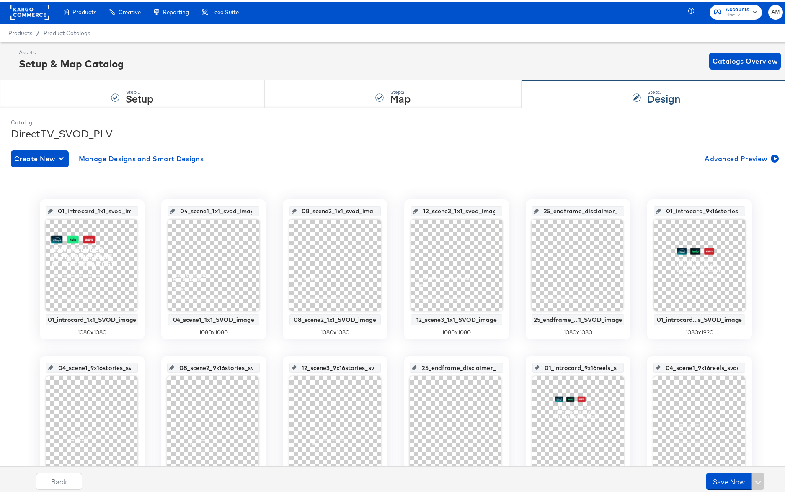
click at [72, 209] on input "01_introcard_1x1_svod_image" at bounding box center [95, 205] width 84 height 23
click at [71, 209] on input "01_introcard_1x1_svod_image" at bounding box center [95, 205] width 84 height 23
click at [208, 208] on input "04_scene1_1x1_svod_image" at bounding box center [216, 205] width 82 height 23
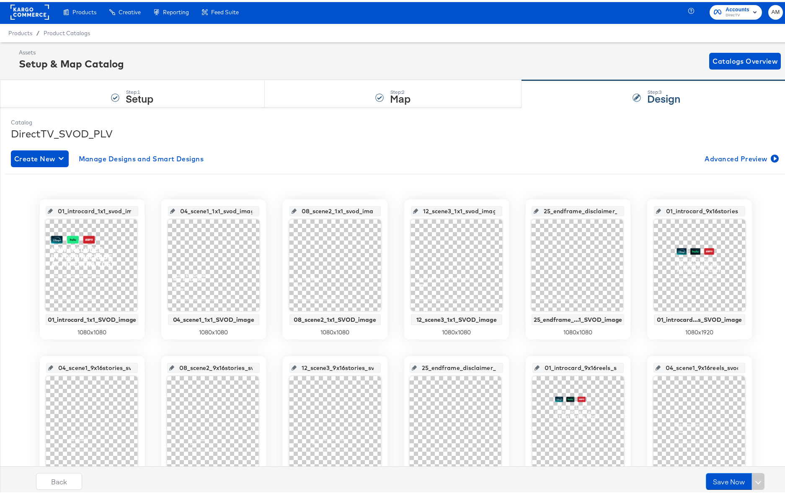
click at [208, 208] on input "04_scene1_1x1_svod_image" at bounding box center [216, 205] width 82 height 23
click at [332, 208] on input "08_scene2_1x1_svod_image" at bounding box center [338, 205] width 82 height 23
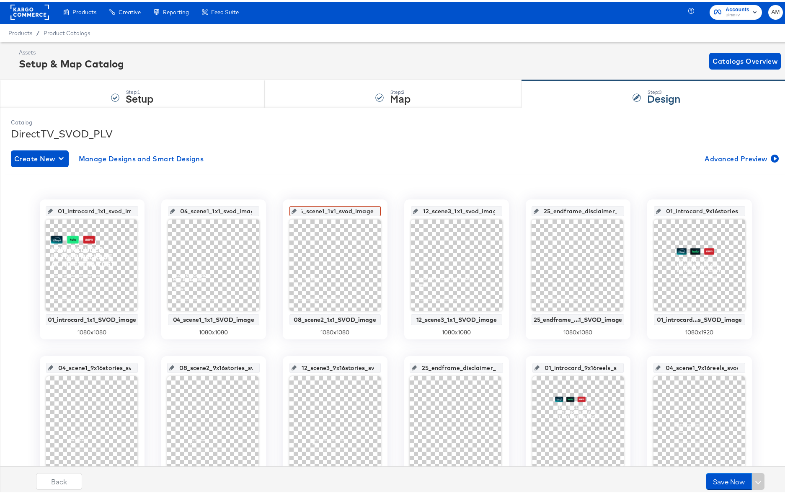
click at [362, 174] on div "01_introcard_1x1_svod_image 01_introcard_1x1_SVOD_image 1080 x 1080 04_scene1_1…" at bounding box center [396, 421] width 782 height 498
click at [320, 210] on input "08_scene2_1x1_svod_image" at bounding box center [338, 205] width 82 height 23
click at [439, 209] on input "12_scene3_1x1_svod_image" at bounding box center [459, 205] width 82 height 23
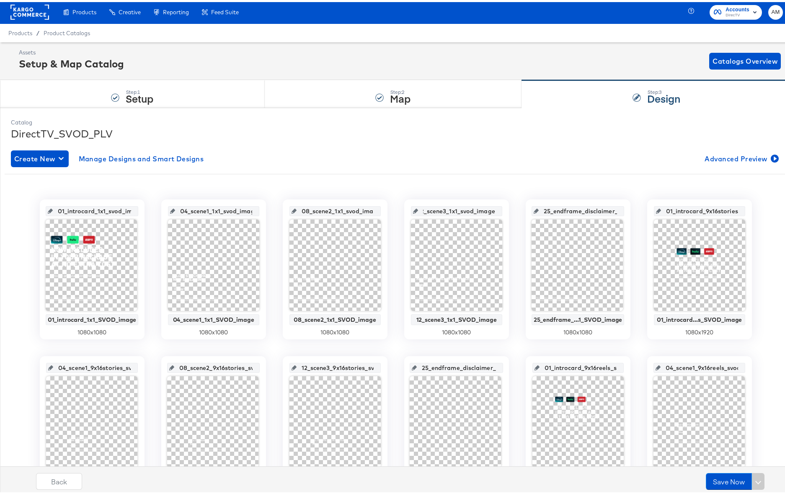
drag, startPoint x: 423, startPoint y: 210, endPoint x: 589, endPoint y: 212, distance: 166.0
click at [589, 212] on div "01_introcard_1x1_svod_image 01_introcard_1x1_SVOD_image 1080 x 1080 04_scene1_1…" at bounding box center [396, 423] width 782 height 453
drag, startPoint x: 545, startPoint y: 209, endPoint x: 641, endPoint y: 212, distance: 96.0
click at [641, 212] on div "01_introcard_1x1_svod_image 01_introcard_1x1_SVOD_image 1080 x 1080 04_scene1_1…" at bounding box center [396, 423] width 782 height 453
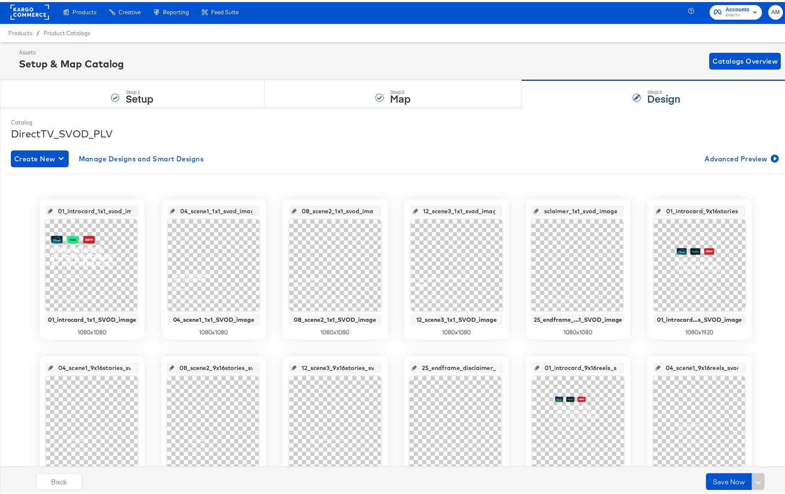
scroll to position [0, 0]
click at [709, 207] on input "01_introcard_9x16stories_svod_image" at bounding box center [702, 205] width 82 height 23
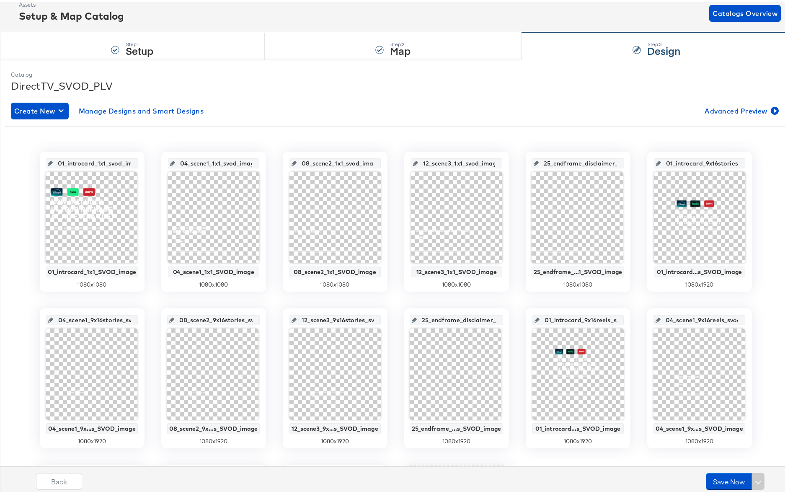
scroll to position [57, 0]
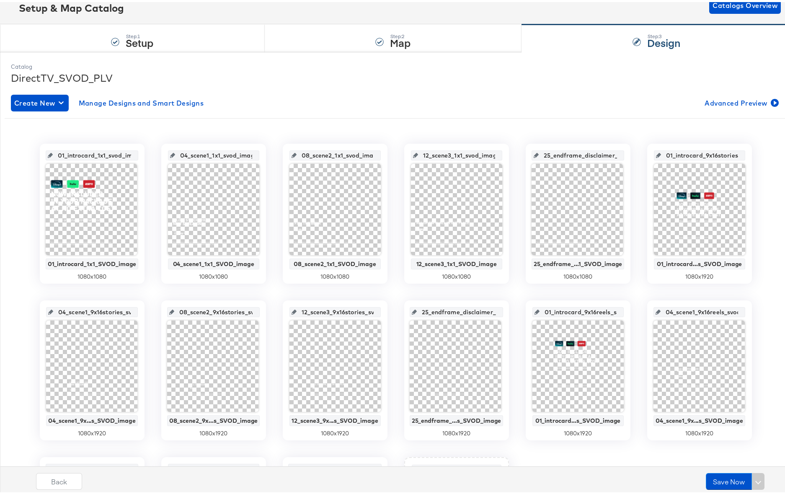
click at [77, 311] on input "04_scene1_9x16stories_svod_image" at bounding box center [94, 306] width 83 height 23
click at [205, 310] on input "08_scene2_9x16stories_svod_image" at bounding box center [216, 306] width 84 height 23
click at [319, 310] on input "12_scene3_9x16stories_svod_image" at bounding box center [338, 306] width 82 height 23
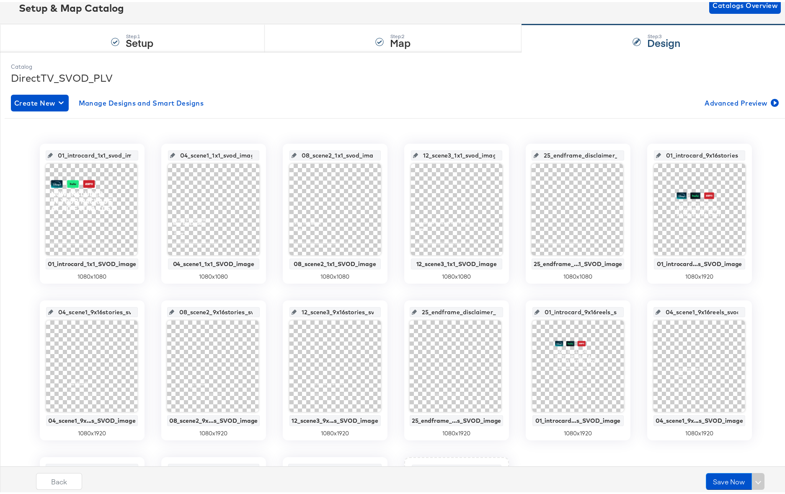
click at [320, 310] on input "12_scene3_9x16stories_svod_image" at bounding box center [338, 306] width 82 height 23
click at [437, 309] on input "25_endframe_disclaimer_9x16stories_svod_image" at bounding box center [459, 306] width 85 height 23
click at [436, 309] on input "25_endframe_disclaimer_9x16stories_svod_image" at bounding box center [459, 306] width 85 height 23
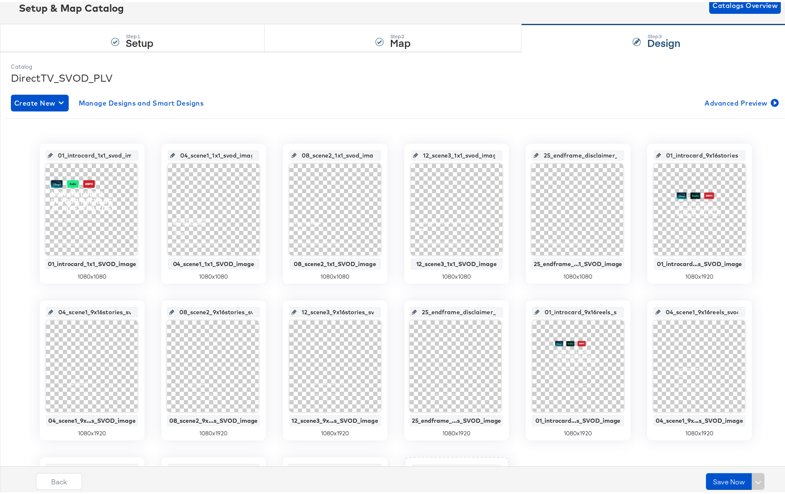
click at [436, 309] on input "25_endframe_disclaimer_9x16stories_svod_image" at bounding box center [459, 306] width 85 height 23
click at [560, 310] on input "01_introcard_9x16reels_svod_image" at bounding box center [581, 306] width 82 height 23
click at [686, 311] on input "04_scene1_9x16reels_svod_image" at bounding box center [702, 306] width 83 height 23
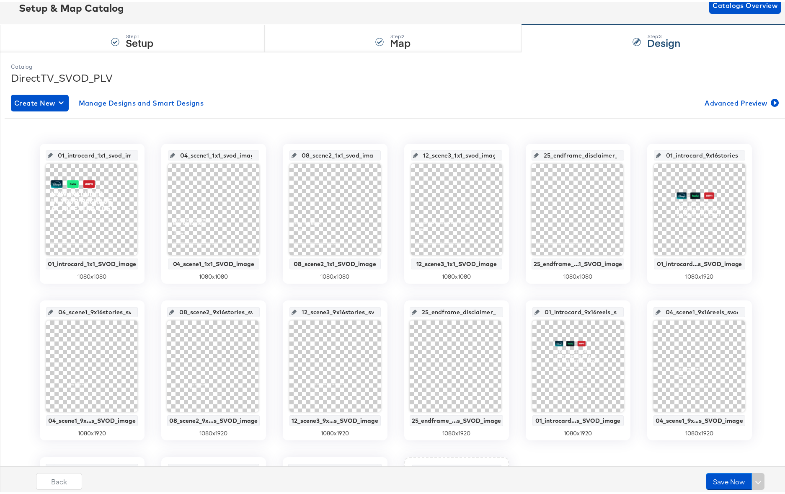
click at [686, 311] on input "04_scene1_9x16reels_svod_image" at bounding box center [702, 306] width 83 height 23
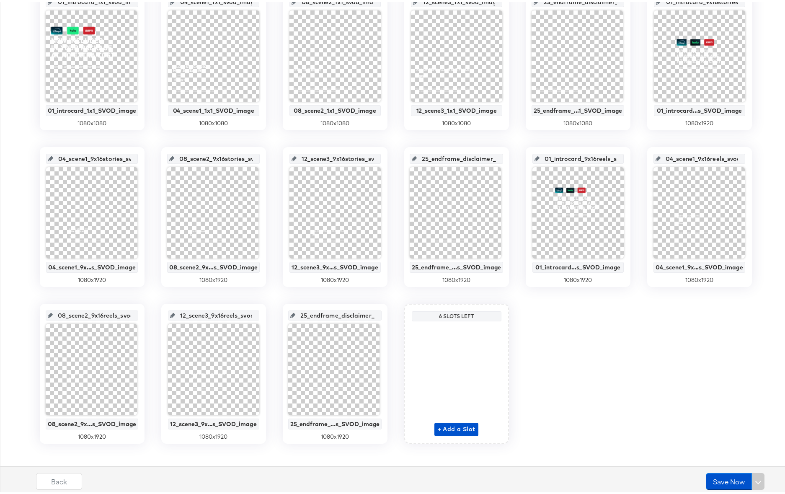
click at [78, 313] on input "08_scene2_9x16reels_svod_image" at bounding box center [95, 310] width 84 height 23
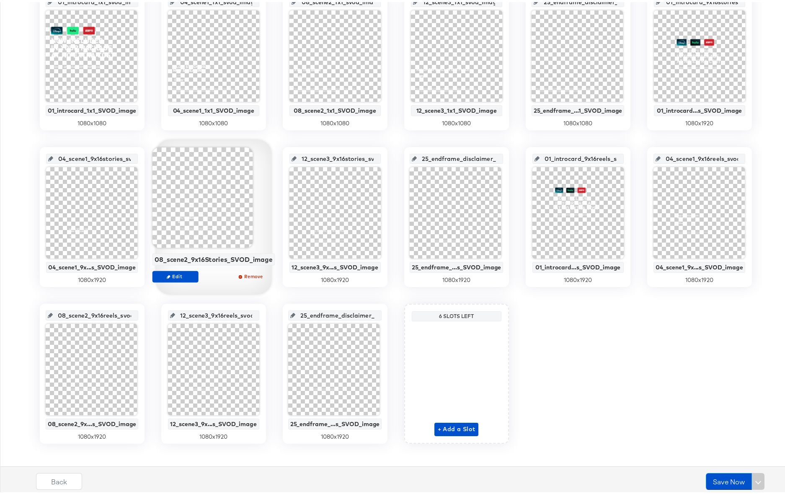
click at [200, 312] on input "12_scene3_9x16reels_svod_image" at bounding box center [216, 310] width 82 height 23
click at [326, 313] on input "25_endframe_disclaimer_9x16reels_svod_image" at bounding box center [337, 310] width 85 height 23
click at [325, 313] on input "25_endframe_disclaimer_9x16reels_svod_image" at bounding box center [337, 310] width 85 height 23
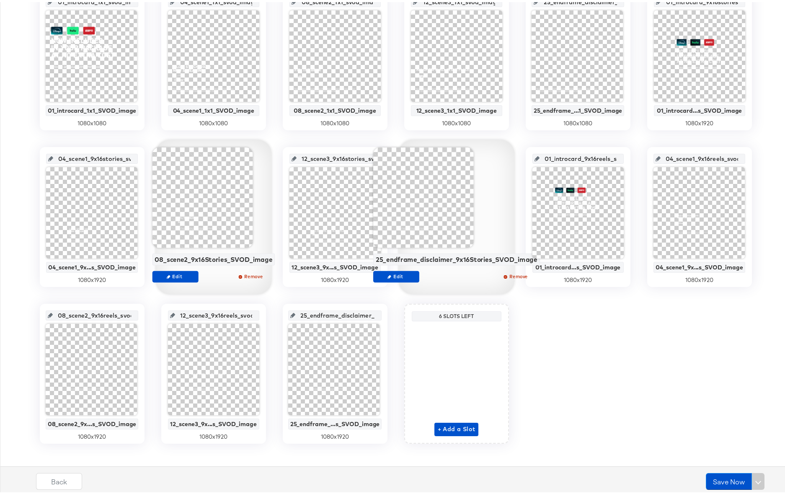
scroll to position [0, 0]
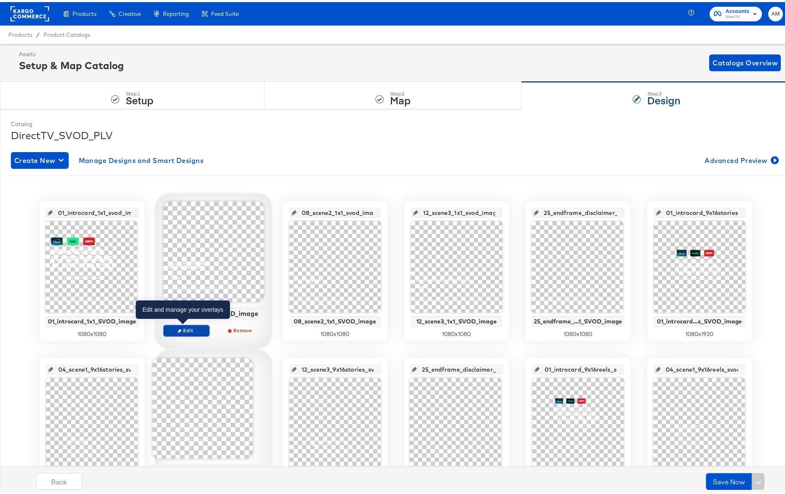
click at [183, 328] on span "Edit" at bounding box center [186, 328] width 39 height 6
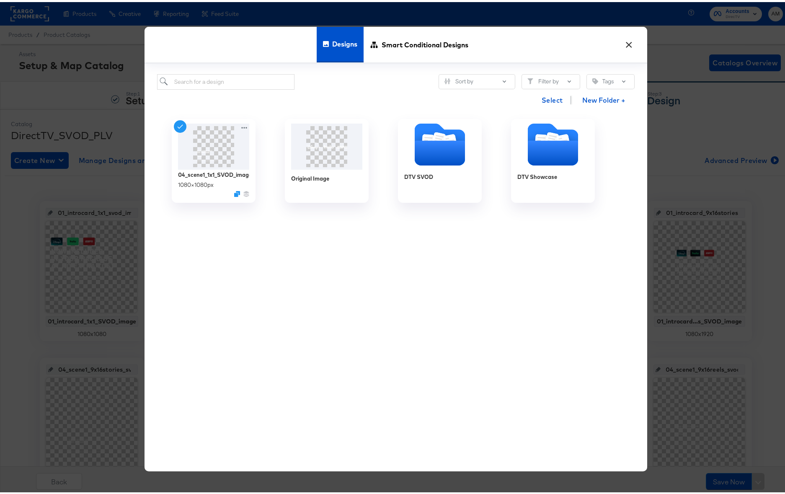
click at [624, 39] on button "×" at bounding box center [629, 40] width 15 height 15
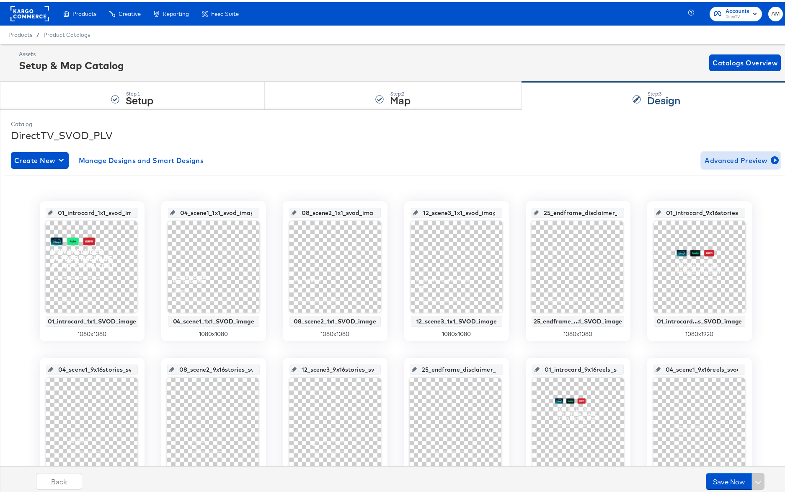
click at [708, 158] on span "Advanced Preview" at bounding box center [741, 159] width 73 height 12
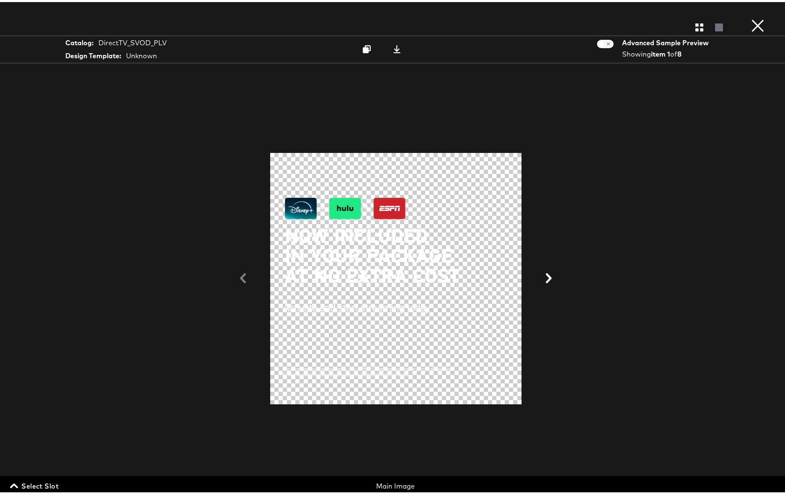
click at [545, 276] on icon at bounding box center [549, 276] width 10 height 10
click at [240, 277] on icon at bounding box center [243, 276] width 6 height 10
click at [751, 17] on button "×" at bounding box center [758, 8] width 17 height 17
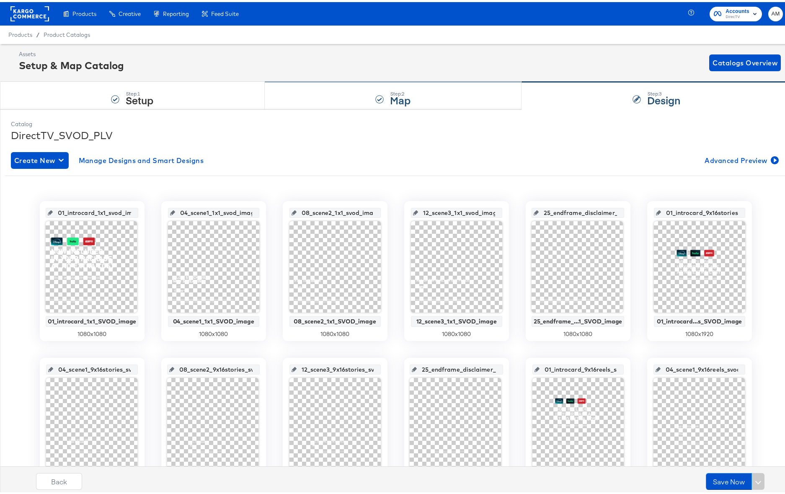
click at [435, 92] on div "Step: 2 Map" at bounding box center [393, 94] width 257 height 28
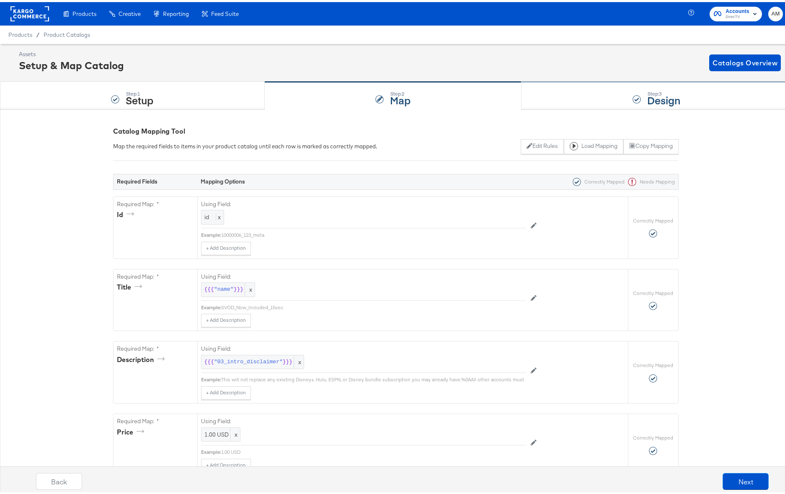
click at [589, 96] on div "Step: 3 Design" at bounding box center [657, 94] width 270 height 28
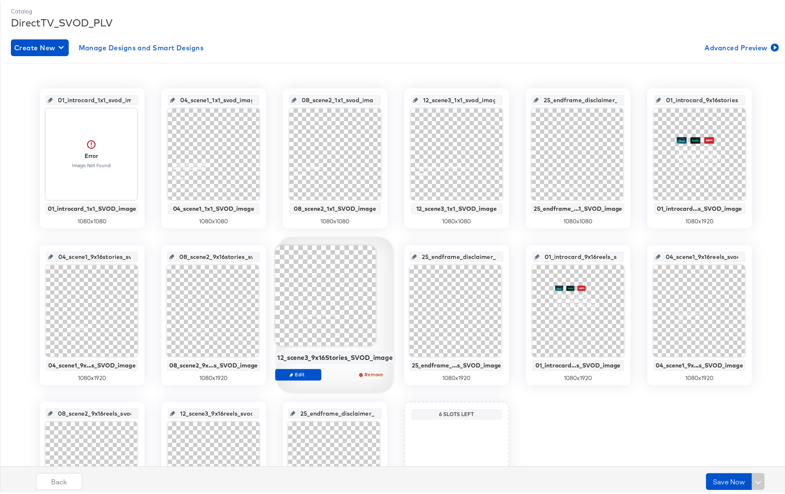
scroll to position [53, 0]
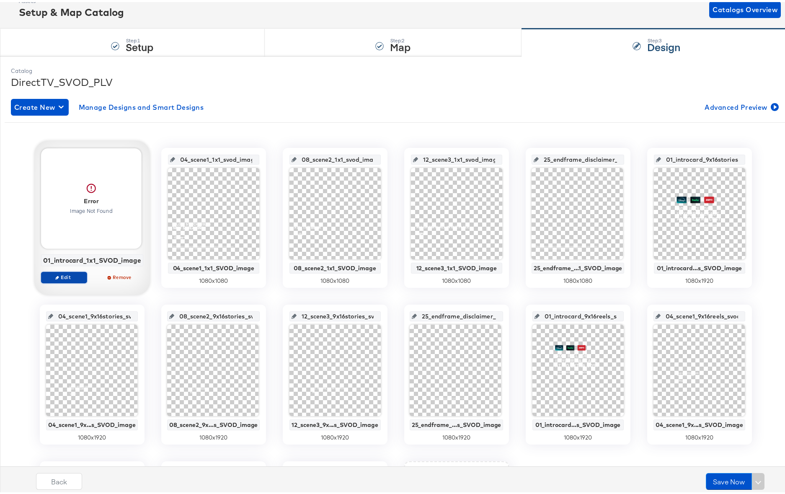
click at [59, 275] on span "Edit" at bounding box center [63, 275] width 39 height 6
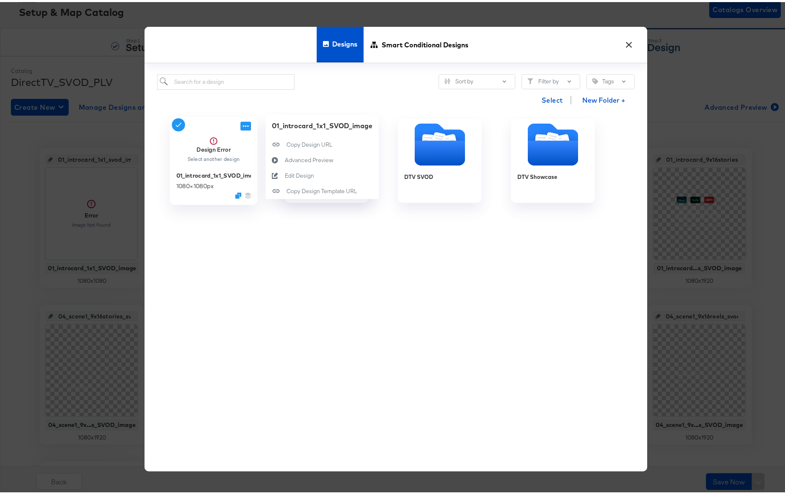
click at [244, 122] on icon at bounding box center [246, 124] width 10 height 9
click at [285, 174] on div "Edit Design Edit Design" at bounding box center [285, 174] width 0 height 0
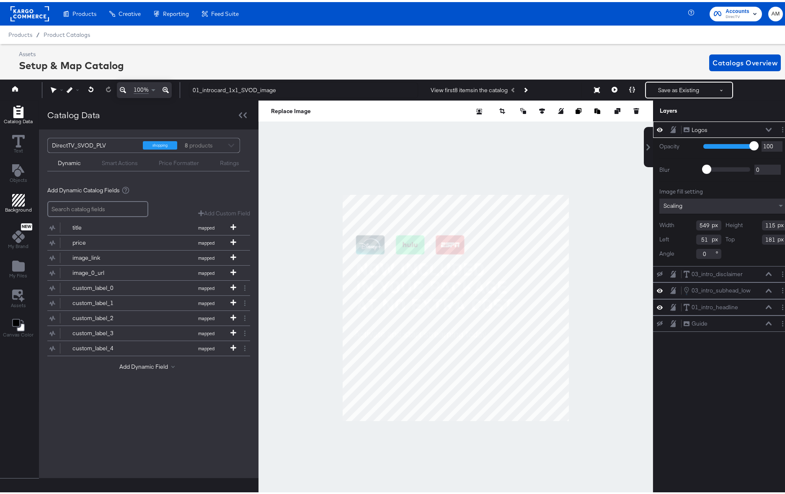
click at [14, 193] on icon "Add Rectangle" at bounding box center [18, 198] width 13 height 13
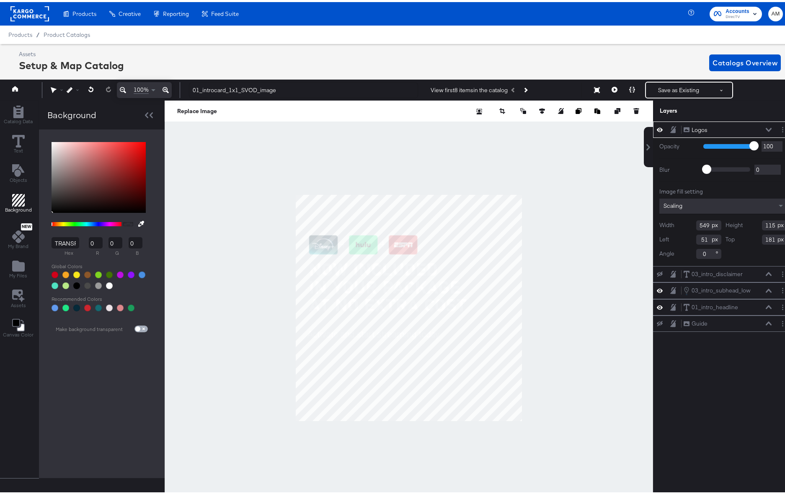
click at [140, 326] on input "checkbox" at bounding box center [138, 328] width 20 height 7
checkbox input "true"
type input "FFFFFF"
type input "255"
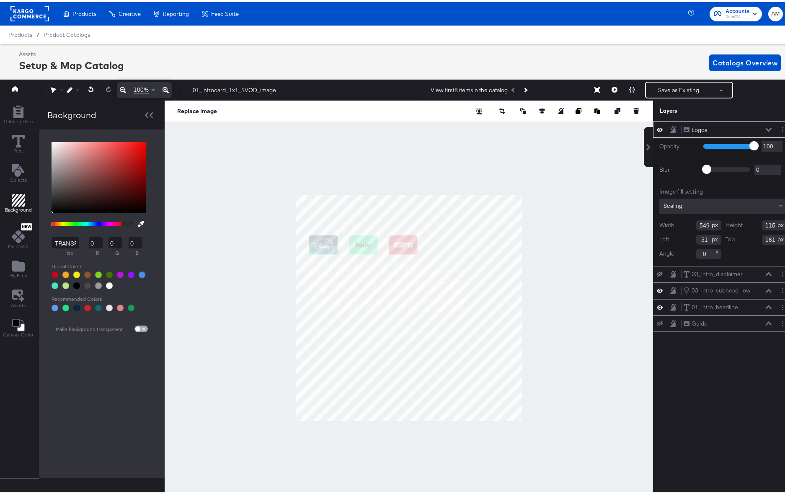
type input "255"
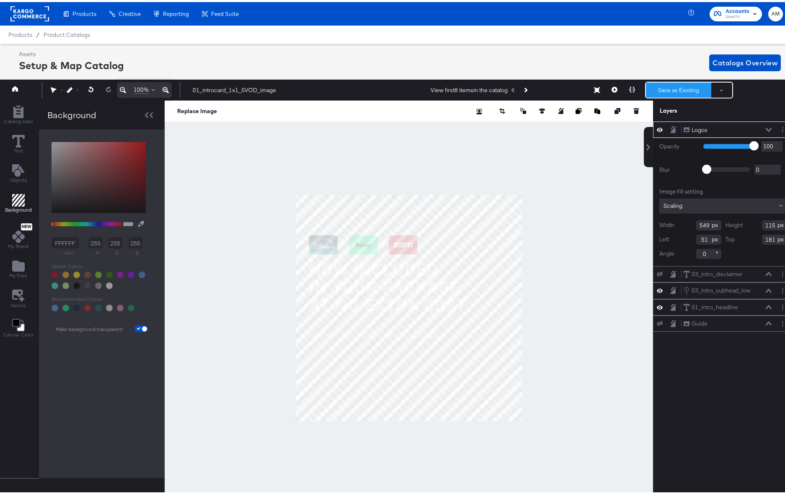
click at [651, 91] on button "Save as Existing" at bounding box center [678, 87] width 65 height 15
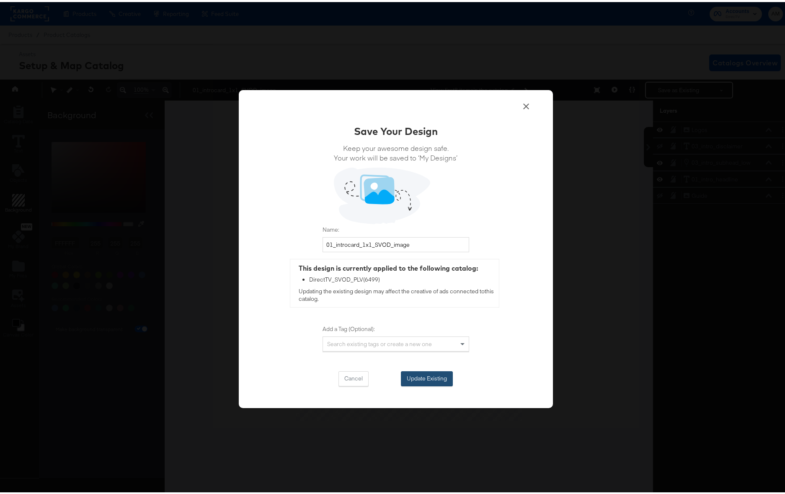
click at [426, 374] on button "Update Existing" at bounding box center [427, 376] width 52 height 15
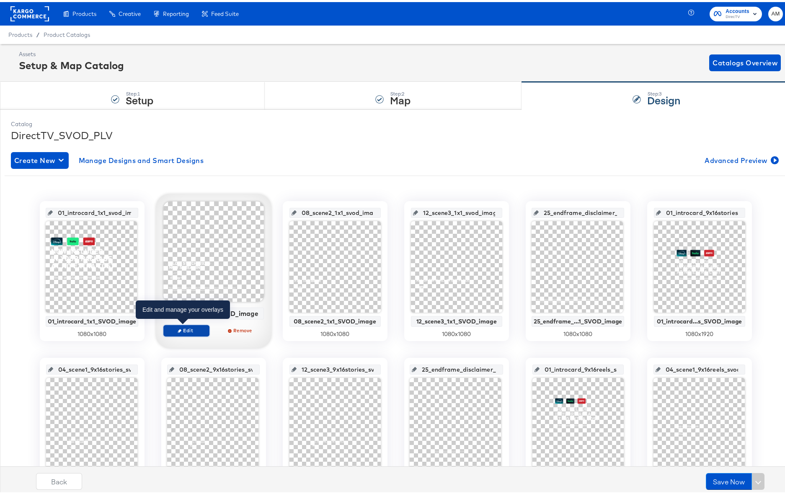
click at [180, 326] on span "Edit" at bounding box center [186, 328] width 39 height 6
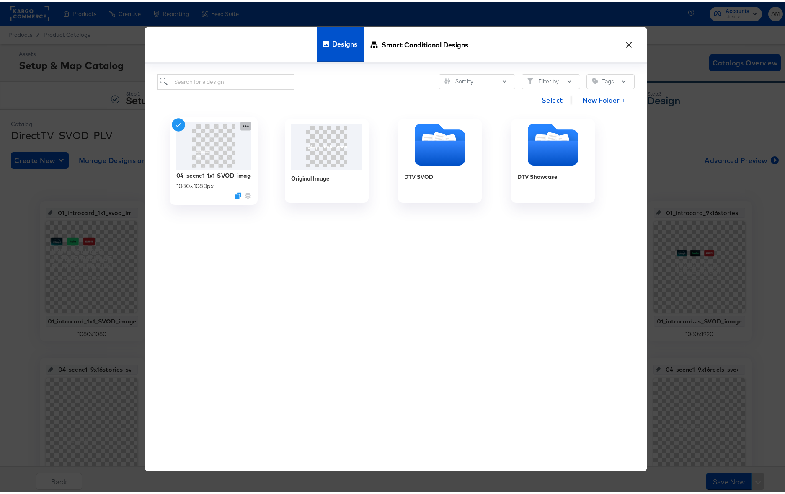
click at [241, 122] on icon at bounding box center [246, 124] width 10 height 9
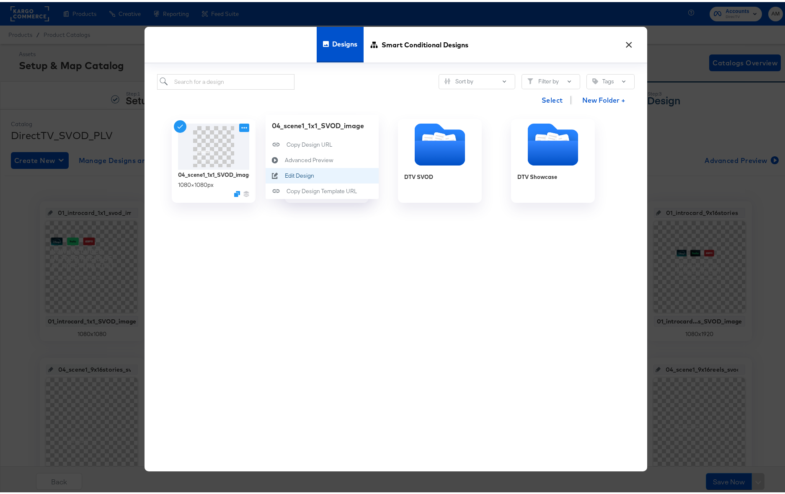
click at [290, 168] on button "Edit Design Edit Design" at bounding box center [322, 174] width 113 height 16
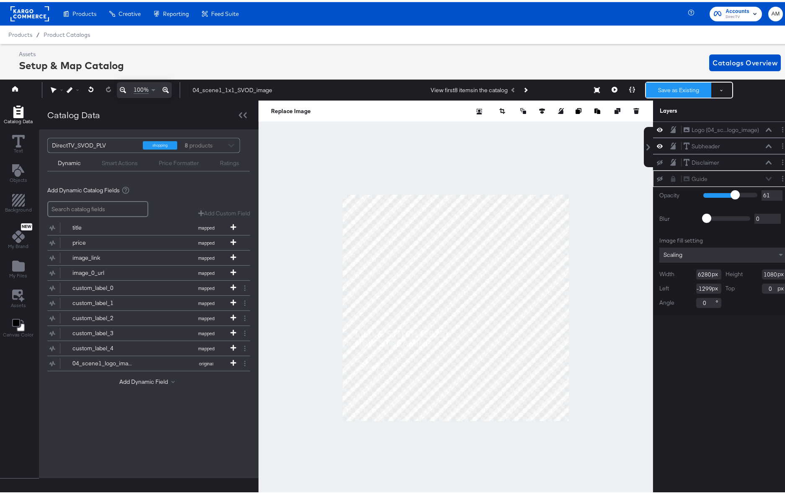
click at [674, 86] on button "Save as Existing" at bounding box center [678, 87] width 65 height 15
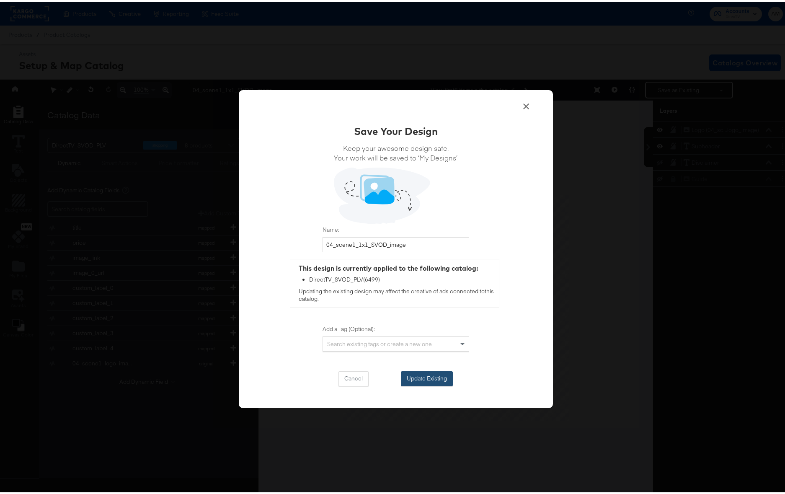
click at [406, 378] on button "Update Existing" at bounding box center [427, 376] width 52 height 15
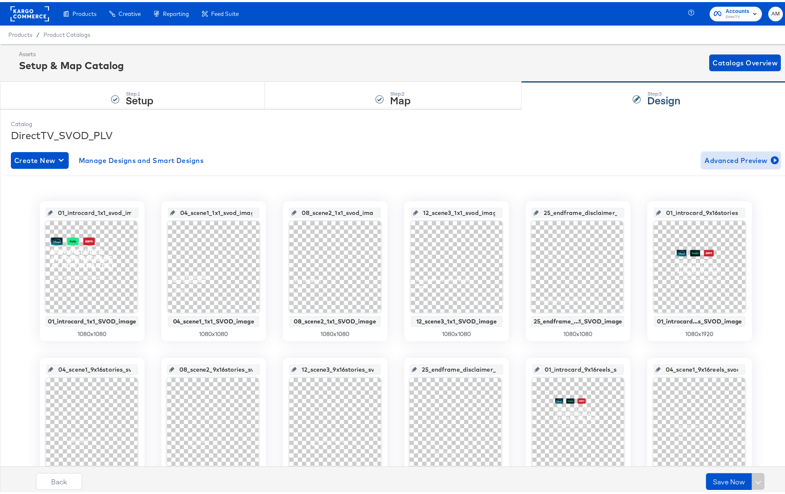
click at [728, 156] on span "Advanced Preview" at bounding box center [741, 159] width 73 height 12
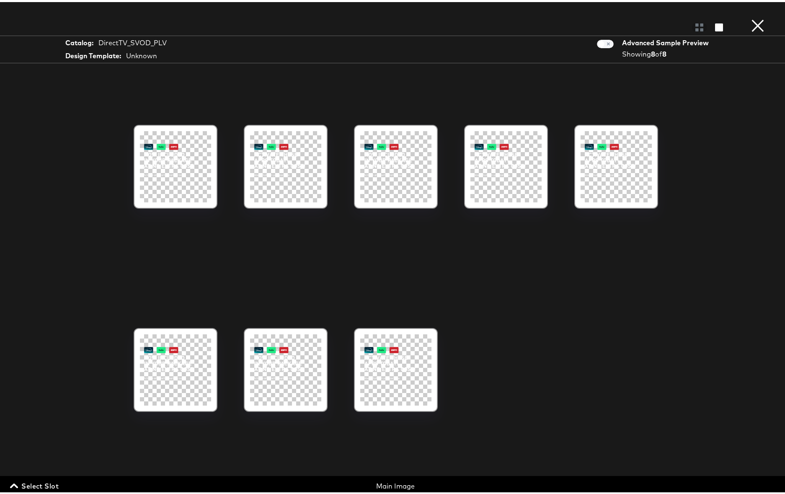
click at [31, 485] on span "Select Slot" at bounding box center [35, 484] width 47 height 12
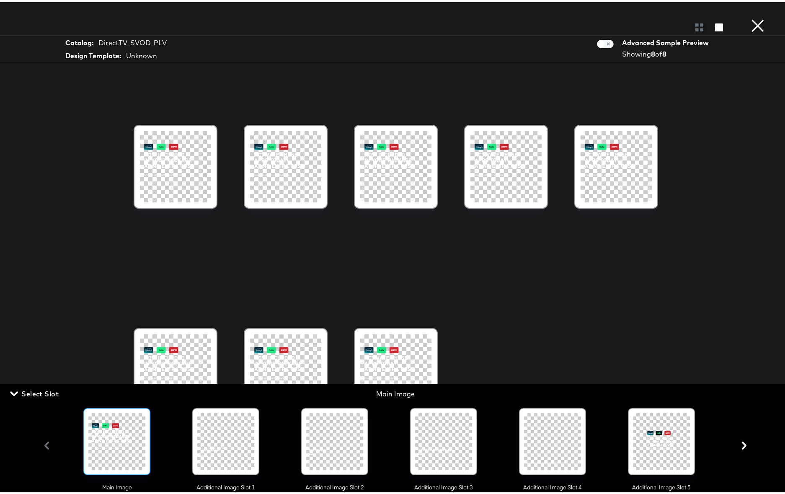
click at [742, 448] on icon "button" at bounding box center [744, 444] width 5 height 8
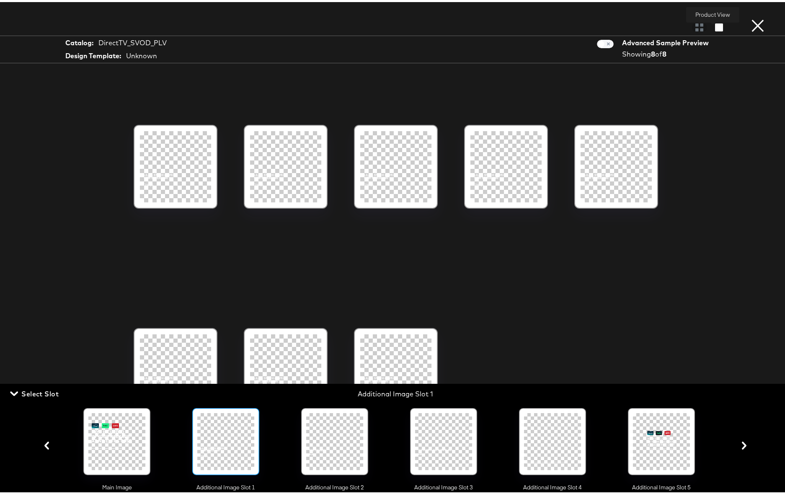
click at [715, 26] on icon "button" at bounding box center [719, 25] width 8 height 8
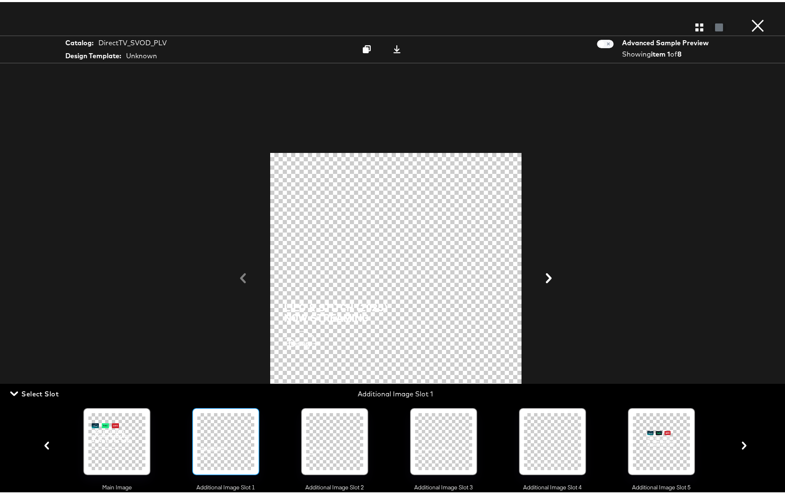
scroll to position [173, 0]
click at [742, 447] on icon "button" at bounding box center [745, 444] width 8 height 8
click at [742, 447] on icon "button" at bounding box center [744, 444] width 5 height 8
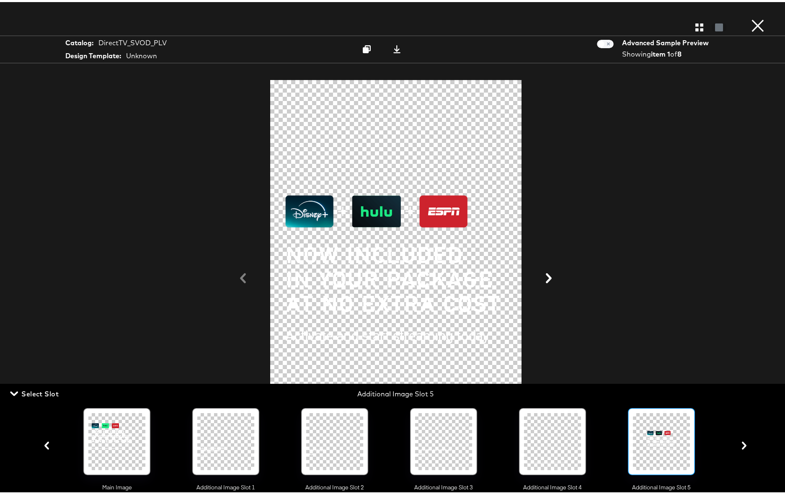
click at [742, 447] on icon "button" at bounding box center [744, 444] width 5 height 8
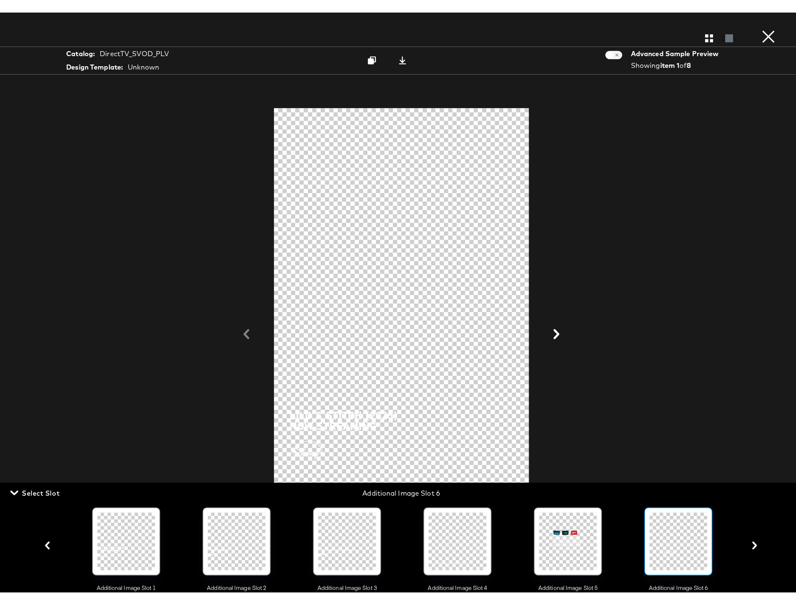
scroll to position [108, 0]
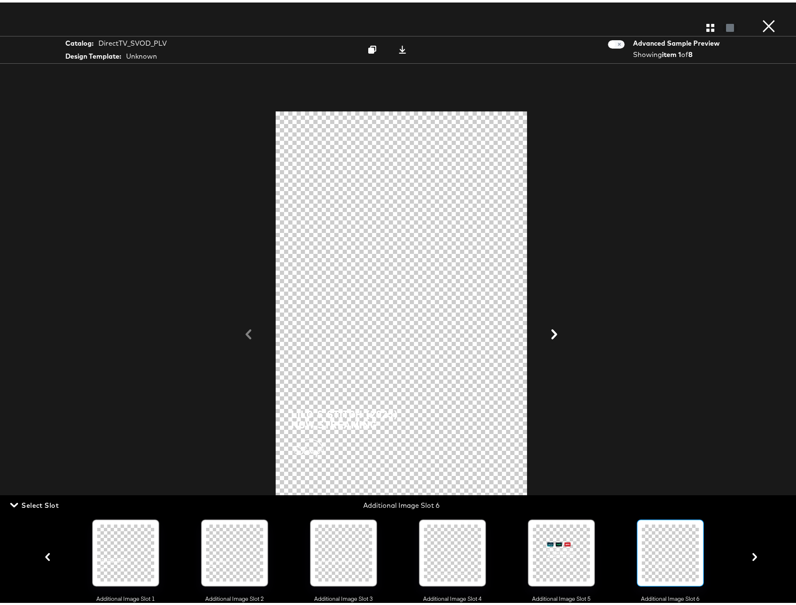
click at [752, 494] on icon "button" at bounding box center [755, 555] width 8 height 8
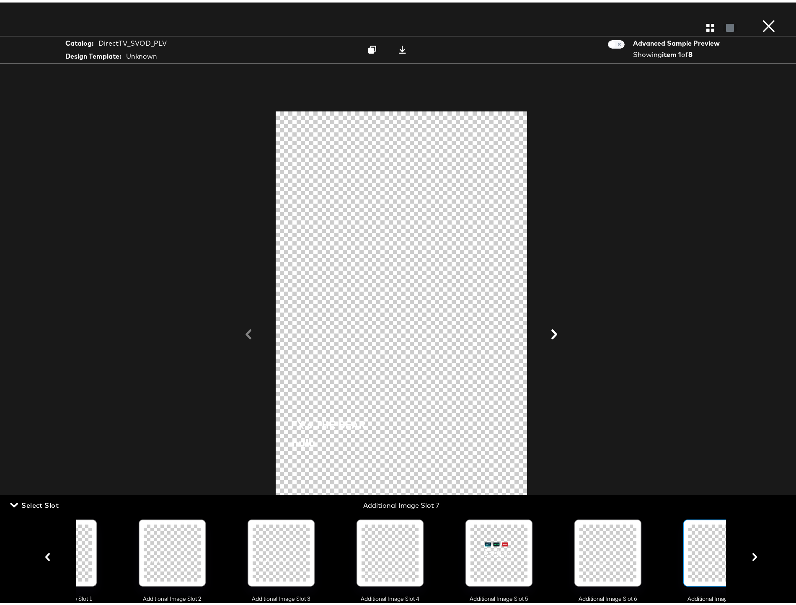
scroll to position [0, 202]
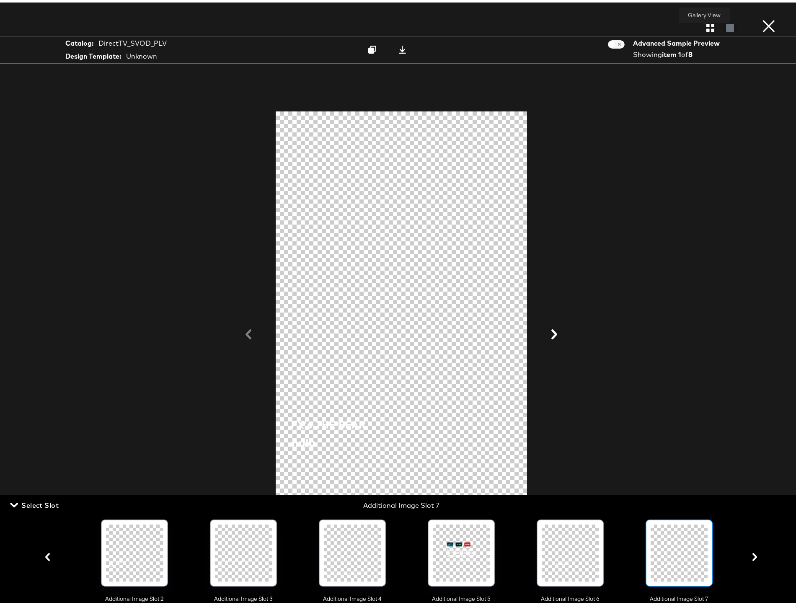
drag, startPoint x: 699, startPoint y: 25, endPoint x: 705, endPoint y: 25, distance: 6.3
click at [703, 25] on button "button" at bounding box center [710, 25] width 15 height 8
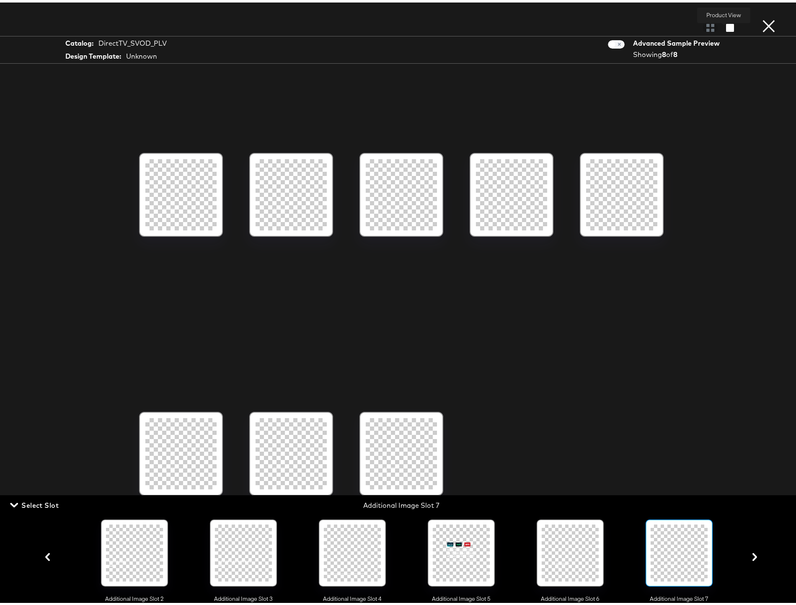
click at [726, 26] on icon "button" at bounding box center [730, 25] width 8 height 8
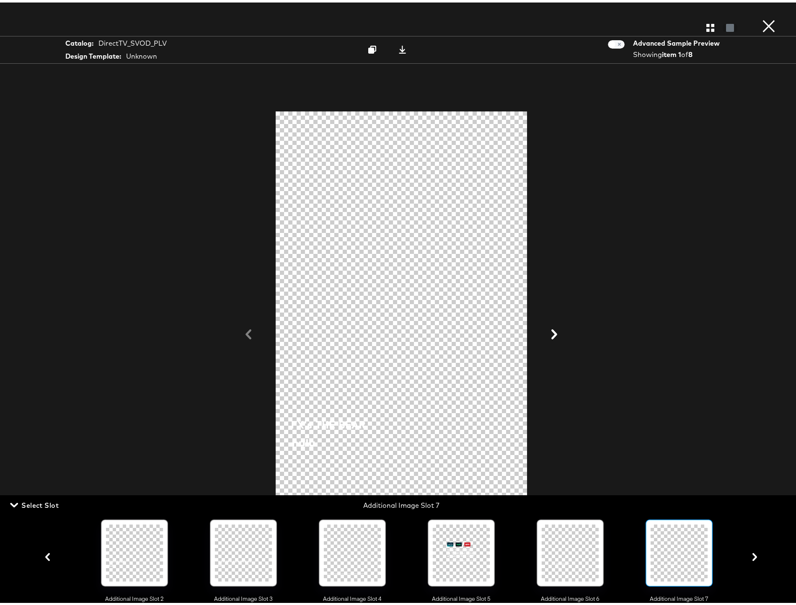
click at [751, 494] on icon "button" at bounding box center [755, 555] width 8 height 8
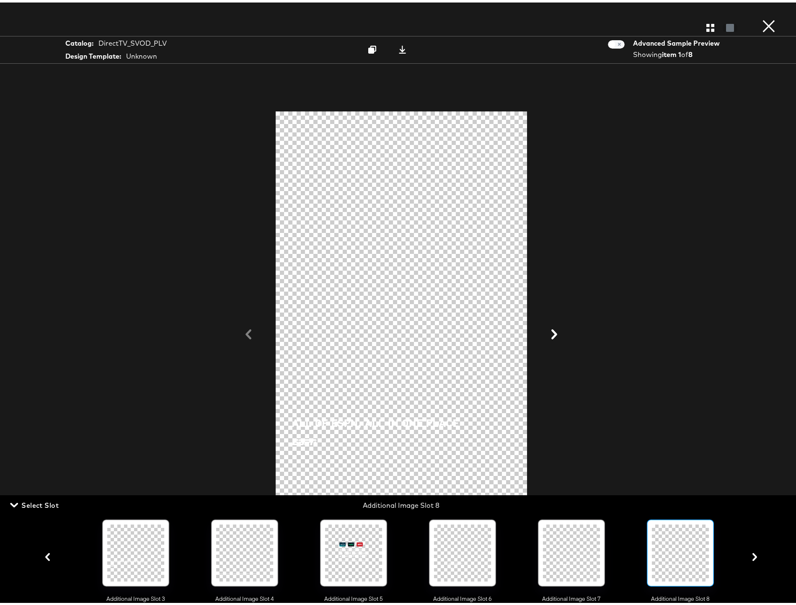
click at [753, 494] on icon "button" at bounding box center [755, 555] width 5 height 8
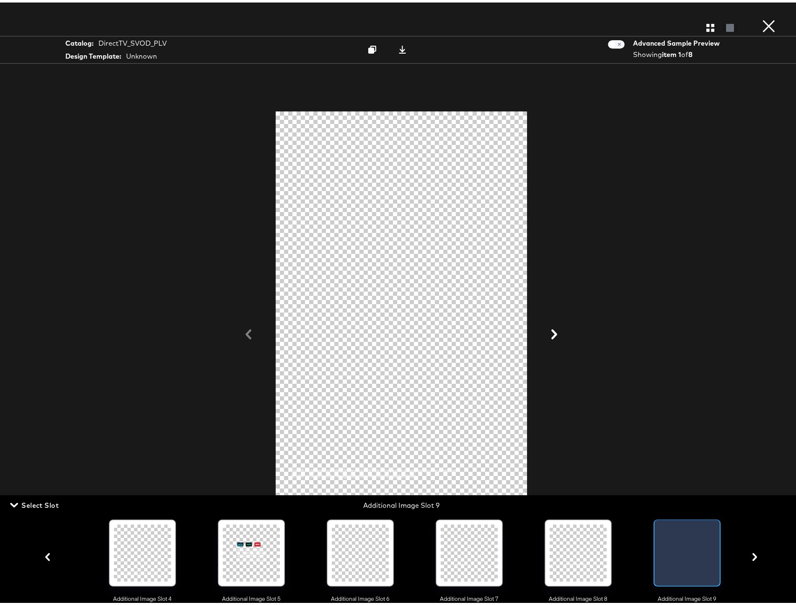
click at [753, 494] on icon "button" at bounding box center [755, 555] width 5 height 8
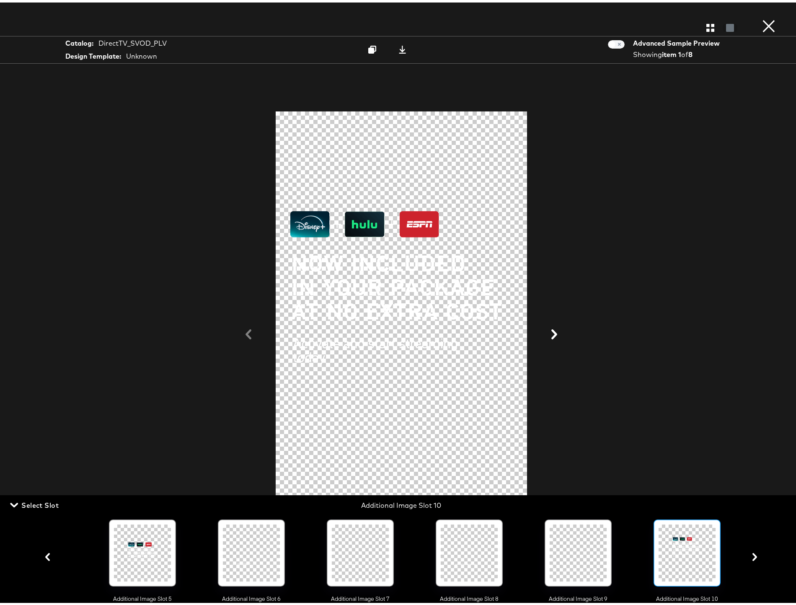
scroll to position [0, 529]
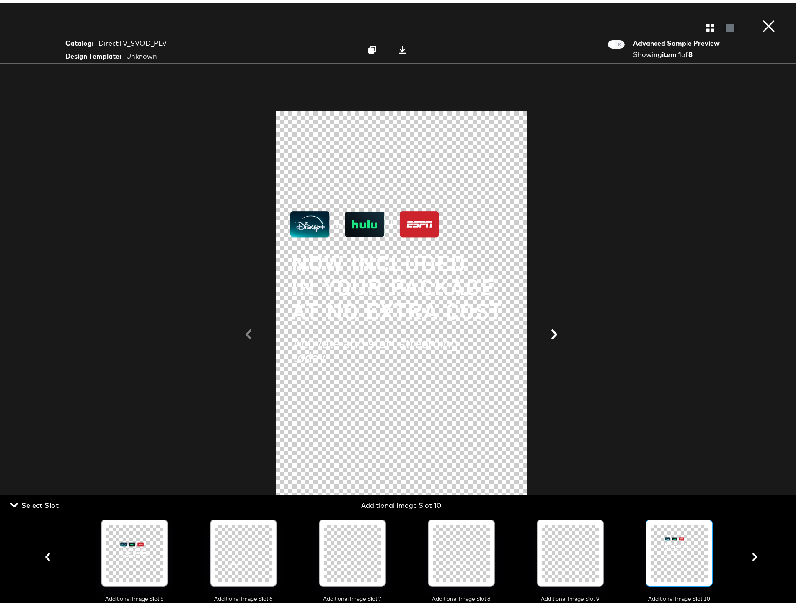
click at [753, 494] on icon "button" at bounding box center [755, 555] width 5 height 8
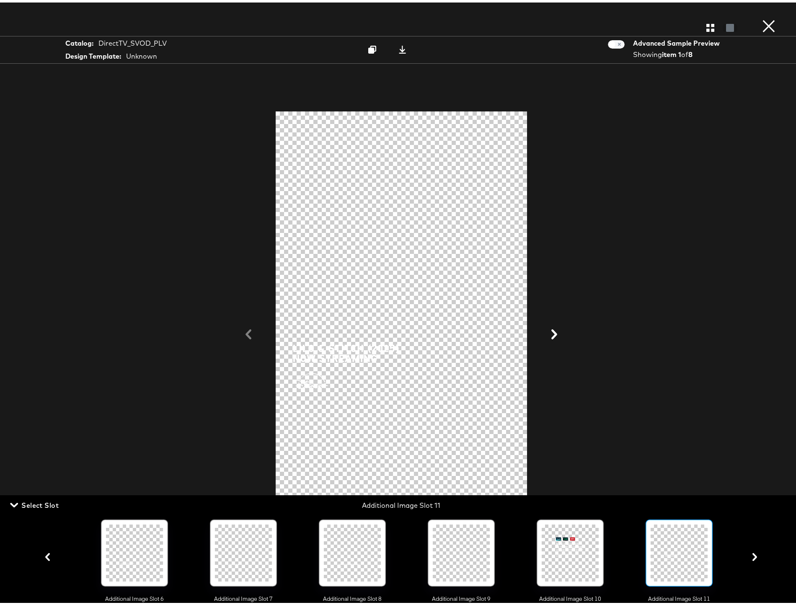
click at [753, 494] on icon "button" at bounding box center [755, 555] width 5 height 8
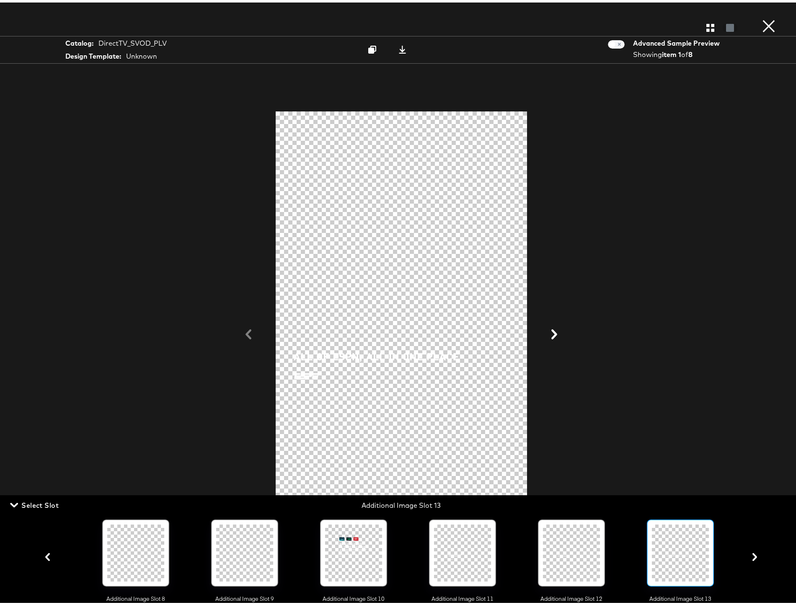
click at [753, 494] on icon "button" at bounding box center [755, 555] width 5 height 8
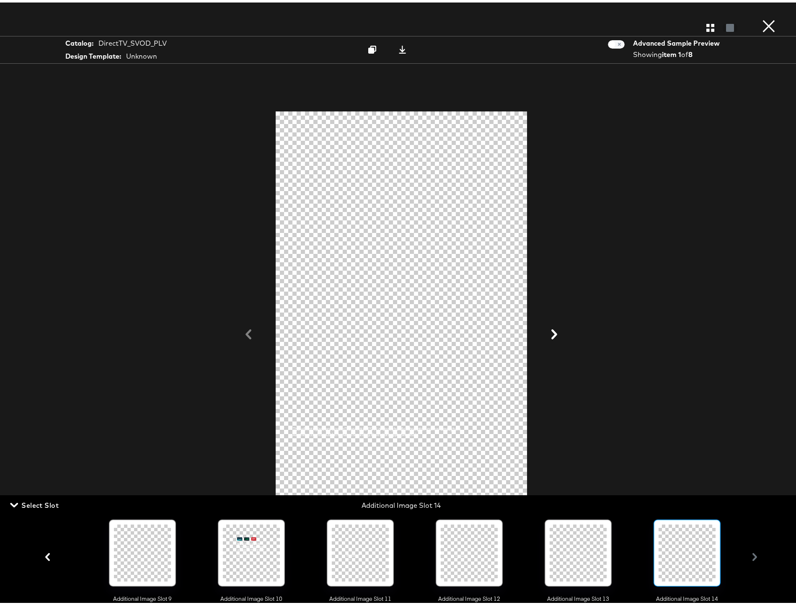
scroll to position [0, 964]
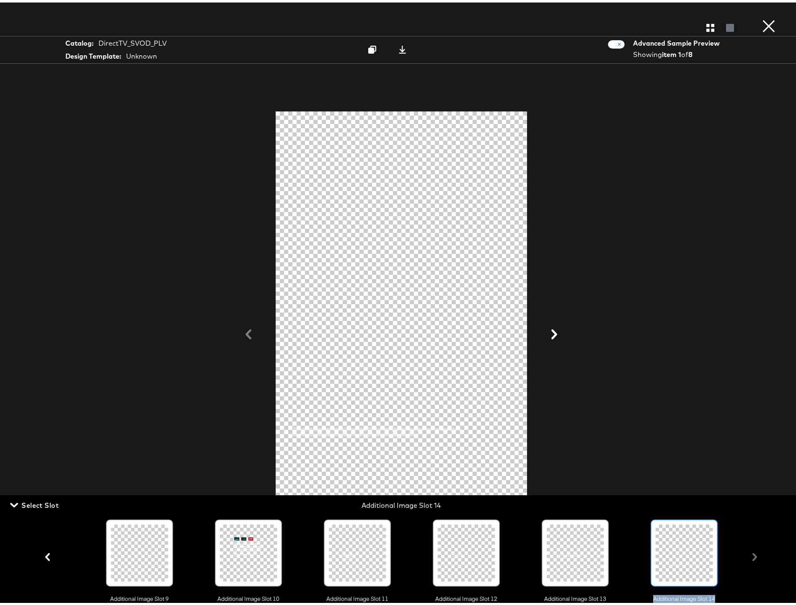
click at [751, 494] on div "Main Image Additional Image Slot 1 Additional Image Slot 2 Additional Image Slo…" at bounding box center [401, 555] width 723 height 92
click at [763, 17] on button "×" at bounding box center [769, 8] width 17 height 17
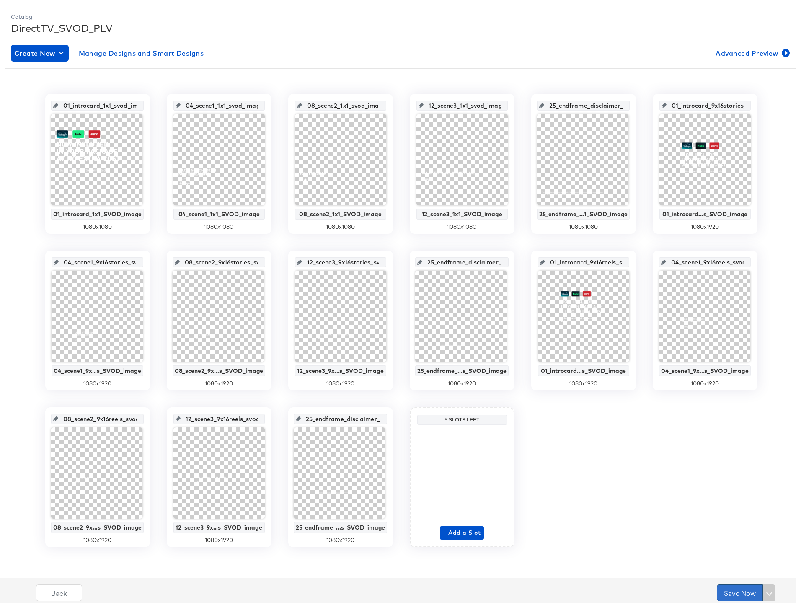
click at [733, 494] on button "Save Now" at bounding box center [740, 590] width 46 height 17
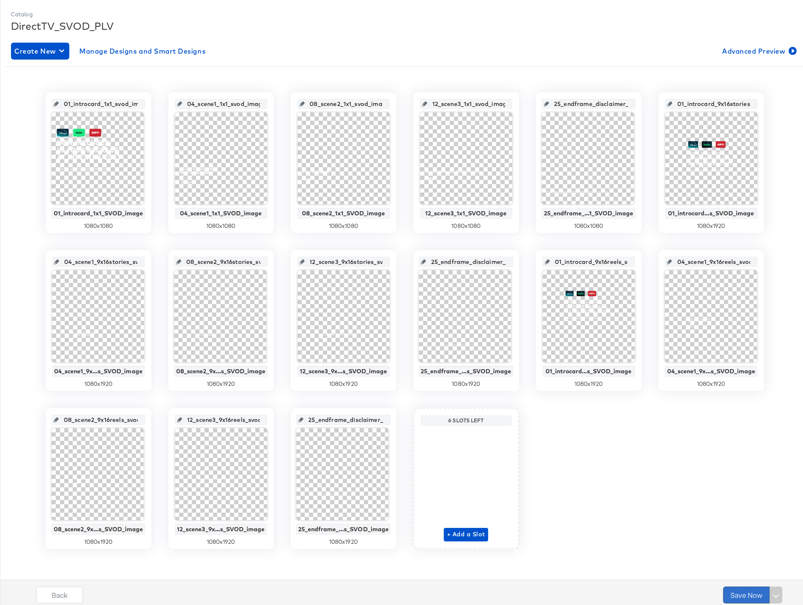
scroll to position [0, 0]
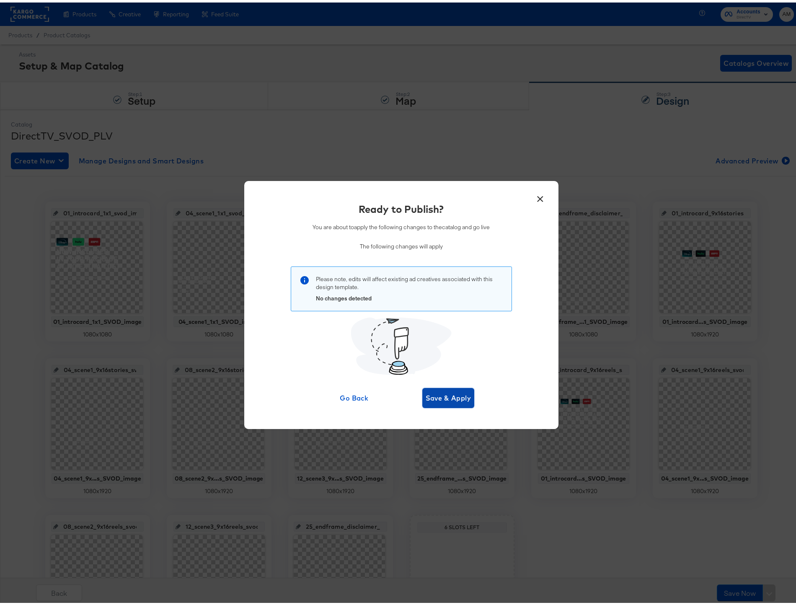
click at [453, 389] on button "Save & Apply" at bounding box center [448, 396] width 52 height 20
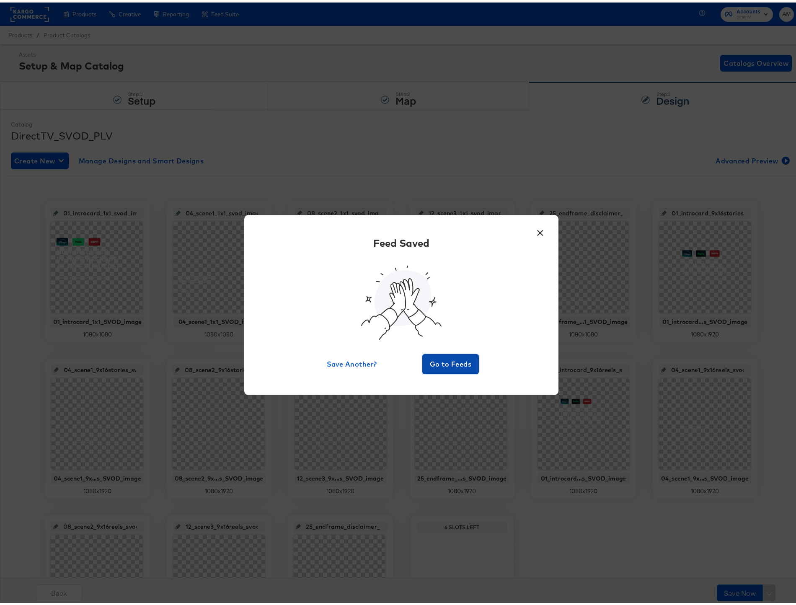
click at [458, 365] on span "Go to Feeds" at bounding box center [451, 362] width 50 height 12
